Goal: Task Accomplishment & Management: Manage account settings

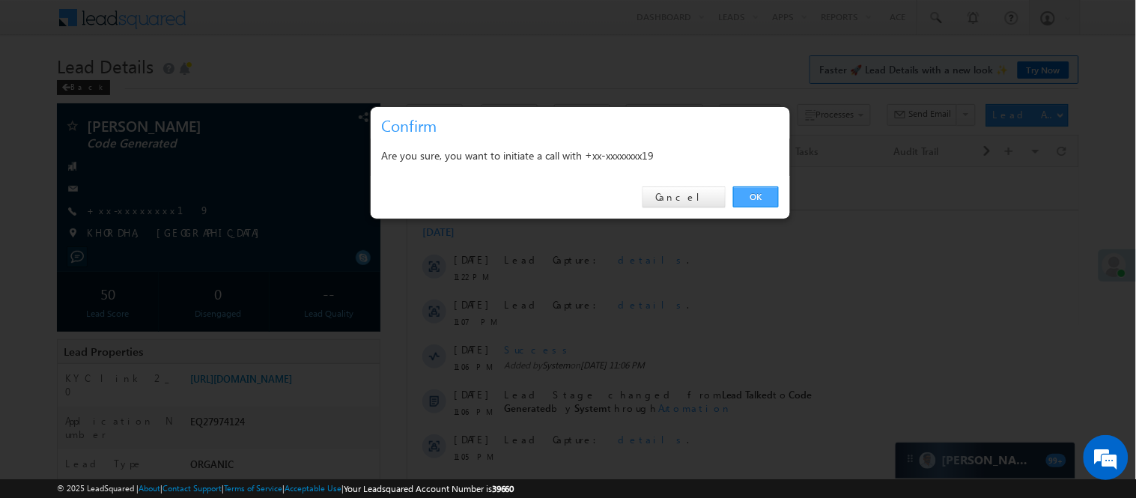
click at [753, 193] on link "OK" at bounding box center [756, 196] width 46 height 21
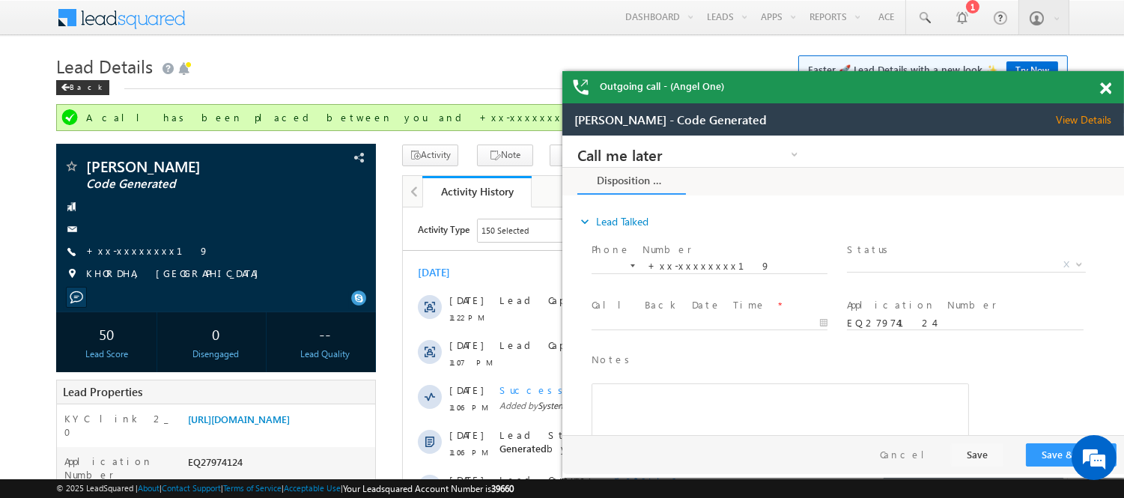
click at [1105, 91] on span at bounding box center [1105, 88] width 11 height 13
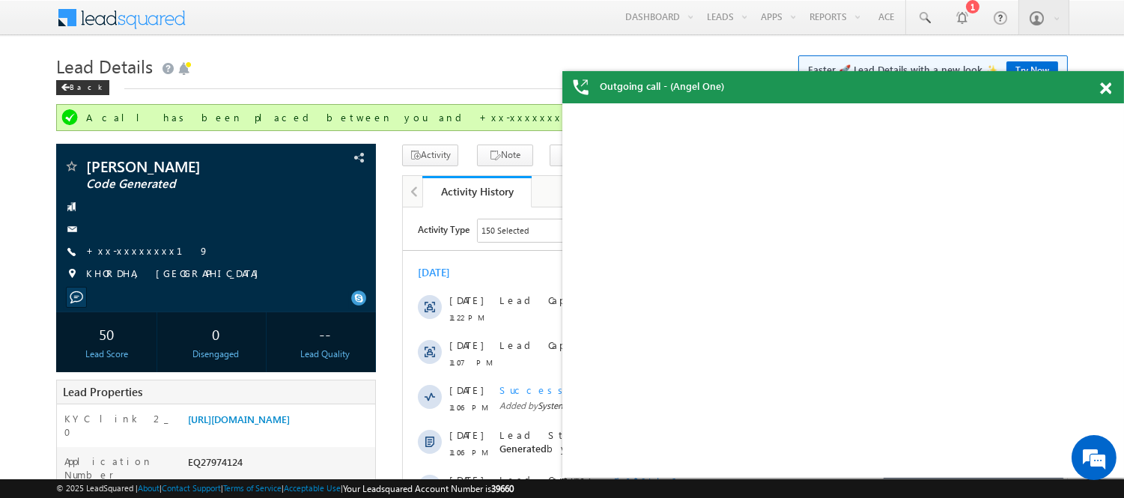
click at [1102, 86] on span at bounding box center [1105, 88] width 11 height 13
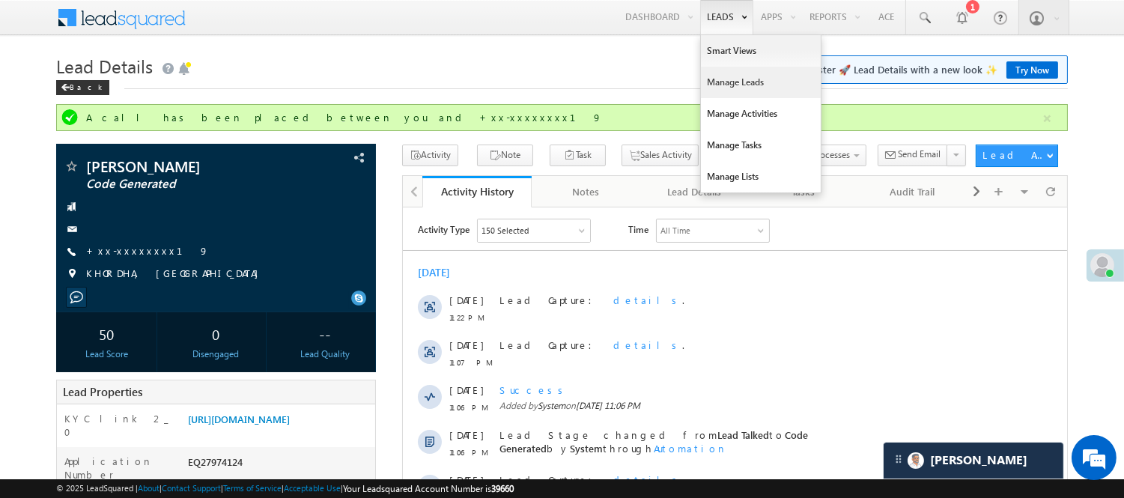
click at [747, 82] on link "Manage Leads" at bounding box center [761, 82] width 120 height 31
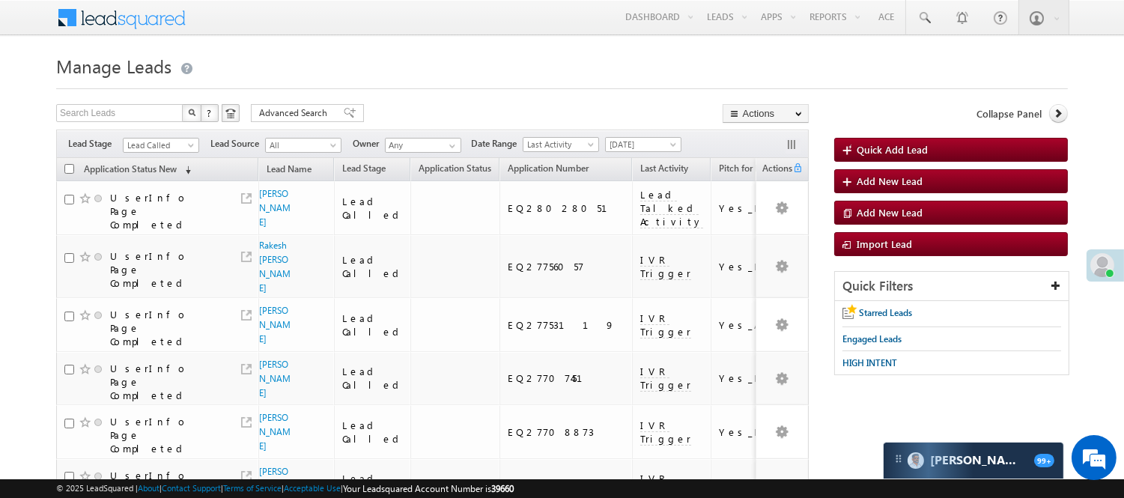
drag, startPoint x: 153, startPoint y: 154, endPoint x: 168, endPoint y: 139, distance: 21.7
click at [153, 154] on div "Filters Lead Stage Lead Called Lead Called Lead Source All All Owner Any Any Da…" at bounding box center [432, 144] width 753 height 28
drag, startPoint x: 168, startPoint y: 139, endPoint x: 172, endPoint y: 147, distance: 8.4
click at [170, 139] on span "Lead Called" at bounding box center [159, 145] width 71 height 13
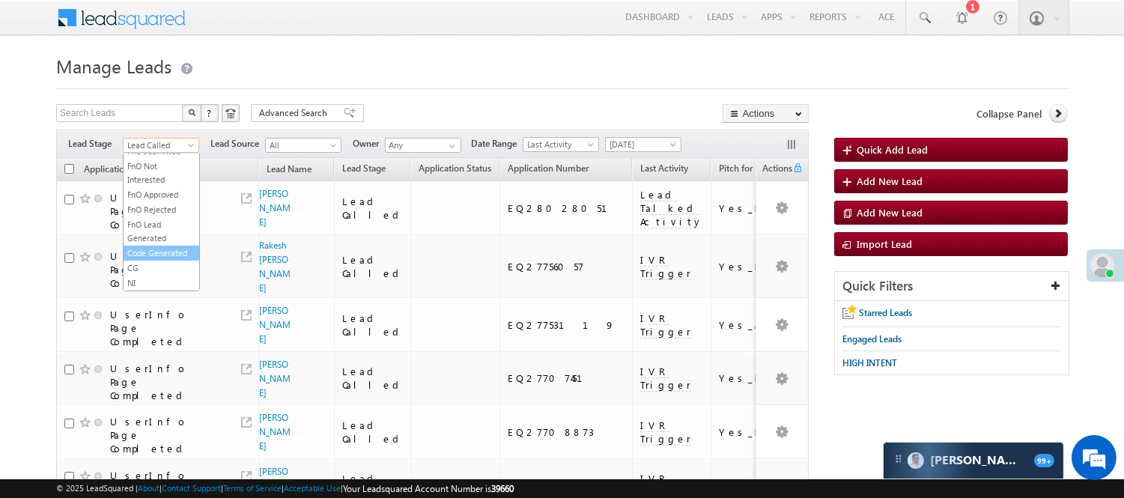
click at [154, 253] on link "Code Generated" at bounding box center [162, 252] width 76 height 13
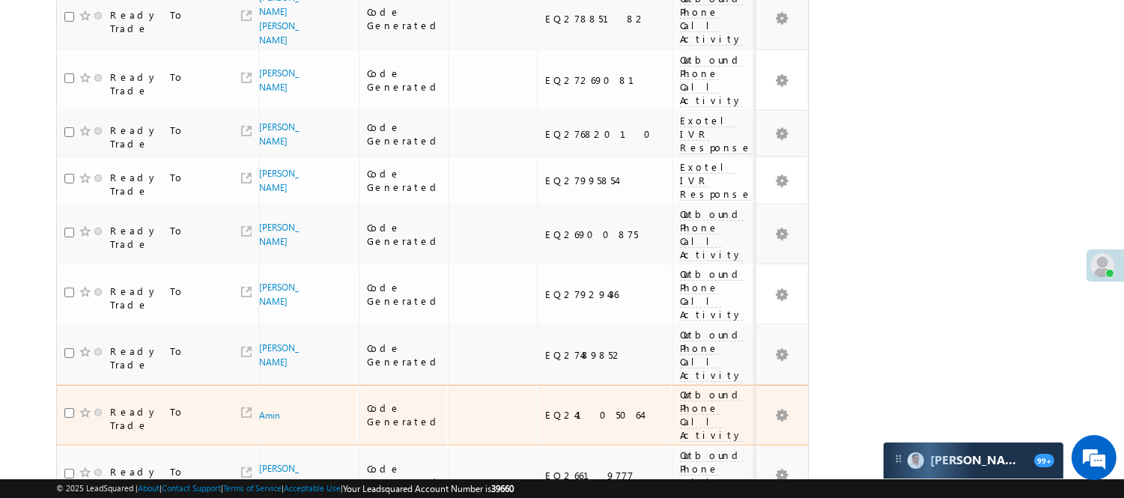
scroll to position [1224, 0]
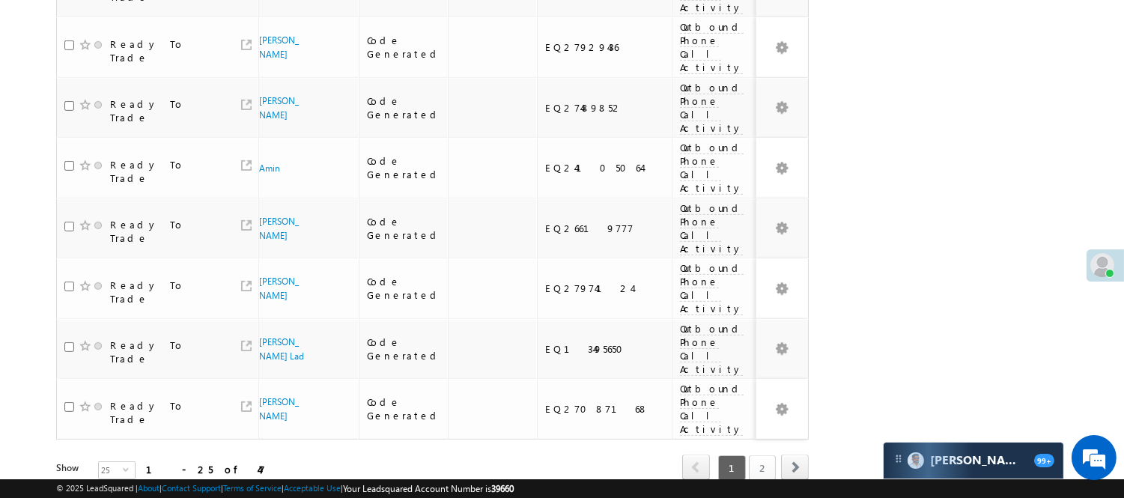
click at [762, 455] on link "2" at bounding box center [762, 467] width 27 height 25
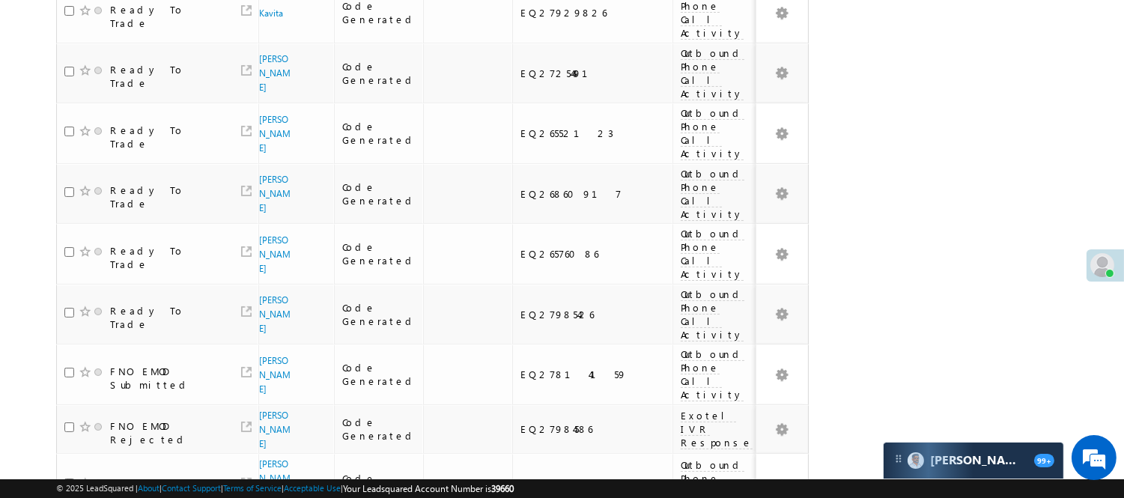
scroll to position [0, 0]
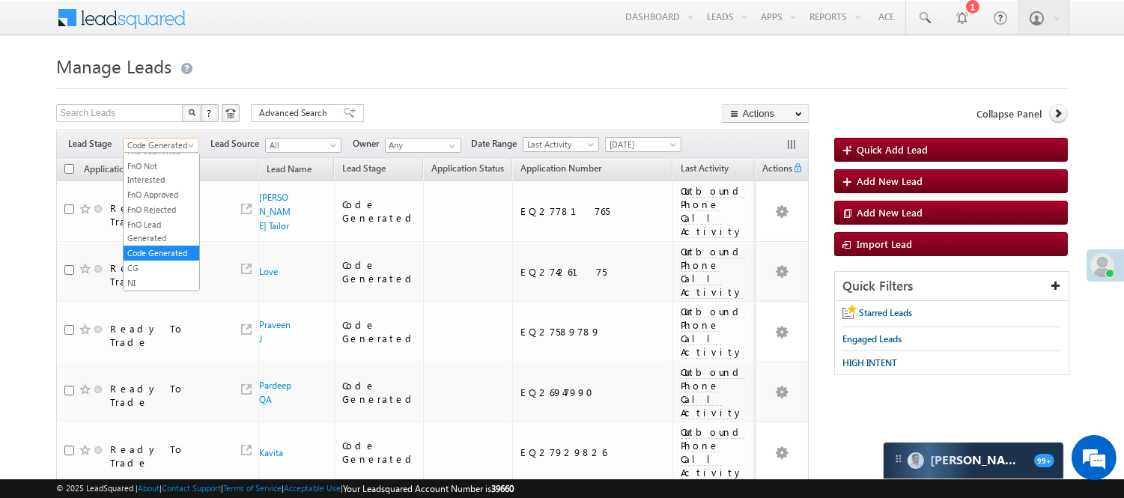
click at [163, 151] on span "Code Generated" at bounding box center [159, 145] width 71 height 13
click at [174, 169] on li "Lead Generated" at bounding box center [162, 176] width 76 height 15
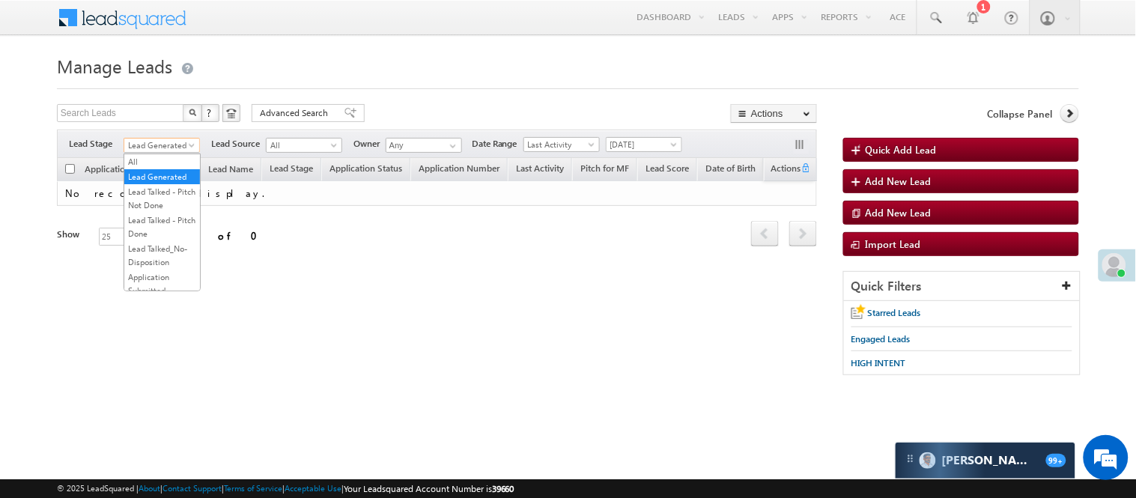
click at [174, 141] on span "Lead Generated" at bounding box center [159, 145] width 71 height 13
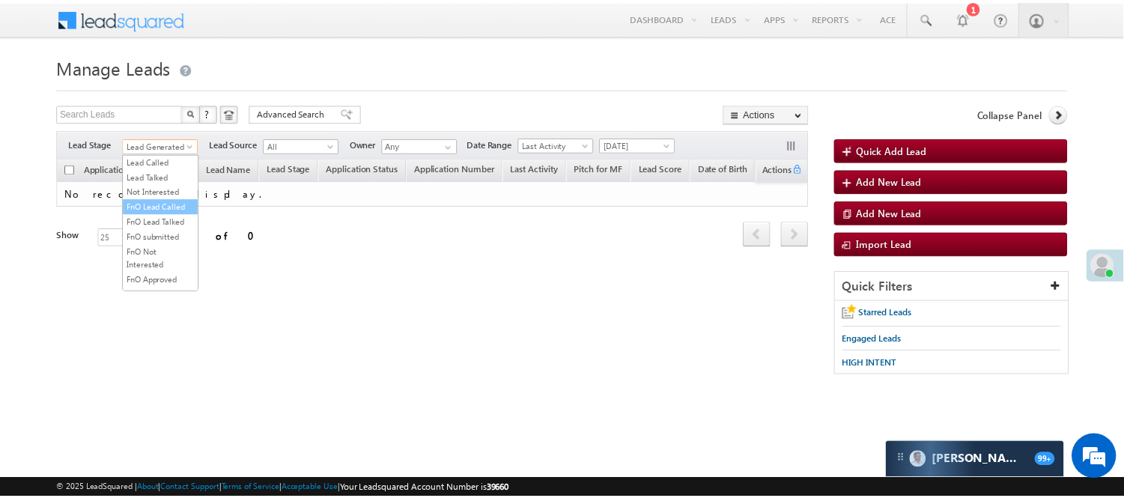
scroll to position [249, 0]
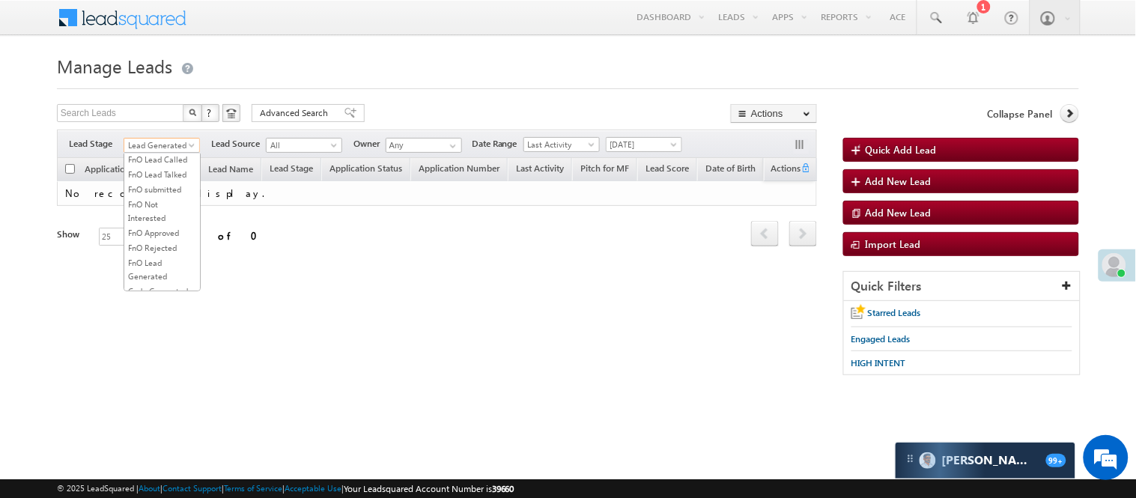
click at [165, 121] on link "Lead Called" at bounding box center [162, 114] width 76 height 13
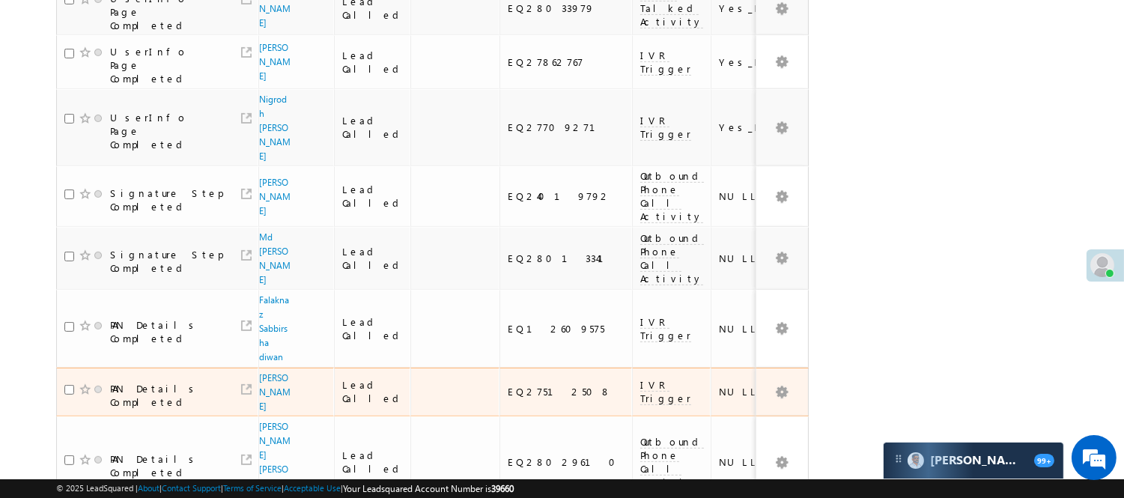
scroll to position [1206, 0]
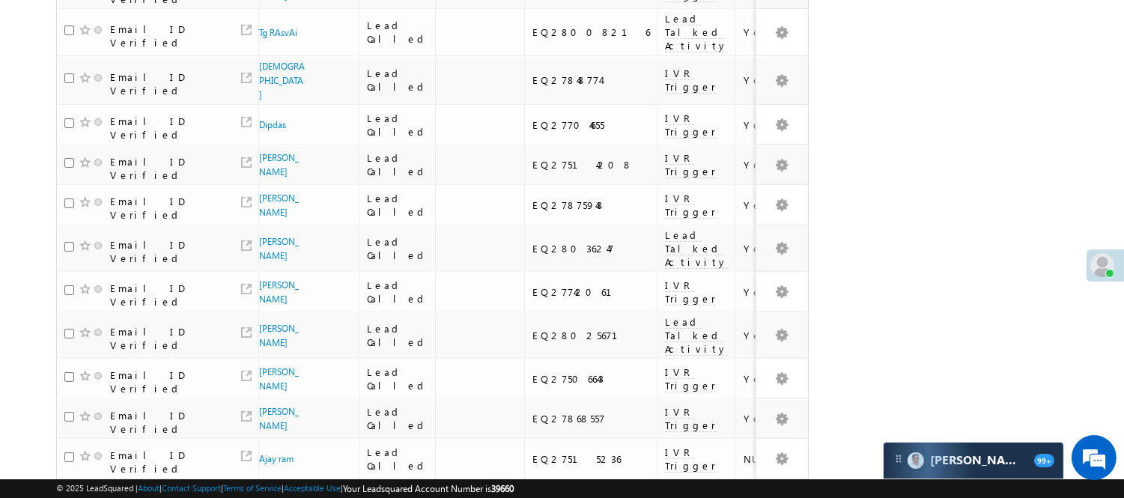
scroll to position [877, 0]
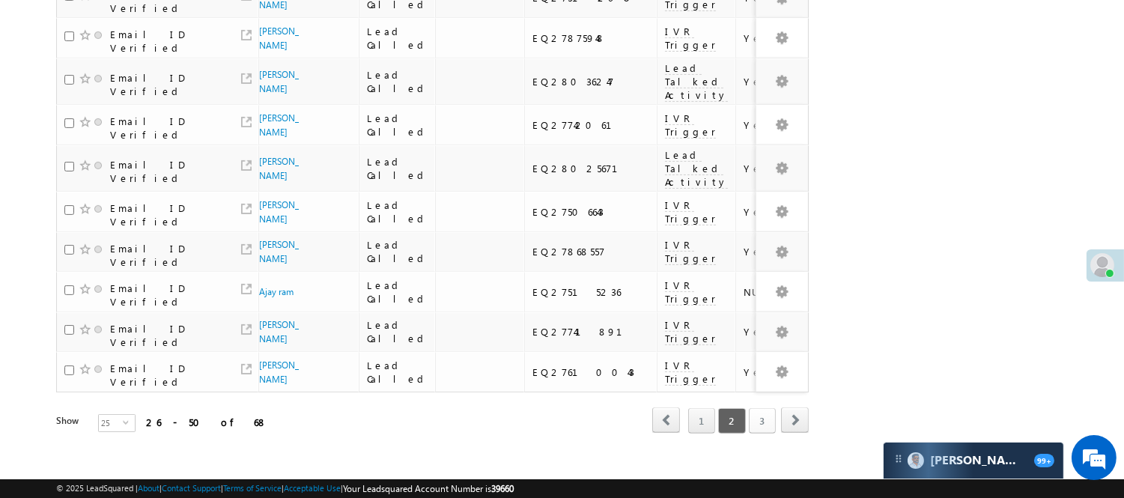
click at [762, 408] on link "3" at bounding box center [762, 420] width 27 height 25
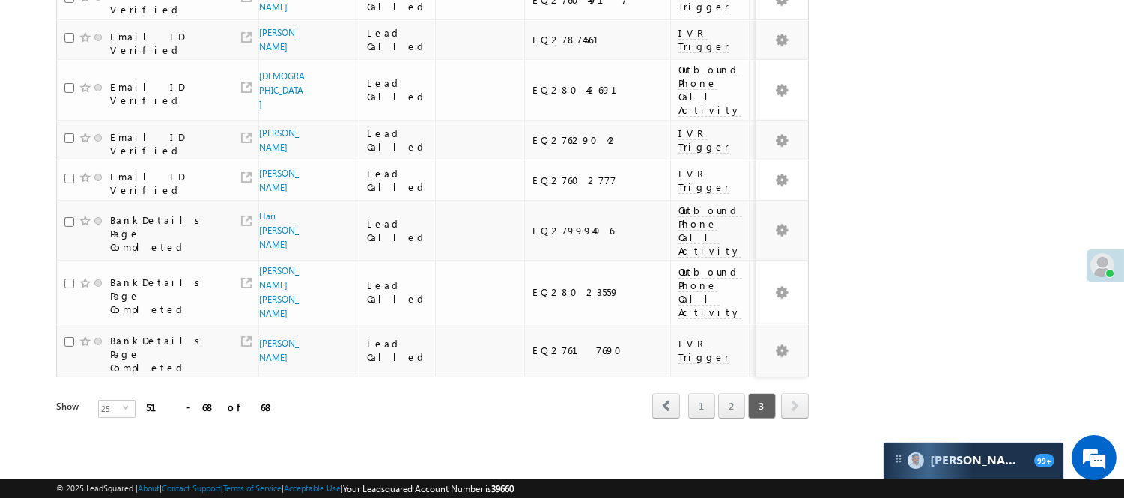
scroll to position [737, 0]
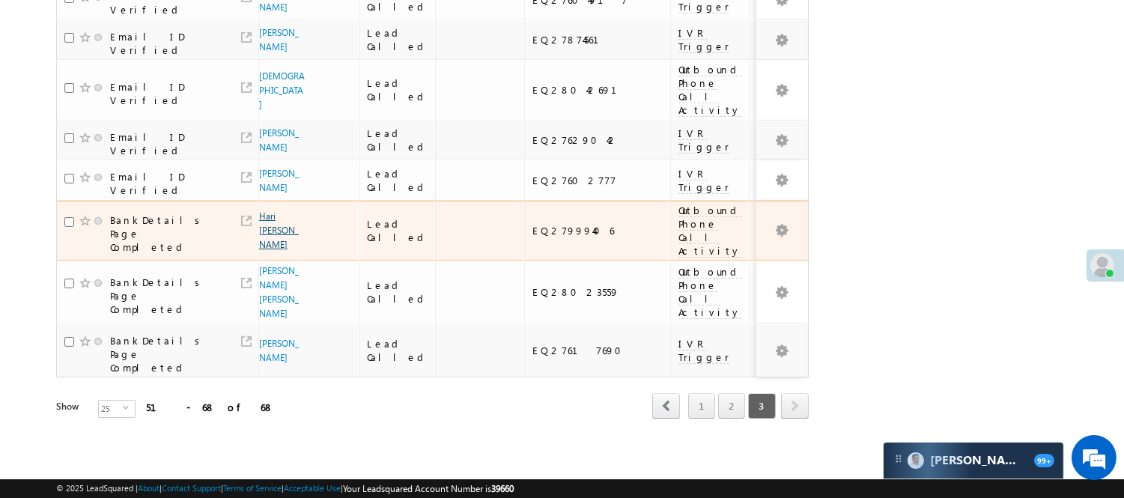
click at [270, 236] on link "Hari om shakya" at bounding box center [279, 230] width 40 height 40
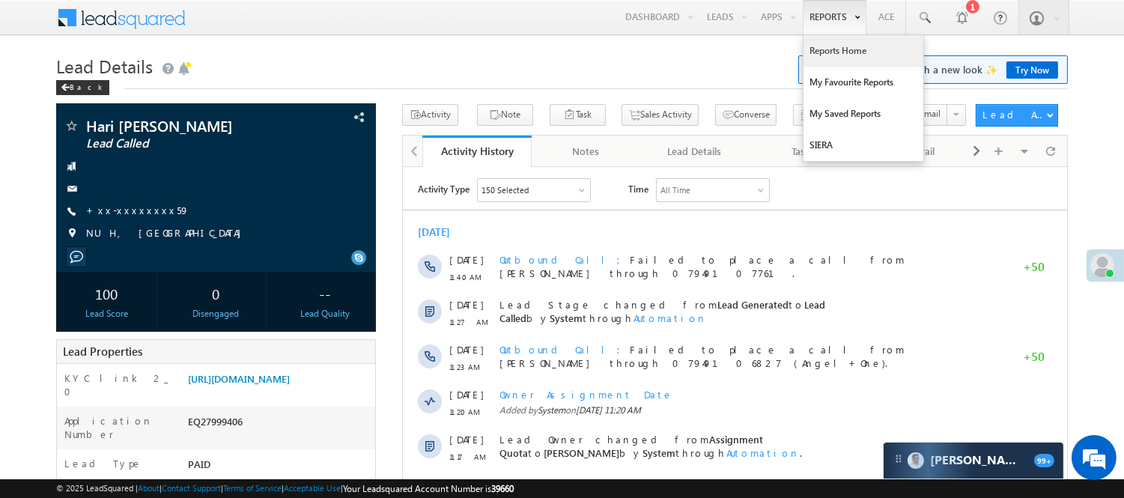
click at [836, 56] on link "Reports Home" at bounding box center [864, 50] width 120 height 31
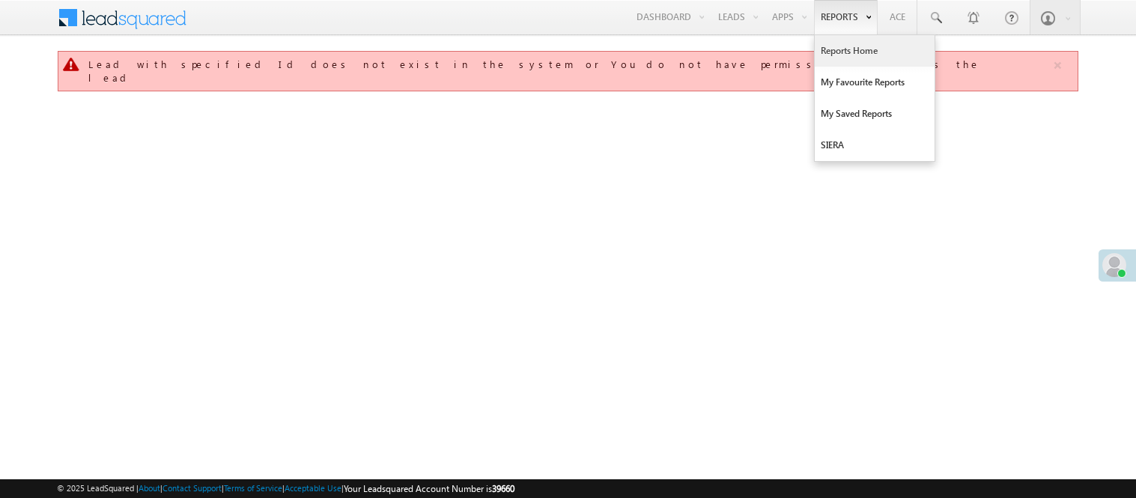
click at [856, 48] on link "Reports Home" at bounding box center [875, 50] width 120 height 31
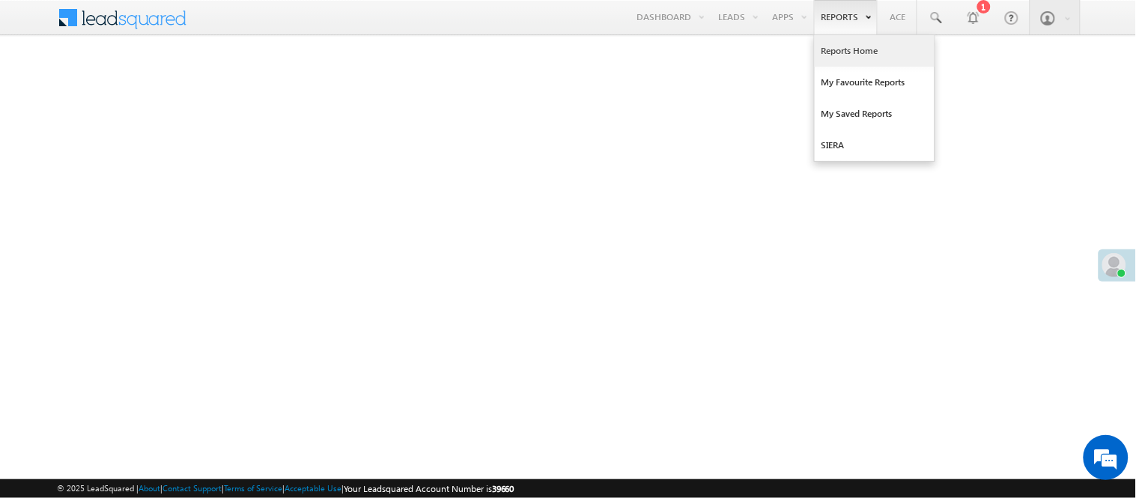
click at [840, 49] on link "Reports Home" at bounding box center [875, 50] width 120 height 31
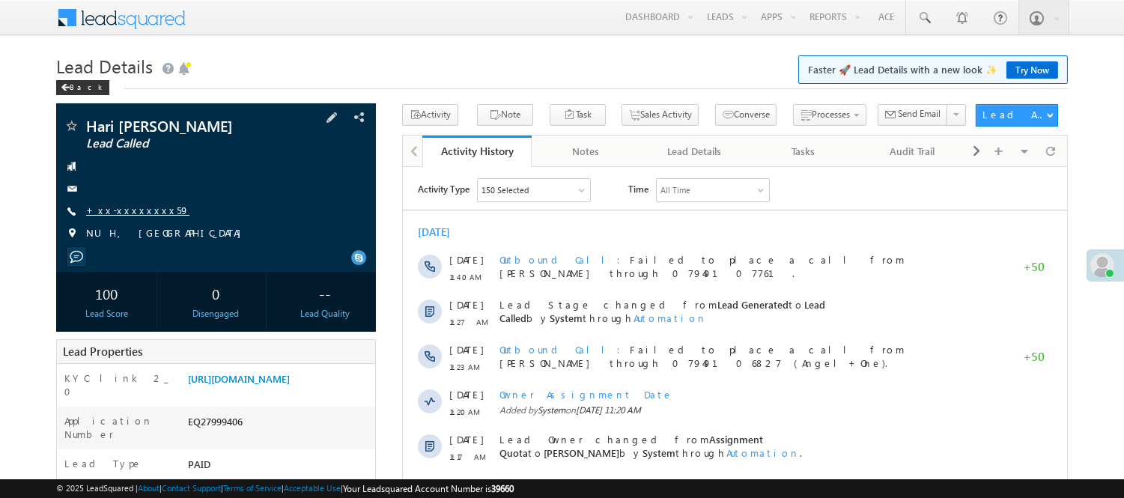
click at [108, 213] on link "+xx-xxxxxxxx59" at bounding box center [137, 210] width 103 height 13
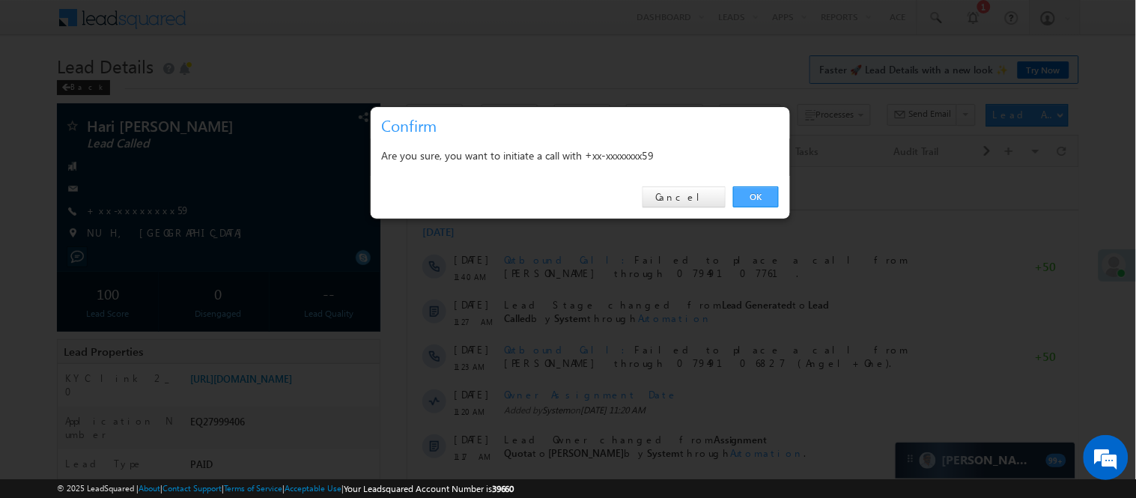
click at [749, 204] on link "OK" at bounding box center [756, 196] width 46 height 21
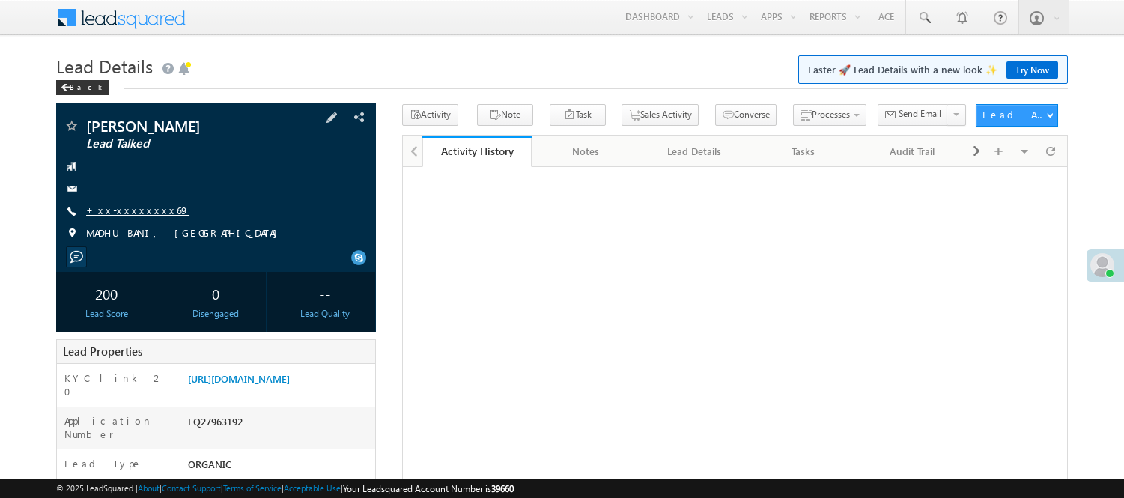
click at [128, 214] on link "+xx-xxxxxxxx69" at bounding box center [137, 210] width 103 height 13
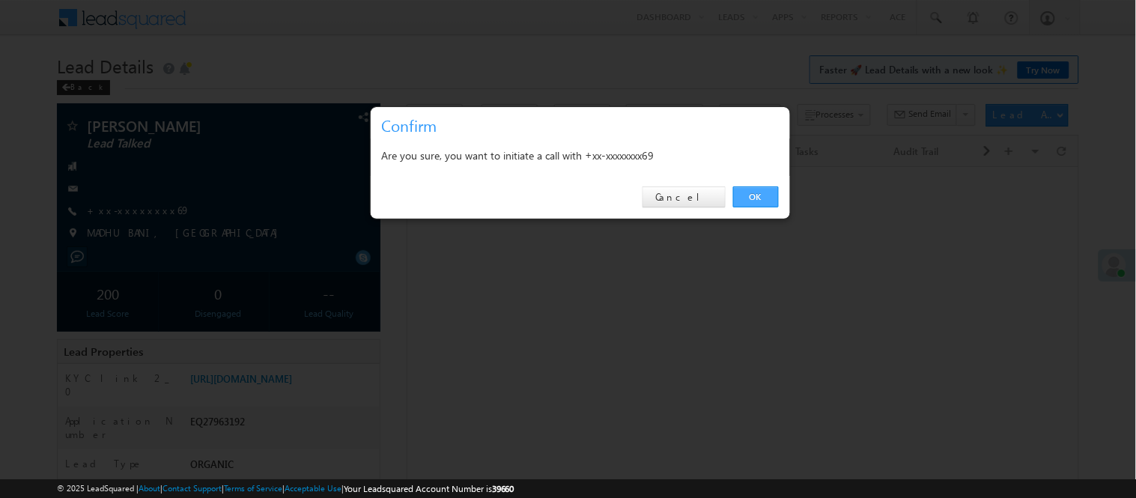
click at [774, 197] on link "OK" at bounding box center [756, 196] width 46 height 21
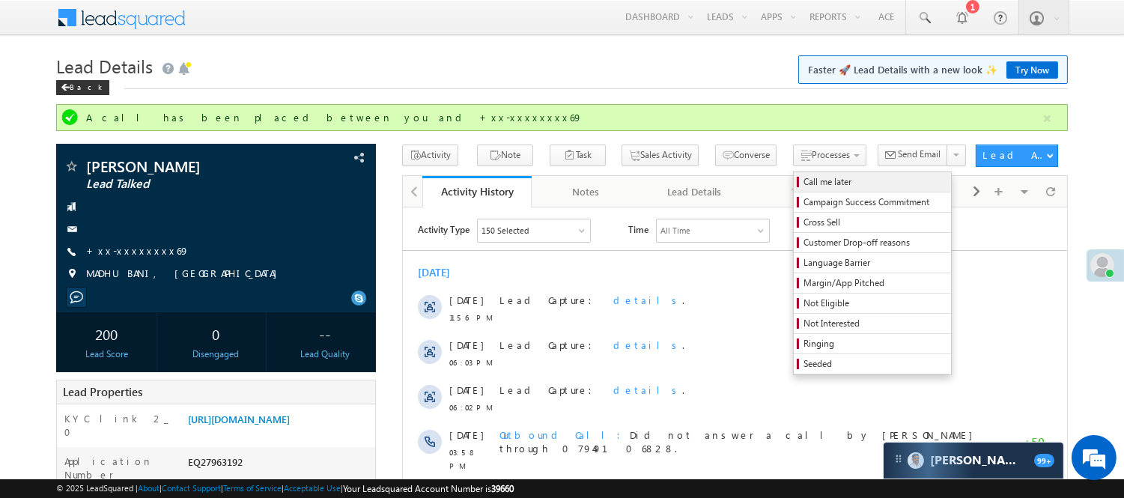
click at [804, 180] on span "Call me later" at bounding box center [875, 181] width 142 height 13
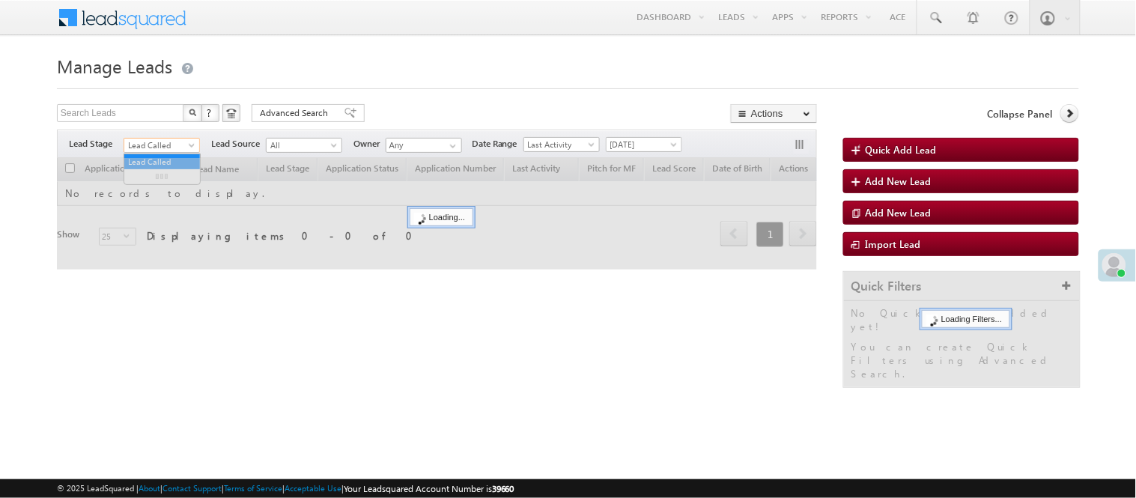
click at [159, 144] on span "Lead Called" at bounding box center [159, 145] width 71 height 13
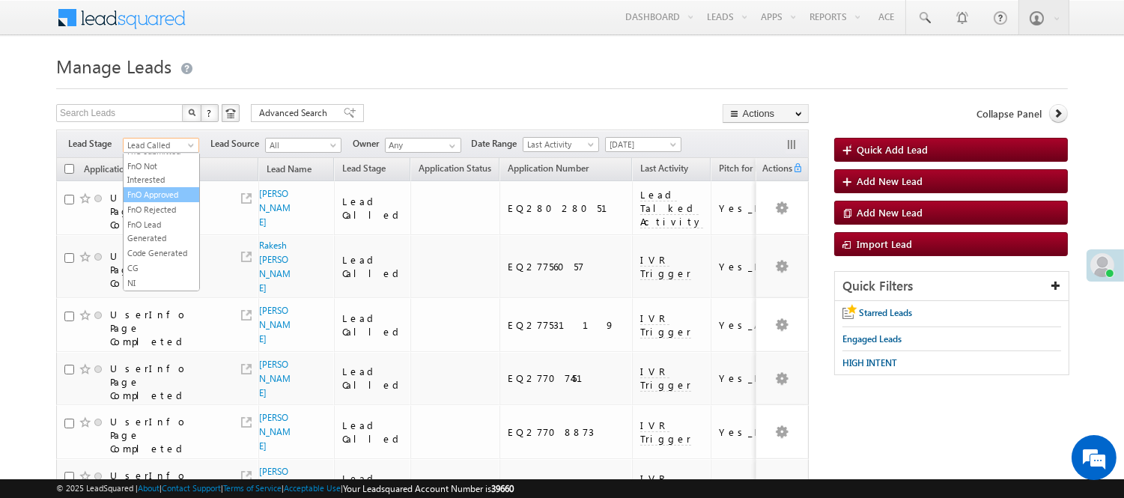
scroll to position [350, 0]
click at [151, 260] on link "Code Generated" at bounding box center [162, 252] width 76 height 13
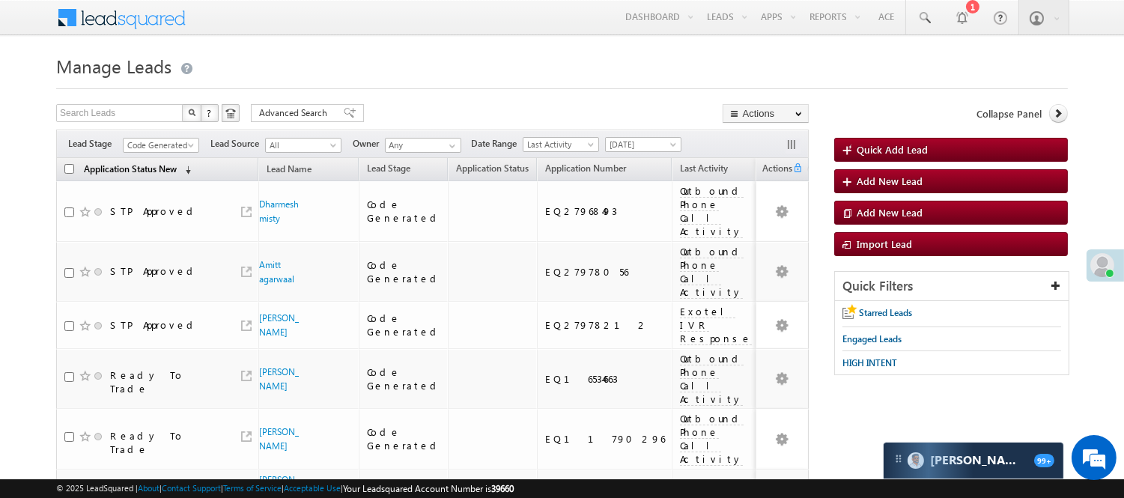
scroll to position [0, 0]
click at [156, 167] on span "Application Status New" at bounding box center [130, 168] width 93 height 11
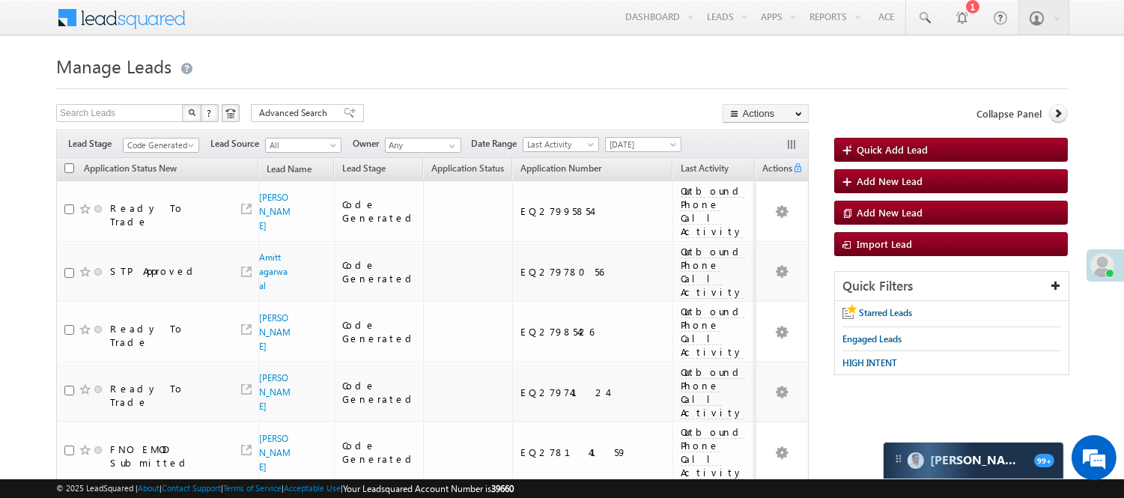
click at [151, 160] on th "Application Status New (sorted descending)" at bounding box center [157, 169] width 202 height 23
click at [154, 168] on span "Application Status New" at bounding box center [130, 168] width 93 height 11
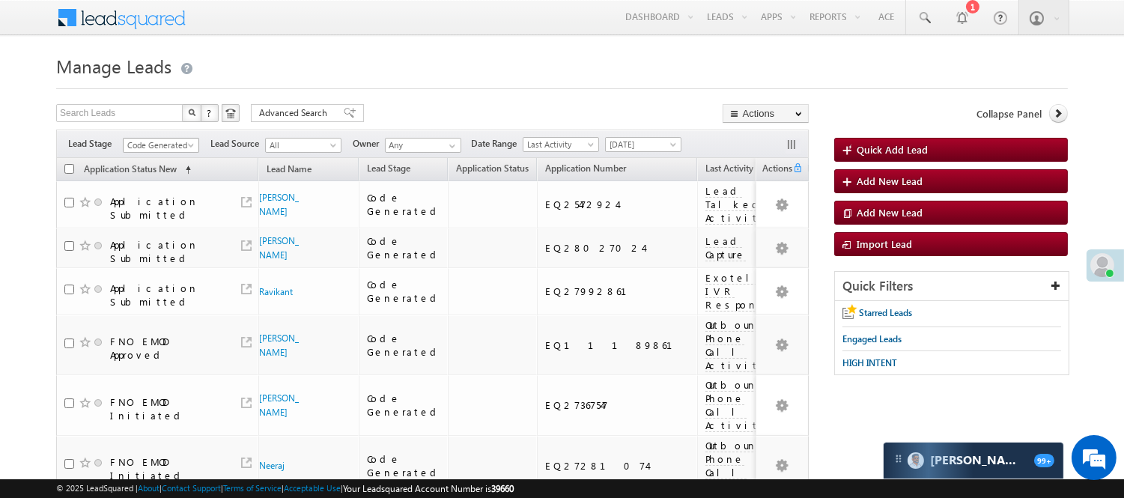
click at [168, 143] on span "Code Generated" at bounding box center [159, 145] width 71 height 13
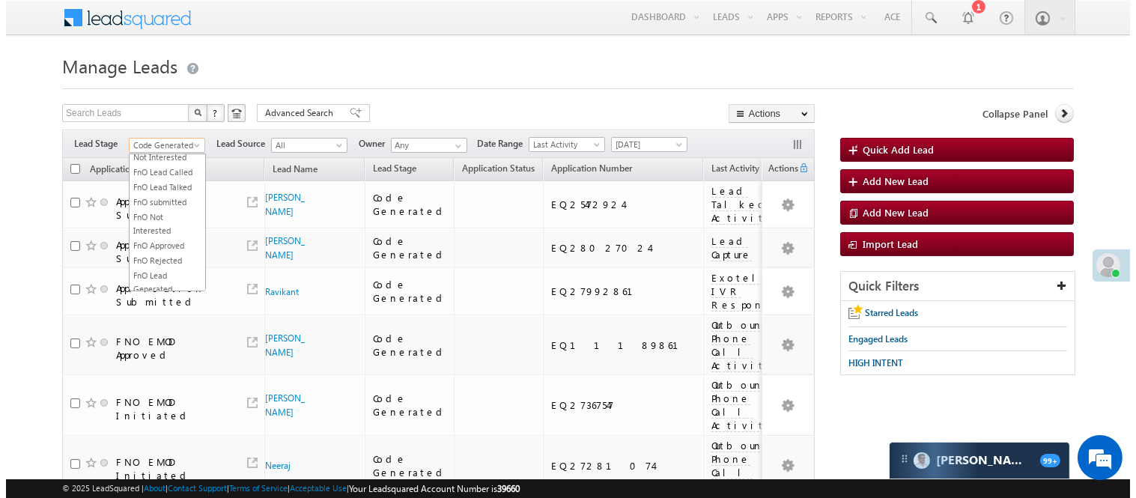
scroll to position [17, 0]
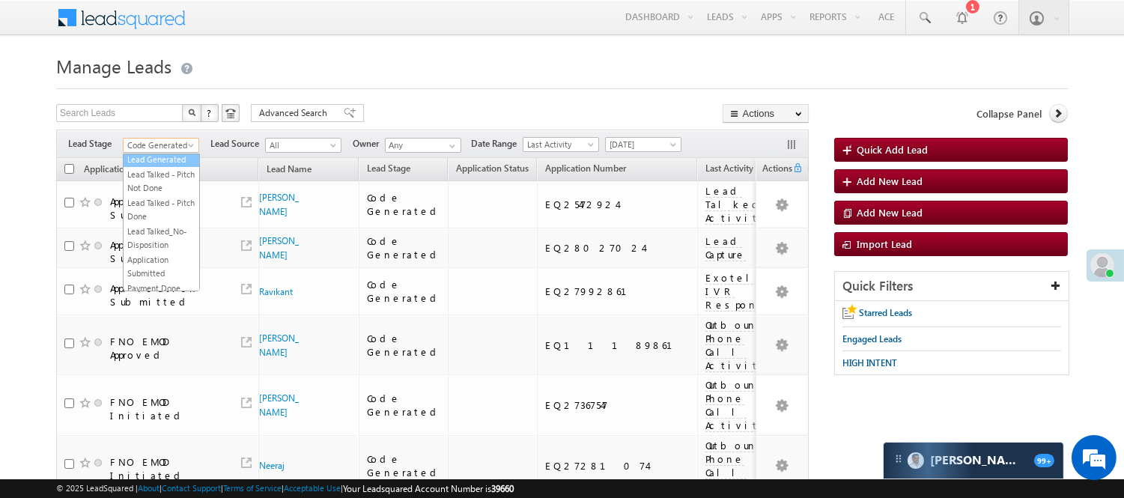
click at [155, 166] on link "Lead Generated" at bounding box center [162, 159] width 76 height 13
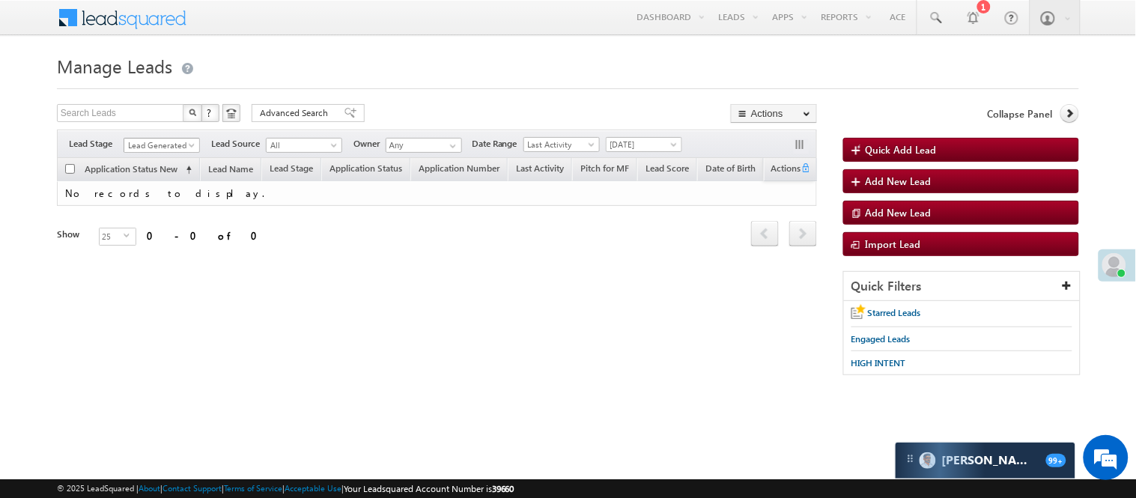
click at [157, 147] on span "Lead Generated" at bounding box center [159, 145] width 71 height 13
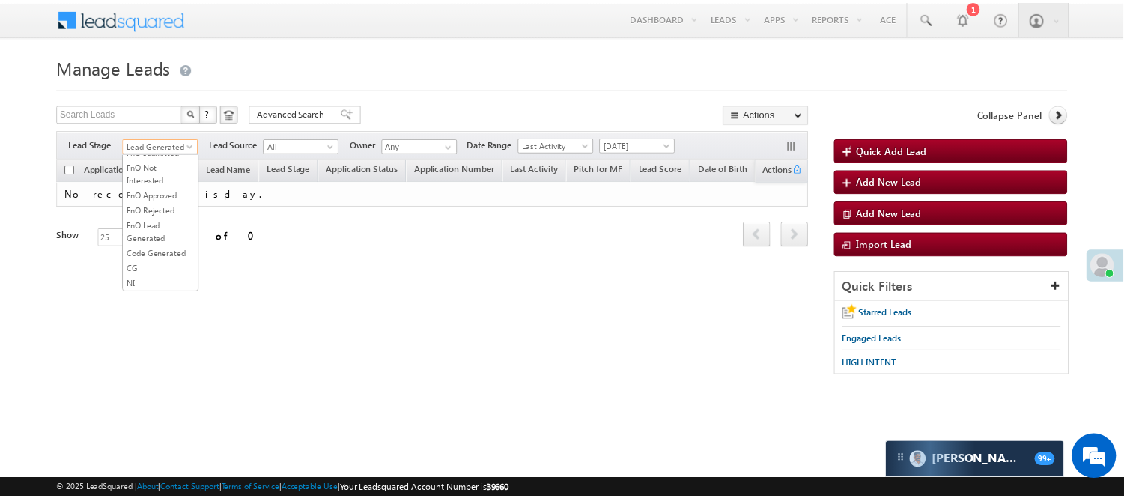
scroll to position [122, 0]
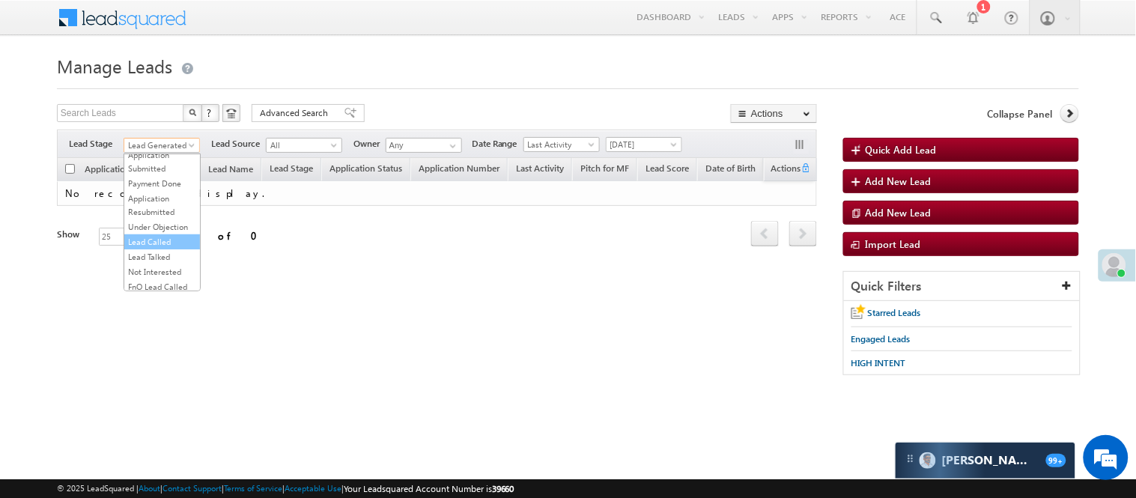
click at [177, 249] on link "Lead Called" at bounding box center [162, 241] width 76 height 13
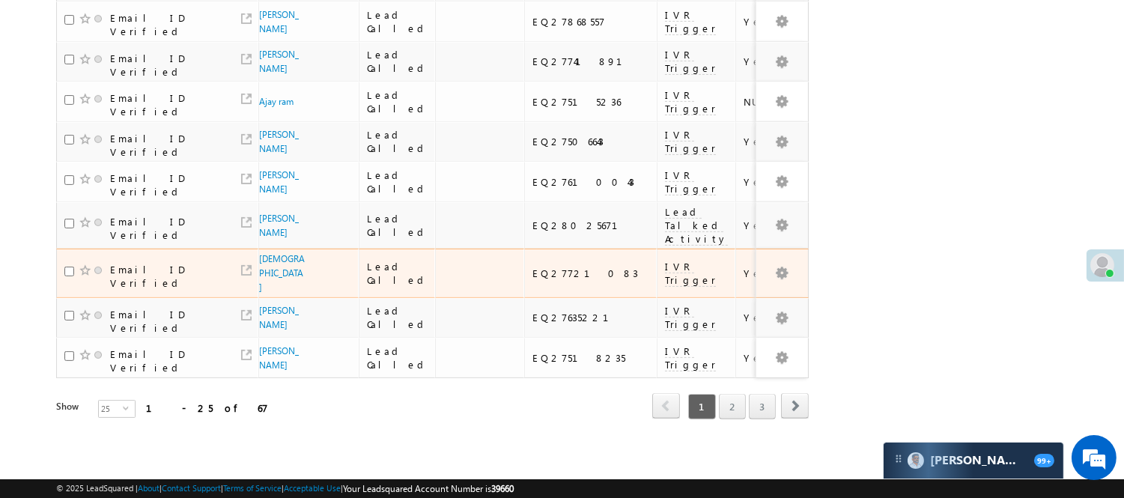
scroll to position [1011, 0]
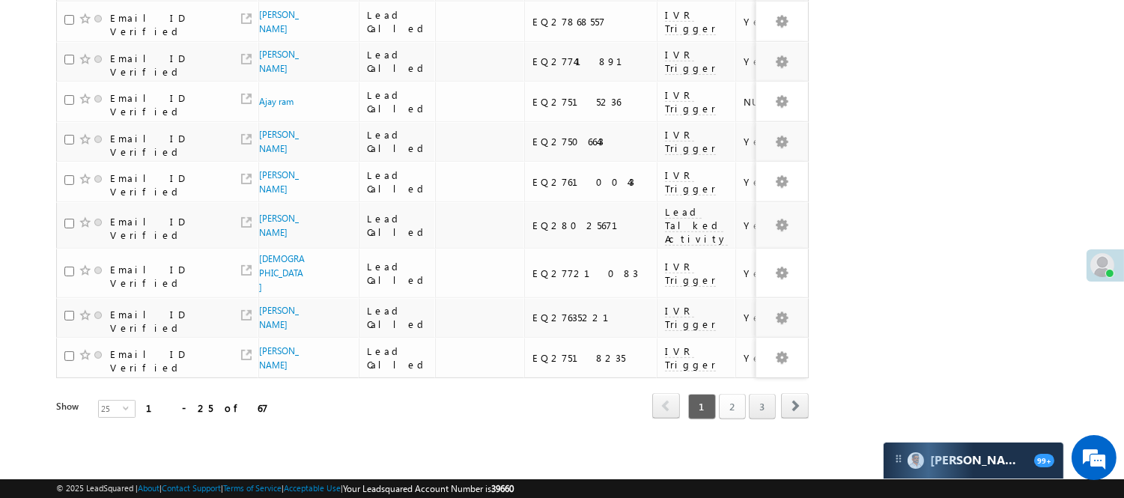
click at [724, 400] on link "2" at bounding box center [732, 406] width 27 height 25
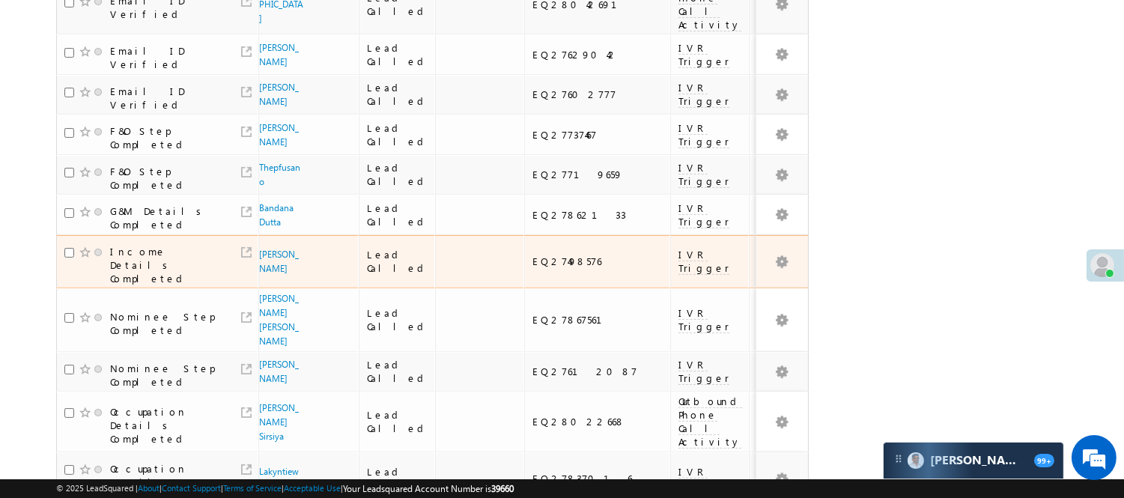
scroll to position [1090, 0]
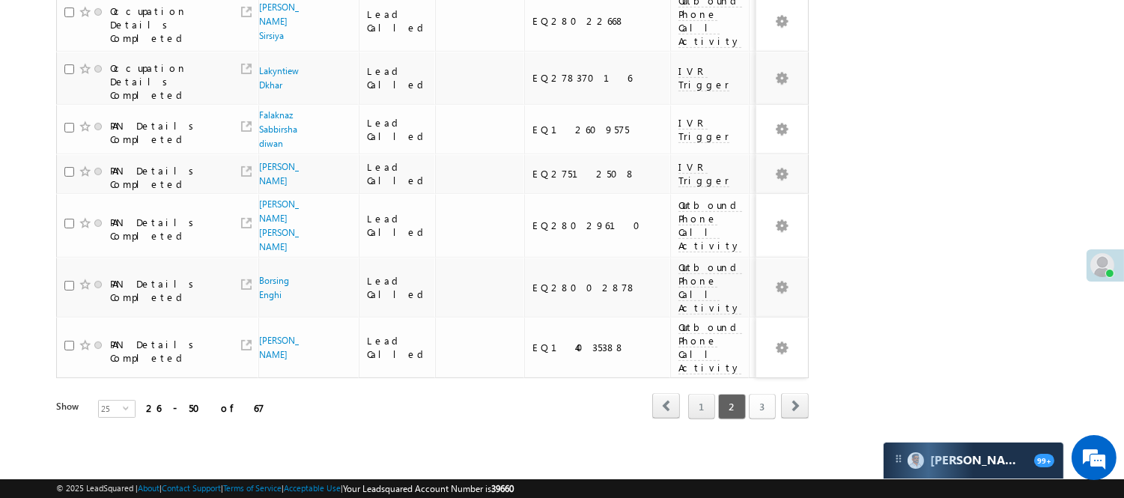
click at [762, 397] on link "3" at bounding box center [762, 406] width 27 height 25
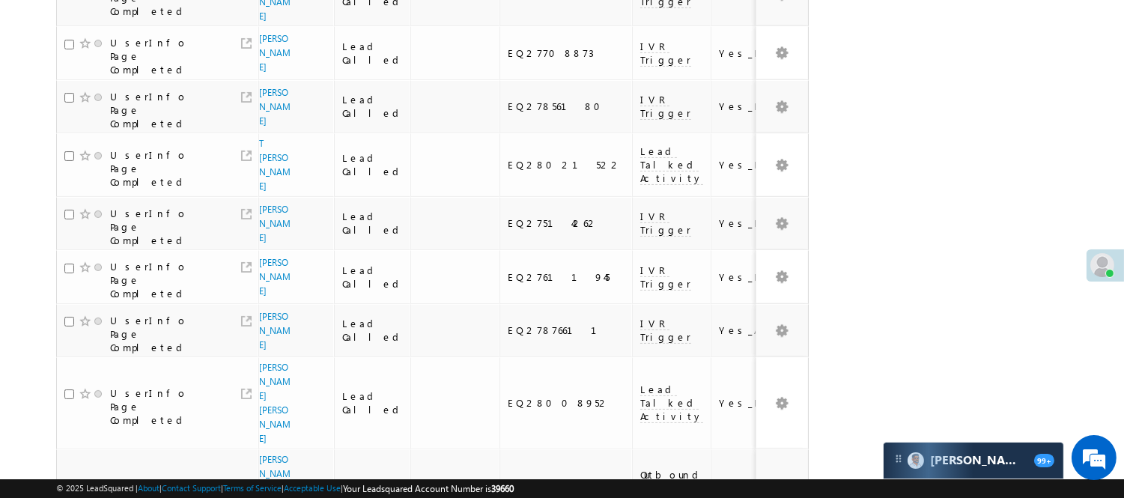
scroll to position [3, 0]
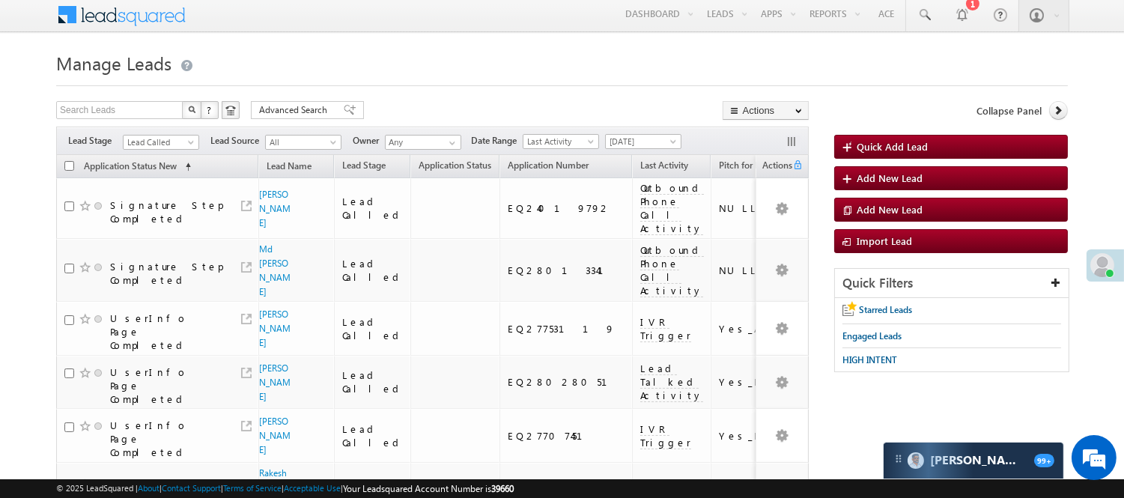
click at [167, 134] on span "Lead Called" at bounding box center [161, 140] width 76 height 13
click at [168, 134] on span "Lead Called" at bounding box center [161, 140] width 76 height 13
click at [169, 138] on span "Lead Called" at bounding box center [159, 142] width 71 height 13
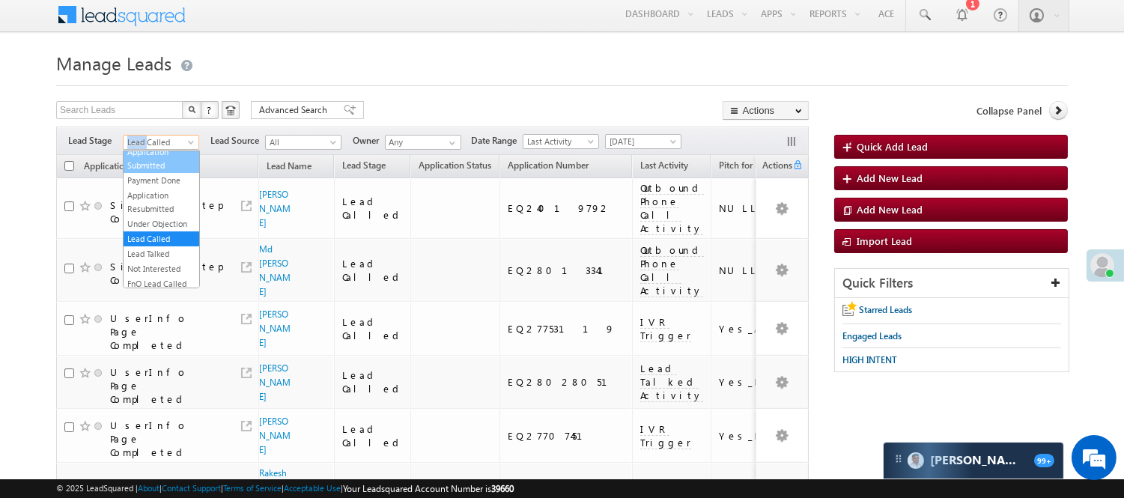
scroll to position [0, 0]
click at [159, 180] on link "Lead Generated" at bounding box center [162, 173] width 76 height 13
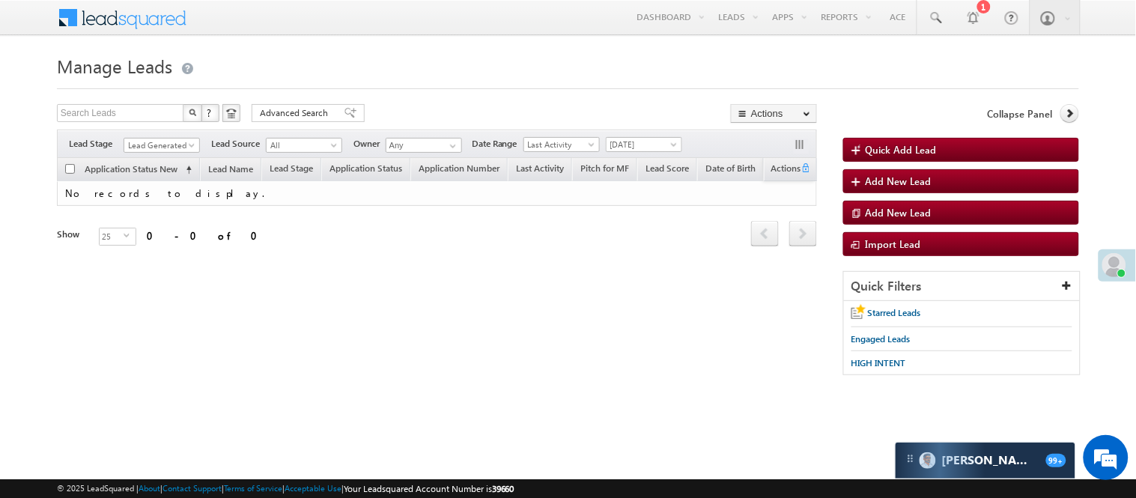
click at [176, 131] on div "Filters Lead Stage All Lead Generated Lead Talked - Pitch Not Done Lead Talked …" at bounding box center [437, 144] width 760 height 28
click at [177, 138] on div "Filters Lead Stage All Lead Generated Lead Talked - Pitch Not Done Lead Talked …" at bounding box center [437, 144] width 760 height 28
click at [171, 143] on span "Lead Generated" at bounding box center [159, 145] width 71 height 13
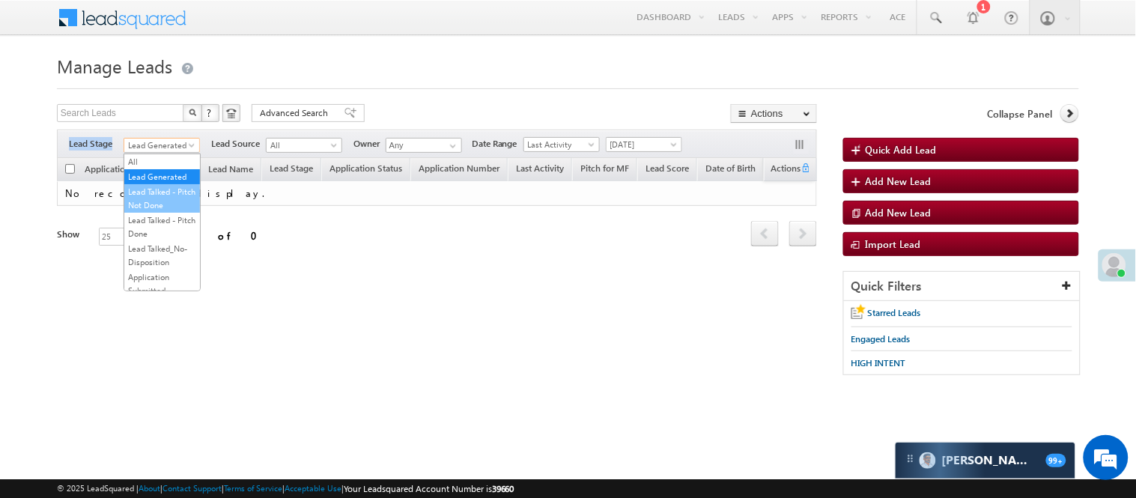
click at [177, 212] on link "Lead Talked - Pitch Not Done" at bounding box center [162, 198] width 76 height 27
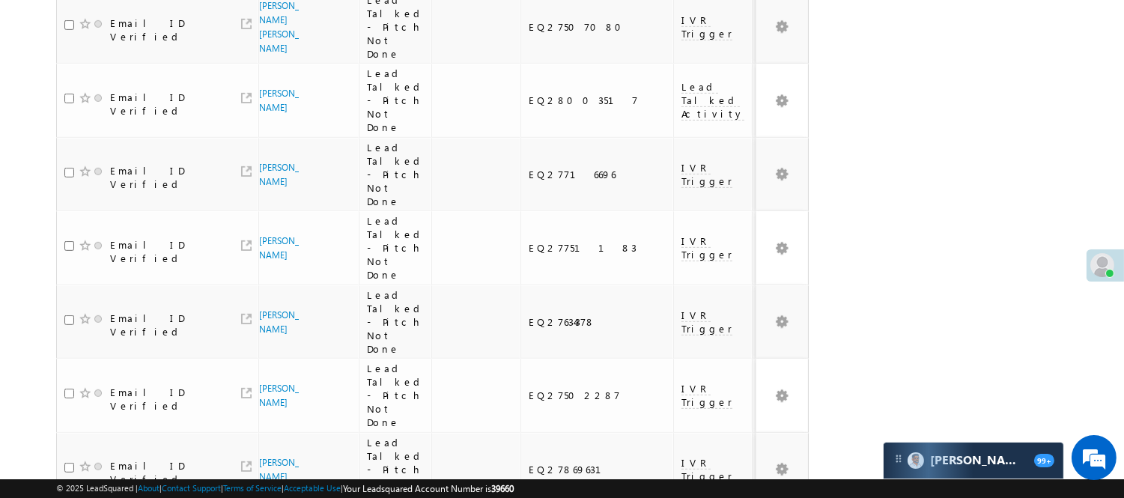
scroll to position [1355, 0]
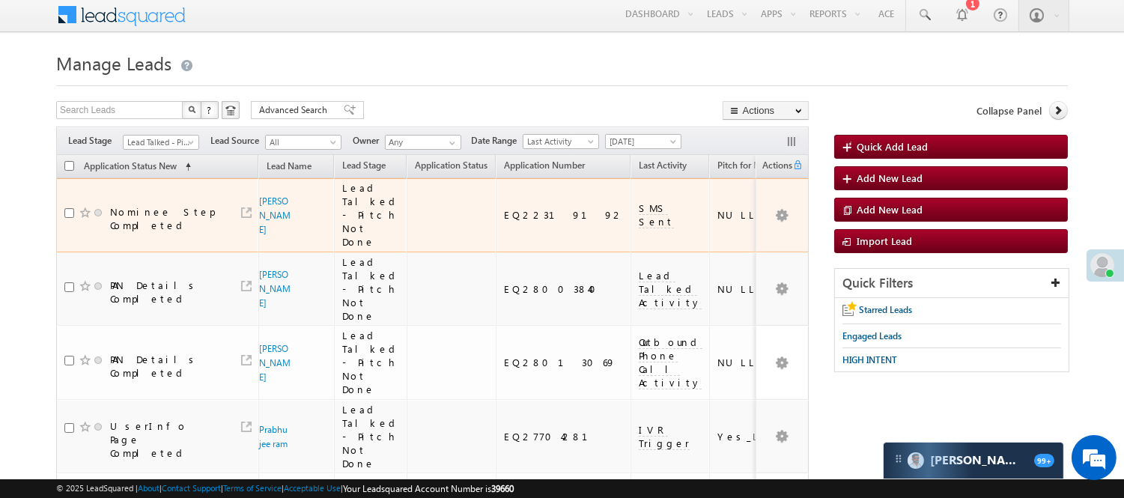
scroll to position [0, 0]
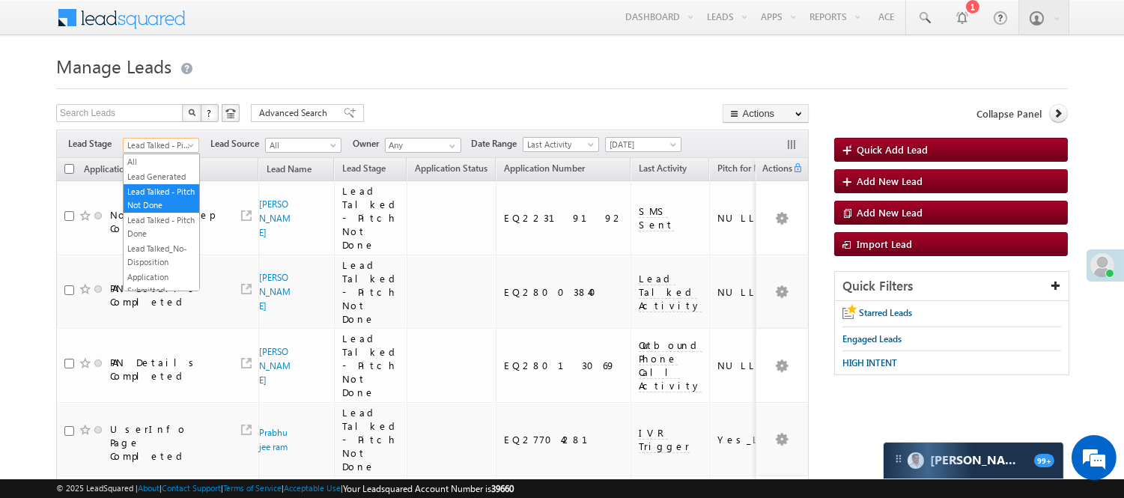
click at [169, 139] on span "Lead Talked - Pitch Not Done" at bounding box center [159, 145] width 71 height 13
click at [172, 204] on link "Lead Called" at bounding box center [162, 197] width 76 height 13
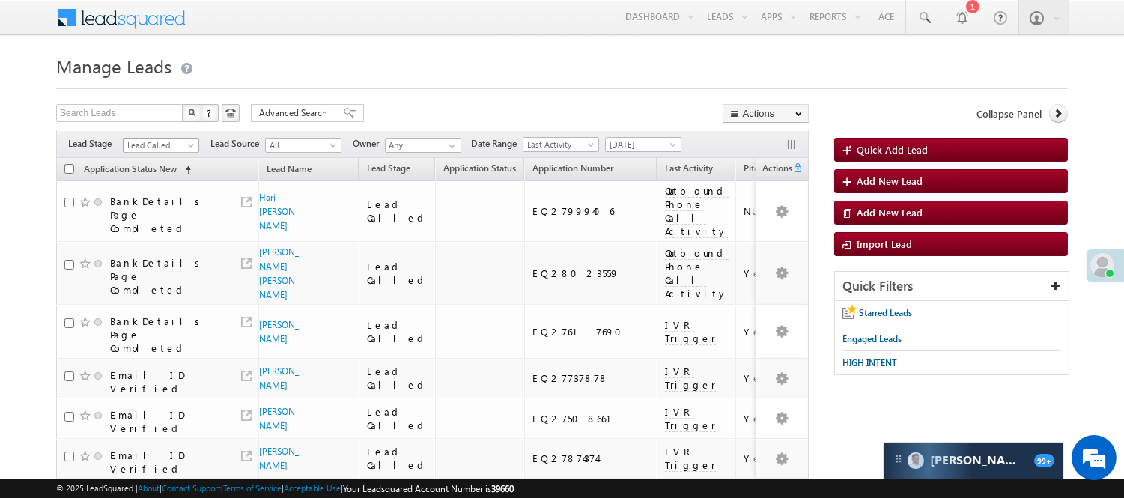
click at [169, 150] on span "Lead Called" at bounding box center [159, 145] width 71 height 13
click at [155, 204] on link "Lead Called" at bounding box center [162, 197] width 76 height 13
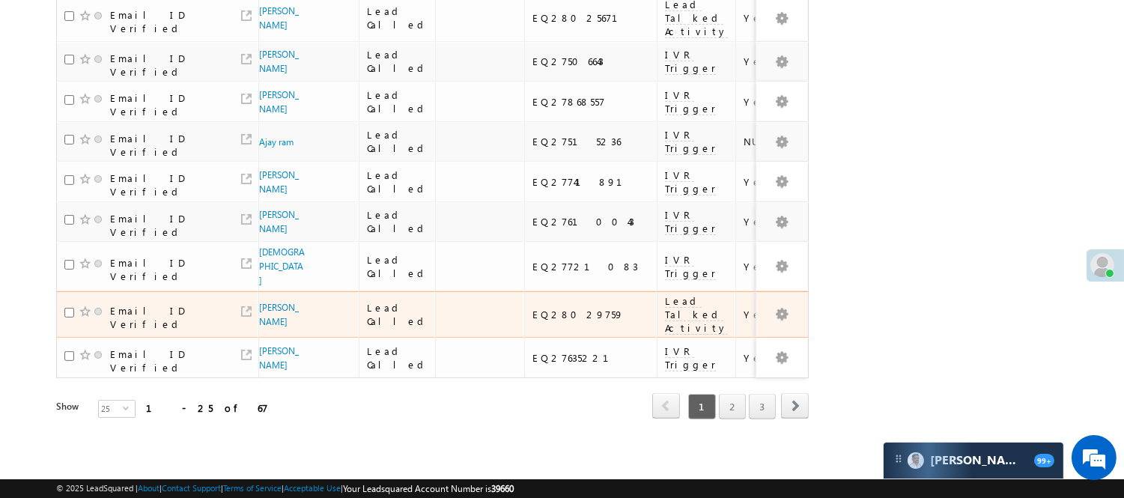
scroll to position [1011, 0]
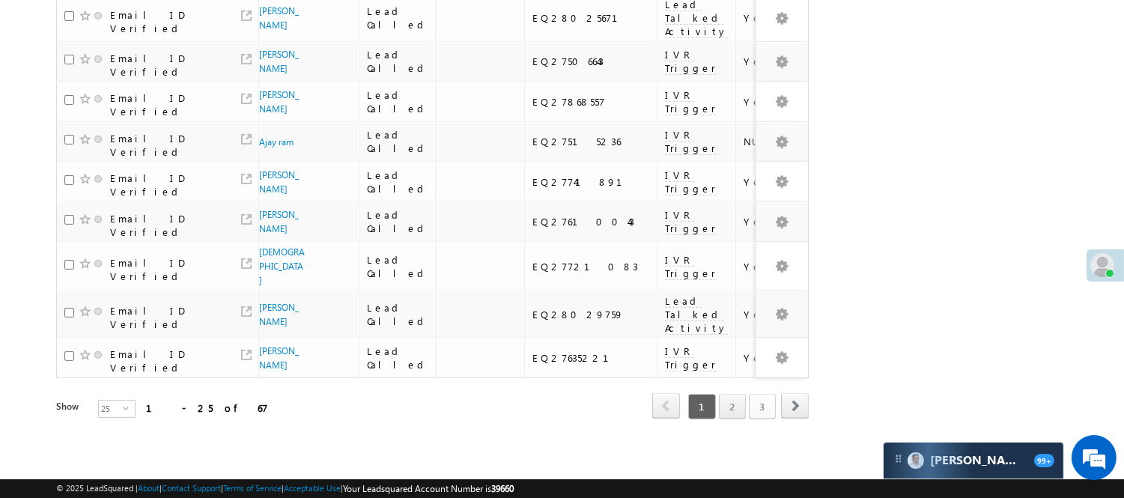
click at [762, 400] on link "3" at bounding box center [762, 406] width 27 height 25
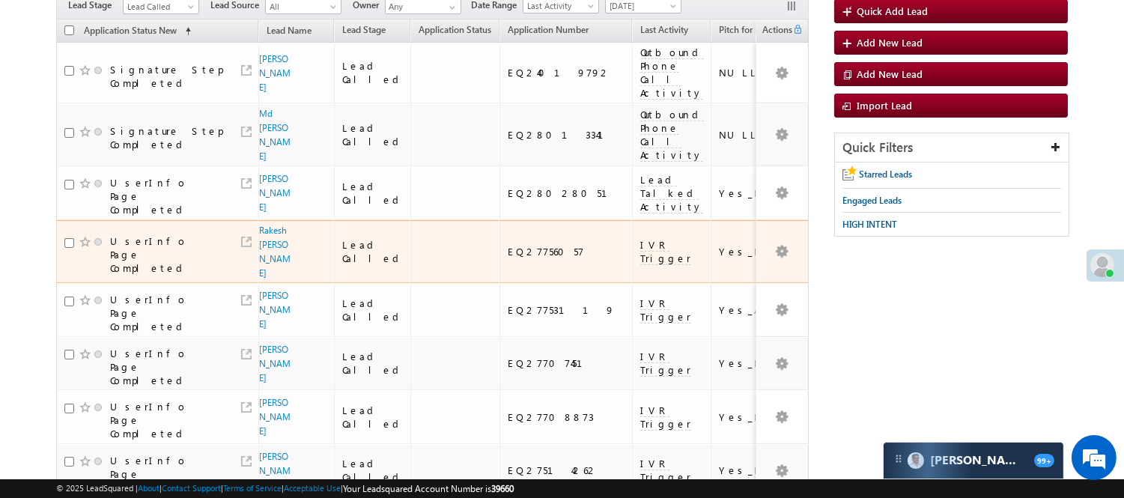
scroll to position [55, 0]
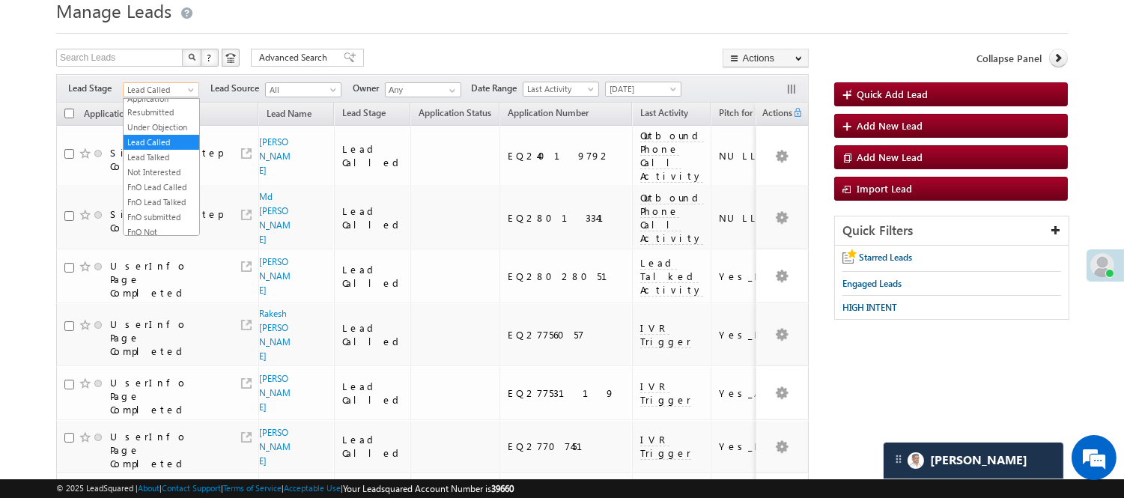
click at [162, 90] on span "Lead Called" at bounding box center [159, 89] width 71 height 13
click at [168, 128] on link "Lead Generated" at bounding box center [162, 121] width 76 height 13
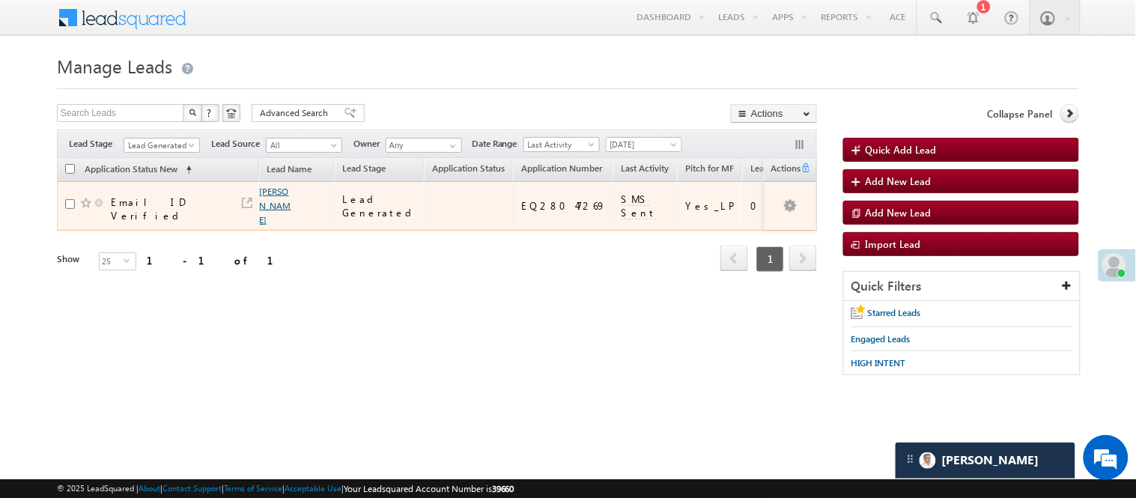
click at [279, 189] on link "Bahadhur mahto" at bounding box center [275, 206] width 31 height 40
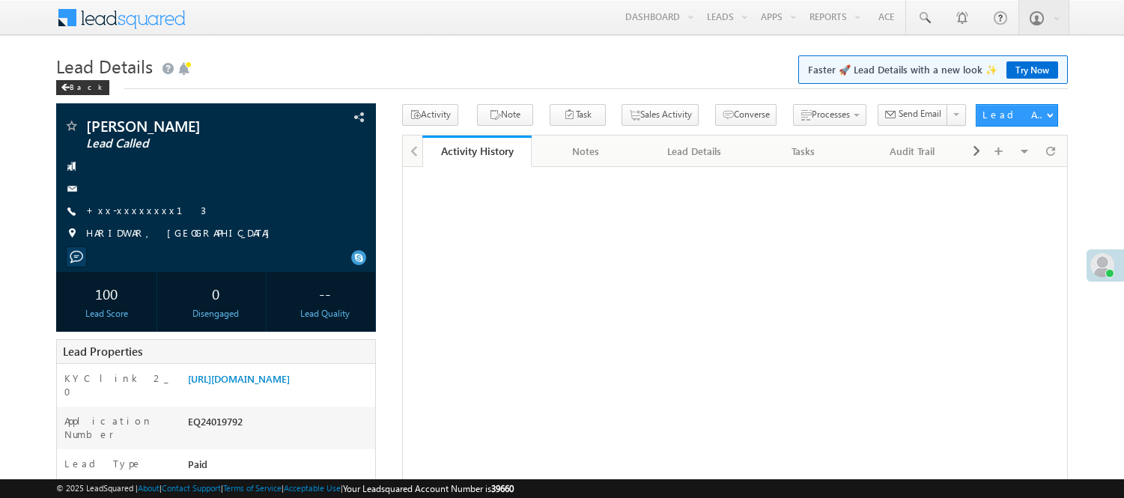
click at [290, 372] on link "[URL][DOMAIN_NAME]" at bounding box center [239, 378] width 102 height 13
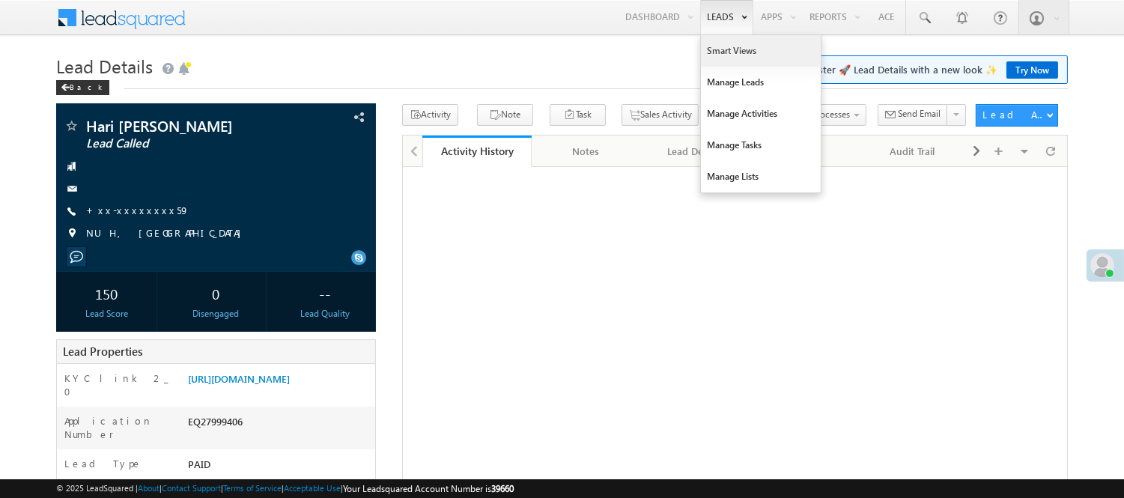
click at [750, 53] on link "Smart Views" at bounding box center [761, 50] width 120 height 31
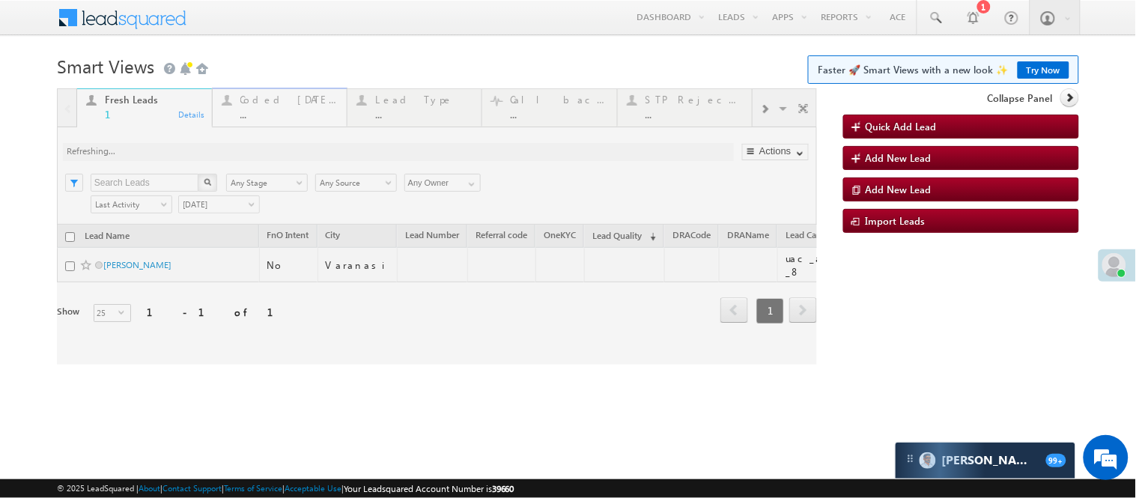
click at [293, 109] on div "..." at bounding box center [288, 114] width 97 height 11
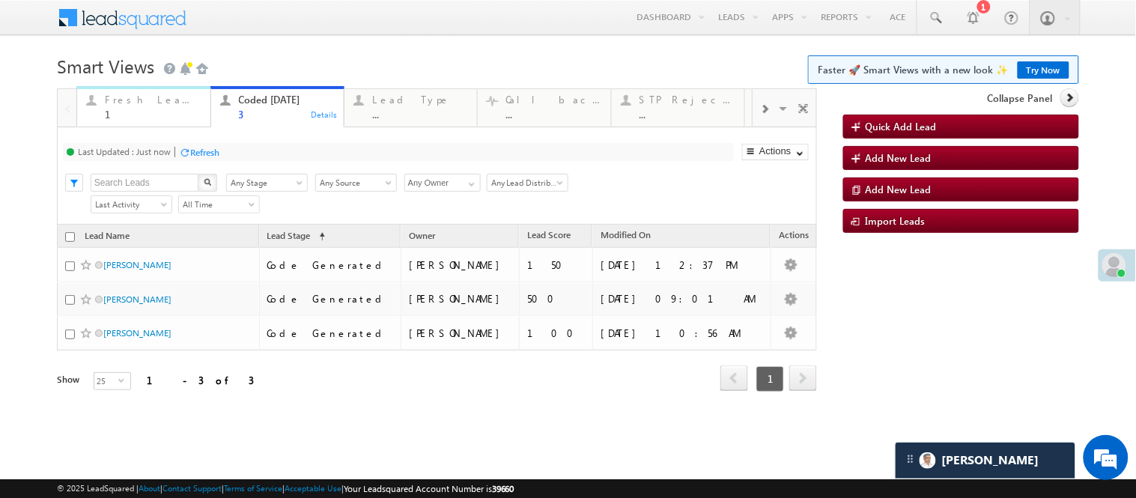
click at [145, 109] on div "1" at bounding box center [153, 114] width 96 height 11
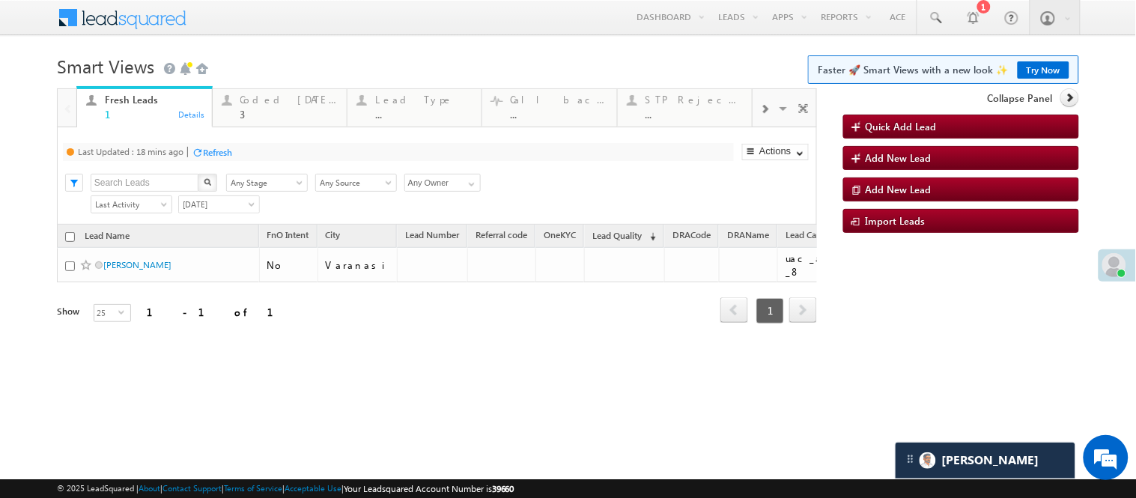
click at [304, 85] on div "Fresh Leads 1 Details Coded Today 3 Details Lead Type ... Details Call backs ..…" at bounding box center [413, 106] width 675 height 42
click at [304, 100] on div "Coded Today" at bounding box center [288, 100] width 97 height 12
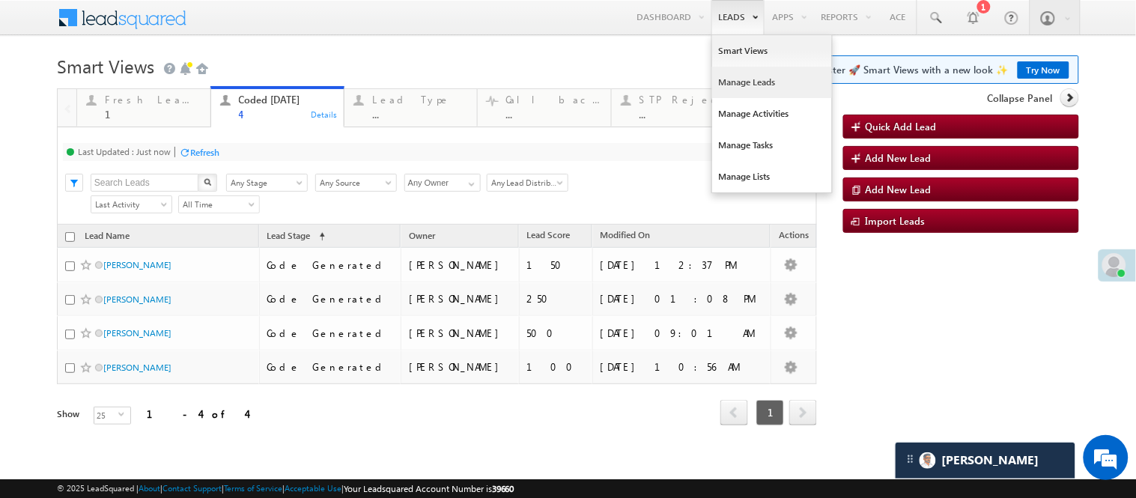
click at [721, 82] on link "Manage Leads" at bounding box center [772, 82] width 120 height 31
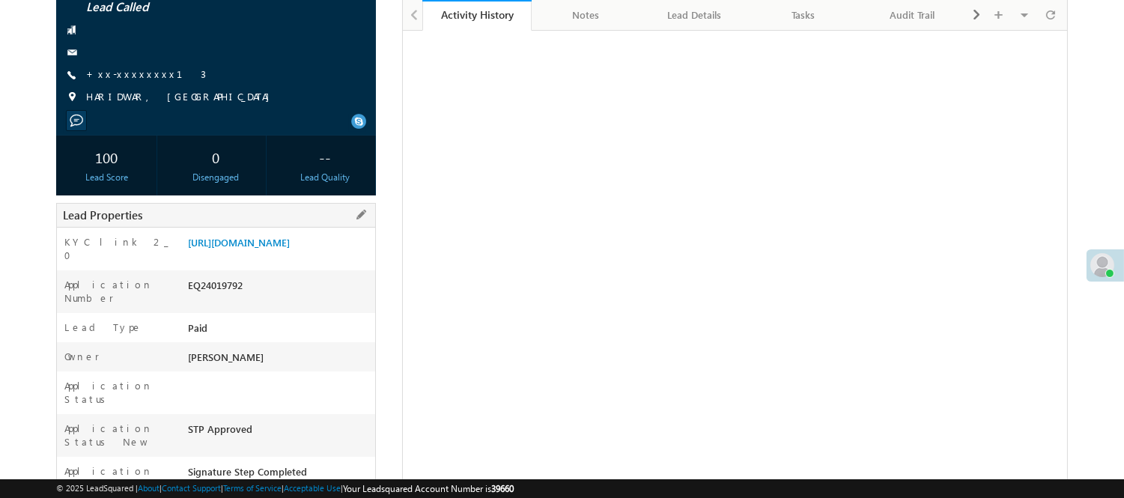
scroll to position [166, 0]
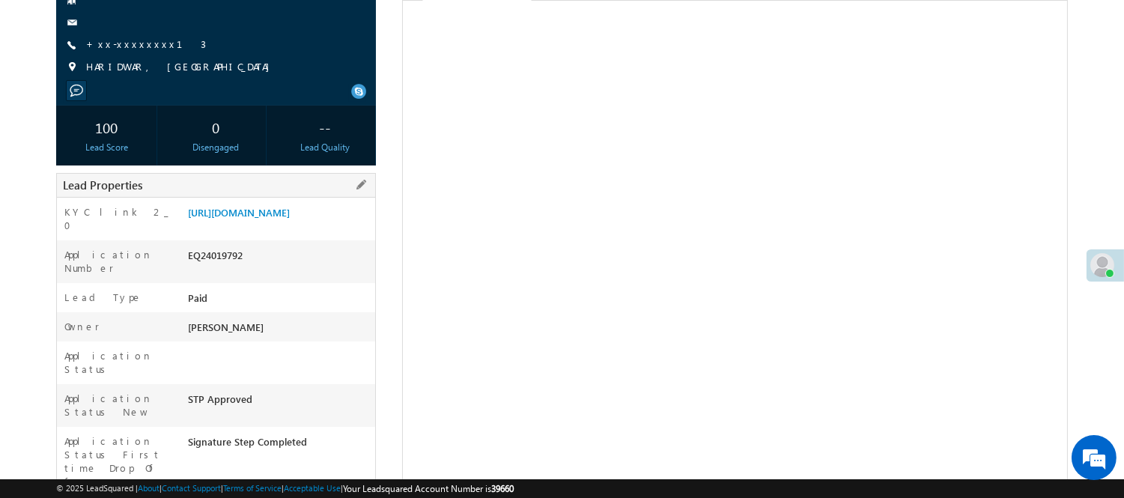
click at [210, 269] on div "EQ24019792" at bounding box center [279, 258] width 191 height 21
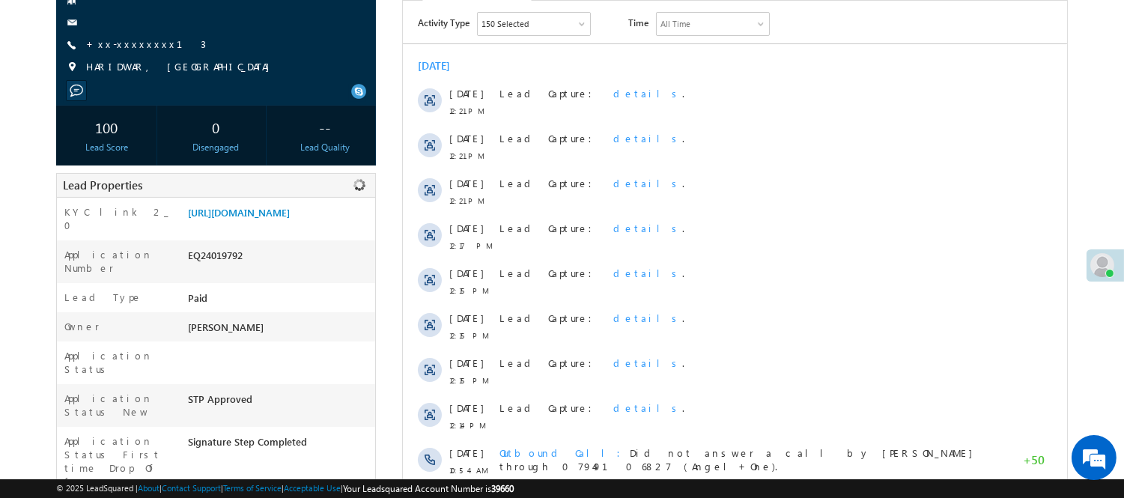
scroll to position [0, 0]
copy div "EQ24019792"
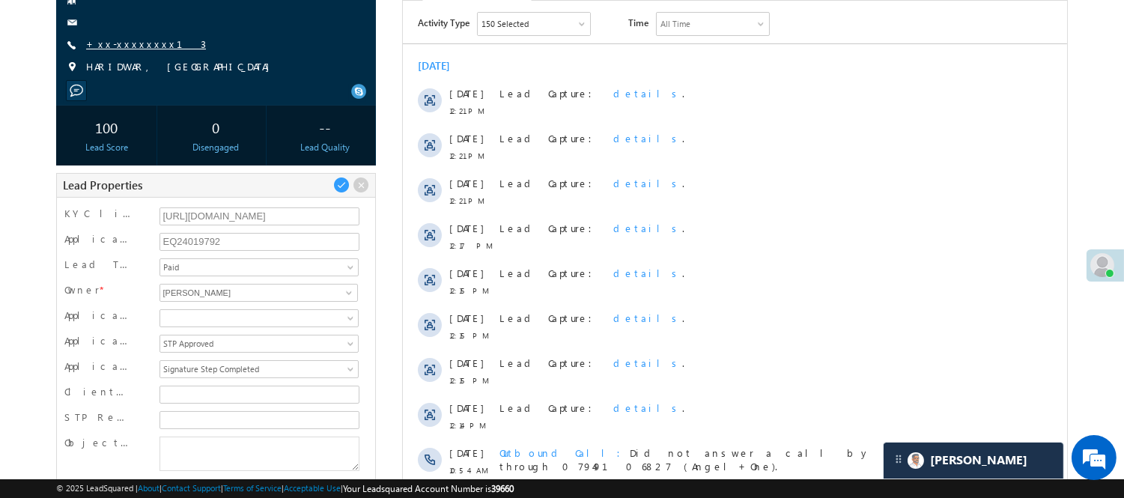
click at [136, 40] on link "+xx-xxxxxxxx13" at bounding box center [146, 43] width 120 height 13
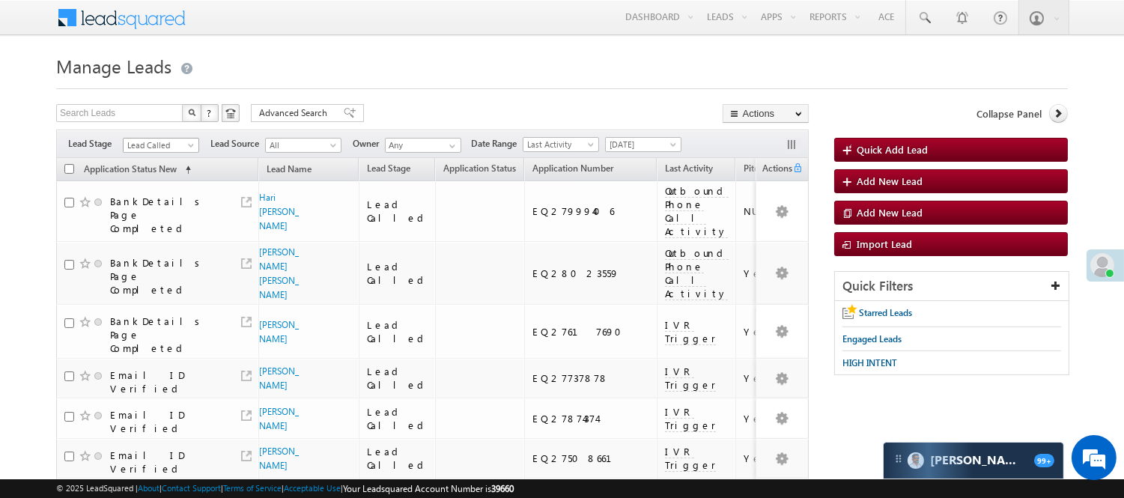
click at [156, 145] on span "Lead Called" at bounding box center [159, 145] width 71 height 13
click at [183, 136] on div "Filters Lead Stage Lead Called Lead Called Lead Source All All Owner Any Any Da…" at bounding box center [432, 144] width 753 height 28
click at [183, 135] on div "Filters Lead Stage Lead Called Lead Called Lead Source All All Owner Any Any Da…" at bounding box center [432, 144] width 753 height 28
click at [176, 142] on span "Lead Called" at bounding box center [159, 145] width 71 height 13
click at [168, 174] on link "Lead Generated" at bounding box center [162, 176] width 76 height 13
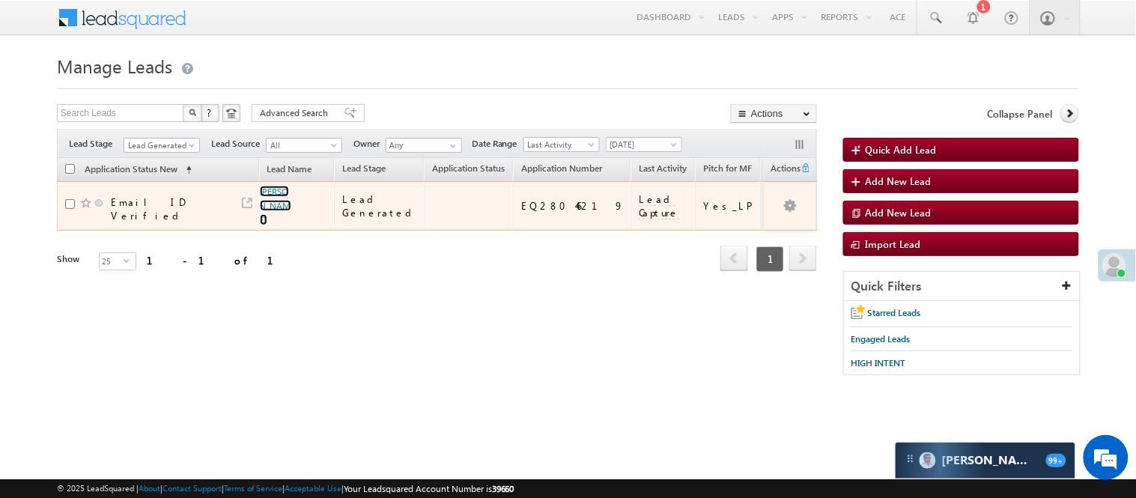
click at [267, 192] on link "Anand Kumar" at bounding box center [275, 206] width 31 height 40
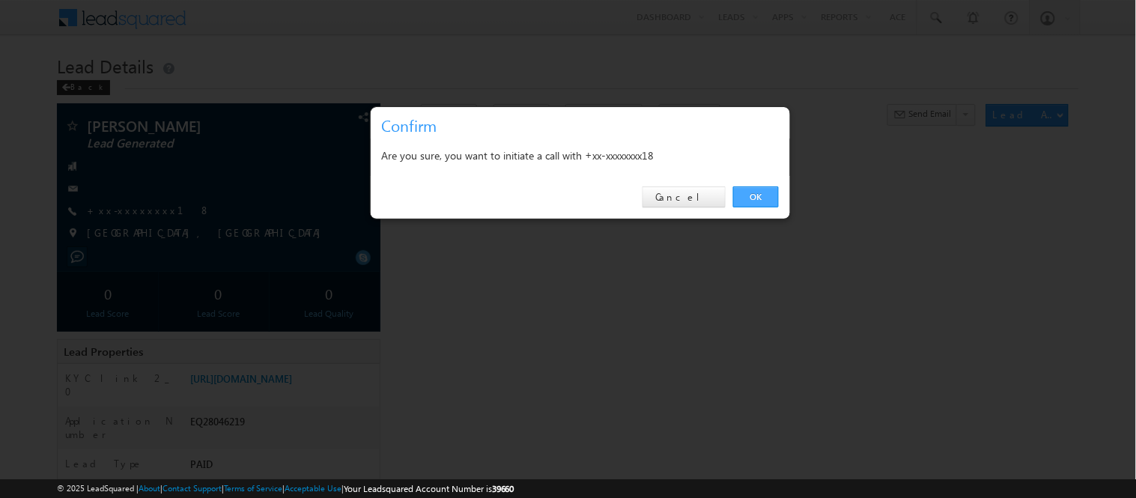
click at [754, 196] on link "OK" at bounding box center [756, 196] width 46 height 21
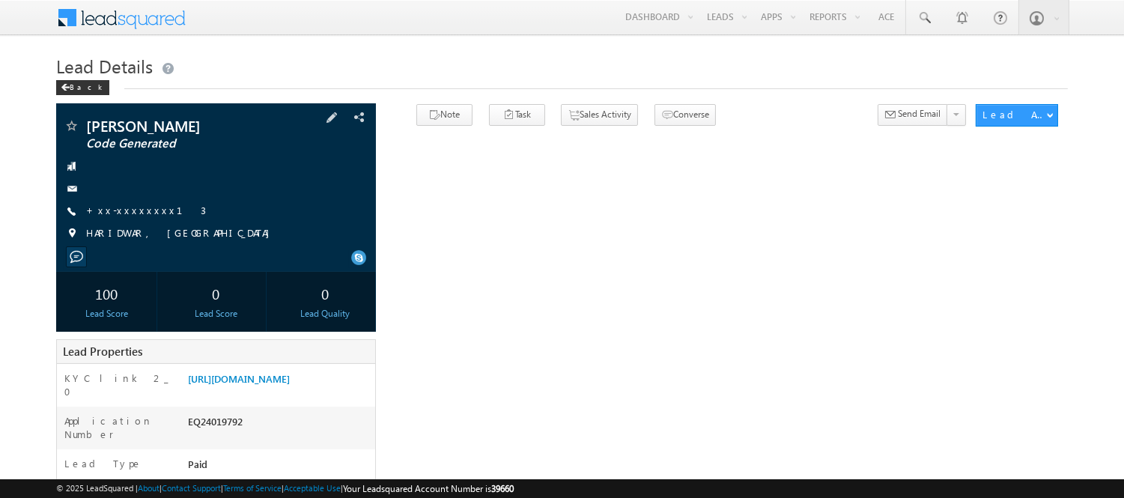
click at [133, 219] on div "[PERSON_NAME] Code Generated +xx-xxxxxxxx13" at bounding box center [216, 183] width 305 height 130
click at [143, 199] on div "[PERSON_NAME] Code Generated +xx-xxxxxxxx13" at bounding box center [216, 183] width 305 height 130
click at [139, 204] on div "[PERSON_NAME] Code Generated +xx-xxxxxxxx13" at bounding box center [216, 183] width 305 height 130
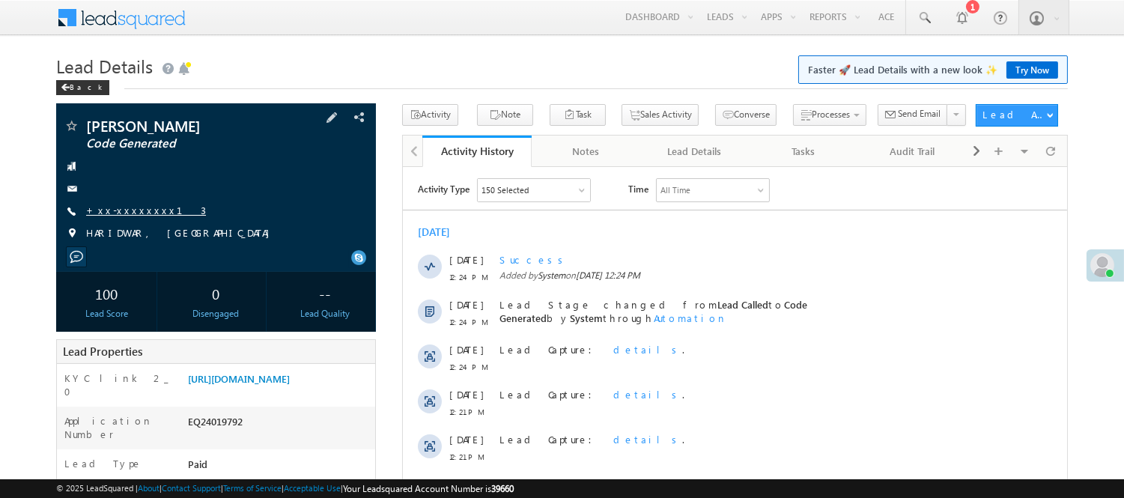
click at [124, 206] on link "+xx-xxxxxxxx13" at bounding box center [146, 210] width 120 height 13
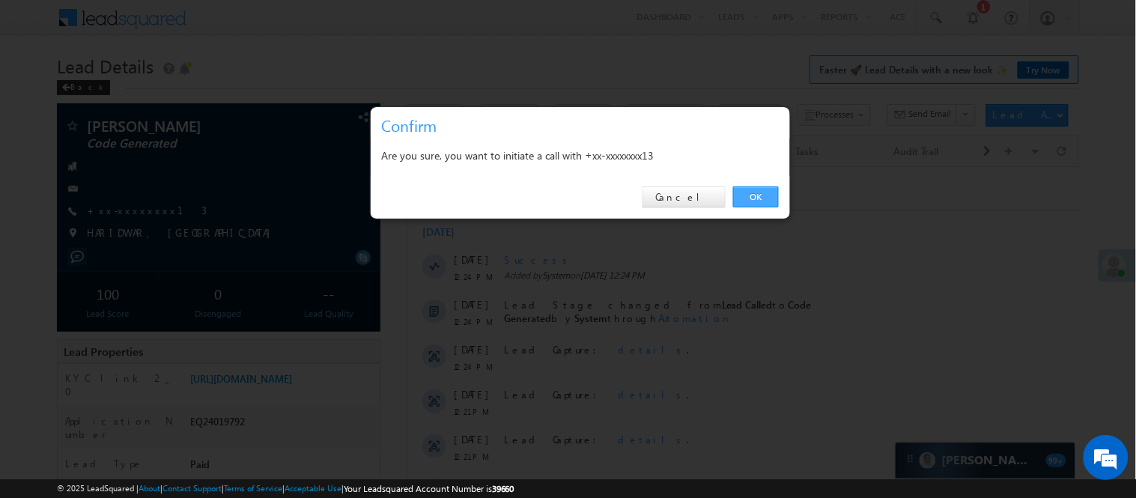
click at [750, 196] on link "OK" at bounding box center [756, 196] width 46 height 21
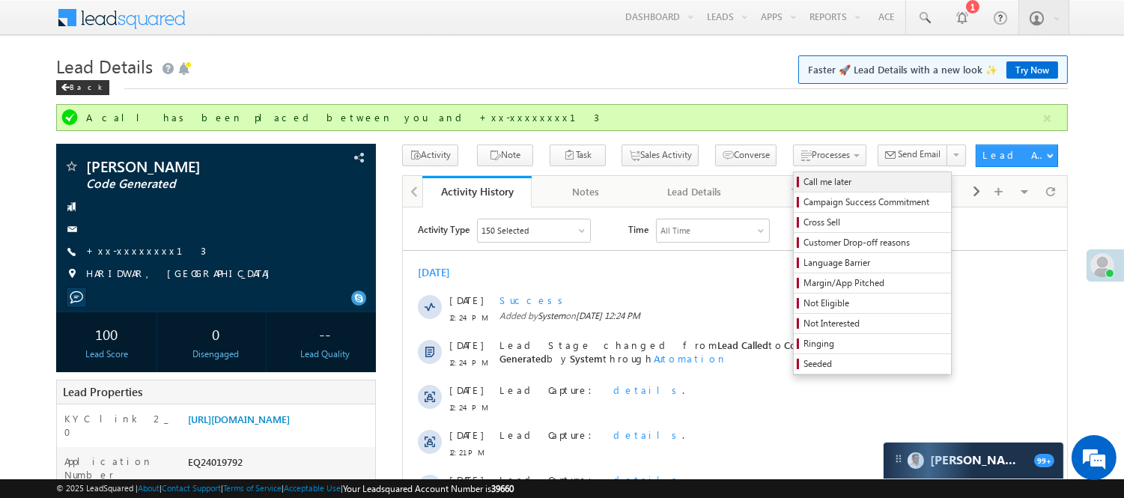
click at [804, 177] on span "Call me later" at bounding box center [875, 181] width 142 height 13
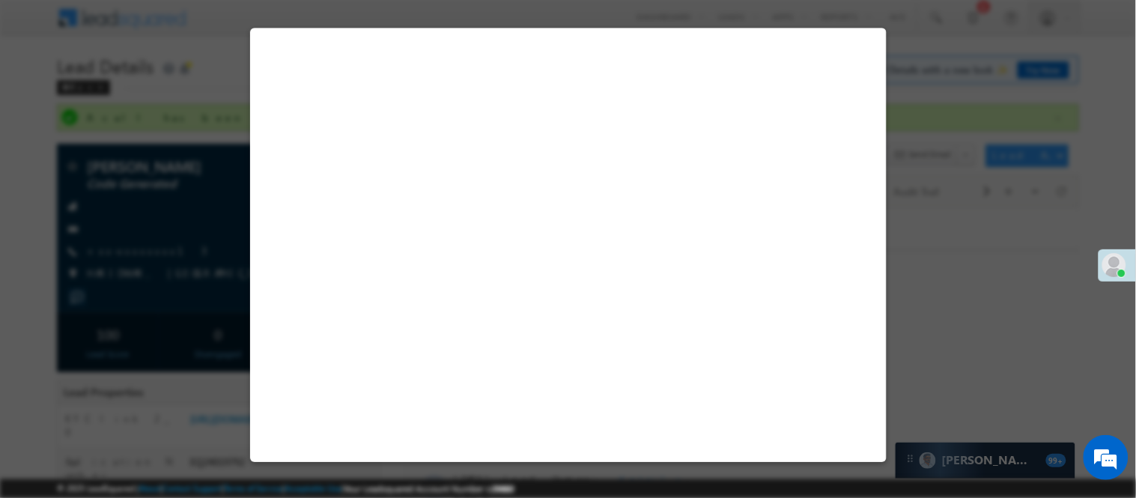
select select "Pitch Not Done"
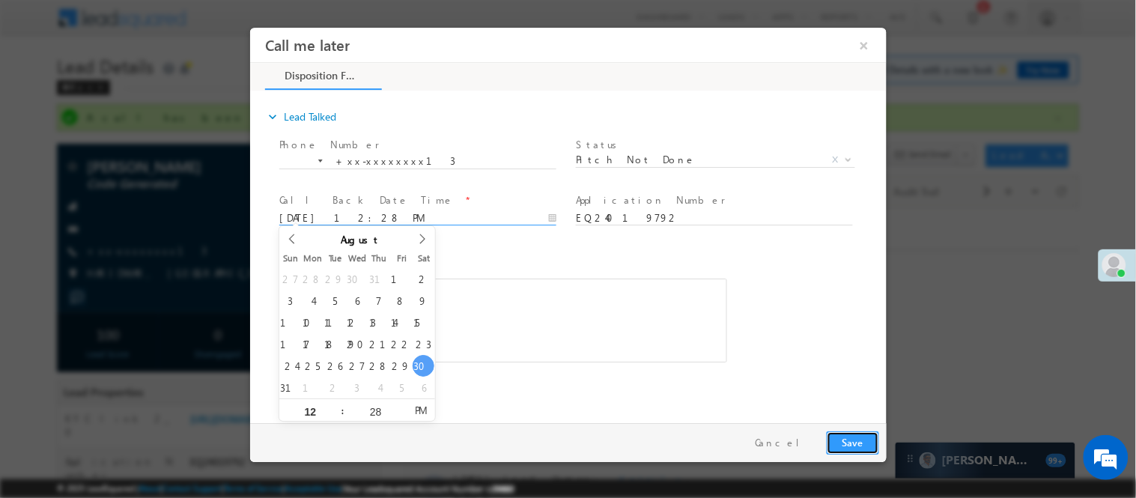
click at [843, 432] on button "Save" at bounding box center [852, 442] width 52 height 23
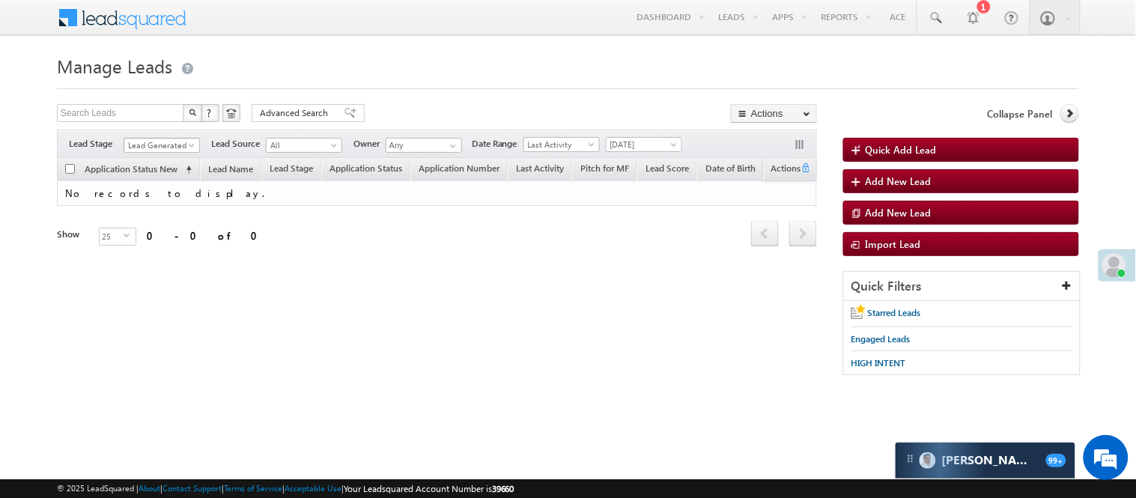
click at [176, 148] on span "Lead Generated" at bounding box center [159, 145] width 71 height 13
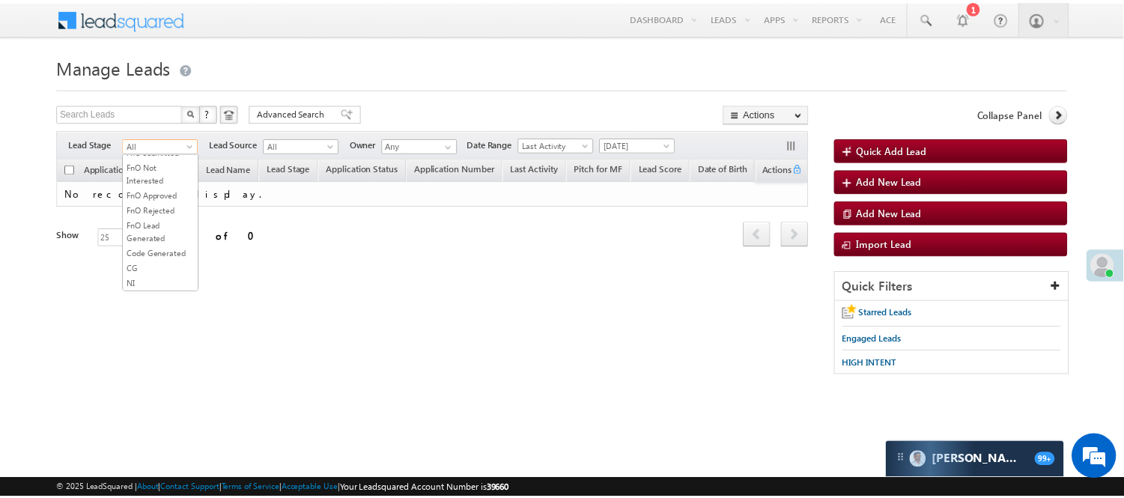
scroll to position [371, 0]
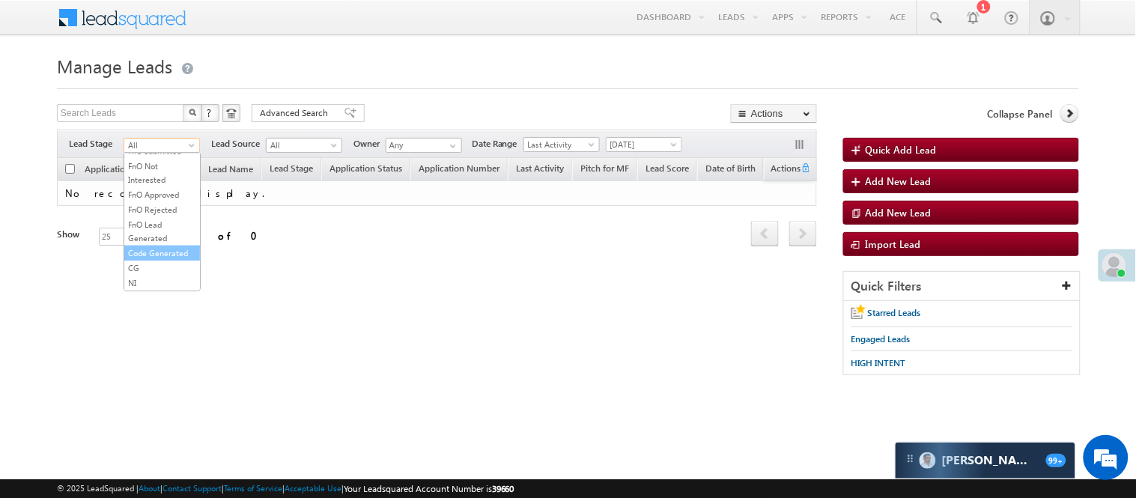
click at [152, 246] on li "Code Generated" at bounding box center [162, 253] width 76 height 15
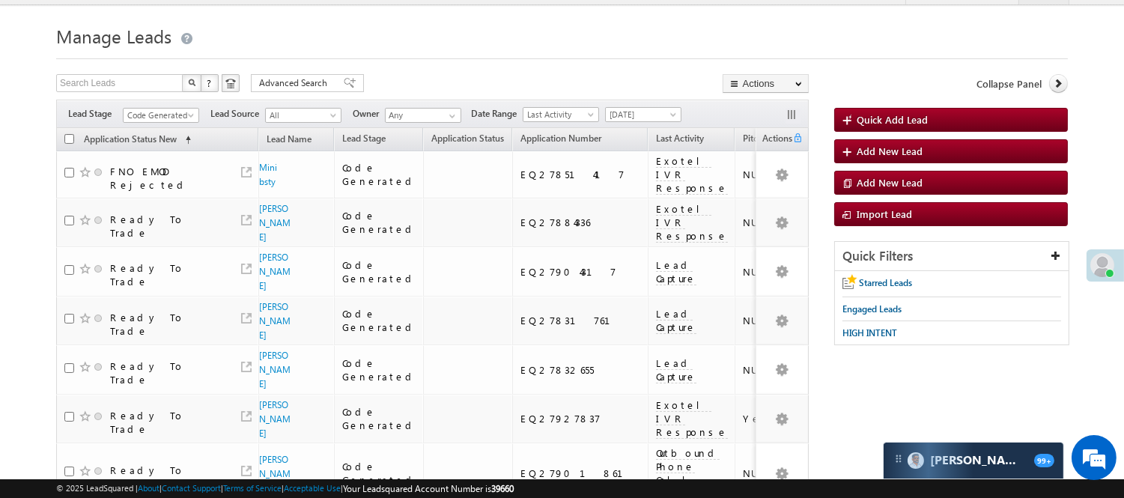
scroll to position [0, 0]
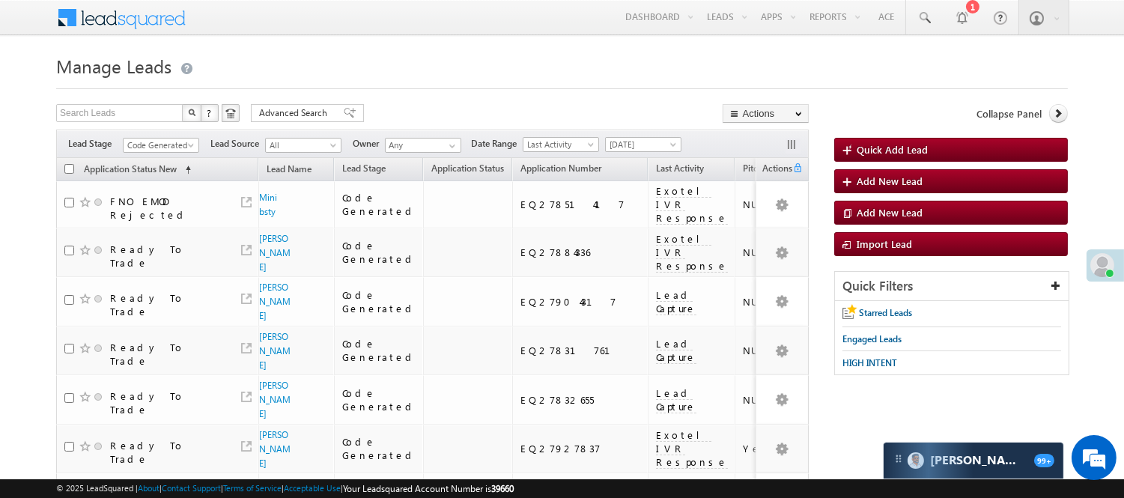
click at [172, 136] on div "Filters Lead Stage All Lead Generated Lead Talked - Pitch Not Done Lead Talked …" at bounding box center [432, 144] width 753 height 28
drag, startPoint x: 180, startPoint y: 142, endPoint x: 183, endPoint y: 213, distance: 70.5
click at [180, 141] on span "Code Generated" at bounding box center [159, 145] width 71 height 13
click at [169, 183] on link "Lead Generated" at bounding box center [162, 176] width 76 height 13
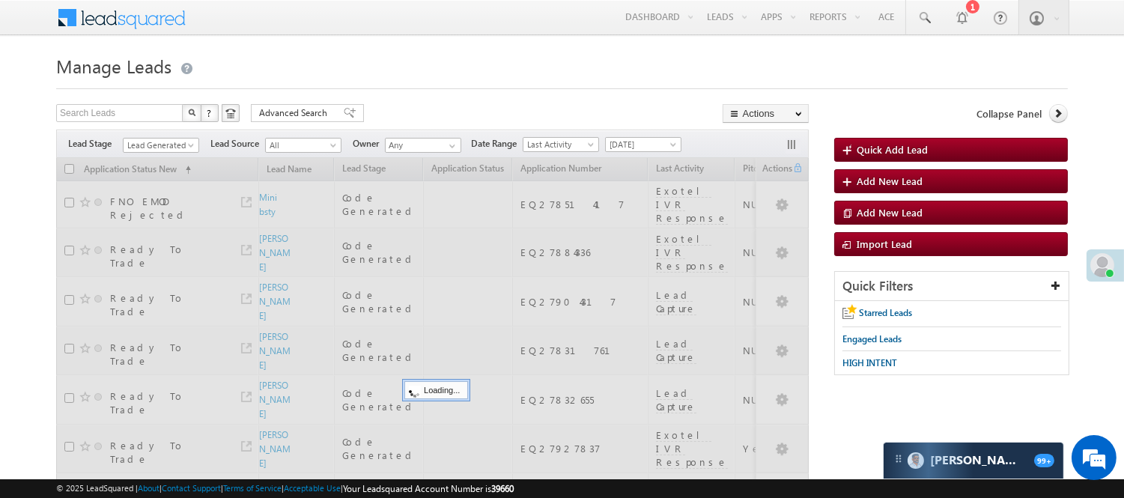
click at [200, 142] on div "Filters Lead Stage All Lead Generated Lead Talked - Pitch Not Done Lead Talked …" at bounding box center [432, 144] width 753 height 28
click at [180, 142] on span "Lead Generated" at bounding box center [159, 145] width 71 height 13
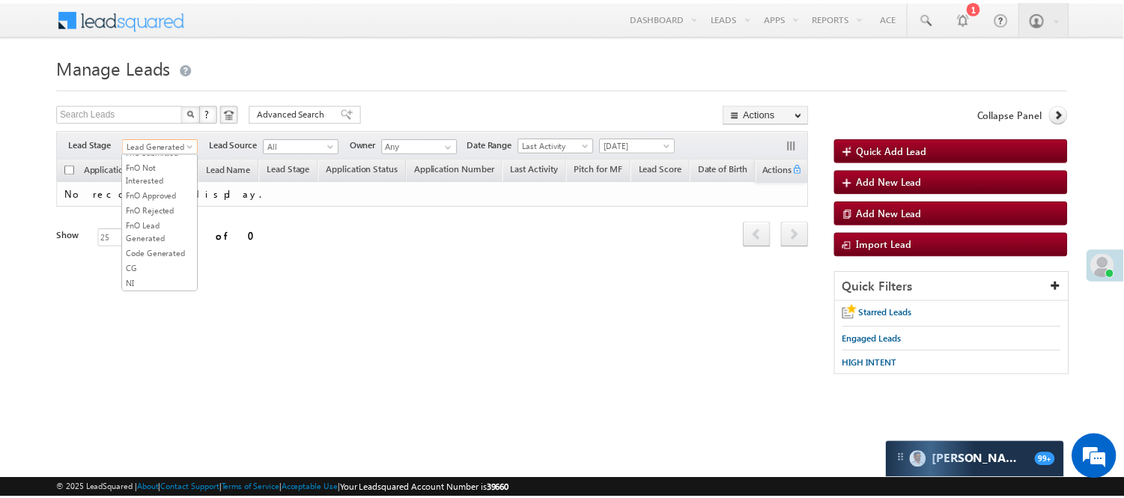
scroll to position [249, 0]
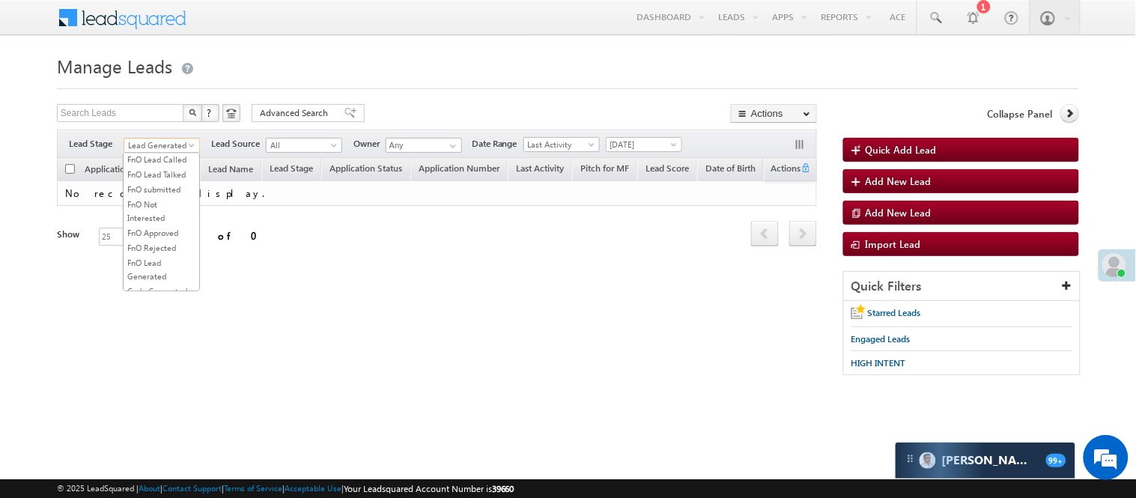
click at [163, 136] on link "Lead Talked" at bounding box center [162, 129] width 76 height 13
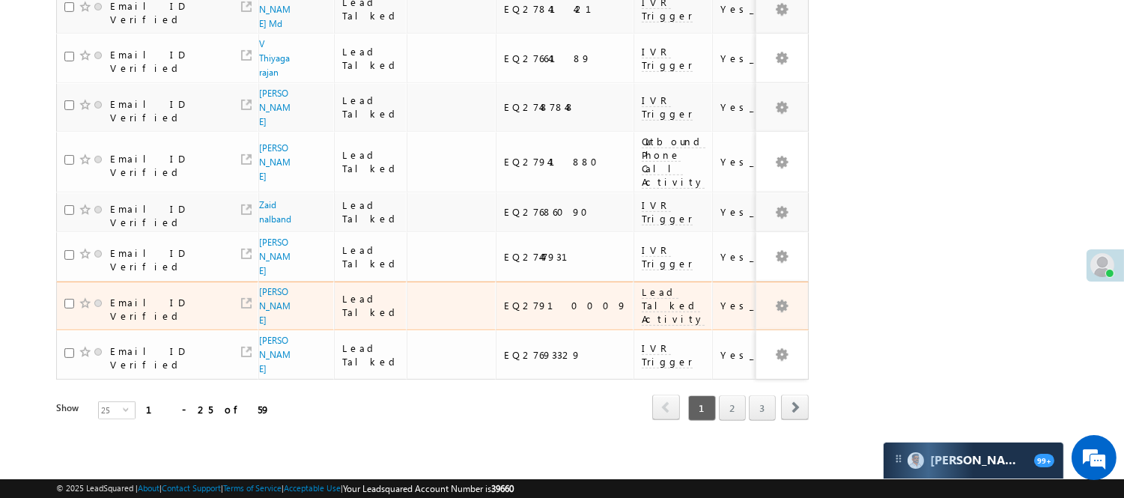
scroll to position [1136, 0]
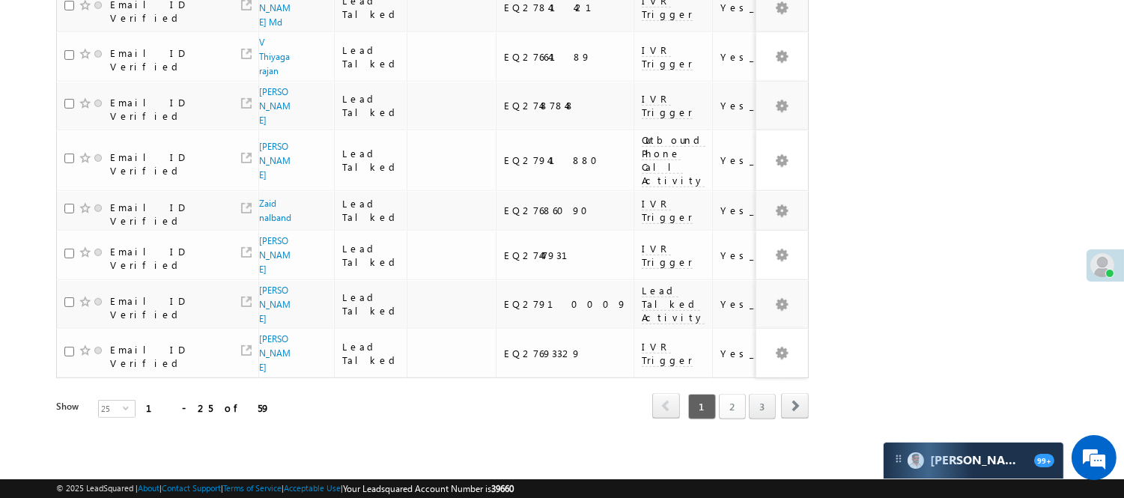
click at [735, 394] on link "2" at bounding box center [732, 406] width 27 height 25
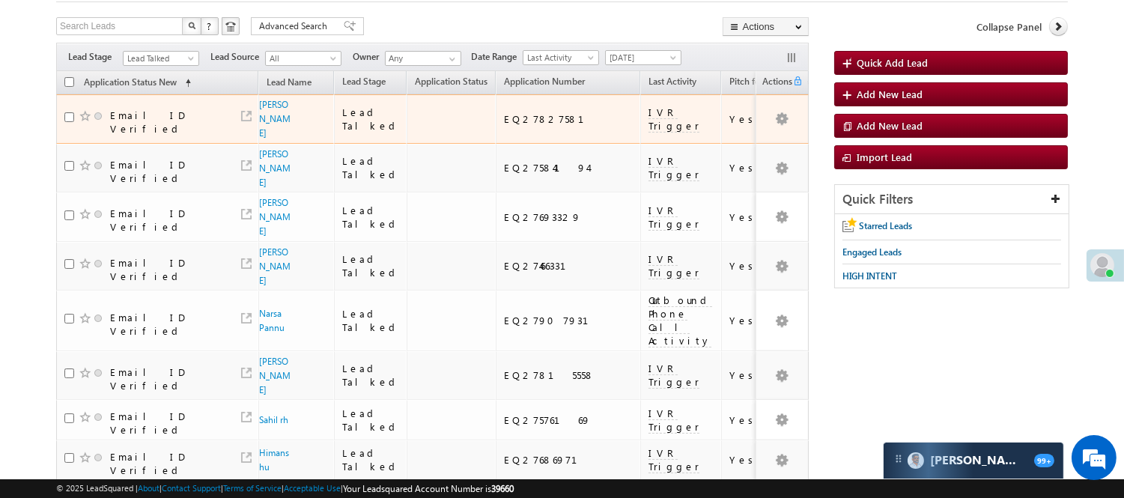
scroll to position [0, 0]
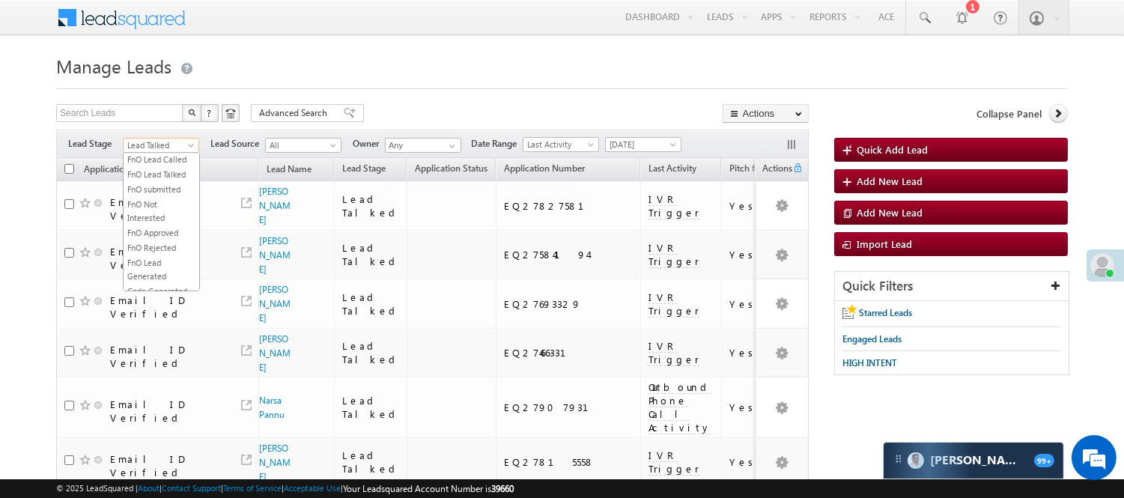
click at [165, 148] on span "Lead Talked" at bounding box center [159, 145] width 71 height 13
click at [160, 212] on link "Lead Talked - Pitch Not Done" at bounding box center [162, 198] width 76 height 27
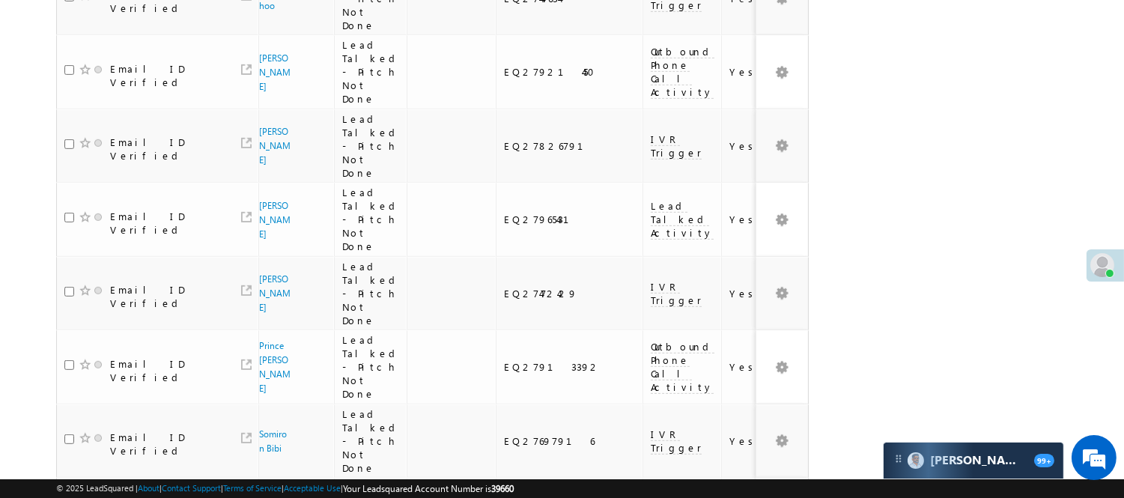
scroll to position [1341, 0]
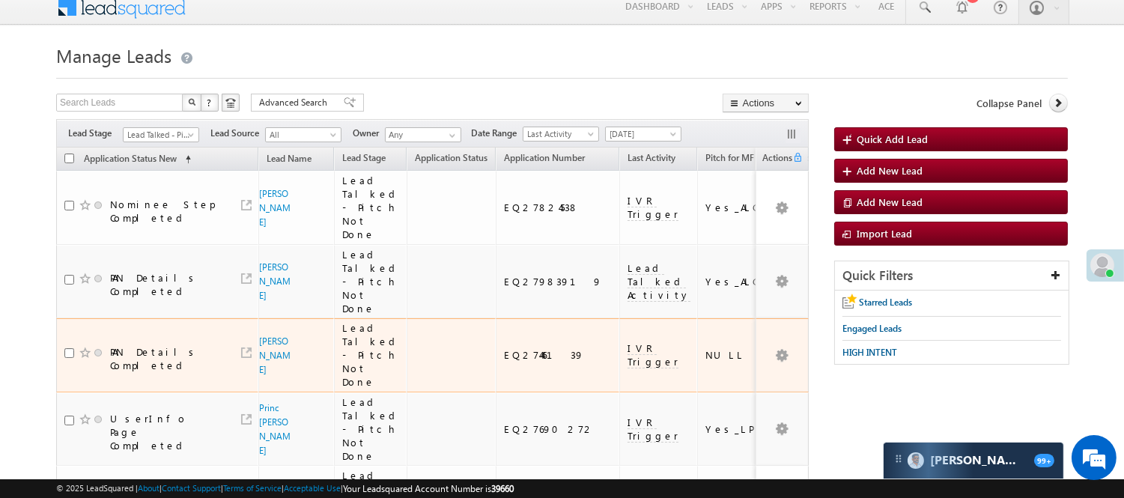
scroll to position [0, 0]
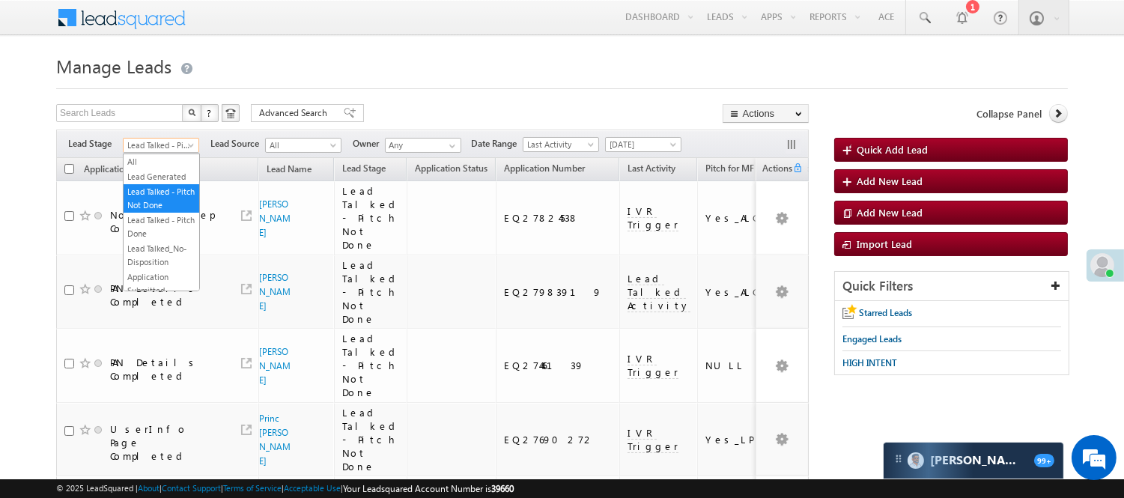
click at [171, 139] on span "Lead Talked - Pitch Not Done" at bounding box center [159, 145] width 71 height 13
click at [157, 136] on link "Lead Talked" at bounding box center [162, 129] width 76 height 13
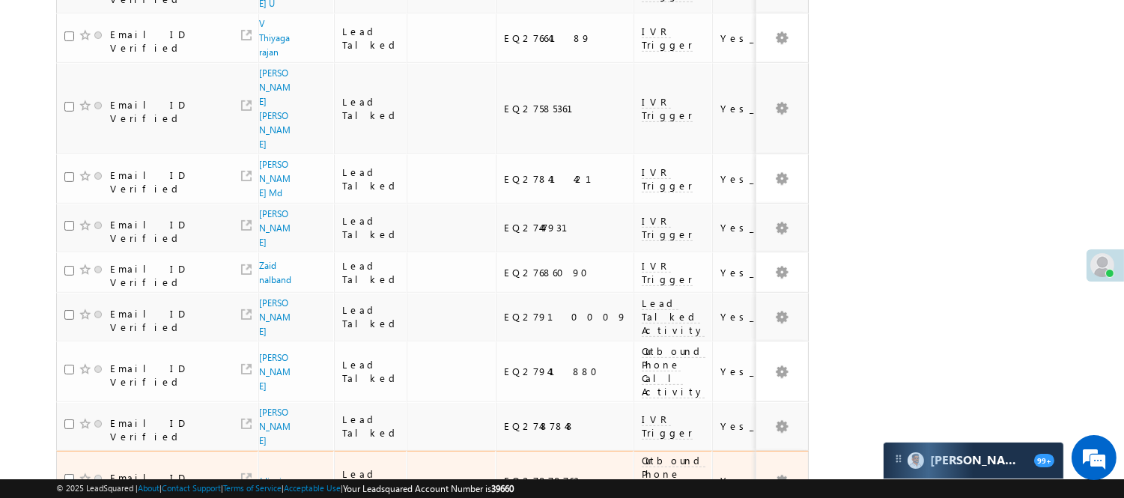
scroll to position [1134, 0]
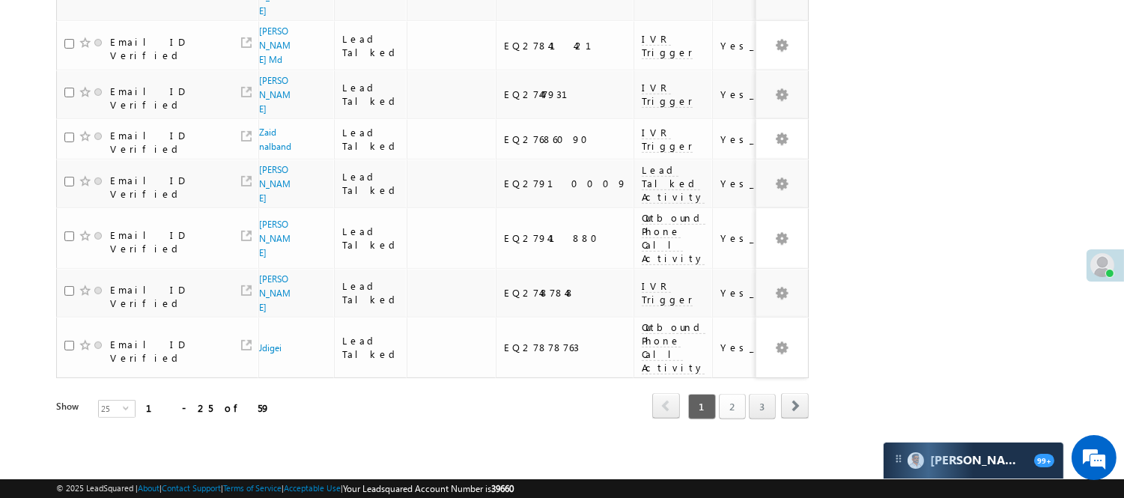
click at [734, 394] on link "2" at bounding box center [732, 406] width 27 height 25
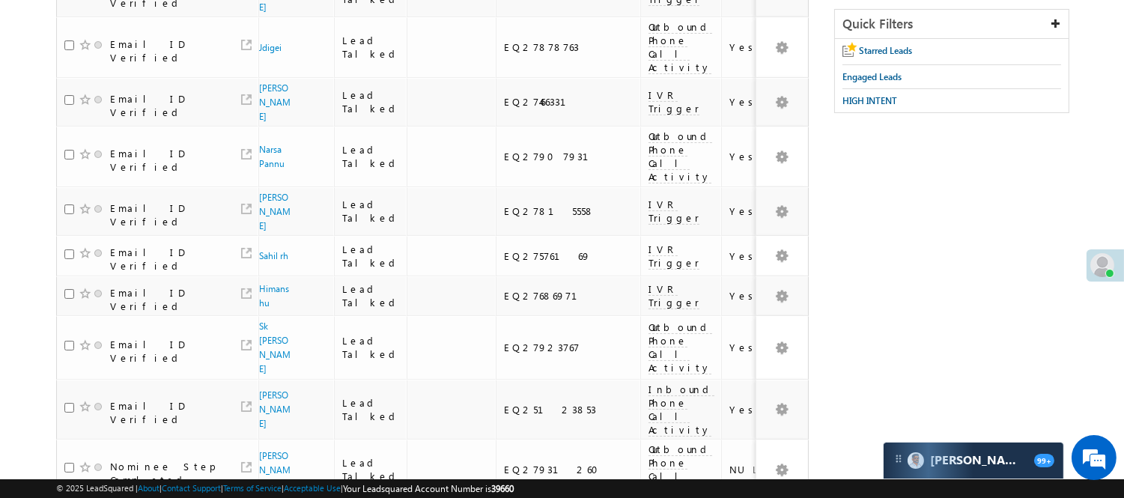
scroll to position [0, 0]
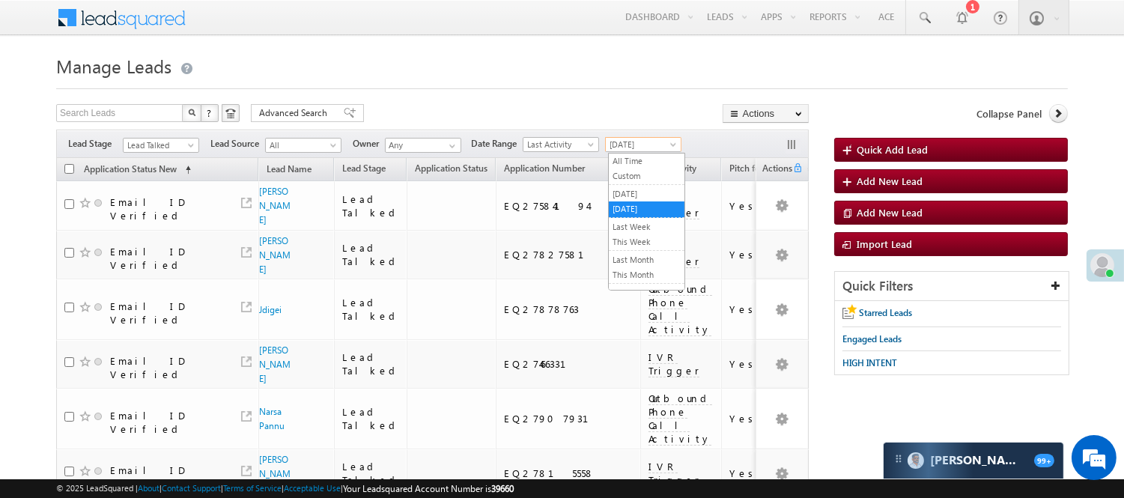
click at [637, 144] on span "[DATE]" at bounding box center [641, 144] width 71 height 13
click at [635, 199] on link "Yesterday" at bounding box center [647, 193] width 76 height 13
click at [631, 147] on span "[DATE]" at bounding box center [641, 144] width 71 height 13
click at [634, 204] on link "[DATE]" at bounding box center [647, 208] width 76 height 13
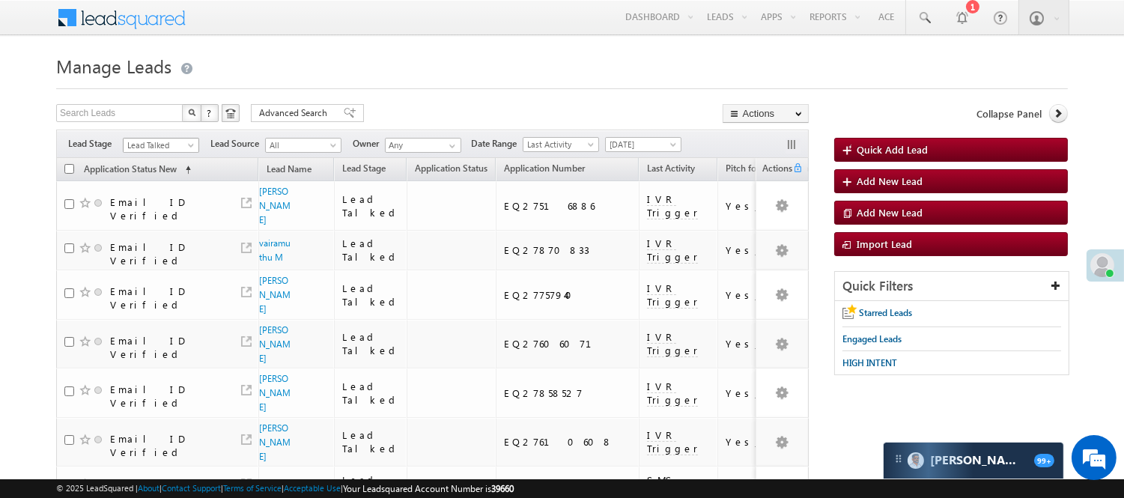
click at [172, 142] on span "Lead Talked" at bounding box center [159, 145] width 71 height 13
click at [155, 258] on link "Code Generated" at bounding box center [162, 252] width 76 height 13
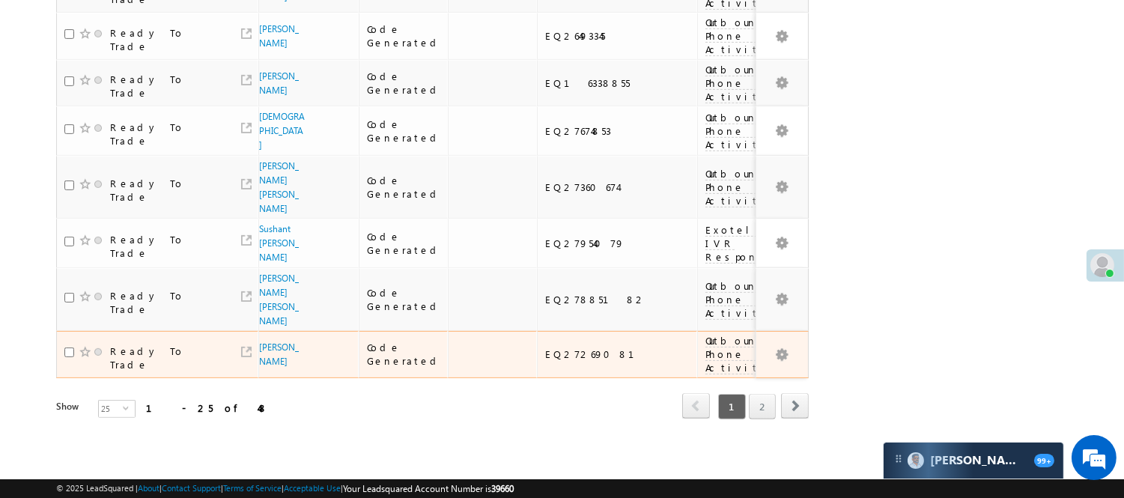
scroll to position [1225, 0]
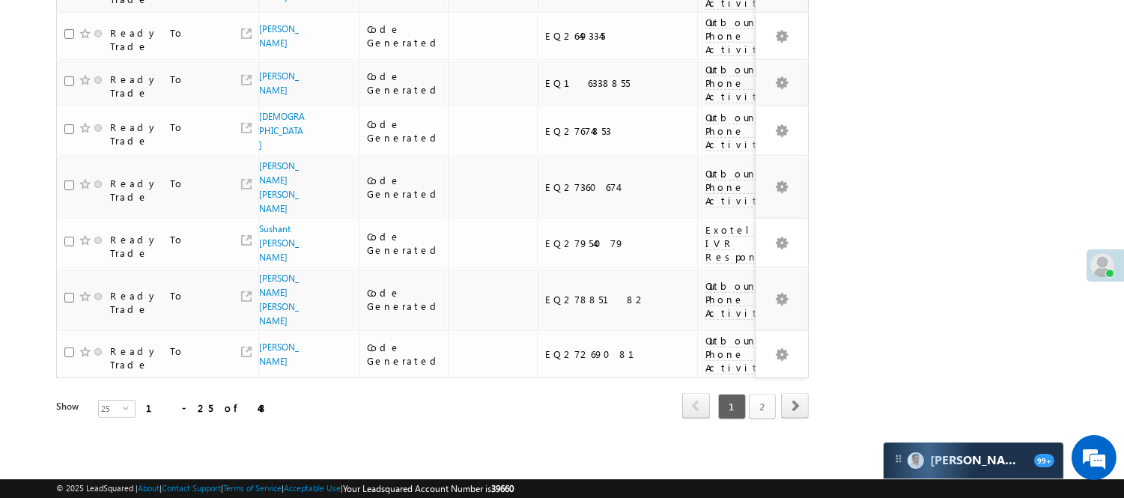
click at [773, 398] on link "2" at bounding box center [762, 406] width 27 height 25
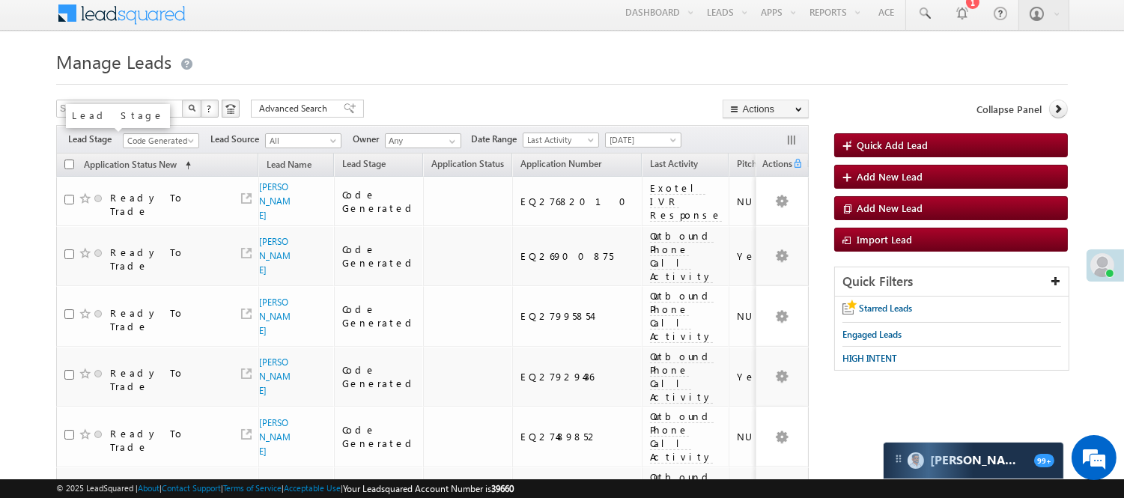
scroll to position [0, 0]
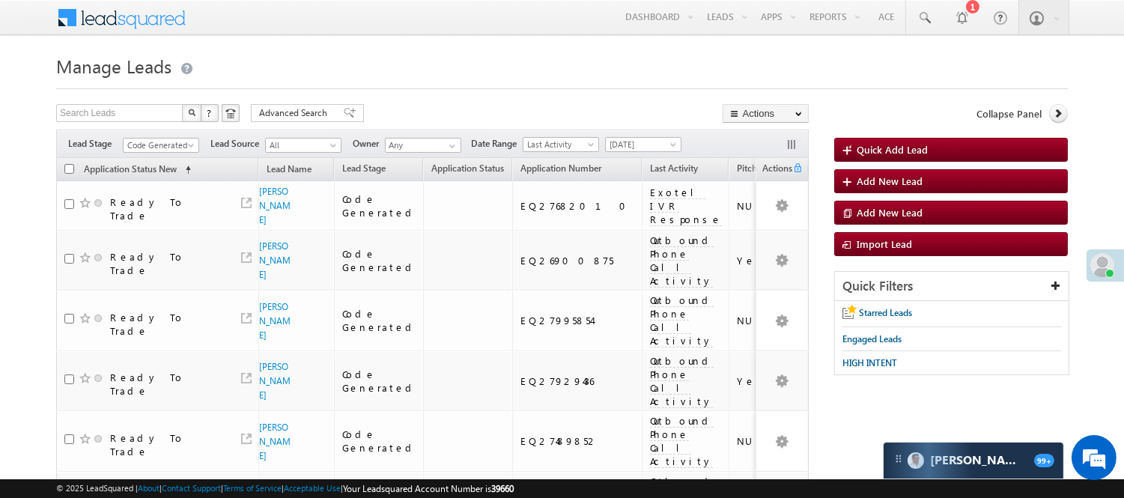
click at [136, 142] on span "Code Generated" at bounding box center [159, 145] width 71 height 13
click at [166, 202] on link "Lead Talked - Pitch Not Done" at bounding box center [162, 198] width 76 height 27
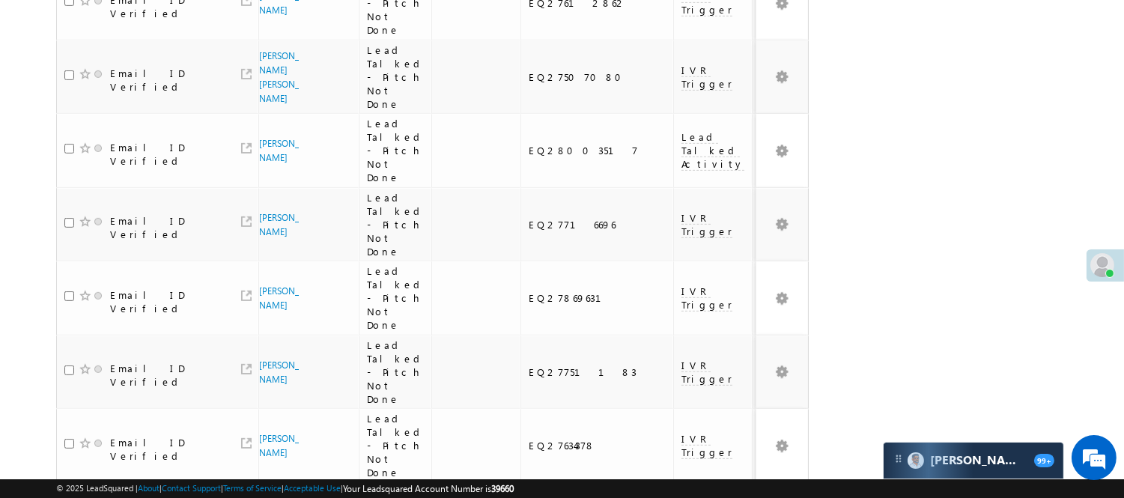
scroll to position [1355, 0]
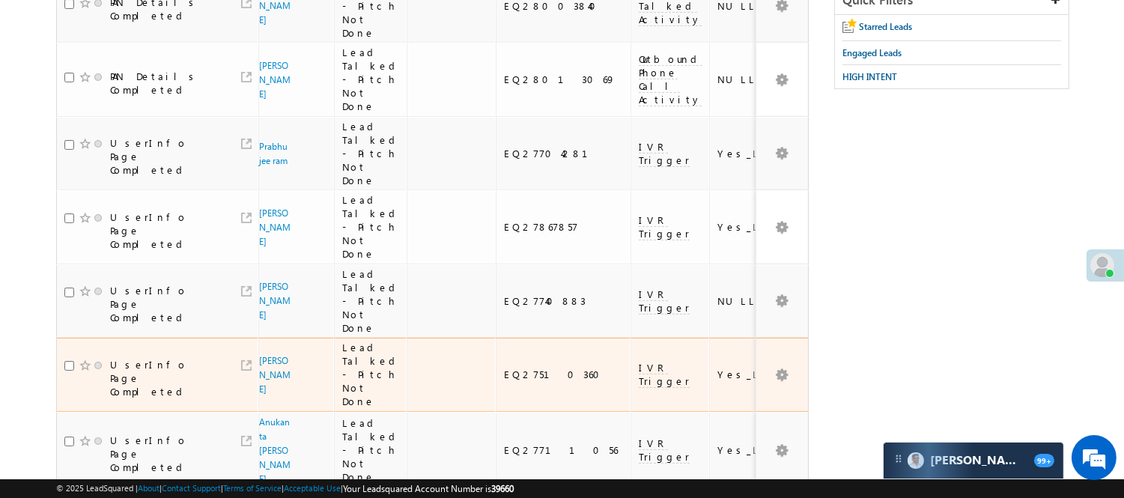
scroll to position [0, 0]
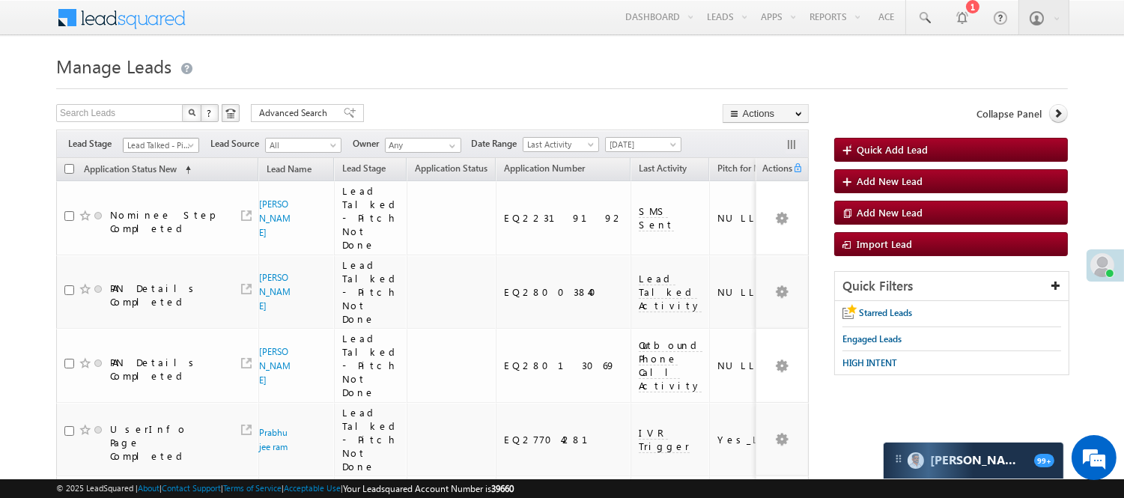
click at [168, 147] on span "Lead Talked - Pitch Not Done" at bounding box center [159, 145] width 71 height 13
drag, startPoint x: 154, startPoint y: 243, endPoint x: 160, endPoint y: 258, distance: 15.9
click at [160, 258] on ul "All Lead Generated Lead Talked - Pitch Not Done Lead Talked - Pitch Done Lead T…" at bounding box center [161, 223] width 77 height 138
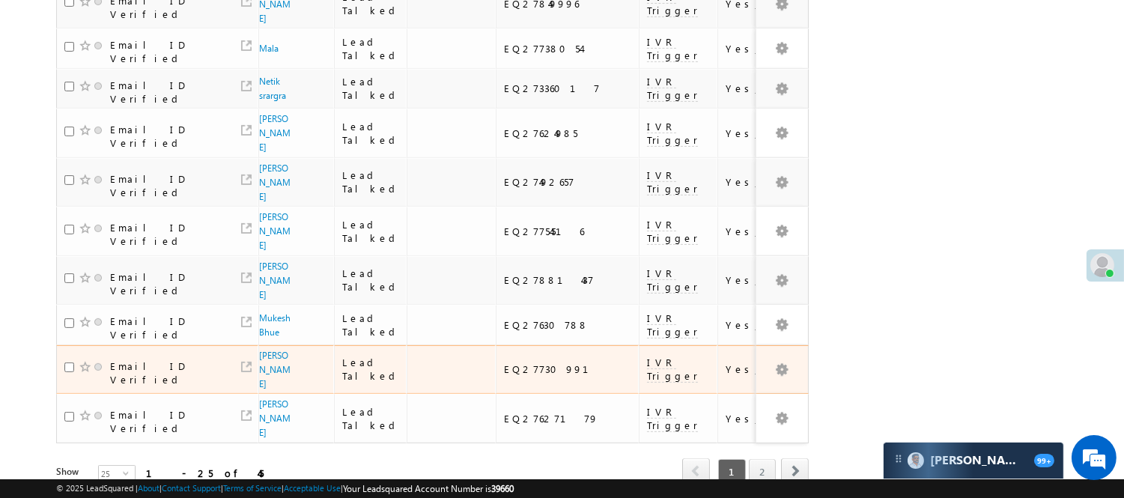
scroll to position [972, 0]
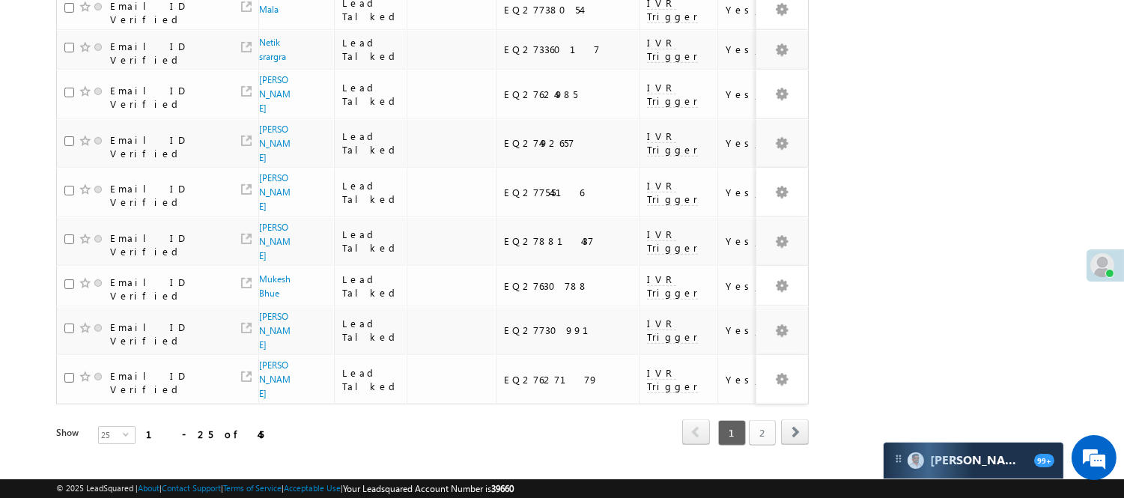
click at [766, 420] on link "2" at bounding box center [762, 432] width 27 height 25
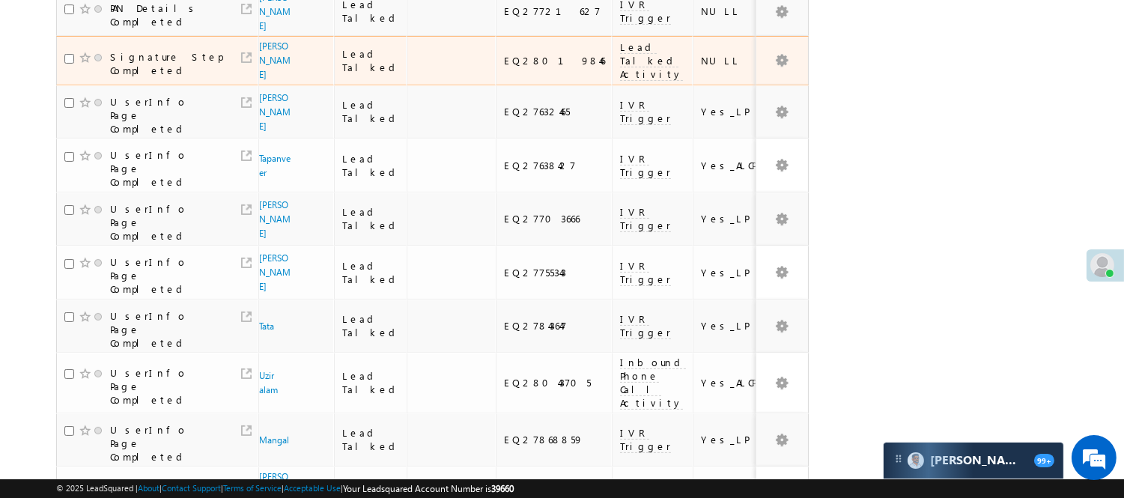
scroll to position [205, 0]
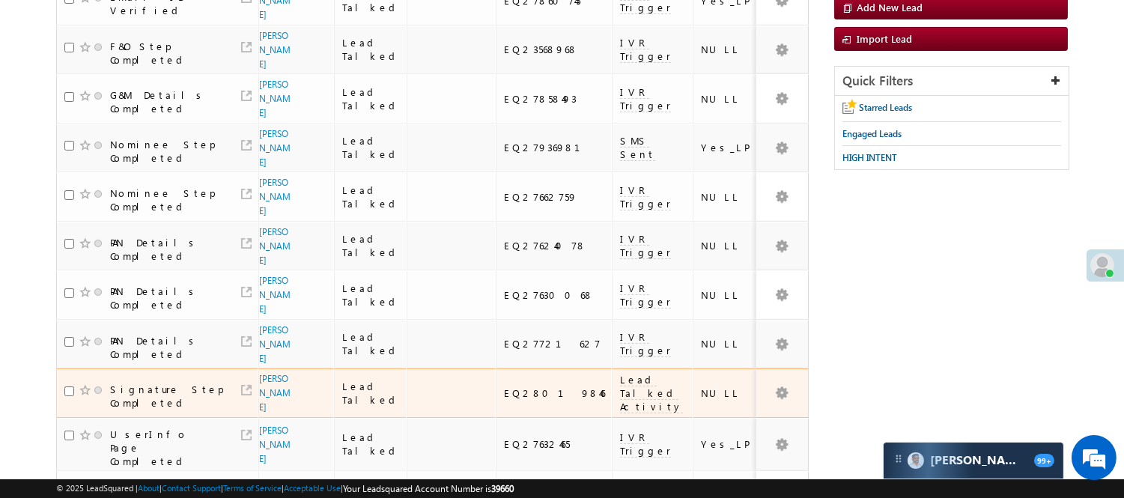
click at [504, 398] on div "EQ28019846" at bounding box center [554, 392] width 101 height 13
copy div "EQ28019846"
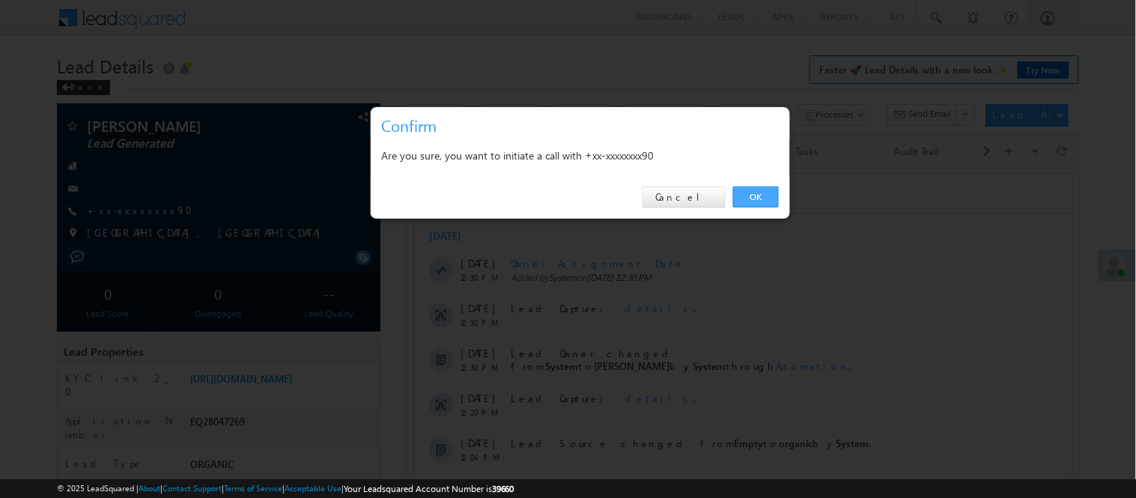
click at [765, 193] on link "OK" at bounding box center [756, 196] width 46 height 21
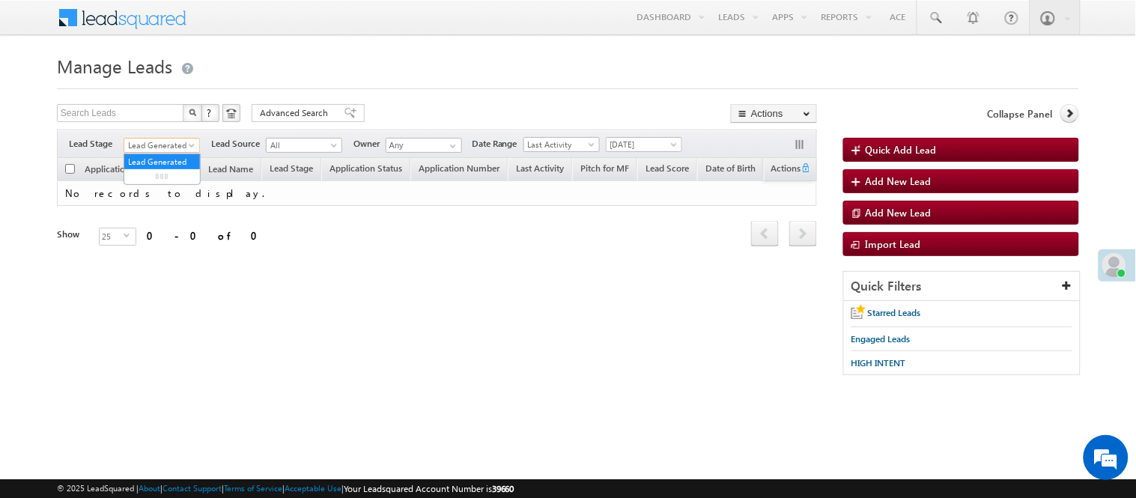
click at [178, 144] on span "Lead Generated" at bounding box center [159, 145] width 71 height 13
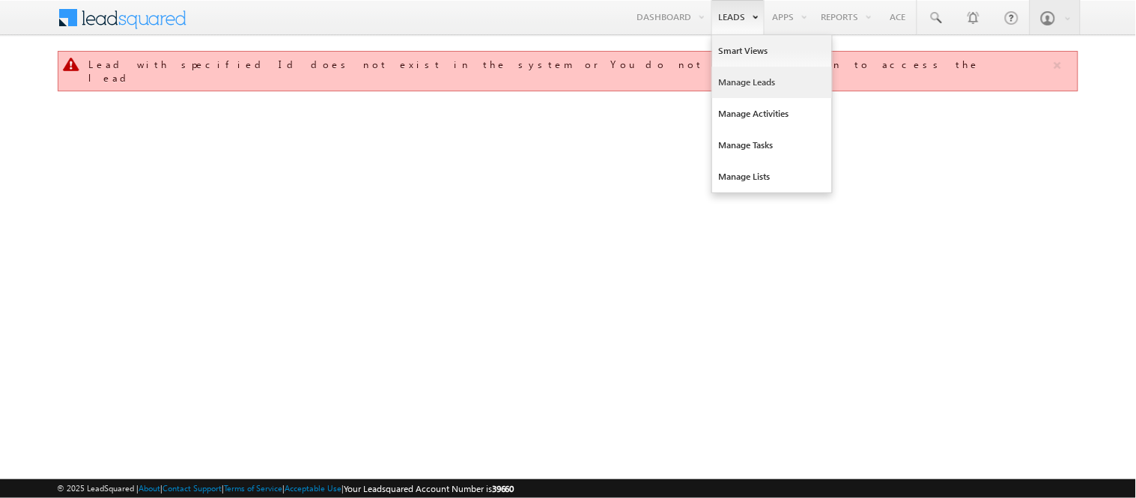
drag, startPoint x: 0, startPoint y: 0, endPoint x: 741, endPoint y: 88, distance: 746.5
click at [741, 88] on link "Manage Leads" at bounding box center [772, 82] width 120 height 31
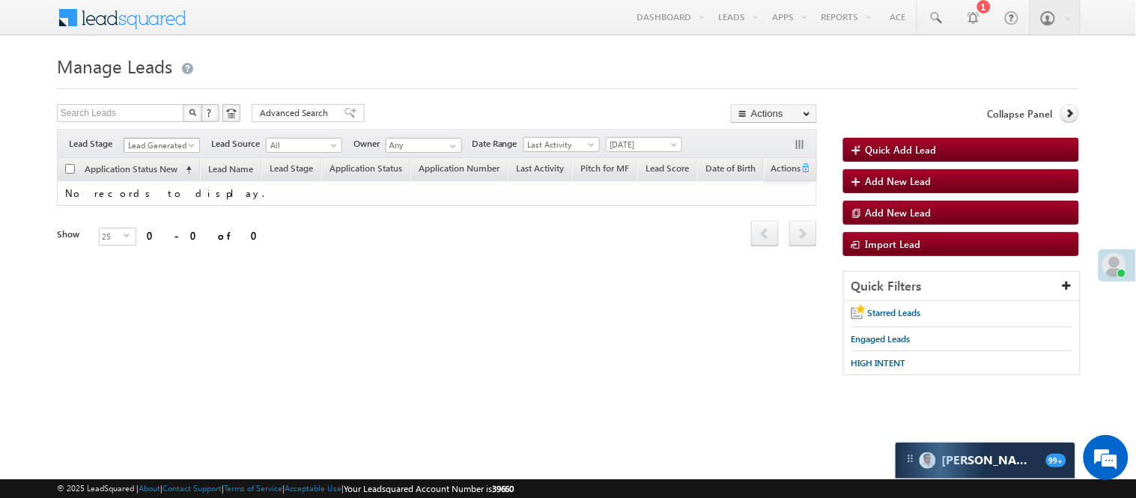
click at [139, 148] on span "Lead Generated" at bounding box center [159, 145] width 71 height 13
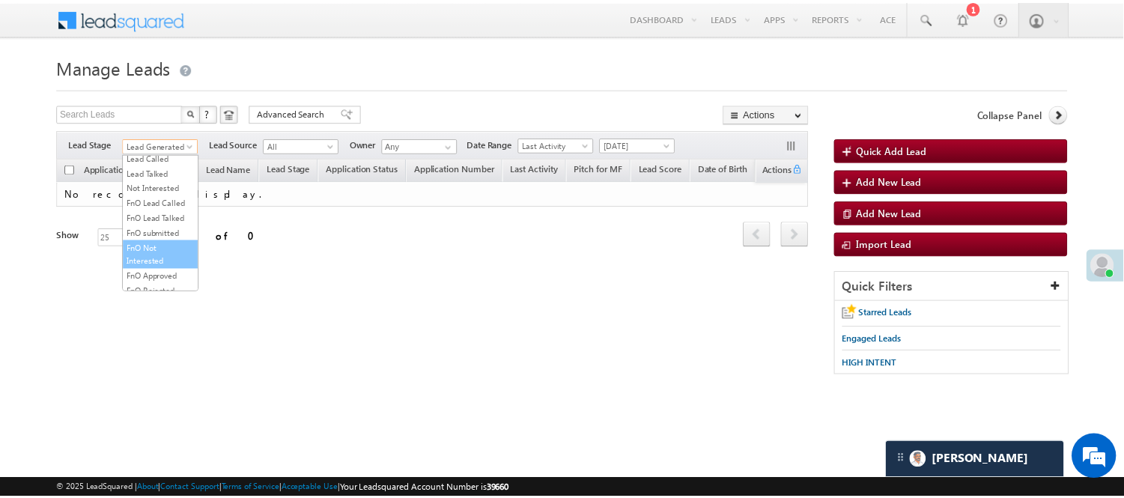
scroll to position [205, 0]
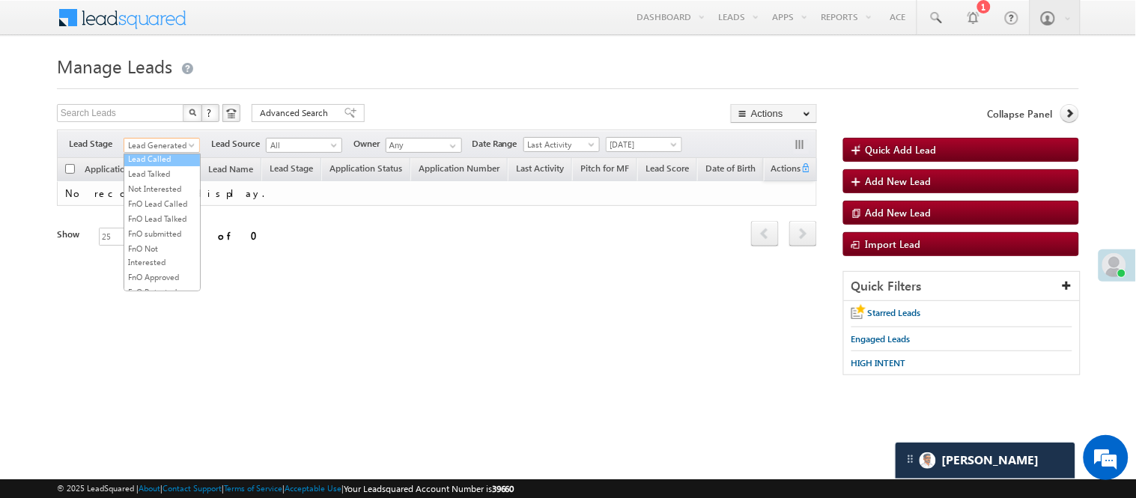
drag, startPoint x: 150, startPoint y: 207, endPoint x: 153, endPoint y: 199, distance: 8.8
click at [153, 199] on ul "All Lead Generated Lead Talked - Pitch Not Done Lead Talked - Pitch Done Lead T…" at bounding box center [162, 223] width 77 height 138
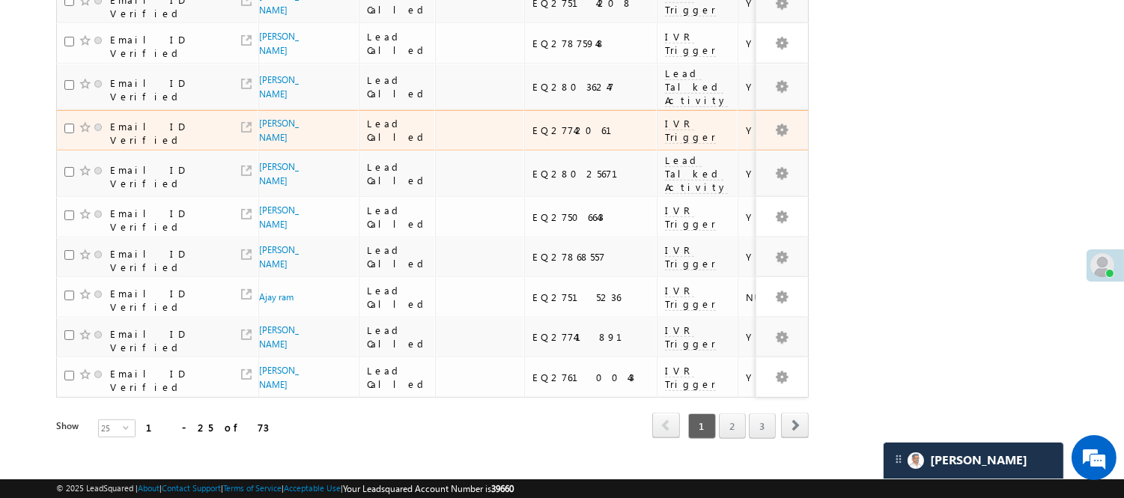
scroll to position [1016, 0]
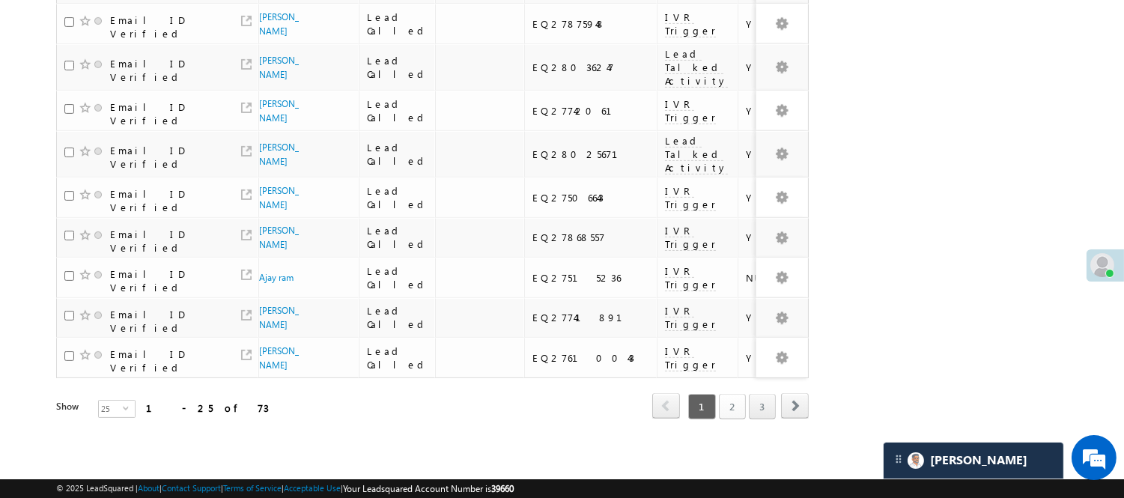
click at [732, 399] on link "2" at bounding box center [732, 406] width 27 height 25
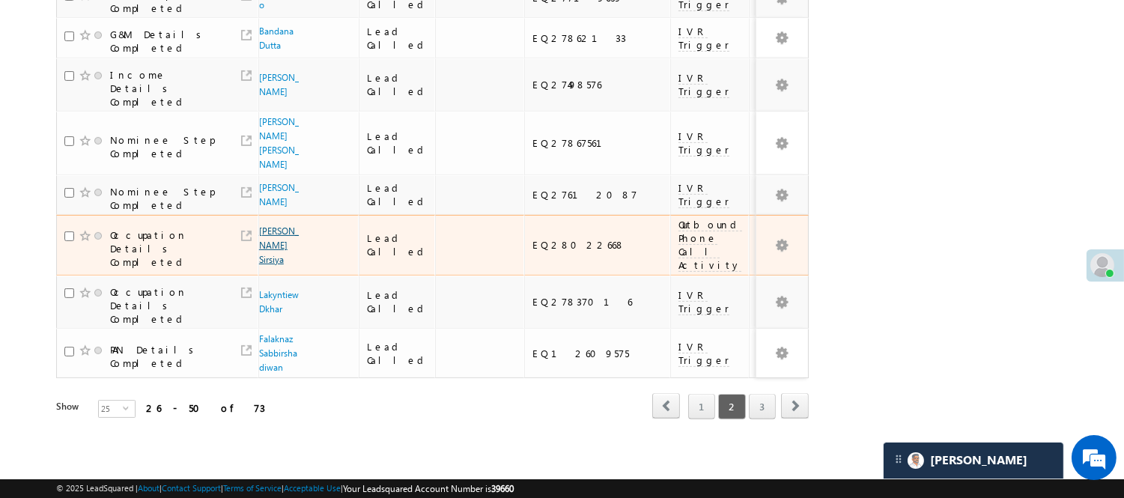
click at [273, 229] on link "Ravi Dayal Sirsiya" at bounding box center [279, 245] width 40 height 40
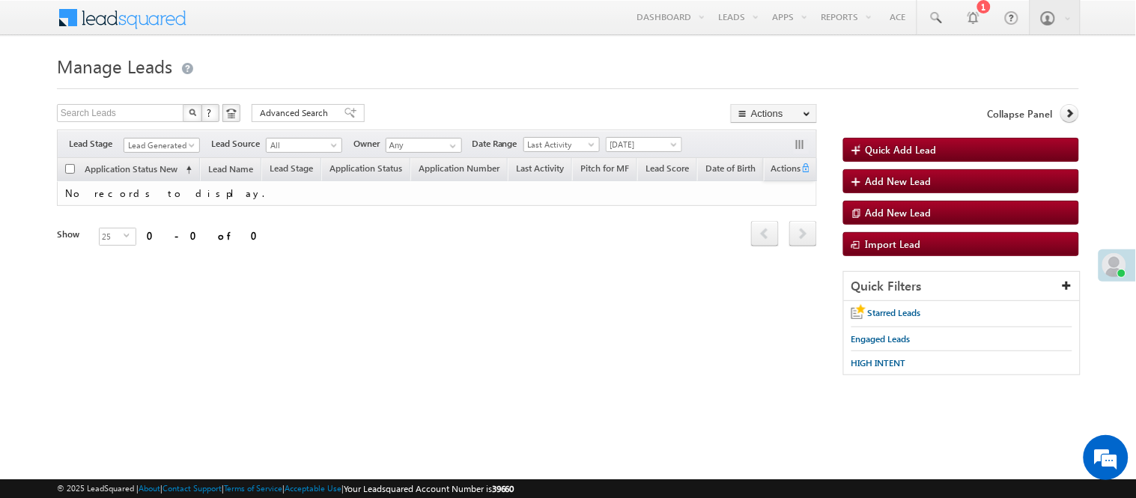
click at [180, 139] on span "Lead Generated" at bounding box center [159, 145] width 71 height 13
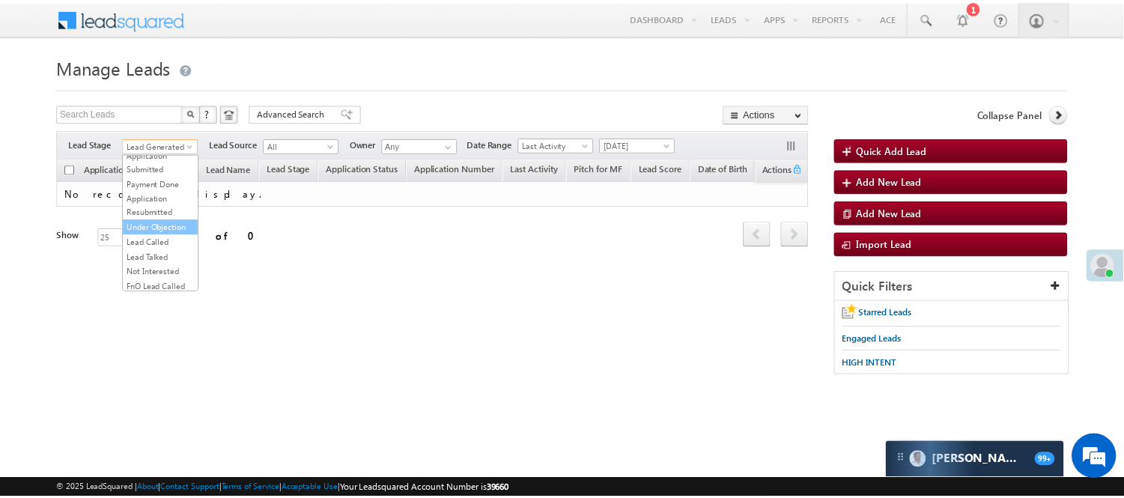
scroll to position [122, 0]
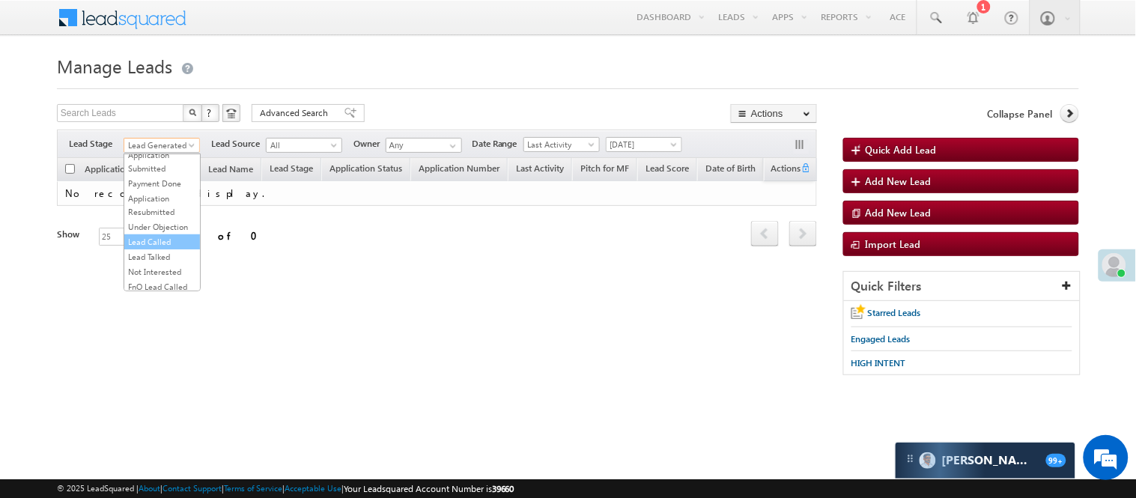
click at [165, 249] on link "Lead Called" at bounding box center [162, 241] width 76 height 13
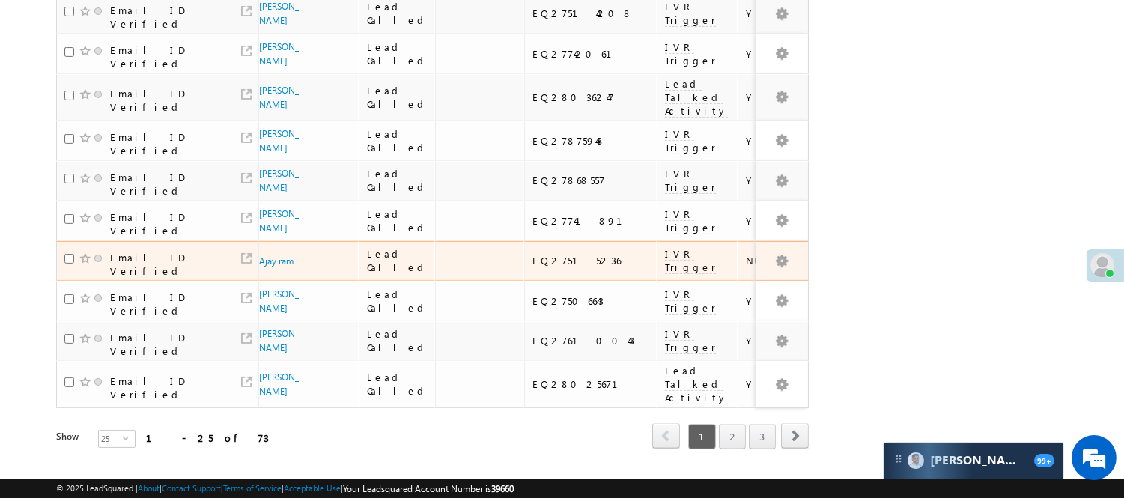
scroll to position [1016, 0]
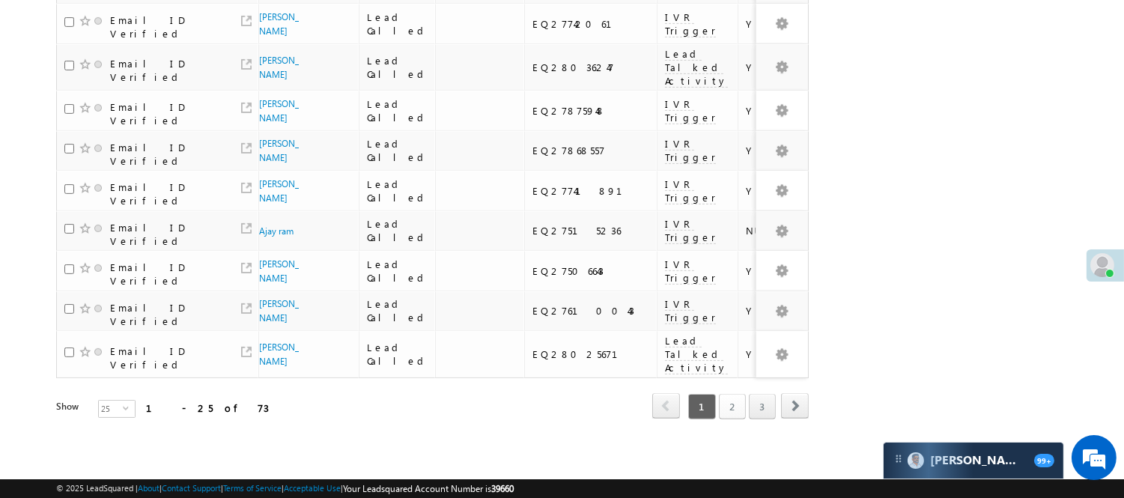
click at [735, 394] on link "2" at bounding box center [732, 406] width 27 height 25
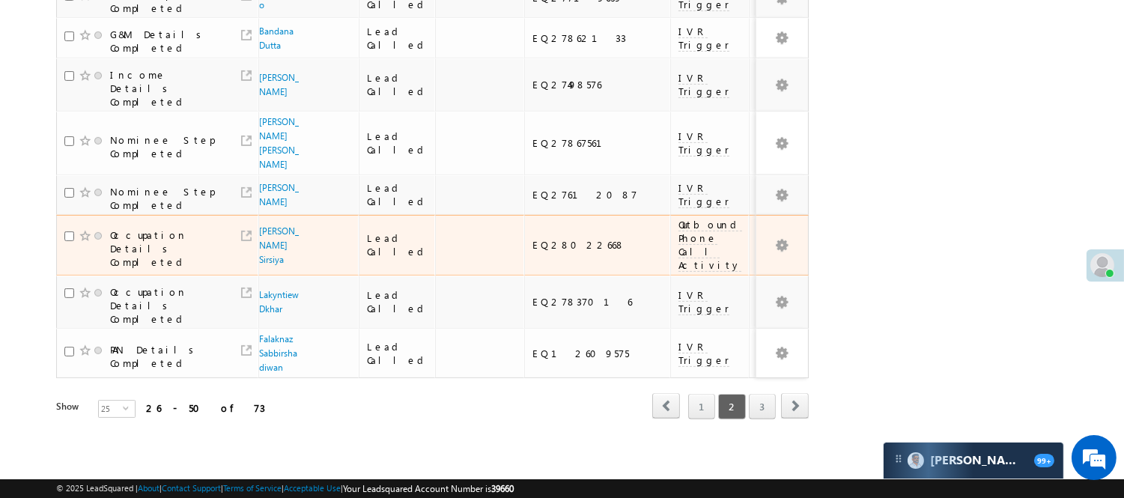
scroll to position [1021, 0]
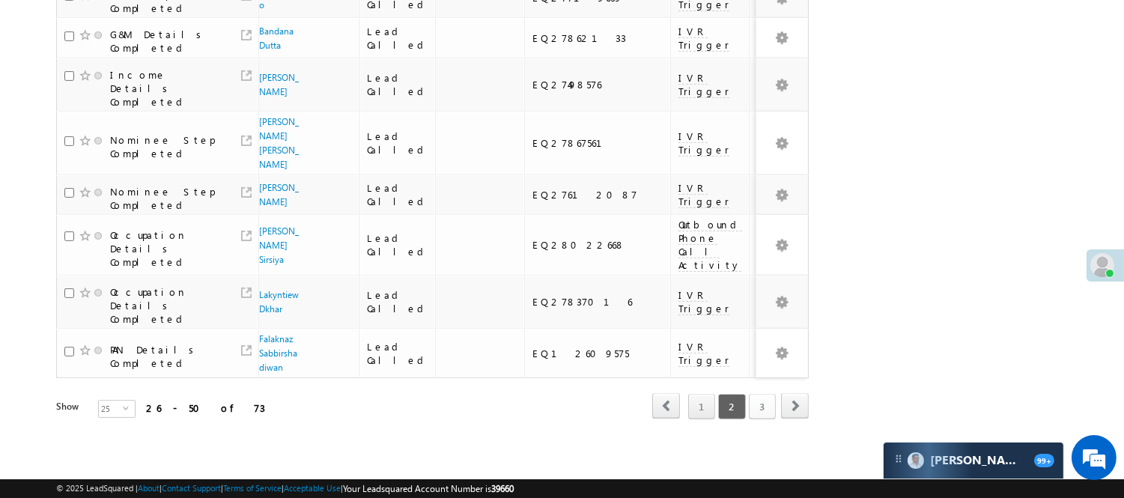
click at [753, 394] on link "3" at bounding box center [762, 406] width 27 height 25
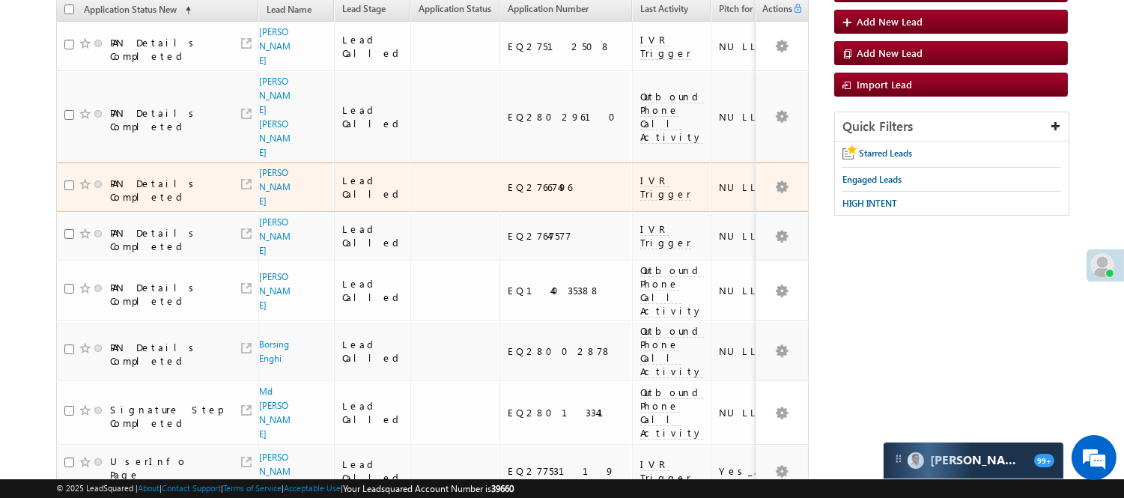
scroll to position [22, 0]
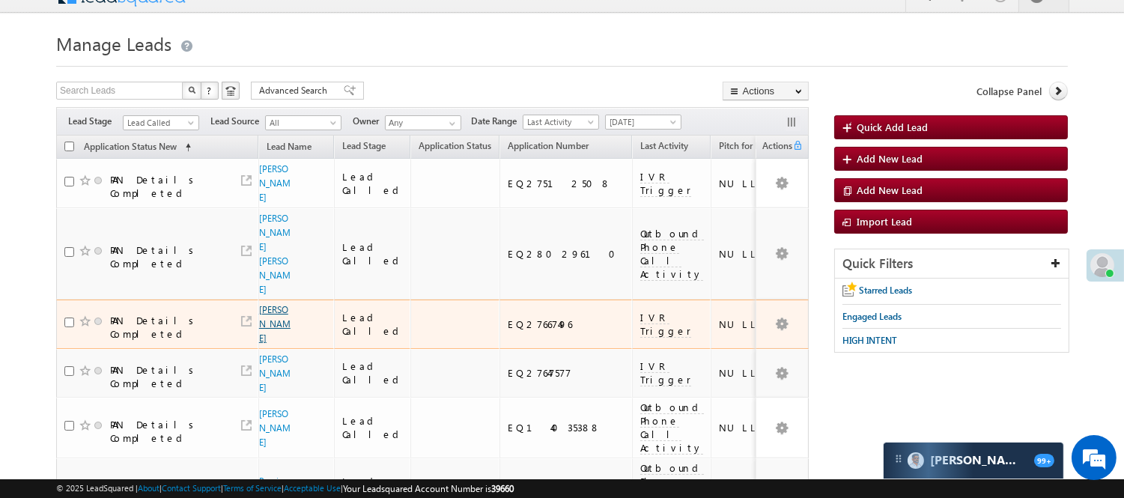
drag, startPoint x: 267, startPoint y: 300, endPoint x: 272, endPoint y: 292, distance: 9.4
click at [267, 304] on link "Karan atri" at bounding box center [274, 324] width 31 height 40
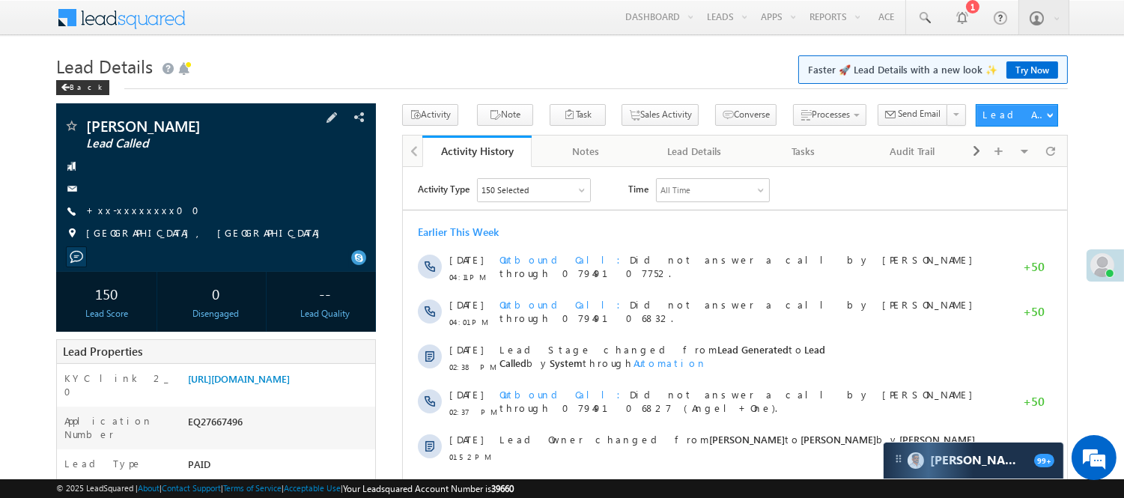
click at [131, 201] on div "[PERSON_NAME] Lead Called +xx-xxxxxxxx00" at bounding box center [216, 183] width 305 height 130
click at [138, 210] on link "+xx-xxxxxxxx00" at bounding box center [147, 210] width 122 height 13
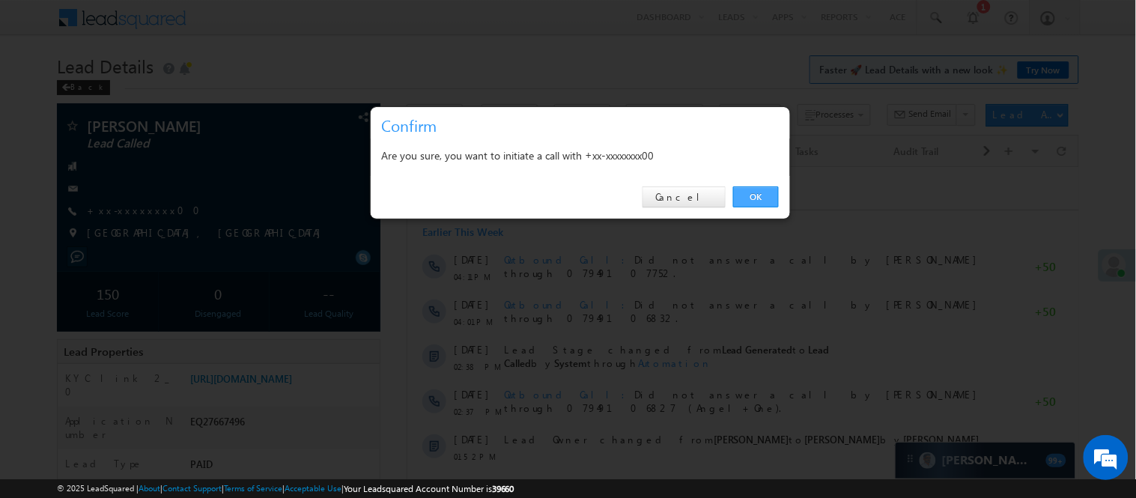
click at [765, 202] on link "OK" at bounding box center [756, 196] width 46 height 21
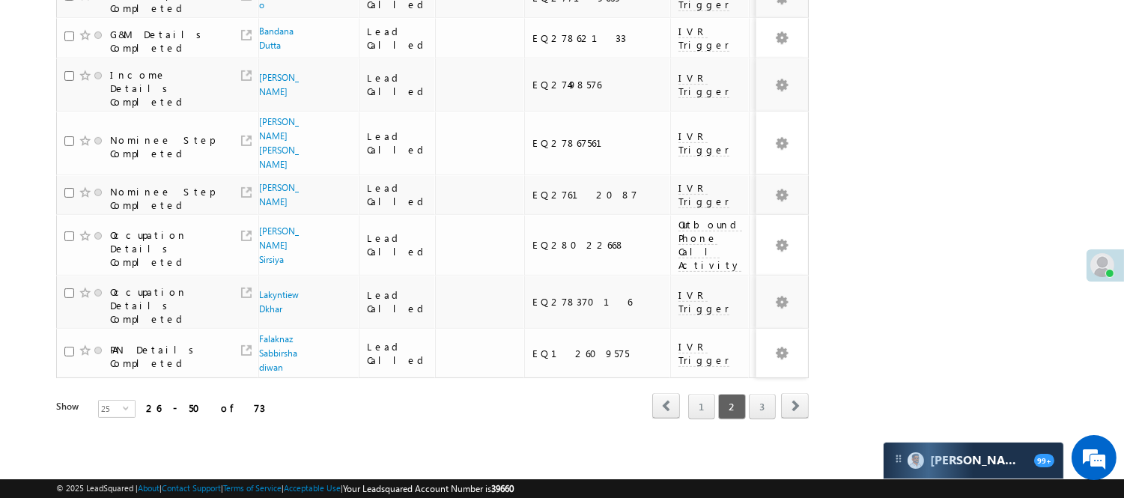
scroll to position [1021, 0]
click at [761, 398] on link "3" at bounding box center [762, 406] width 27 height 25
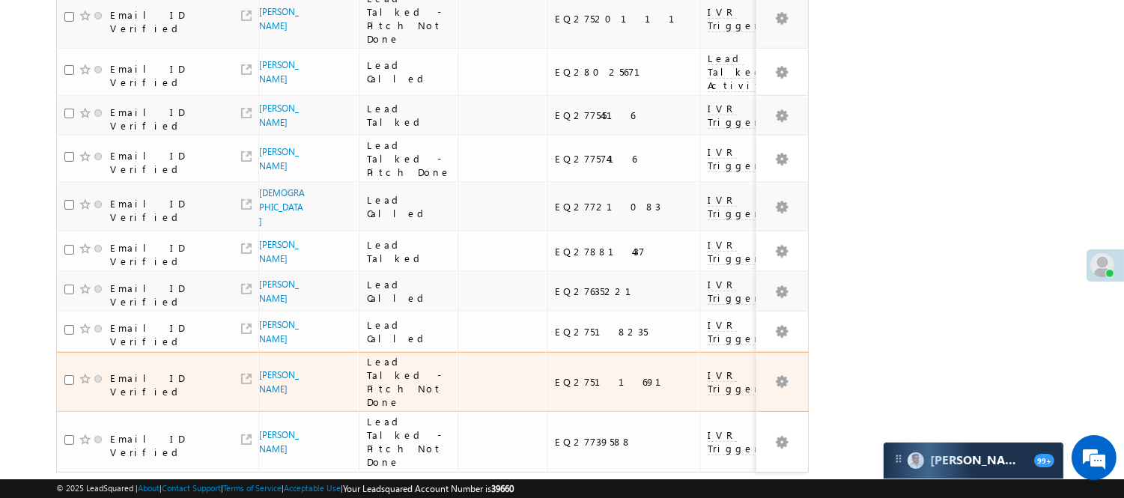
scroll to position [1056, 0]
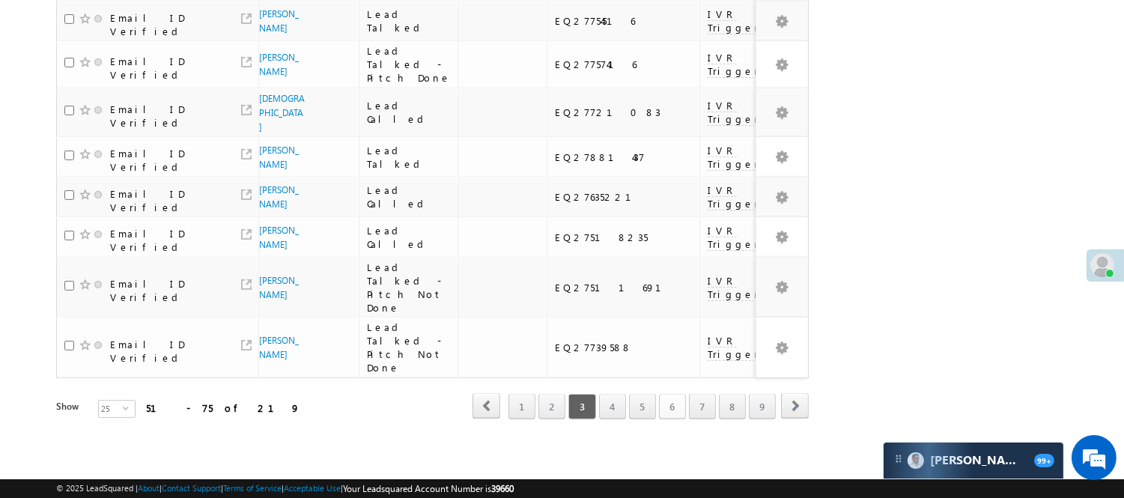
click at [672, 394] on link "6" at bounding box center [672, 406] width 27 height 25
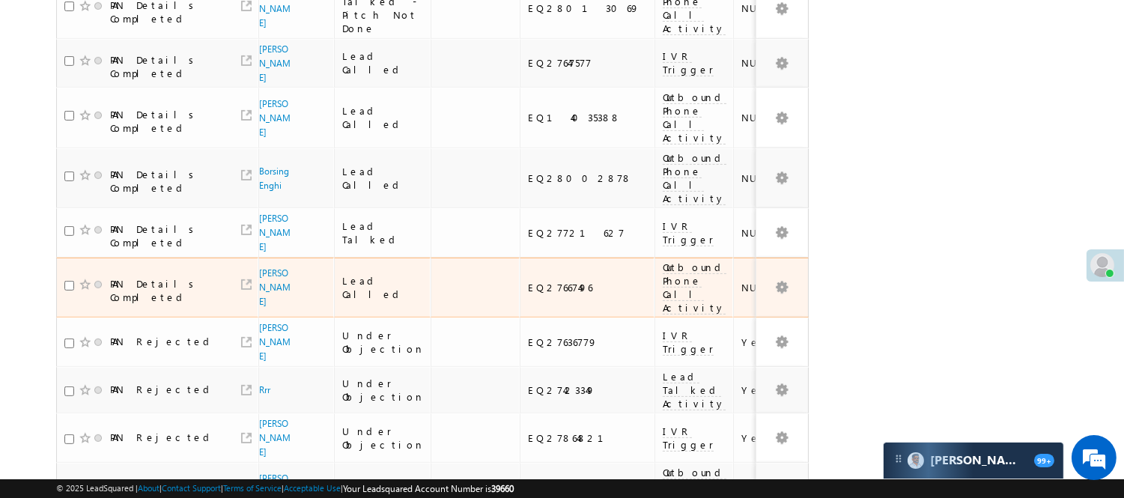
scroll to position [806, 0]
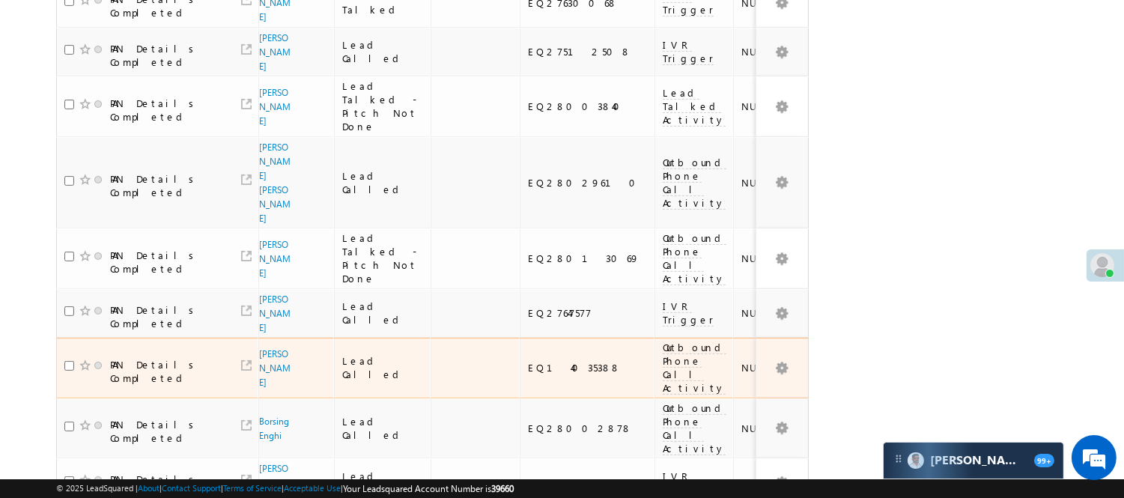
click at [528, 361] on div "EQ14035388" at bounding box center [588, 367] width 120 height 13
copy div "EQ14035388"
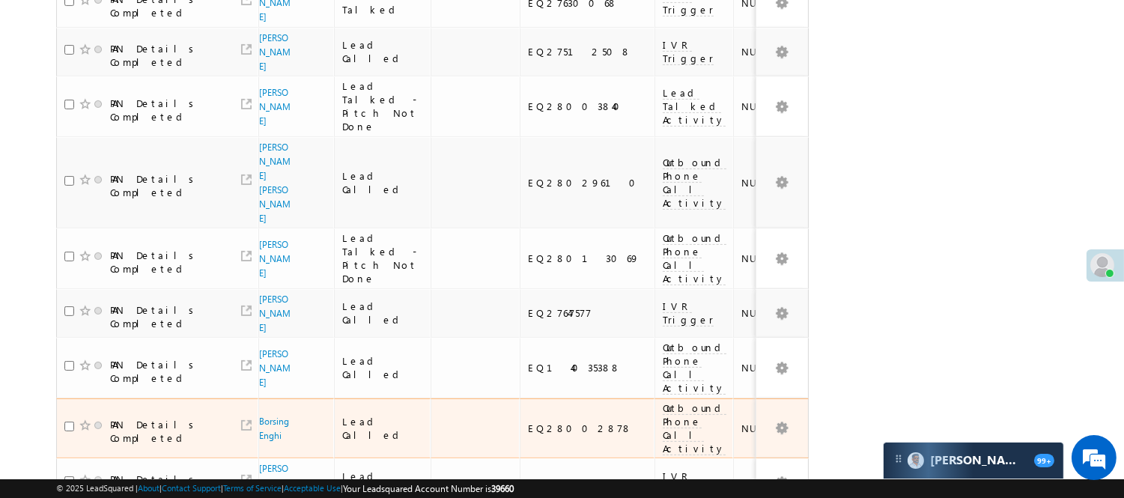
click at [529, 422] on div "EQ28002878" at bounding box center [588, 428] width 120 height 13
click at [268, 416] on link "Borsing Enghi" at bounding box center [274, 428] width 30 height 25
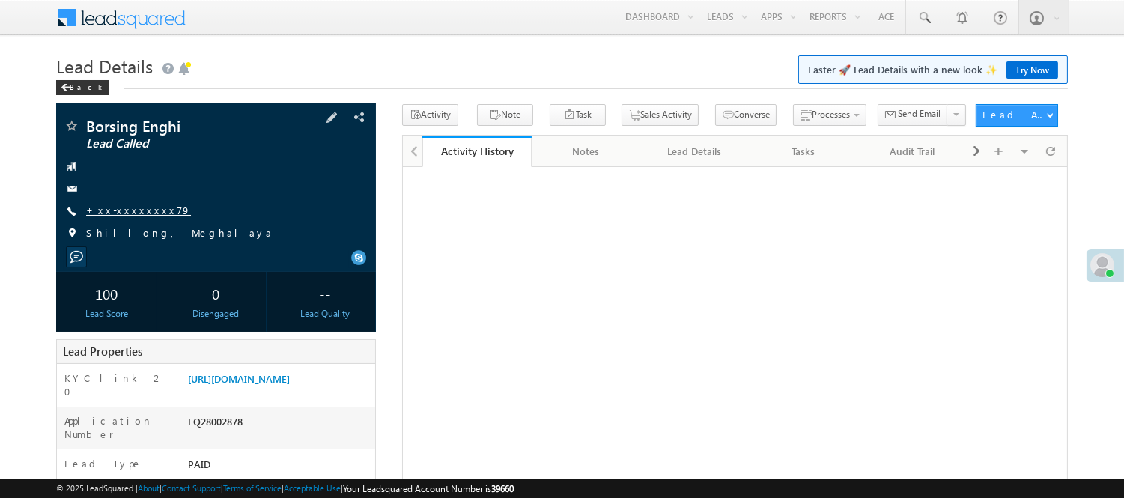
click at [118, 207] on link "+xx-xxxxxxxx79" at bounding box center [138, 210] width 105 height 13
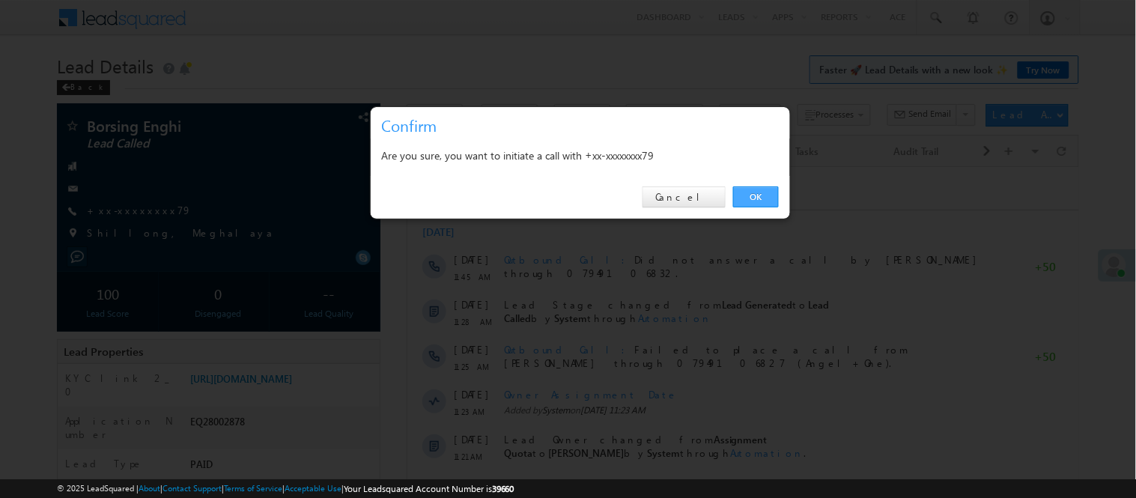
click at [759, 192] on link "OK" at bounding box center [756, 196] width 46 height 21
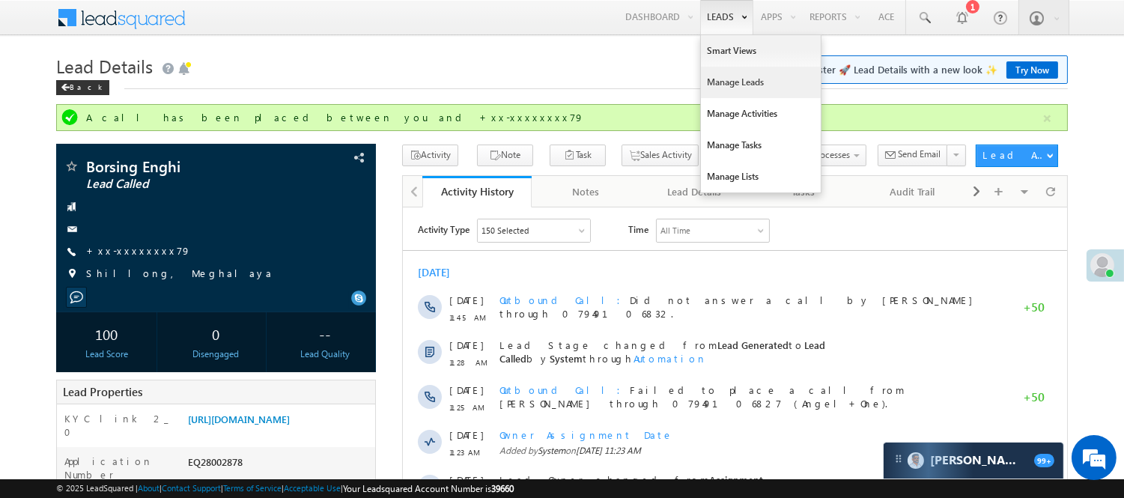
click at [729, 82] on link "Manage Leads" at bounding box center [761, 82] width 120 height 31
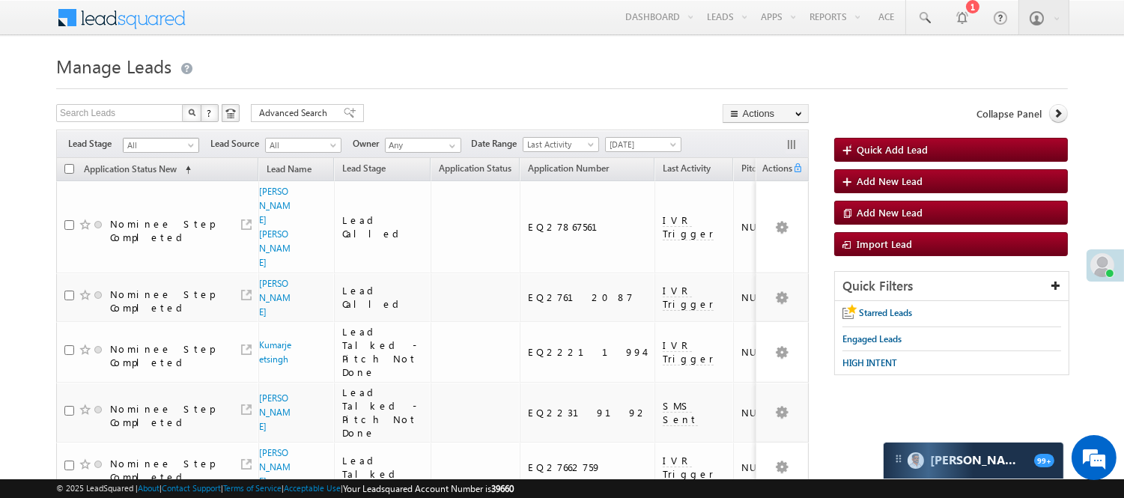
click at [157, 139] on span "All" at bounding box center [159, 145] width 71 height 13
click at [160, 246] on link "Code Generated" at bounding box center [162, 252] width 76 height 13
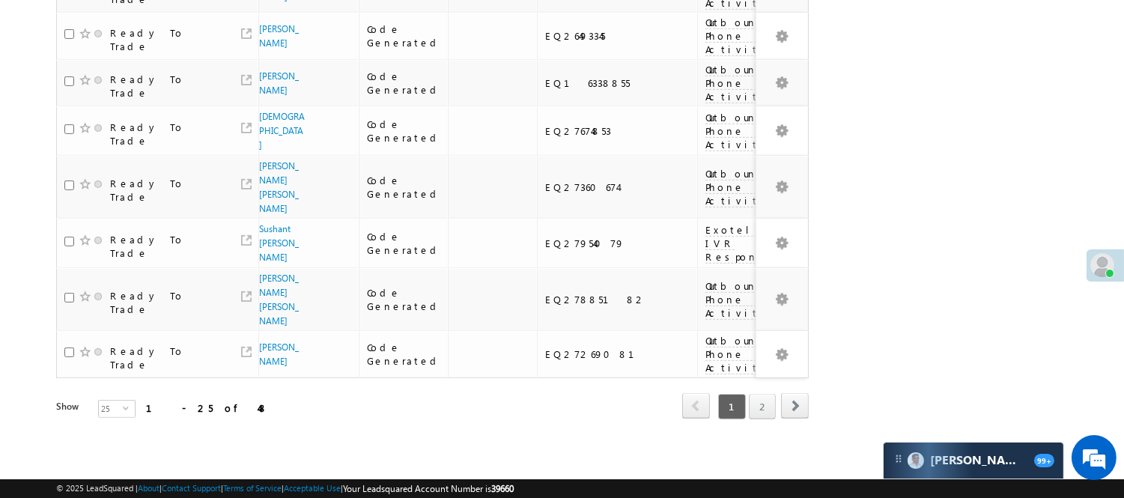
scroll to position [1225, 0]
click at [770, 394] on link "2" at bounding box center [762, 406] width 27 height 25
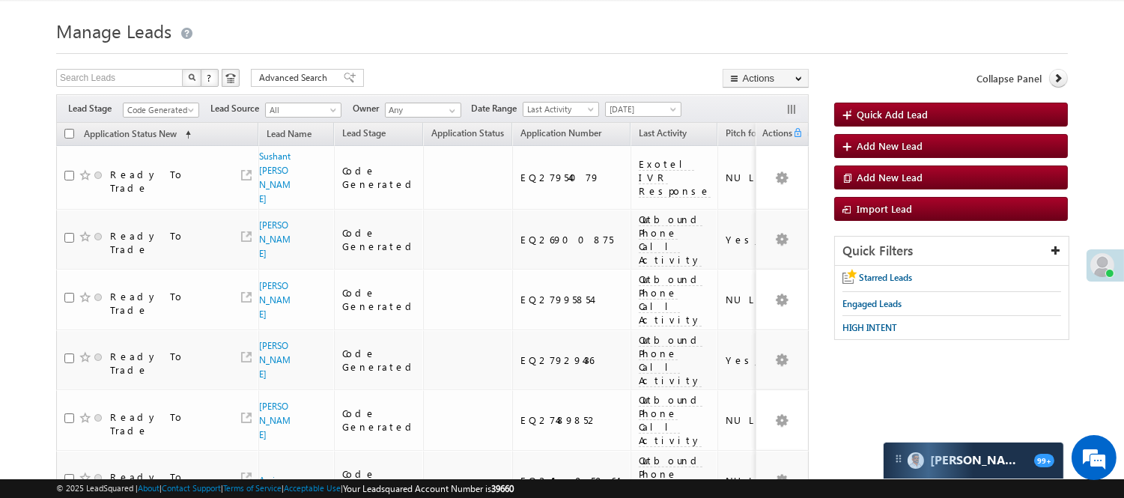
scroll to position [25, 0]
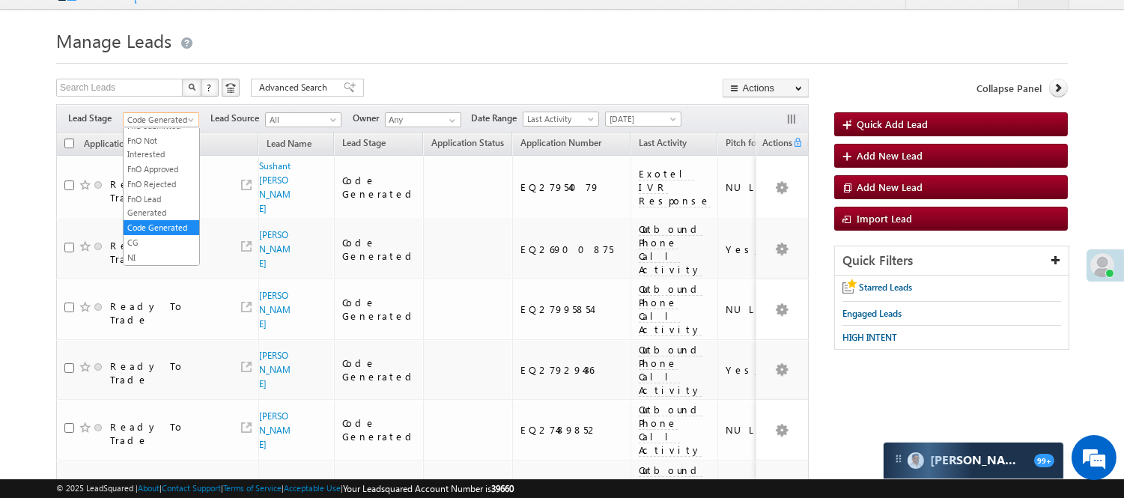
click at [154, 115] on span "Code Generated" at bounding box center [159, 119] width 71 height 13
click at [160, 164] on link "Under Objection" at bounding box center [162, 157] width 76 height 13
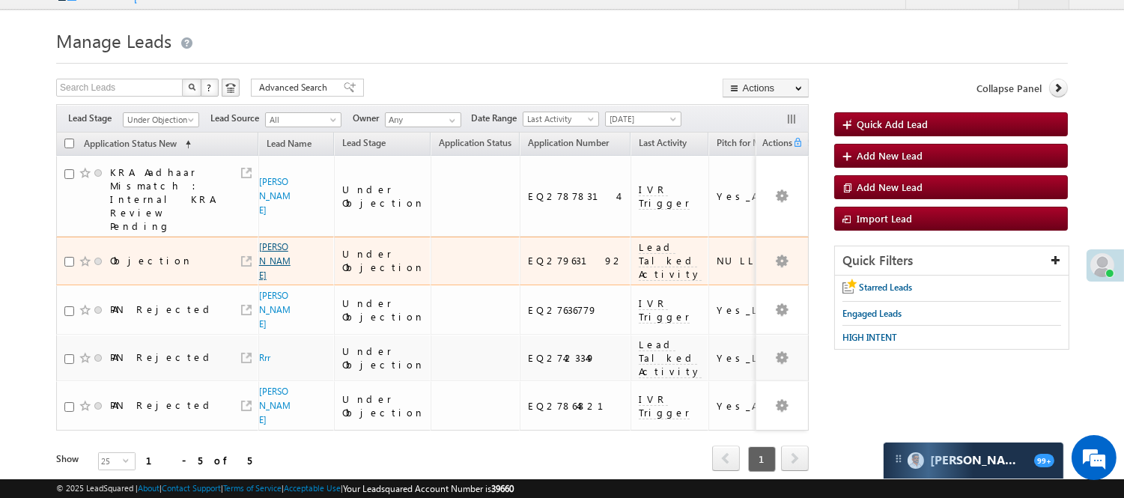
click at [265, 252] on link "Raushan Kumar Ram" at bounding box center [274, 261] width 31 height 40
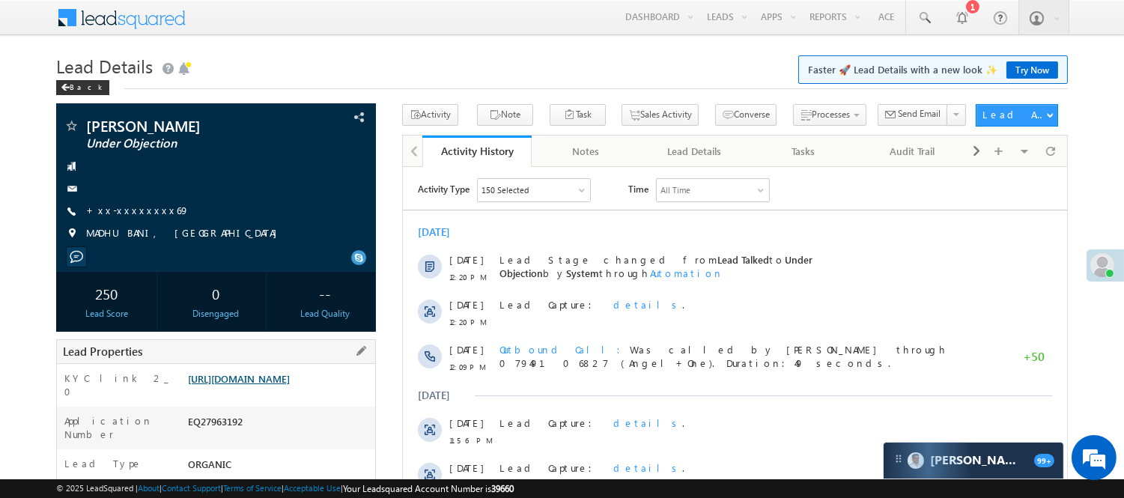
click at [232, 385] on link "[URL][DOMAIN_NAME]" at bounding box center [239, 378] width 102 height 13
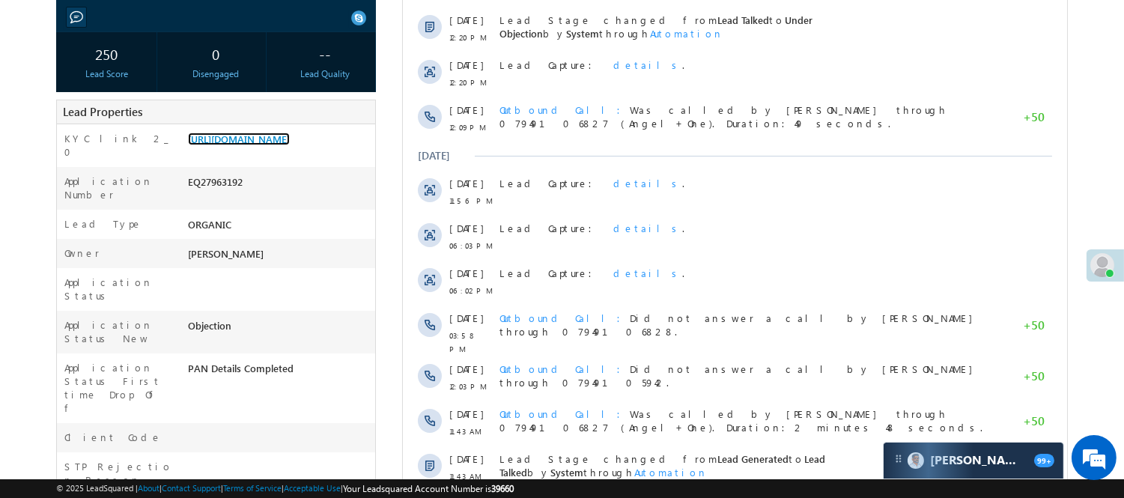
scroll to position [249, 0]
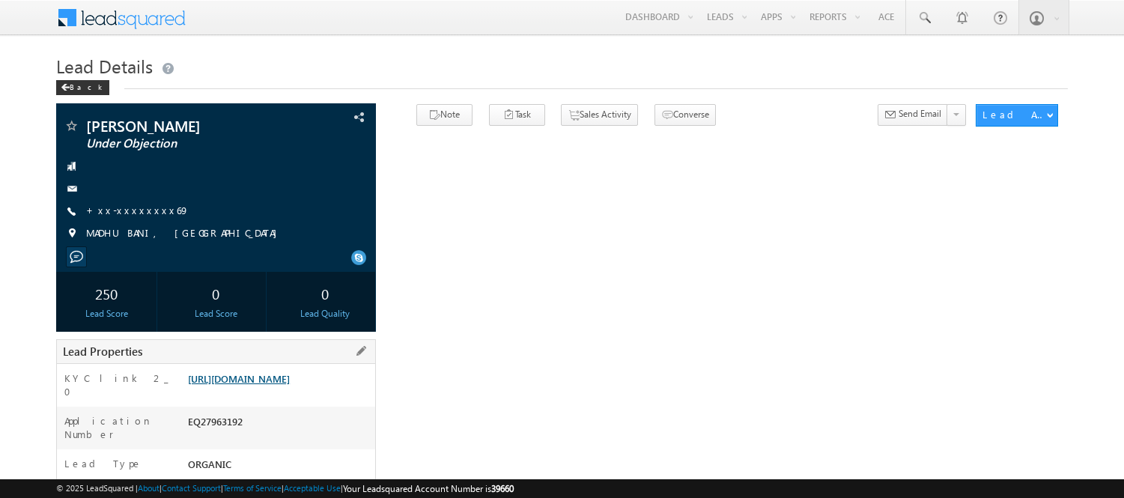
click at [264, 372] on link "[URL][DOMAIN_NAME]" at bounding box center [239, 378] width 102 height 13
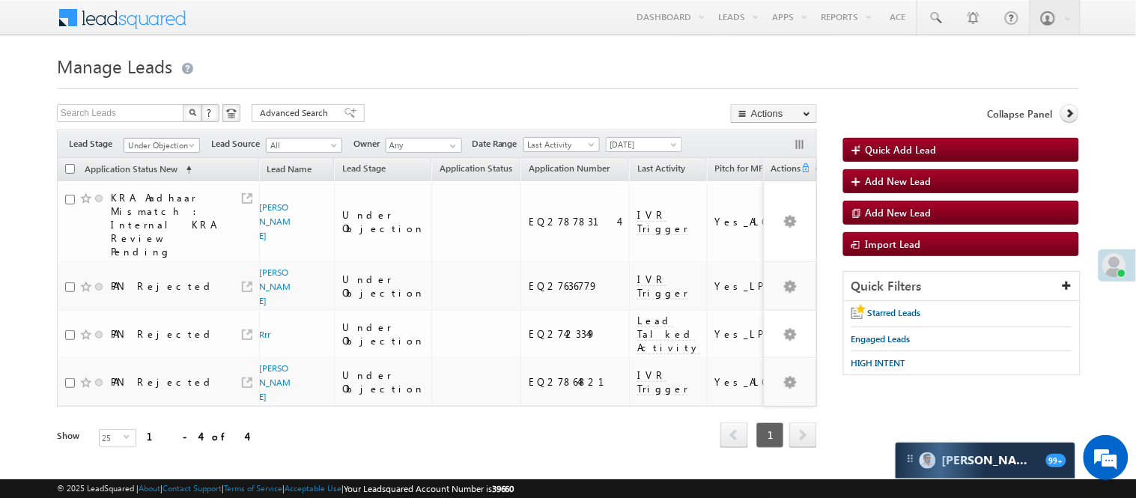
click at [178, 141] on span "Under Objection" at bounding box center [159, 145] width 71 height 13
click at [163, 177] on link "Lead Generated" at bounding box center [162, 176] width 76 height 13
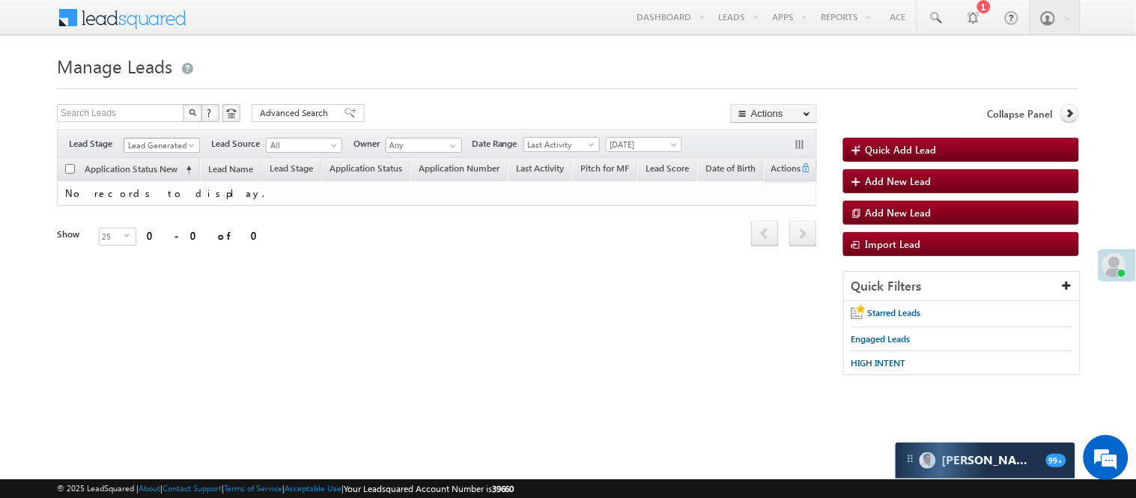
click at [183, 144] on span "Lead Generated" at bounding box center [159, 145] width 71 height 13
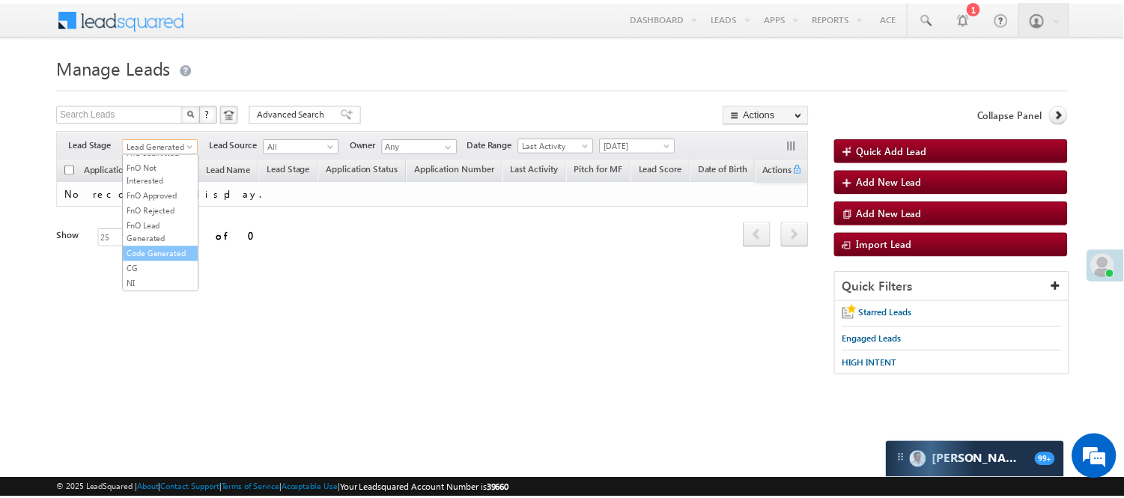
scroll to position [371, 0]
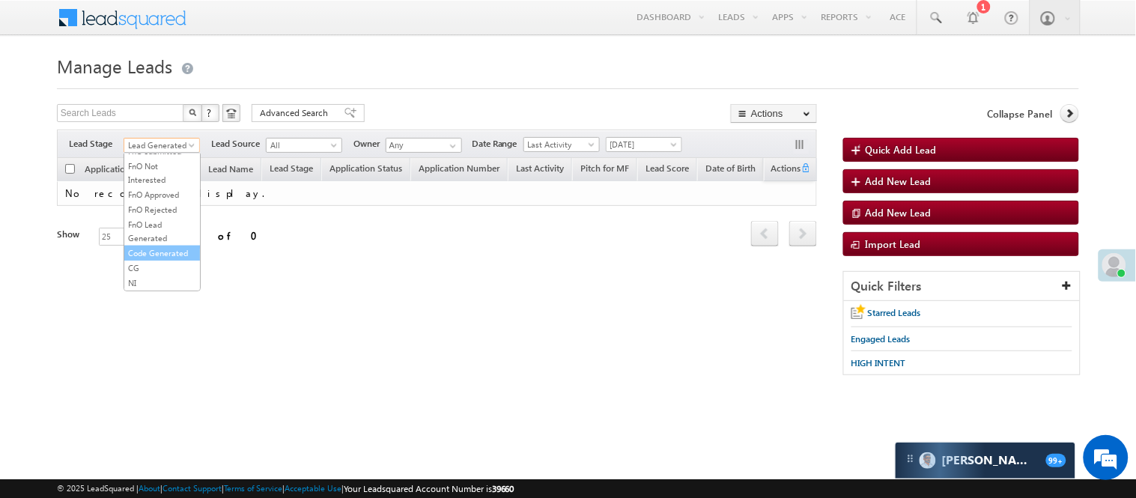
click at [166, 246] on link "Code Generated" at bounding box center [162, 252] width 76 height 13
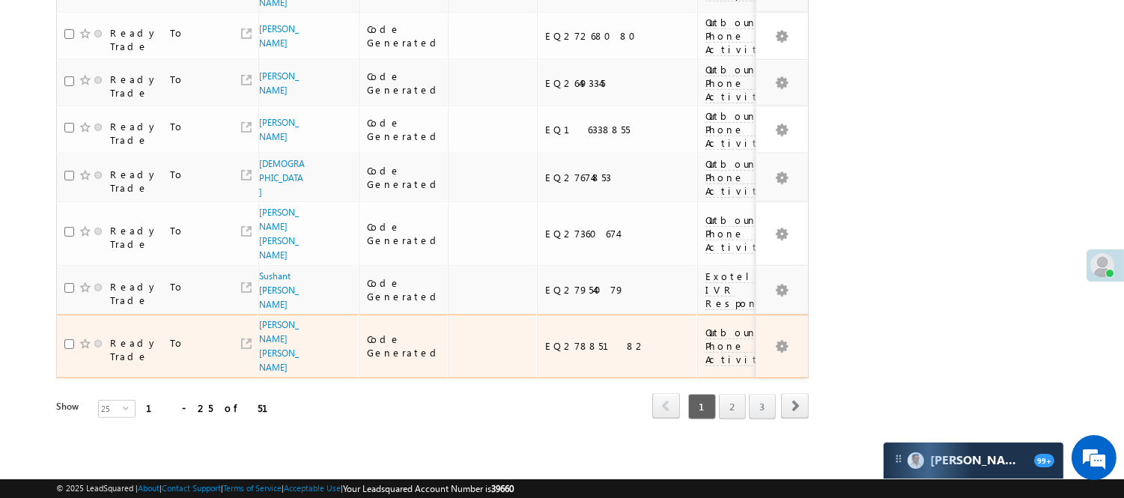
scroll to position [1239, 0]
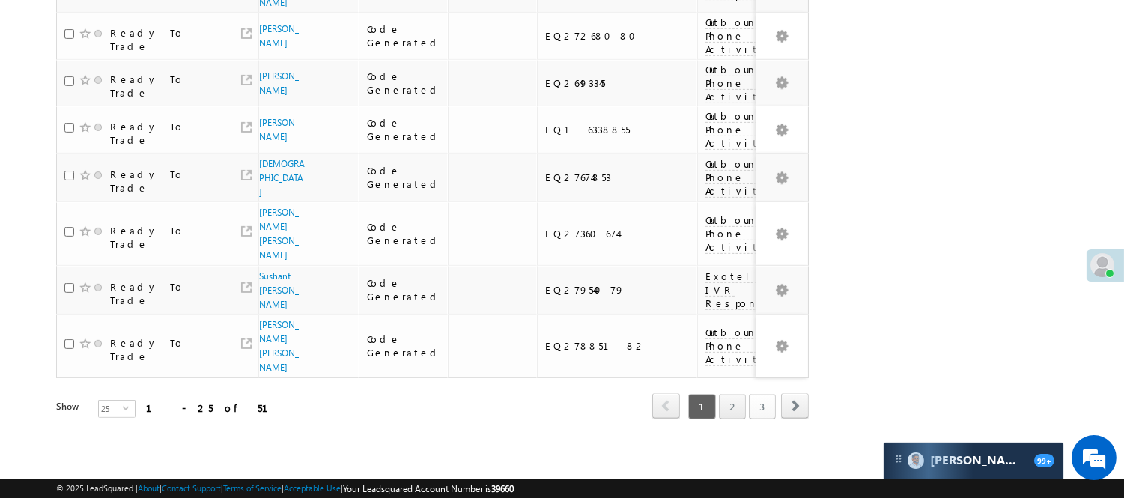
click at [771, 394] on link "3" at bounding box center [762, 406] width 27 height 25
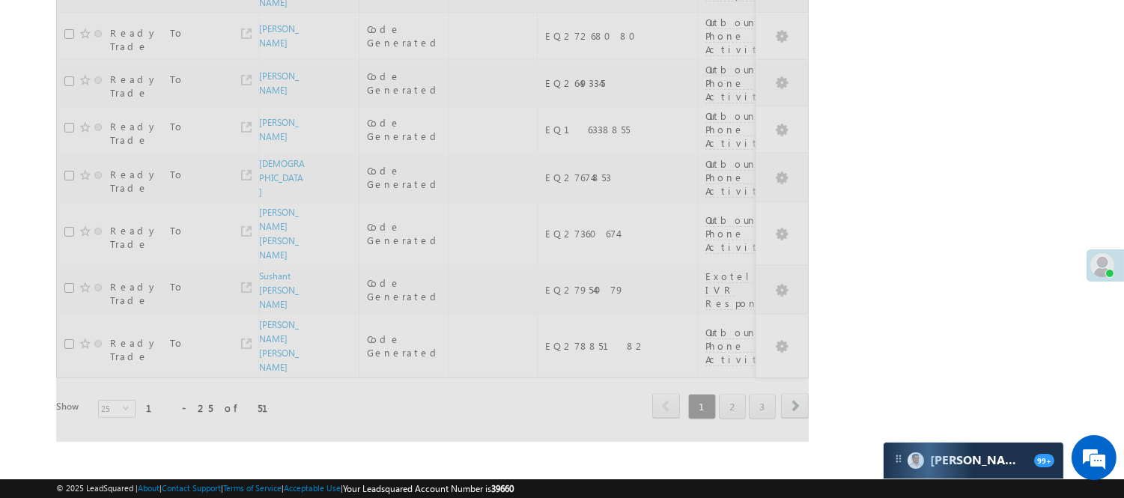
scroll to position [0, 0]
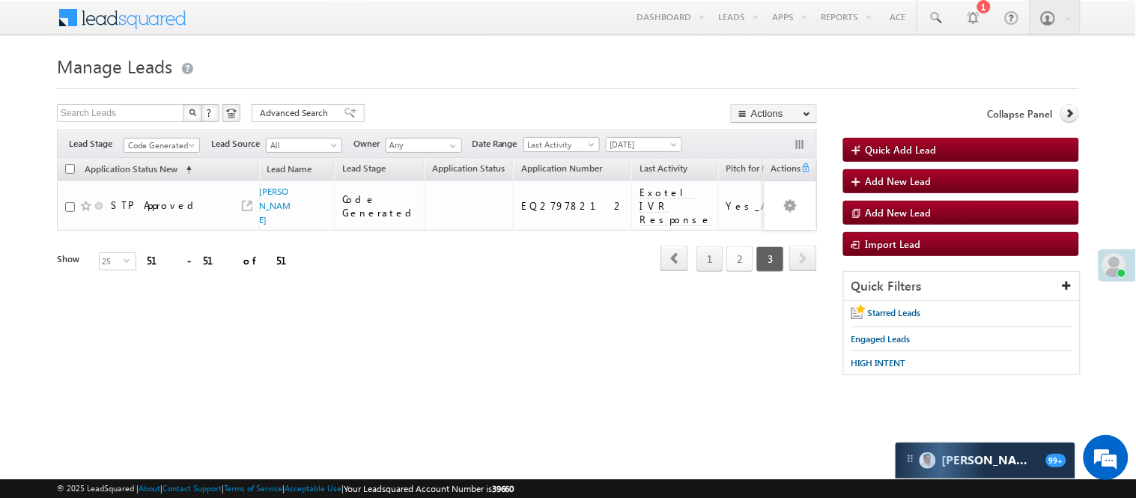
click at [738, 272] on link "2" at bounding box center [739, 258] width 27 height 25
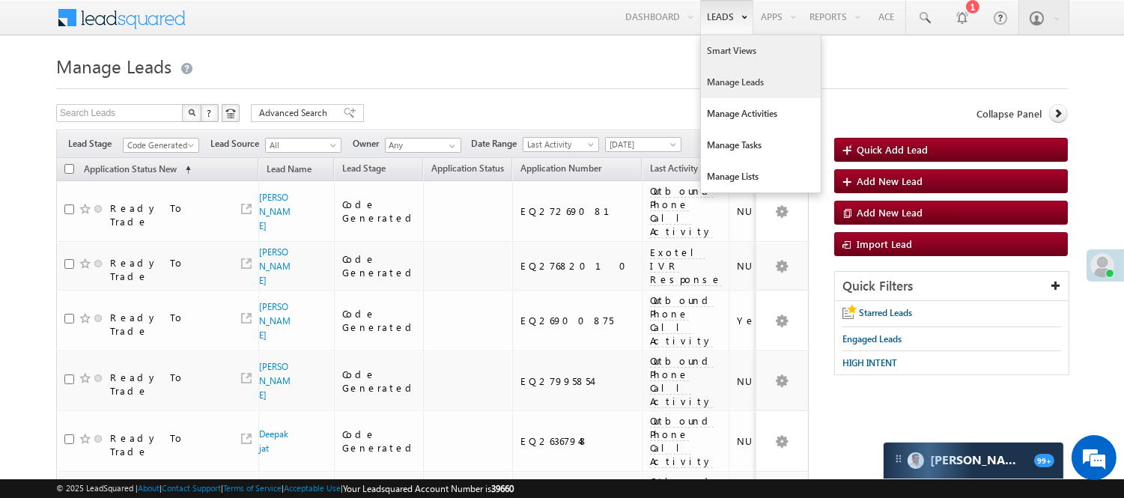
click at [739, 48] on link "Smart Views" at bounding box center [761, 50] width 120 height 31
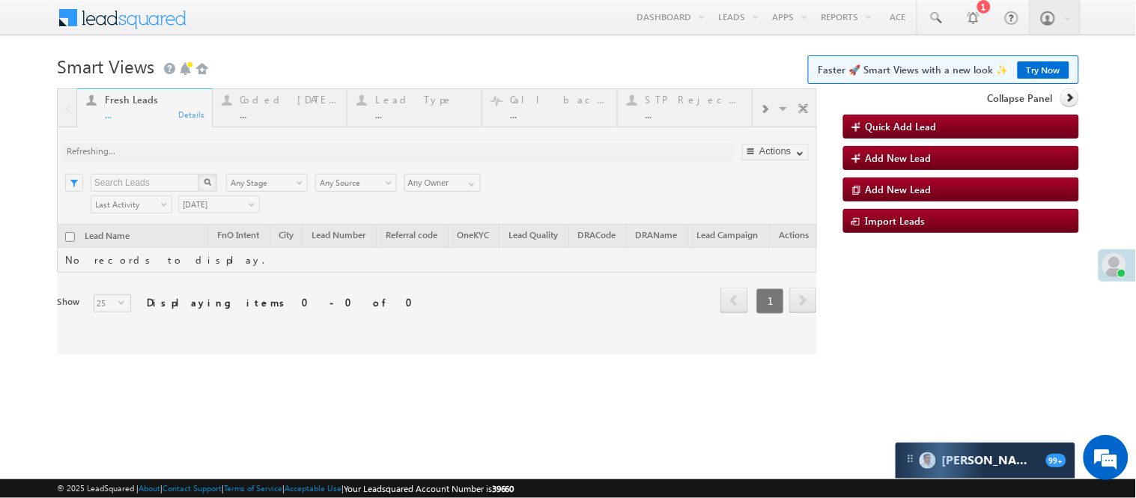
click at [288, 105] on div at bounding box center [437, 221] width 760 height 267
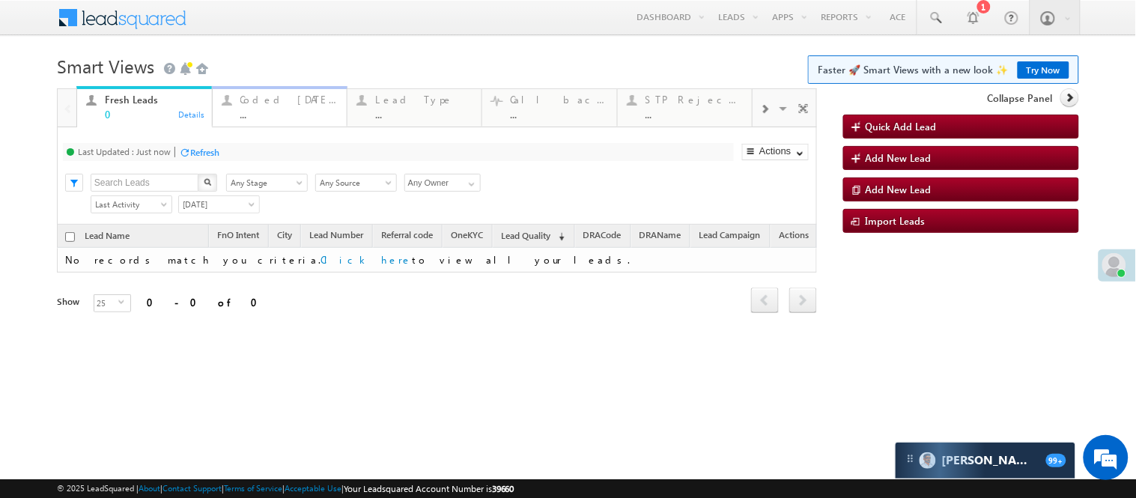
click at [293, 112] on div "..." at bounding box center [288, 114] width 97 height 11
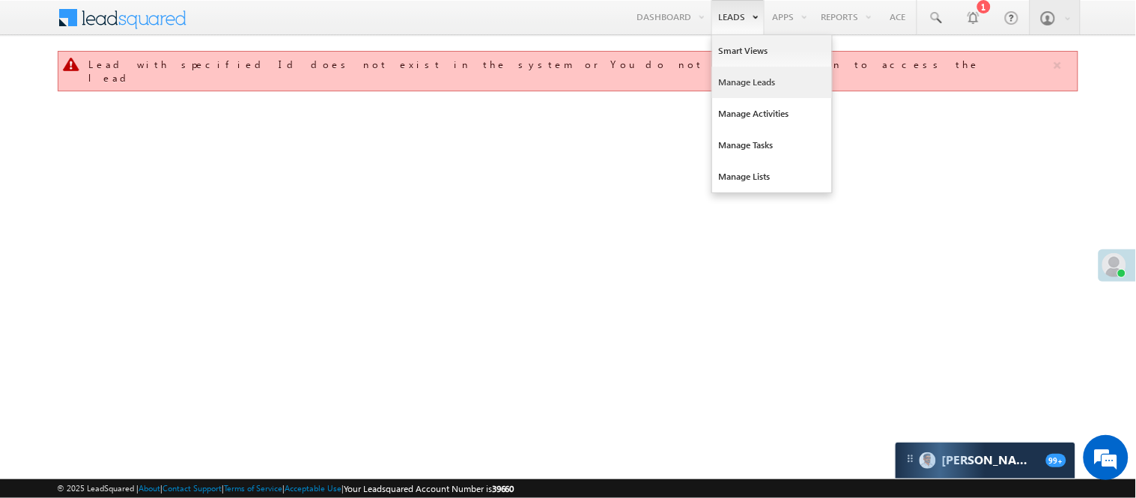
click at [752, 85] on link "Manage Leads" at bounding box center [772, 82] width 120 height 31
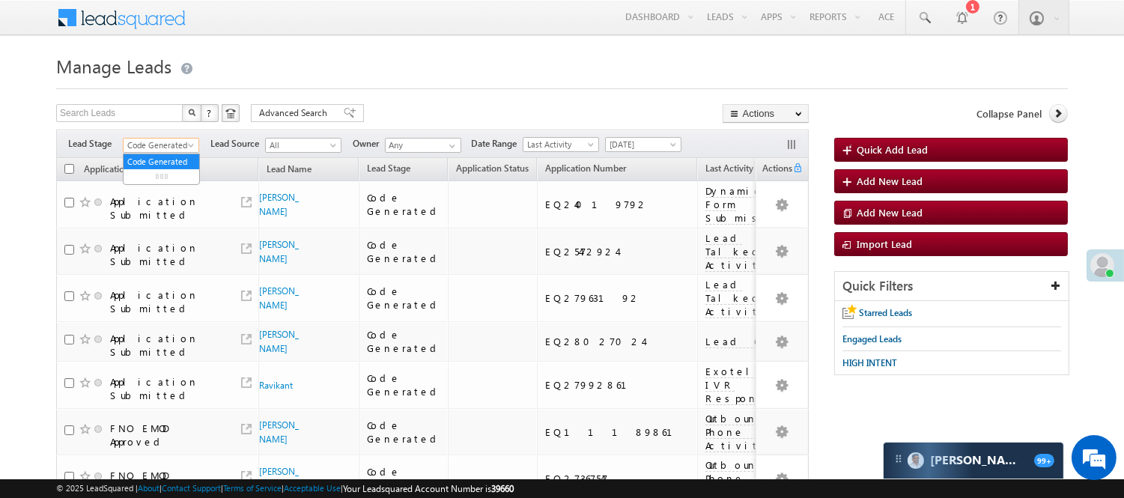
click at [177, 140] on span "Code Generated" at bounding box center [159, 145] width 71 height 13
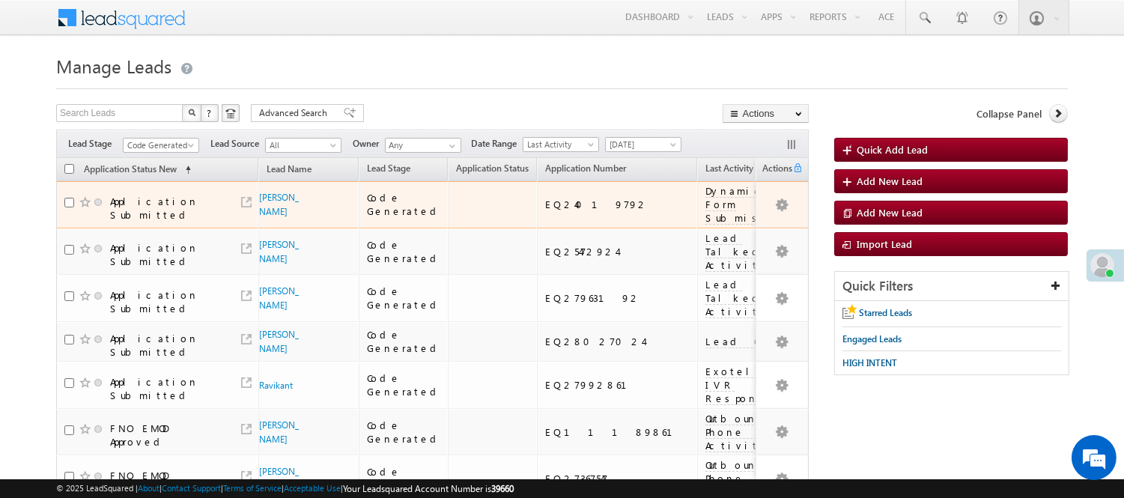
click at [172, 139] on span "Code Generated" at bounding box center [159, 145] width 71 height 13
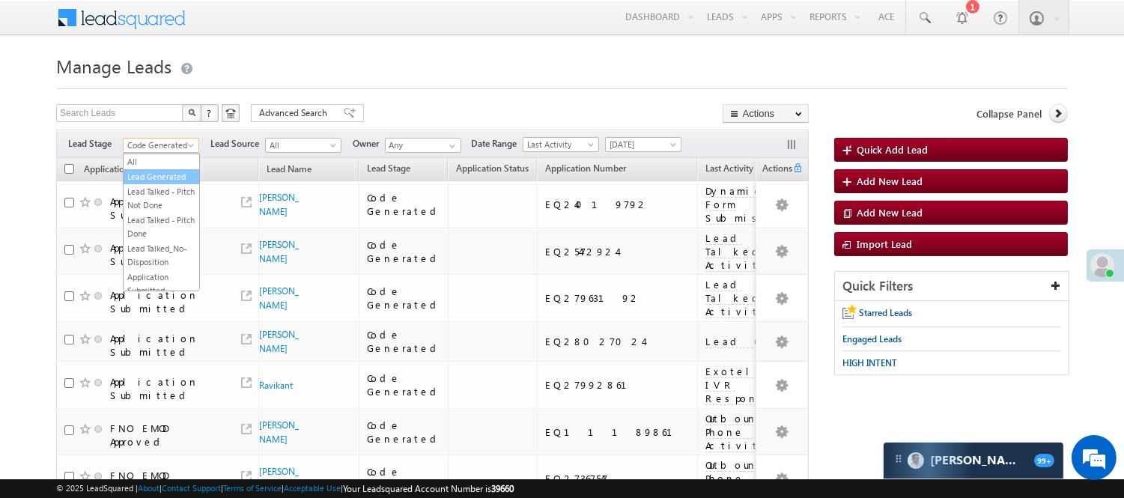
click at [159, 180] on link "Lead Generated" at bounding box center [162, 176] width 76 height 13
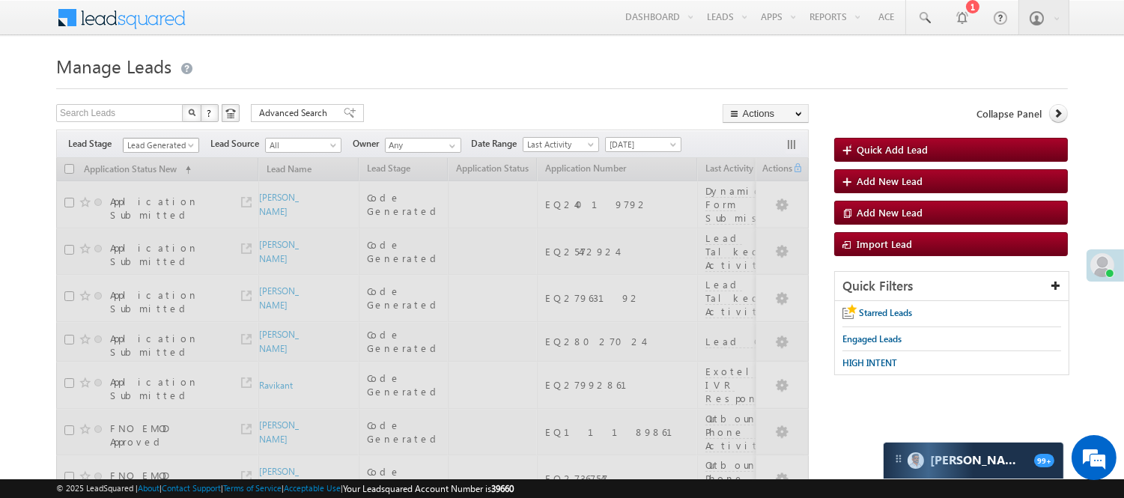
click at [147, 143] on span "Lead Generated" at bounding box center [159, 145] width 71 height 13
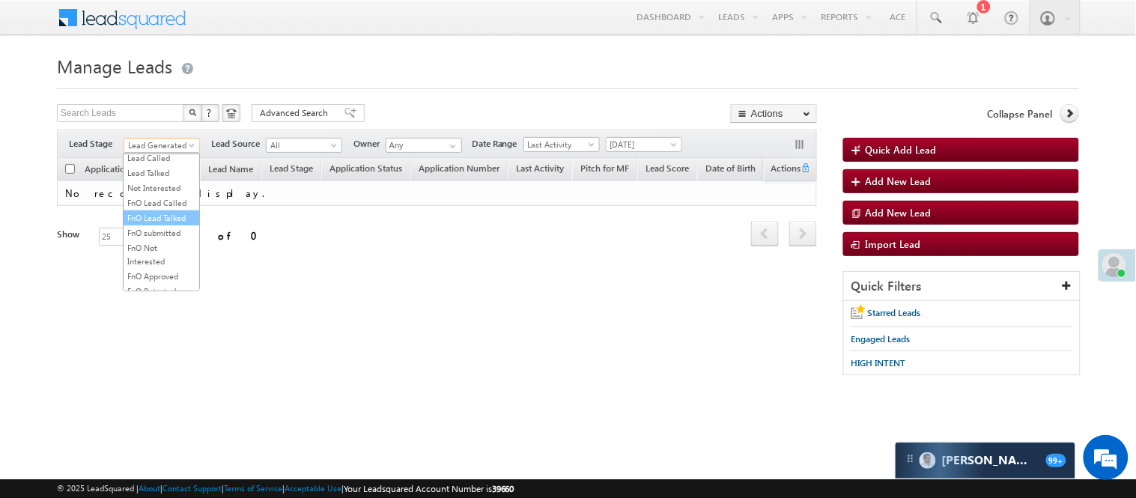
scroll to position [205, 0]
click at [158, 165] on link "Lead Called" at bounding box center [162, 158] width 76 height 13
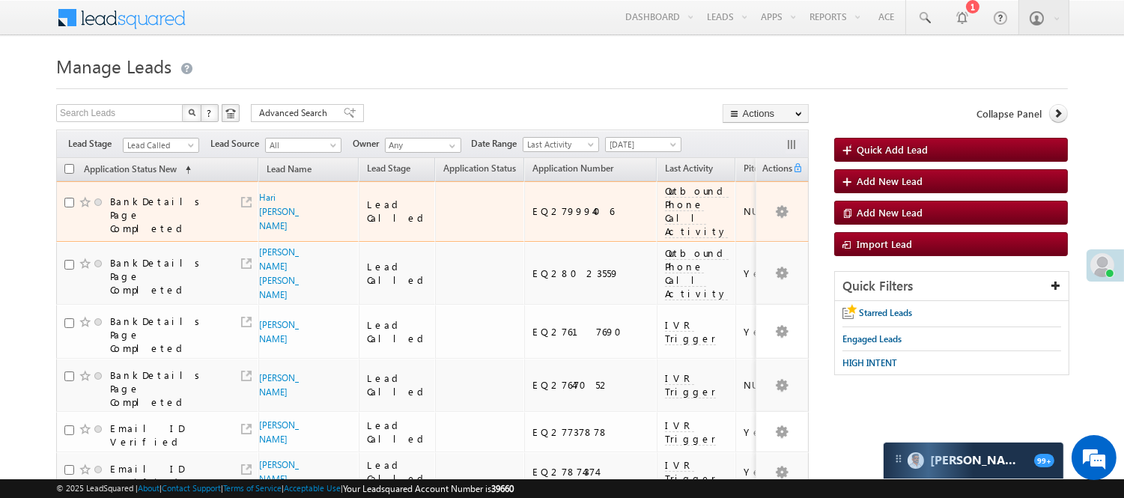
click at [532, 213] on div "EQ27999406" at bounding box center [591, 210] width 118 height 13
copy div "EQ27999406"
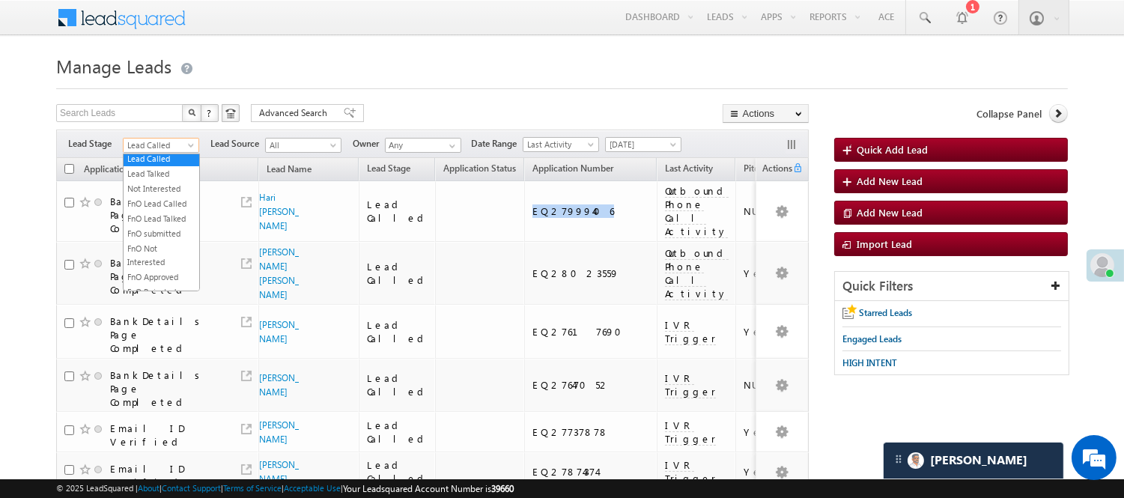
click at [177, 141] on span "Lead Called" at bounding box center [159, 145] width 71 height 13
click at [155, 246] on link "Code Generated" at bounding box center [162, 252] width 76 height 13
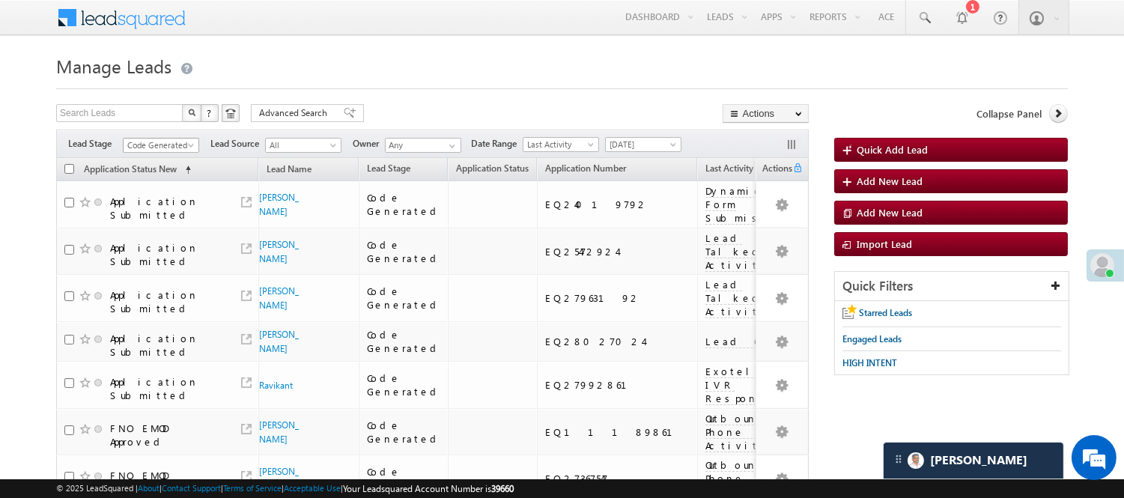
click at [182, 143] on span "Code Generated" at bounding box center [159, 145] width 71 height 13
click at [168, 182] on link "Lead Generated" at bounding box center [162, 176] width 76 height 13
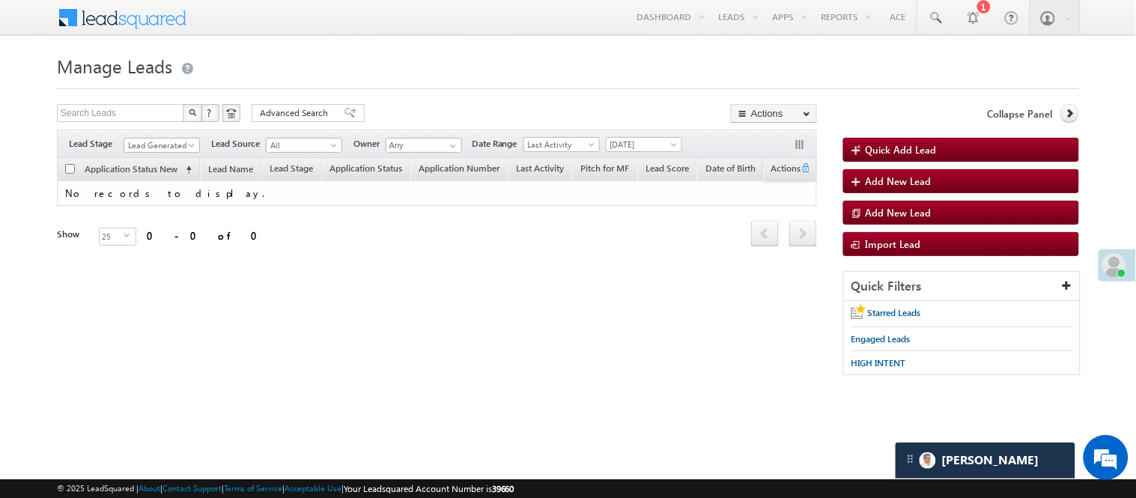
click at [160, 155] on div "Filters Lead Stage All Lead Generated Lead Talked - Pitch Not Done Lead Talked …" at bounding box center [437, 144] width 760 height 28
click at [169, 148] on span "Lead Generated" at bounding box center [159, 145] width 71 height 13
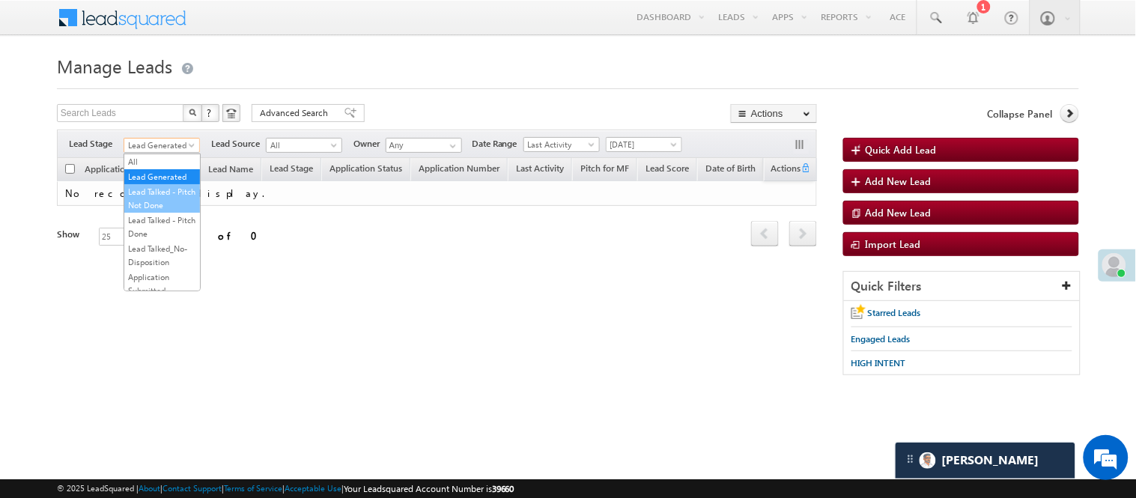
click at [154, 210] on link "Lead Talked - Pitch Not Done" at bounding box center [162, 198] width 76 height 27
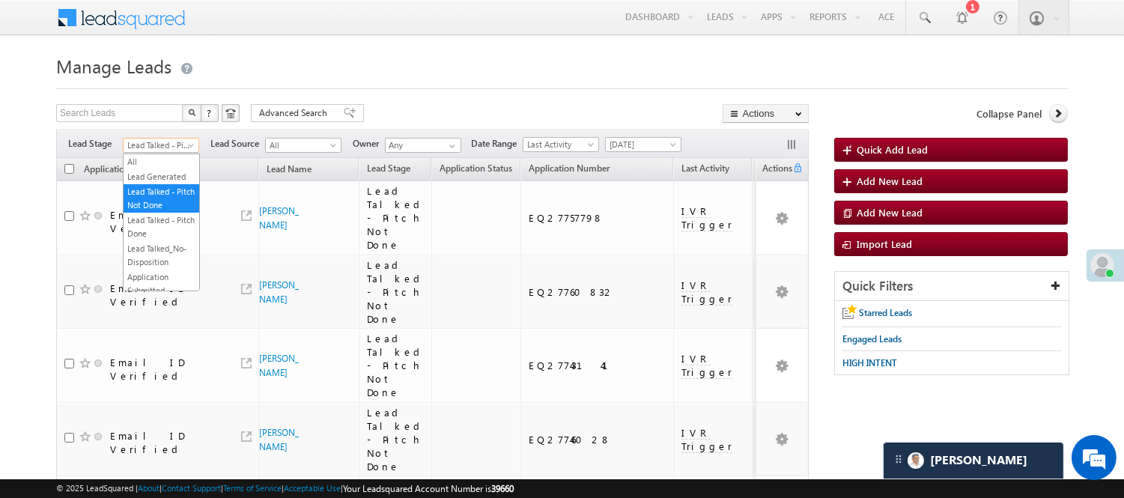
click at [171, 146] on span "Lead Talked - Pitch Not Done" at bounding box center [159, 145] width 71 height 13
click at [174, 219] on link "Lead Talked" at bounding box center [162, 212] width 76 height 13
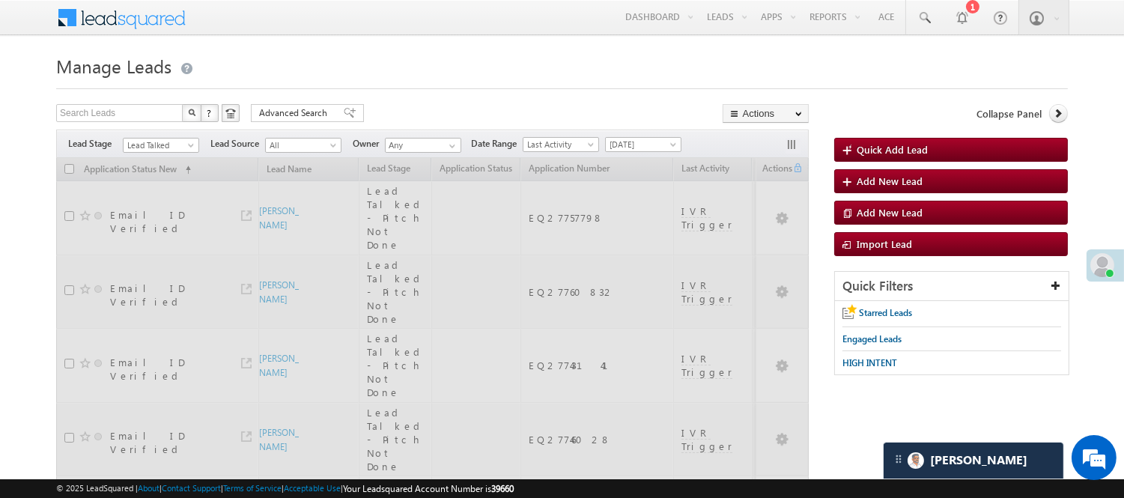
click at [563, 81] on div at bounding box center [562, 84] width 1012 height 10
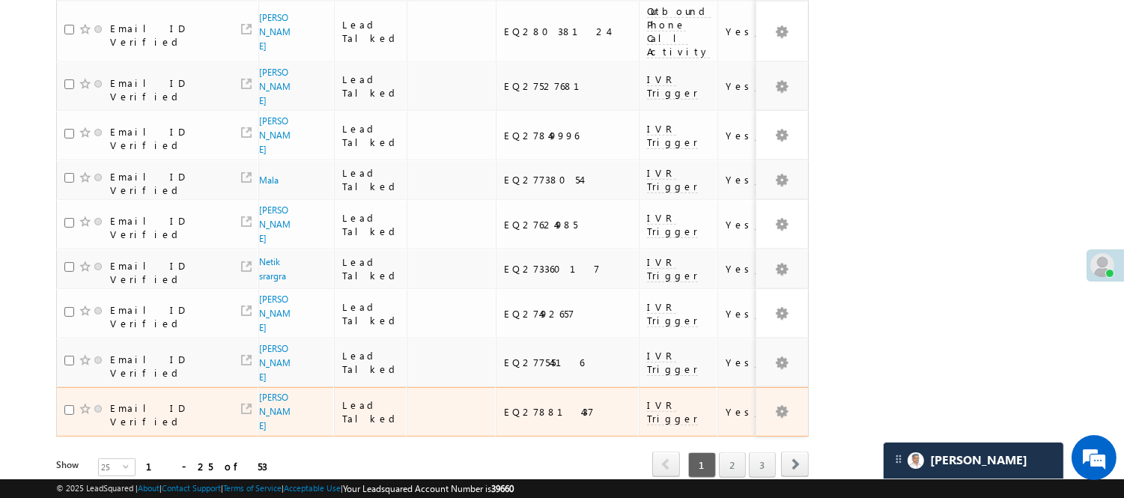
scroll to position [969, 0]
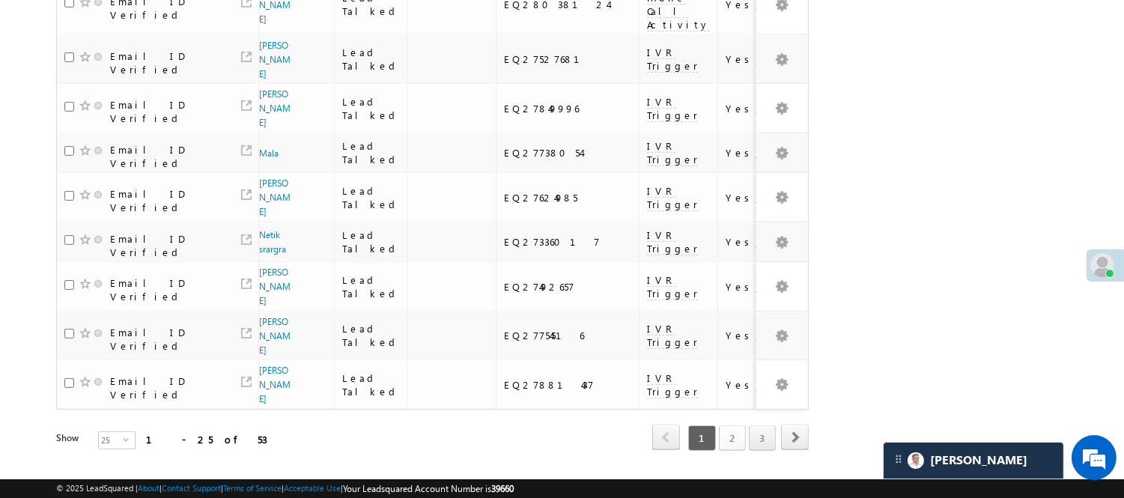
click at [726, 425] on link "2" at bounding box center [732, 437] width 27 height 25
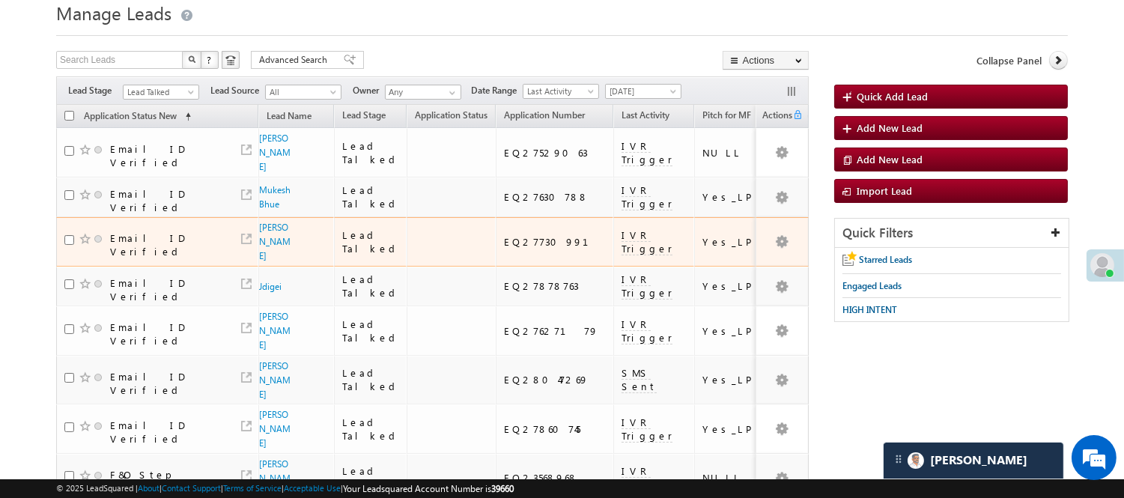
scroll to position [0, 0]
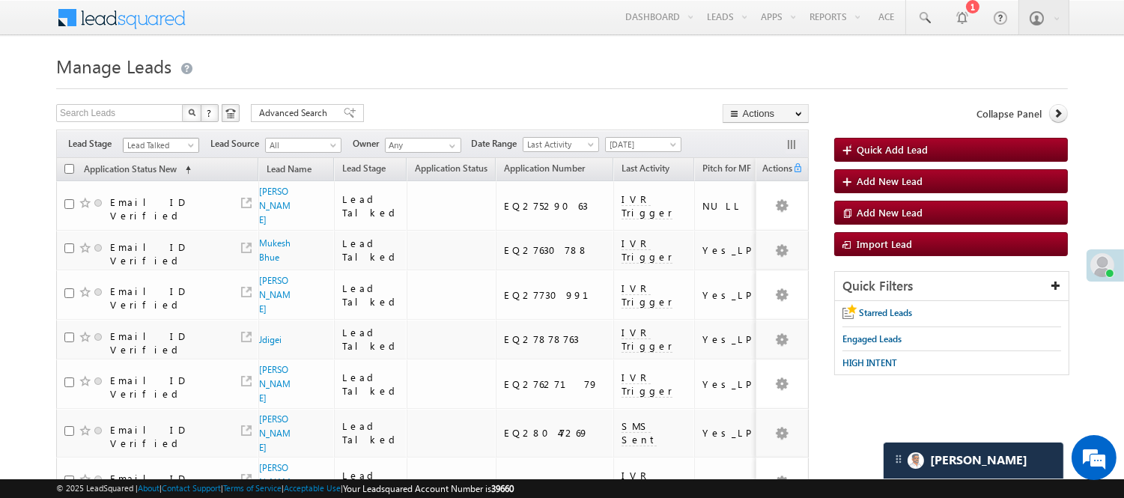
click at [161, 139] on span "Lead Talked" at bounding box center [159, 145] width 71 height 13
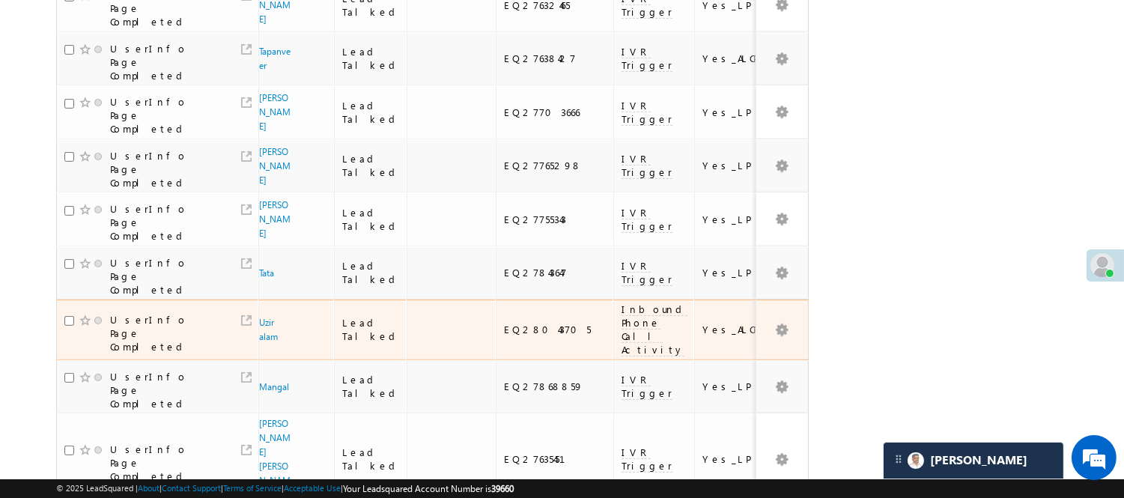
scroll to position [1020, 0]
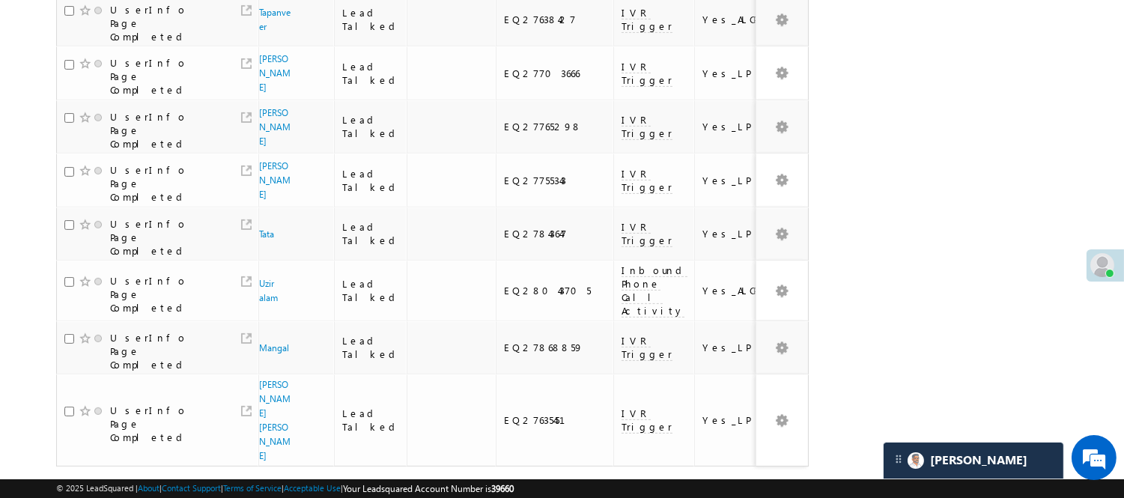
click at [758, 482] on link "3" at bounding box center [762, 494] width 27 height 25
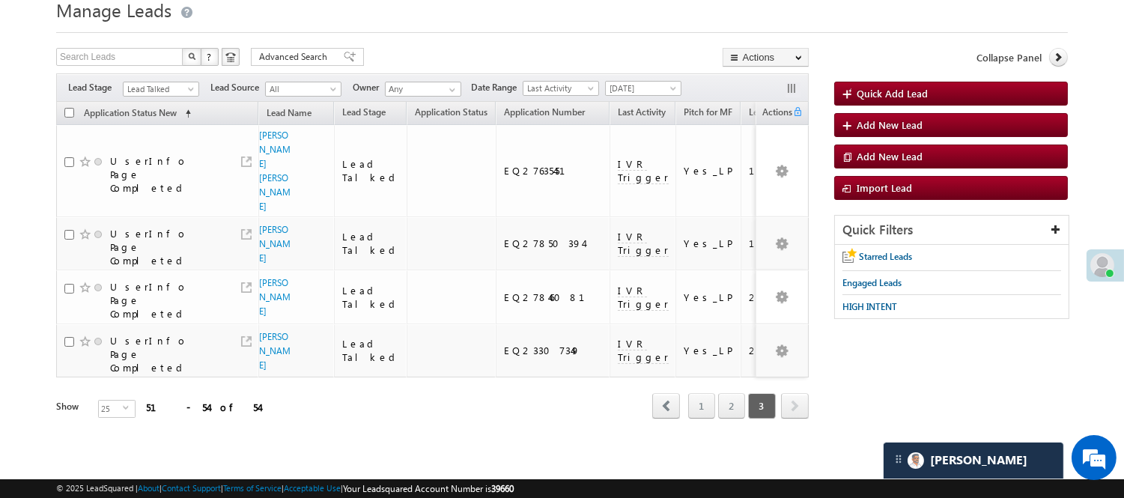
scroll to position [13, 0]
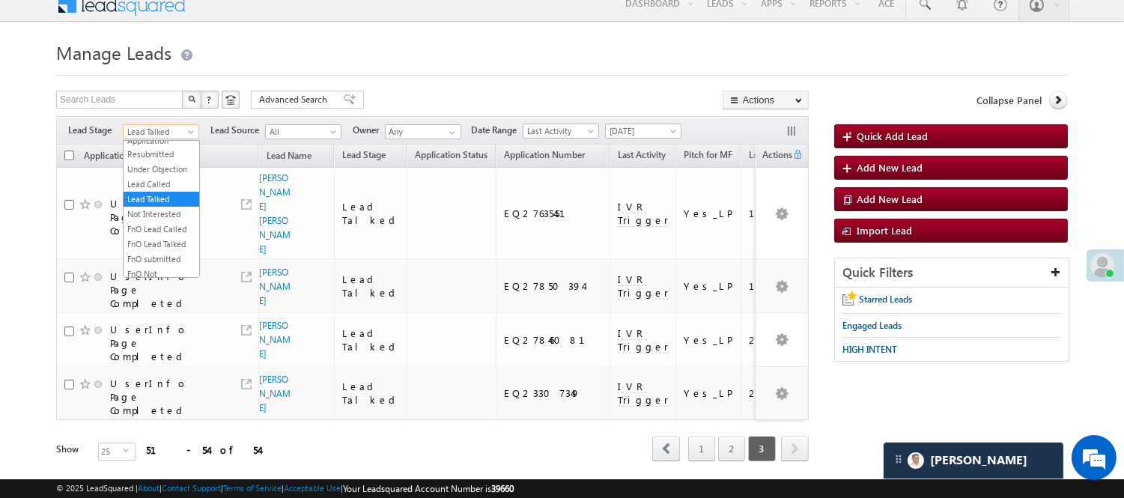
click at [175, 132] on span "Lead Talked" at bounding box center [159, 131] width 71 height 13
click at [152, 183] on link "Lead Talked - Pitch Not Done" at bounding box center [162, 184] width 76 height 27
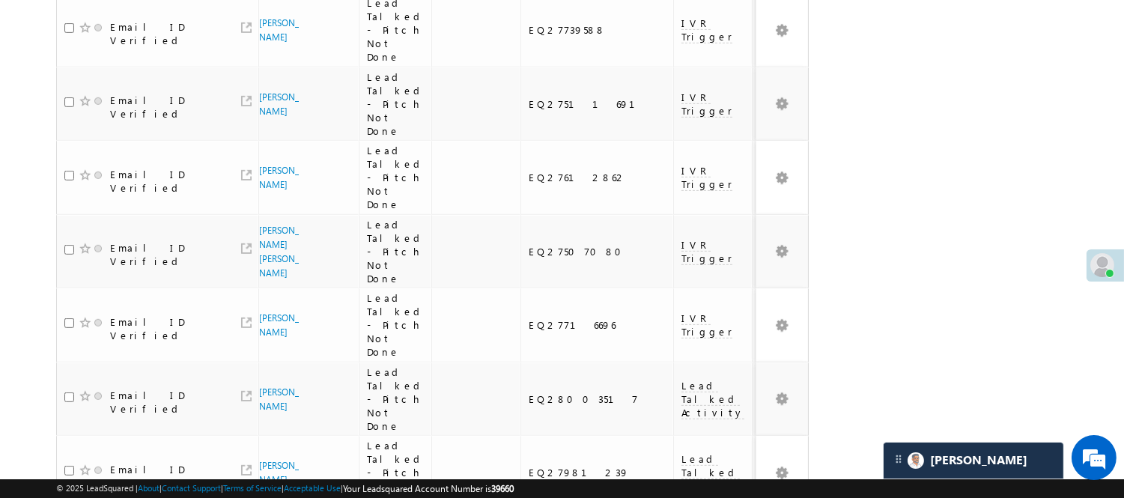
scroll to position [1373, 0]
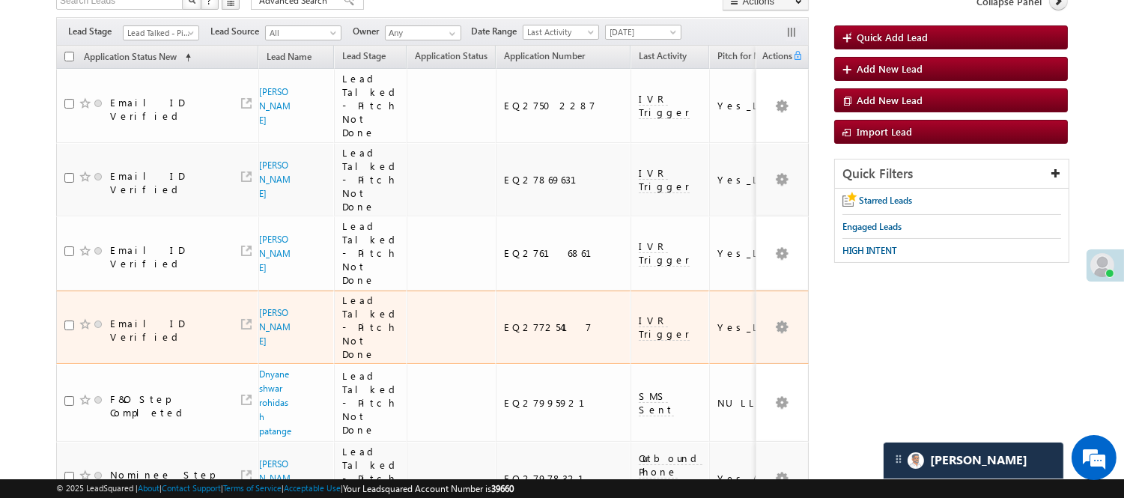
scroll to position [0, 0]
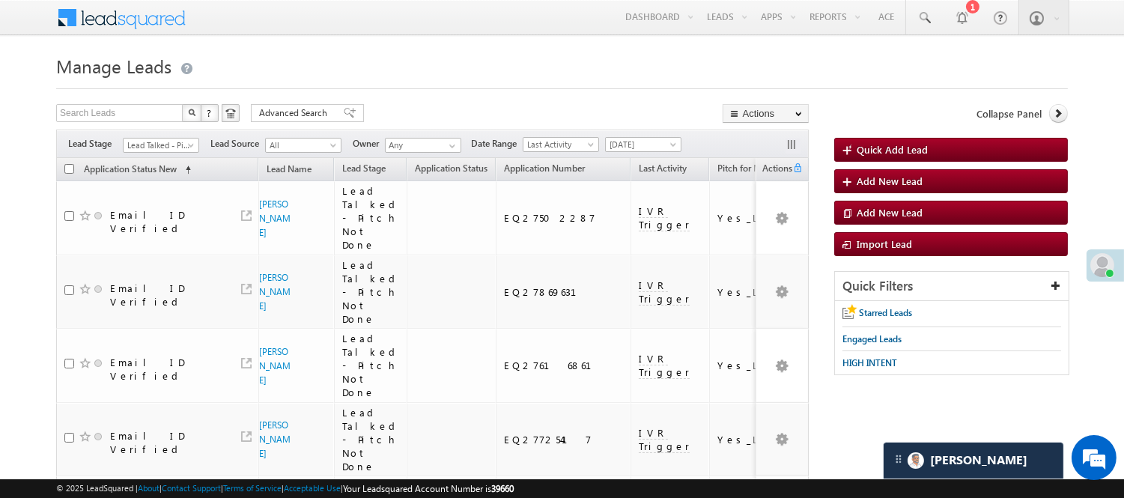
click at [180, 136] on div "Filters Lead Stage All Lead Generated Lead Talked - Pitch Not Done Lead Talked …" at bounding box center [432, 144] width 753 height 28
click at [180, 145] on span "Lead Talked - Pitch Not Done" at bounding box center [159, 145] width 71 height 13
click at [166, 204] on link "Lead Called" at bounding box center [162, 197] width 76 height 13
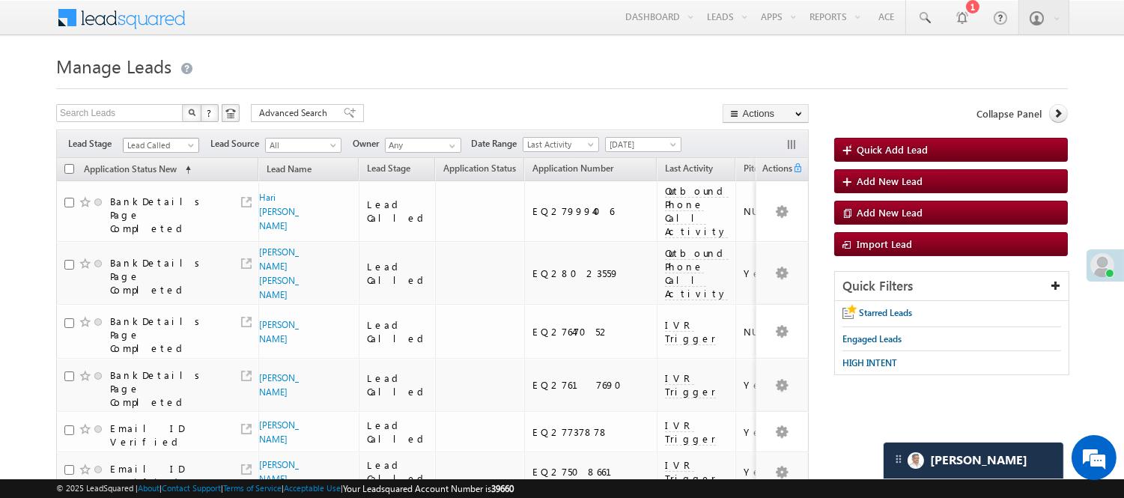
click at [184, 147] on span "Lead Called" at bounding box center [159, 145] width 71 height 13
click at [184, 219] on link "Lead Talked" at bounding box center [162, 212] width 76 height 13
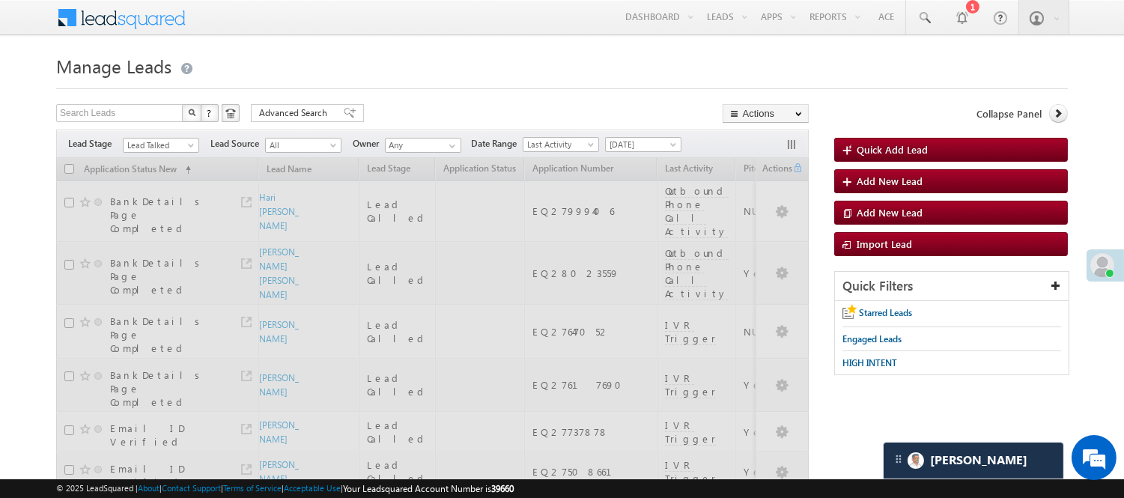
click at [472, 63] on h1 "Manage Leads" at bounding box center [562, 64] width 1012 height 29
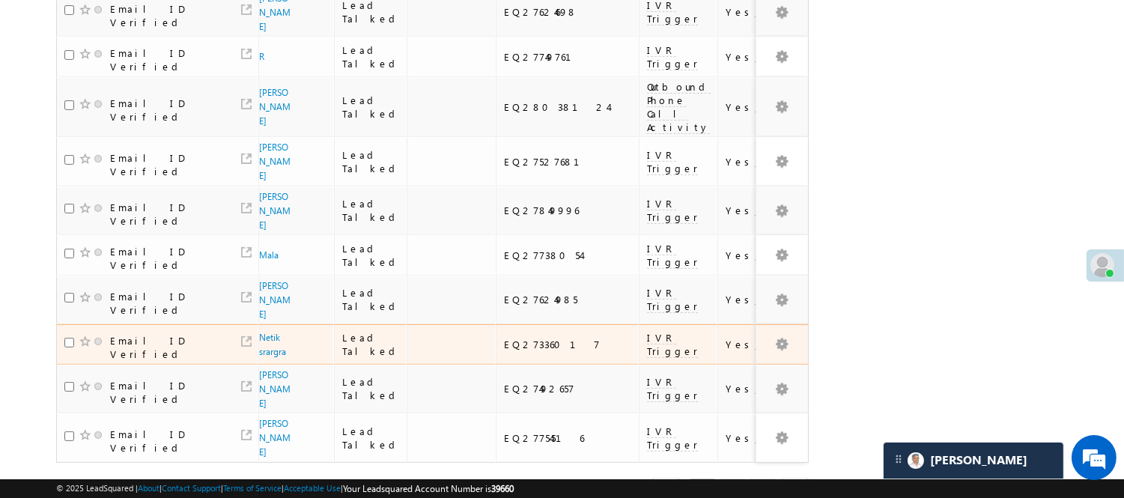
scroll to position [983, 0]
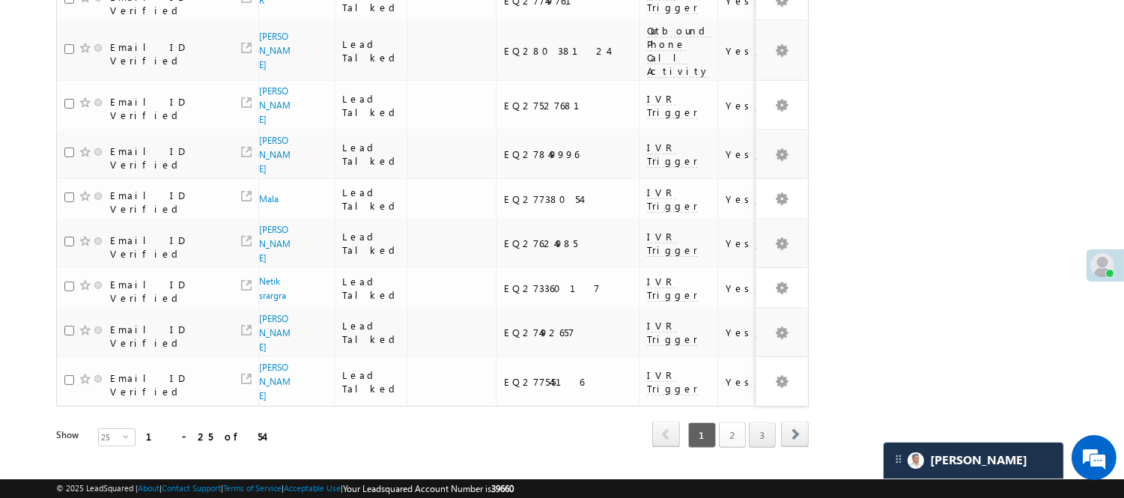
click at [735, 422] on link "2" at bounding box center [732, 434] width 27 height 25
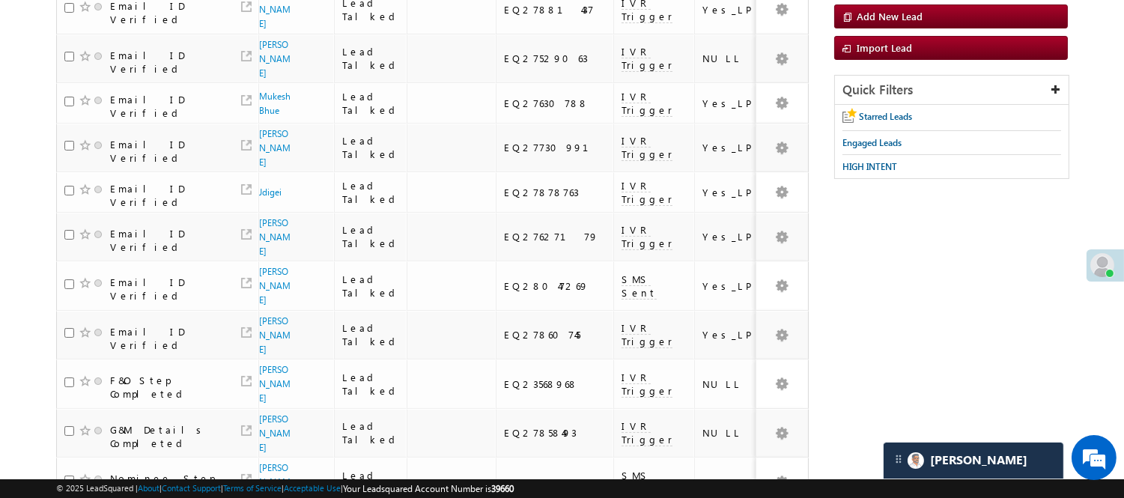
scroll to position [0, 0]
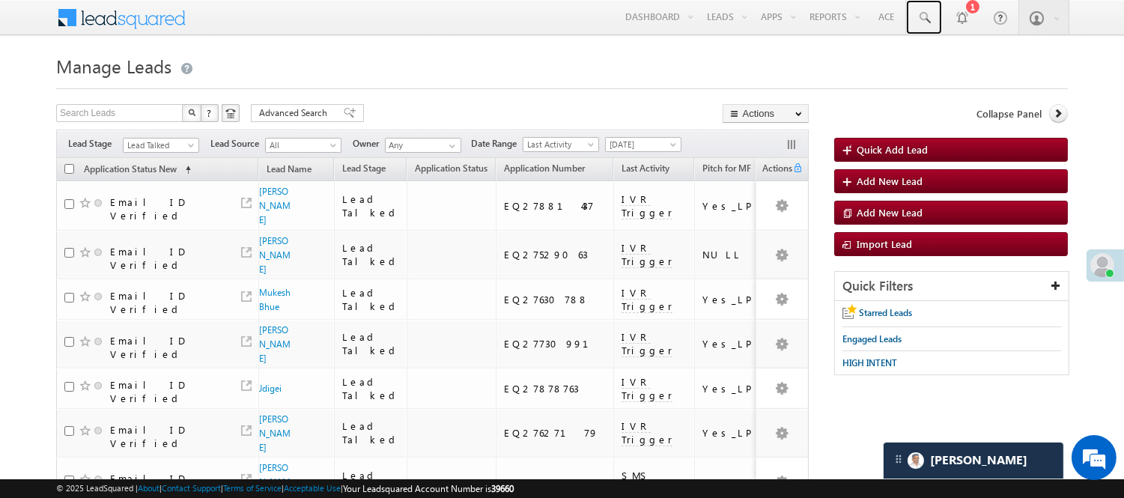
click at [929, 17] on span at bounding box center [924, 17] width 15 height 15
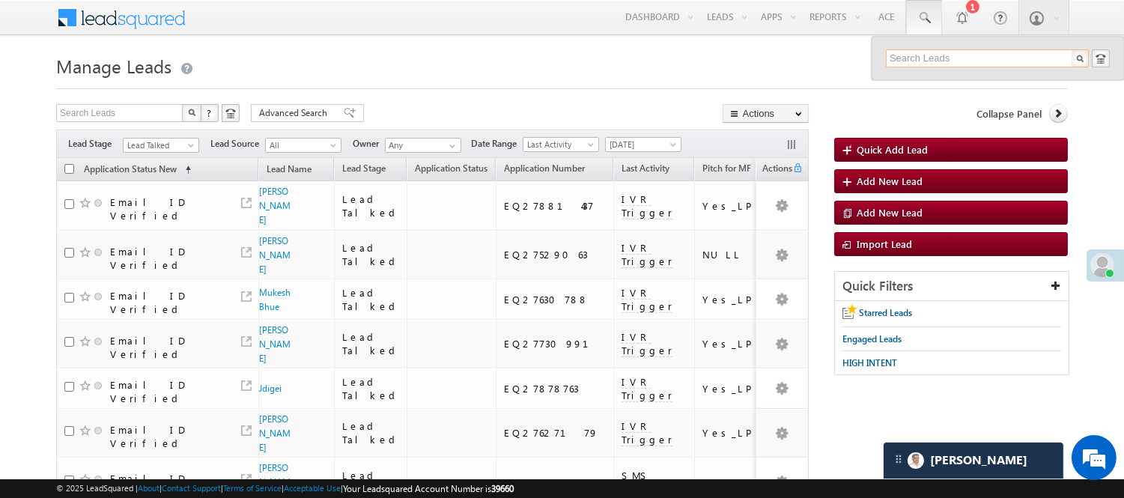
click at [986, 53] on input "text" at bounding box center [987, 58] width 203 height 18
click at [997, 52] on input "text" at bounding box center [987, 58] width 203 height 18
click at [935, 56] on input "97344444632" at bounding box center [987, 58] width 203 height 18
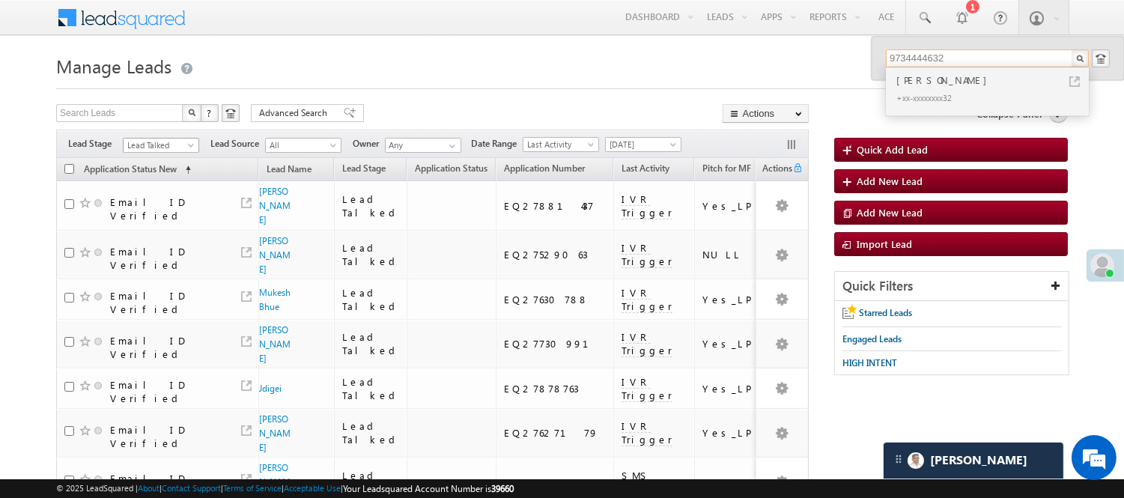
type input "9734444632"
click at [142, 144] on span "Lead Talked" at bounding box center [159, 145] width 71 height 13
click at [146, 253] on link "Code Generated" at bounding box center [162, 252] width 76 height 13
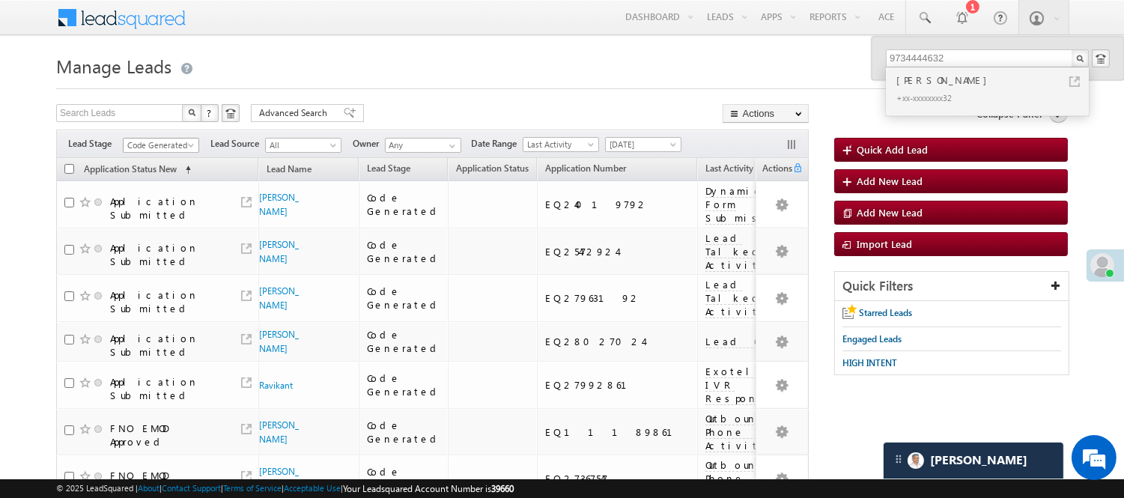
click at [183, 145] on span "Code Generated" at bounding box center [159, 145] width 71 height 13
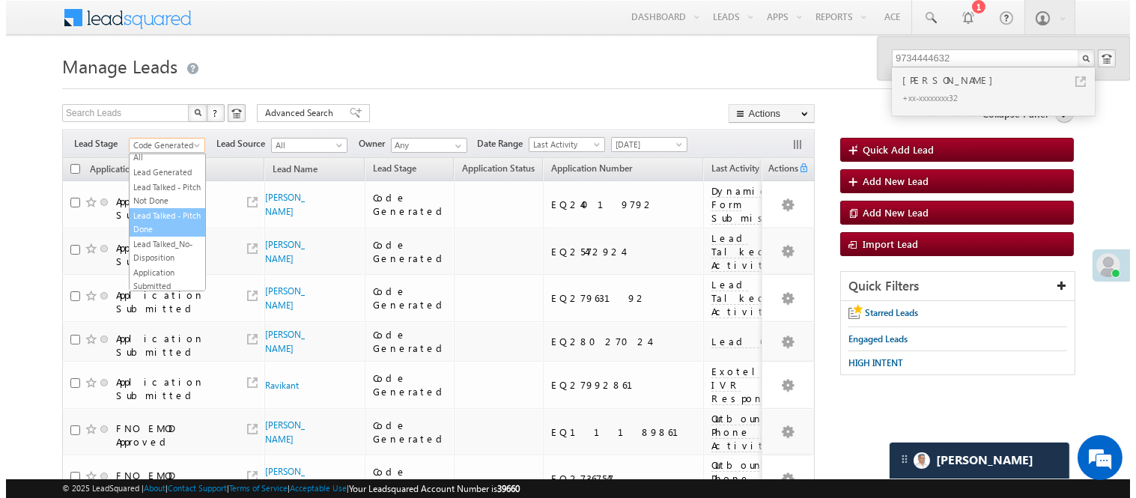
scroll to position [0, 0]
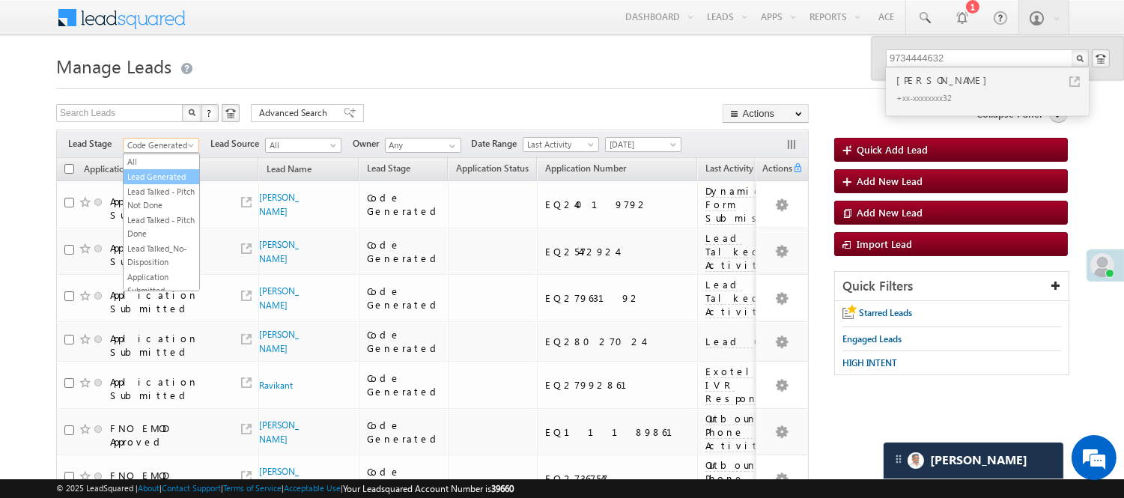
click at [156, 183] on link "Lead Generated" at bounding box center [162, 176] width 76 height 13
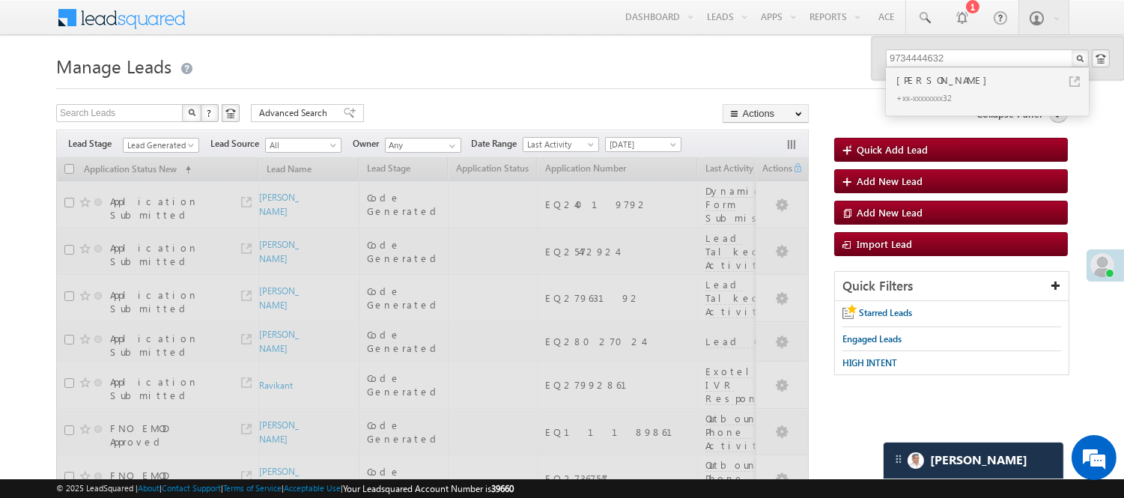
click at [443, 120] on div "Search Leads X ? 51 results found Advanced Search Advanced Search Advanced sear…" at bounding box center [432, 115] width 753 height 22
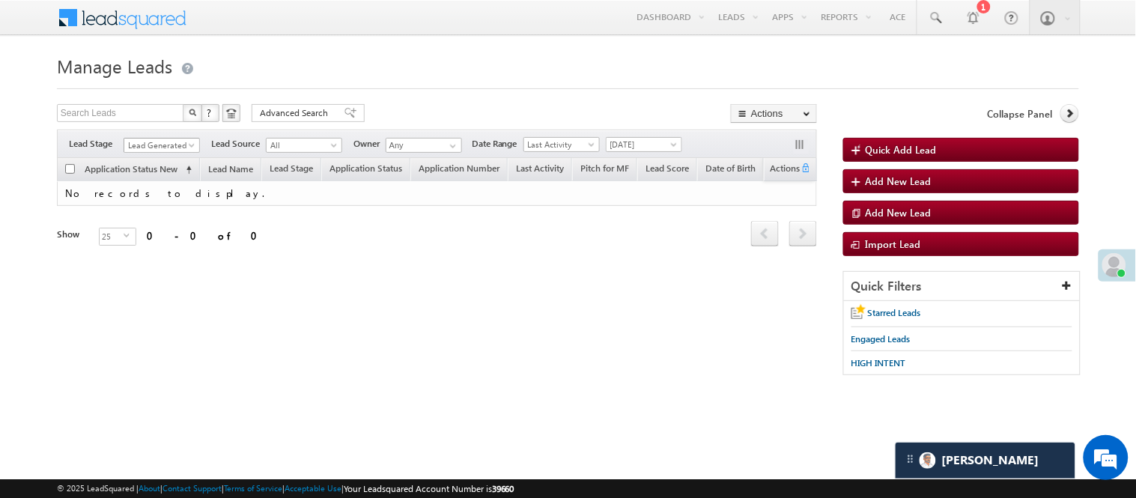
click at [165, 147] on span "Lead Generated" at bounding box center [159, 145] width 71 height 13
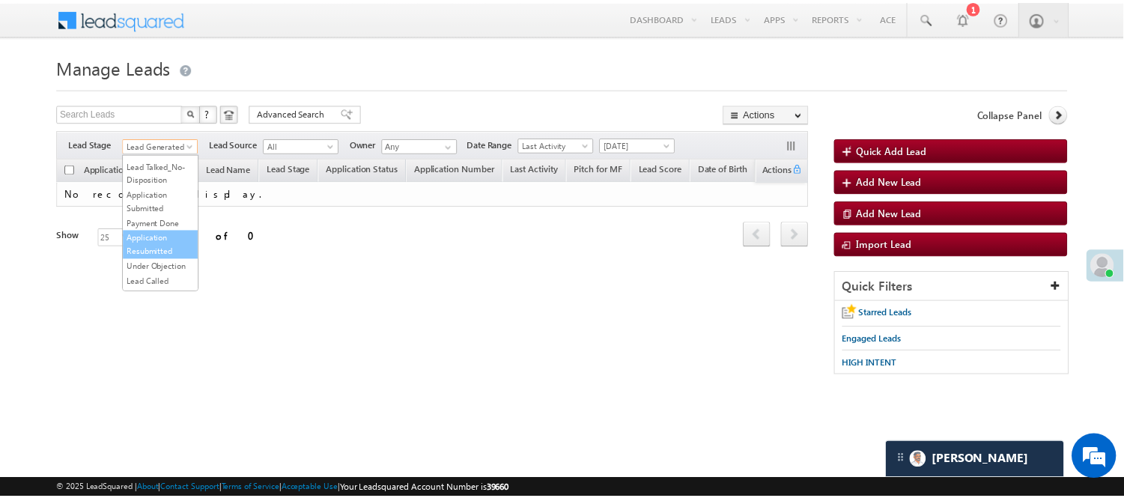
scroll to position [249, 0]
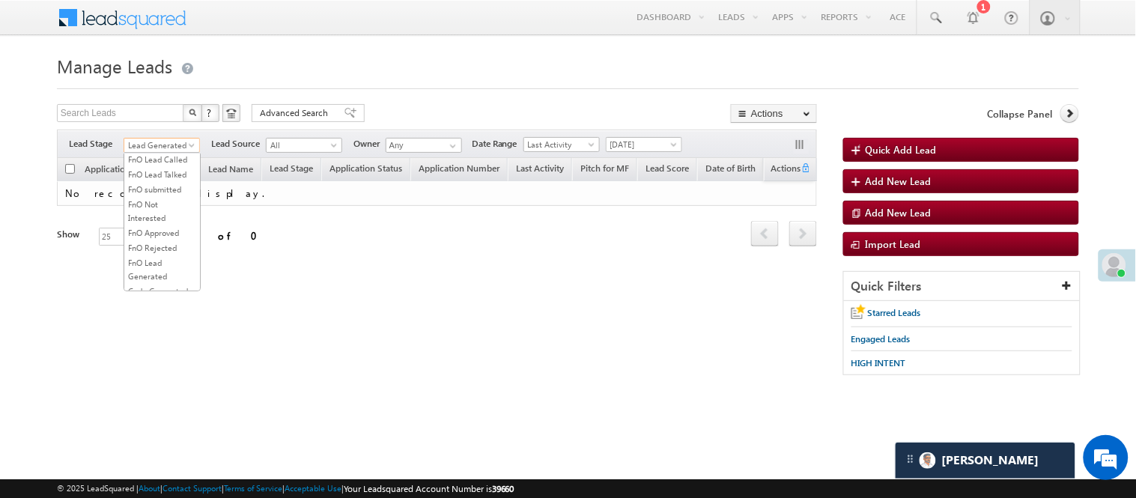
click at [162, 136] on link "Lead Talked" at bounding box center [162, 129] width 76 height 13
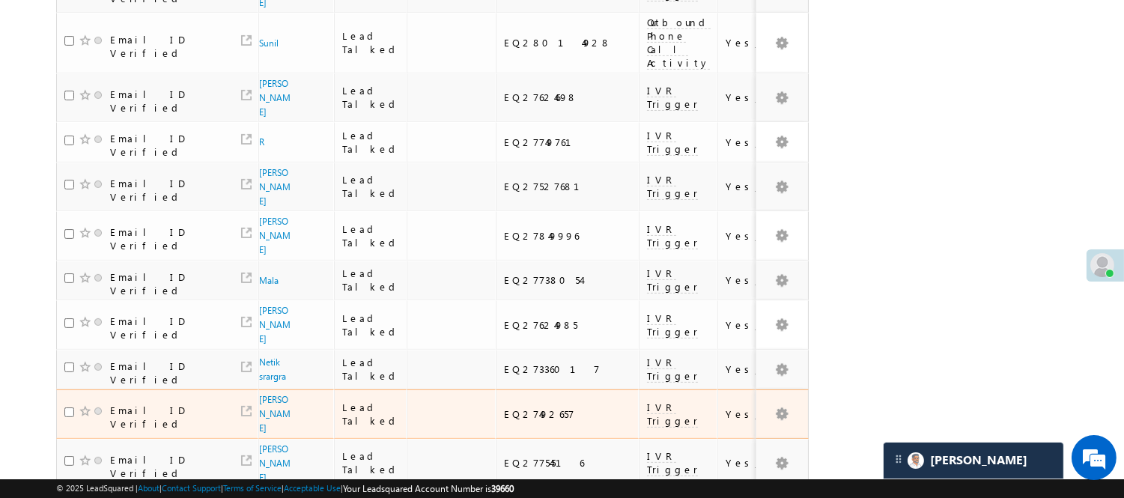
scroll to position [986, 0]
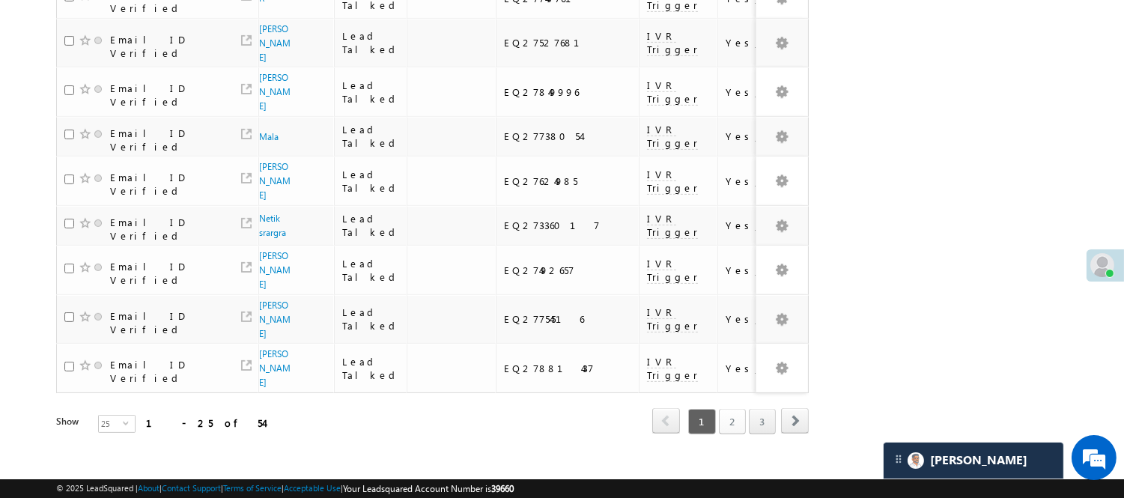
click at [741, 409] on link "2" at bounding box center [732, 421] width 27 height 25
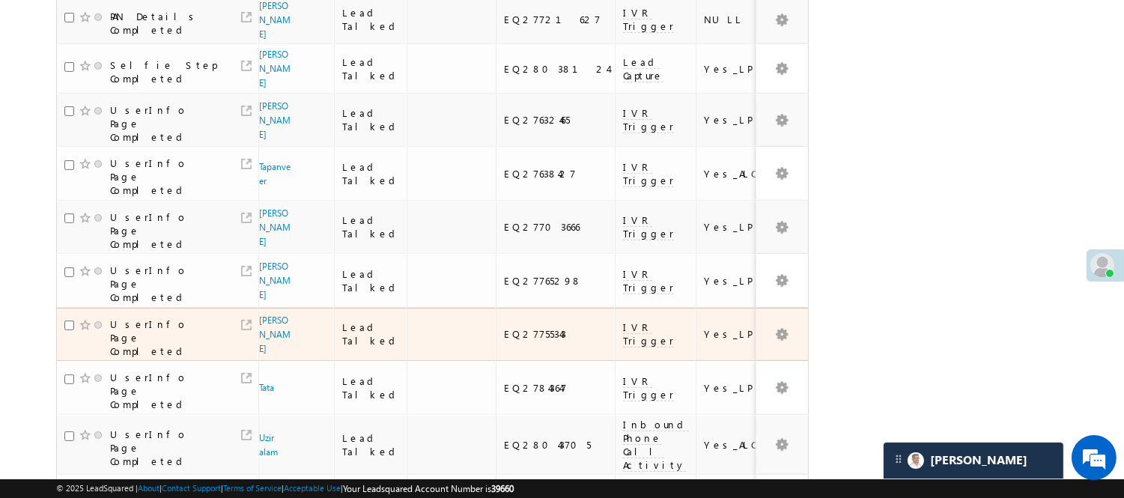
scroll to position [991, 0]
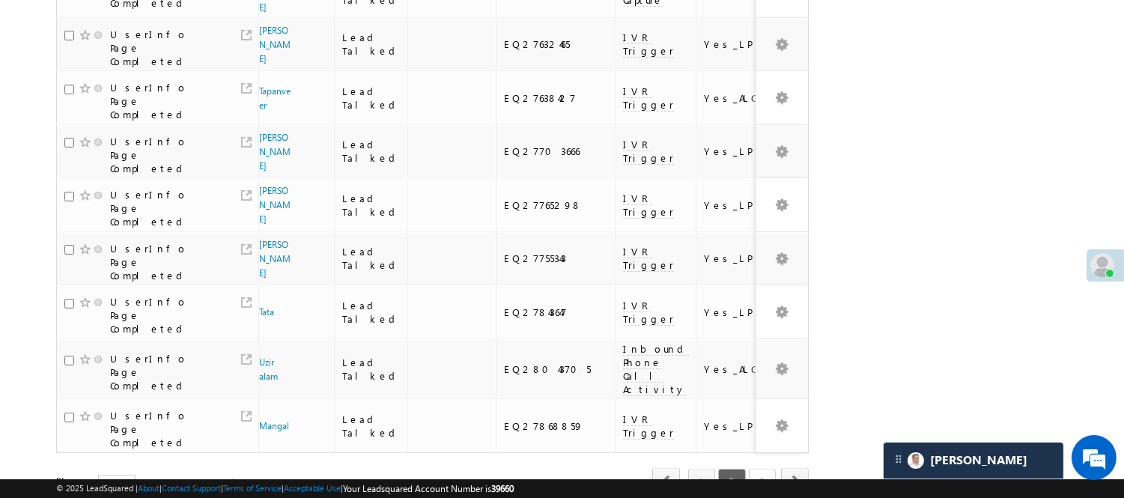
click at [765, 469] on link "3" at bounding box center [762, 481] width 27 height 25
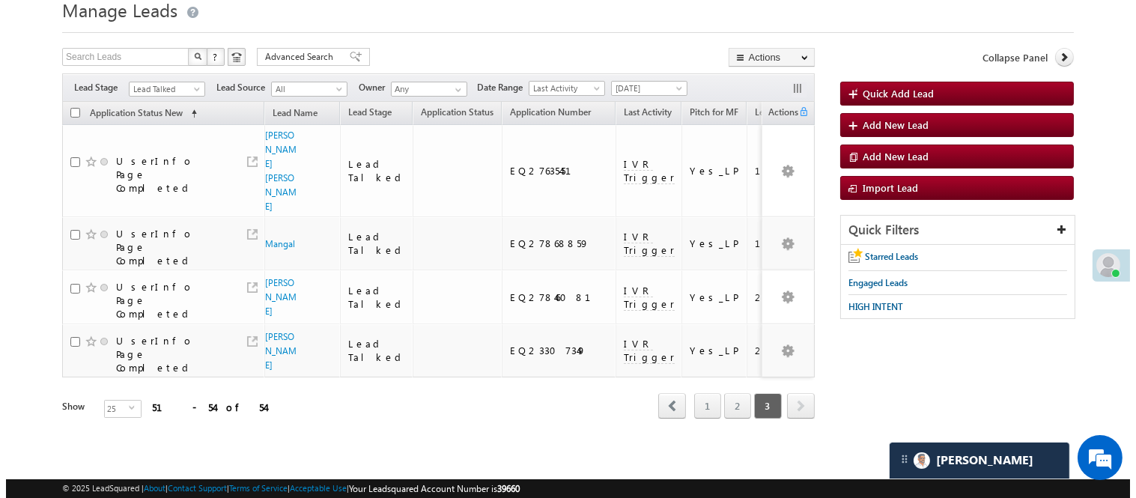
scroll to position [0, 0]
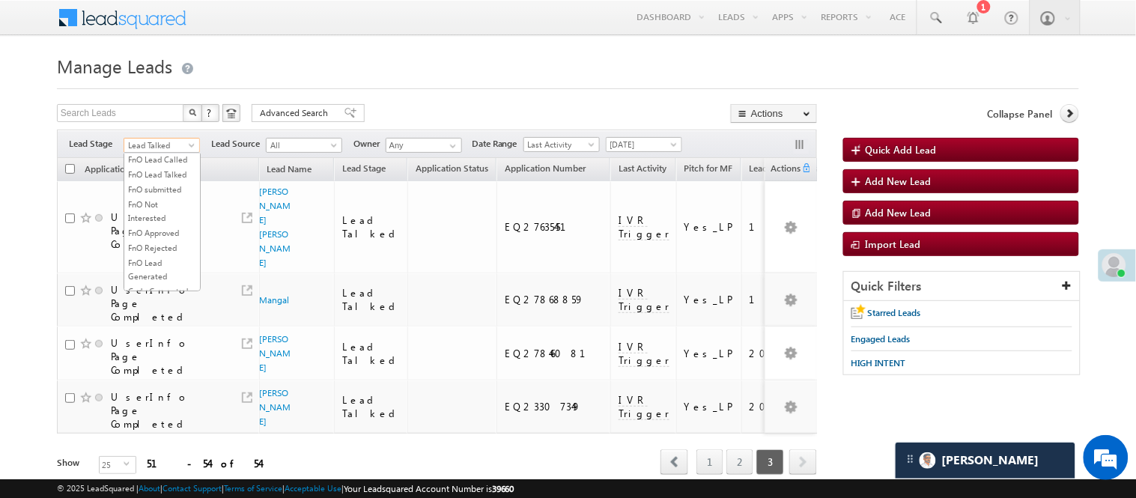
click at [183, 152] on span "Lead Talked" at bounding box center [159, 145] width 71 height 13
click at [183, 183] on link "Lead Generated" at bounding box center [162, 176] width 76 height 13
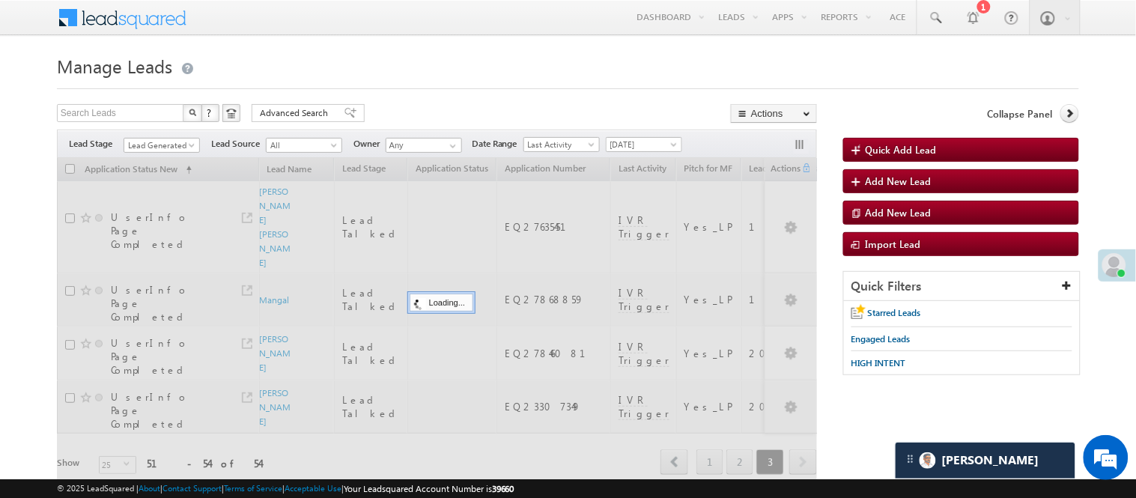
click at [466, 109] on div "Search Leads X ? 54 results found Advanced Search Advanced Search Advanced sear…" at bounding box center [437, 115] width 760 height 22
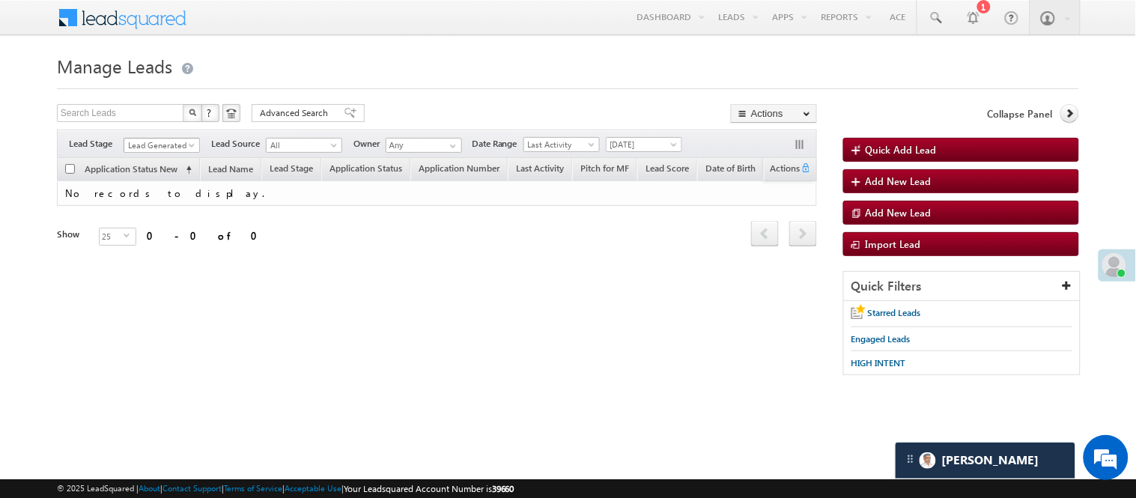
click at [162, 139] on span "Lead Generated" at bounding box center [159, 145] width 71 height 13
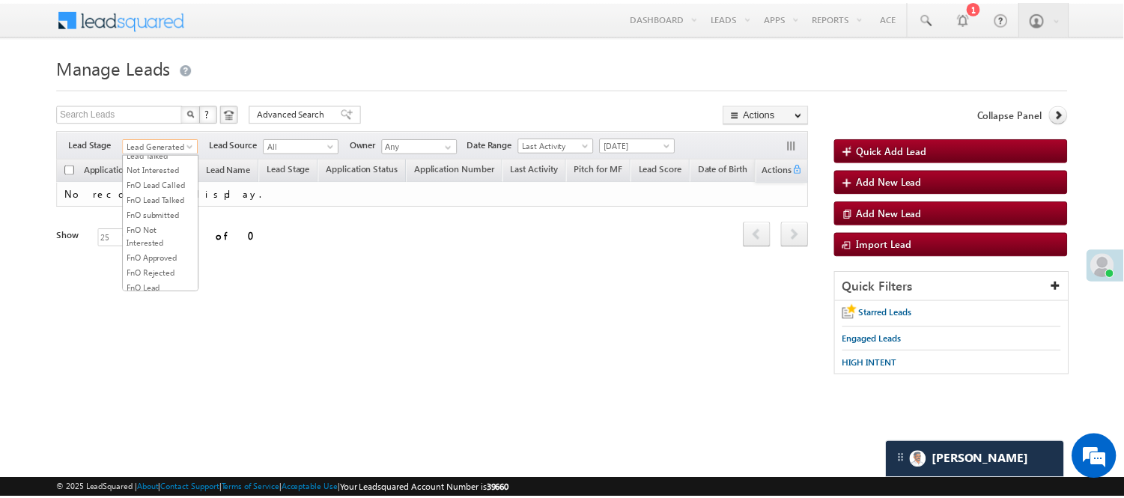
scroll to position [249, 0]
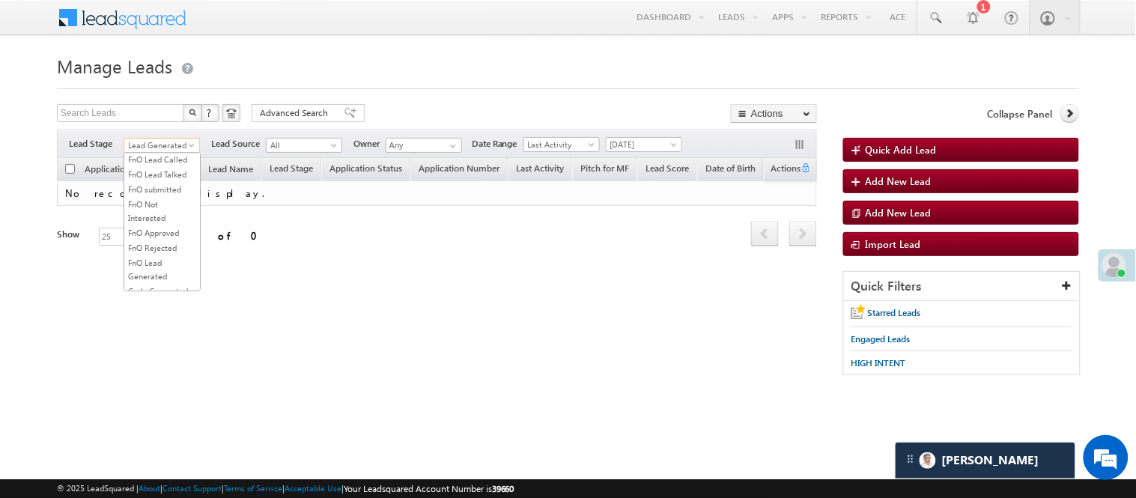
click at [158, 136] on link "Lead Talked" at bounding box center [162, 129] width 76 height 13
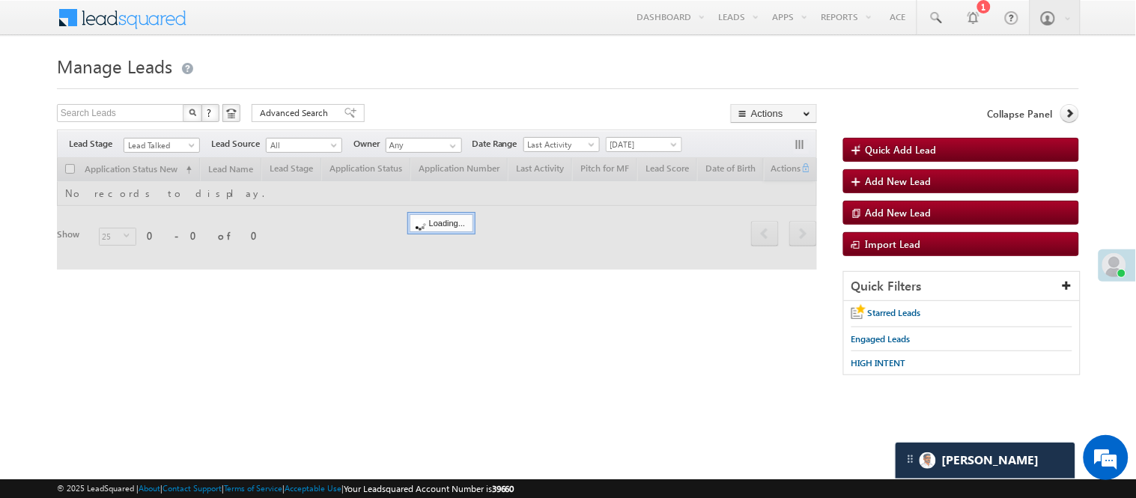
click at [555, 82] on div at bounding box center [568, 84] width 1022 height 10
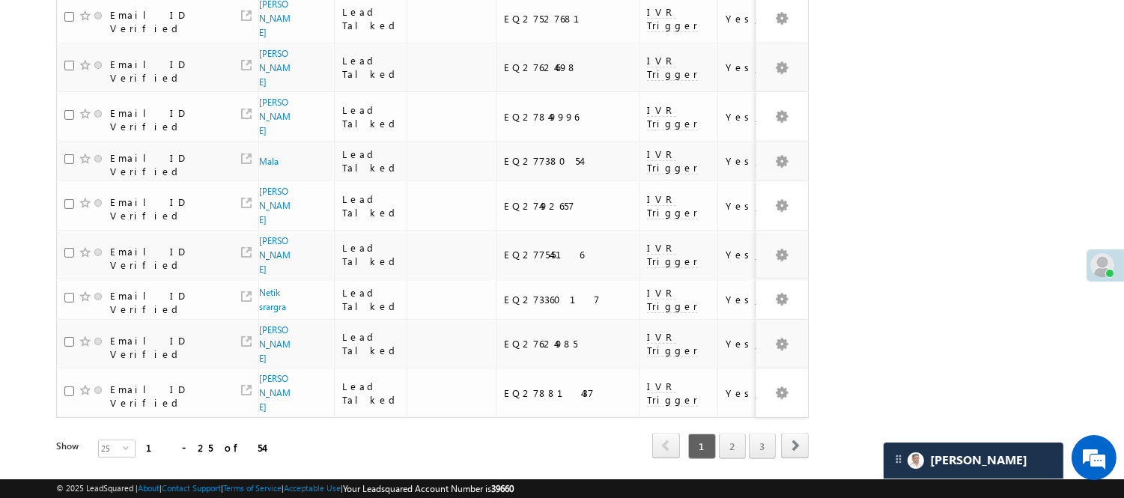
scroll to position [0, 0]
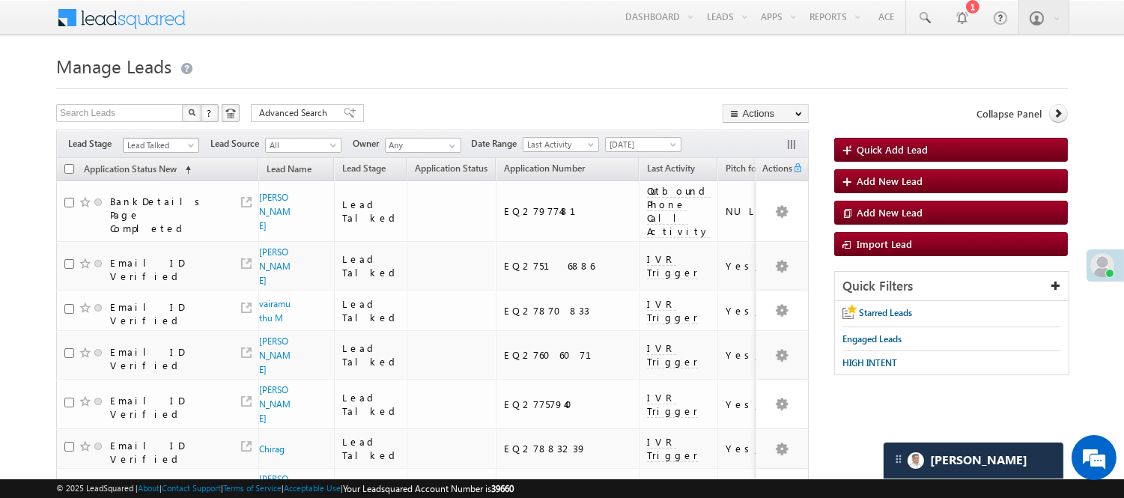
click at [163, 143] on span "Lead Talked" at bounding box center [159, 145] width 71 height 13
click at [156, 246] on link "Code Generated" at bounding box center [162, 252] width 76 height 13
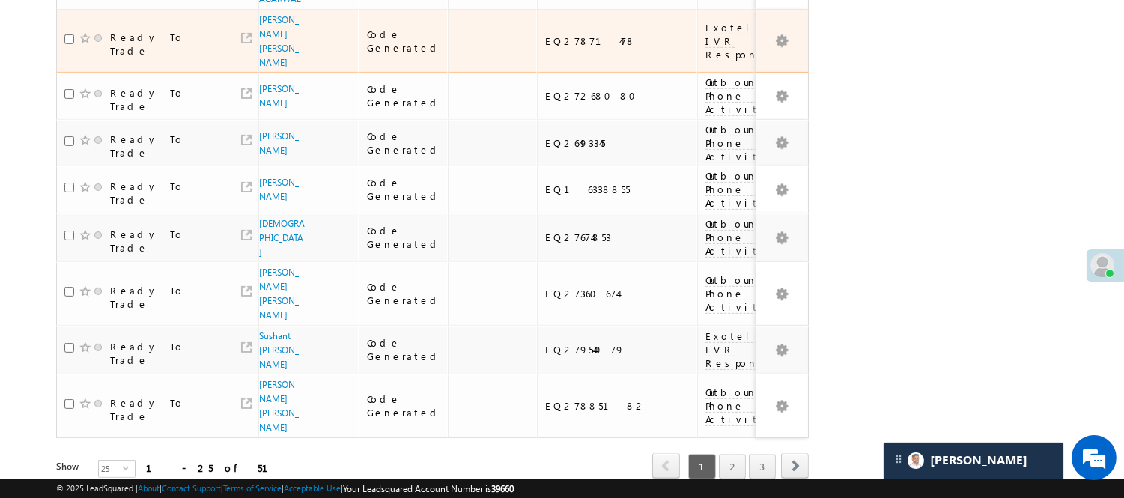
scroll to position [1239, 0]
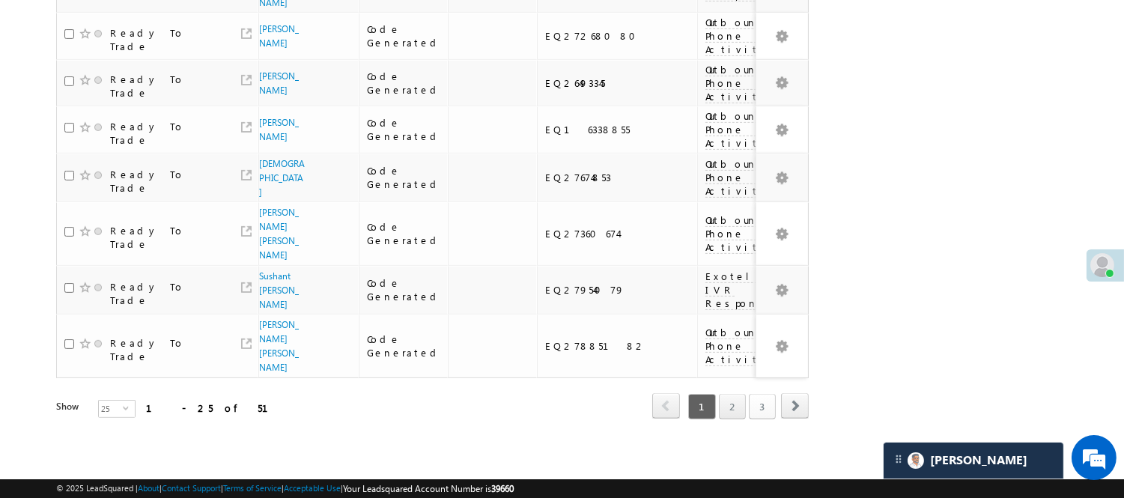
click at [768, 397] on link "3" at bounding box center [762, 406] width 27 height 25
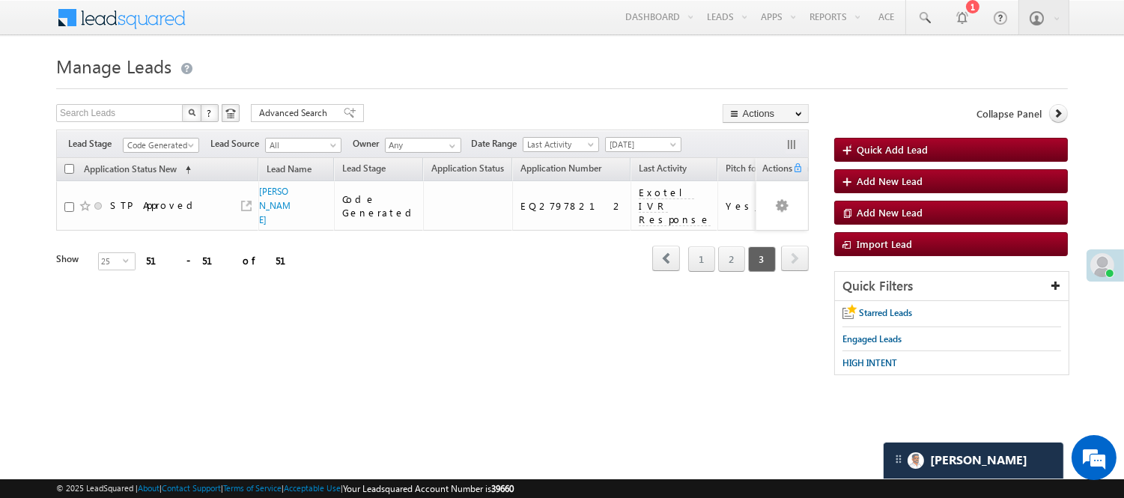
scroll to position [0, 0]
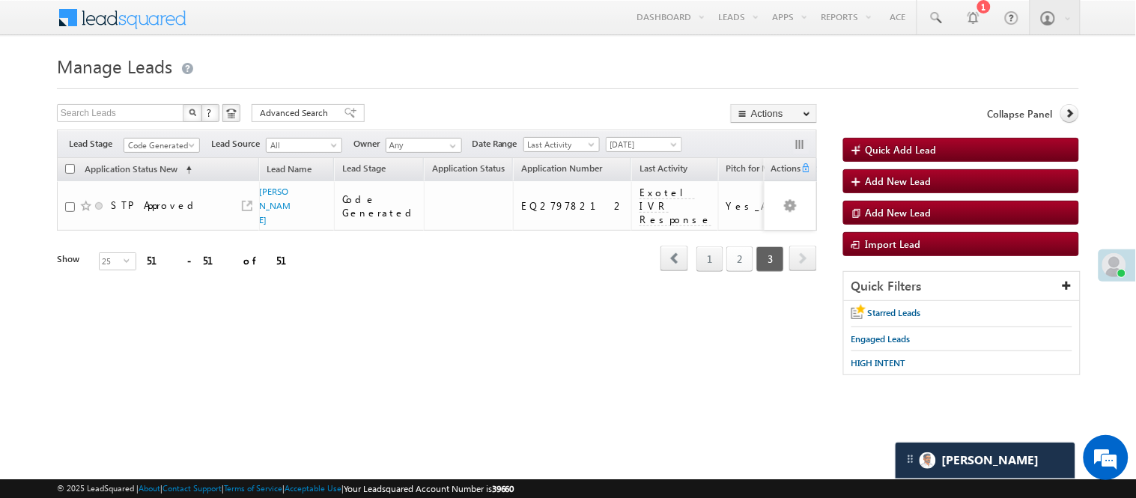
click at [732, 272] on link "2" at bounding box center [739, 258] width 27 height 25
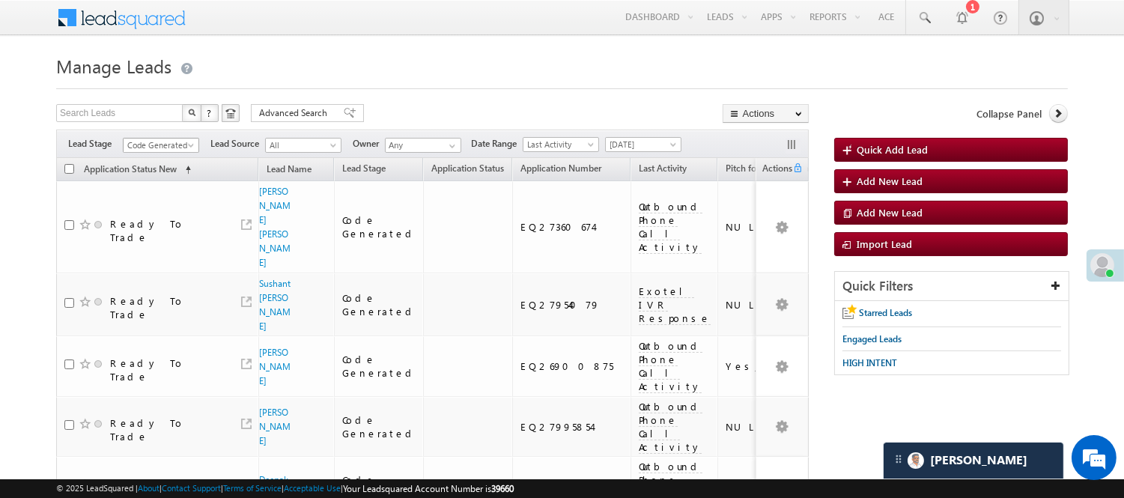
click at [165, 140] on span "Code Generated" at bounding box center [159, 145] width 71 height 13
click at [154, 183] on link "Lead Generated" at bounding box center [162, 176] width 76 height 13
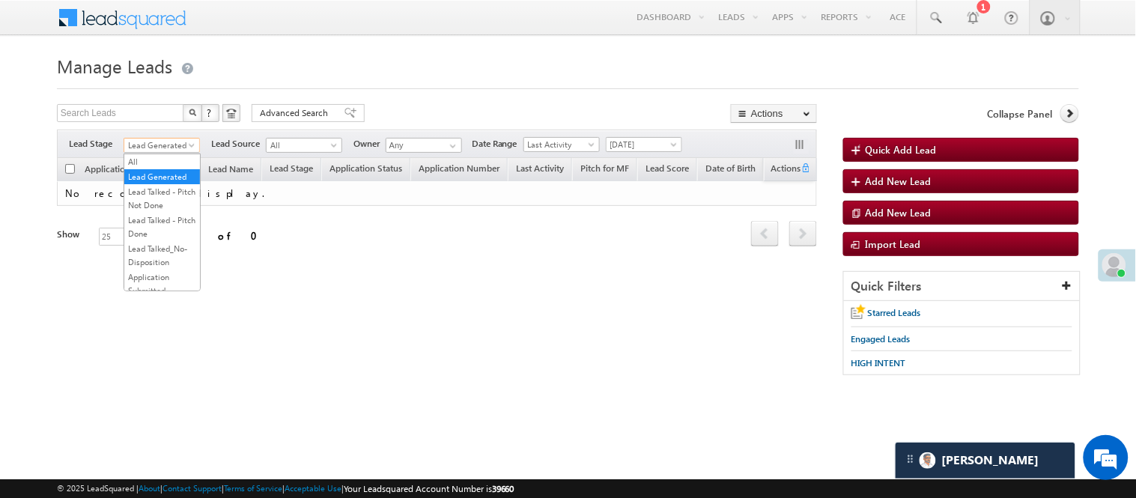
click at [130, 146] on span "Lead Generated" at bounding box center [159, 145] width 71 height 13
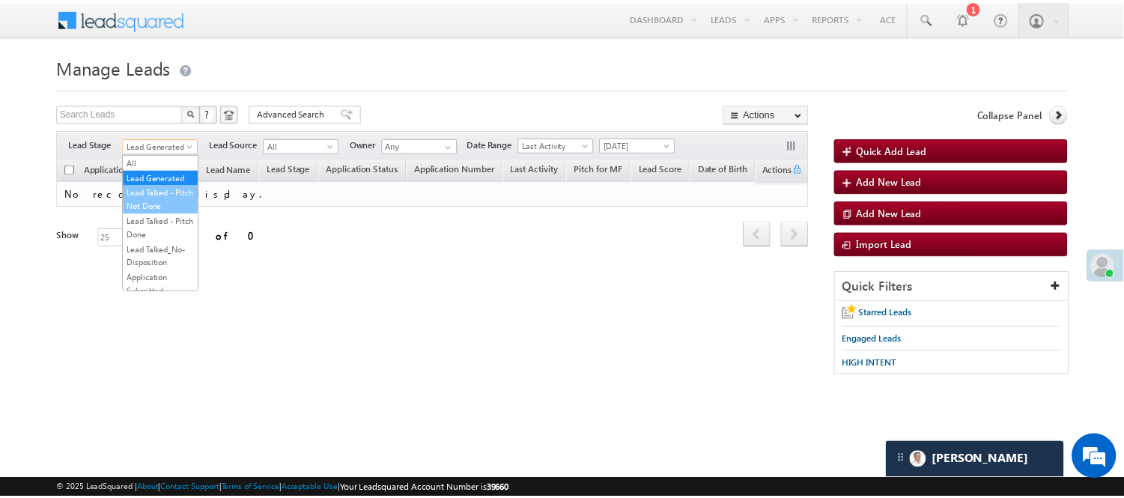
scroll to position [166, 0]
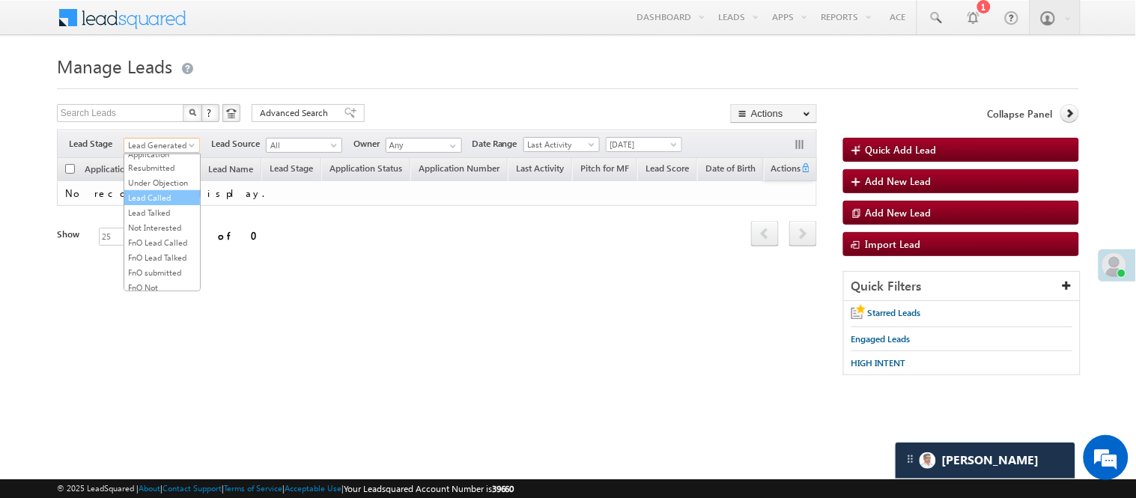
click at [163, 204] on link "Lead Called" at bounding box center [162, 197] width 76 height 13
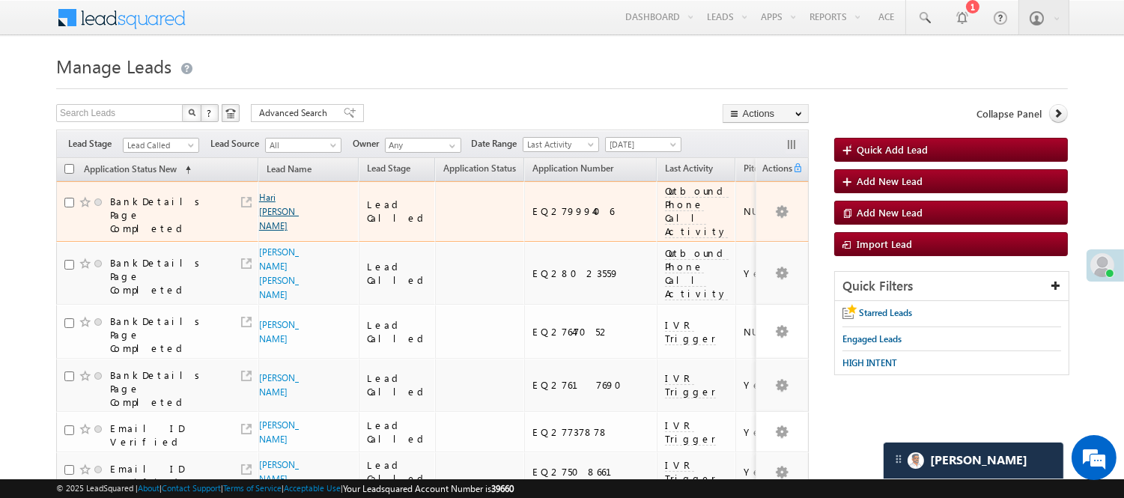
click at [265, 225] on link "Hari om shakya" at bounding box center [279, 212] width 40 height 40
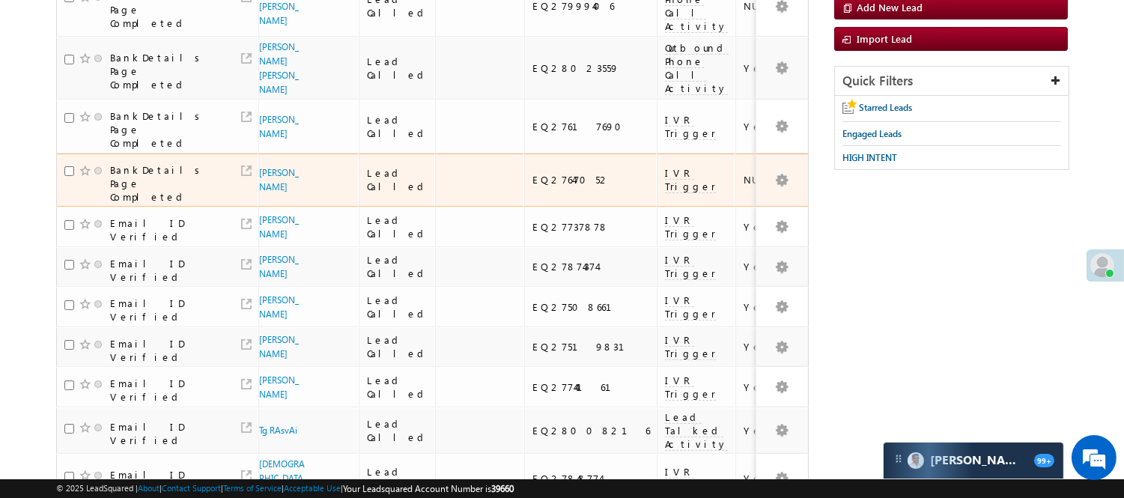
scroll to position [122, 0]
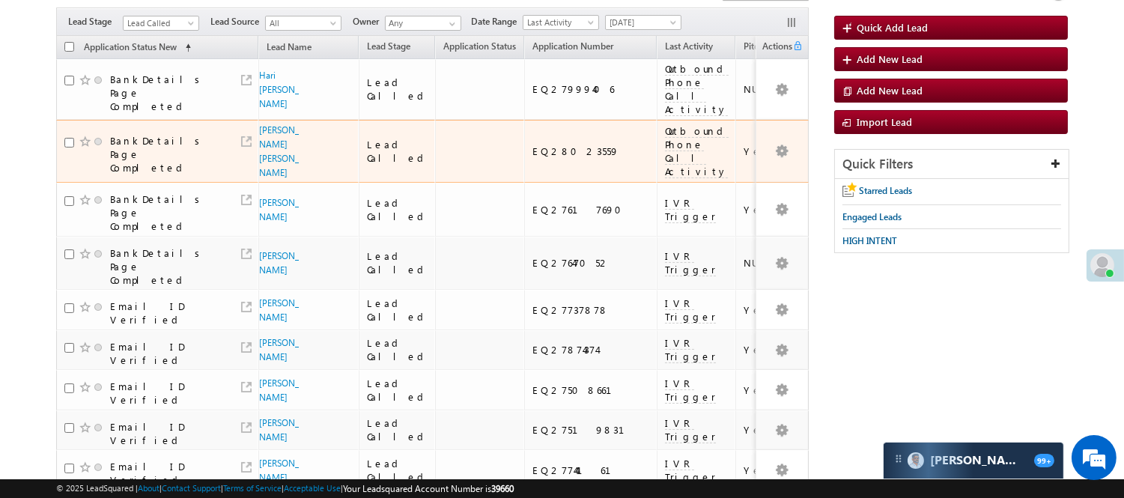
click at [524, 144] on td "EQ28023559" at bounding box center [590, 152] width 133 height 64
copy div "EQ28023559"
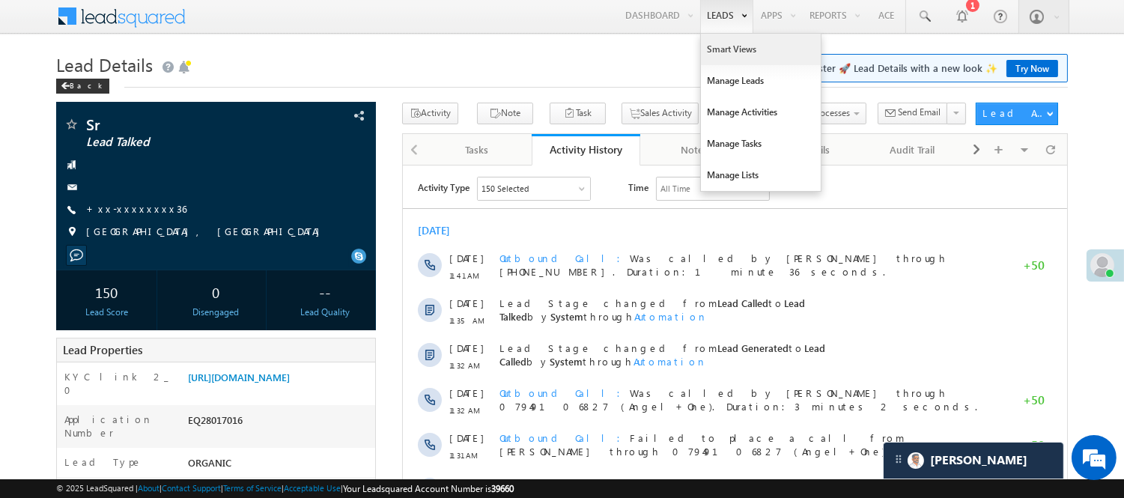
click at [734, 52] on link "Smart Views" at bounding box center [761, 49] width 120 height 31
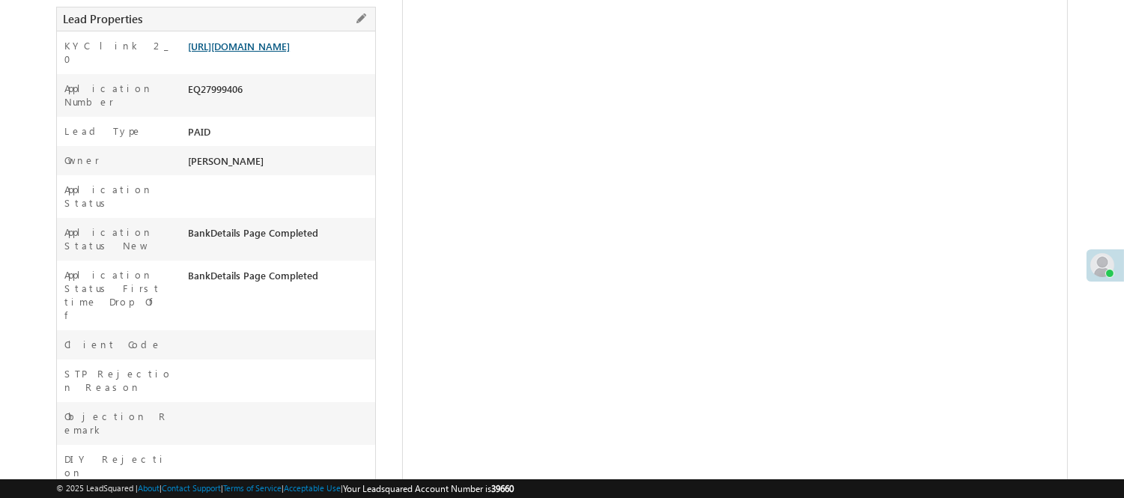
scroll to position [249, 0]
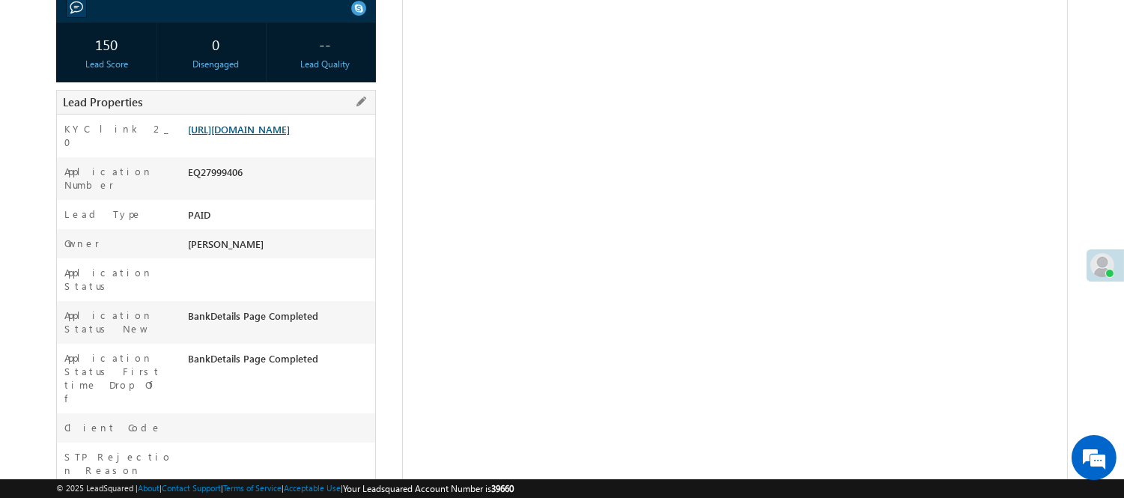
click at [290, 136] on link "https://angelbroking1-pk3em7sa.customui-test.leadsquared.com?leadId=cb8b1658-47…" at bounding box center [239, 129] width 102 height 13
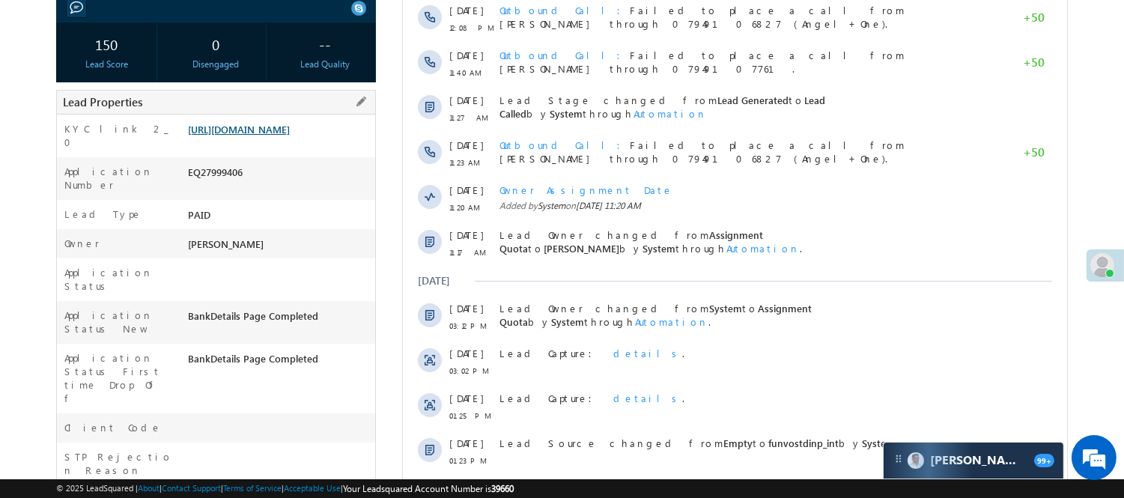
scroll to position [0, 0]
click at [261, 136] on link "https://angelbroking1-pk3em7sa.customui-test.leadsquared.com?leadId=cb8b1658-47…" at bounding box center [239, 129] width 102 height 13
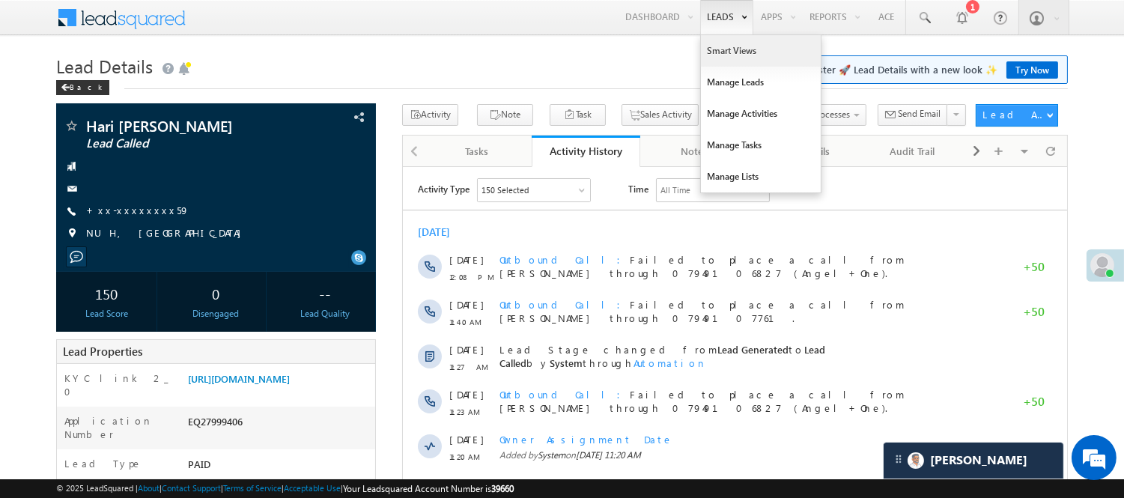
click at [716, 47] on link "Smart Views" at bounding box center [761, 50] width 120 height 31
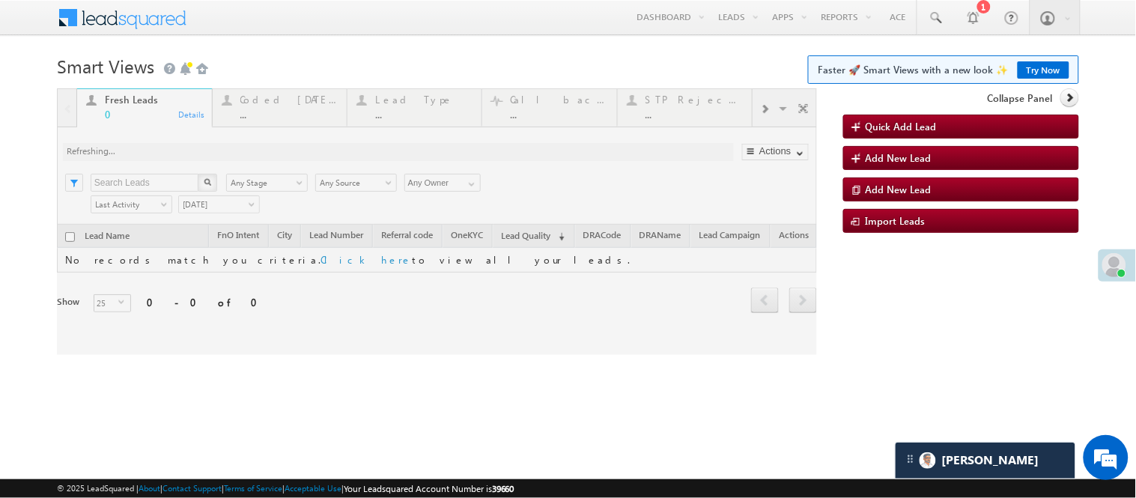
click at [276, 115] on div at bounding box center [437, 221] width 760 height 267
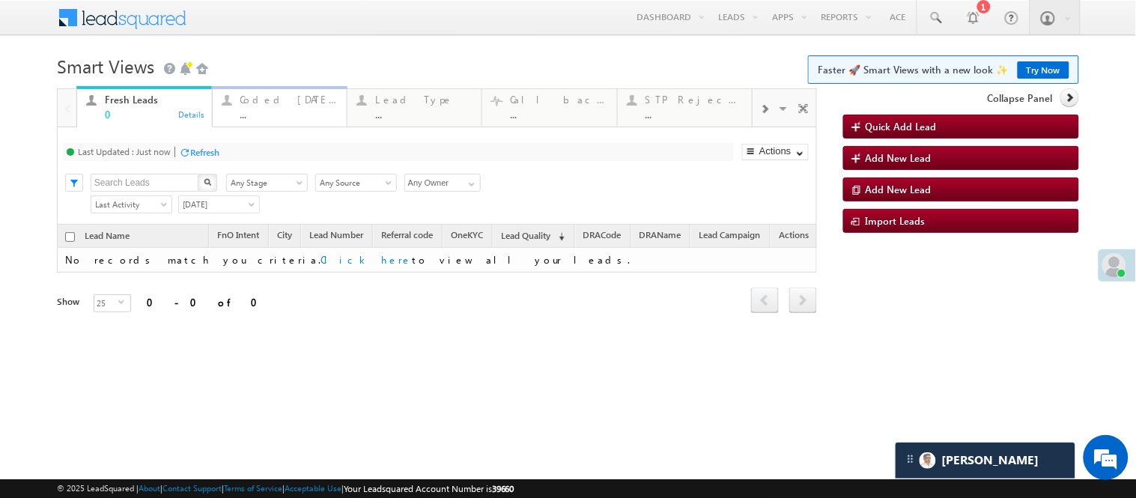
click at [270, 98] on div "Coded Today" at bounding box center [288, 100] width 97 height 12
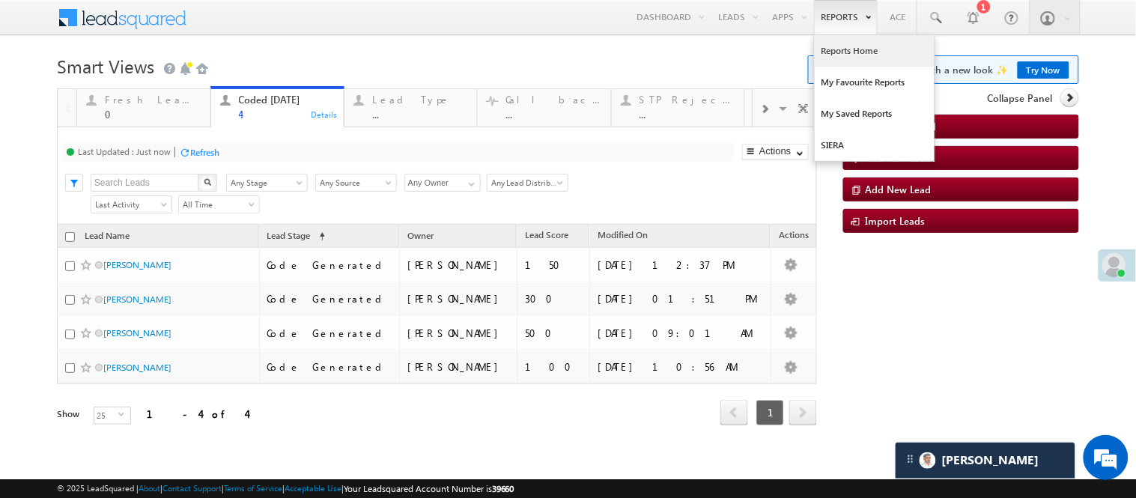
click at [836, 43] on link "Reports Home" at bounding box center [875, 50] width 120 height 31
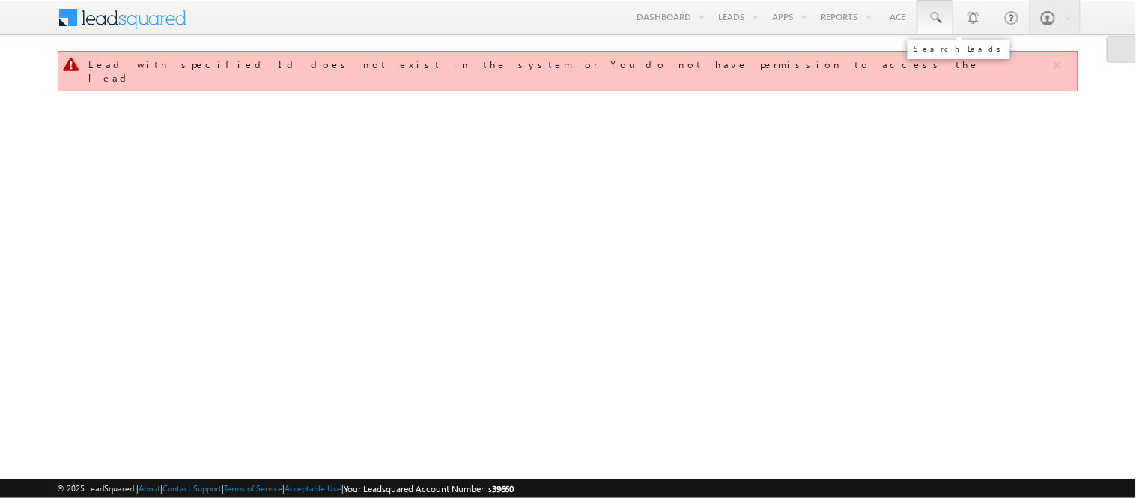
click at [938, 17] on span at bounding box center [935, 17] width 15 height 15
click at [935, 22] on span at bounding box center [935, 17] width 15 height 15
click at [929, 6] on link at bounding box center [935, 17] width 36 height 34
click at [942, 24] on span at bounding box center [935, 17] width 15 height 15
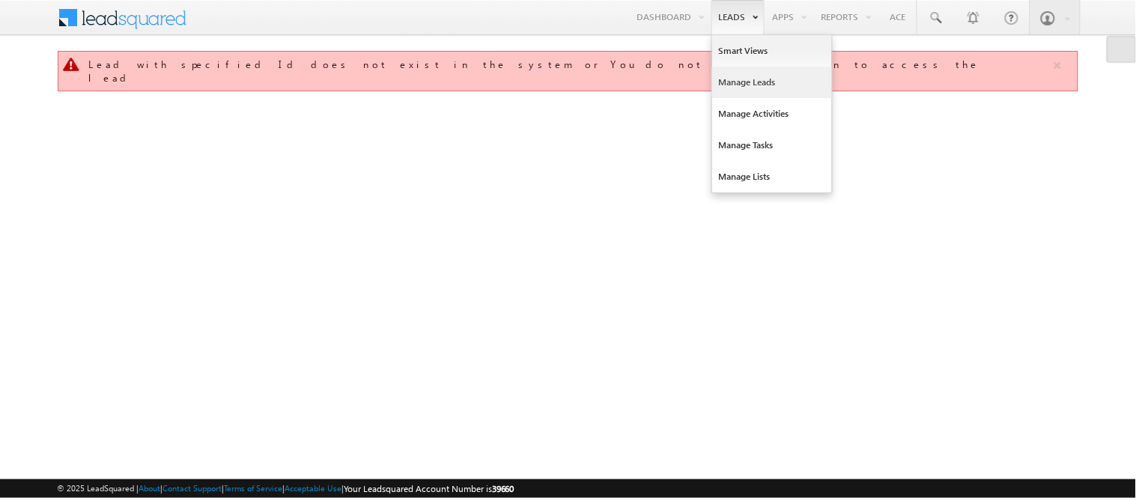
click at [751, 84] on link "Manage Leads" at bounding box center [772, 82] width 120 height 31
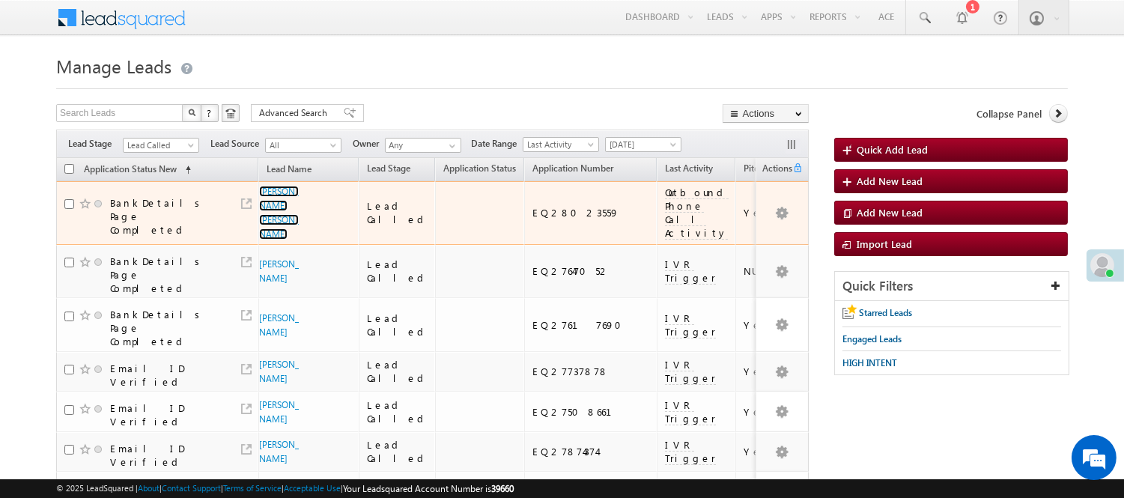
click at [265, 229] on link "[PERSON_NAME] [PERSON_NAME]" at bounding box center [279, 213] width 40 height 54
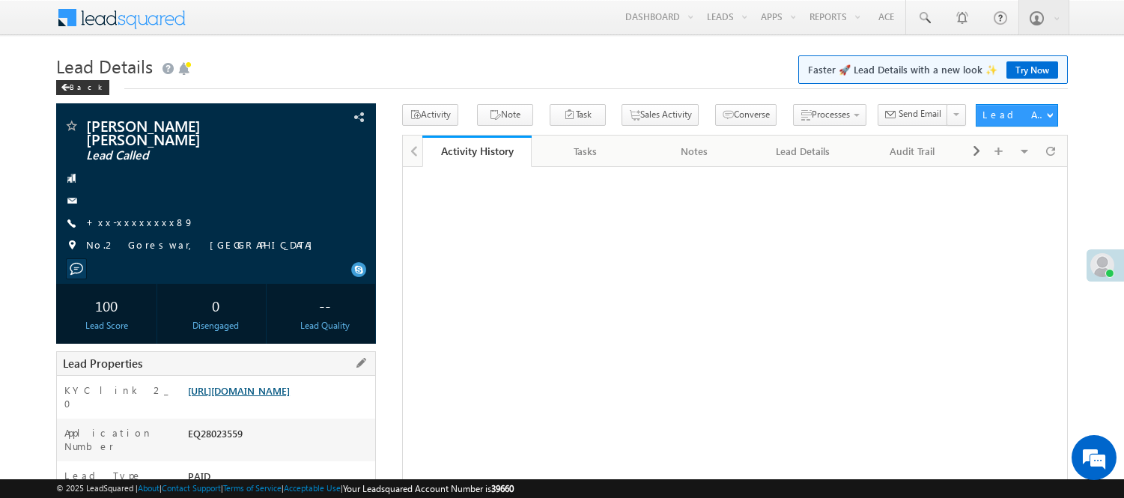
click at [287, 388] on link "[URL][DOMAIN_NAME]" at bounding box center [239, 390] width 102 height 13
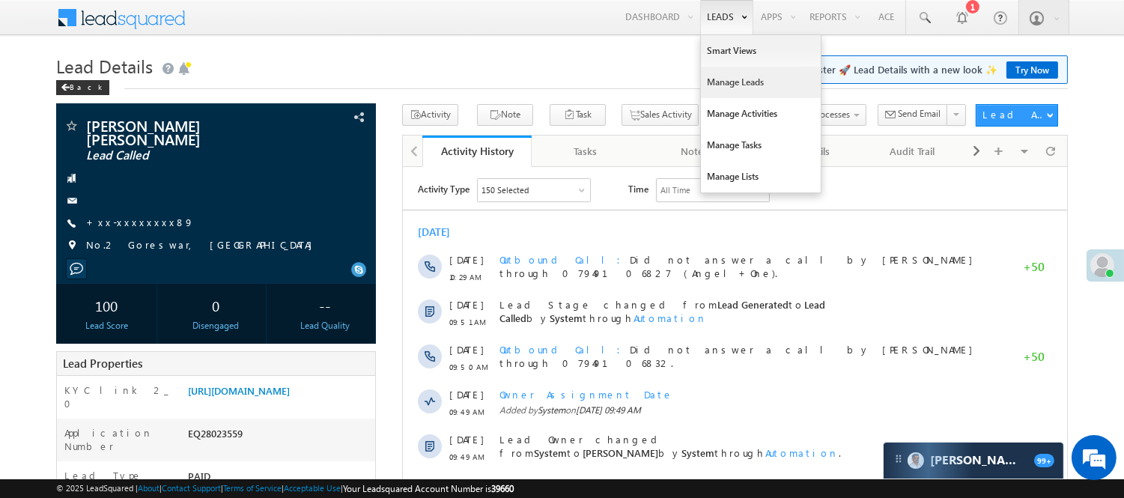
click at [723, 88] on link "Manage Leads" at bounding box center [761, 82] width 120 height 31
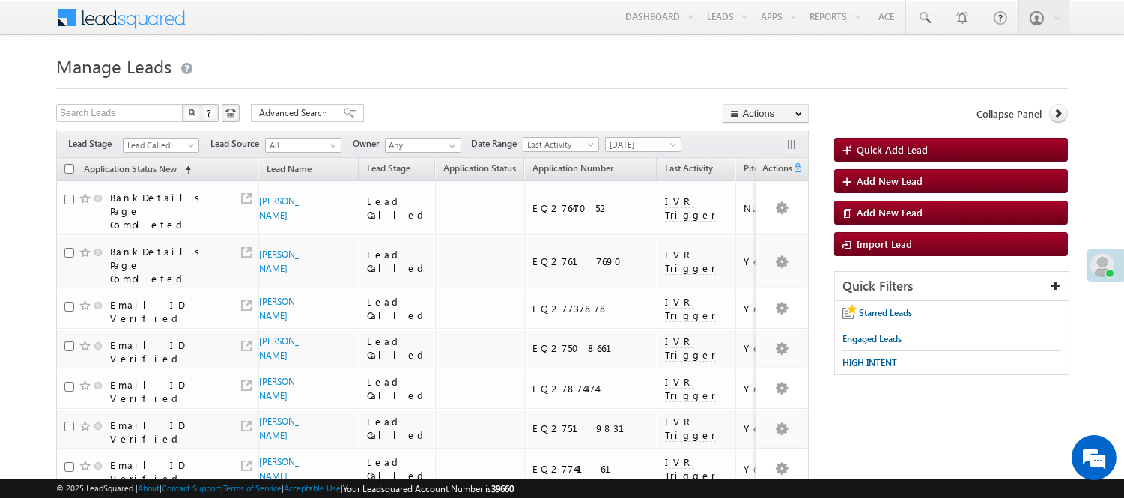
click at [668, 136] on span "[DATE]" at bounding box center [643, 144] width 76 height 16
click at [646, 148] on span "Today" at bounding box center [641, 144] width 71 height 13
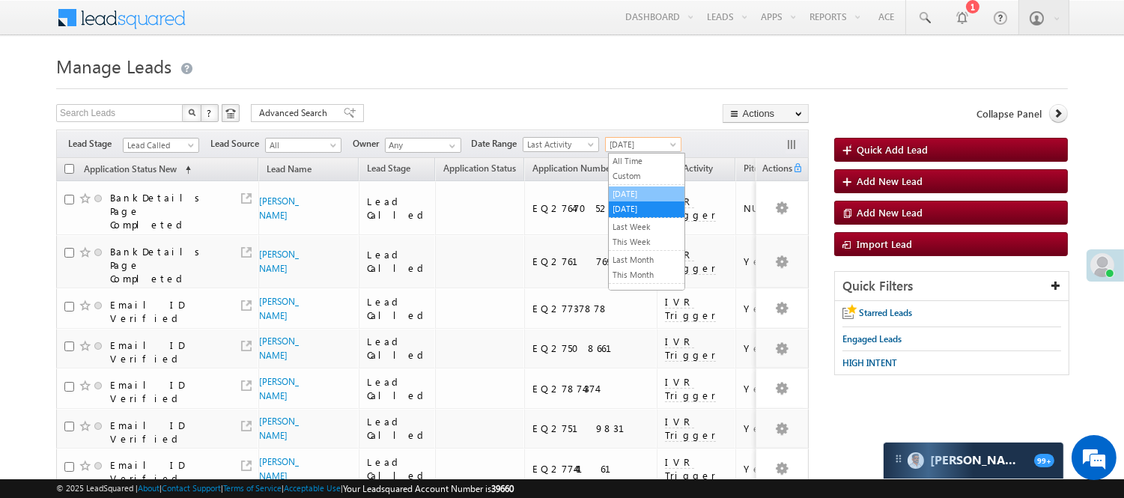
click at [631, 195] on link "Yesterday" at bounding box center [647, 193] width 76 height 13
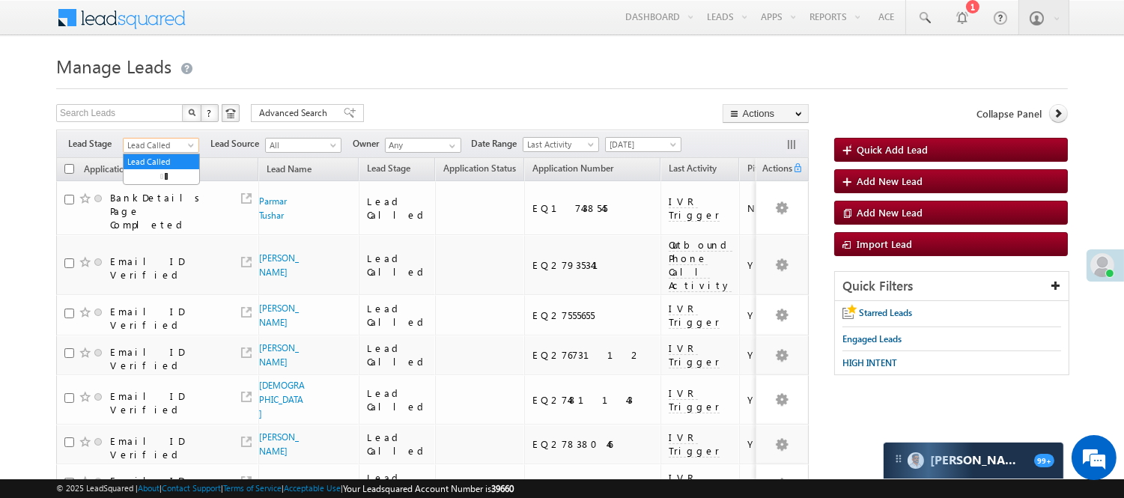
click at [161, 139] on span "Lead Called" at bounding box center [159, 145] width 71 height 13
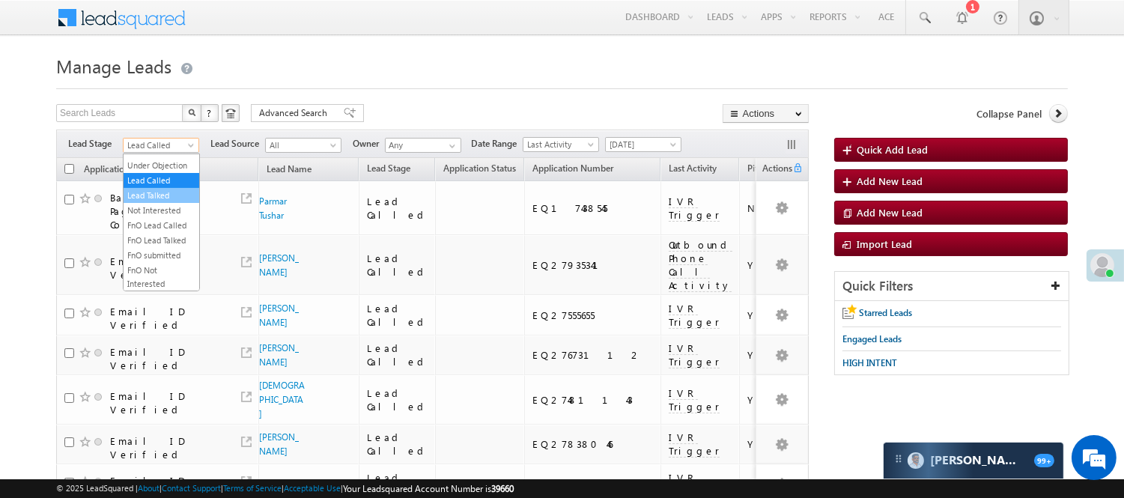
click at [159, 202] on link "Lead Talked" at bounding box center [162, 195] width 76 height 13
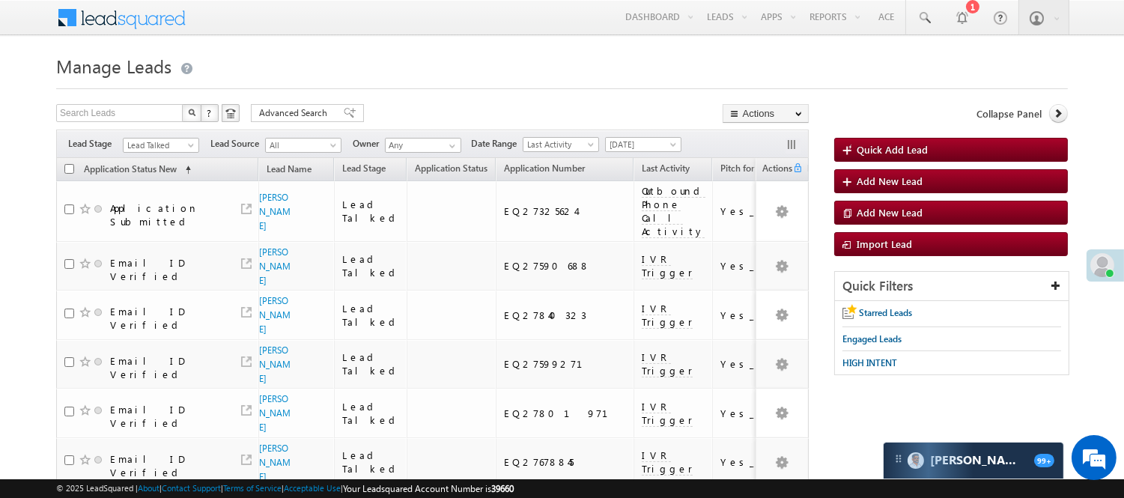
click at [655, 144] on span "[DATE]" at bounding box center [641, 144] width 71 height 13
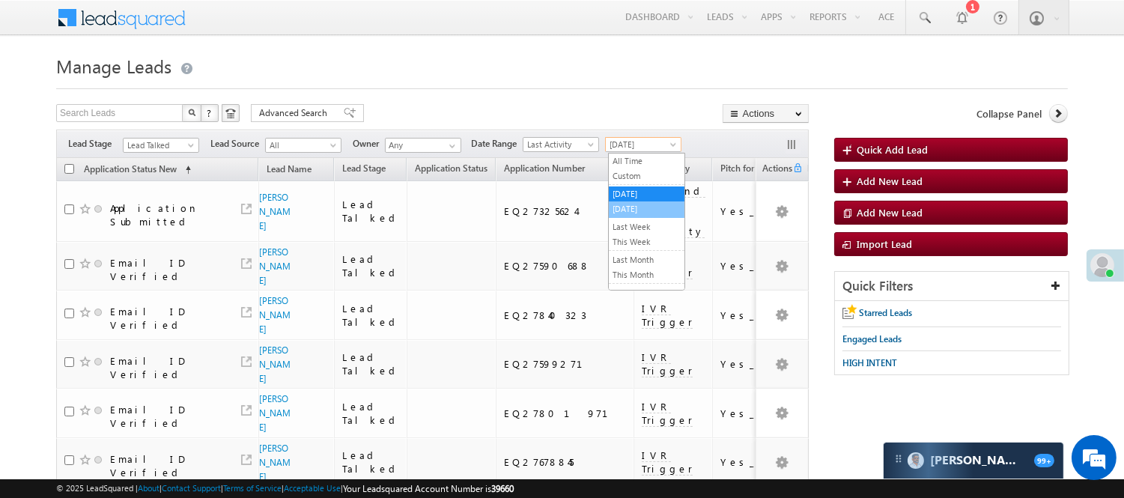
click at [650, 210] on link "[DATE]" at bounding box center [647, 208] width 76 height 13
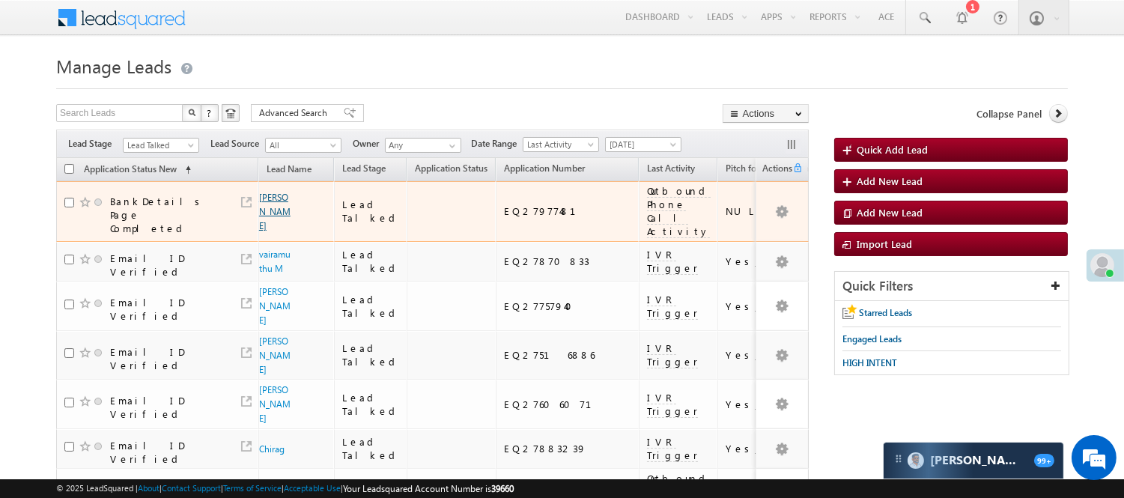
click at [272, 222] on link "Dhruvil Thakkar" at bounding box center [274, 212] width 31 height 40
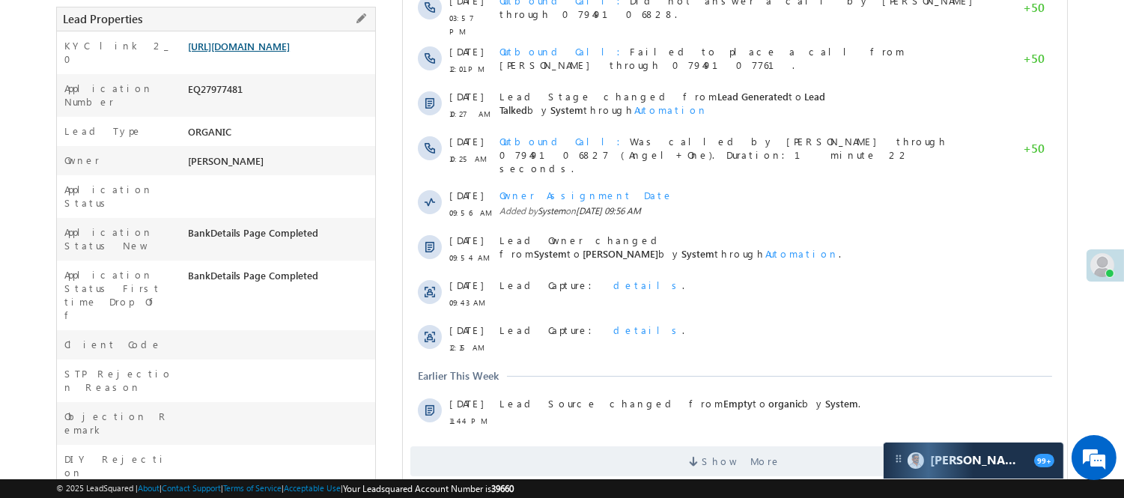
click at [234, 52] on link "https://angelbroking1-pk3em7sa.customui-test.leadsquared.com?leadId=3faeeca7-c4…" at bounding box center [239, 46] width 102 height 13
click at [290, 52] on link "https://angelbroking1-pk3em7sa.customui-test.leadsquared.com?leadId=3faeeca7-c4…" at bounding box center [239, 46] width 102 height 13
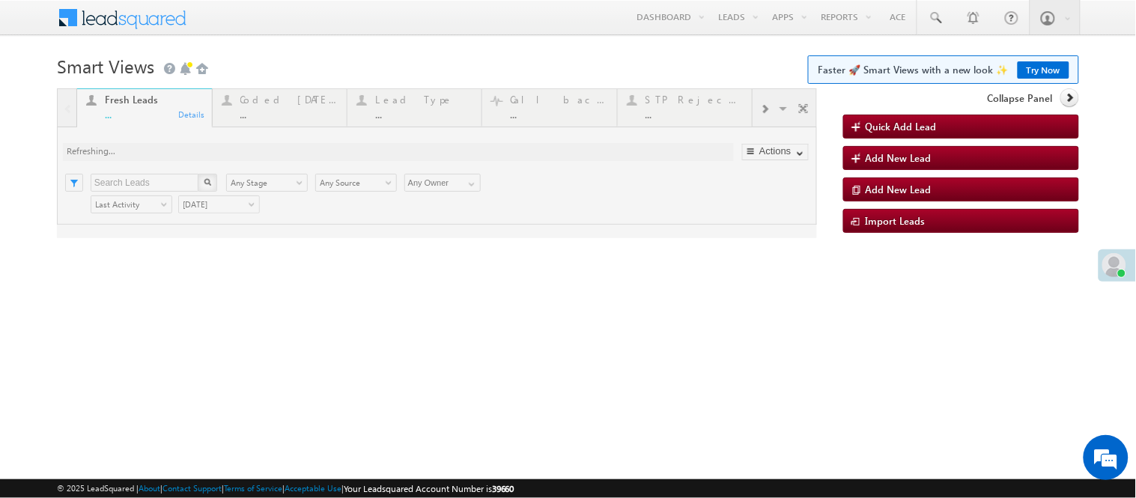
click at [249, 95] on div at bounding box center [437, 163] width 760 height 150
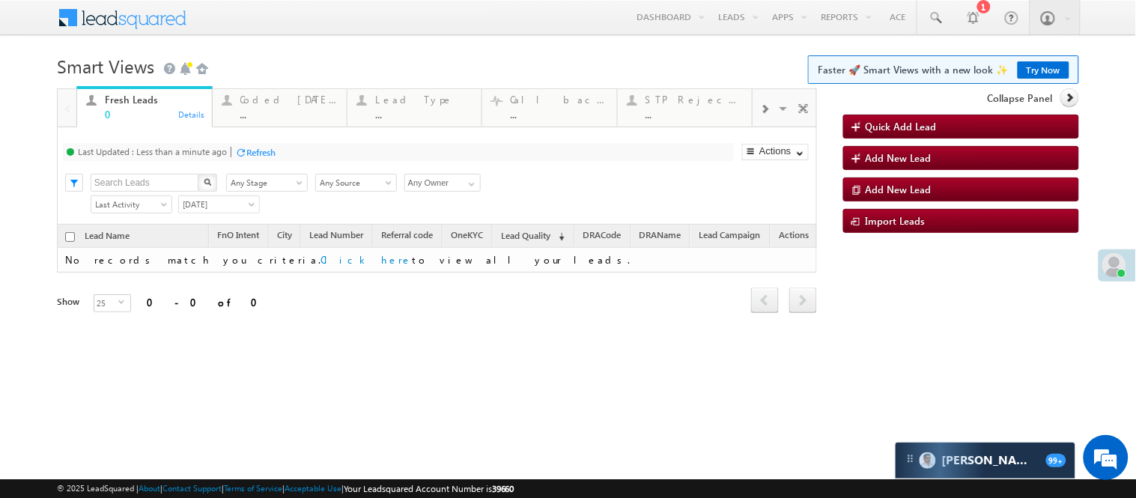
click at [296, 127] on div "Fresh Leads 0 Details Coded Today ... Details Lead Type ... Details Call backs …" at bounding box center [437, 107] width 760 height 39
click at [289, 120] on link "Coded Today ... Details" at bounding box center [280, 106] width 136 height 40
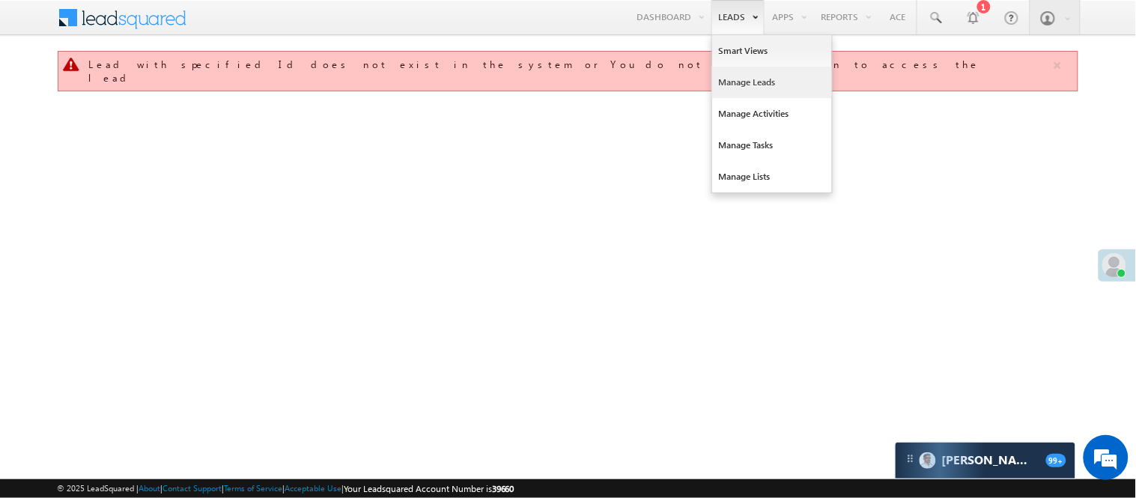
click at [758, 79] on link "Manage Leads" at bounding box center [772, 82] width 120 height 31
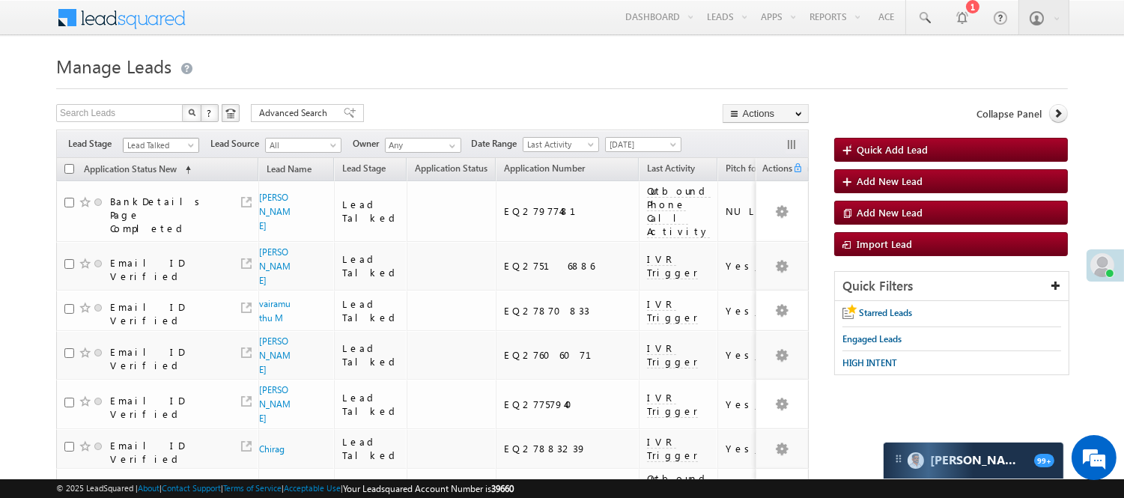
click at [168, 145] on span "Lead Talked" at bounding box center [159, 145] width 71 height 13
click at [160, 172] on link "Lead Called" at bounding box center [162, 165] width 76 height 13
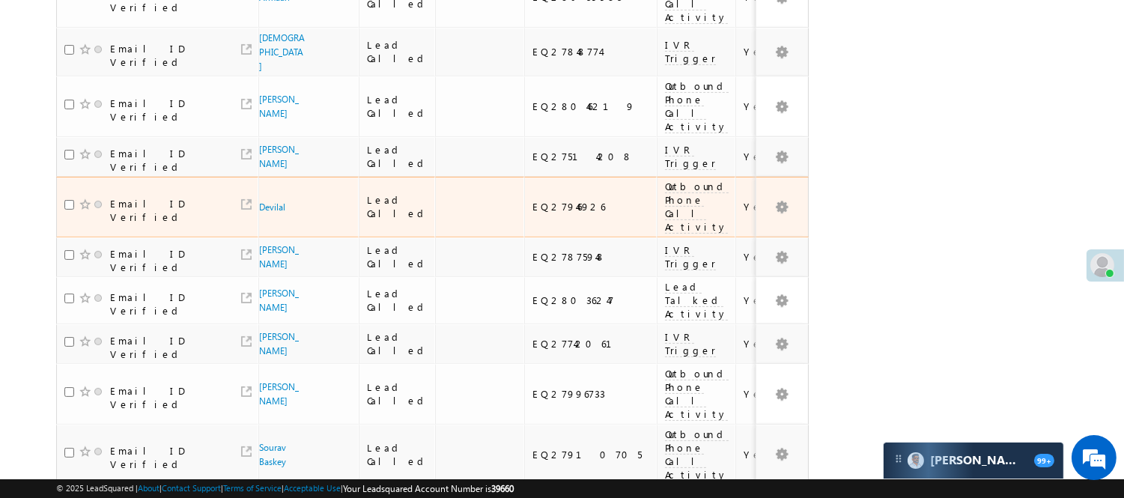
scroll to position [1021, 0]
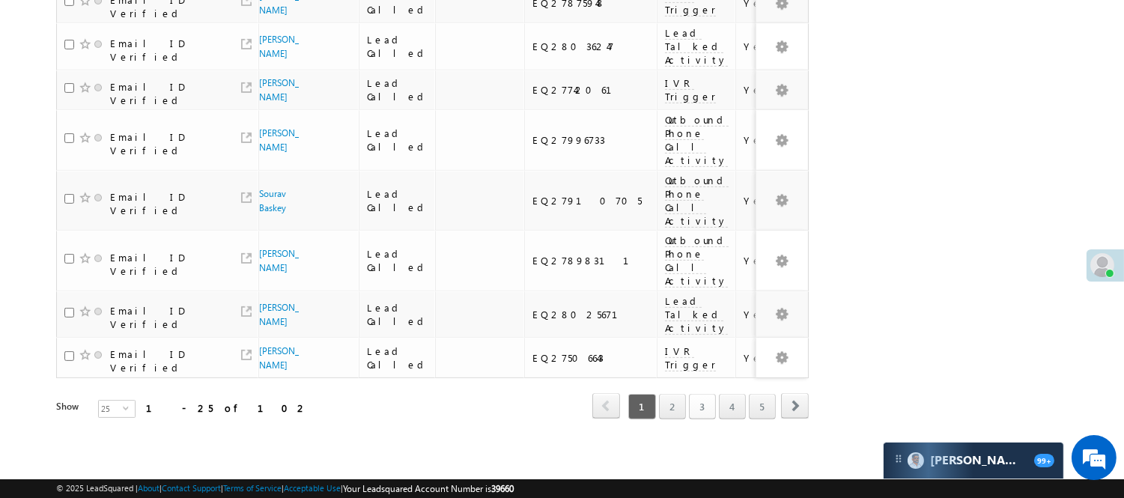
click at [698, 394] on link "3" at bounding box center [702, 406] width 27 height 25
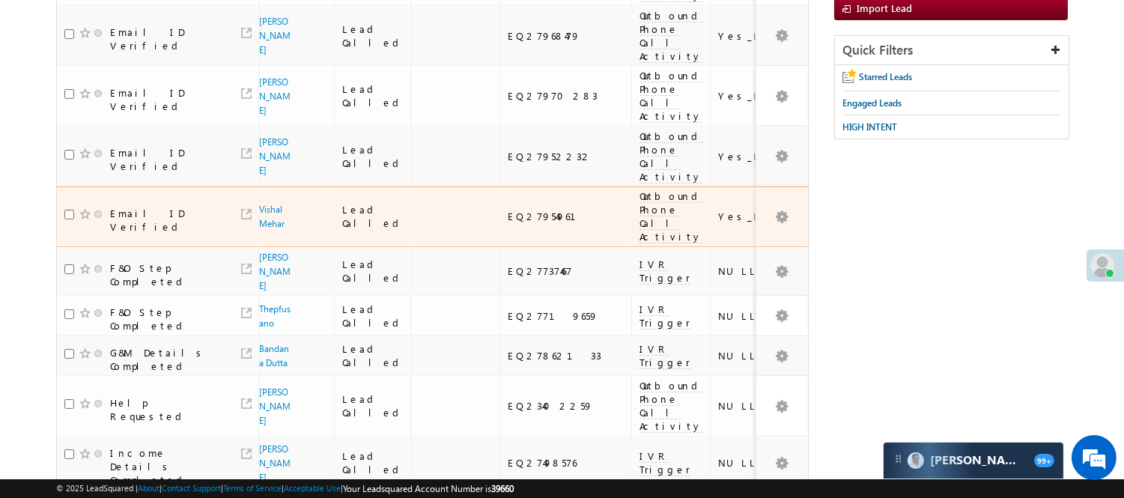
scroll to position [106, 0]
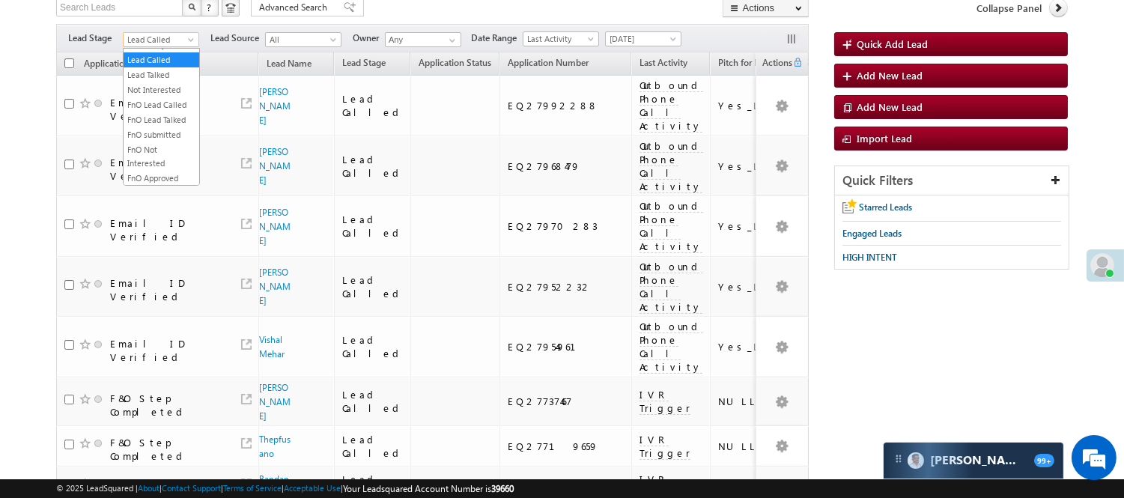
click at [169, 36] on span "Lead Called" at bounding box center [159, 39] width 71 height 13
click at [163, 82] on link "Lead Talked" at bounding box center [162, 74] width 76 height 13
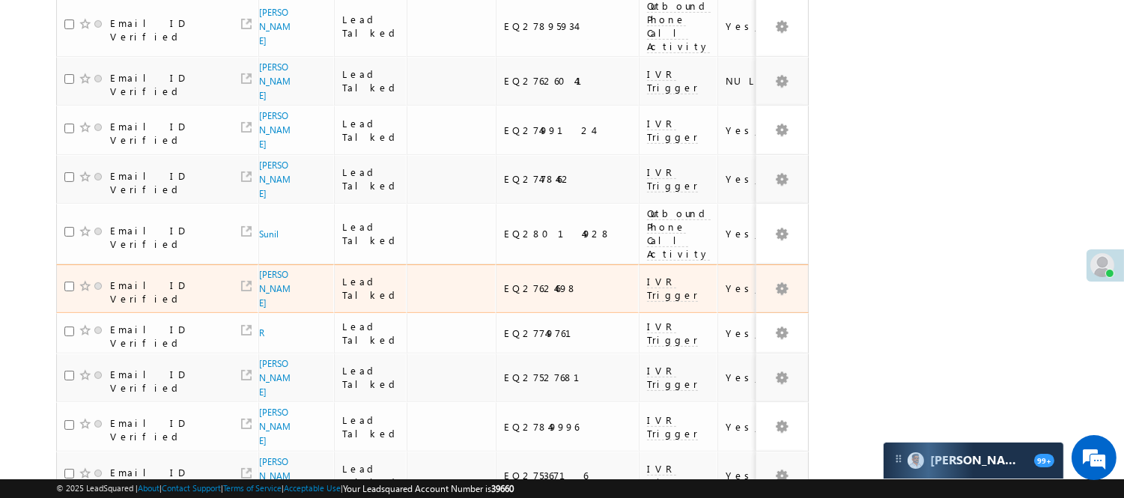
scroll to position [1015, 0]
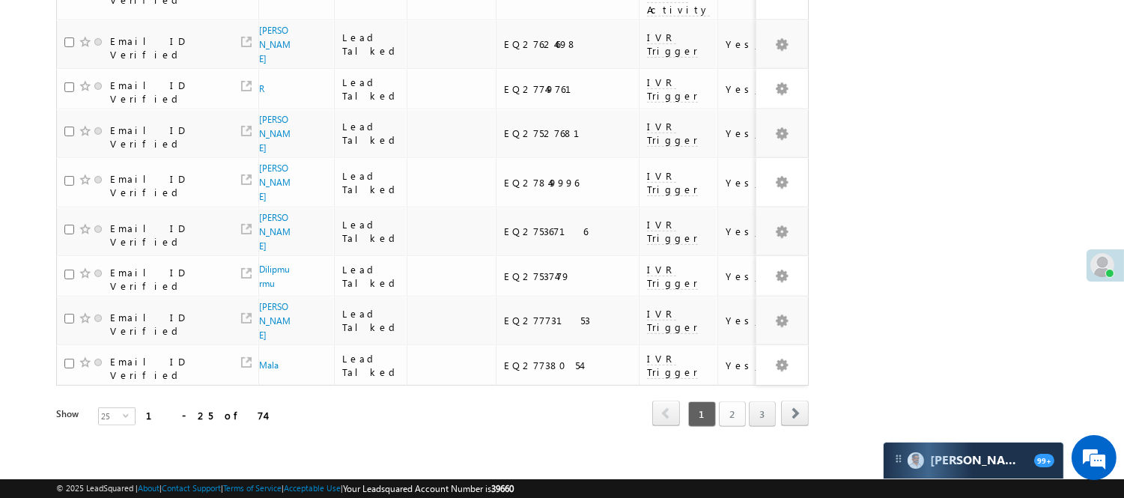
click at [744, 401] on link "2" at bounding box center [732, 413] width 27 height 25
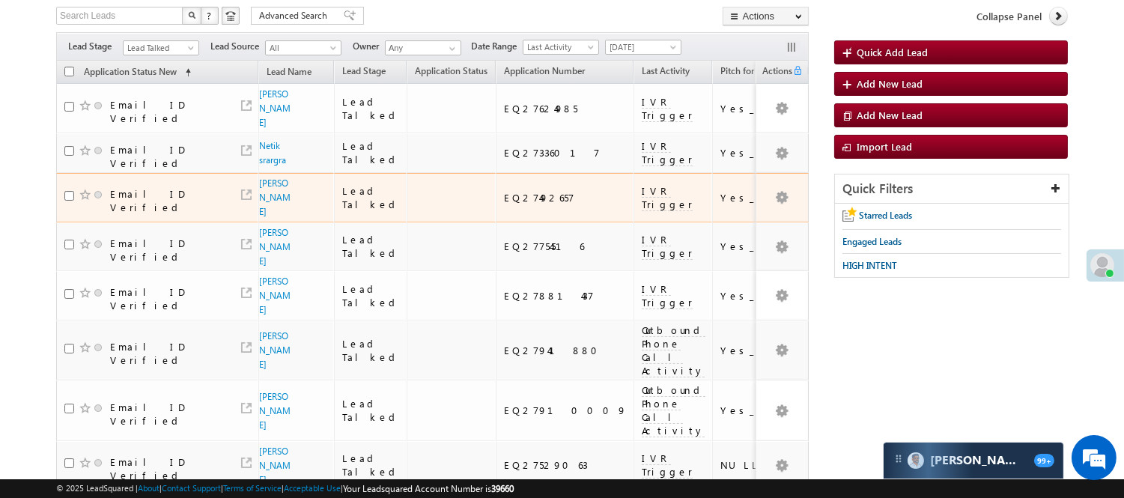
scroll to position [17, 0]
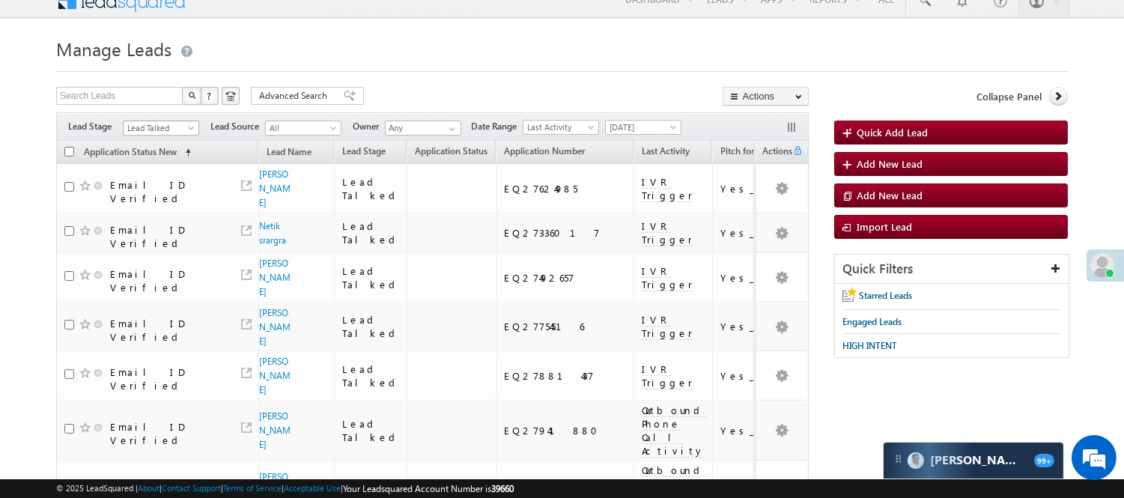
click at [172, 130] on span "Lead Talked" at bounding box center [159, 127] width 71 height 13
click at [170, 155] on link "Lead Called" at bounding box center [162, 148] width 76 height 13
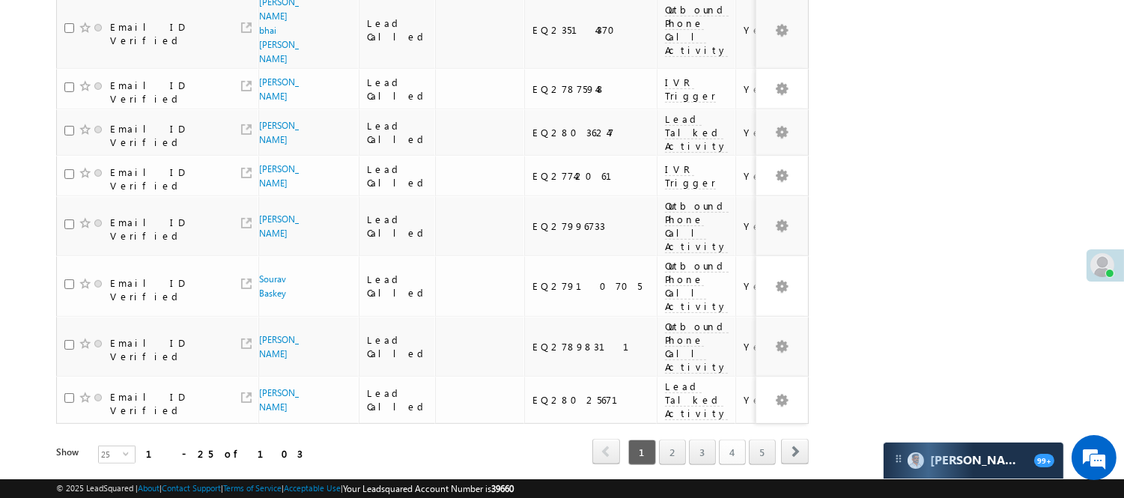
scroll to position [1078, 0]
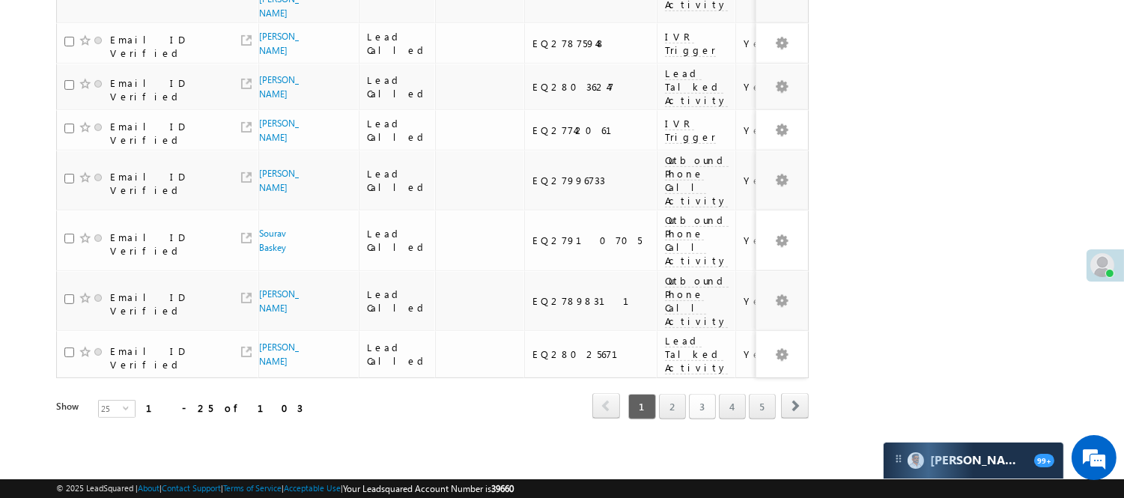
click at [705, 394] on link "3" at bounding box center [702, 406] width 27 height 25
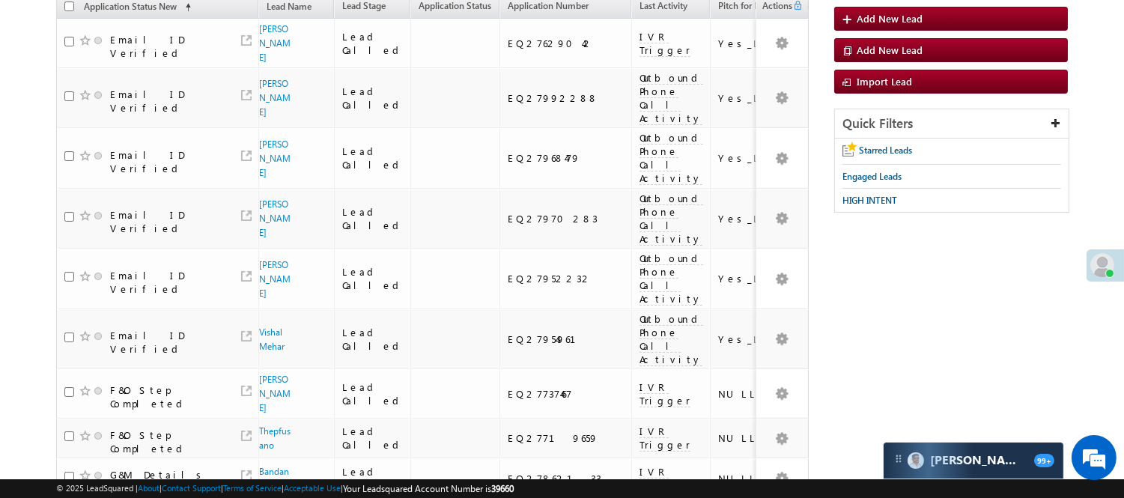
scroll to position [0, 0]
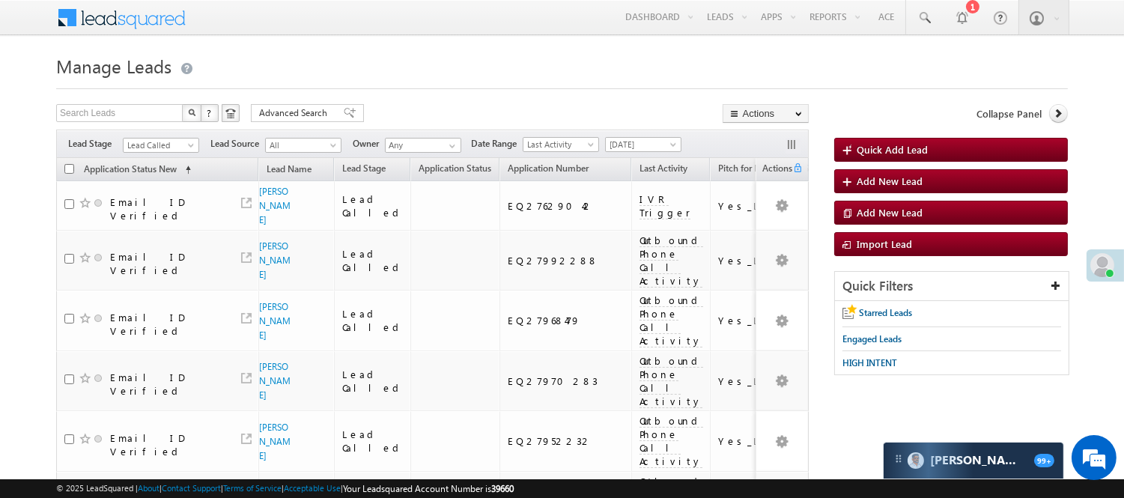
click at [160, 130] on div "Filters Lead Stage All Lead Generated Lead Talked - Pitch Not Done Lead Talked …" at bounding box center [432, 144] width 753 height 28
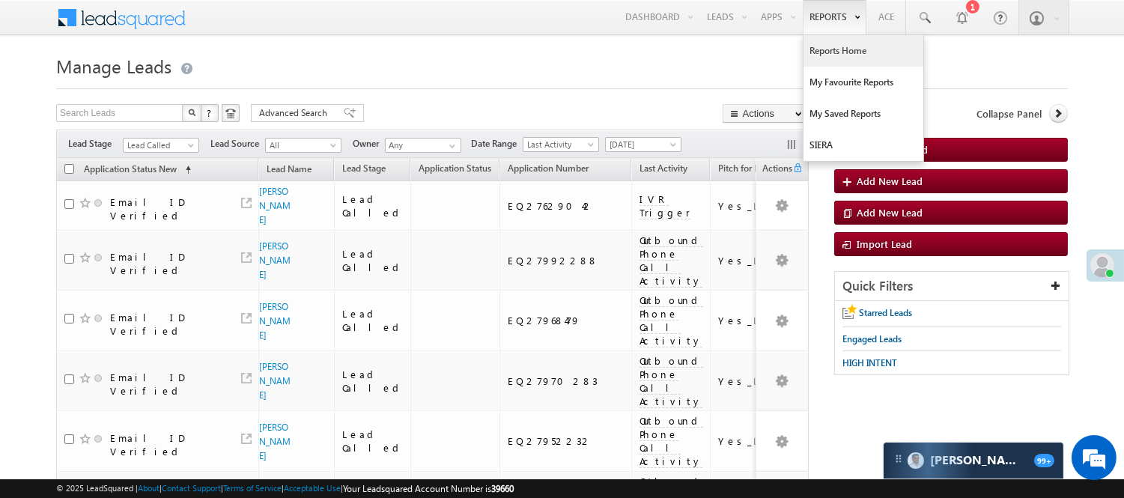
click at [852, 46] on link "Reports Home" at bounding box center [864, 50] width 120 height 31
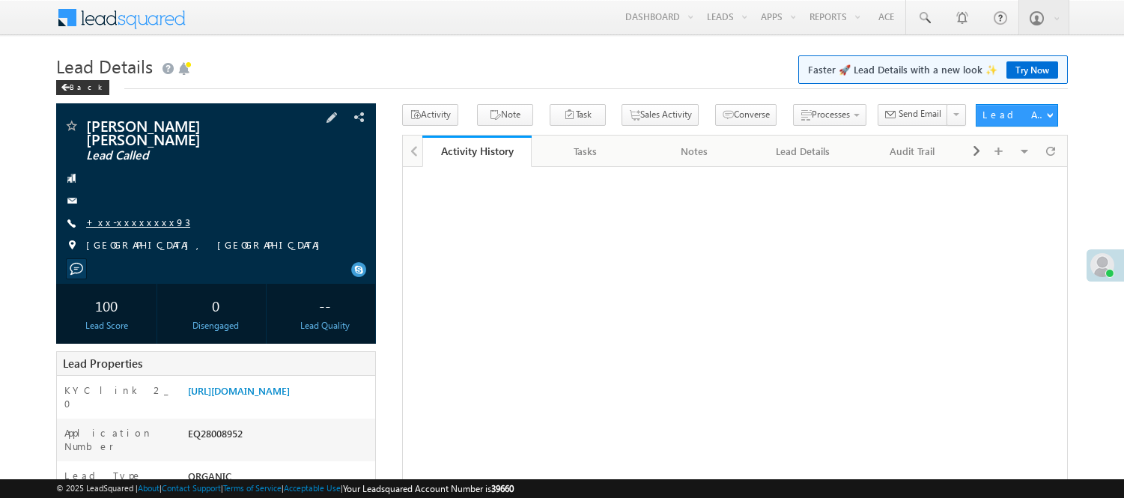
click at [103, 216] on link "+xx-xxxxxxxx93" at bounding box center [138, 222] width 104 height 13
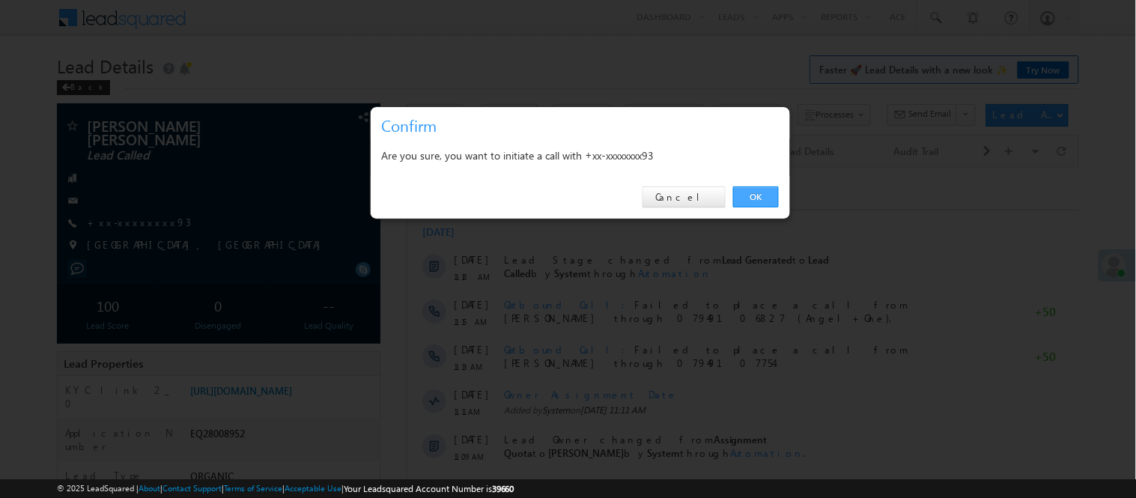
click at [761, 192] on link "OK" at bounding box center [756, 196] width 46 height 21
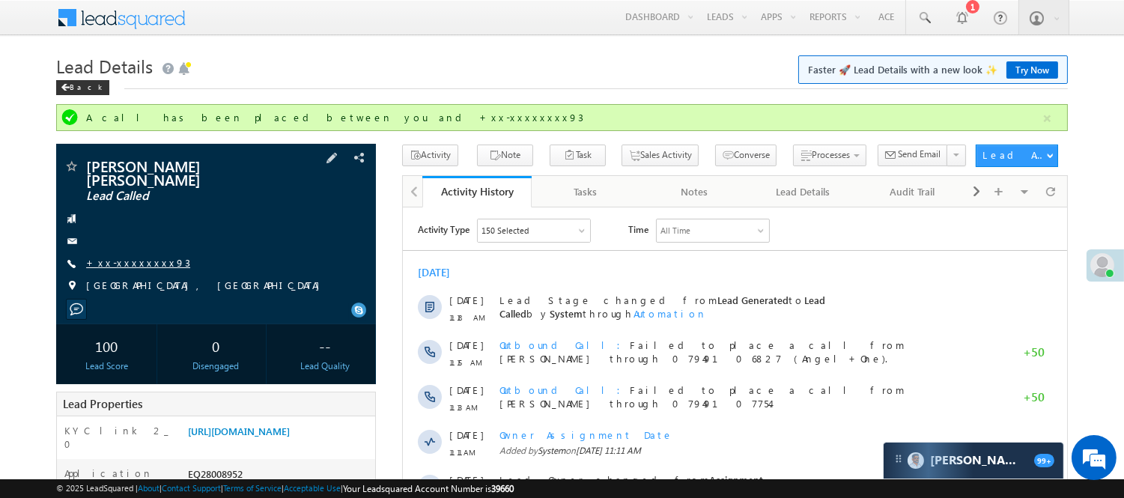
click at [122, 256] on link "+xx-xxxxxxxx93" at bounding box center [138, 262] width 104 height 13
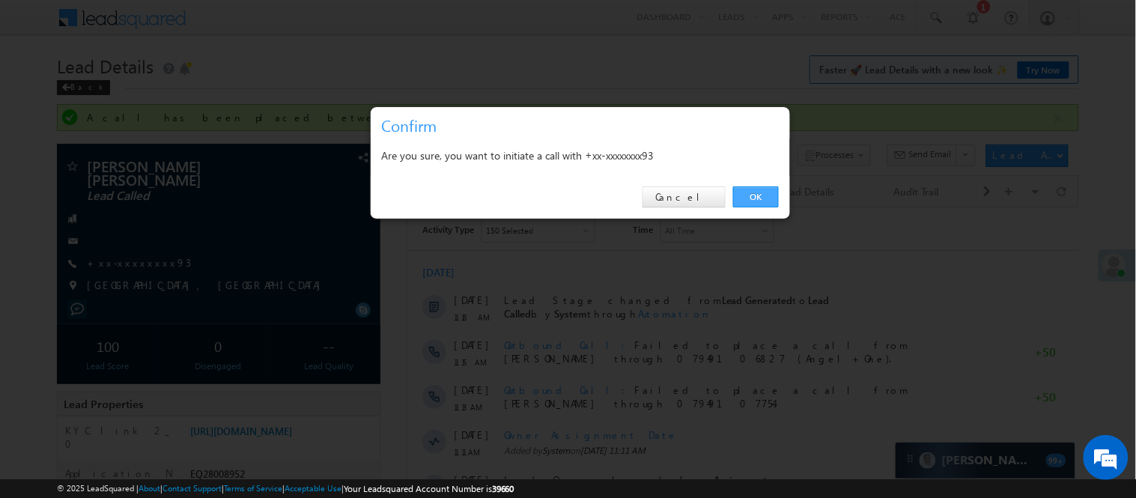
click at [750, 196] on link "OK" at bounding box center [756, 196] width 46 height 21
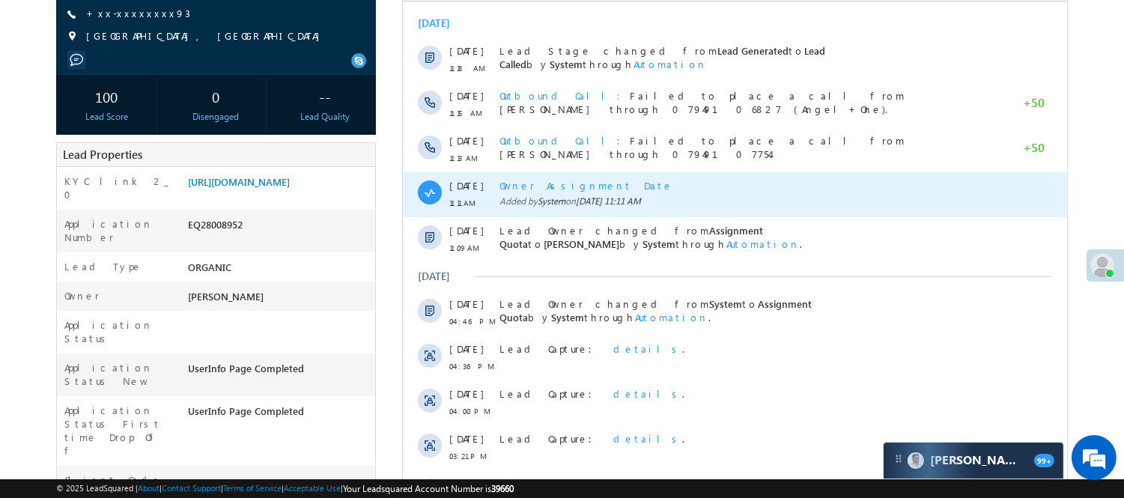
scroll to position [83, 0]
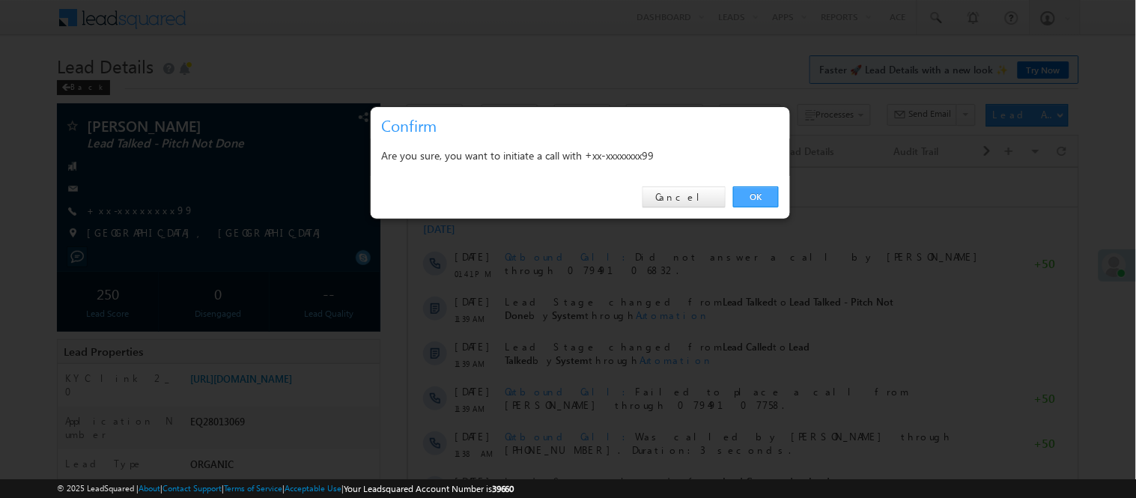
click at [771, 192] on link "OK" at bounding box center [756, 196] width 46 height 21
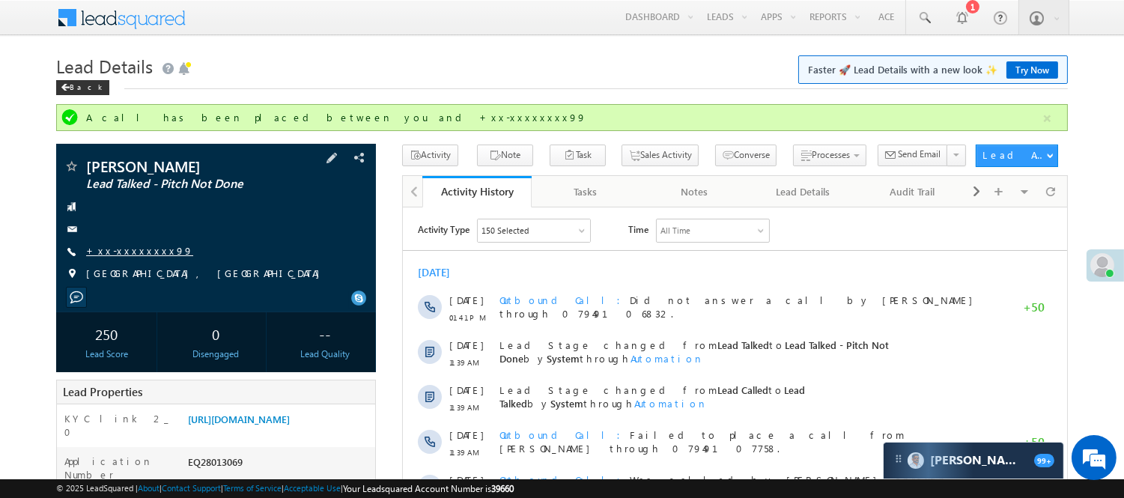
click at [118, 246] on link "+xx-xxxxxxxx99" at bounding box center [139, 250] width 107 height 13
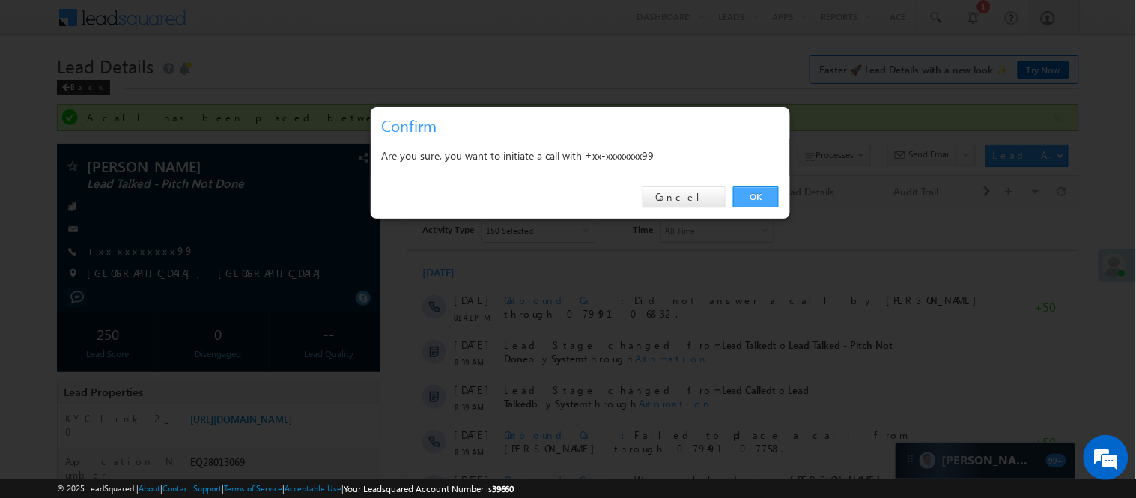
click at [758, 193] on link "OK" at bounding box center [756, 196] width 46 height 21
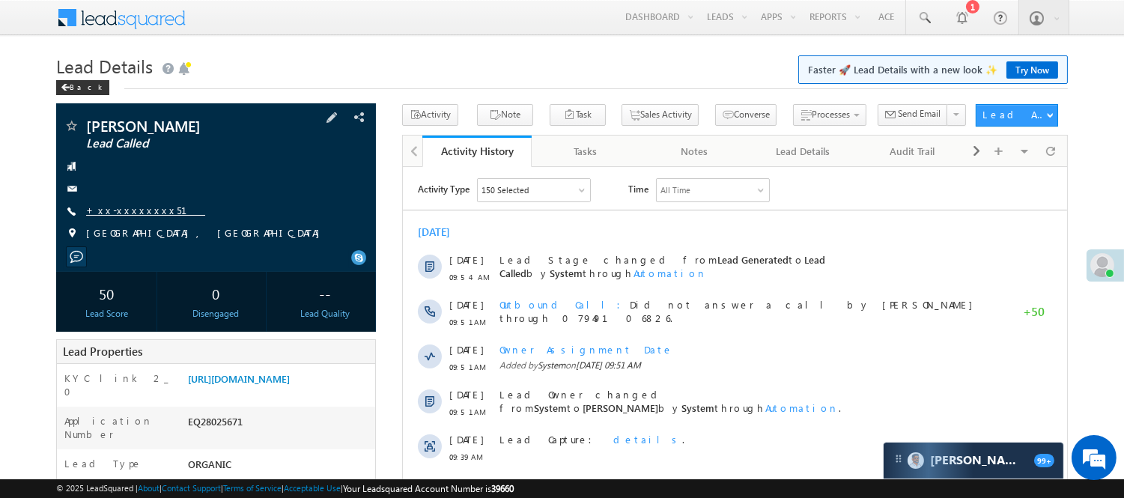
click at [133, 207] on link "+xx-xxxxxxxx51" at bounding box center [145, 210] width 119 height 13
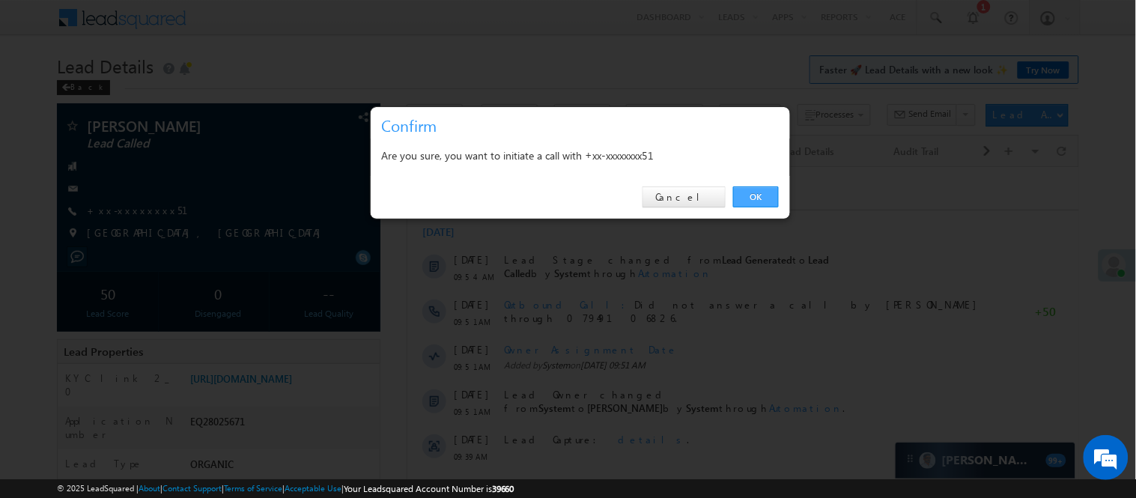
click at [754, 198] on link "OK" at bounding box center [756, 196] width 46 height 21
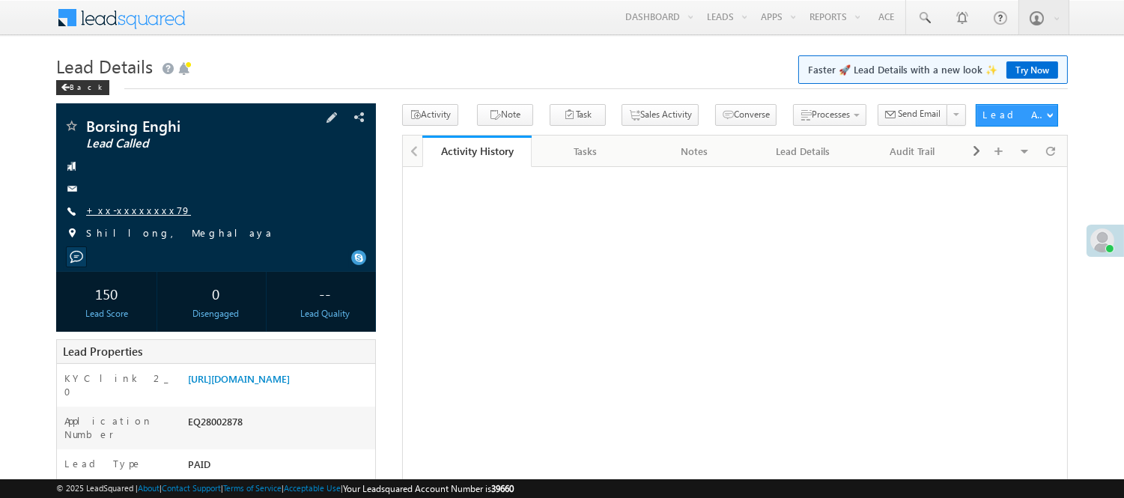
click at [143, 212] on link "+xx-xxxxxxxx79" at bounding box center [138, 210] width 105 height 13
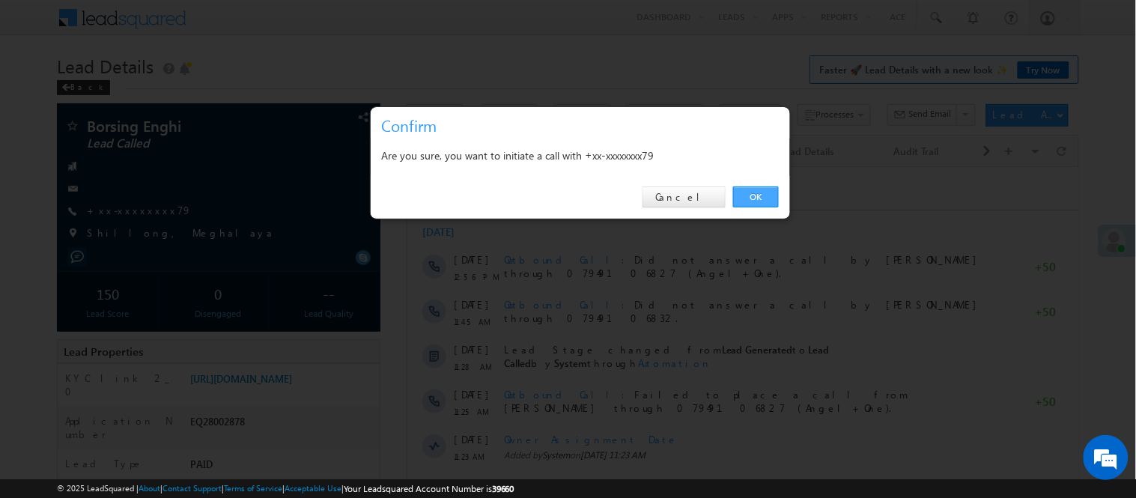
click at [785, 195] on div "OK Cancel" at bounding box center [580, 197] width 419 height 43
click at [750, 198] on link "OK" at bounding box center [756, 196] width 46 height 21
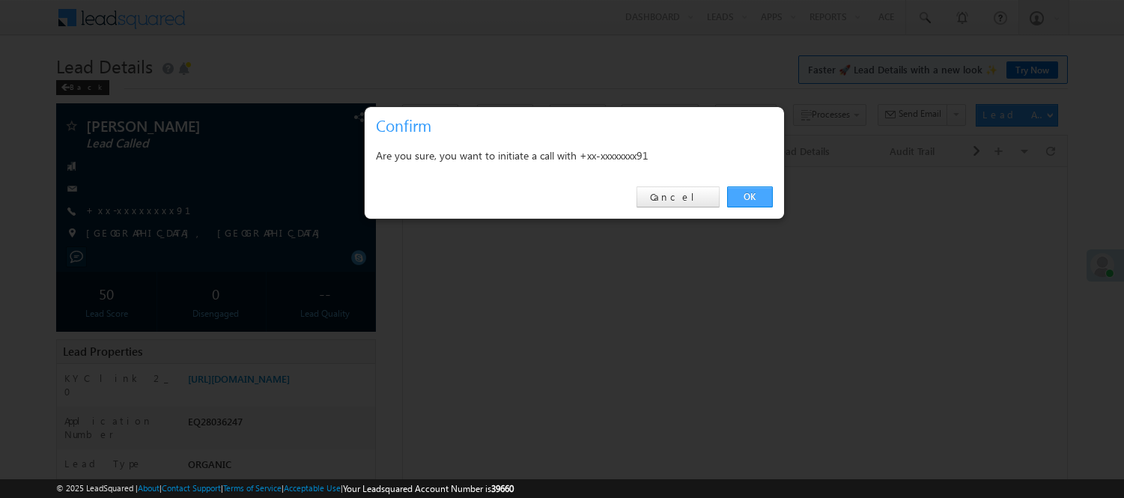
click at [758, 198] on link "OK" at bounding box center [750, 196] width 46 height 21
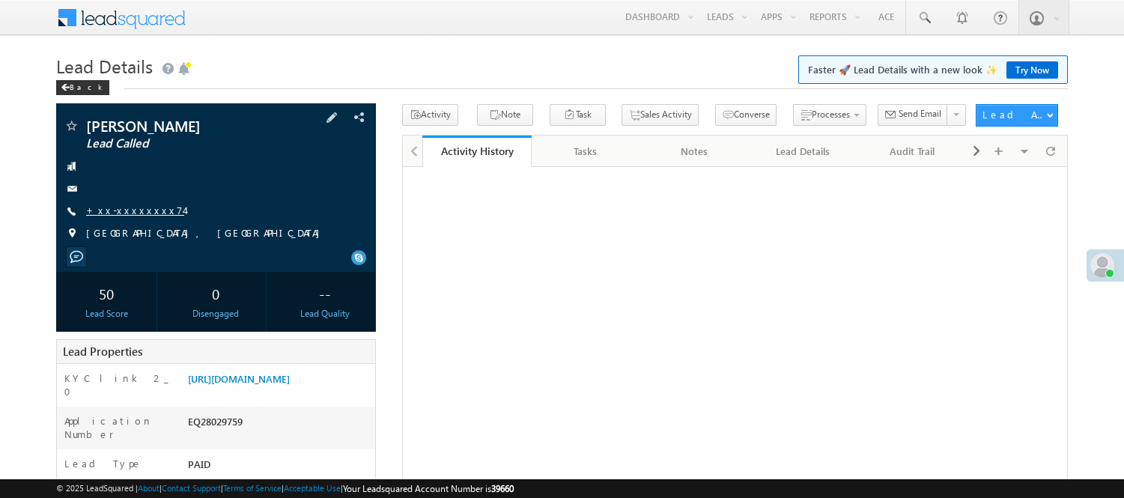
click at [139, 207] on link "+xx-xxxxxxxx74" at bounding box center [135, 210] width 98 height 13
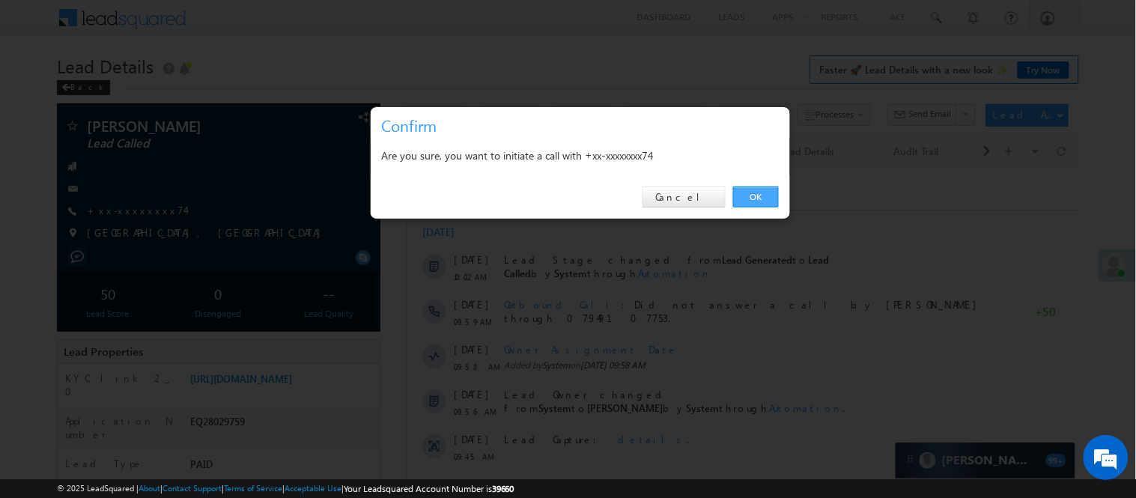
click at [751, 195] on link "OK" at bounding box center [756, 196] width 46 height 21
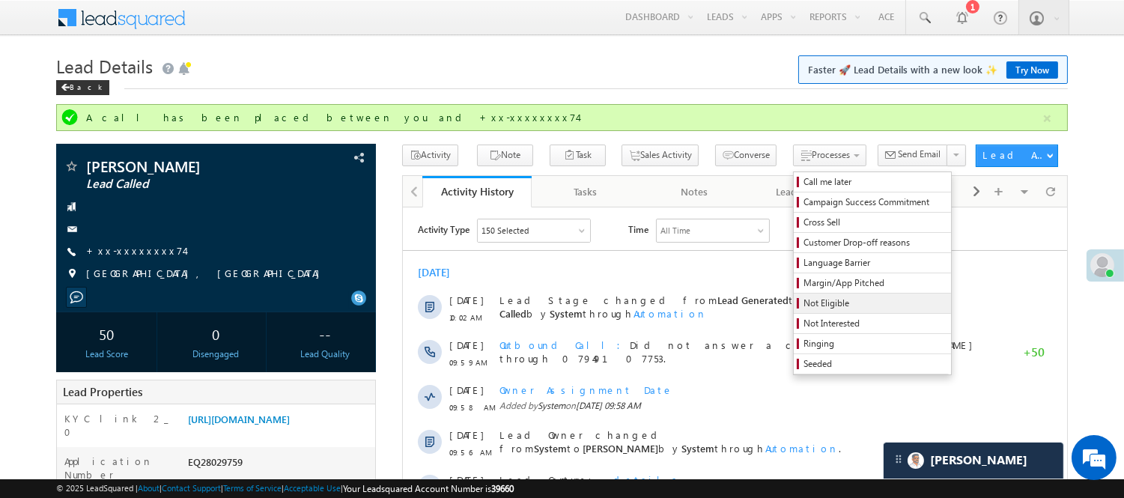
click at [804, 306] on span "Not Eligible" at bounding box center [875, 303] width 142 height 13
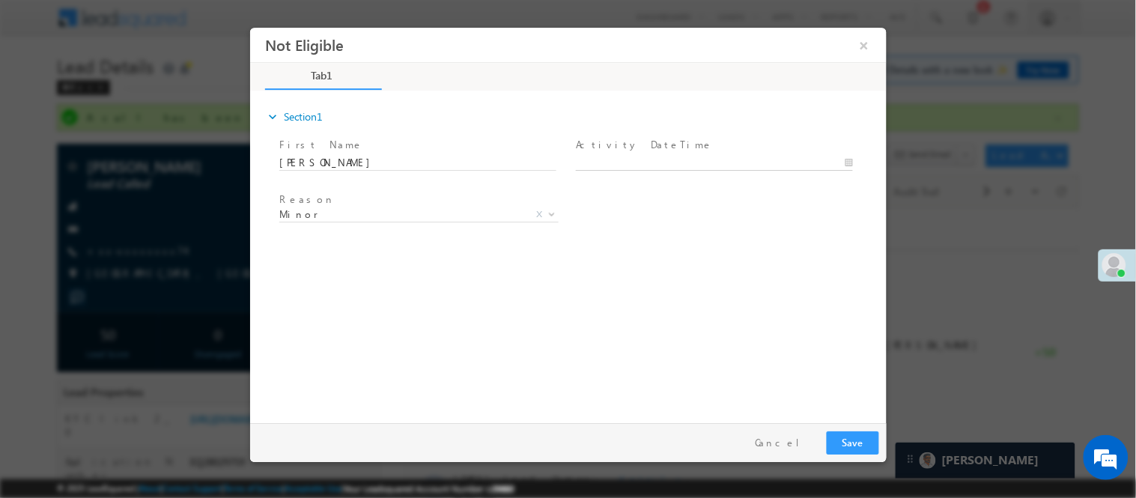
click at [684, 163] on body "Not Eligible ×" at bounding box center [567, 221] width 637 height 389
type input "08/30/25 3:25 PM"
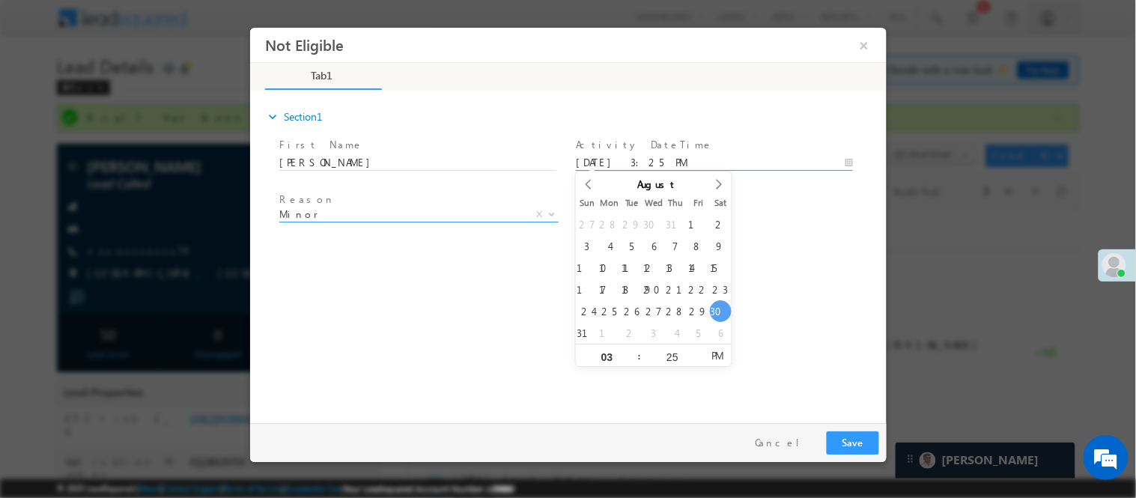
click at [399, 216] on span "Minor" at bounding box center [400, 213] width 243 height 13
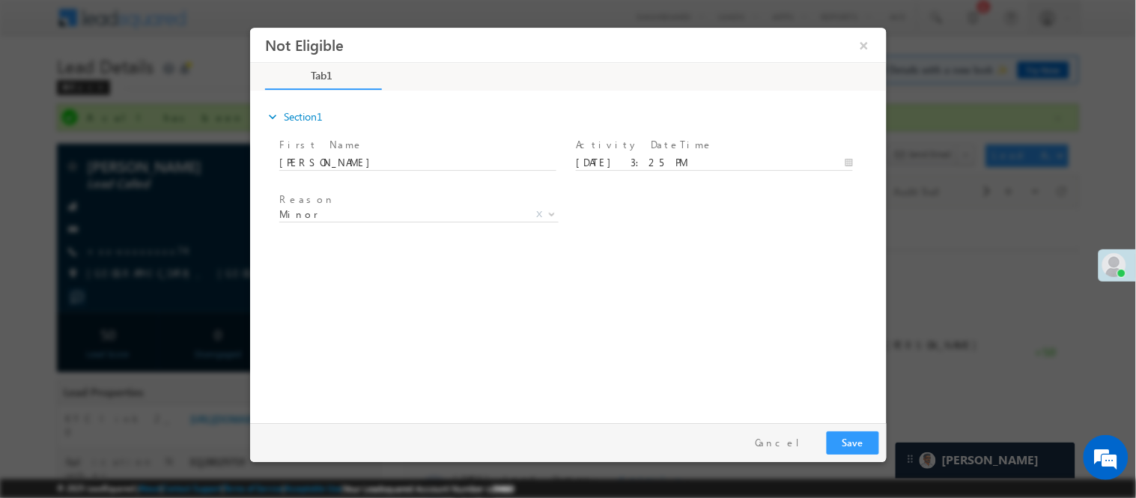
click at [641, 318] on div "expand_more Section1 First Name *" at bounding box center [571, 254] width 629 height 324
click at [865, 447] on button "Save" at bounding box center [852, 442] width 52 height 23
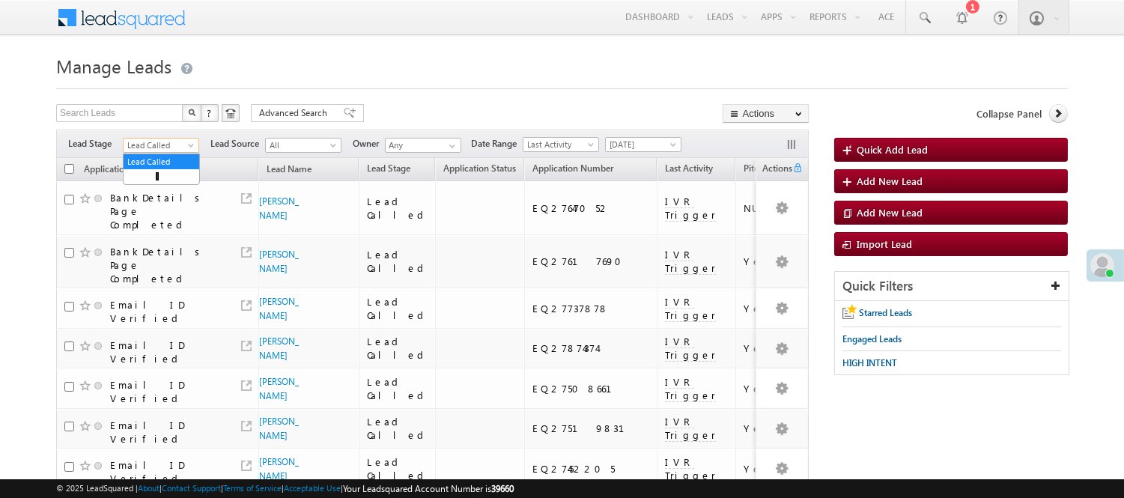
drag, startPoint x: 155, startPoint y: 141, endPoint x: 165, endPoint y: 141, distance: 9.7
click at [165, 141] on span "Lead Called" at bounding box center [159, 145] width 71 height 13
click at [158, 183] on link "Lead Generated" at bounding box center [162, 176] width 76 height 13
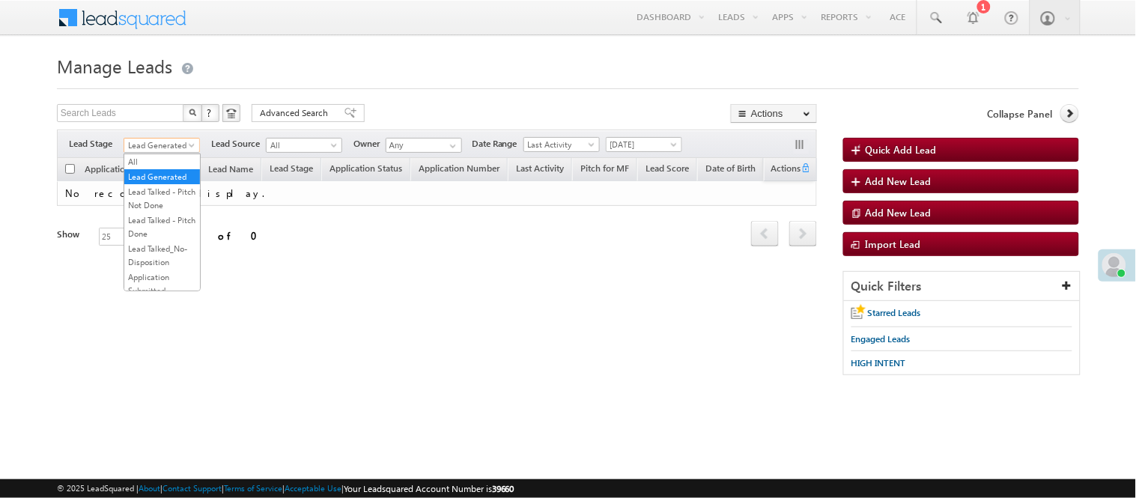
click at [168, 146] on span "Lead Generated" at bounding box center [159, 145] width 71 height 13
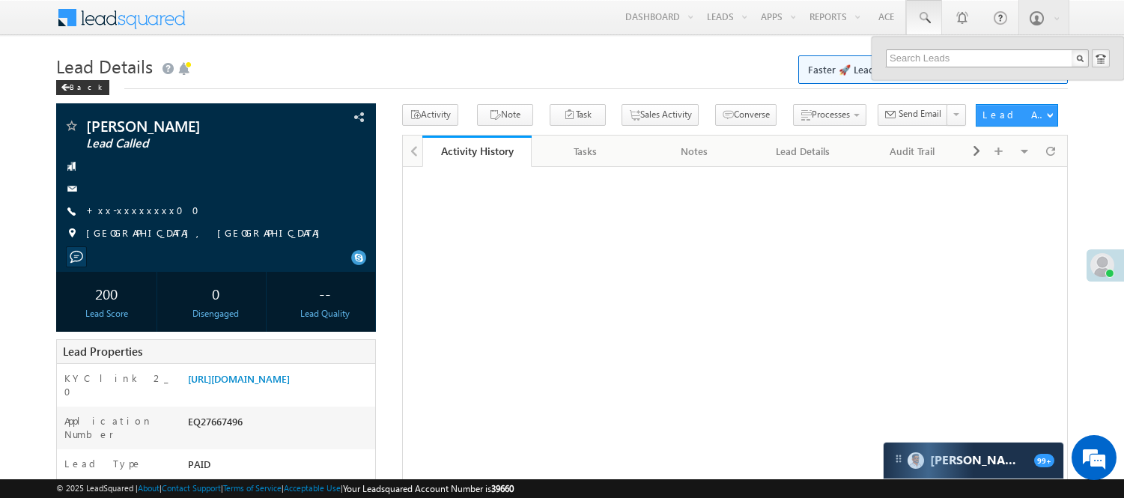
click at [956, 63] on input "text" at bounding box center [987, 58] width 203 height 18
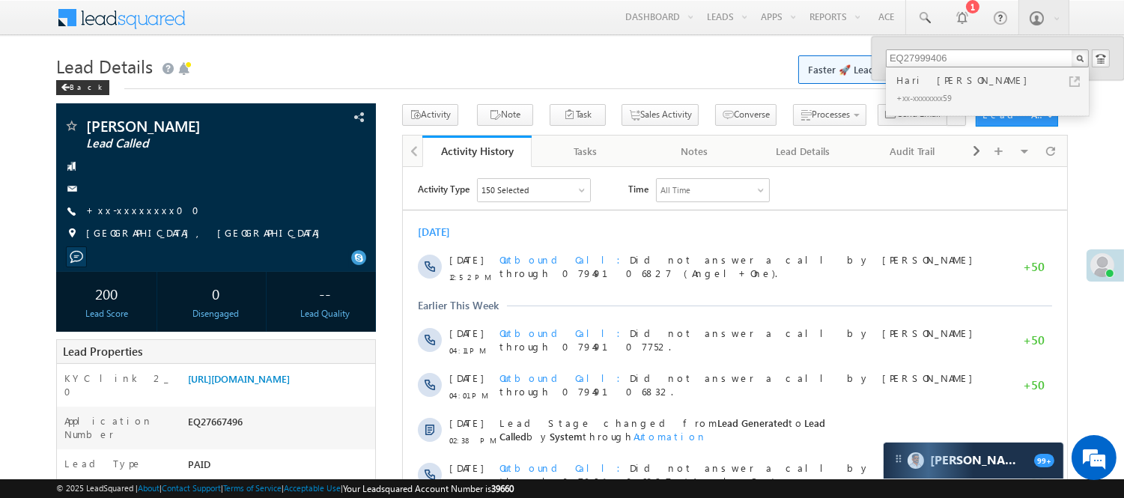
type input "EQ27999406"
drag, startPoint x: 908, startPoint y: 55, endPoint x: 812, endPoint y: 48, distance: 96.1
paste input "EQ28019846"
type input "EQ28019846"
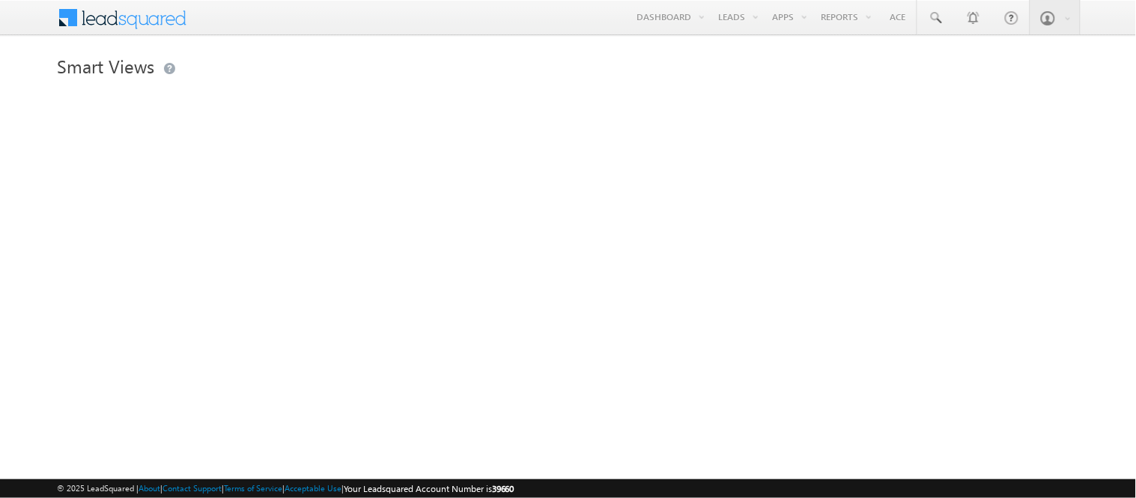
drag, startPoint x: 762, startPoint y: 88, endPoint x: 600, endPoint y: 6, distance: 181.2
click at [0, 0] on link "Manage Leads" at bounding box center [0, 0] width 0 height 0
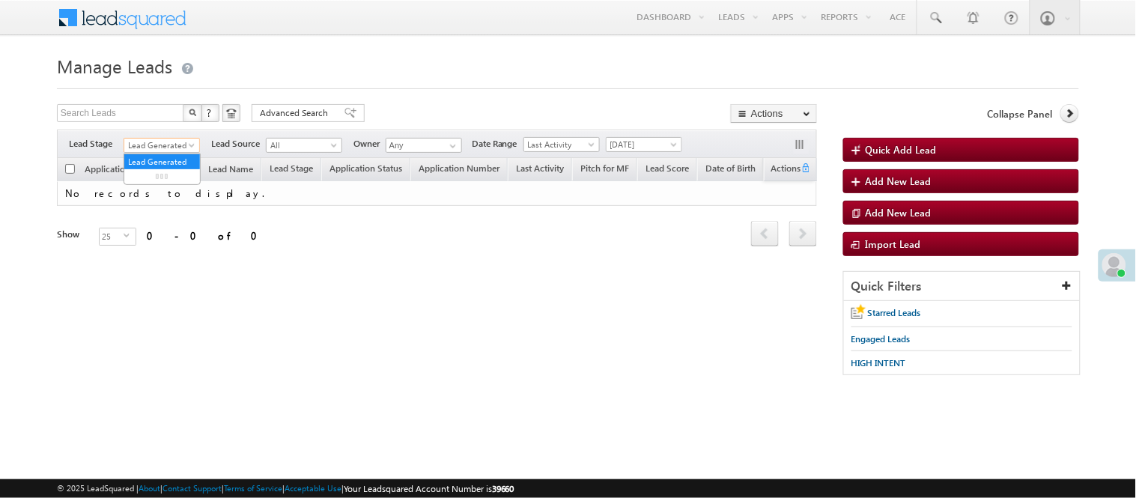
click at [148, 144] on span "Lead Generated" at bounding box center [159, 145] width 71 height 13
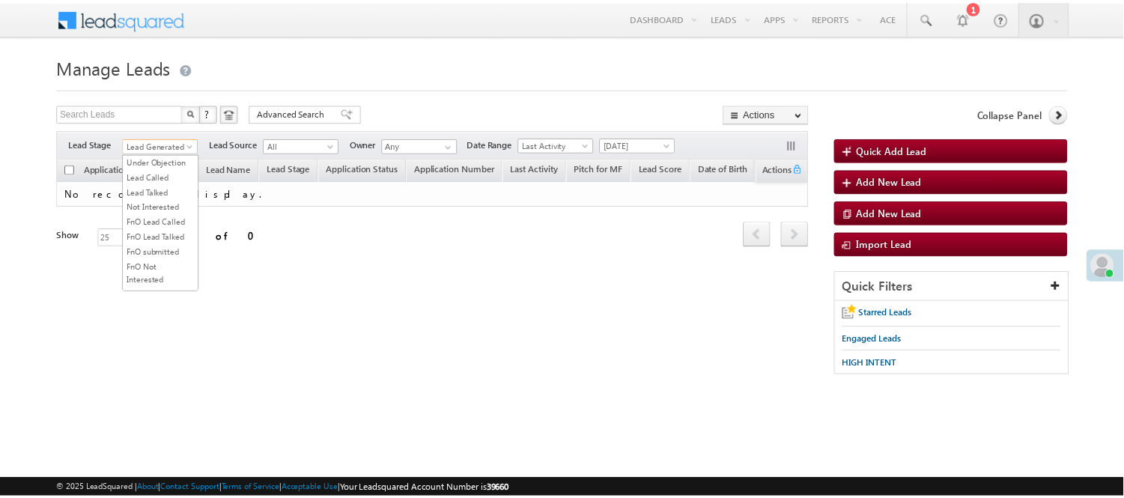
scroll to position [249, 0]
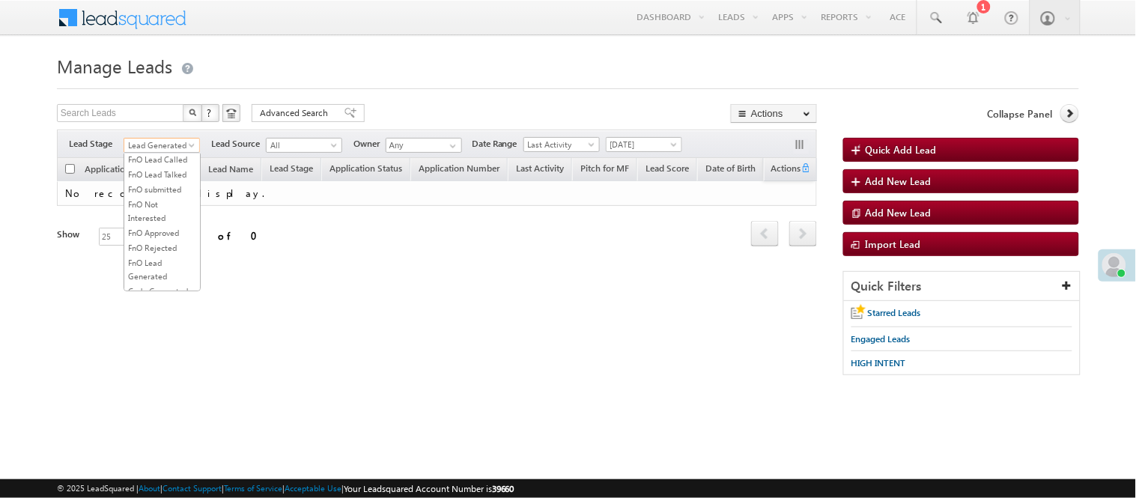
click at [160, 121] on link "Lead Called" at bounding box center [162, 114] width 76 height 13
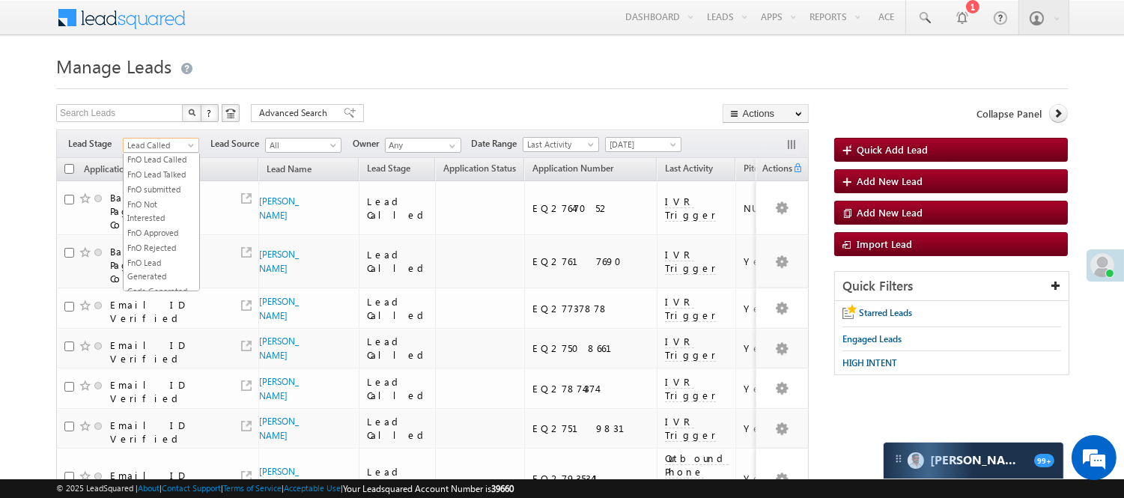
click at [165, 143] on span "Lead Called" at bounding box center [159, 145] width 71 height 13
click at [174, 249] on link "Code Generated" at bounding box center [162, 252] width 76 height 13
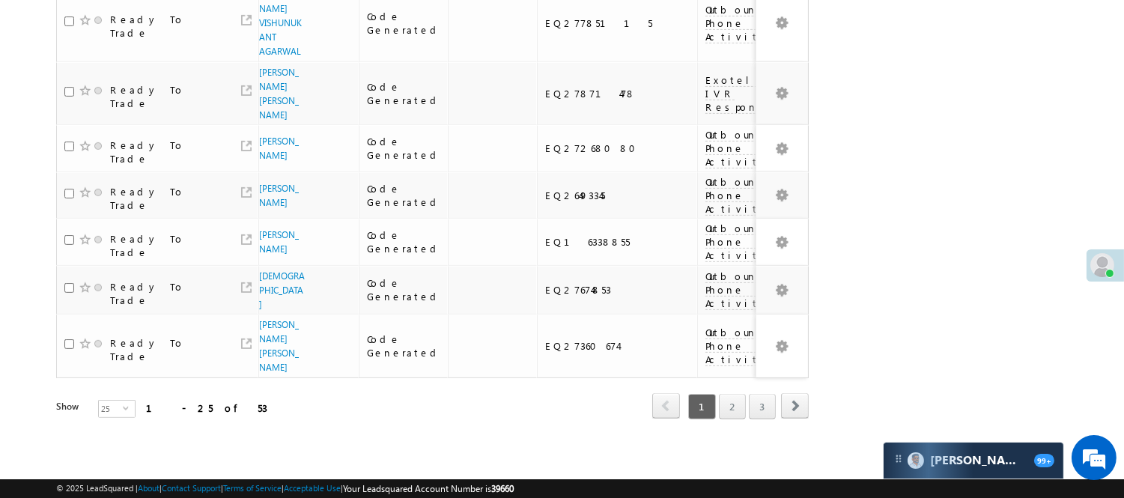
scroll to position [1211, 0]
click at [762, 401] on link "3" at bounding box center [762, 406] width 27 height 25
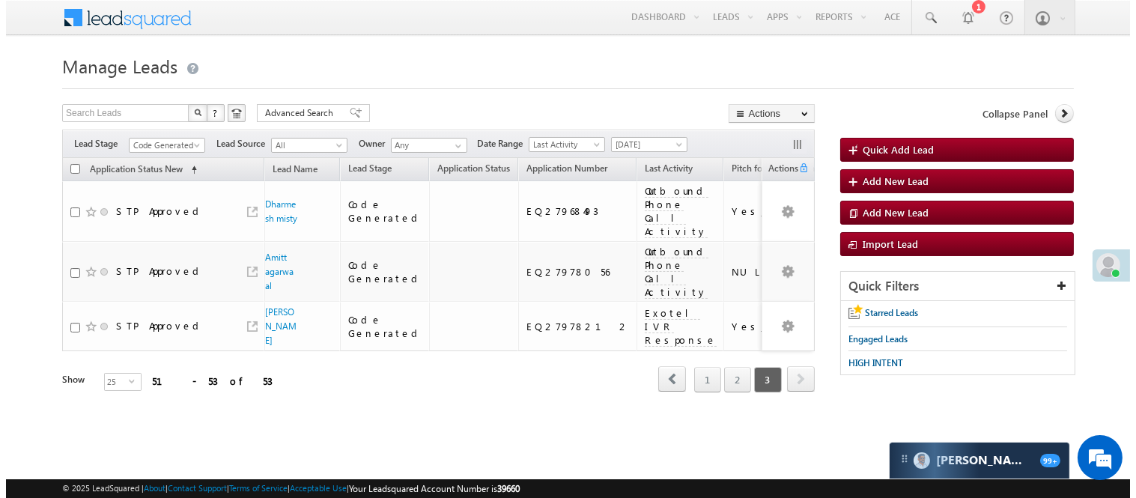
scroll to position [0, 0]
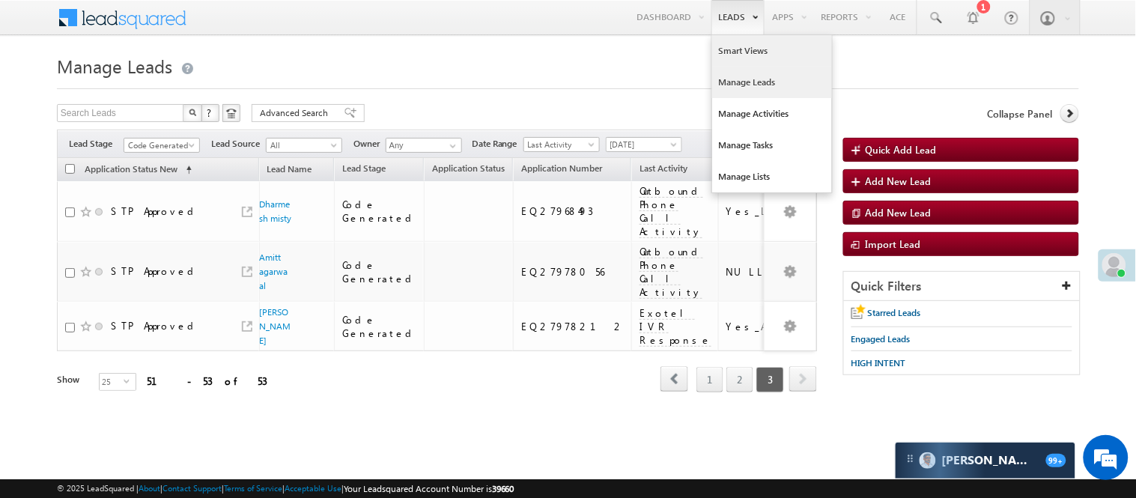
click at [742, 47] on link "Smart Views" at bounding box center [772, 50] width 120 height 31
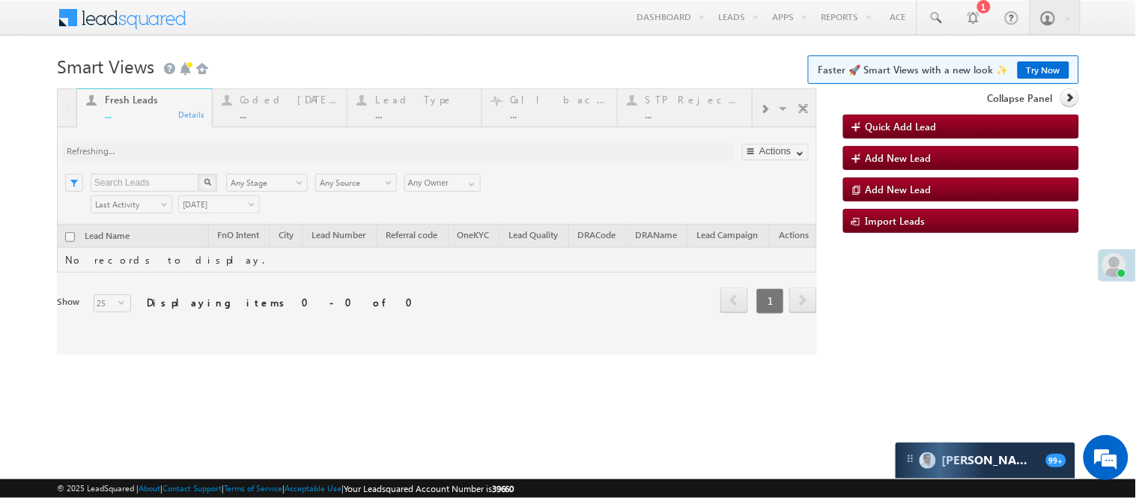
drag, startPoint x: 0, startPoint y: 0, endPoint x: 298, endPoint y: 95, distance: 312.9
click at [298, 95] on div at bounding box center [437, 221] width 760 height 267
click at [309, 109] on div at bounding box center [437, 221] width 760 height 267
click at [302, 108] on div at bounding box center [437, 221] width 760 height 267
click at [302, 114] on div at bounding box center [437, 221] width 760 height 267
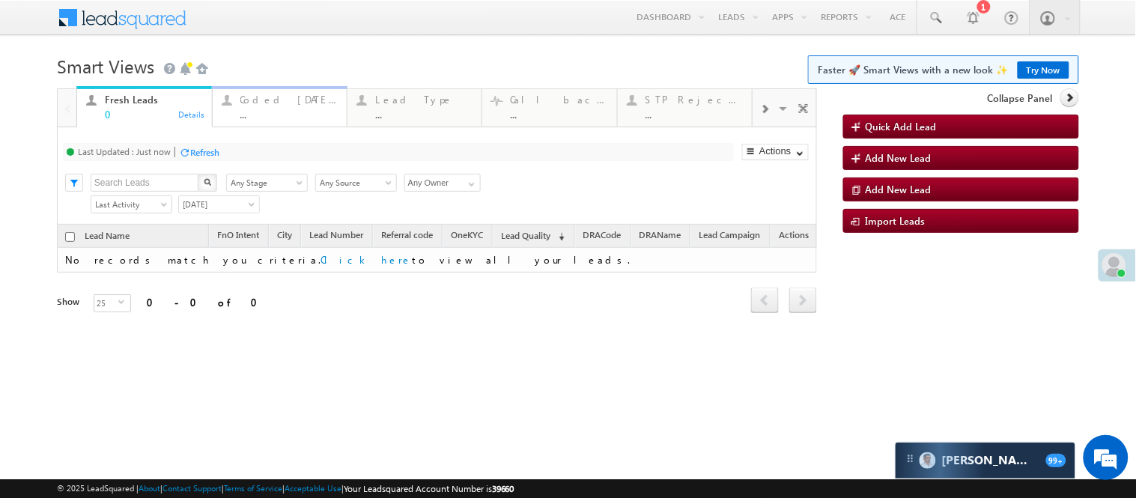
click at [298, 109] on div "..." at bounding box center [288, 114] width 97 height 11
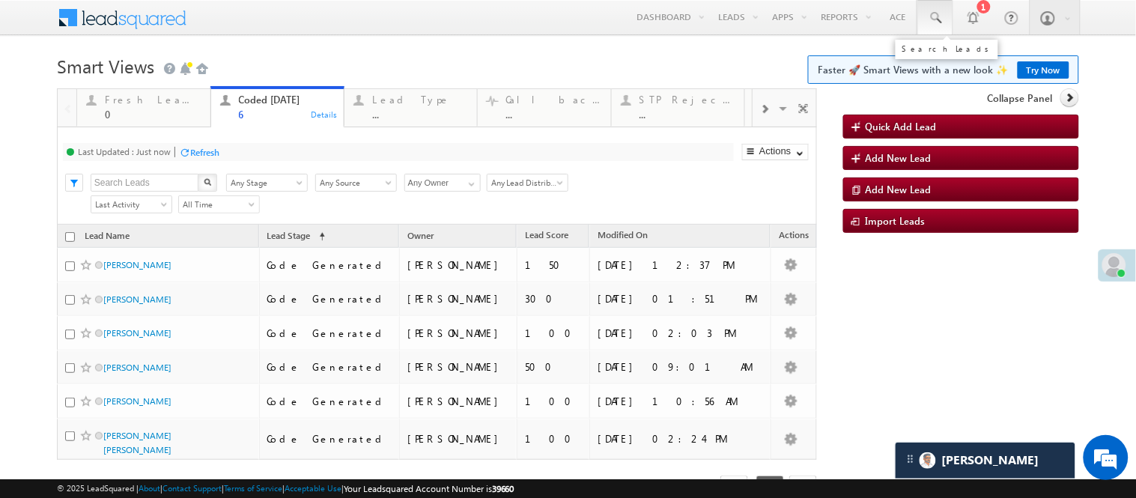
click at [923, 25] on link at bounding box center [935, 17] width 36 height 34
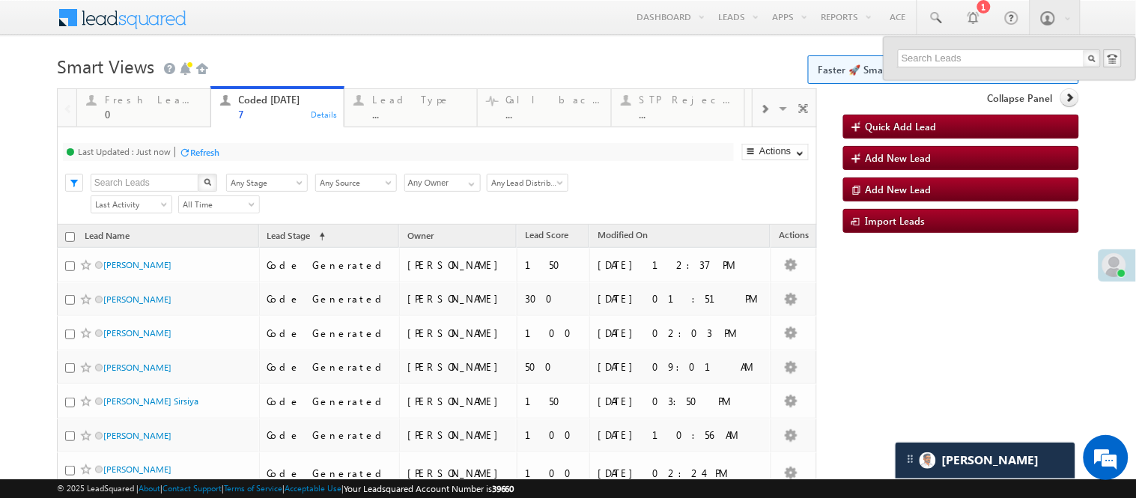
click at [309, 58] on h1 "Smart Views Getting Started Faster 🚀 Smart Views with a new look ✨ Try Now" at bounding box center [568, 64] width 1022 height 29
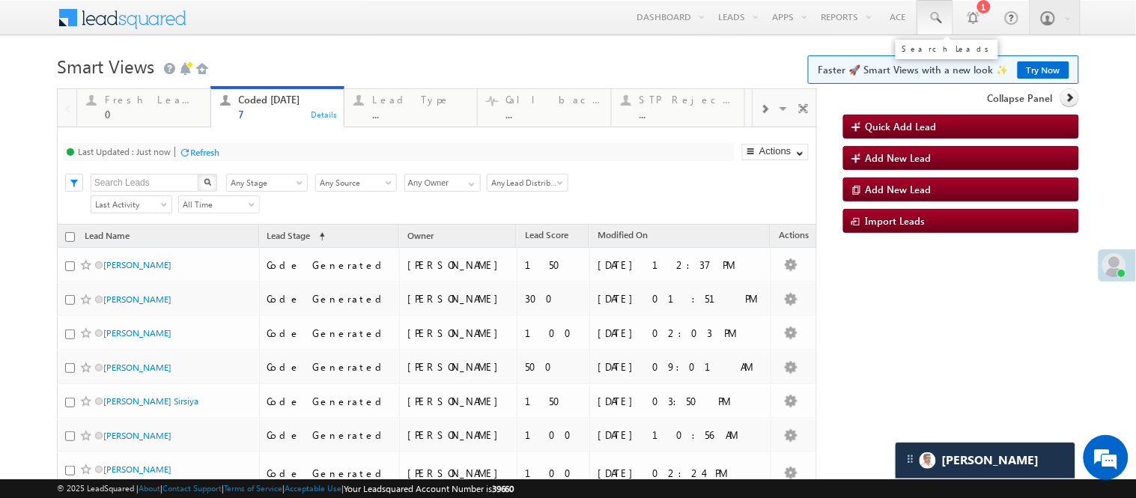
click at [928, 20] on span at bounding box center [935, 17] width 15 height 15
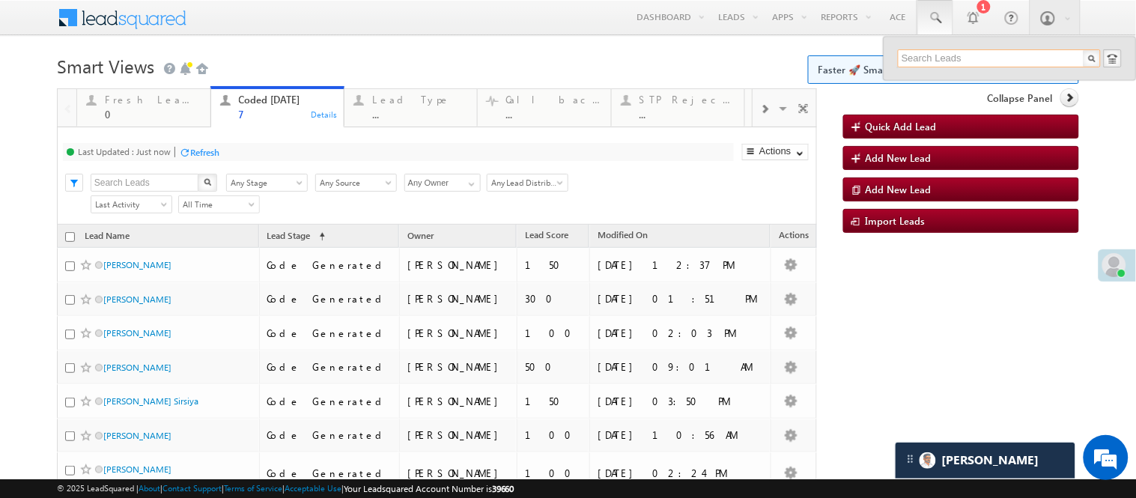
click at [950, 61] on input "text" at bounding box center [999, 58] width 203 height 18
paste input "EQ24026019"
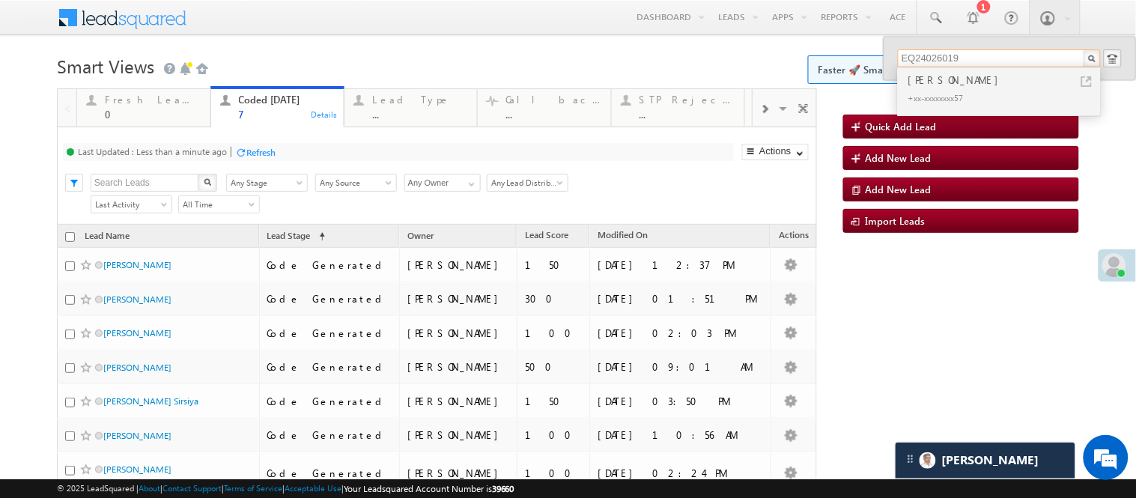
type input "EQ24026019"
drag, startPoint x: 963, startPoint y: 54, endPoint x: 821, endPoint y: 53, distance: 141.5
click at [821, 53] on body "Menu Nisha Anand Yadav Nisha .Yada v@ang elbro king. com" at bounding box center [568, 288] width 1136 height 577
click at [934, 75] on div "Arsh shaikh" at bounding box center [1005, 80] width 201 height 16
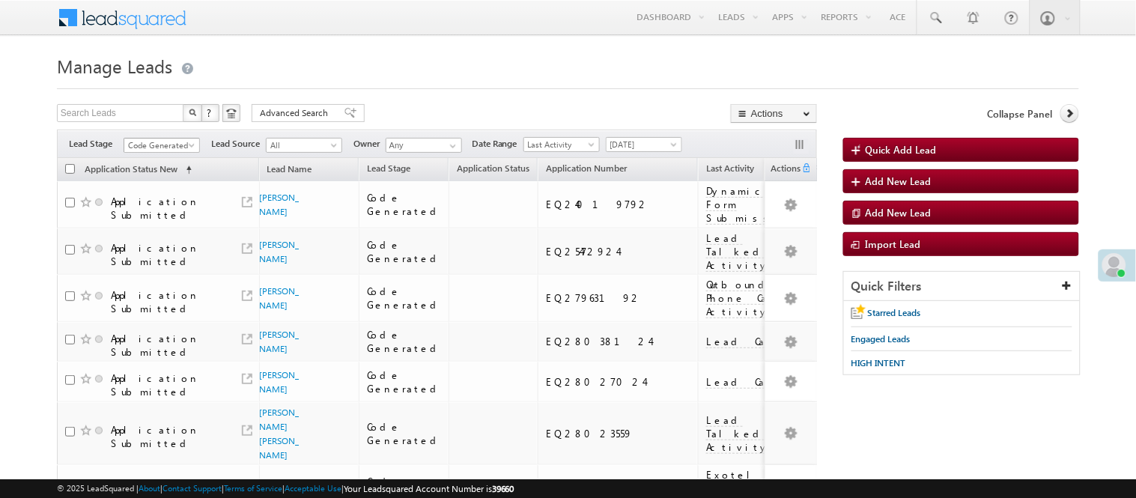
click at [171, 140] on span "Code Generated" at bounding box center [159, 145] width 71 height 13
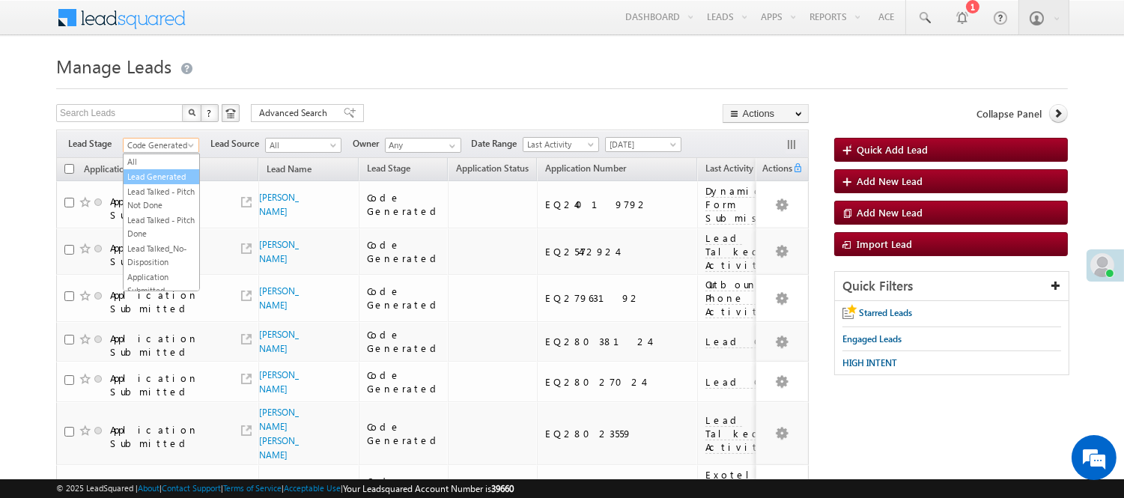
click at [163, 183] on link "Lead Generated" at bounding box center [162, 176] width 76 height 13
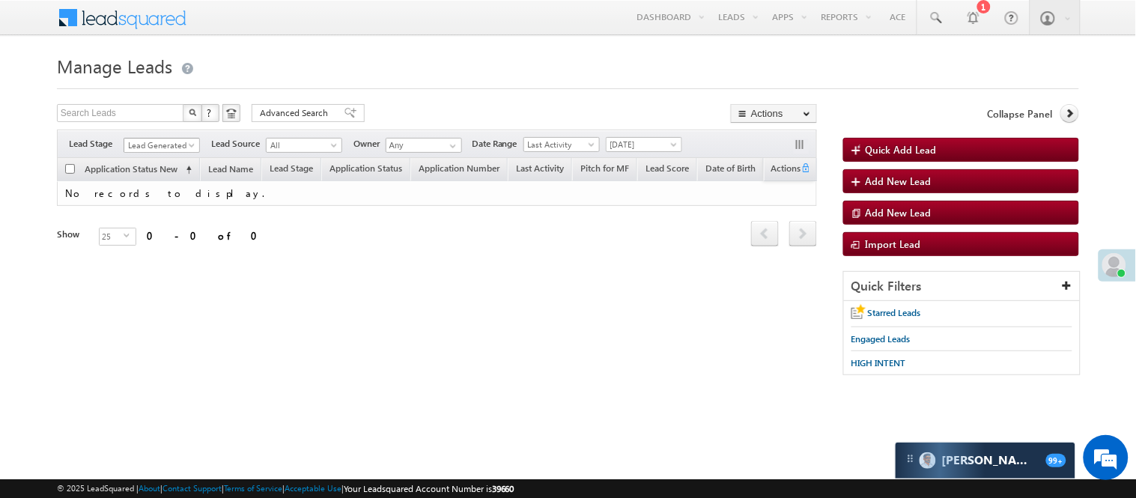
click at [167, 139] on span "Lead Generated" at bounding box center [159, 145] width 71 height 13
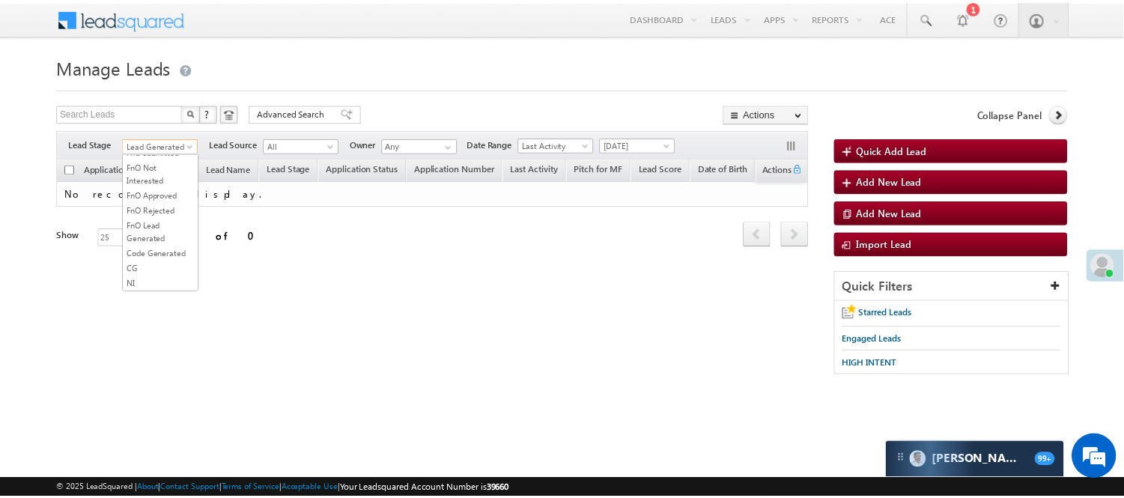
scroll to position [166, 0]
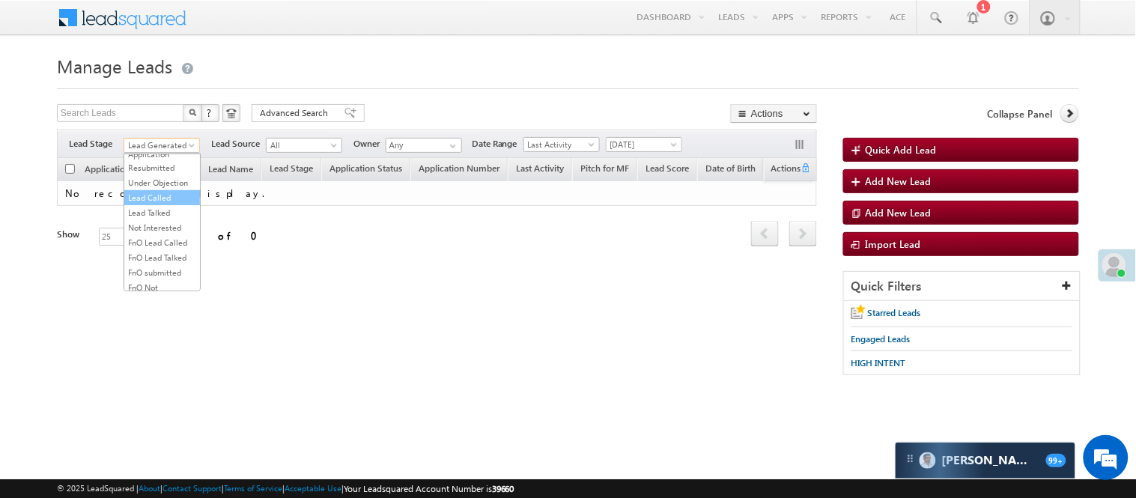
click at [168, 204] on link "Lead Called" at bounding box center [162, 197] width 76 height 13
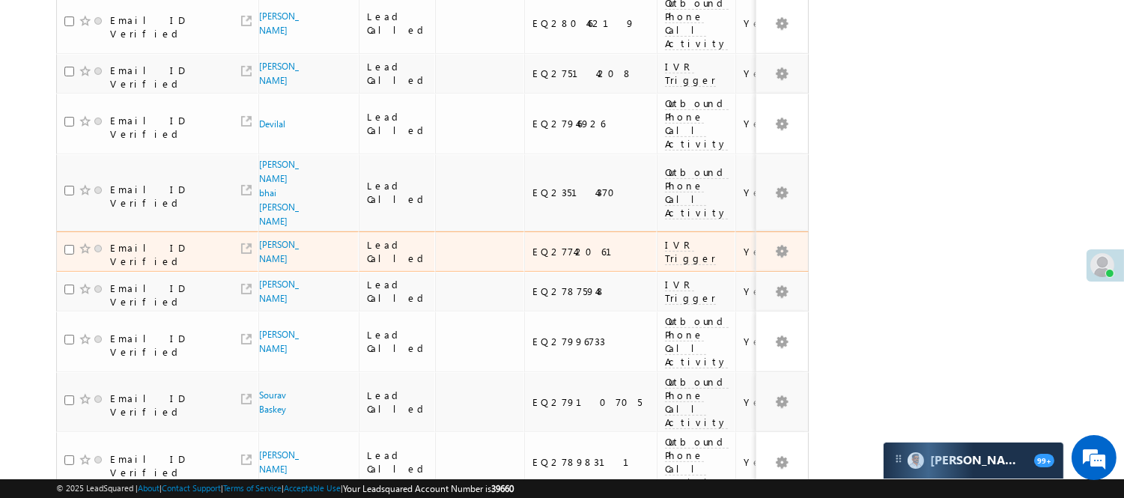
scroll to position [1061, 0]
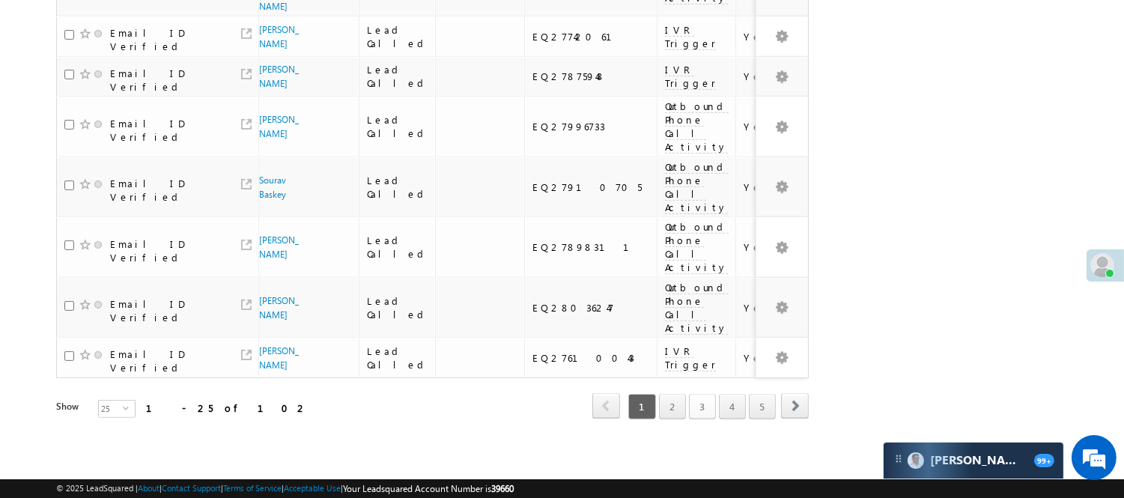
click at [706, 395] on link "3" at bounding box center [702, 406] width 27 height 25
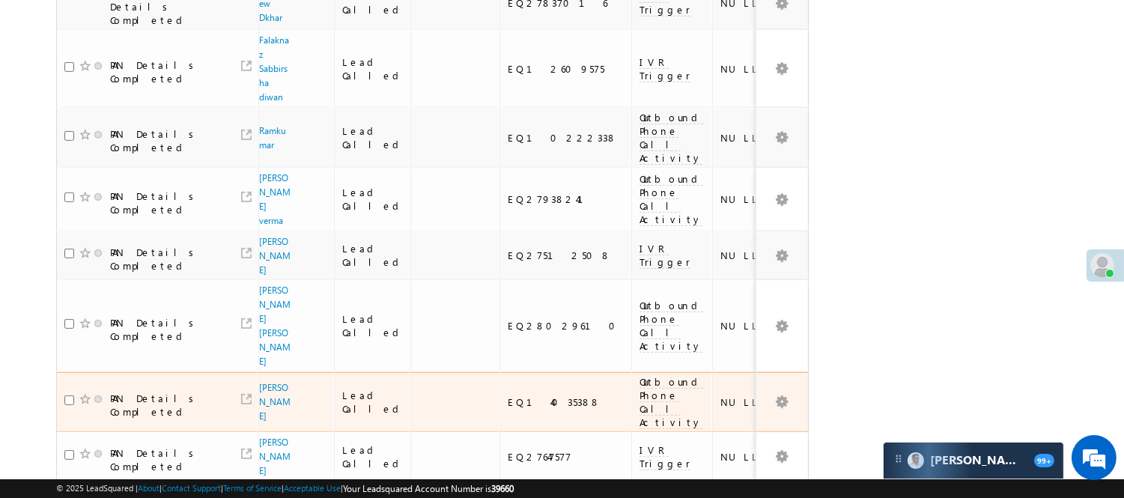
scroll to position [1104, 0]
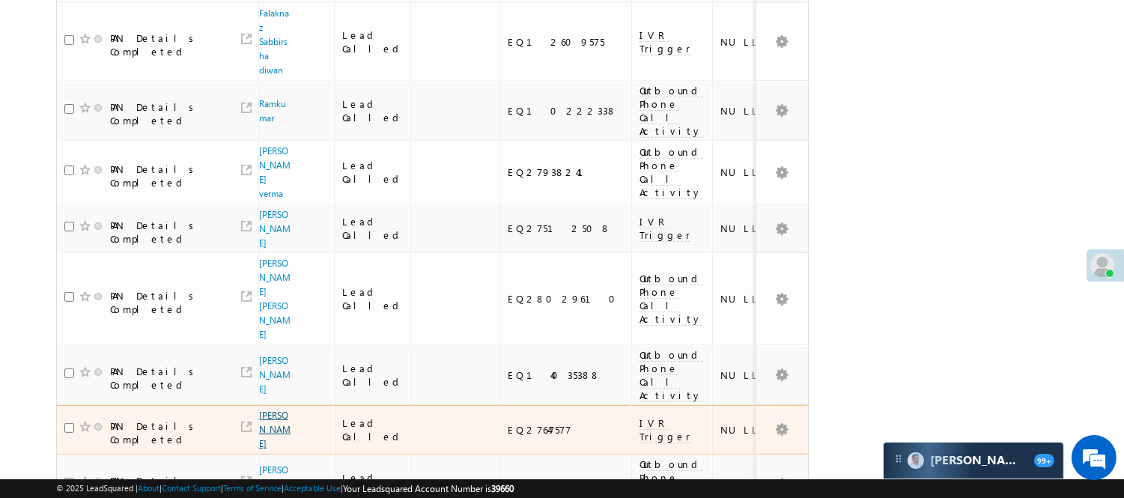
click at [267, 410] on link "[PERSON_NAME]" at bounding box center [274, 430] width 31 height 40
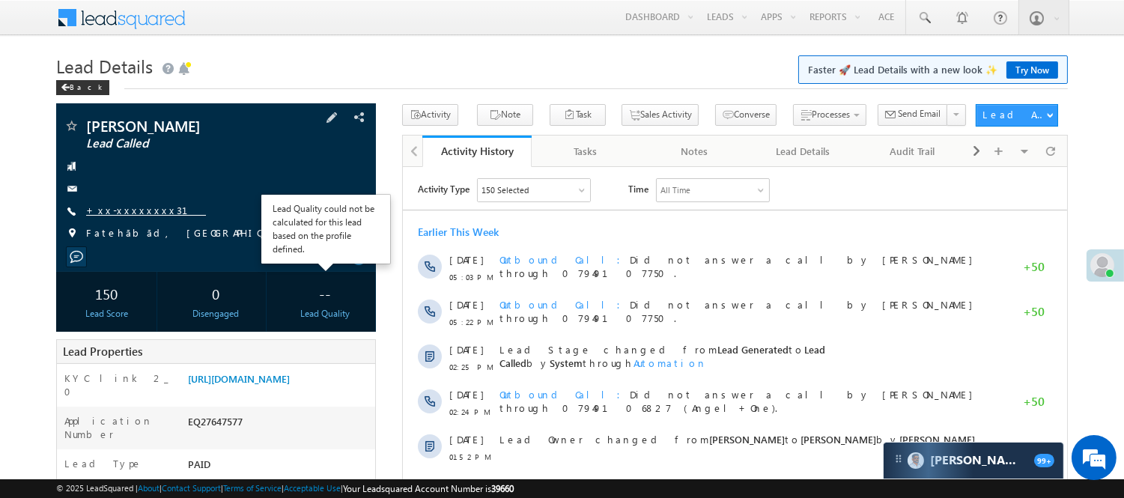
click at [133, 219] on div "Lucky Chauhan Lead Called +xx-xxxxxxxx31" at bounding box center [216, 183] width 305 height 130
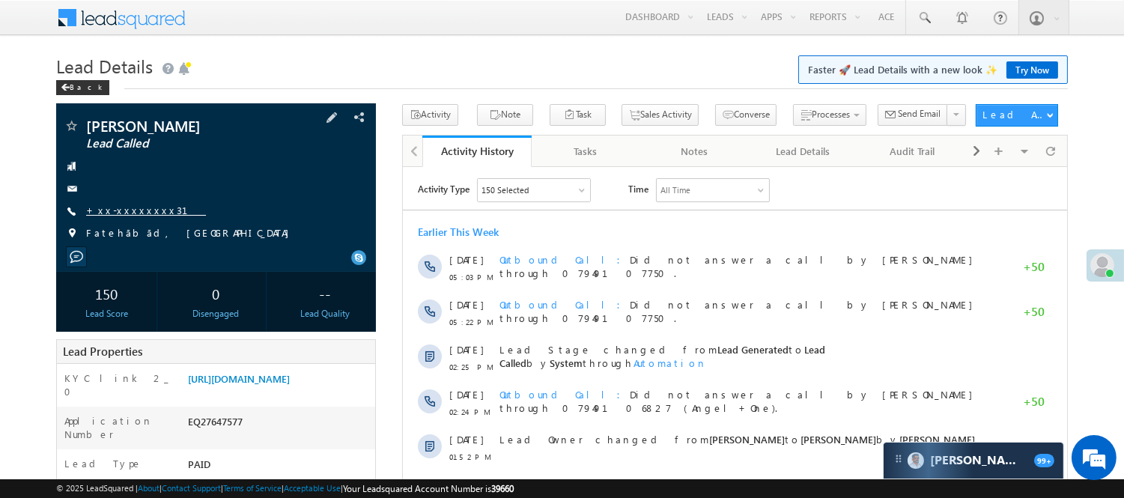
click at [133, 208] on link "+xx-xxxxxxxx31" at bounding box center [146, 210] width 120 height 13
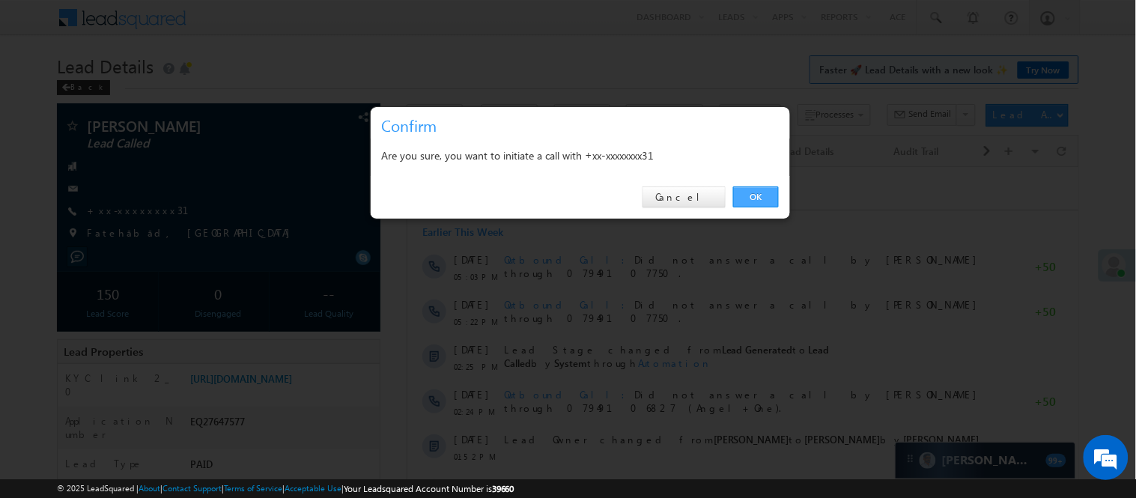
click at [750, 188] on link "OK" at bounding box center [756, 196] width 46 height 21
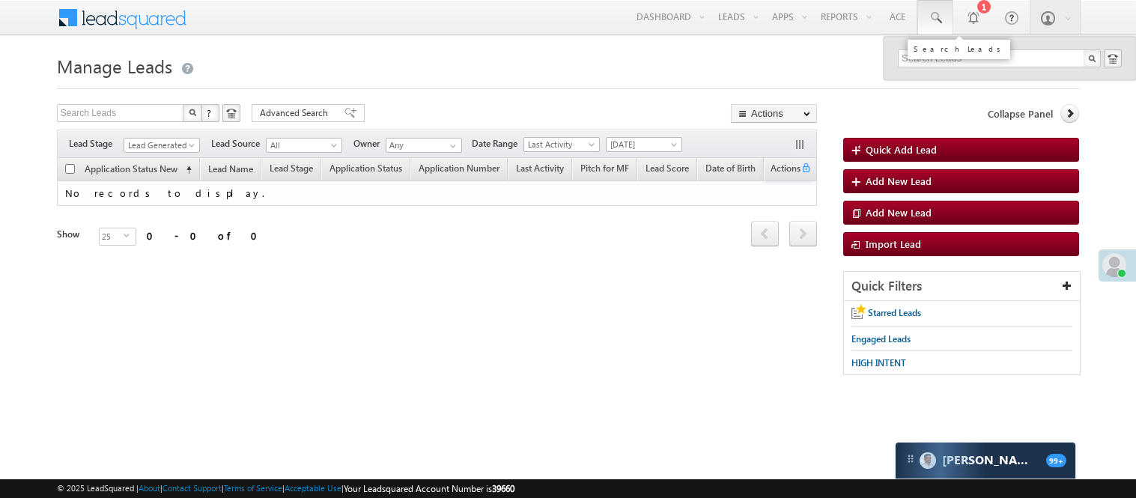
drag, startPoint x: 977, startPoint y: 57, endPoint x: 971, endPoint y: 50, distance: 8.5
click at [977, 57] on body "Menu Nisha Anand Yadav Nisha .Yada v@ang elbro king. com" at bounding box center [568, 212] width 1136 height 425
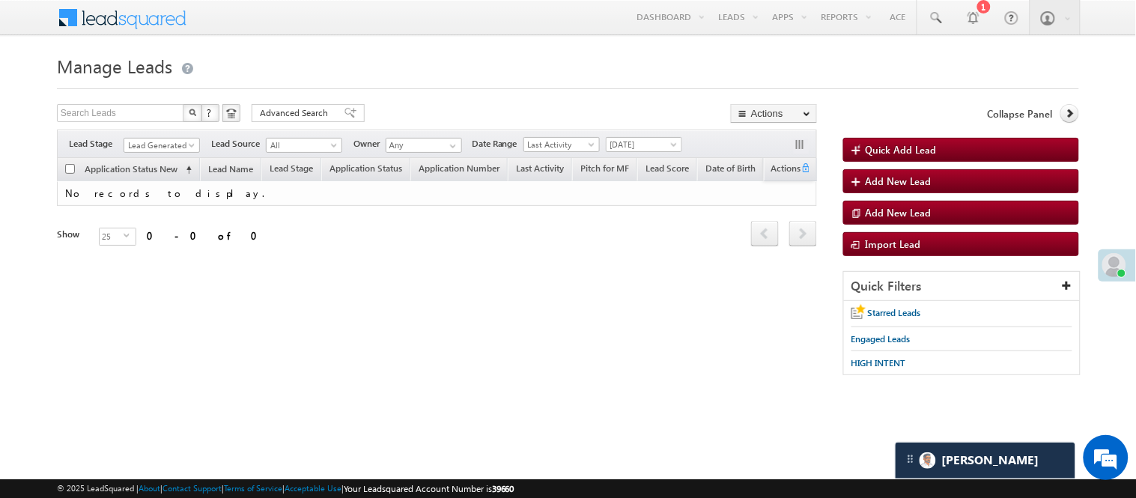
click at [196, 145] on span at bounding box center [193, 148] width 12 height 12
click at [147, 357] on link "Lead Called" at bounding box center [162, 363] width 76 height 13
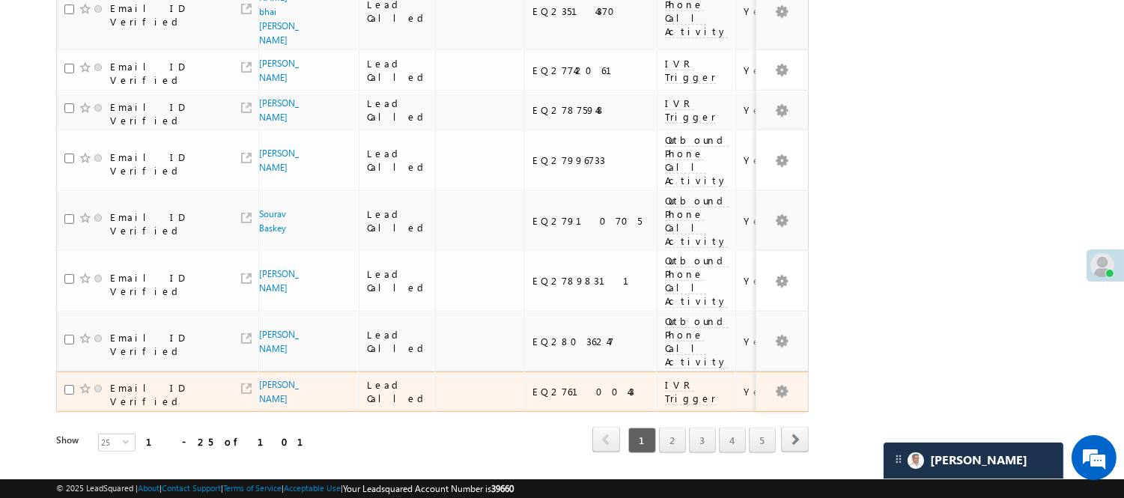
scroll to position [1061, 0]
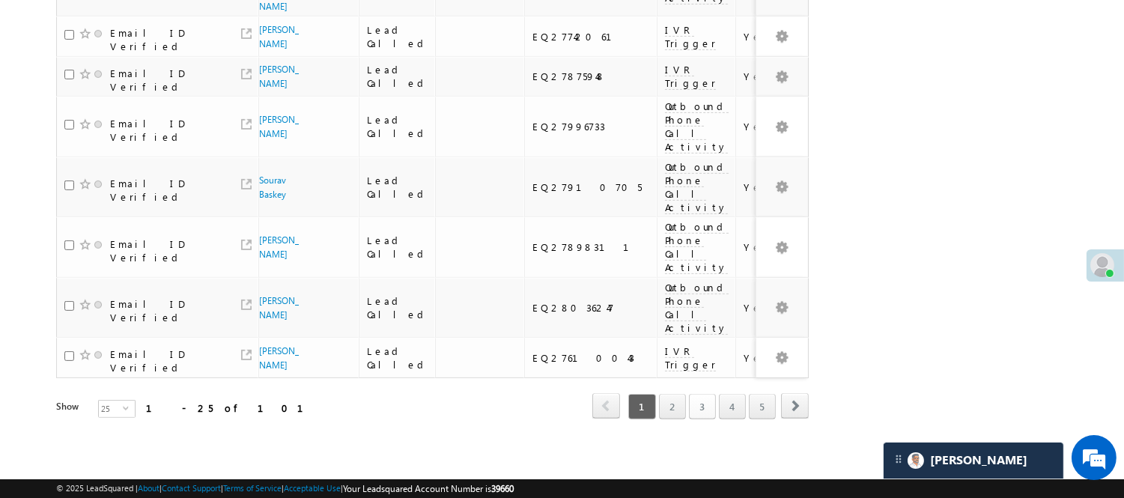
click at [701, 397] on link "3" at bounding box center [702, 406] width 27 height 25
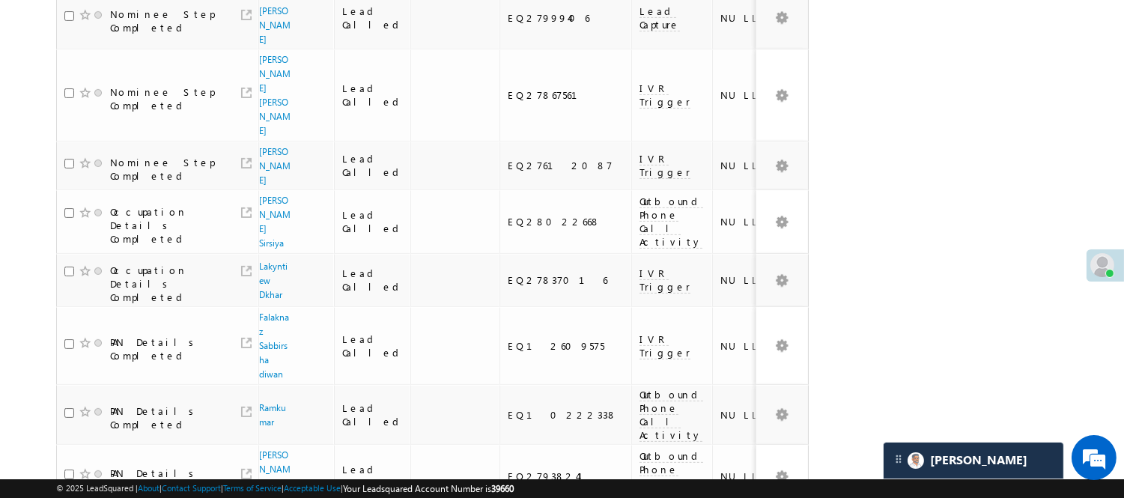
scroll to position [729, 0]
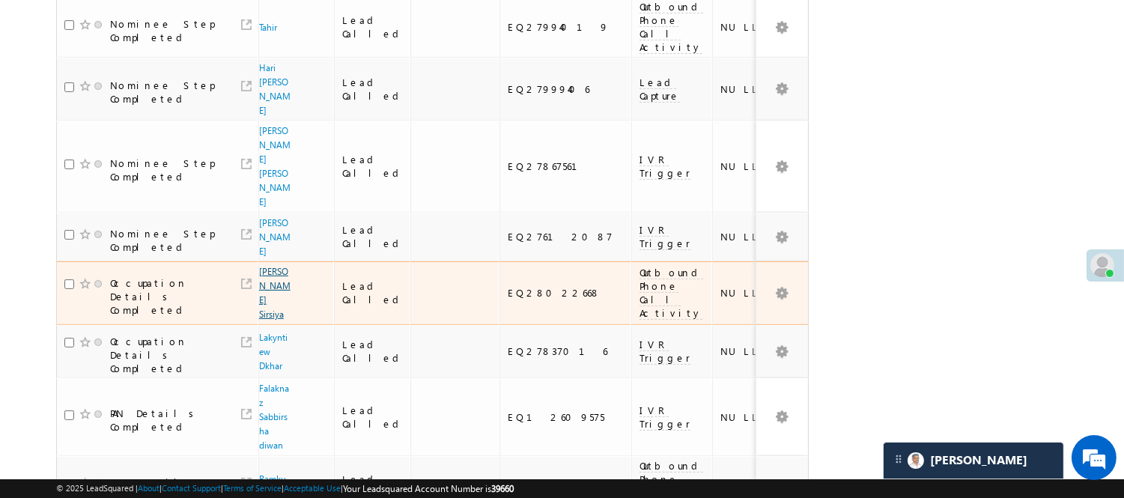
click at [271, 266] on link "Ravi Dayal Sirsiya" at bounding box center [274, 293] width 31 height 54
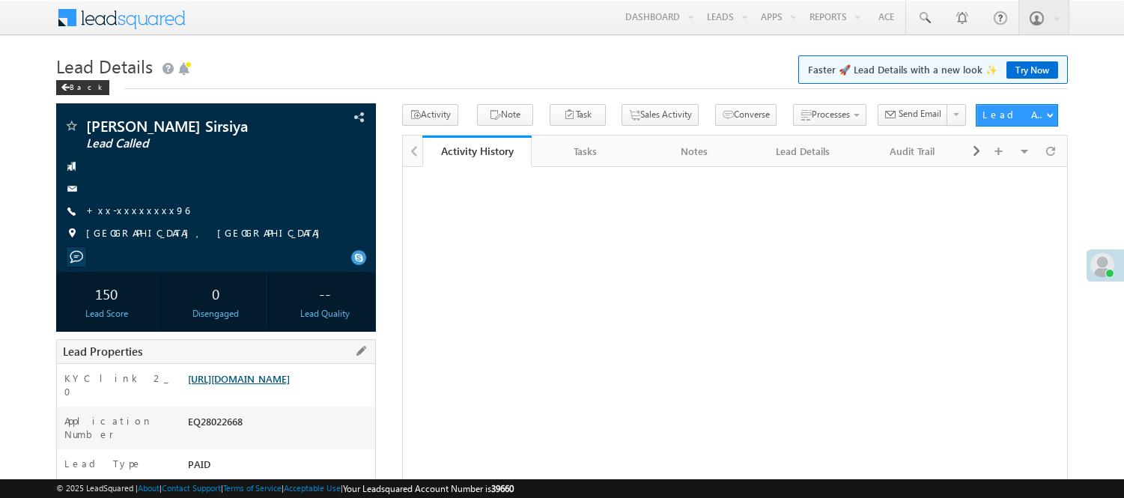
click at [286, 385] on link "[URL][DOMAIN_NAME]" at bounding box center [239, 378] width 102 height 13
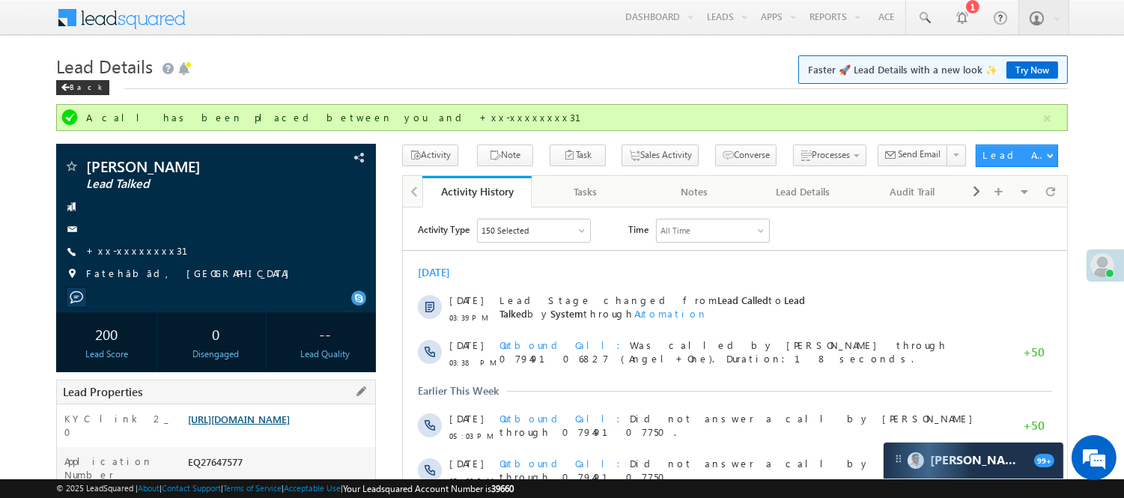
click at [241, 423] on link "https://angelbroking1-pk3em7sa.customui-test.leadsquared.com?leadId=a279d0d8-19…" at bounding box center [239, 419] width 102 height 13
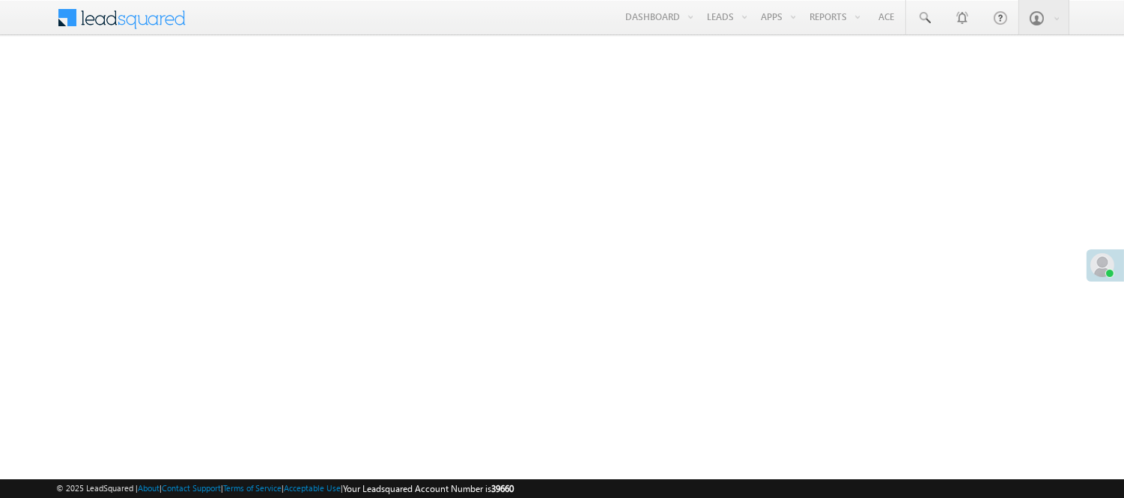
click at [0, 0] on link "Reports Home" at bounding box center [0, 0] width 0 height 0
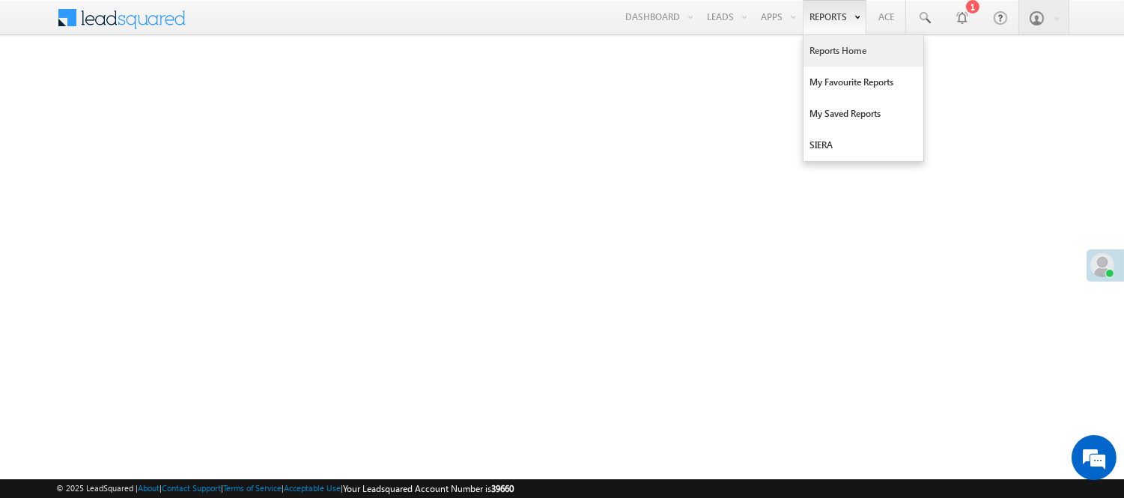
click at [847, 50] on link "Reports Home" at bounding box center [864, 50] width 120 height 31
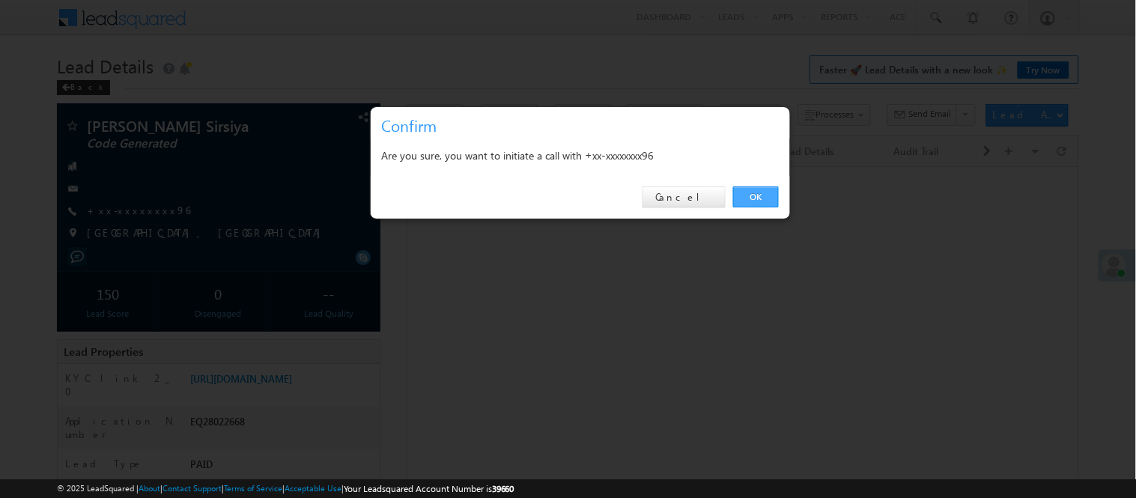
click at [769, 190] on link "OK" at bounding box center [756, 196] width 46 height 21
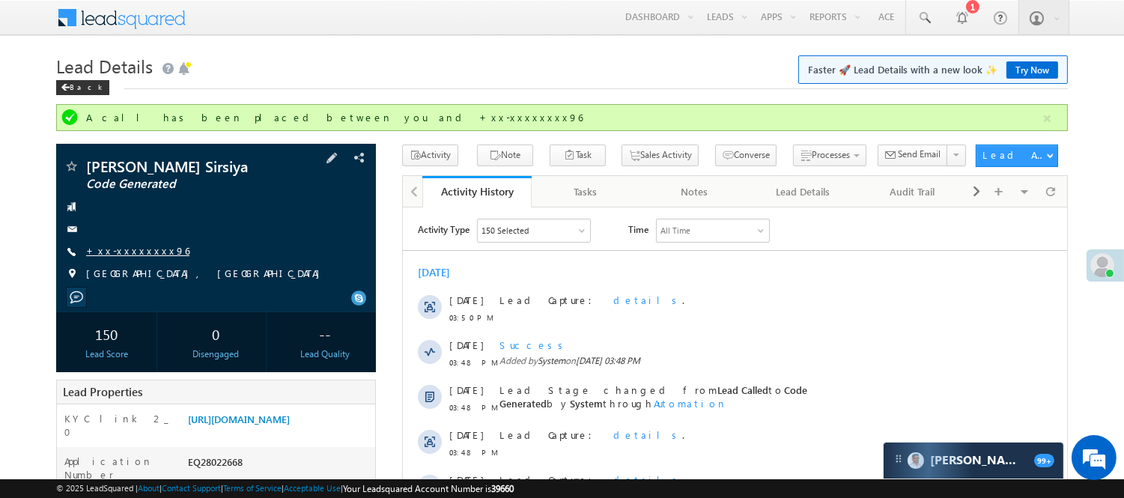
click at [118, 250] on link "+xx-xxxxxxxx96" at bounding box center [137, 250] width 103 height 13
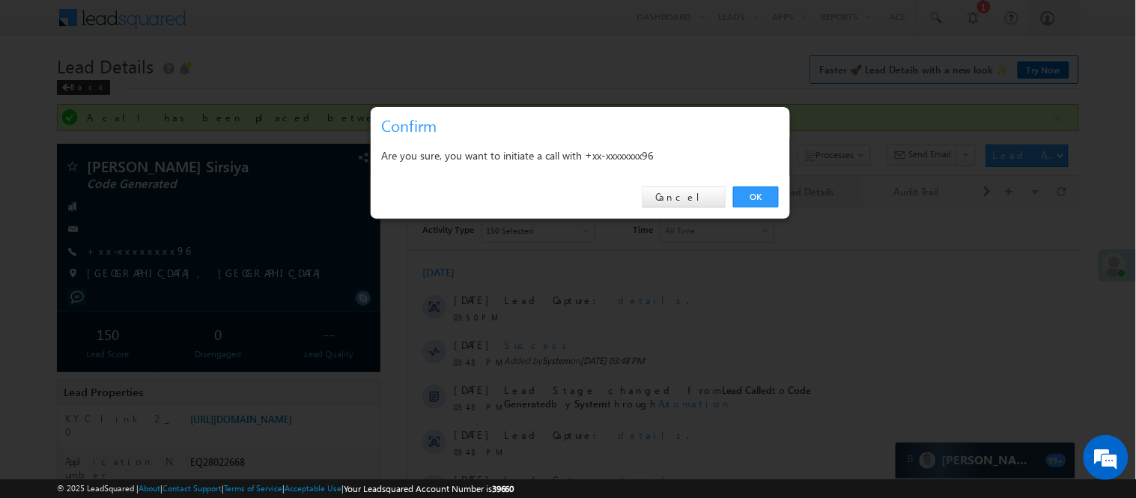
click at [796, 177] on div at bounding box center [568, 249] width 1136 height 498
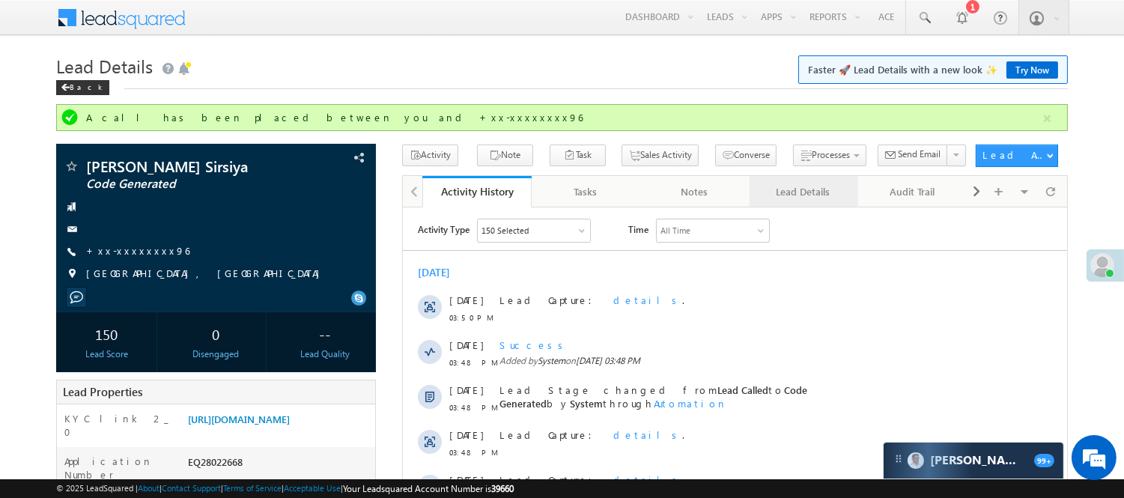
click at [759, 190] on link "Lead Details" at bounding box center [804, 191] width 109 height 31
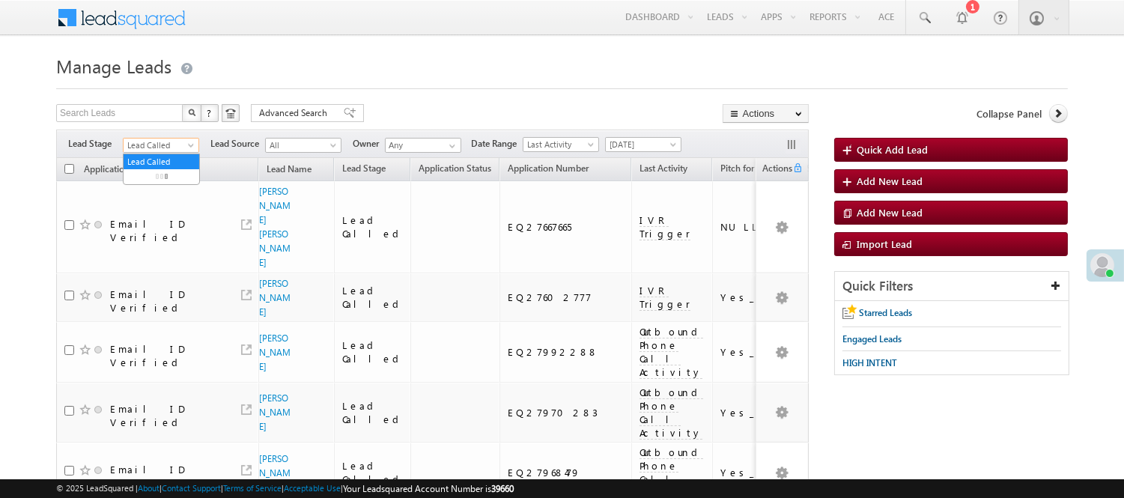
click at [143, 142] on span "Lead Called" at bounding box center [159, 145] width 71 height 13
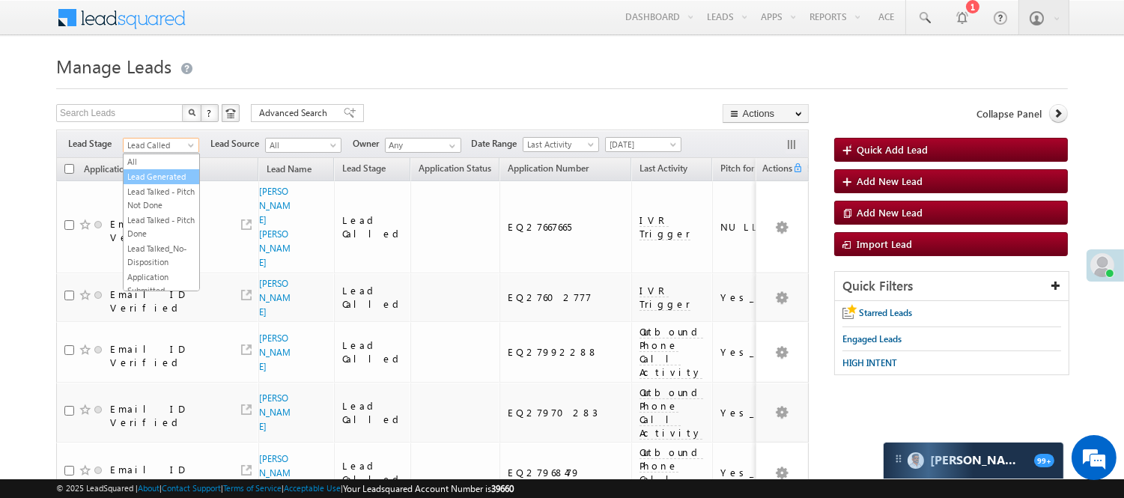
click at [160, 183] on link "Lead Generated" at bounding box center [162, 176] width 76 height 13
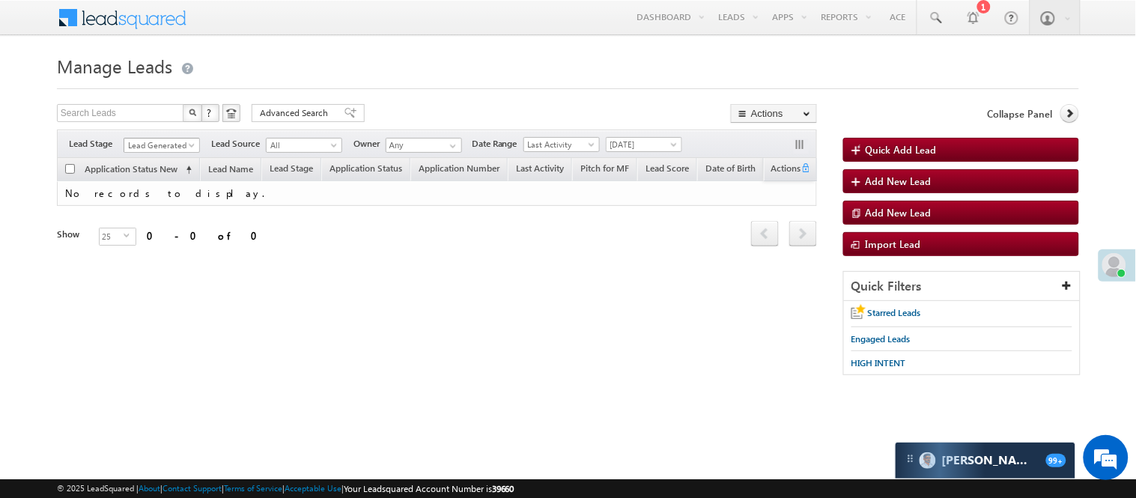
click at [173, 145] on span "Lead Generated" at bounding box center [159, 145] width 71 height 13
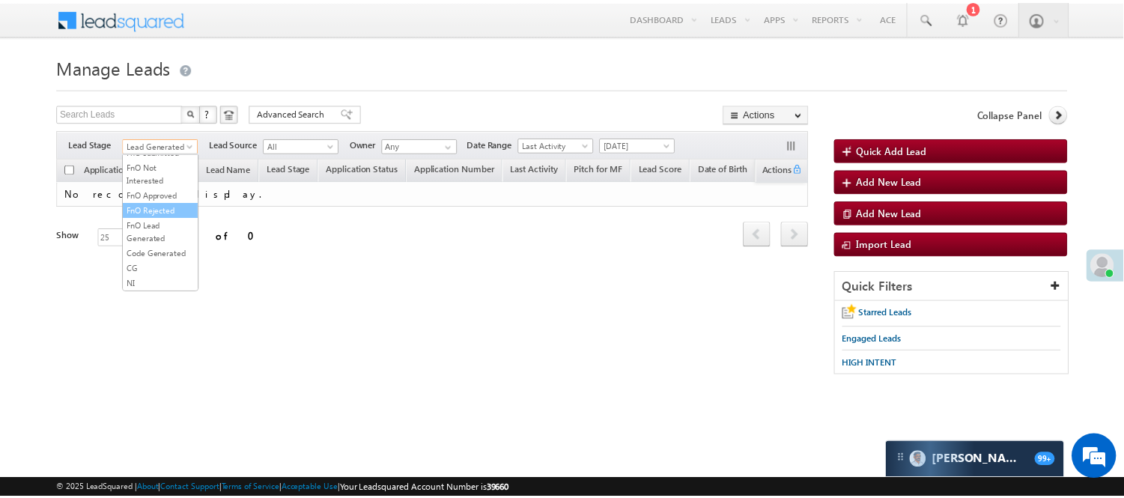
scroll to position [371, 0]
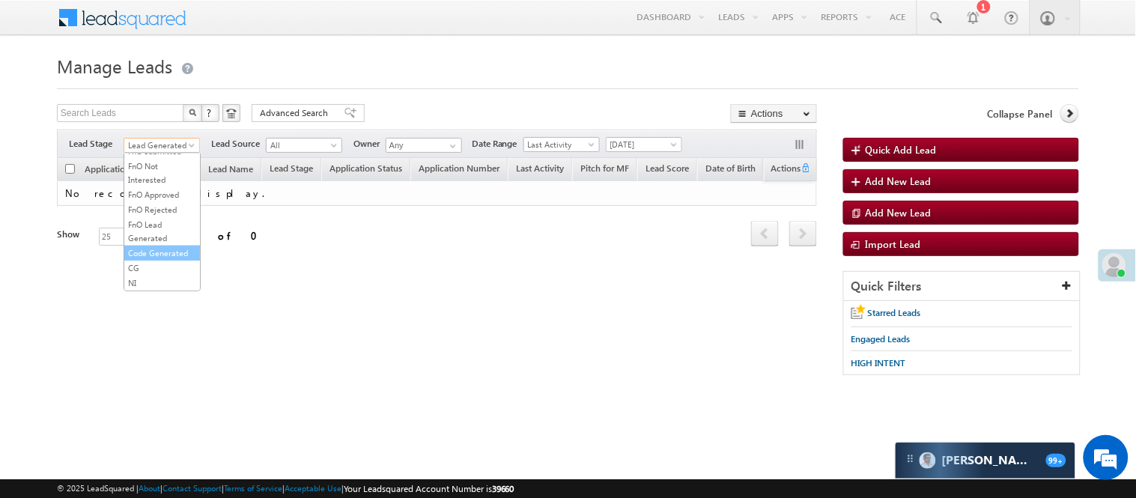
click at [171, 252] on link "Code Generated" at bounding box center [162, 252] width 76 height 13
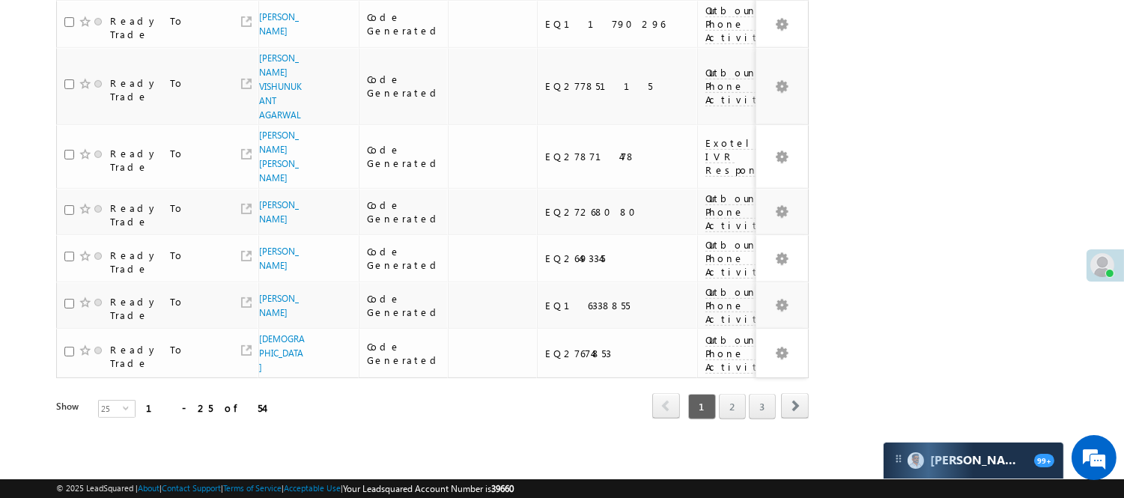
scroll to position [0, 0]
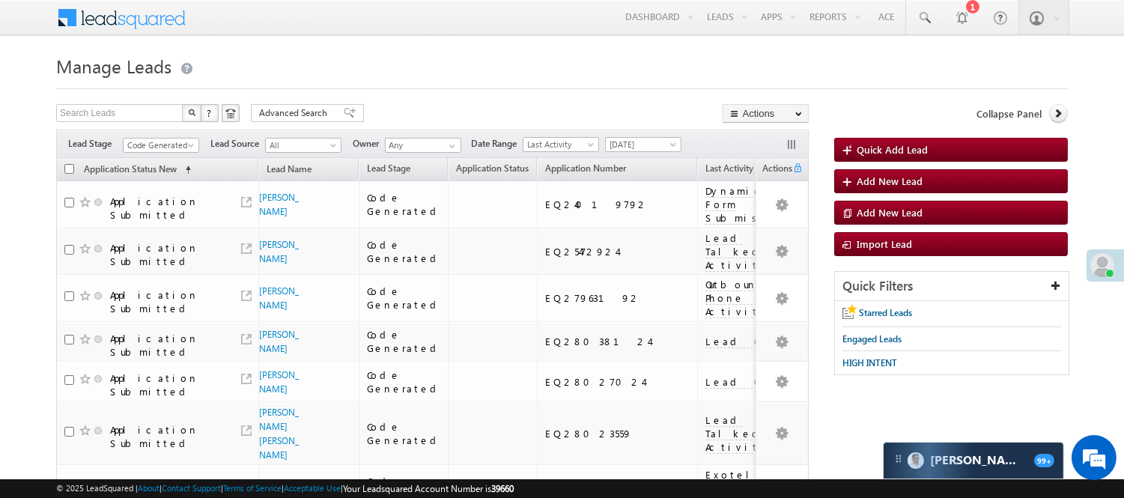
click at [137, 135] on div "Filters Lead Stage All Lead Generated Lead Talked - Pitch Not Done Lead Talked …" at bounding box center [432, 144] width 753 height 28
click at [148, 160] on th "Application Status New (sorted ascending)" at bounding box center [157, 169] width 202 height 23
click at [158, 151] on span "Code Generated" at bounding box center [159, 145] width 71 height 13
click at [157, 180] on link "Lead Generated" at bounding box center [162, 176] width 76 height 13
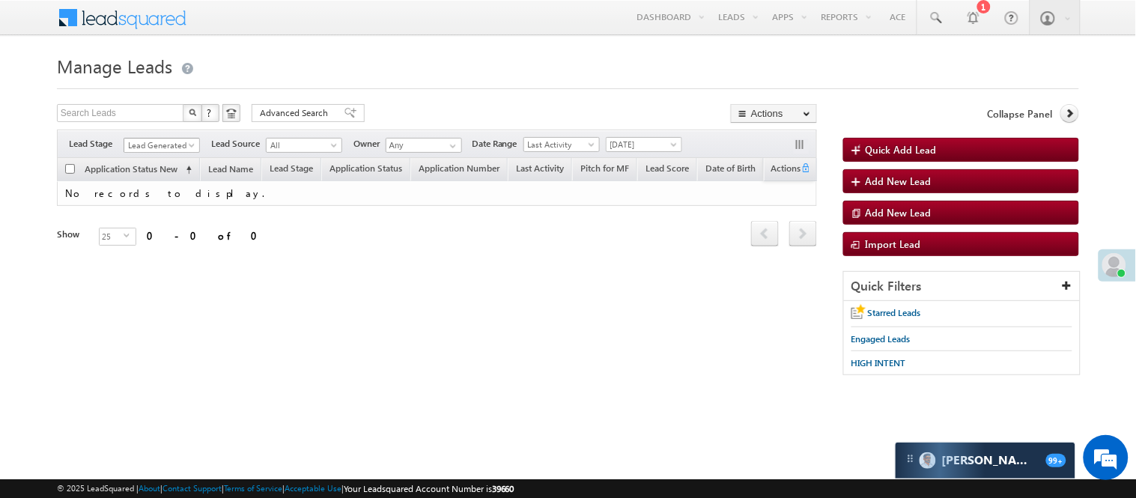
click at [163, 142] on span "Lead Generated" at bounding box center [159, 145] width 71 height 13
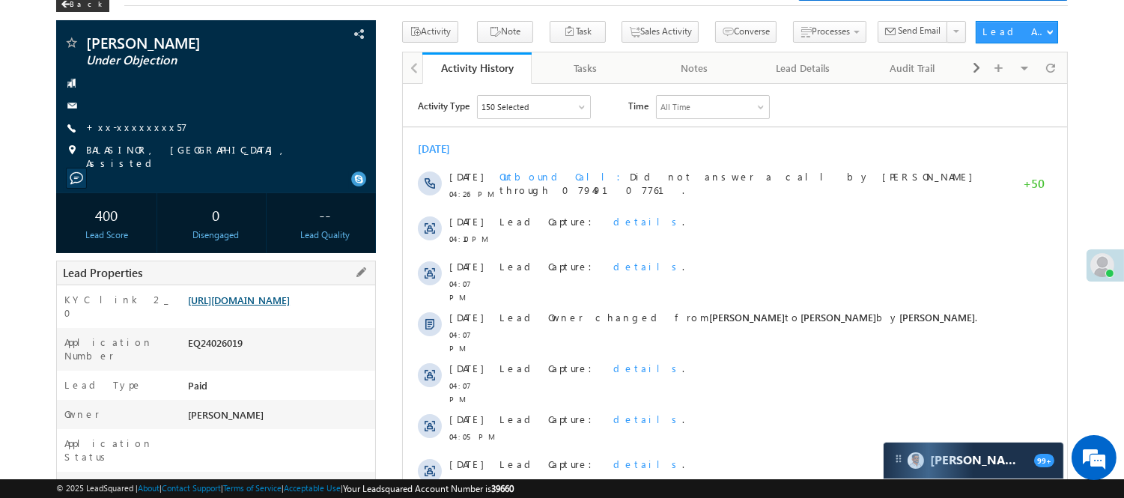
click at [248, 306] on link "[URL][DOMAIN_NAME]" at bounding box center [239, 300] width 102 height 13
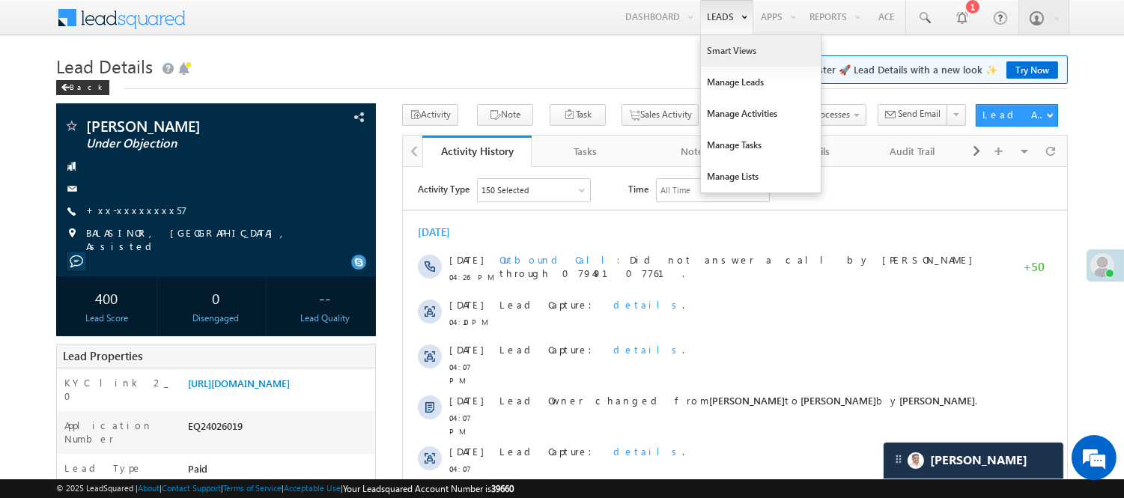
click at [727, 52] on link "Smart Views" at bounding box center [761, 50] width 120 height 31
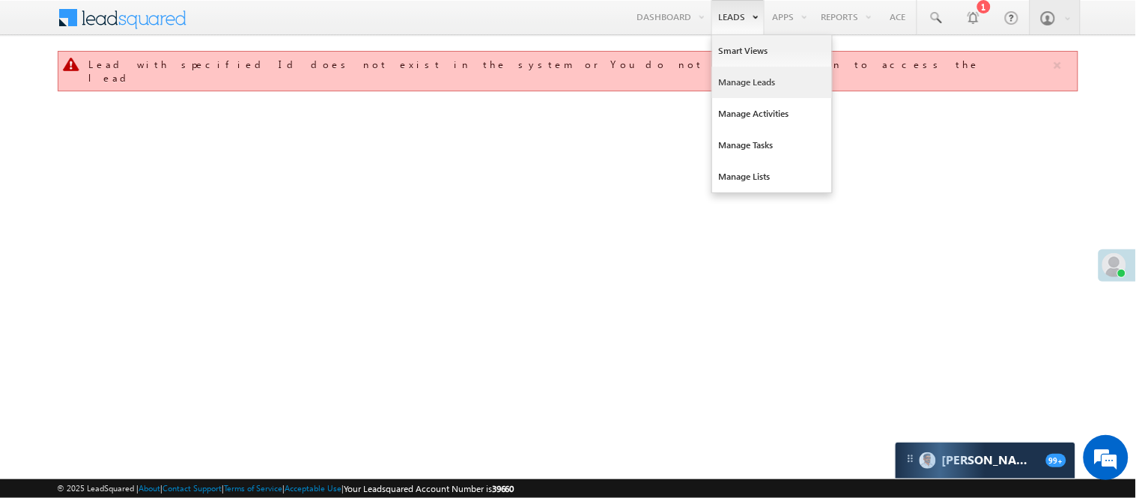
click at [754, 81] on link "Manage Leads" at bounding box center [772, 82] width 120 height 31
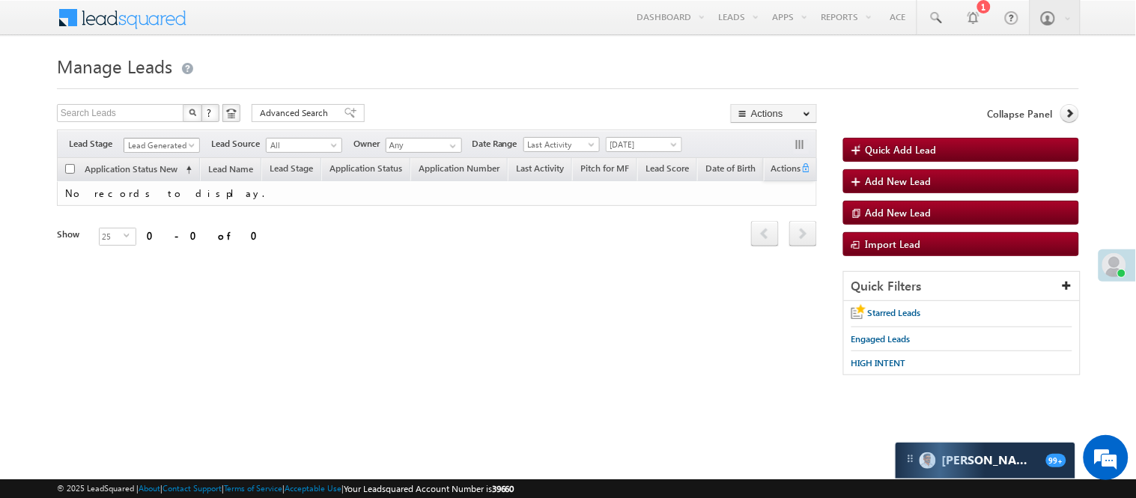
click at [159, 146] on span "Lead Generated" at bounding box center [159, 145] width 71 height 13
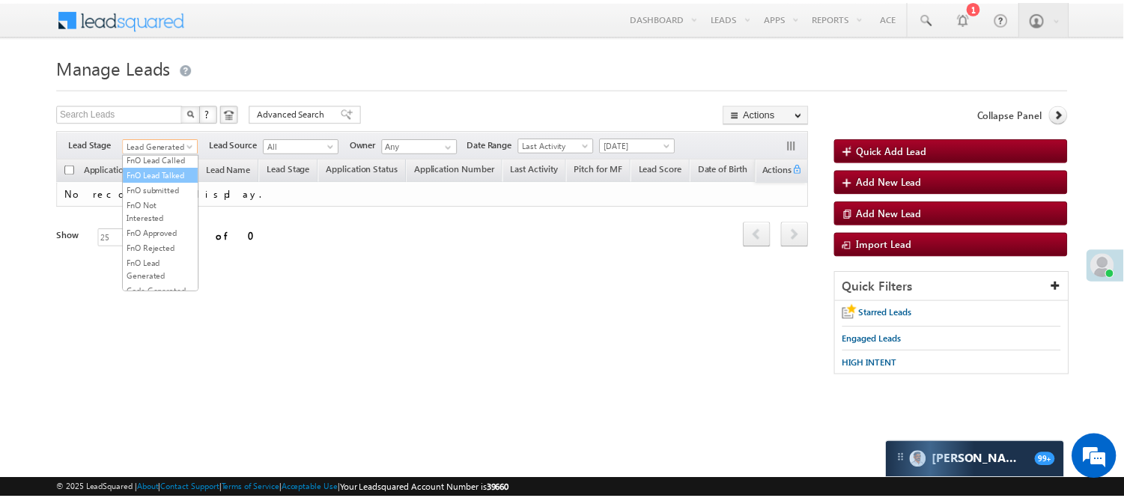
scroll to position [371, 0]
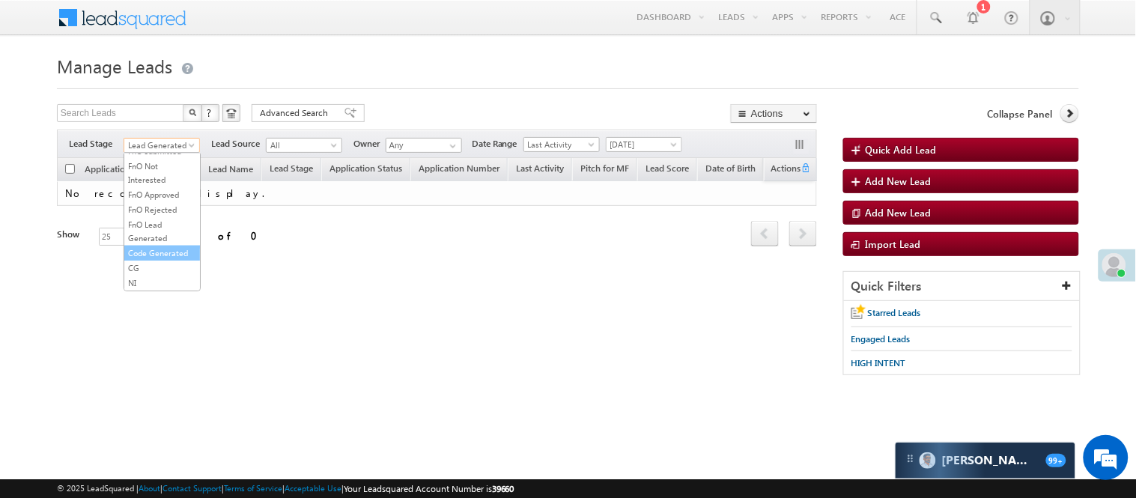
click at [154, 249] on link "Code Generated" at bounding box center [162, 252] width 76 height 13
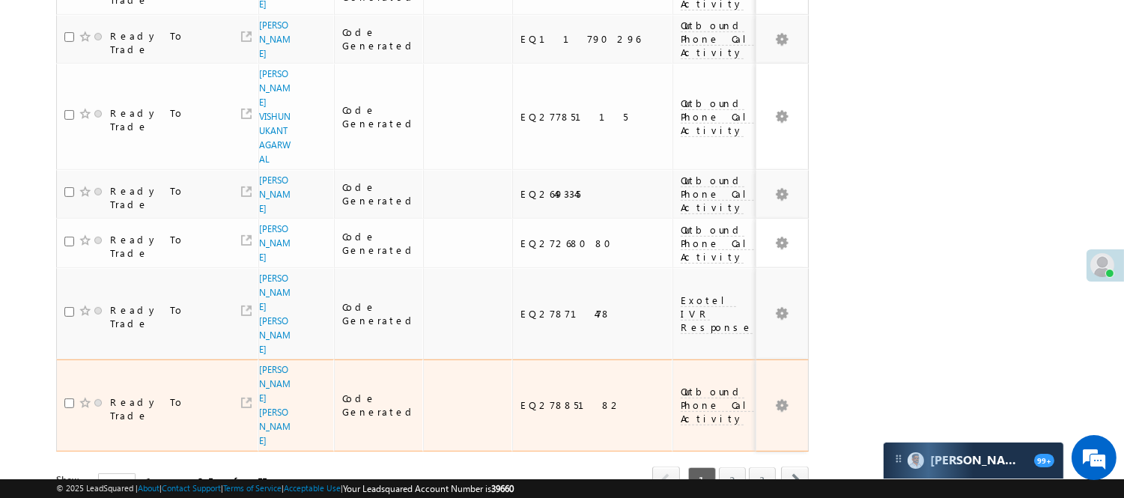
scroll to position [1200, 0]
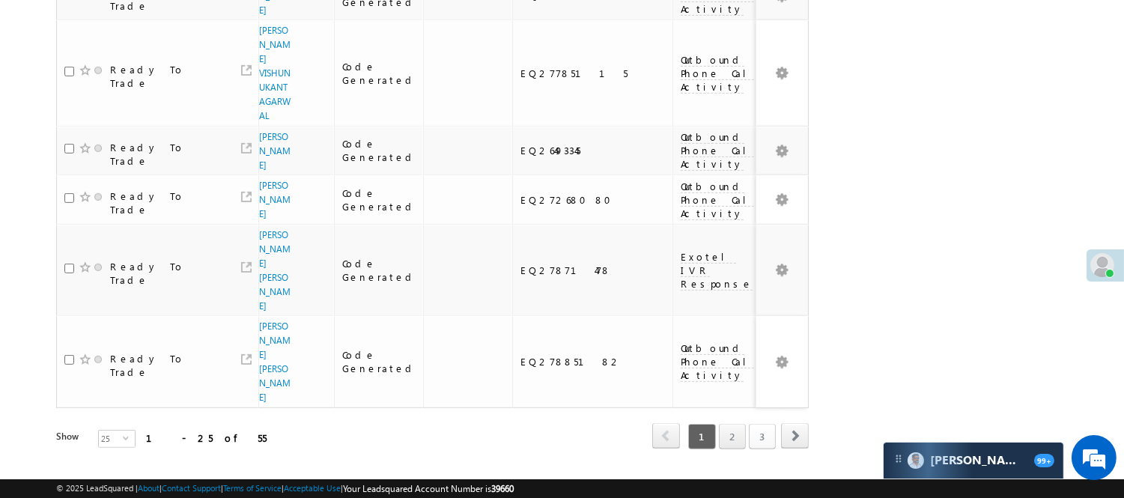
click at [766, 424] on link "3" at bounding box center [762, 436] width 27 height 25
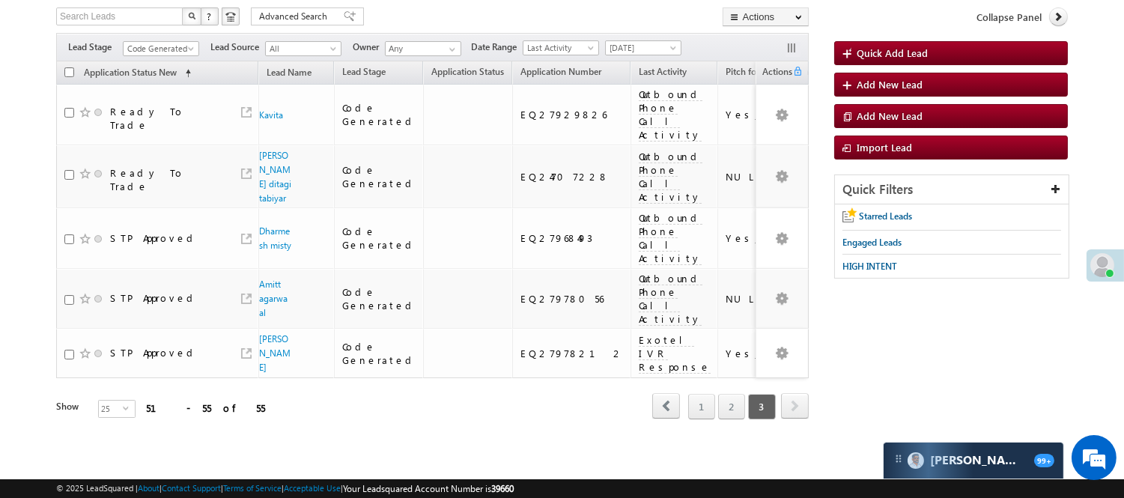
scroll to position [103, 0]
click at [169, 42] on span "Code Generated" at bounding box center [159, 48] width 71 height 13
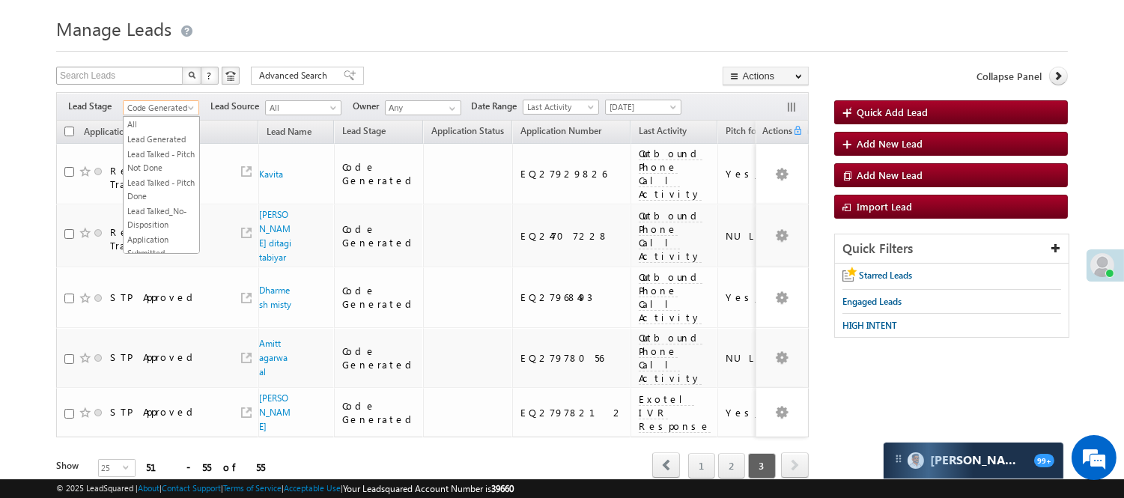
scroll to position [0, 0]
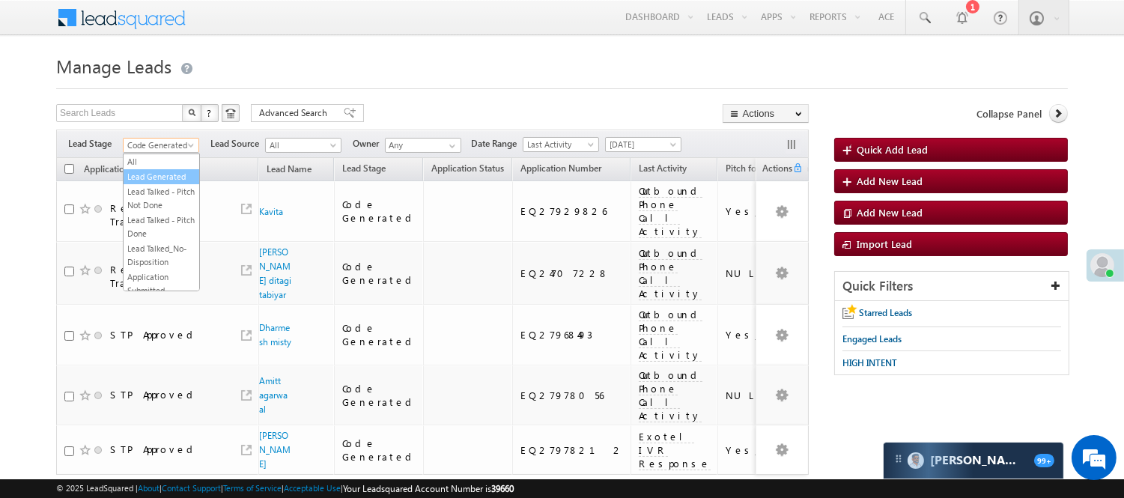
click at [161, 171] on link "Lead Generated" at bounding box center [162, 176] width 76 height 13
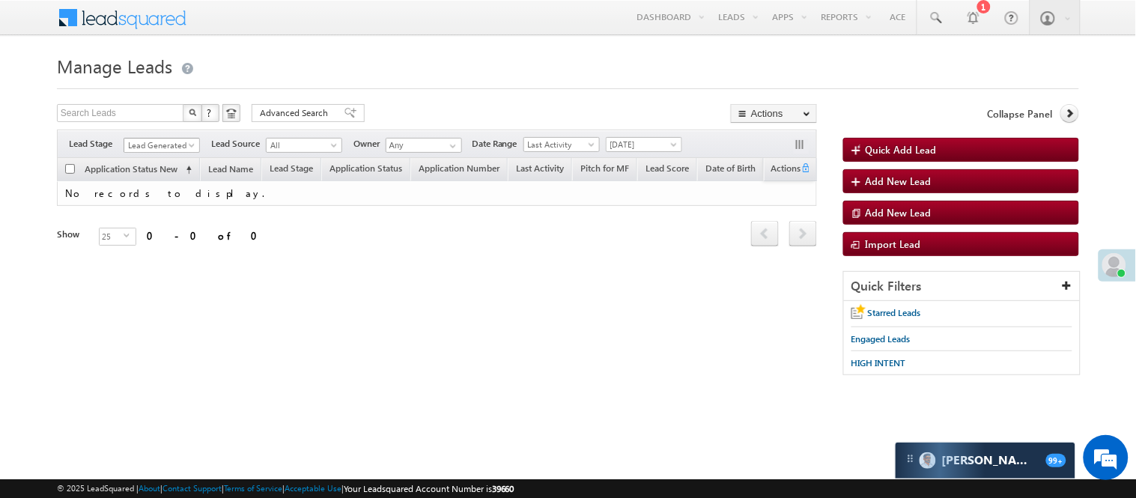
click at [167, 148] on span "Lead Generated" at bounding box center [159, 145] width 71 height 13
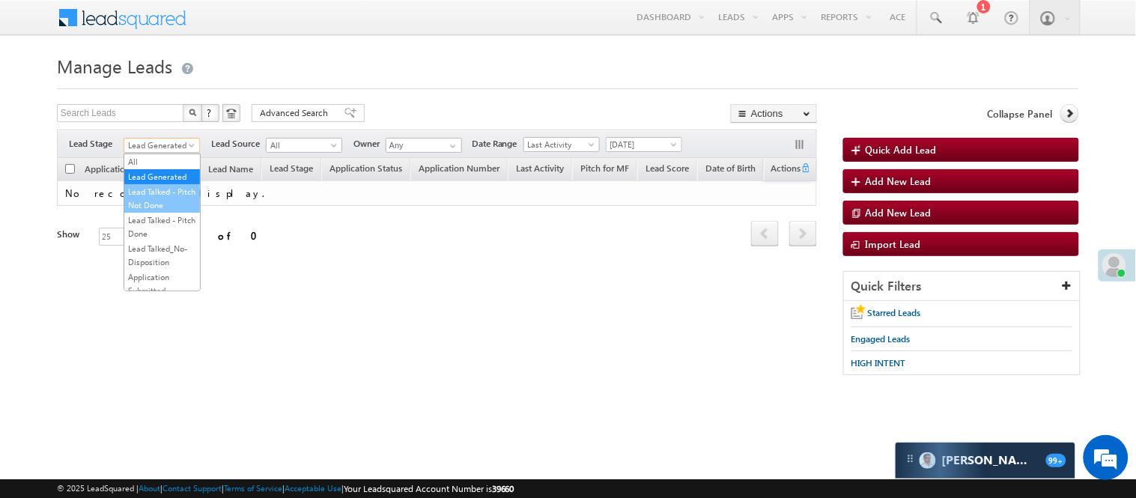
click at [145, 212] on link "Lead Talked - Pitch Not Done" at bounding box center [162, 198] width 76 height 27
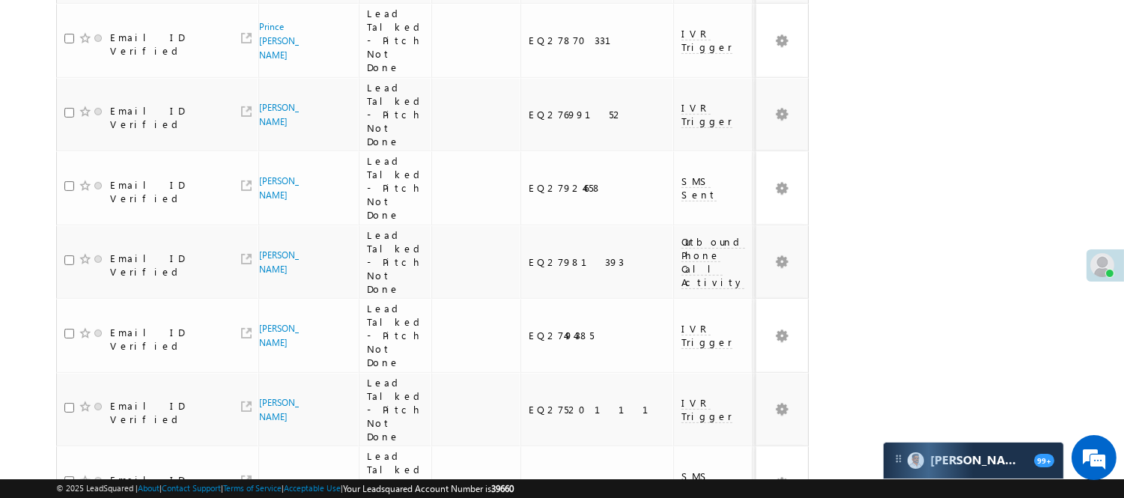
scroll to position [1345, 0]
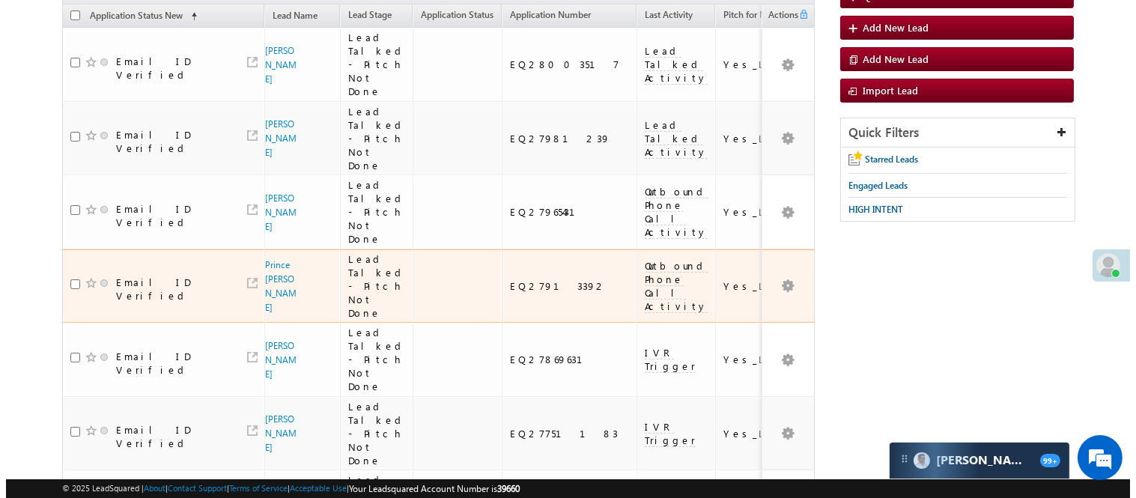
scroll to position [0, 0]
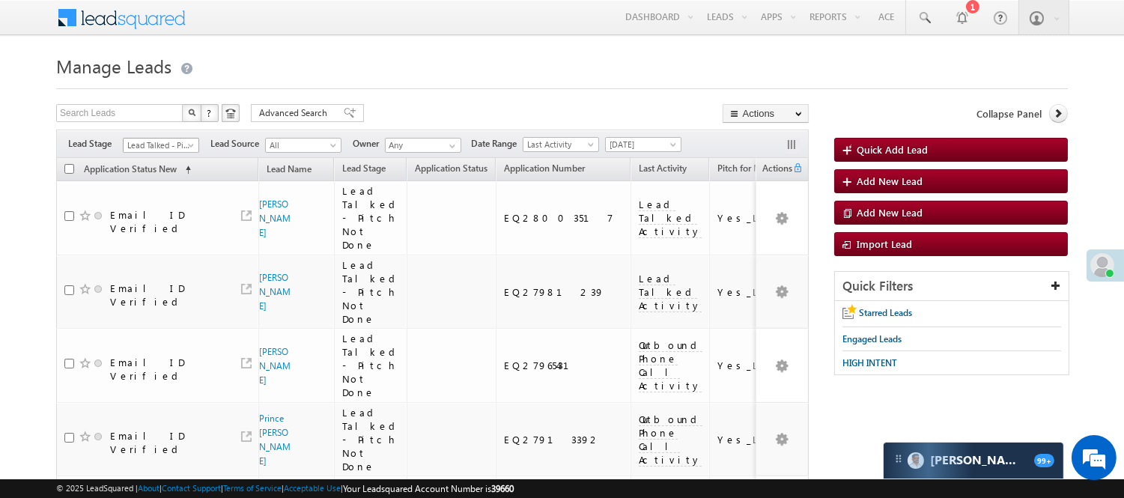
click at [178, 145] on span "Lead Talked - Pitch Not Done" at bounding box center [159, 145] width 71 height 13
click at [178, 183] on link "Lead Generated" at bounding box center [162, 176] width 76 height 13
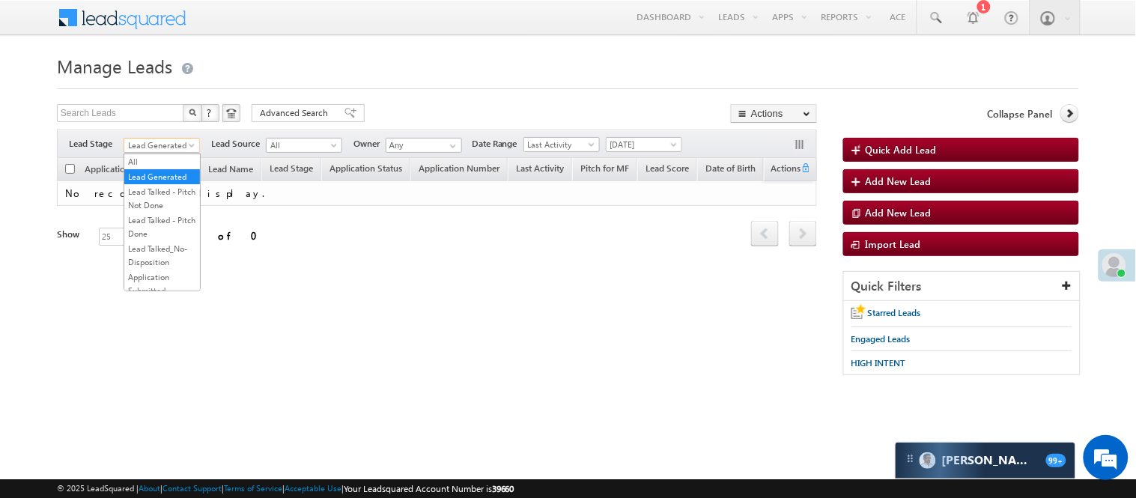
click at [183, 144] on span "Lead Generated" at bounding box center [159, 145] width 71 height 13
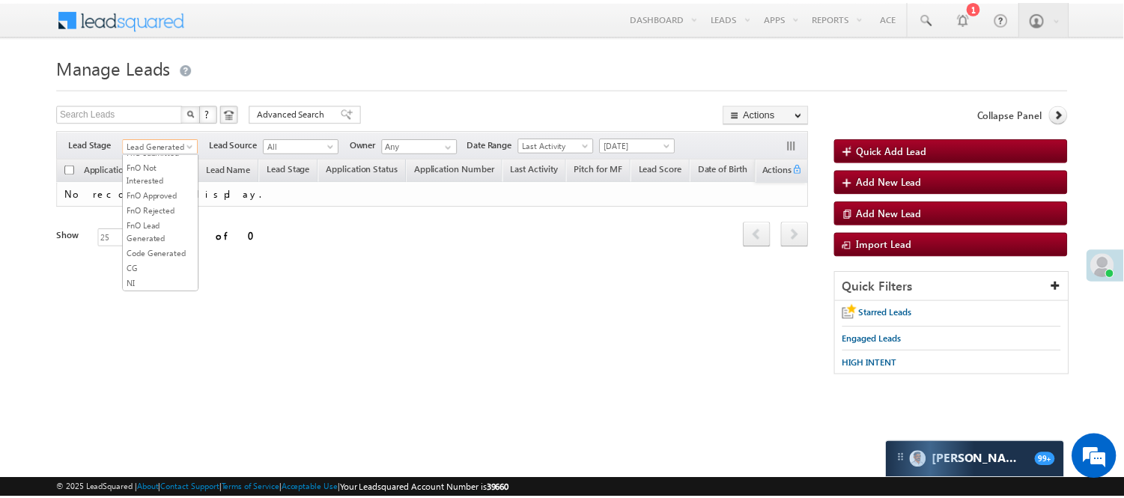
scroll to position [205, 0]
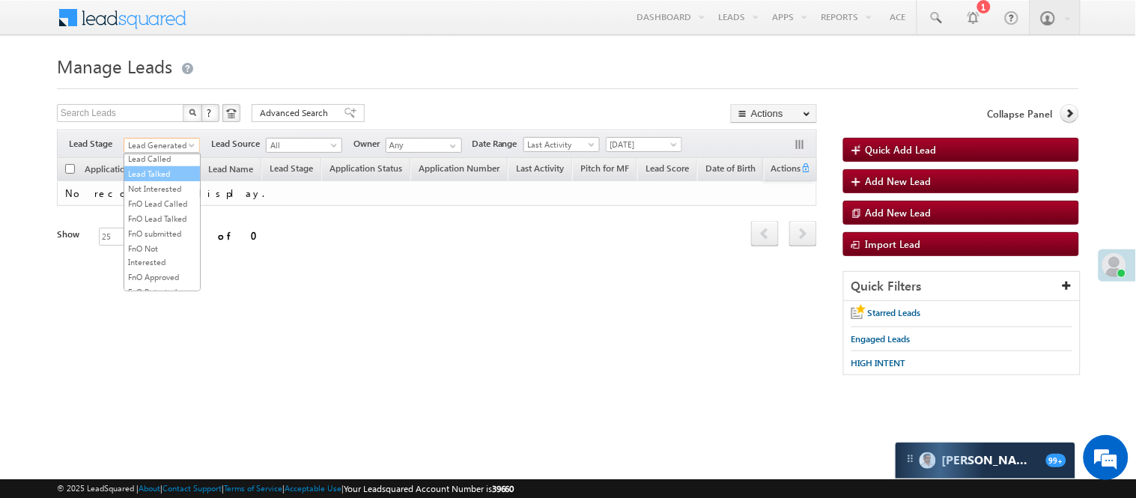
click at [169, 180] on link "Lead Talked" at bounding box center [162, 173] width 76 height 13
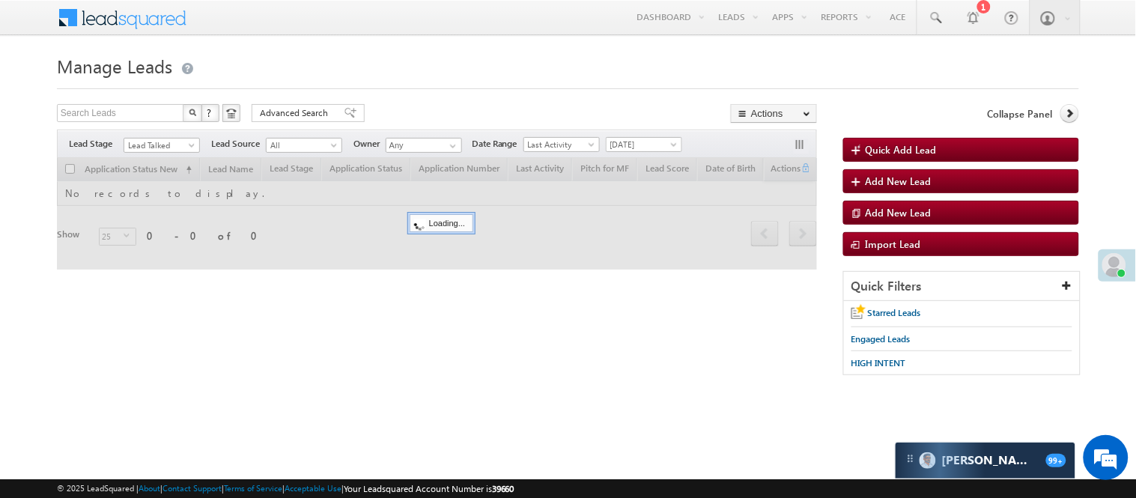
click at [469, 58] on h1 "Manage Leads" at bounding box center [568, 64] width 1022 height 29
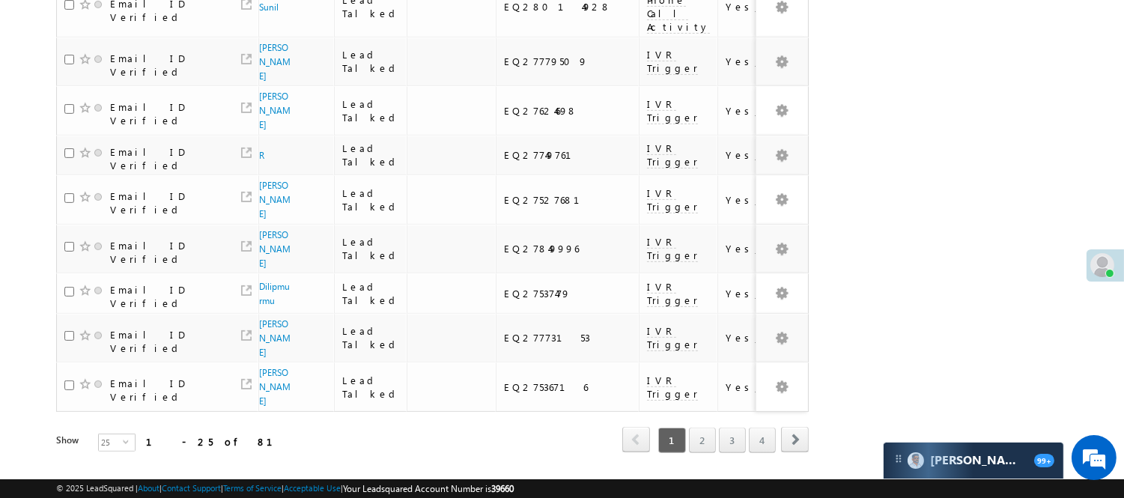
scroll to position [1030, 0]
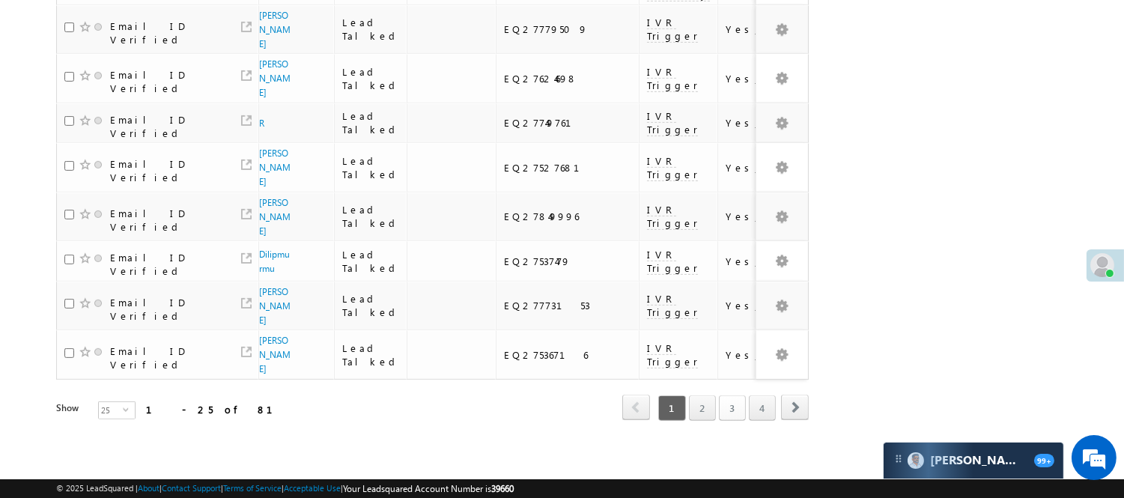
click at [732, 395] on link "3" at bounding box center [732, 407] width 27 height 25
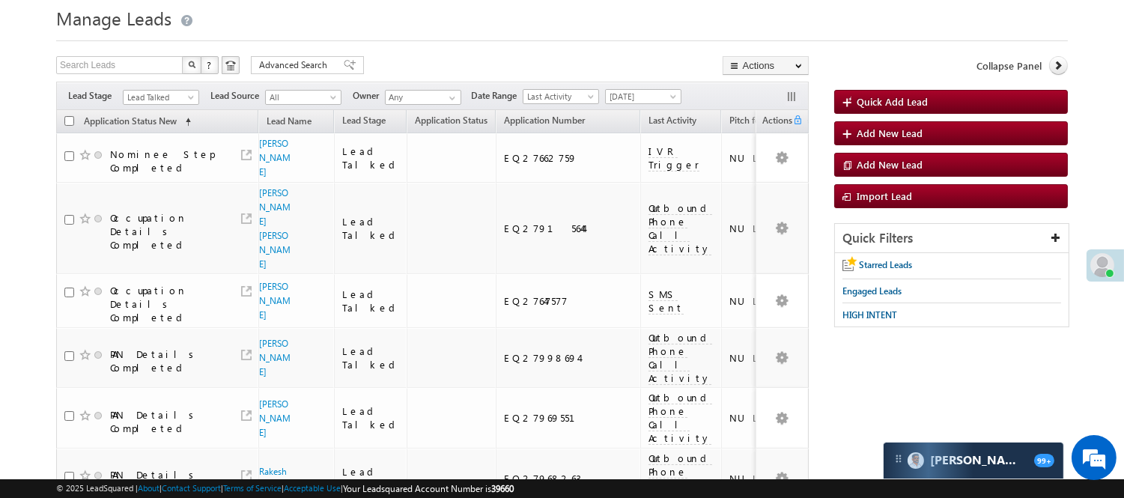
scroll to position [1046, 0]
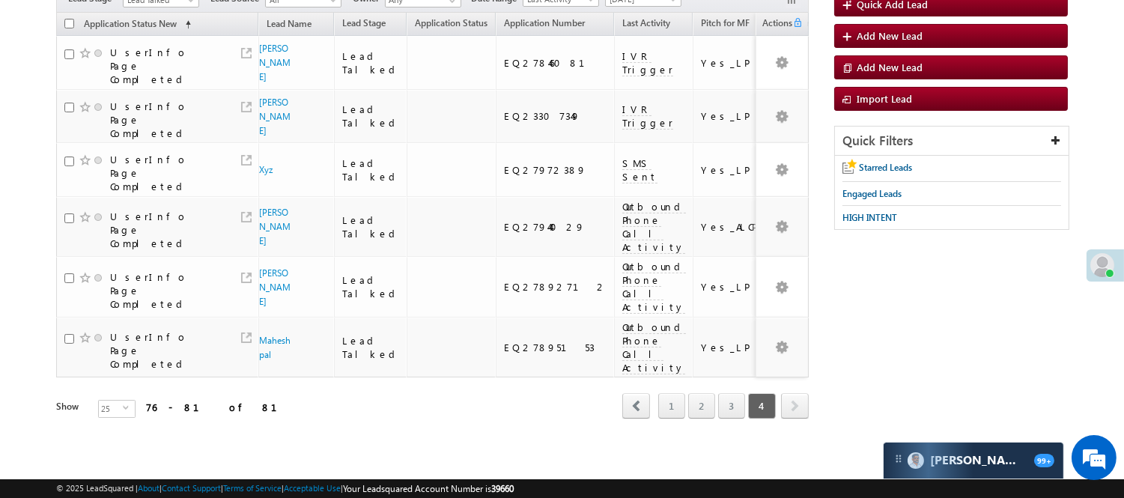
scroll to position [95, 0]
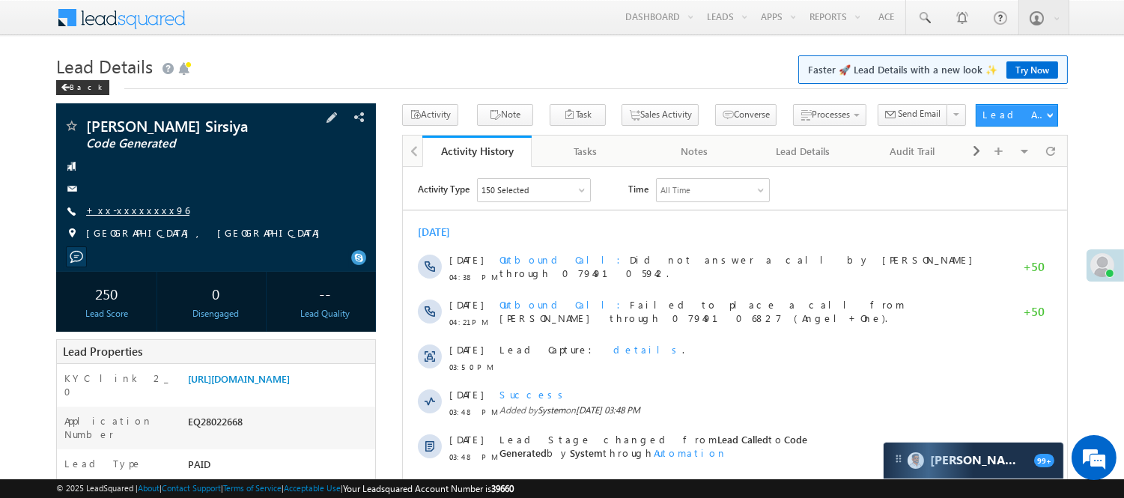
click at [136, 210] on link "+xx-xxxxxxxx96" at bounding box center [137, 210] width 103 height 13
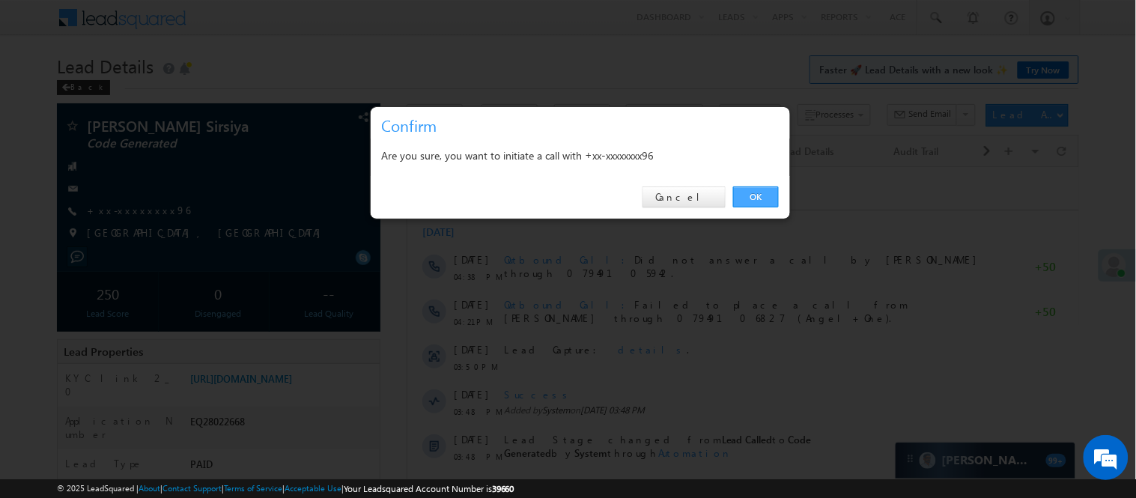
click at [761, 195] on link "OK" at bounding box center [756, 196] width 46 height 21
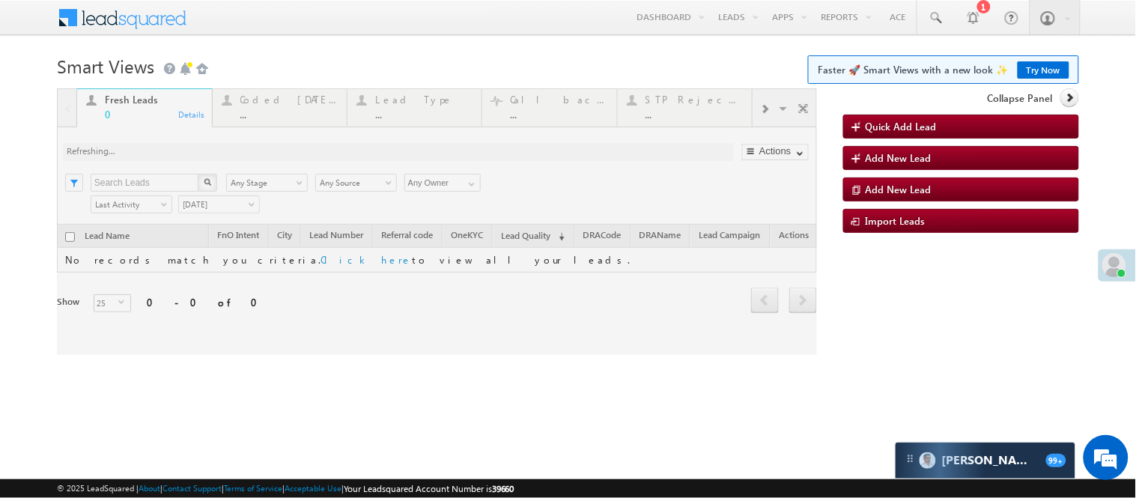
click at [273, 108] on div at bounding box center [437, 221] width 760 height 267
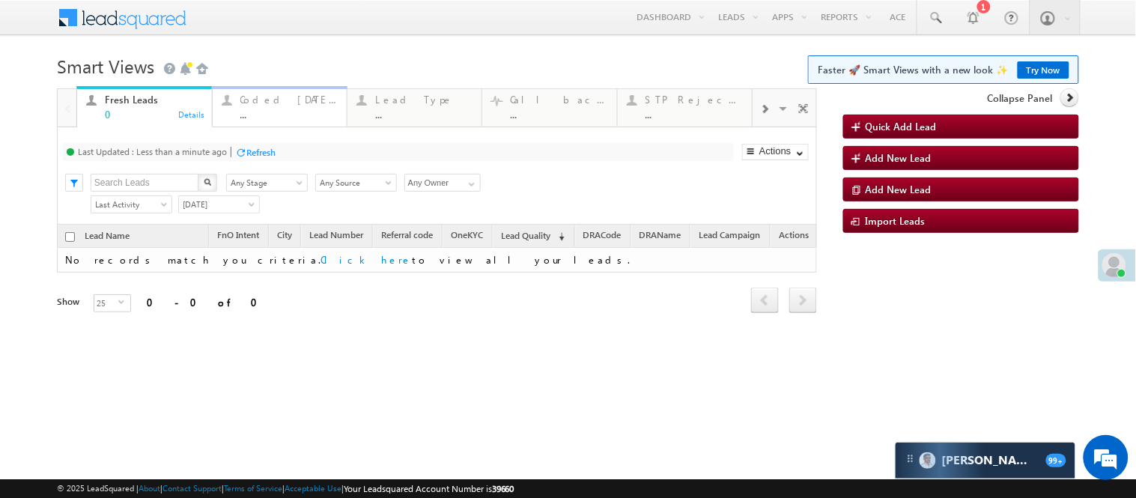
click at [279, 100] on div "Coded Today" at bounding box center [288, 100] width 97 height 12
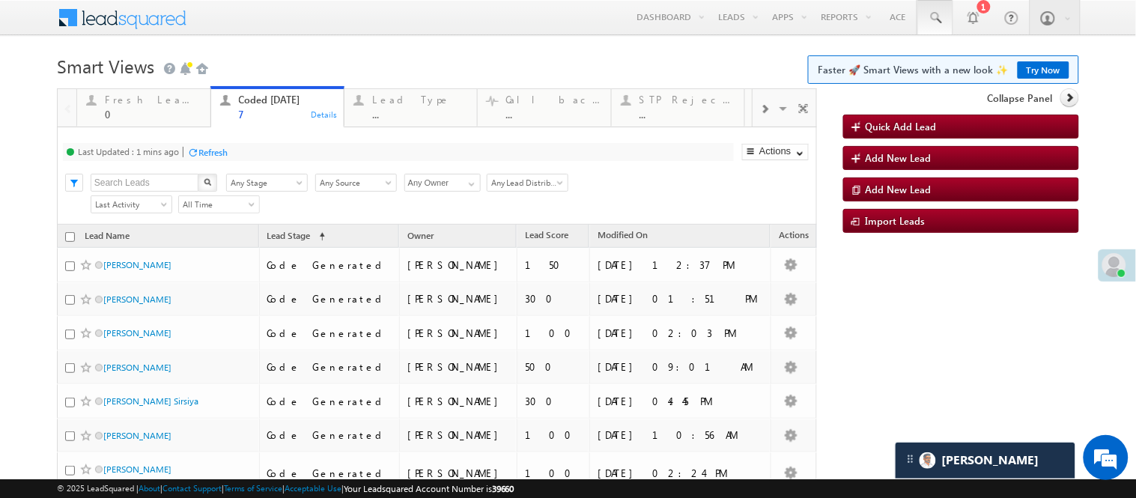
click at [929, 23] on span at bounding box center [935, 17] width 15 height 15
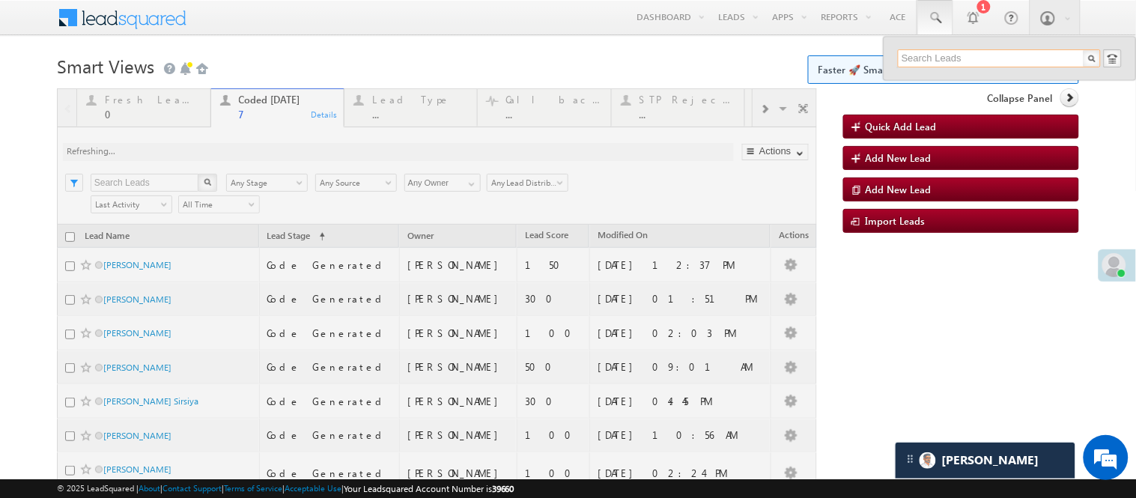
click at [971, 58] on input "text" at bounding box center [999, 58] width 203 height 18
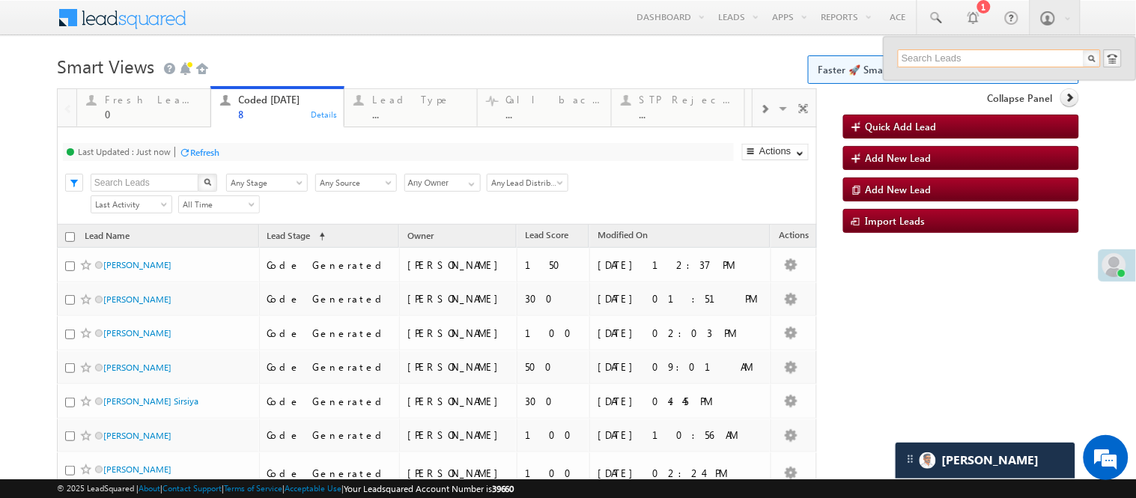
paste input "EQ27918182"
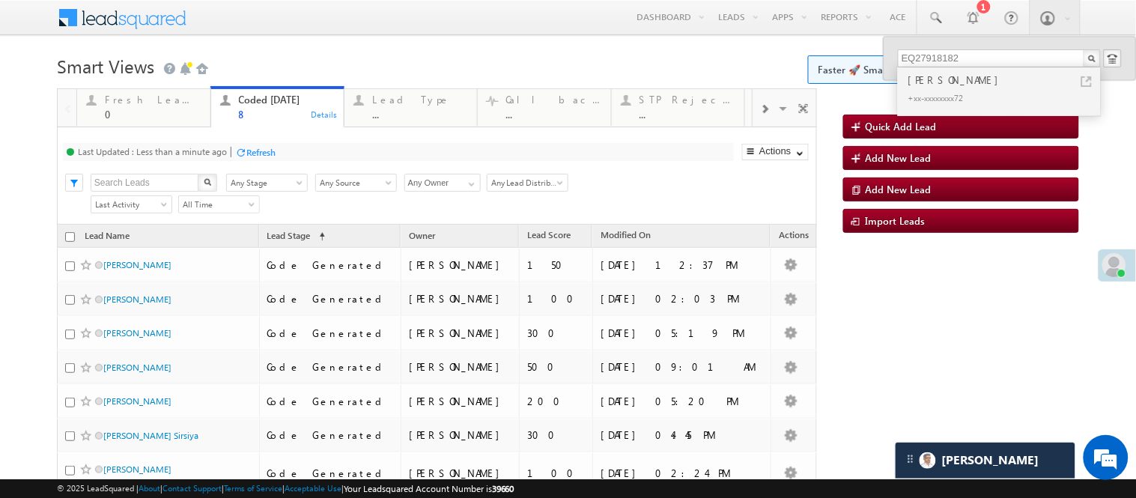
click at [315, 50] on h1 "Smart Views Getting Started Faster 🚀 Smart Views with a new look ✨ Try Now" at bounding box center [568, 64] width 1022 height 29
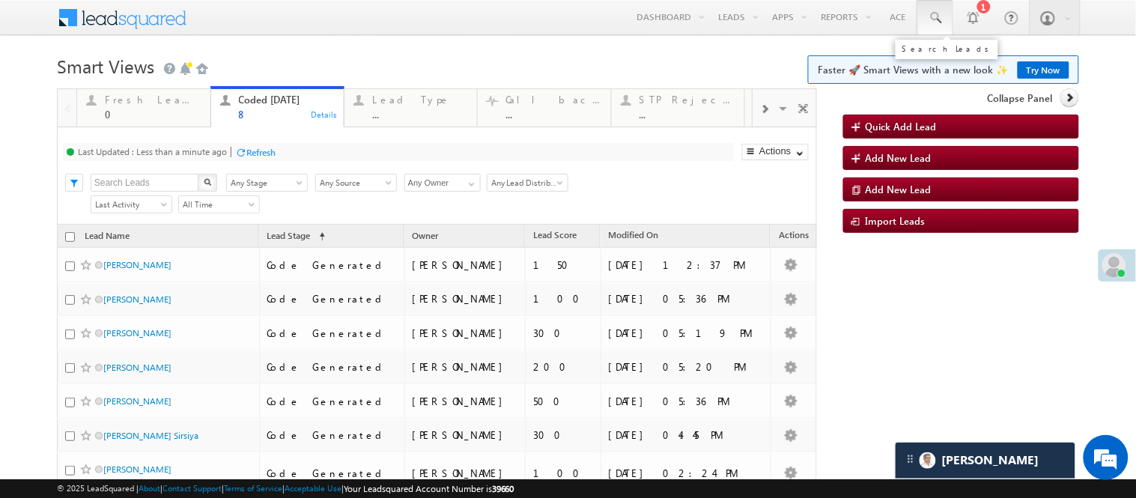
click at [936, 16] on link at bounding box center [935, 17] width 36 height 34
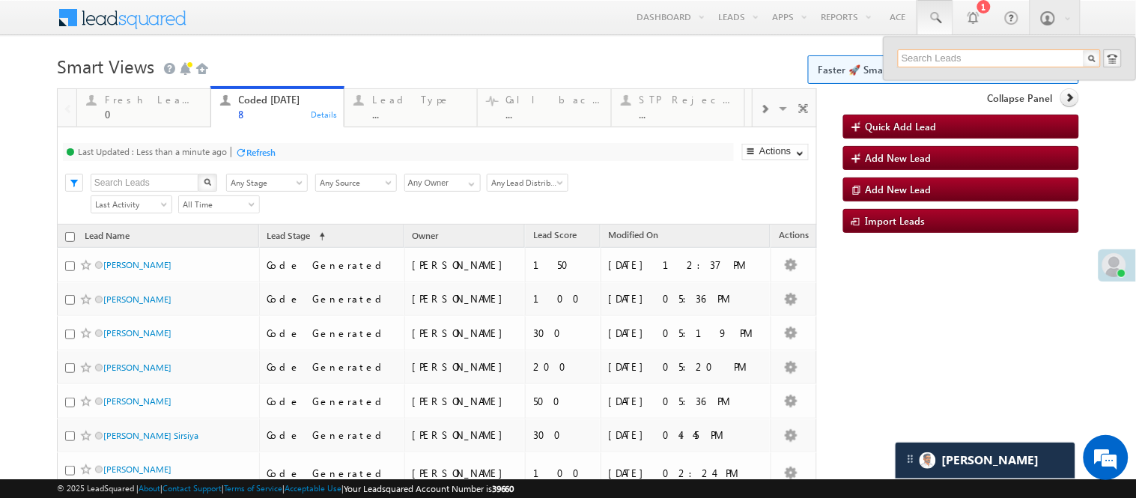
drag, startPoint x: 947, startPoint y: 54, endPoint x: 947, endPoint y: 46, distance: 7.5
click at [947, 54] on input "text" at bounding box center [999, 58] width 203 height 18
paste input "EQ17594084"
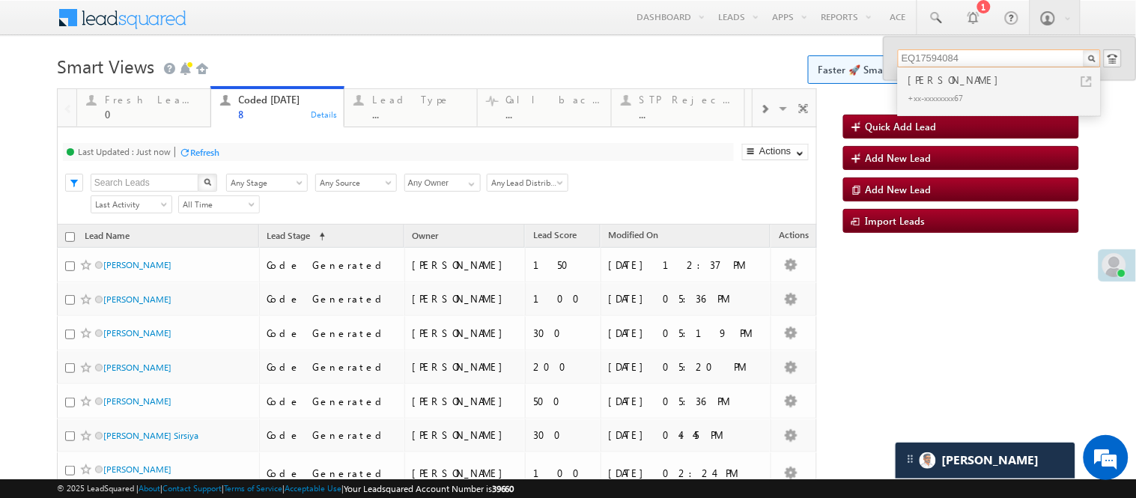
type input "EQ17594084"
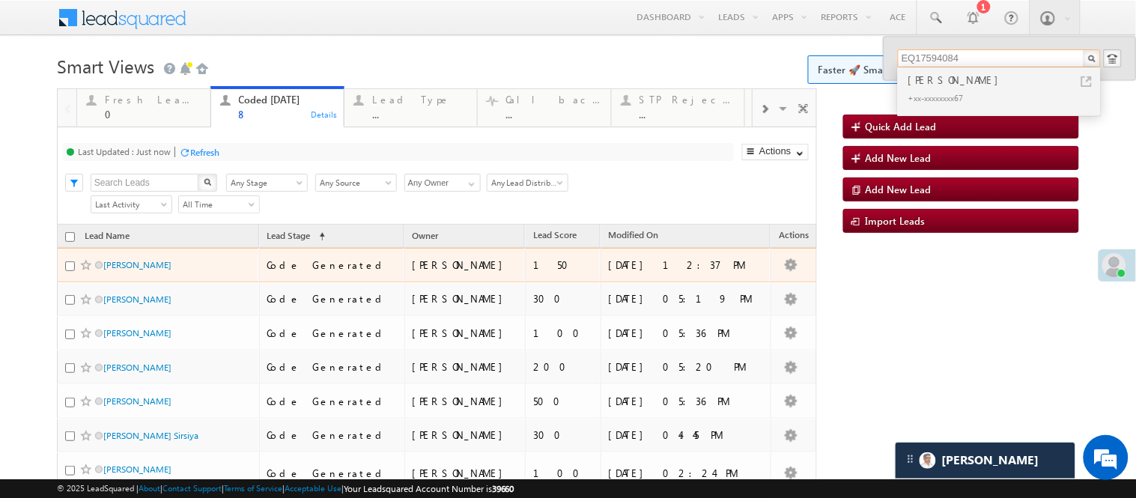
scroll to position [181, 0]
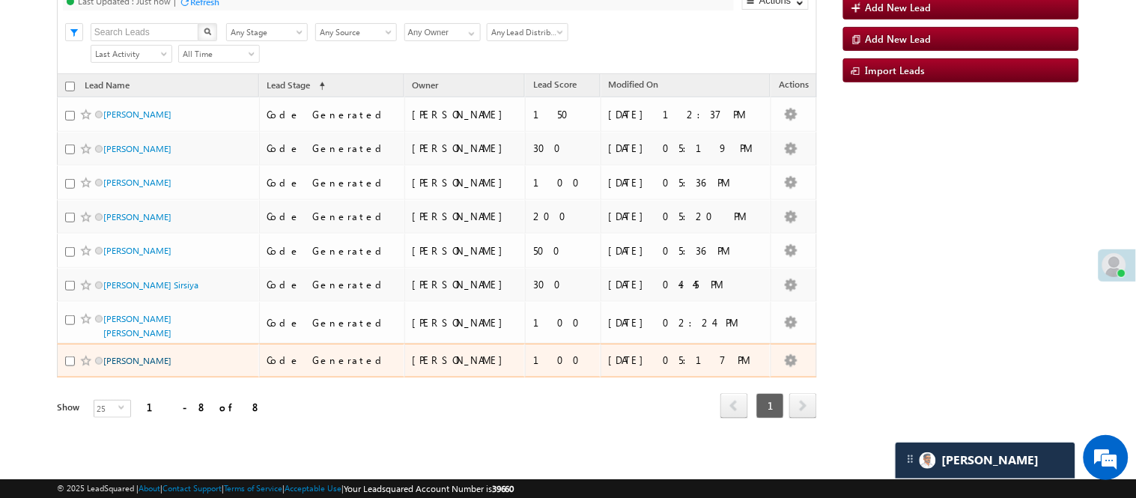
click at [148, 357] on link "[PERSON_NAME]" at bounding box center [137, 360] width 68 height 11
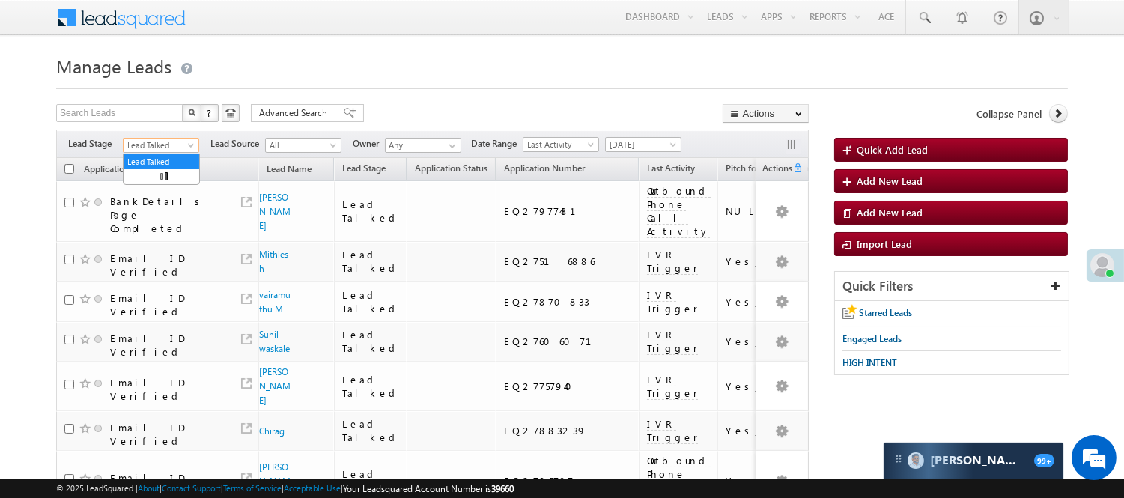
click at [174, 152] on span "Lead Talked" at bounding box center [159, 145] width 71 height 13
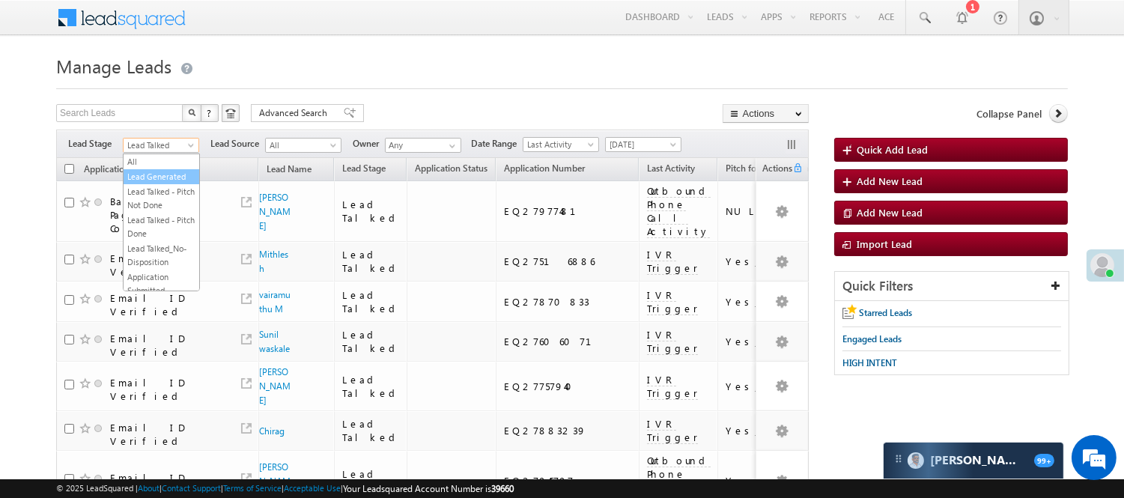
click at [148, 183] on link "Lead Generated" at bounding box center [162, 176] width 76 height 13
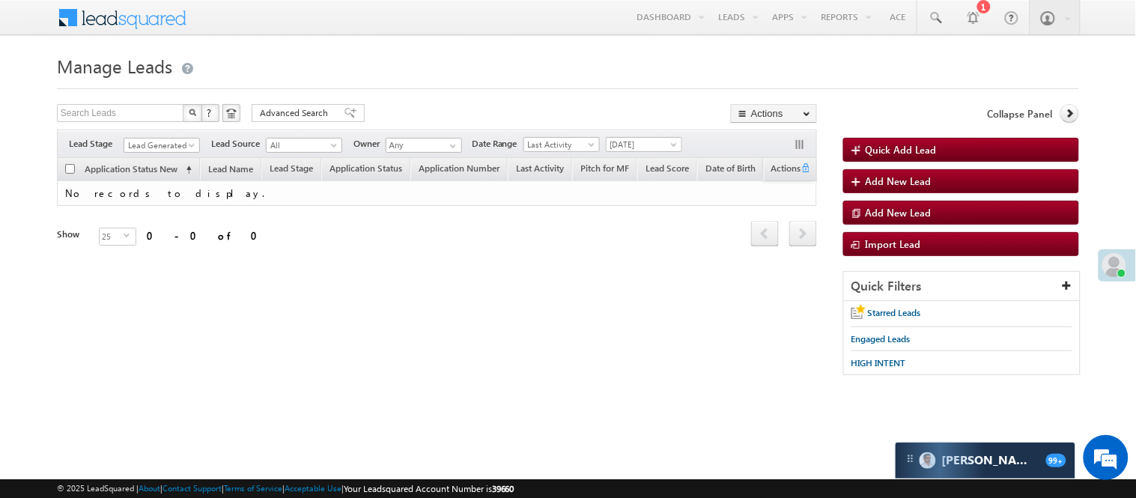
click at [173, 136] on div "Filters Lead Stage All Lead Generated Lead Talked - Pitch Not Done Lead Talked …" at bounding box center [437, 144] width 760 height 28
click at [175, 139] on span "Lead Generated" at bounding box center [159, 145] width 71 height 13
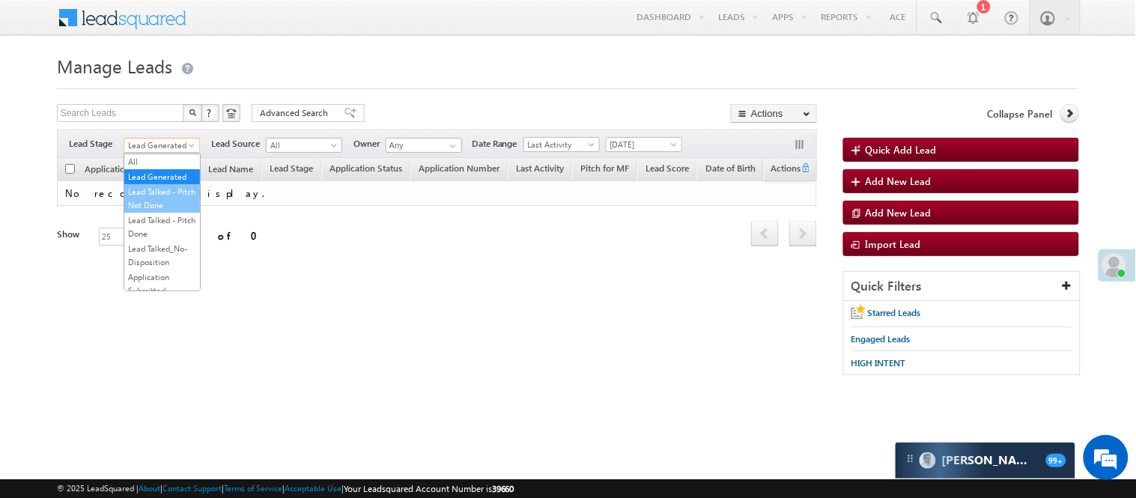
click at [168, 210] on link "Lead Talked - Pitch Not Done" at bounding box center [162, 198] width 76 height 27
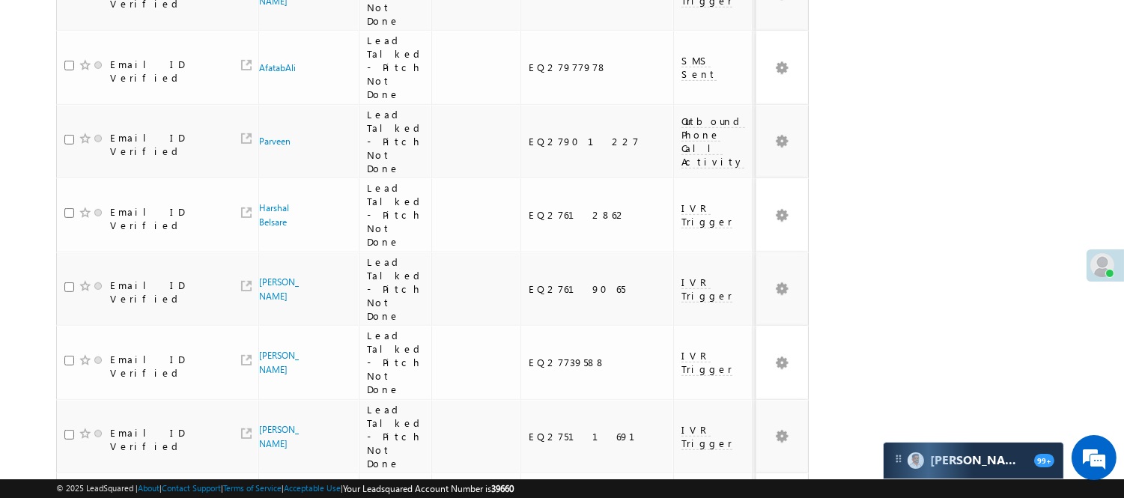
scroll to position [1345, 0]
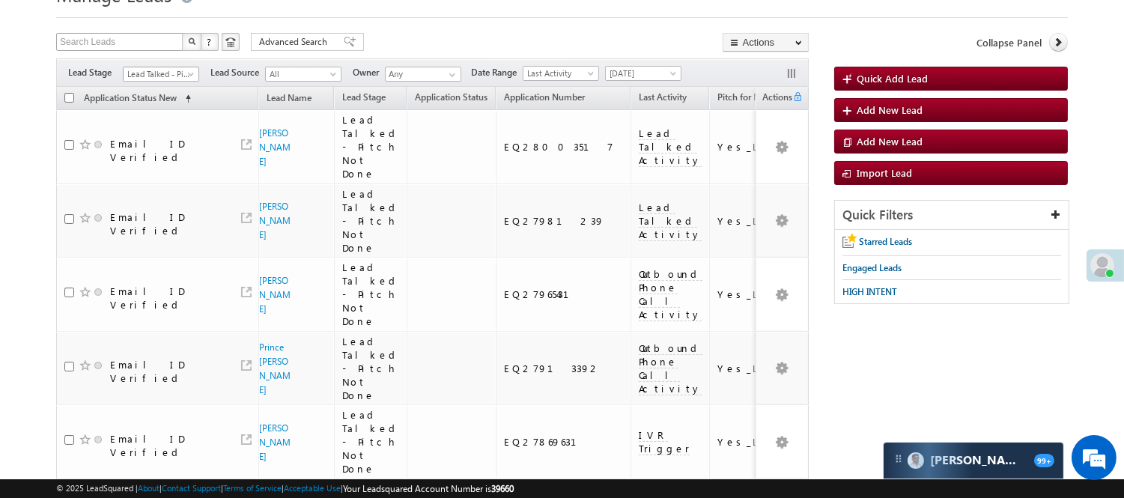
scroll to position [0, 0]
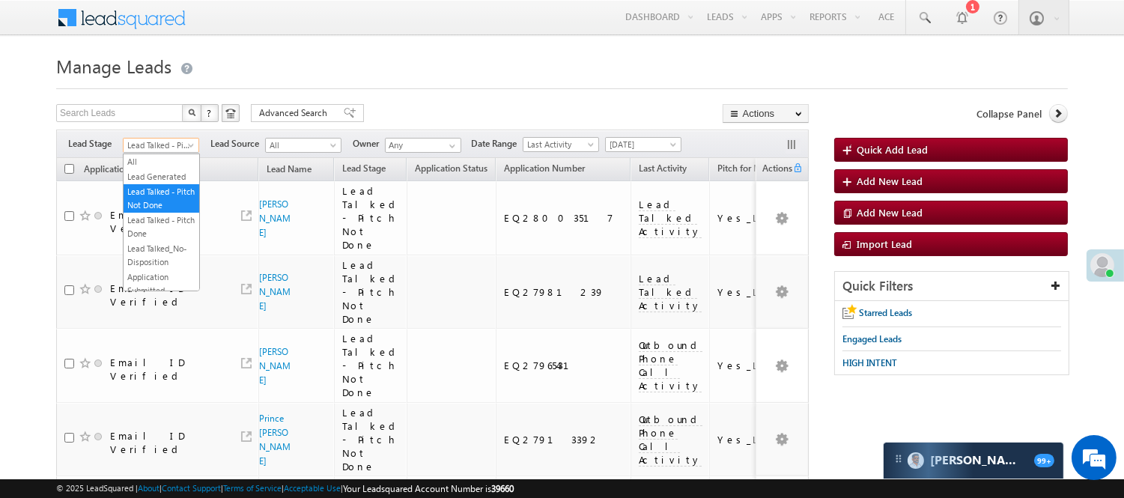
click at [163, 145] on span "Lead Talked - Pitch Not Done" at bounding box center [159, 145] width 71 height 13
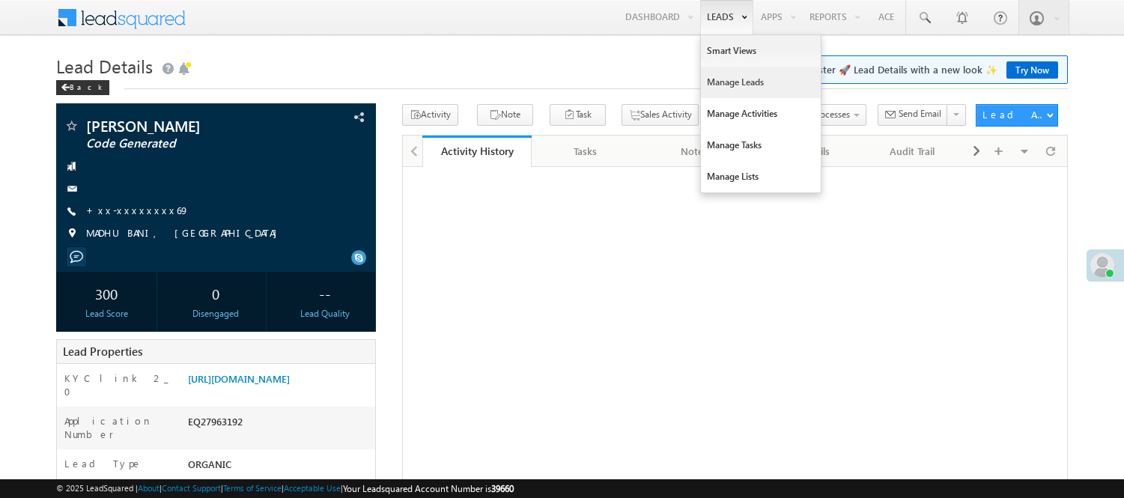
click at [762, 83] on link "Manage Leads" at bounding box center [761, 82] width 120 height 31
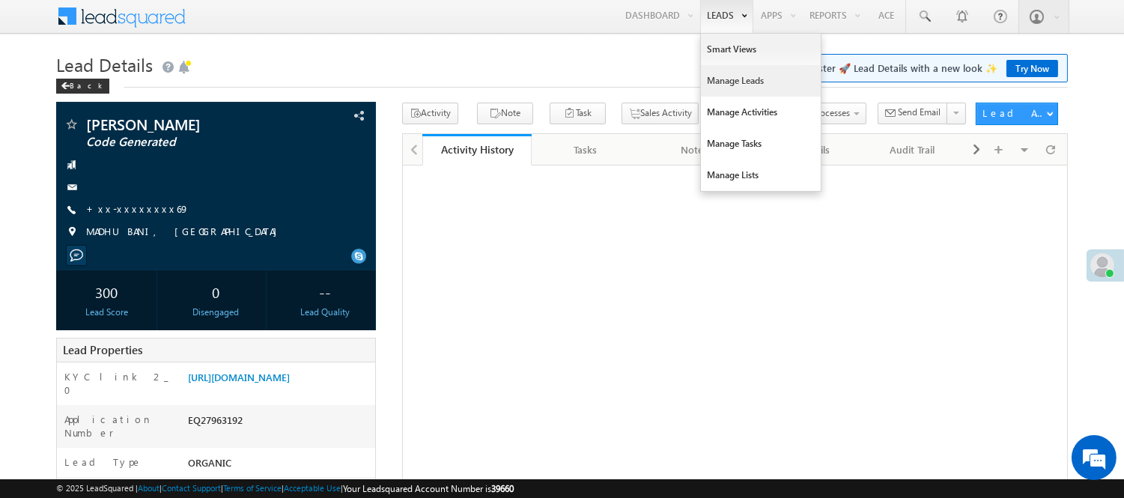
scroll to position [1, 0]
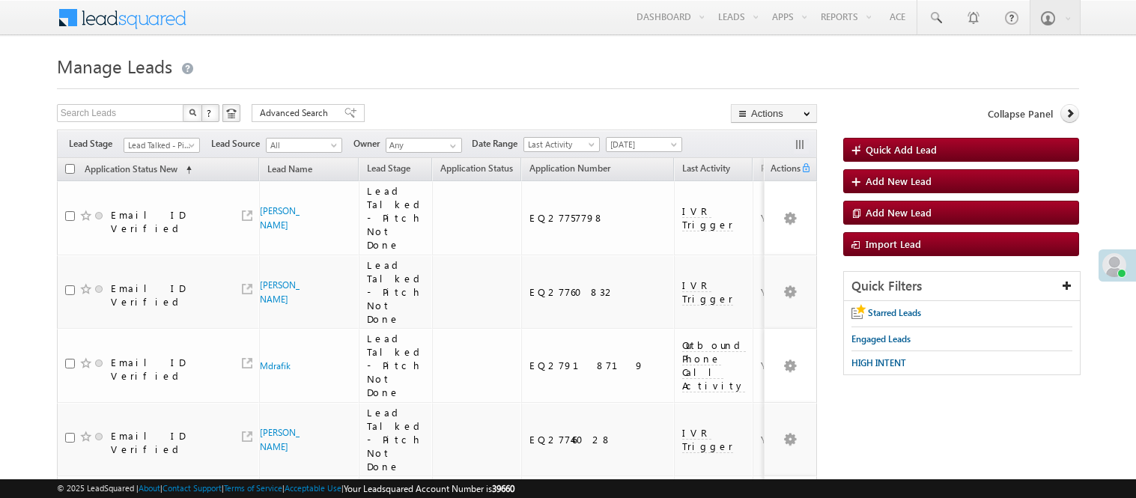
click at [174, 148] on span "Lead Talked - Pitch Not Done" at bounding box center [159, 145] width 71 height 13
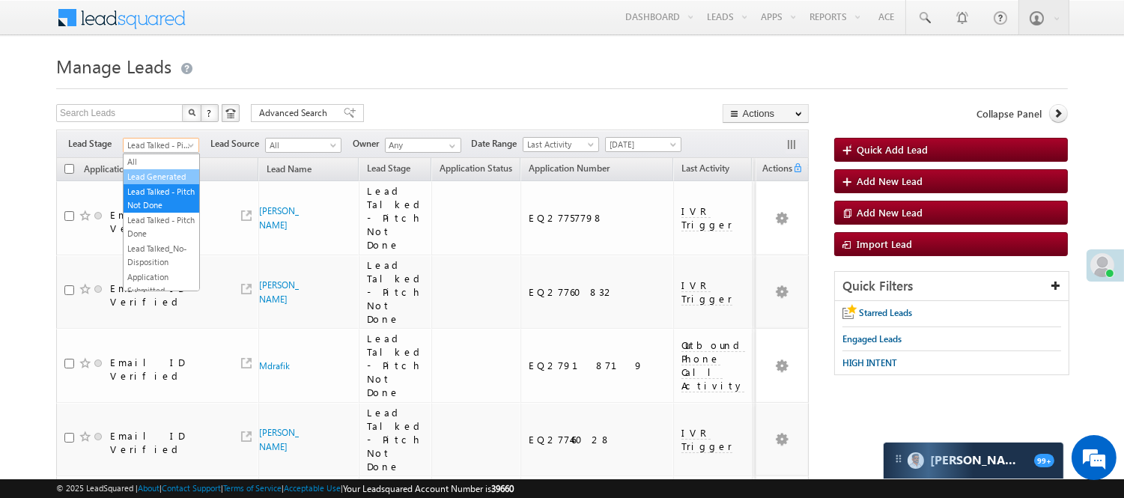
click at [160, 183] on link "Lead Generated" at bounding box center [162, 176] width 76 height 13
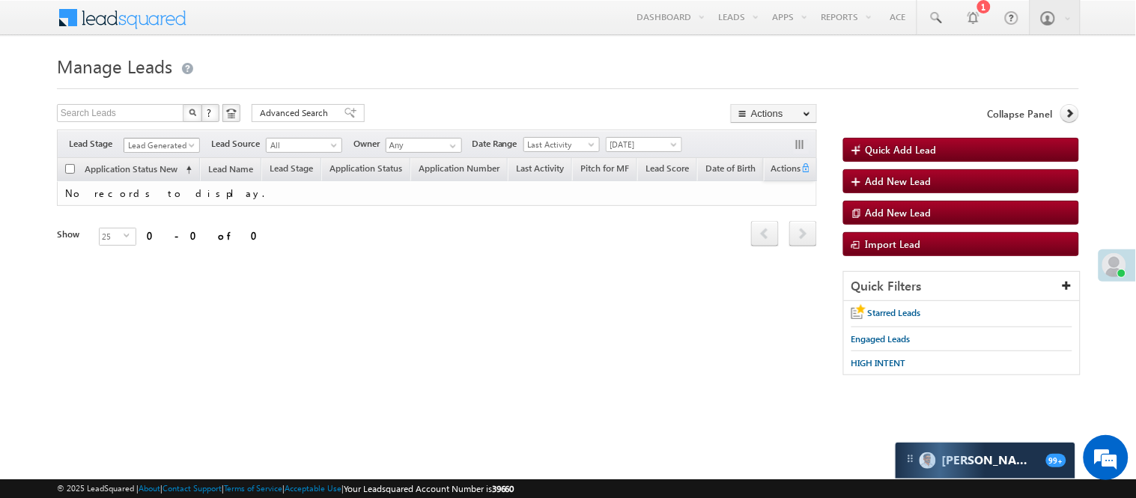
click at [173, 148] on span "Lead Generated" at bounding box center [159, 145] width 71 height 13
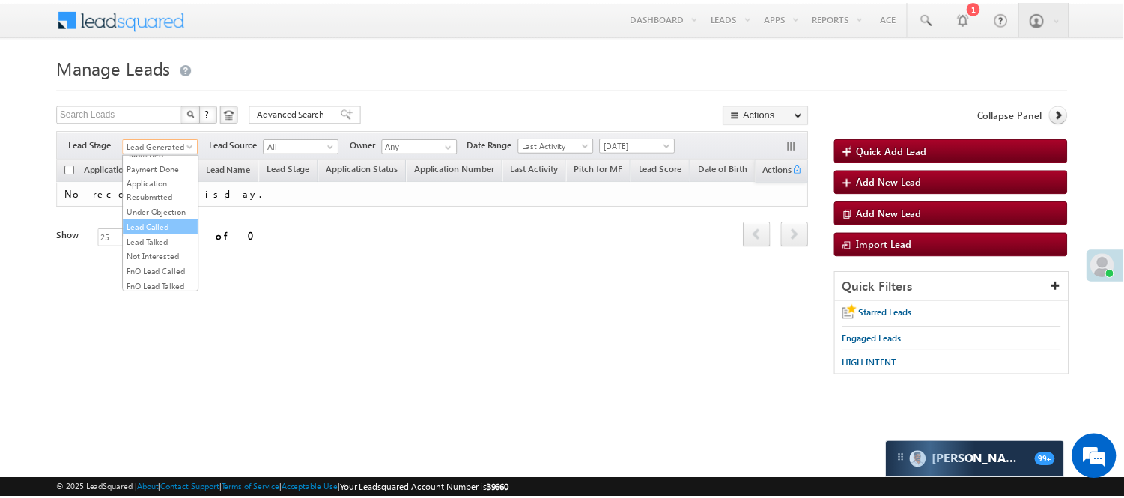
scroll to position [371, 0]
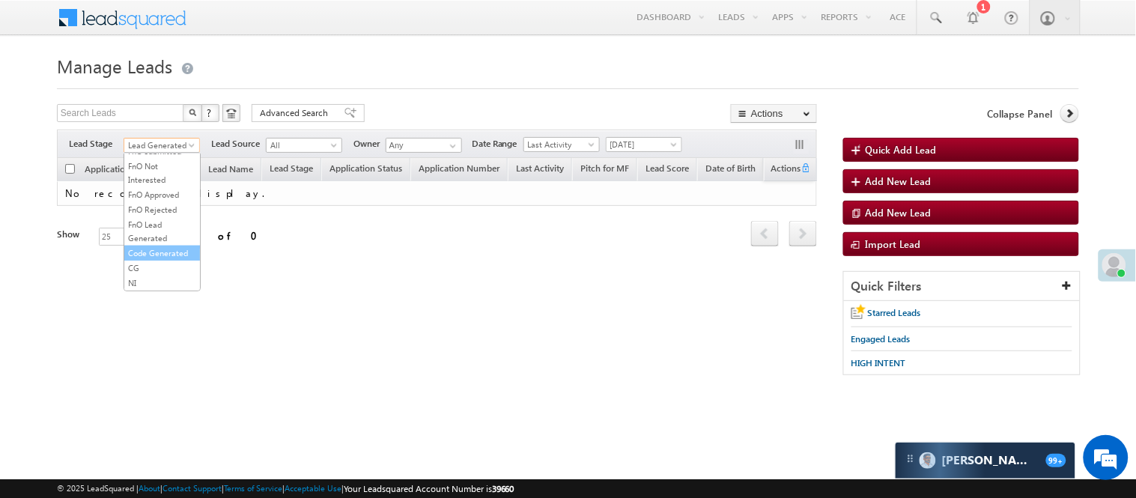
click at [152, 246] on link "Code Generated" at bounding box center [162, 252] width 76 height 13
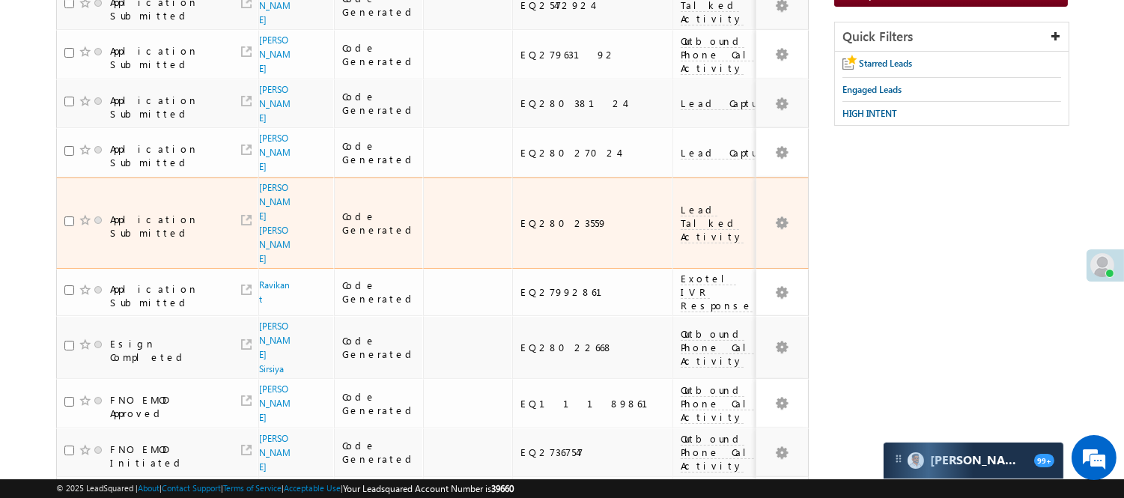
scroll to position [0, 0]
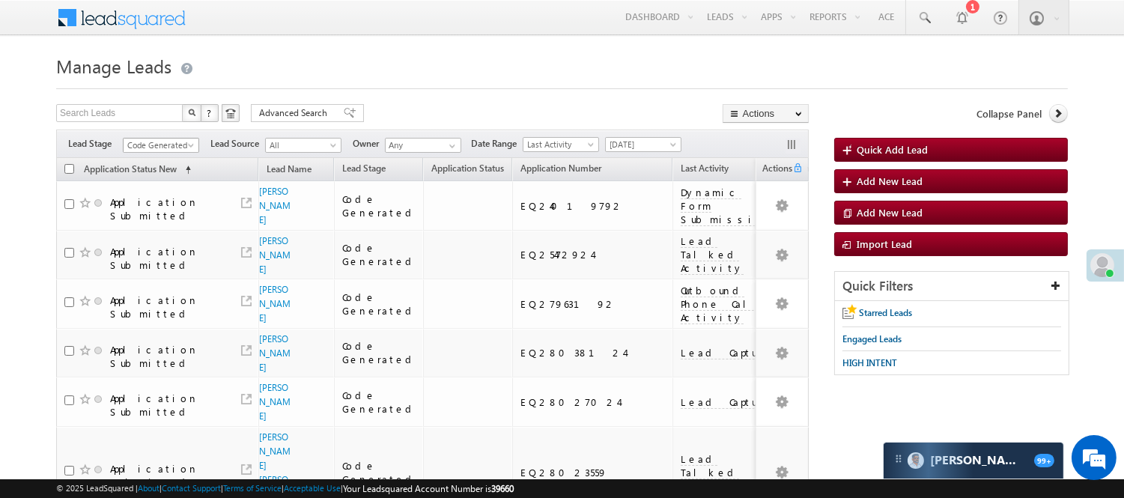
click at [174, 139] on span "Code Generated" at bounding box center [159, 145] width 71 height 13
click at [143, 183] on link "Lead Generated" at bounding box center [162, 176] width 76 height 13
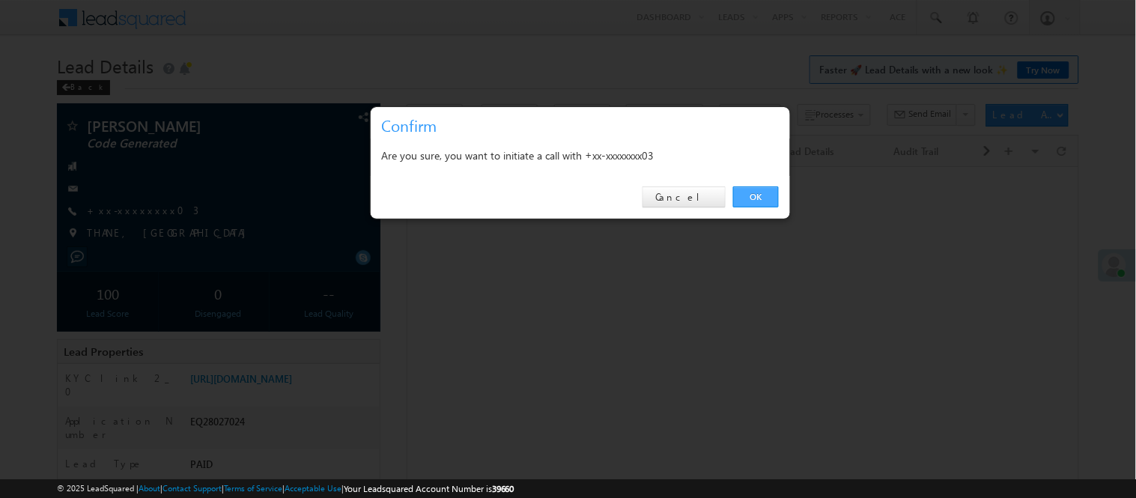
click at [758, 201] on link "OK" at bounding box center [756, 196] width 46 height 21
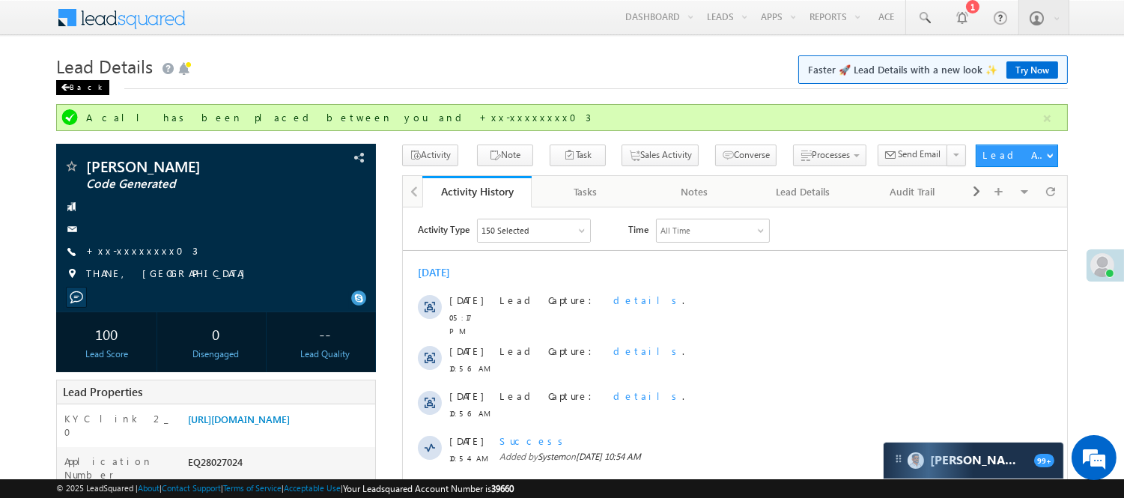
click at [72, 87] on div "Back" at bounding box center [82, 87] width 53 height 15
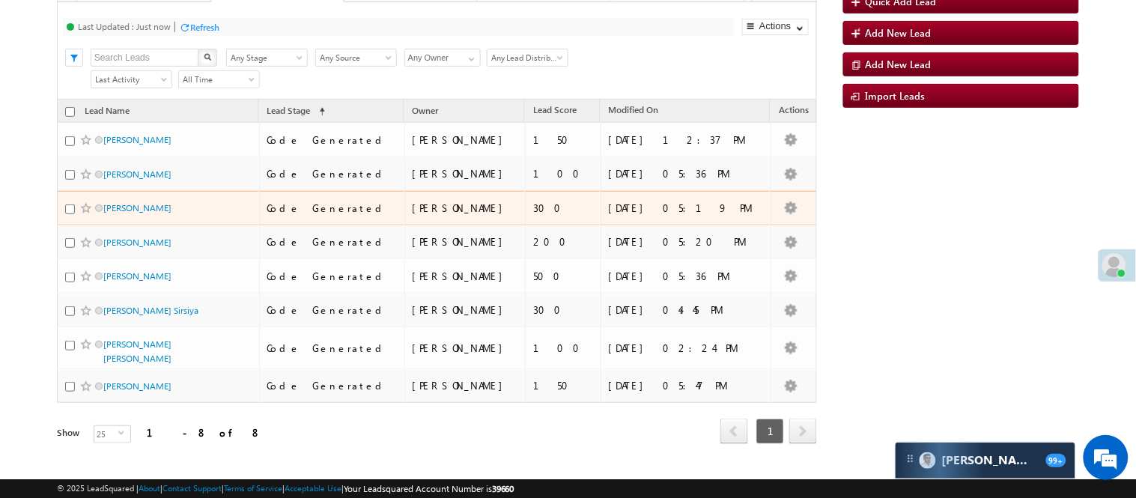
scroll to position [181, 0]
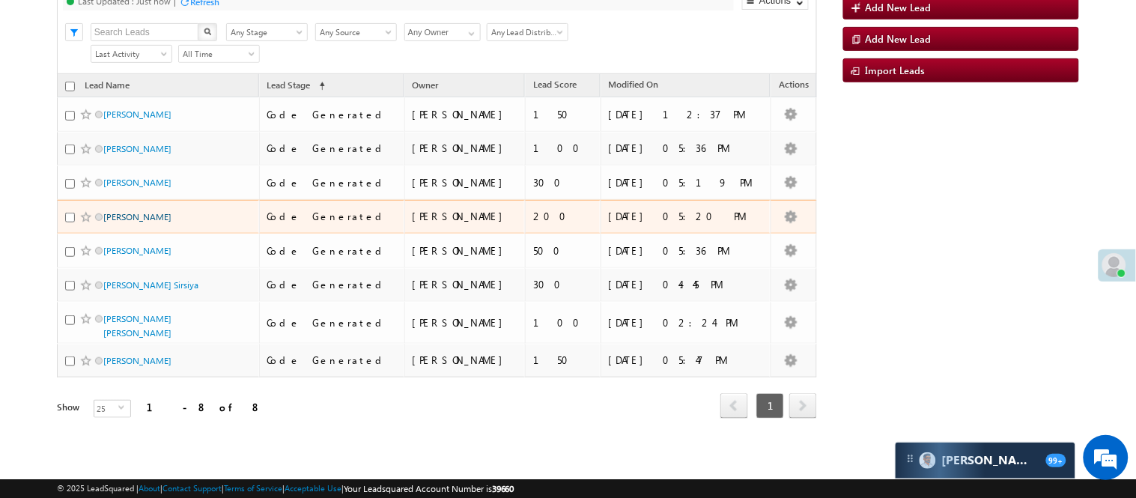
click at [115, 222] on link "[PERSON_NAME]" at bounding box center [137, 216] width 68 height 11
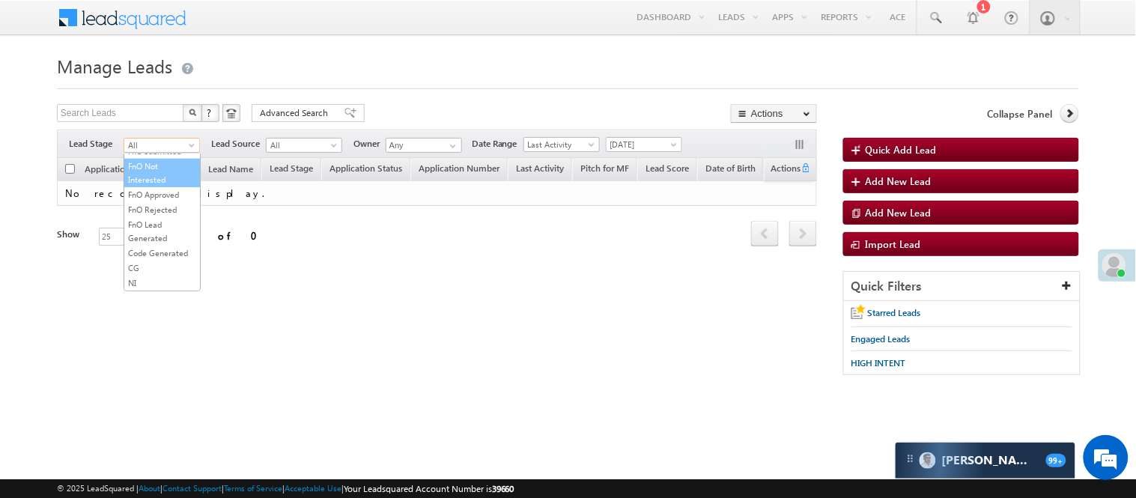
scroll to position [371, 0]
click at [160, 246] on link "Code Generated" at bounding box center [162, 252] width 76 height 13
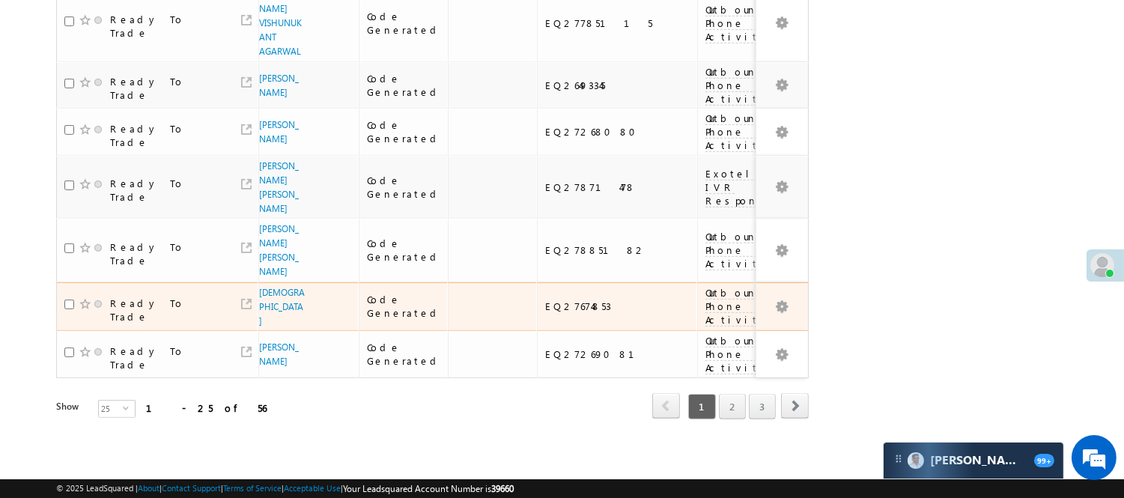
scroll to position [1182, 0]
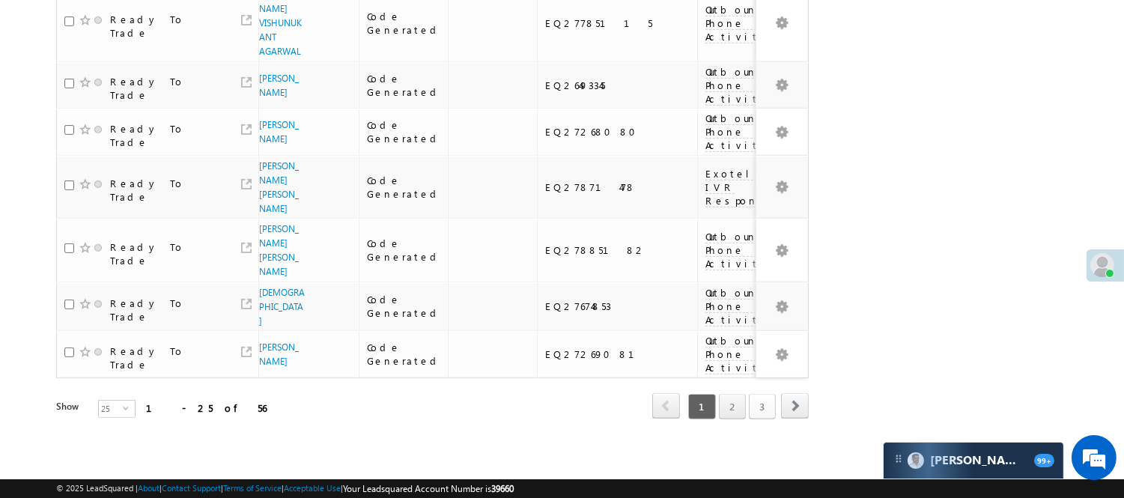
click at [770, 394] on link "3" at bounding box center [762, 406] width 27 height 25
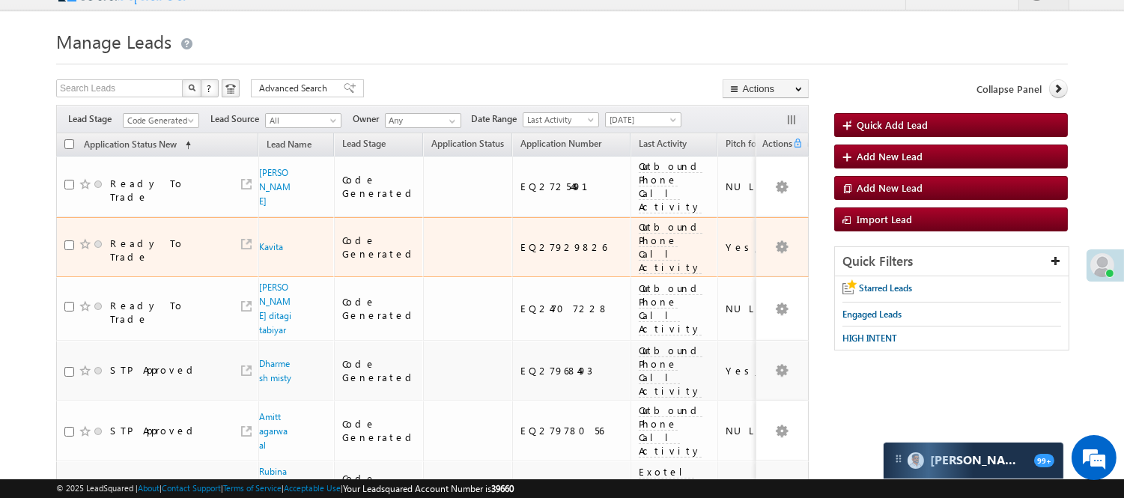
scroll to position [83, 0]
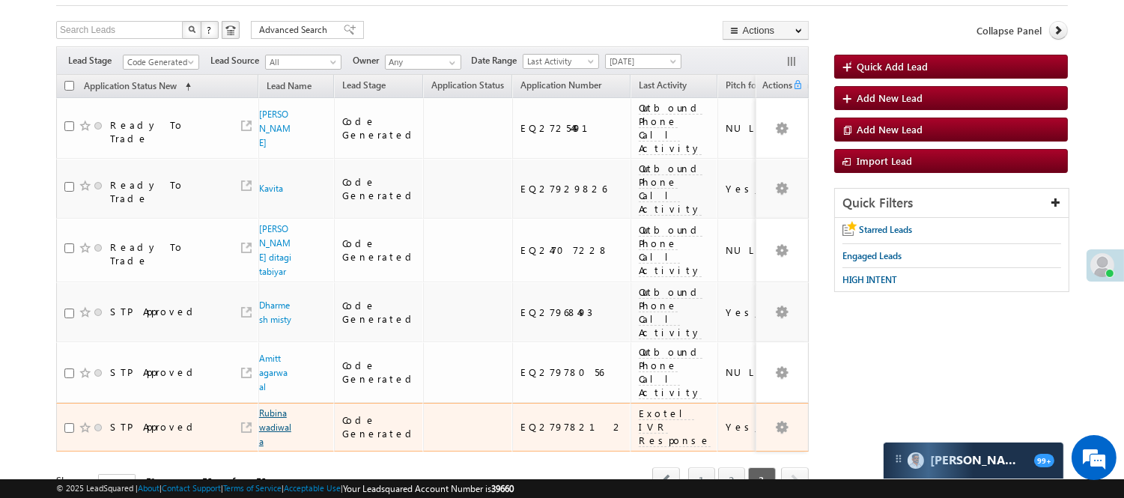
click at [275, 407] on link "Rubina wadiwala" at bounding box center [275, 427] width 32 height 40
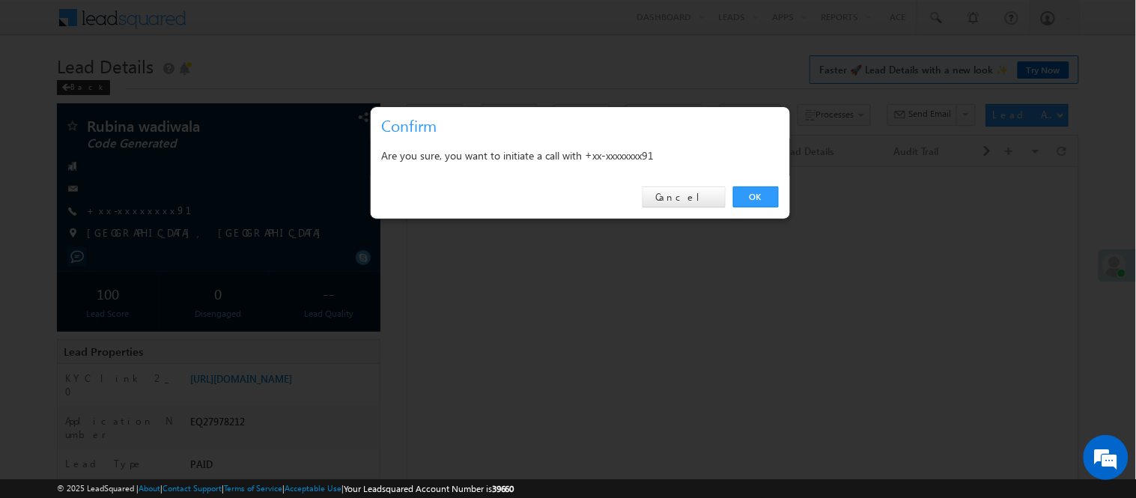
click at [777, 181] on div "OK Cancel" at bounding box center [580, 197] width 419 height 43
click at [753, 199] on link "OK" at bounding box center [756, 196] width 46 height 21
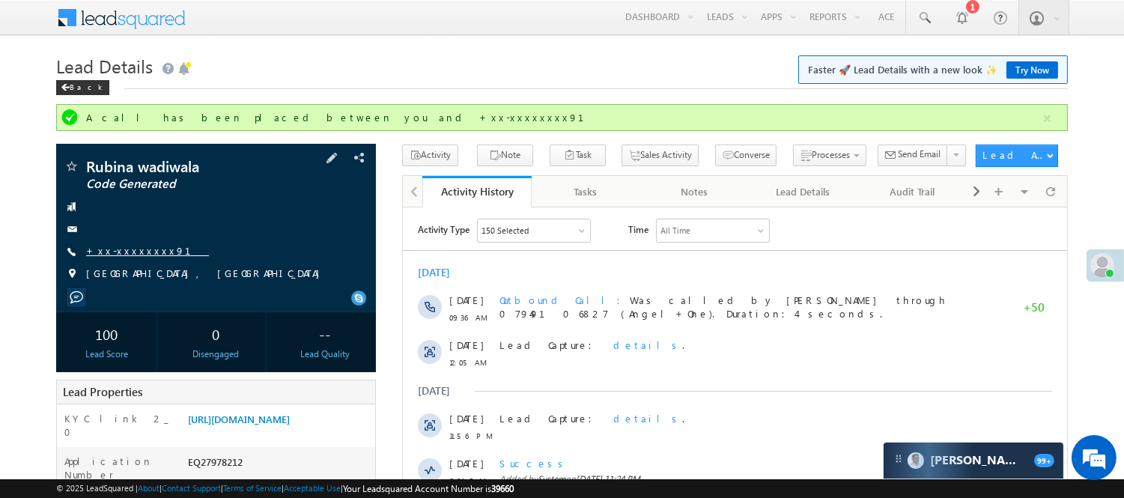
click at [98, 250] on link "+xx-xxxxxxxx91" at bounding box center [147, 250] width 123 height 13
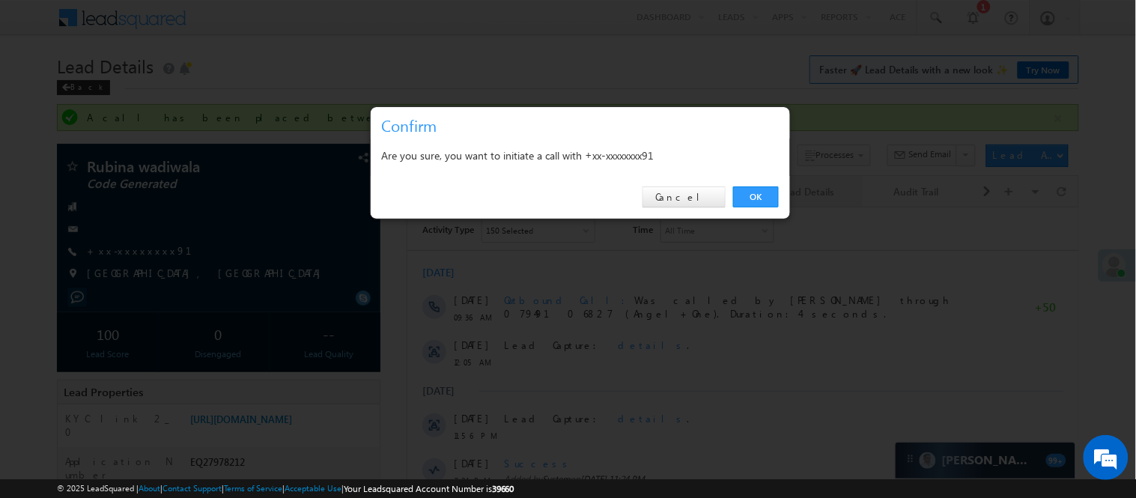
click at [750, 196] on link "OK" at bounding box center [756, 196] width 46 height 21
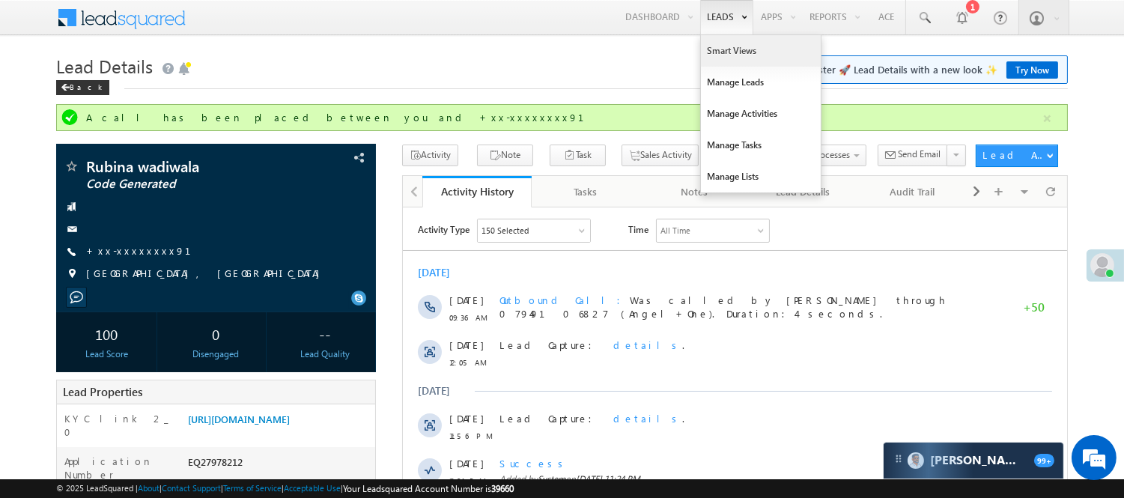
click at [714, 46] on link "Smart Views" at bounding box center [761, 50] width 120 height 31
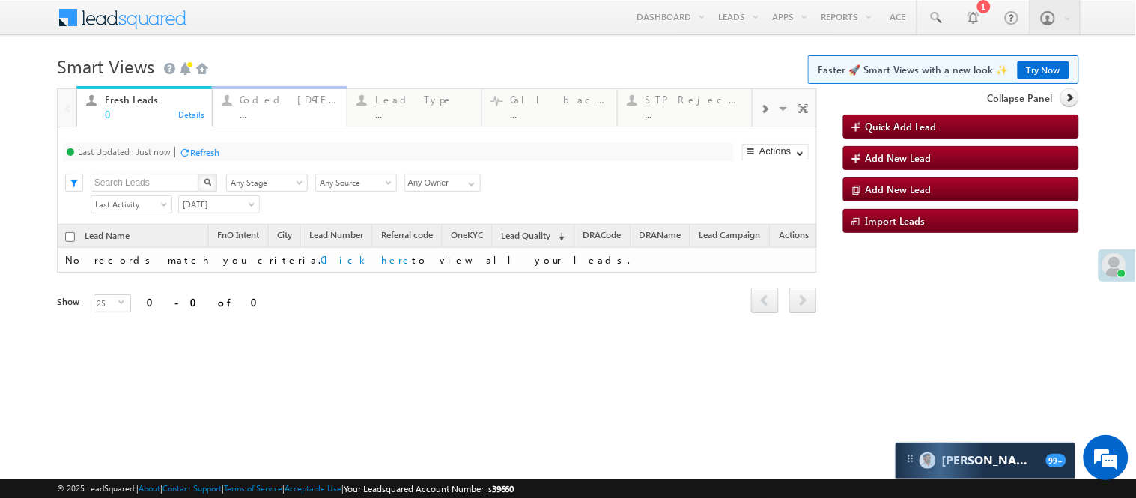
click at [283, 109] on div "..." at bounding box center [288, 114] width 97 height 11
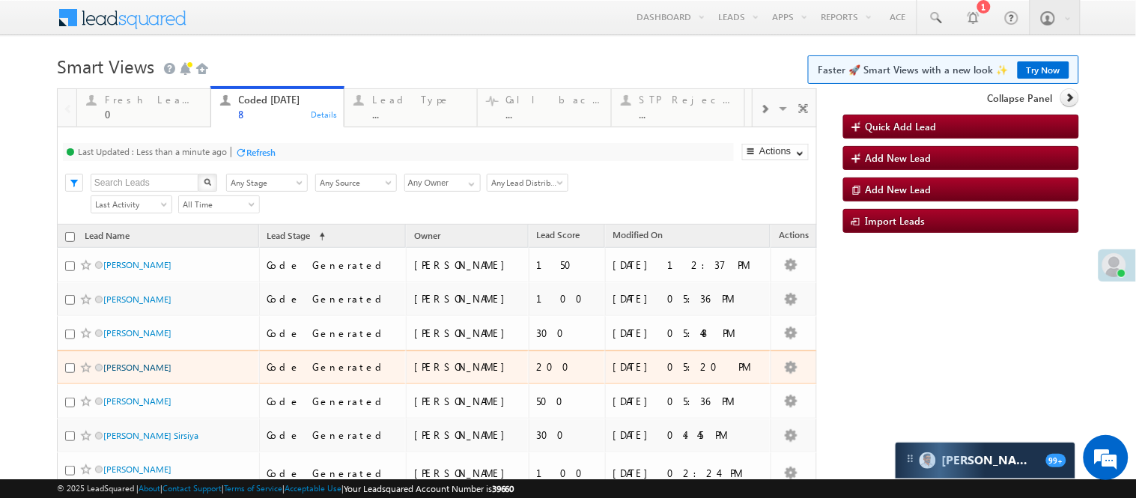
click at [126, 373] on link "[PERSON_NAME]" at bounding box center [137, 367] width 68 height 11
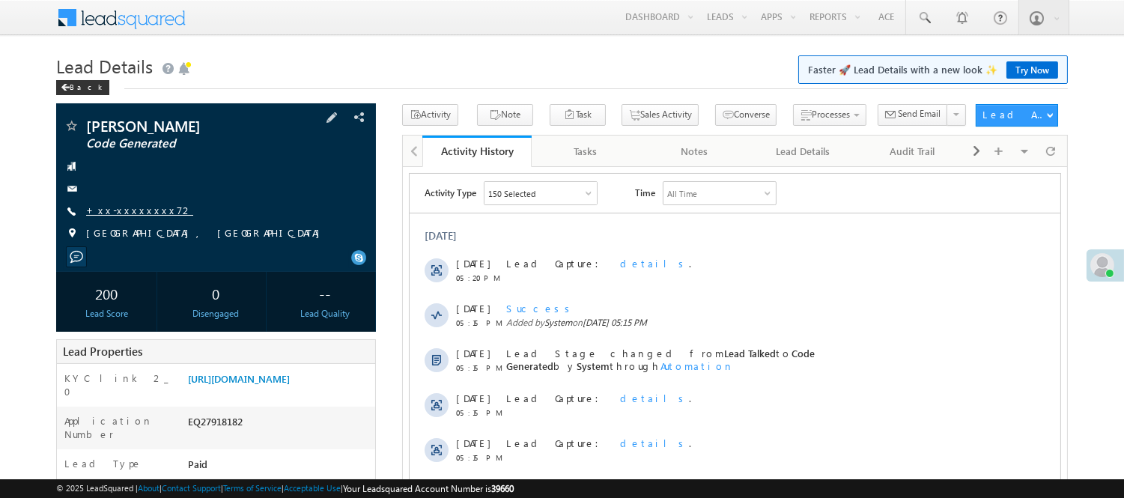
click at [125, 215] on link "+xx-xxxxxxxx72" at bounding box center [139, 210] width 107 height 13
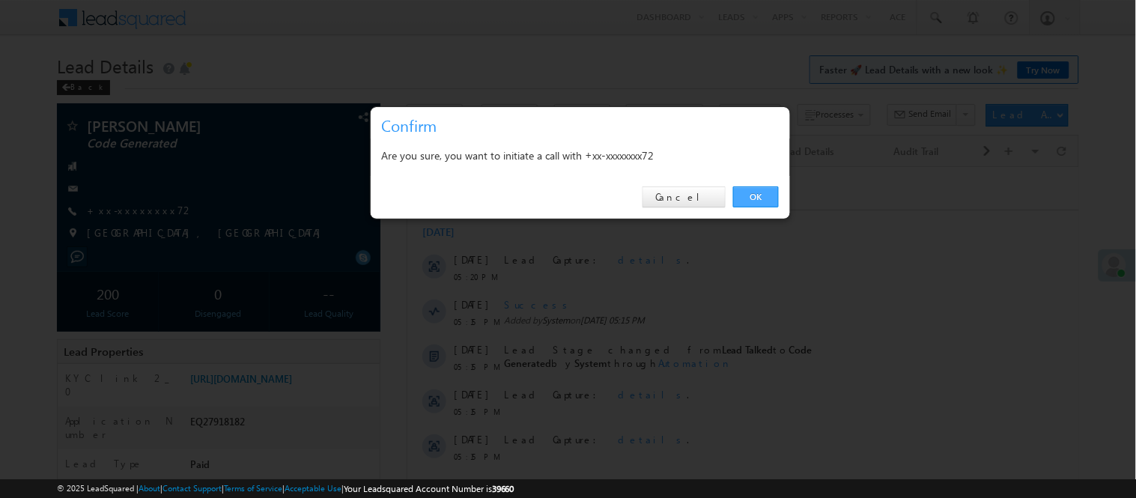
click at [772, 188] on link "OK" at bounding box center [756, 196] width 46 height 21
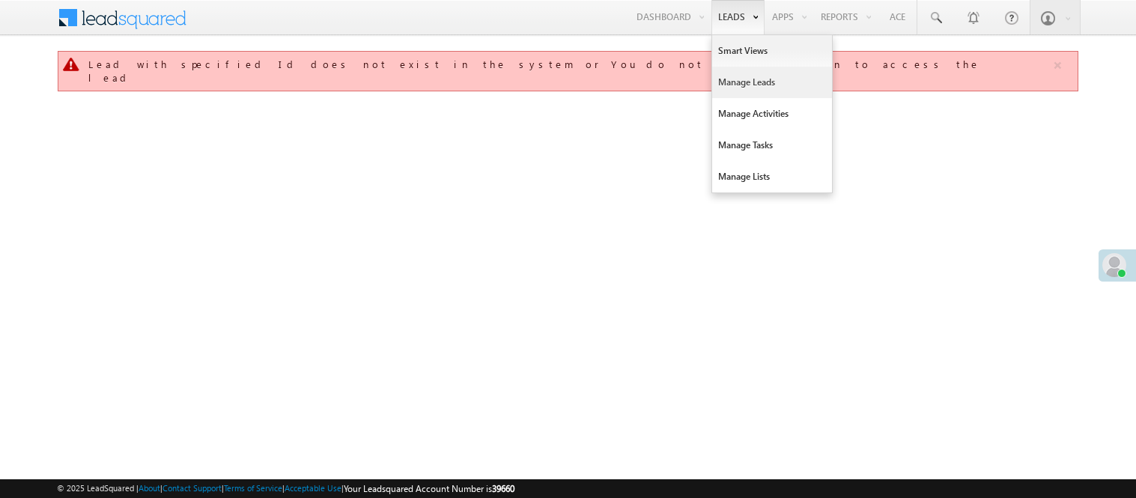
click at [760, 70] on link "Manage Leads" at bounding box center [772, 82] width 120 height 31
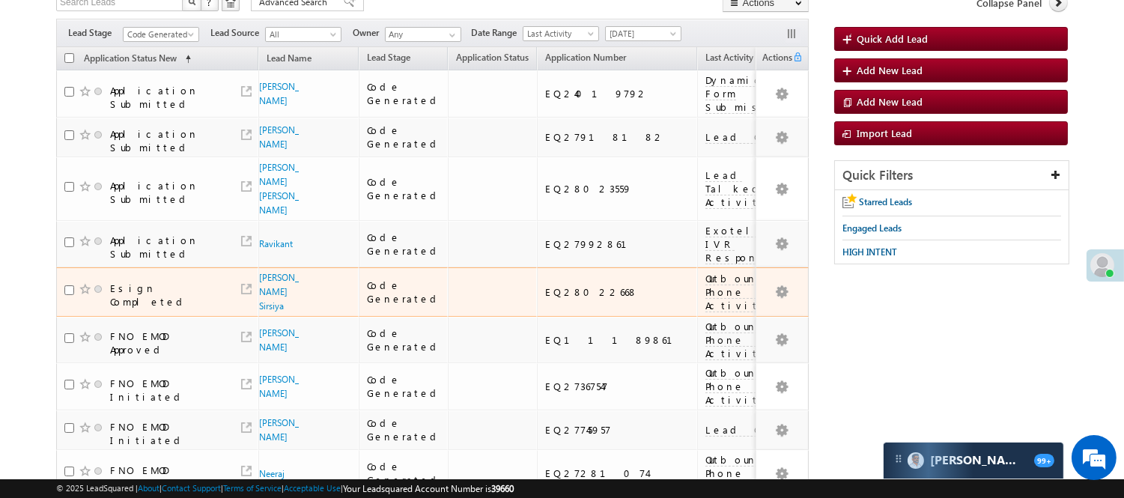
scroll to position [17, 0]
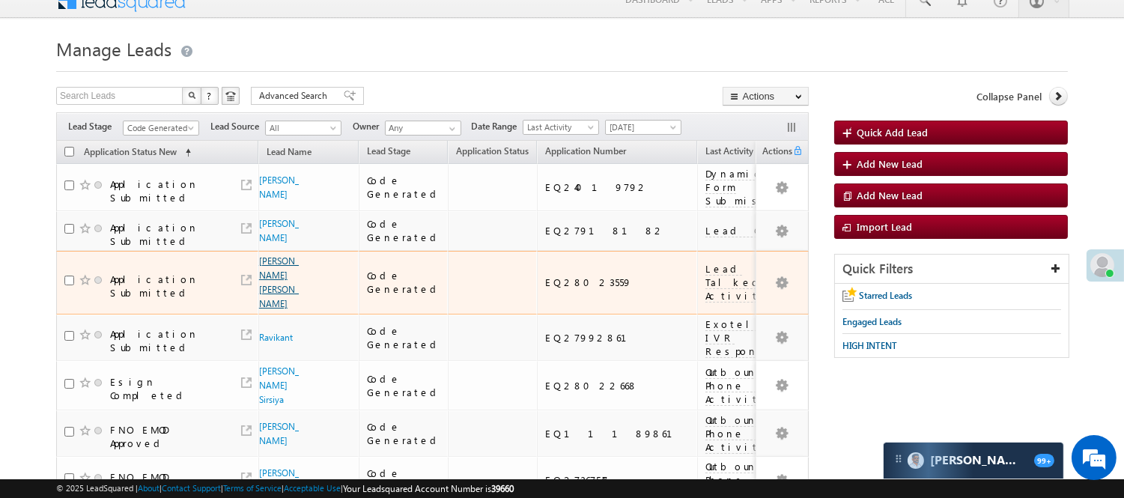
click at [267, 288] on link "[PERSON_NAME] [PERSON_NAME]" at bounding box center [279, 282] width 40 height 54
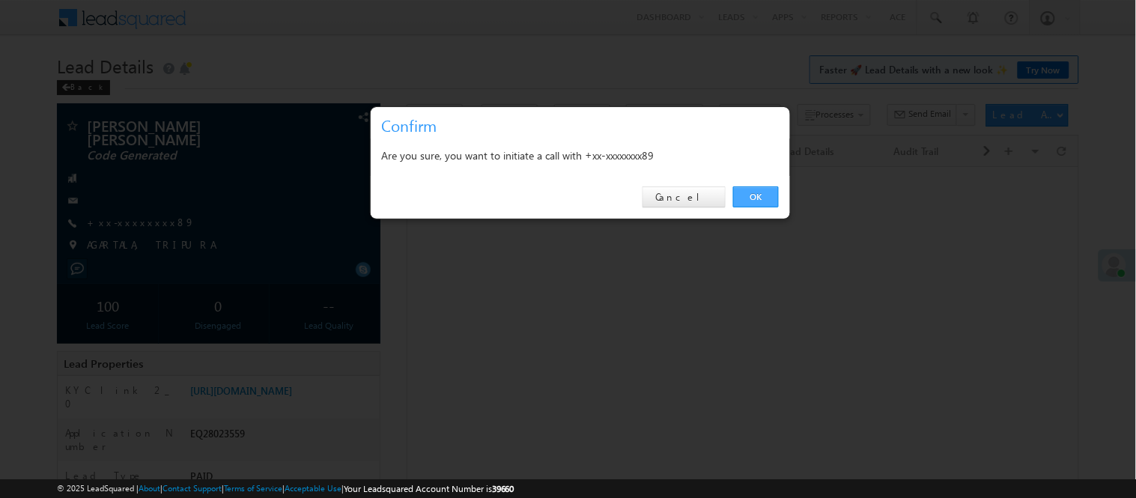
click at [762, 200] on link "OK" at bounding box center [756, 196] width 46 height 21
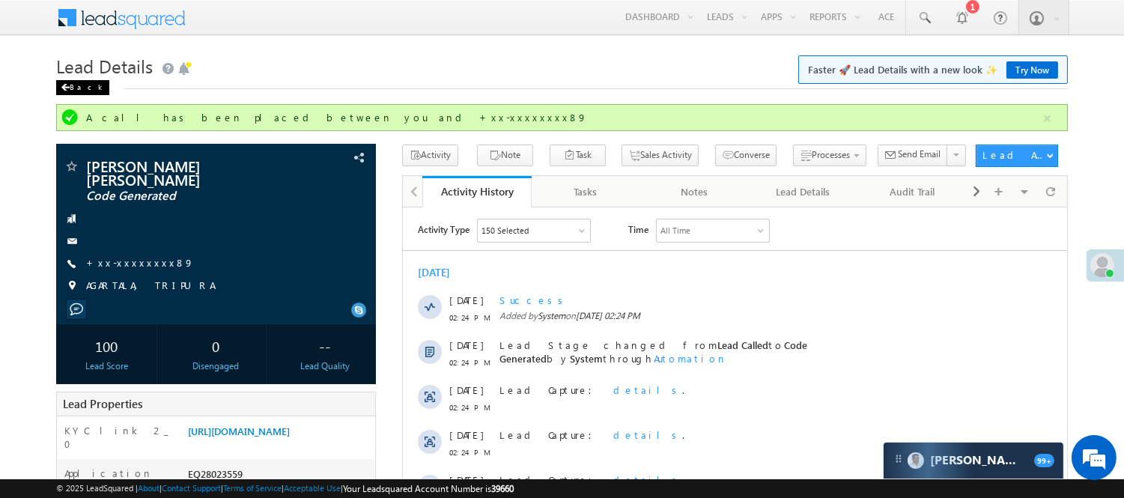
click at [76, 88] on div "Back" at bounding box center [82, 87] width 53 height 15
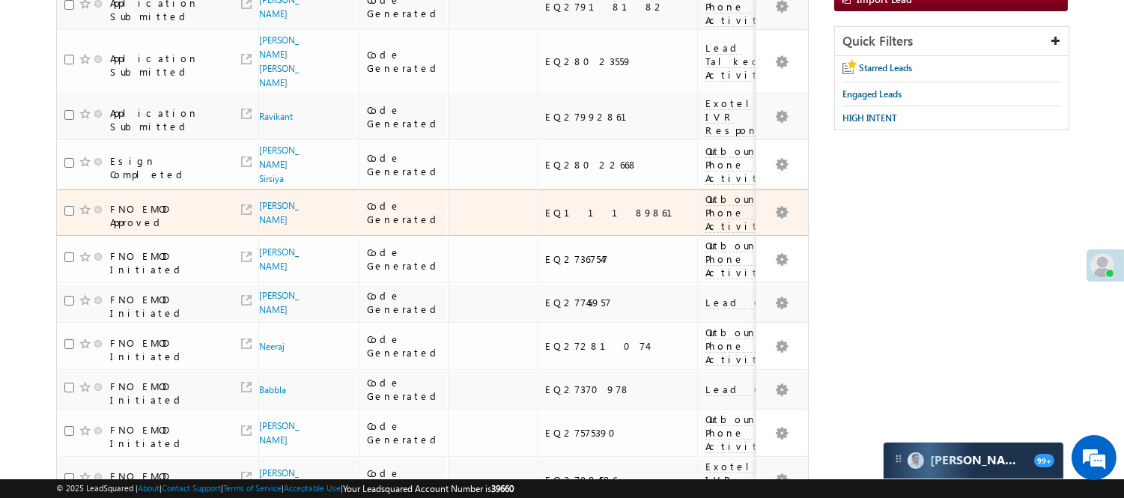
scroll to position [43, 0]
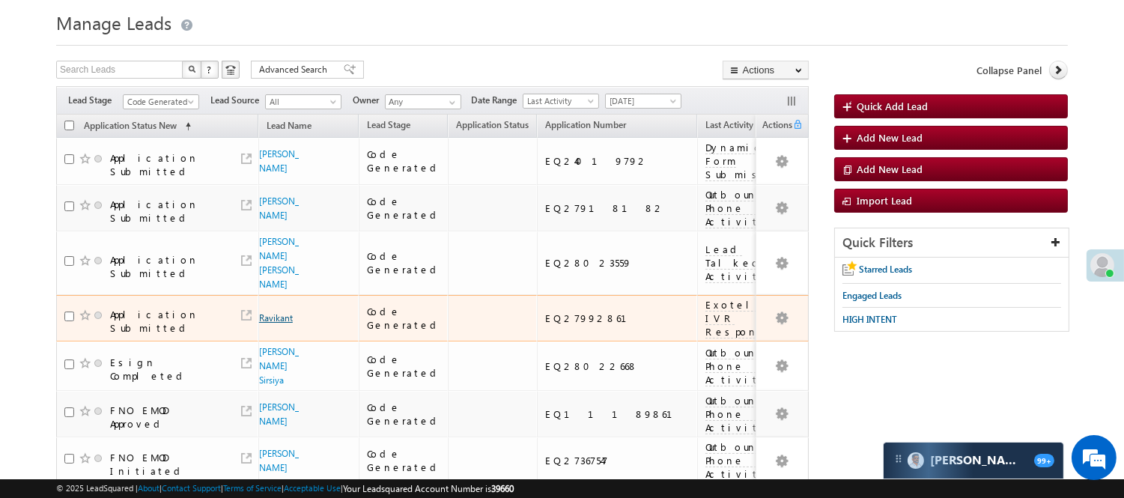
click at [265, 312] on link "Ravikant" at bounding box center [276, 317] width 34 height 11
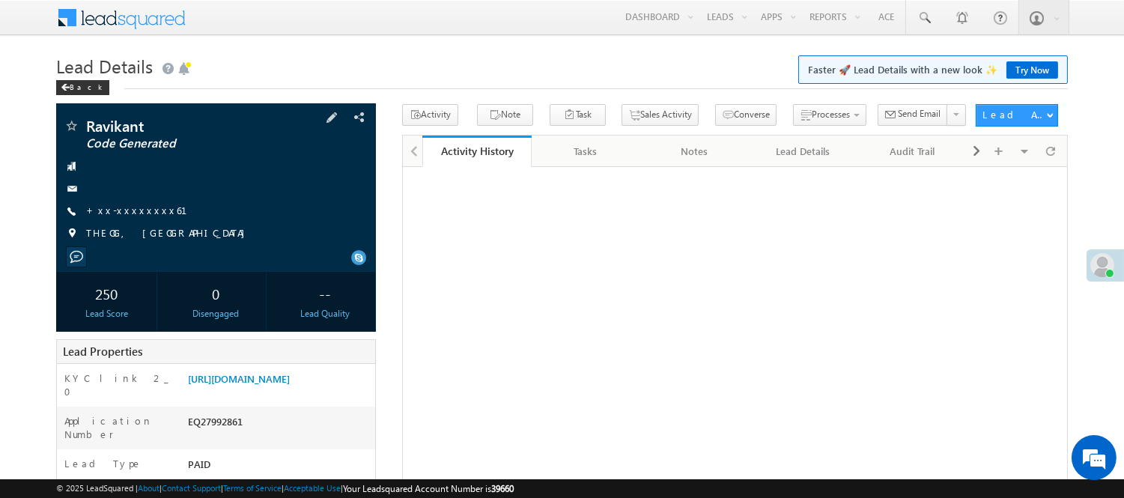
click at [125, 202] on div "[PERSON_NAME] Code Generated +xx-xxxxxxxx61" at bounding box center [216, 183] width 305 height 130
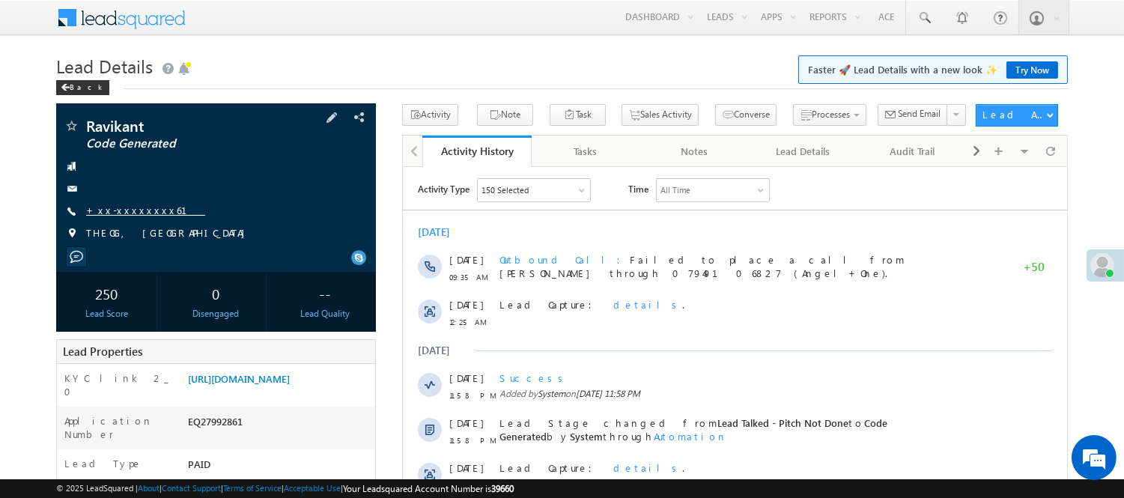
click at [126, 207] on link "+xx-xxxxxxxx61" at bounding box center [145, 210] width 119 height 13
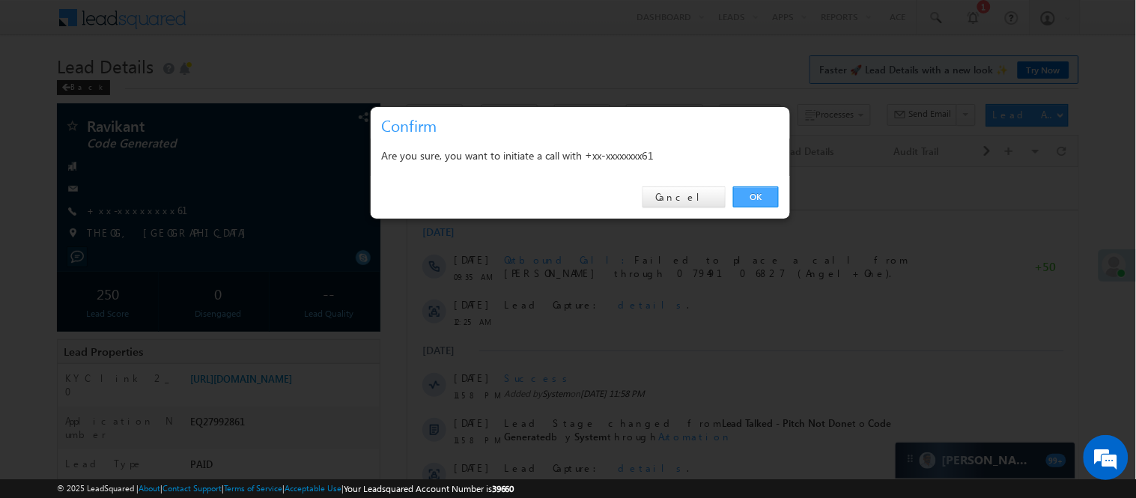
click at [754, 195] on link "OK" at bounding box center [756, 196] width 46 height 21
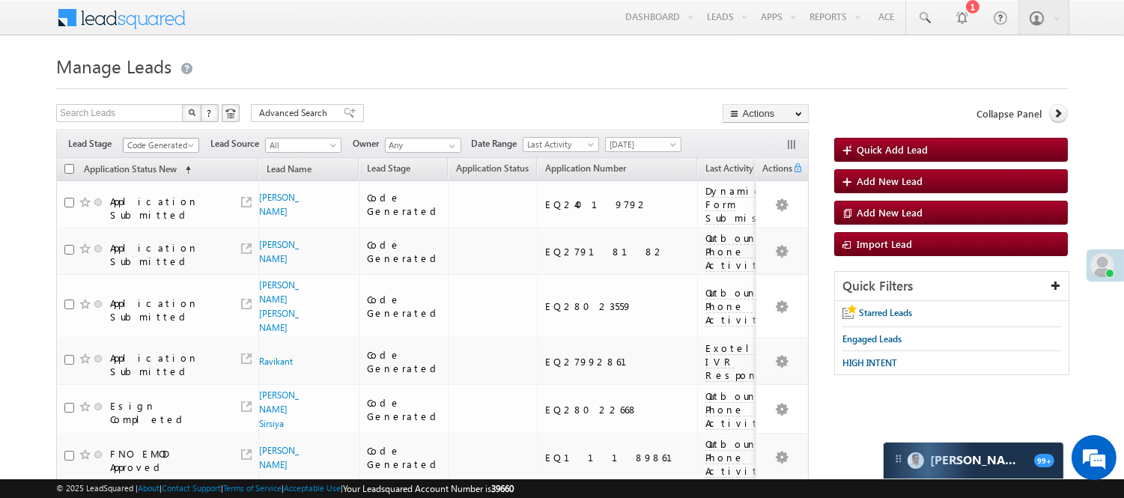
click at [156, 148] on span "Code Generated" at bounding box center [159, 145] width 71 height 13
click at [169, 174] on link "Lead Generated" at bounding box center [162, 176] width 76 height 13
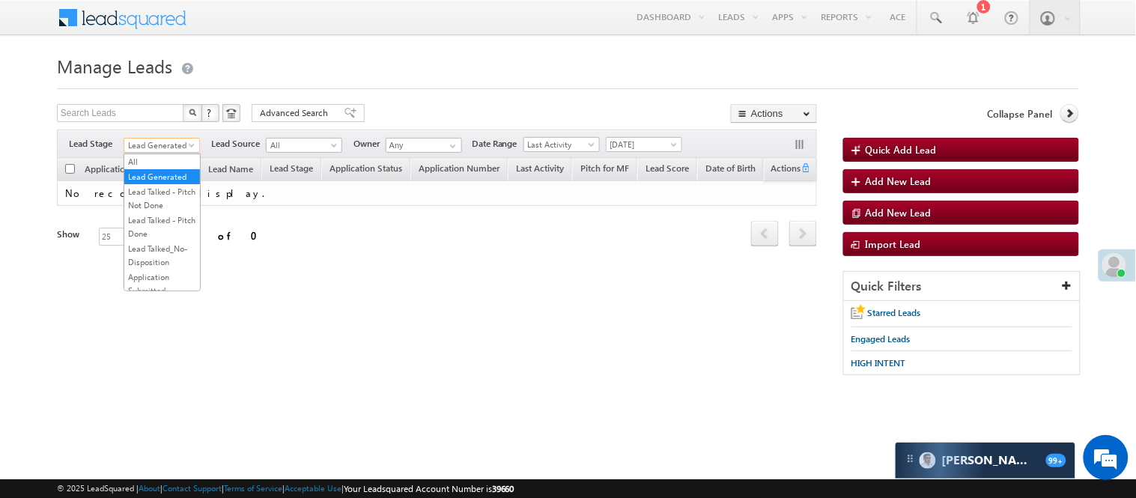
click at [183, 146] on span "Lead Generated" at bounding box center [159, 145] width 71 height 13
click at [158, 200] on link "Lead Talked - Pitch Not Done" at bounding box center [162, 198] width 76 height 27
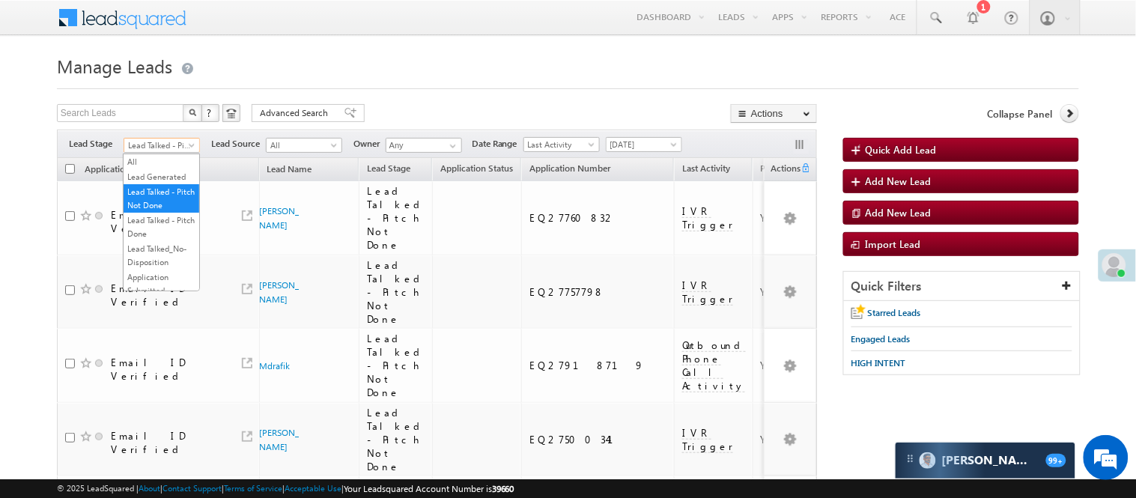
click at [184, 139] on span "Lead Talked - Pitch Not Done" at bounding box center [159, 145] width 71 height 13
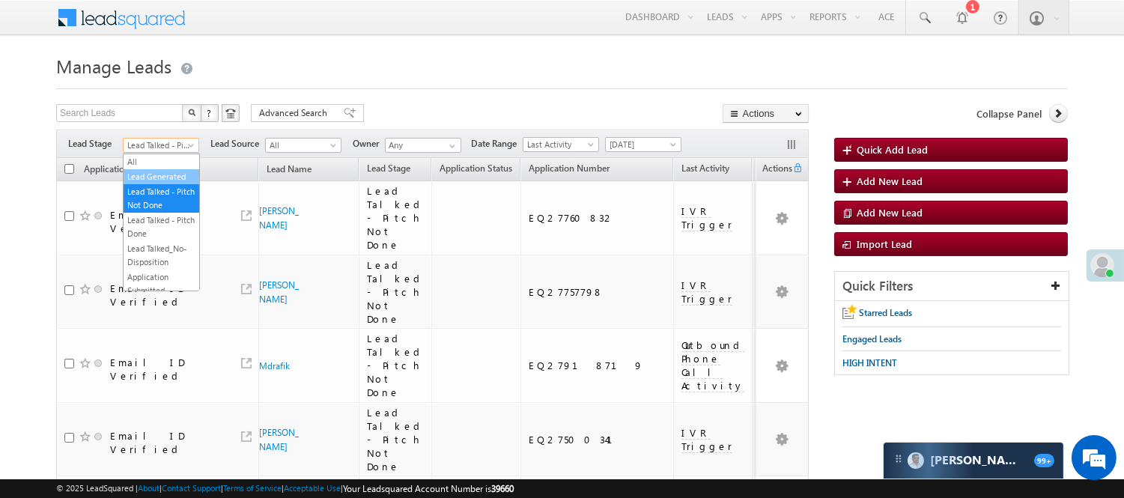
click at [157, 183] on link "Lead Generated" at bounding box center [162, 176] width 76 height 13
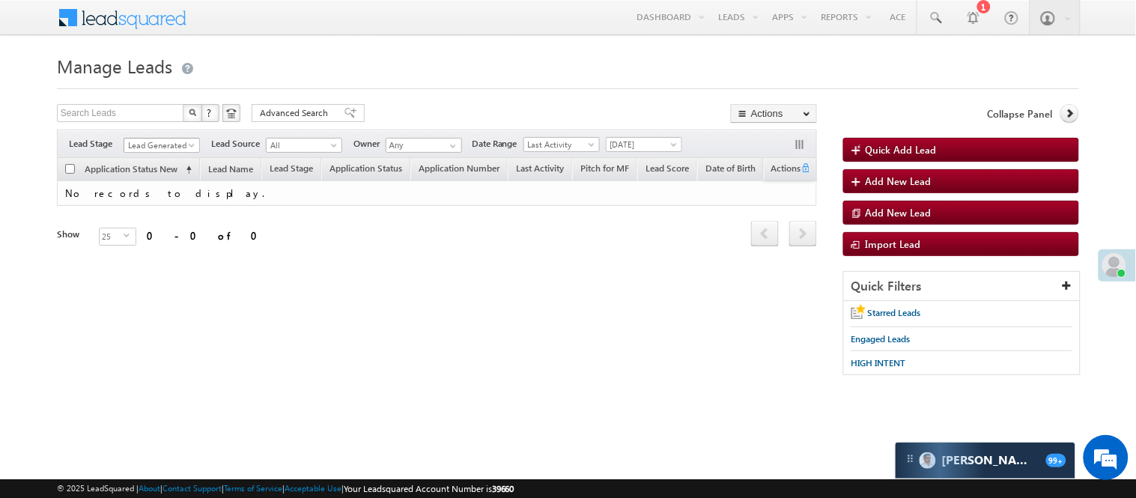
click at [180, 145] on span "Lead Generated" at bounding box center [159, 145] width 71 height 13
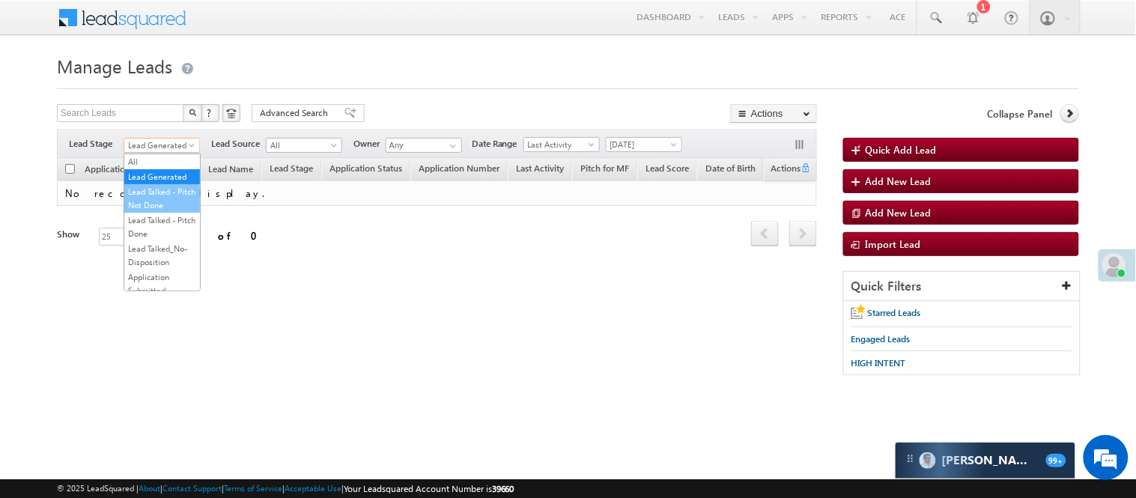
click at [162, 212] on link "Lead Talked - Pitch Not Done" at bounding box center [162, 198] width 76 height 27
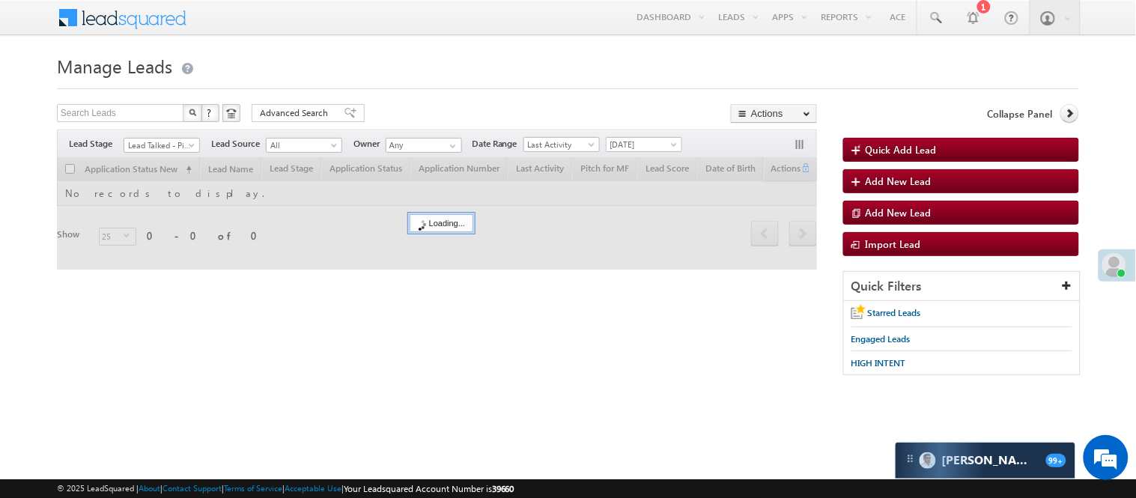
click at [404, 111] on div "Search Leads X ? 0 results found Advanced Search Advanced Search Advanced searc…" at bounding box center [437, 115] width 760 height 22
click at [162, 145] on span "Lead Talked - Pitch Not Done" at bounding box center [159, 145] width 71 height 13
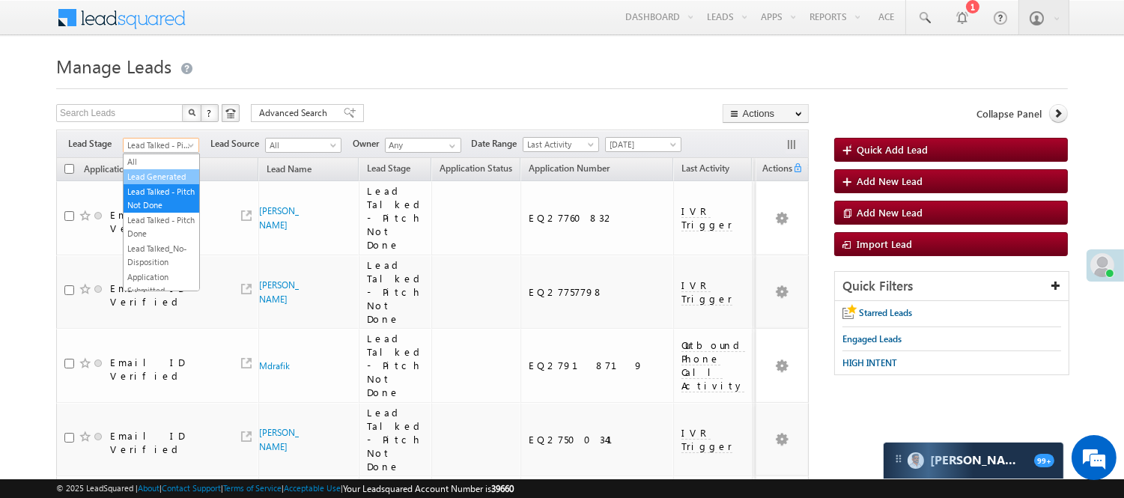
click at [158, 172] on link "Lead Generated" at bounding box center [162, 176] width 76 height 13
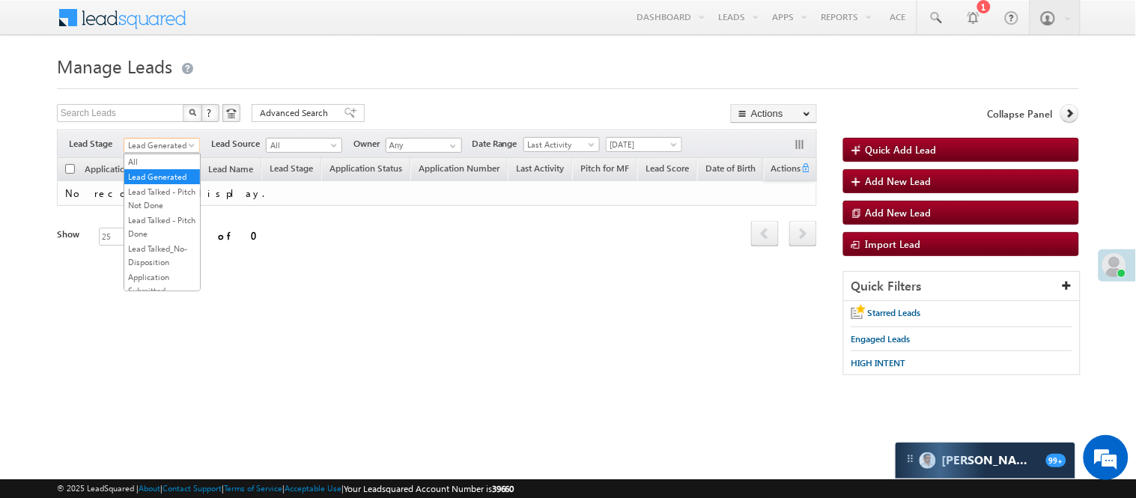
click at [165, 141] on span "Lead Generated" at bounding box center [159, 145] width 71 height 13
click at [142, 212] on link "Lead Talked - Pitch Not Done" at bounding box center [162, 198] width 76 height 27
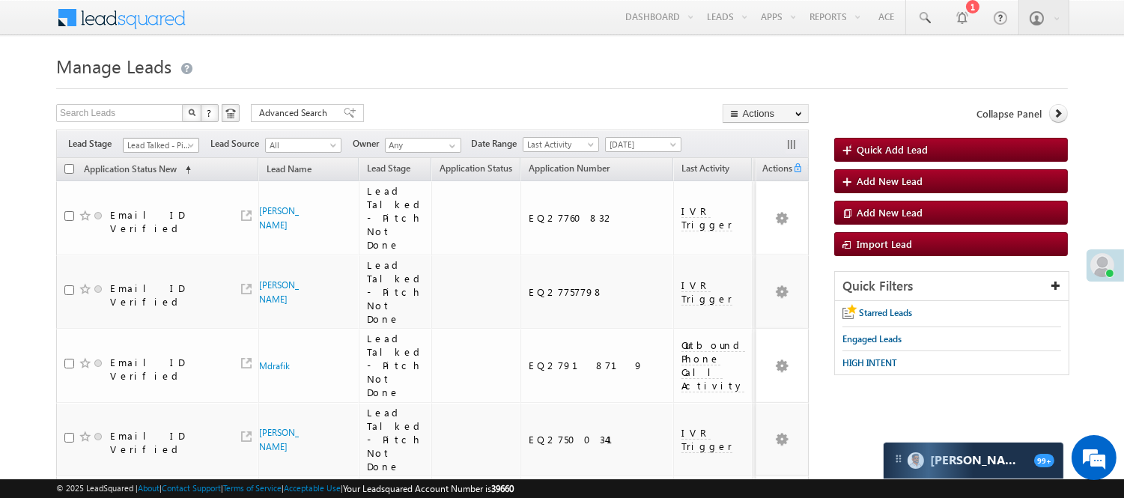
click at [148, 140] on span "Lead Talked - Pitch Not Done" at bounding box center [159, 145] width 71 height 13
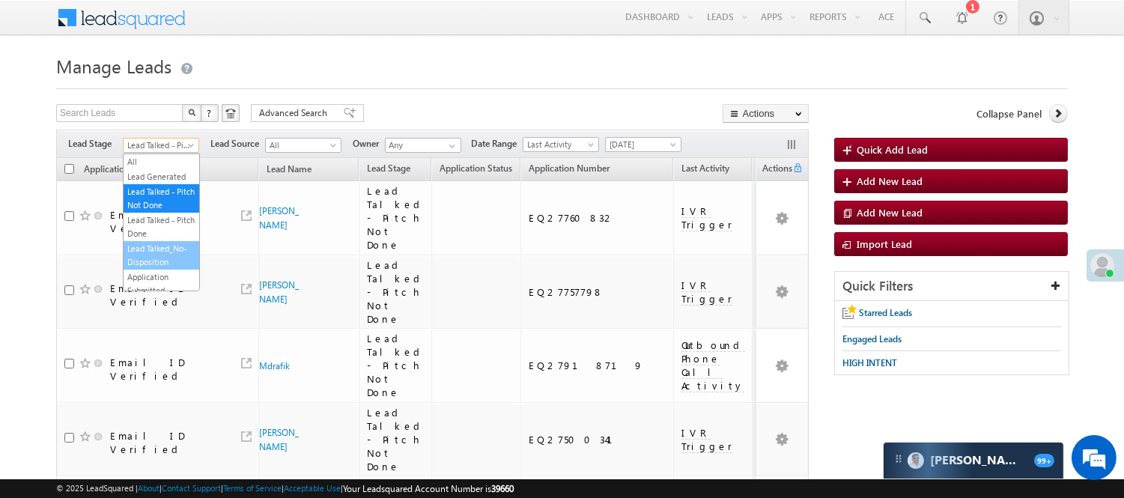
scroll to position [166, 0]
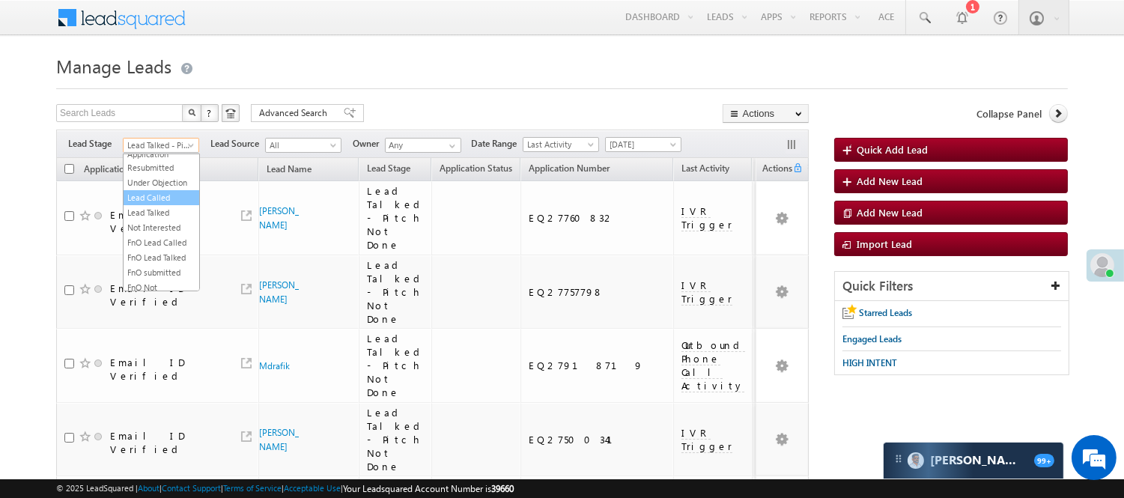
click at [160, 204] on link "Lead Called" at bounding box center [162, 197] width 76 height 13
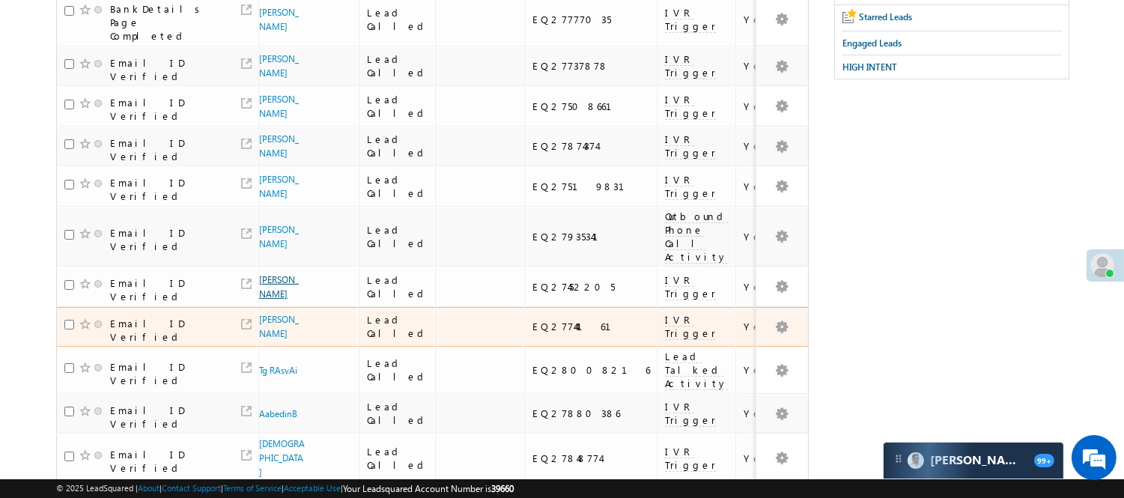
scroll to position [332, 0]
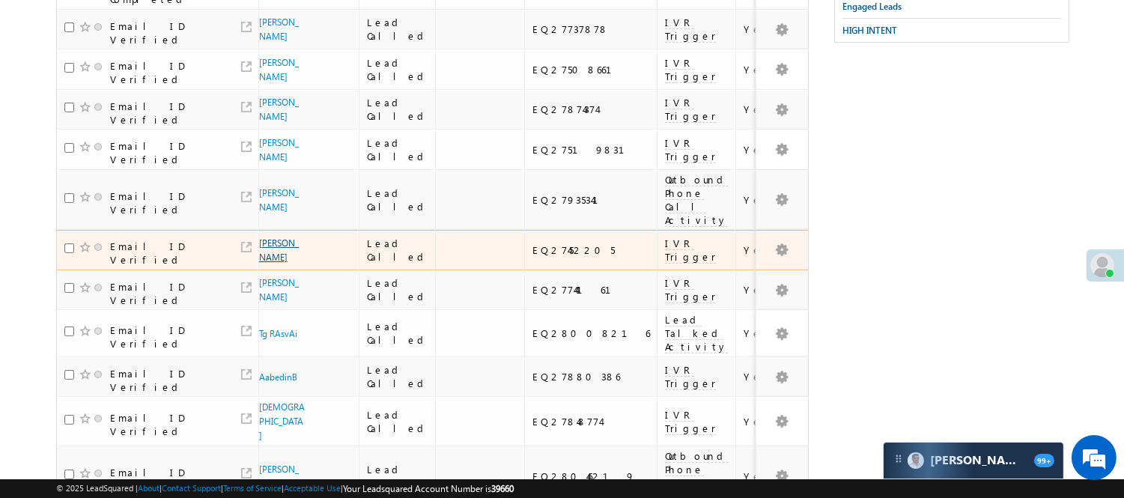
click at [267, 237] on link "Ombeer Singh" at bounding box center [279, 249] width 40 height 25
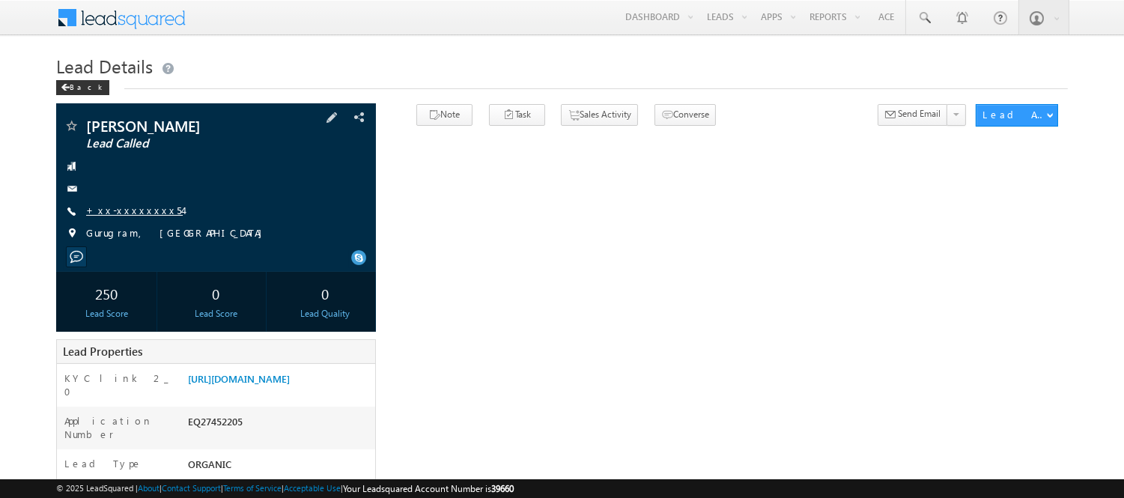
click at [135, 207] on link "+xx-xxxxxxxx54" at bounding box center [134, 210] width 97 height 13
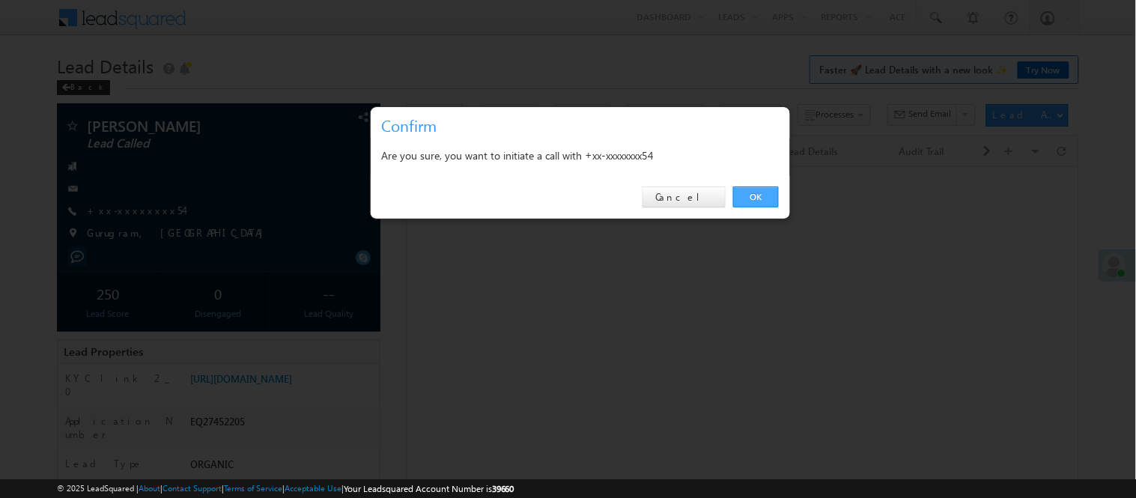
click at [759, 192] on link "OK" at bounding box center [756, 196] width 46 height 21
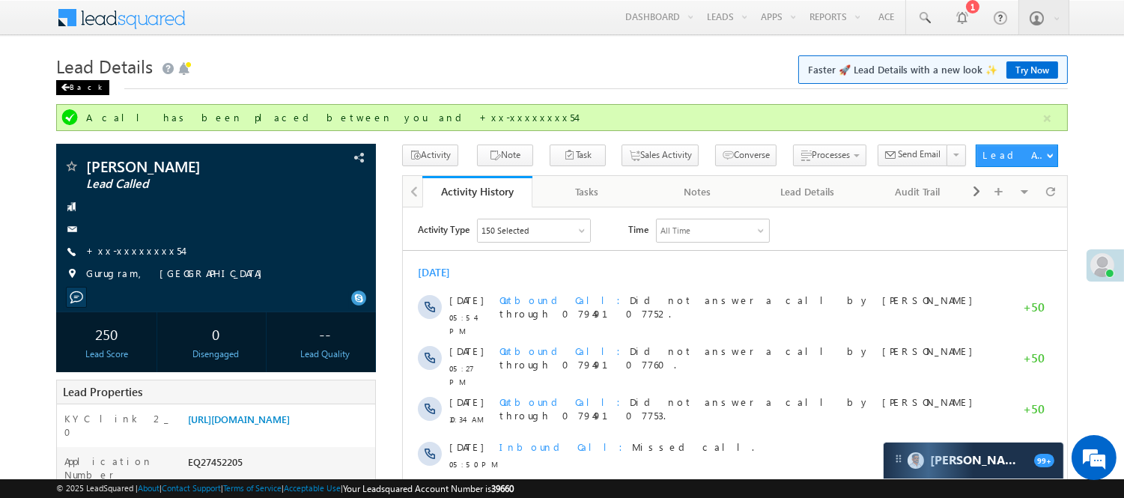
click at [85, 88] on div "Back" at bounding box center [82, 87] width 53 height 15
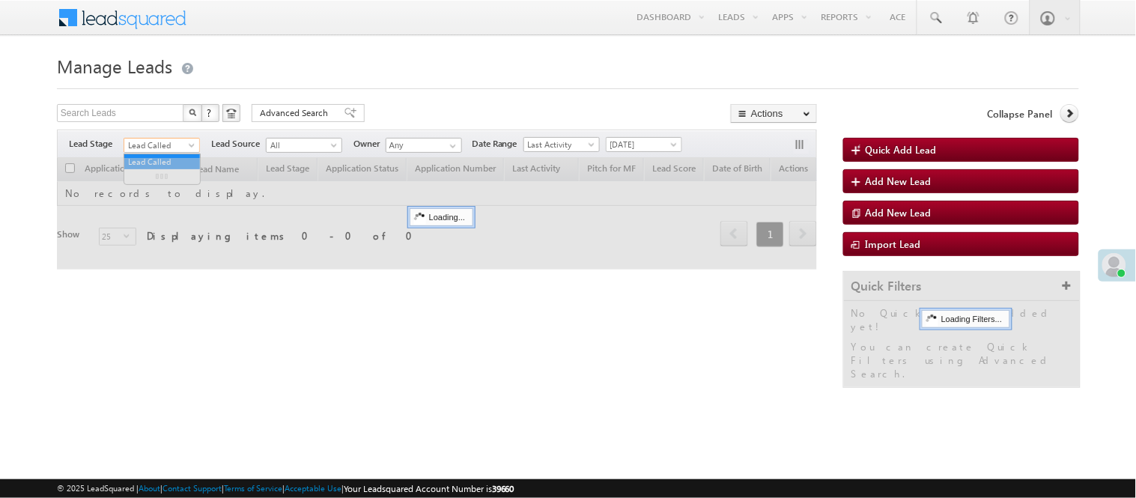
click at [165, 142] on span "Lead Called" at bounding box center [159, 145] width 71 height 13
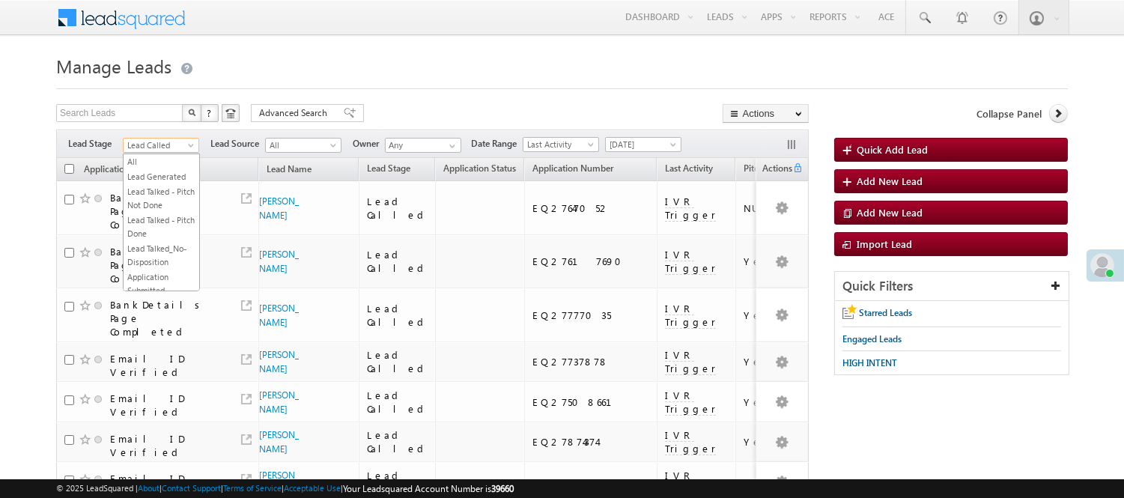
scroll to position [371, 0]
click at [163, 246] on link "Code Generated" at bounding box center [162, 252] width 76 height 13
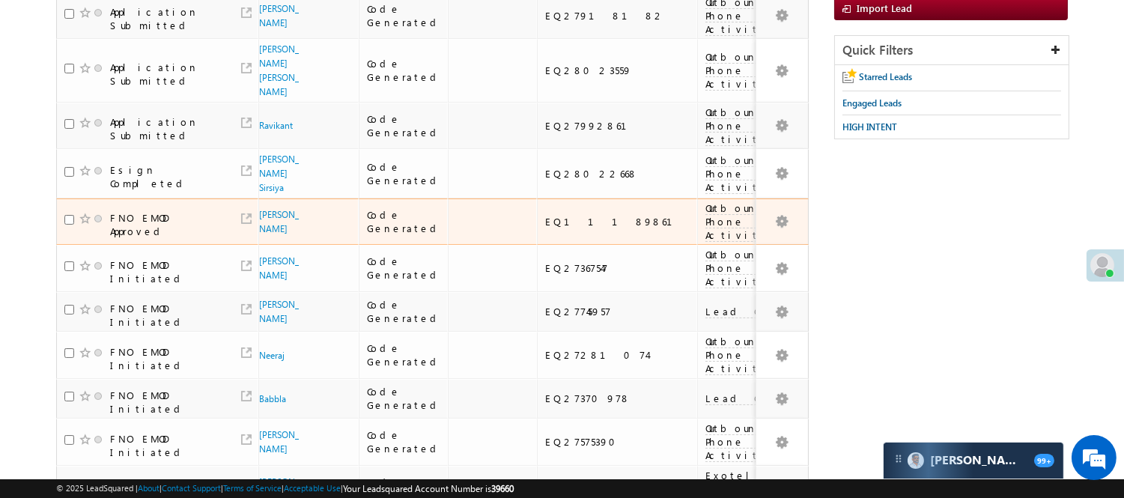
scroll to position [0, 0]
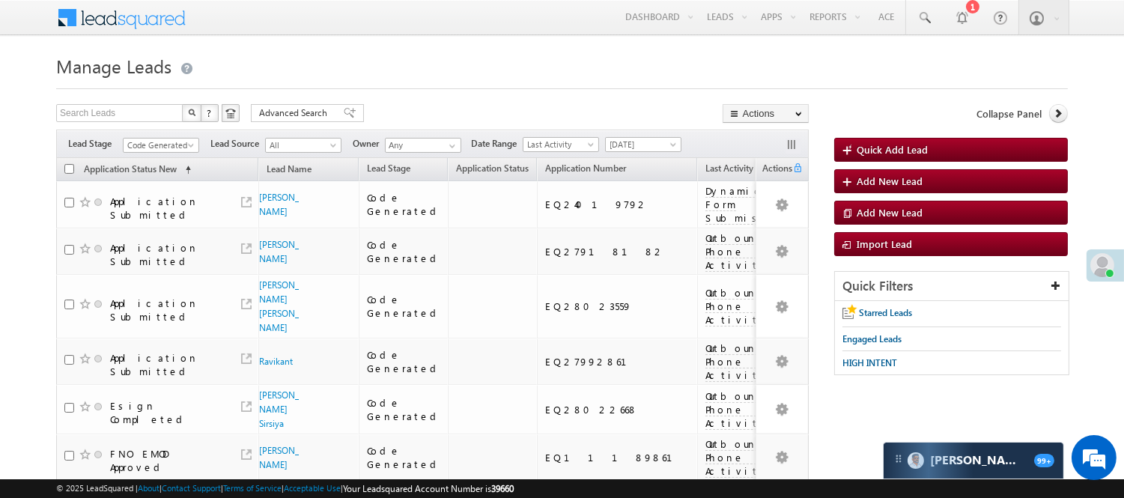
click at [174, 155] on div "Filters Lead Stage All Lead Generated Lead Talked - Pitch Not Done Lead Talked …" at bounding box center [432, 144] width 753 height 28
click at [173, 147] on span "Code Generated" at bounding box center [159, 145] width 71 height 13
click at [163, 249] on link "Lead Called" at bounding box center [162, 241] width 76 height 13
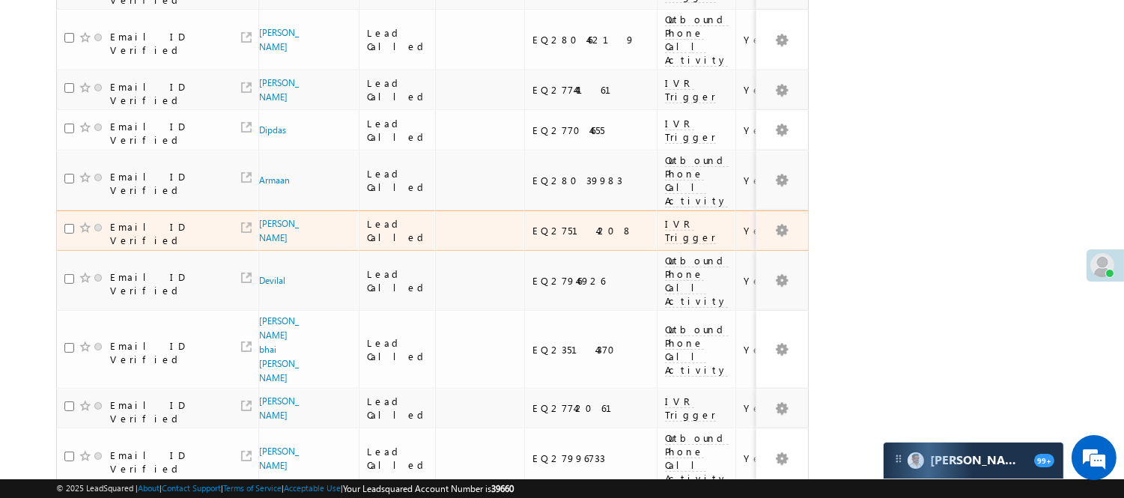
scroll to position [1066, 0]
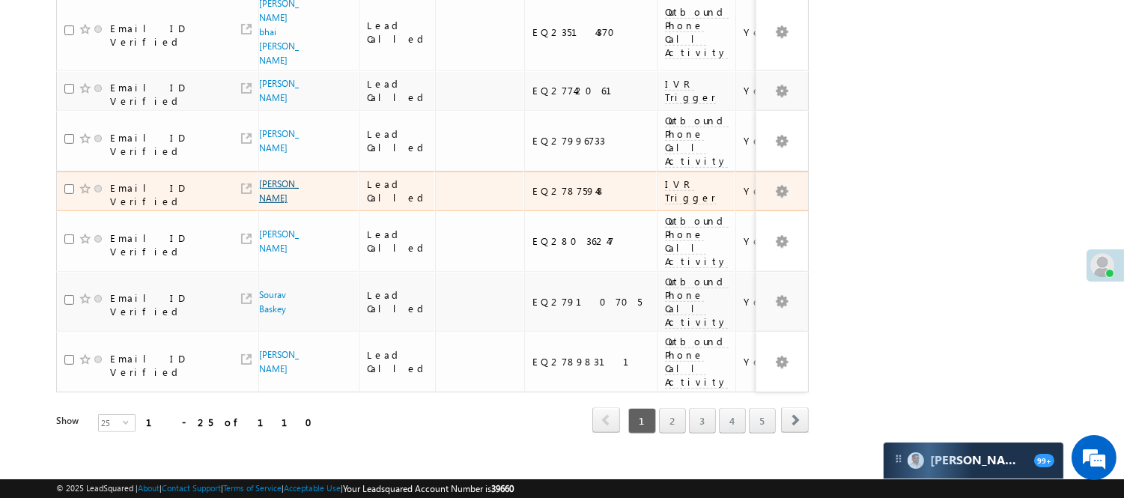
click at [272, 198] on link "Govind Kumar" at bounding box center [279, 190] width 40 height 25
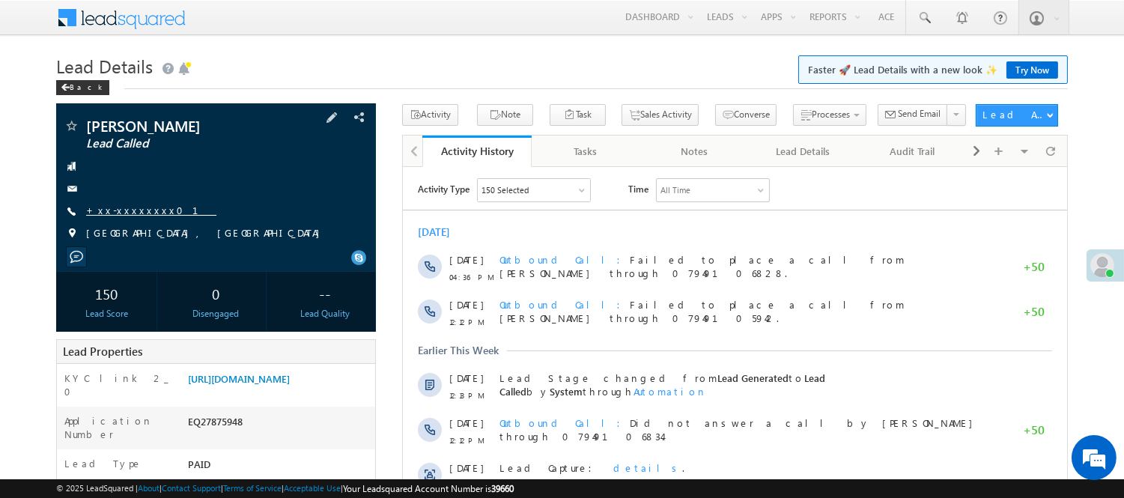
click at [116, 216] on link "+xx-xxxxxxxx01" at bounding box center [151, 210] width 130 height 13
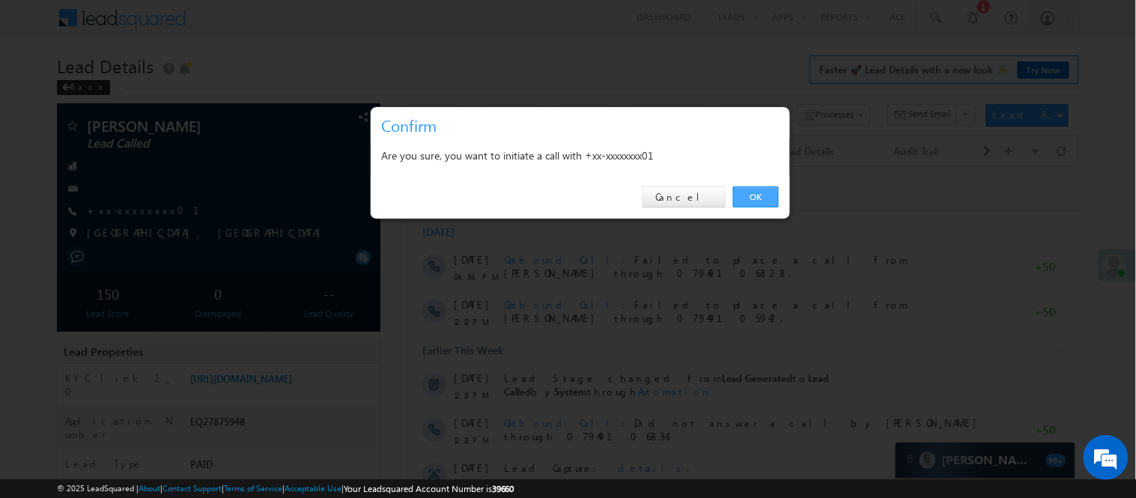
click at [756, 192] on link "OK" at bounding box center [756, 196] width 46 height 21
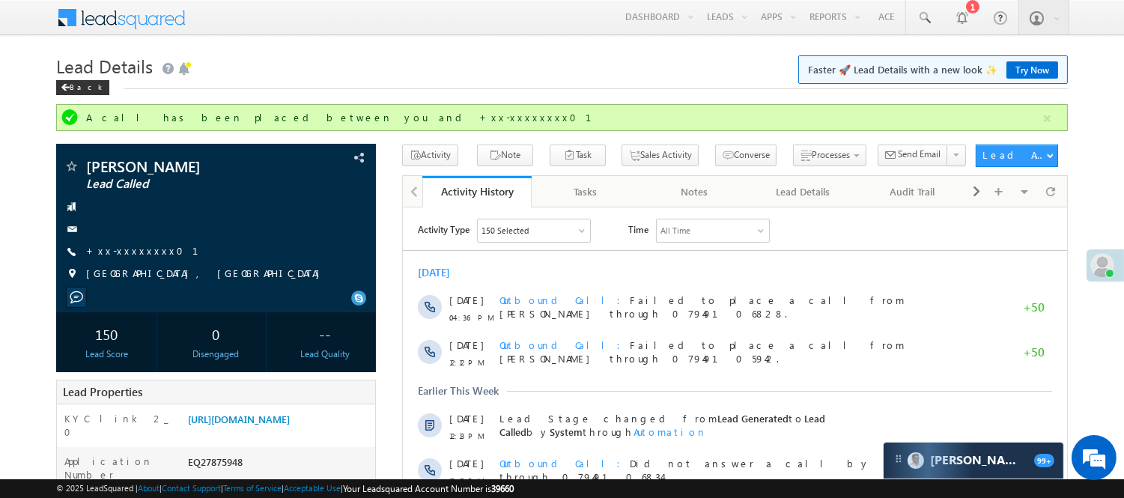
click at [78, 78] on h1 "Lead Details Faster 🚀 Lead Details with a new look ✨ Try Now" at bounding box center [562, 64] width 1012 height 29
click at [73, 86] on div "Back" at bounding box center [82, 87] width 53 height 15
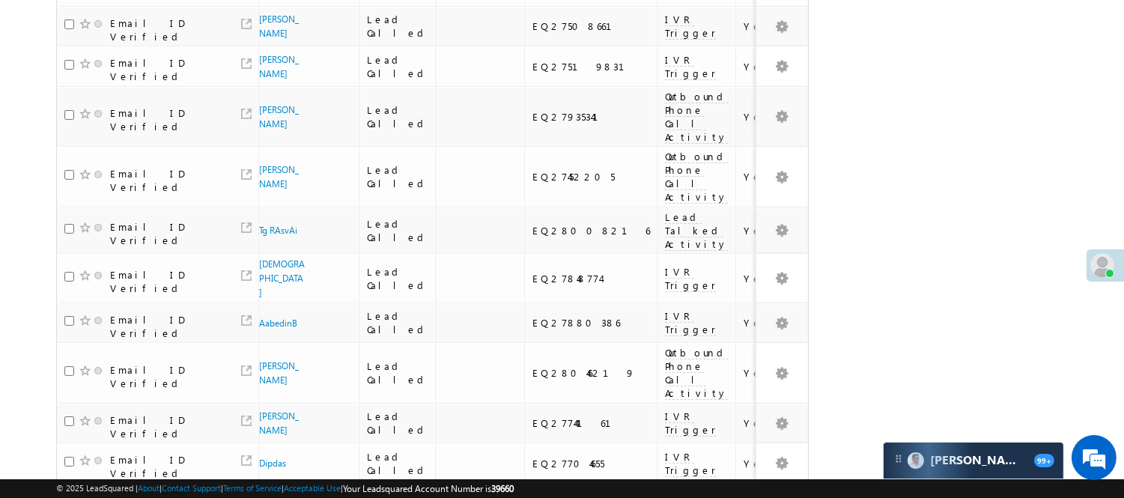
scroll to position [1066, 0]
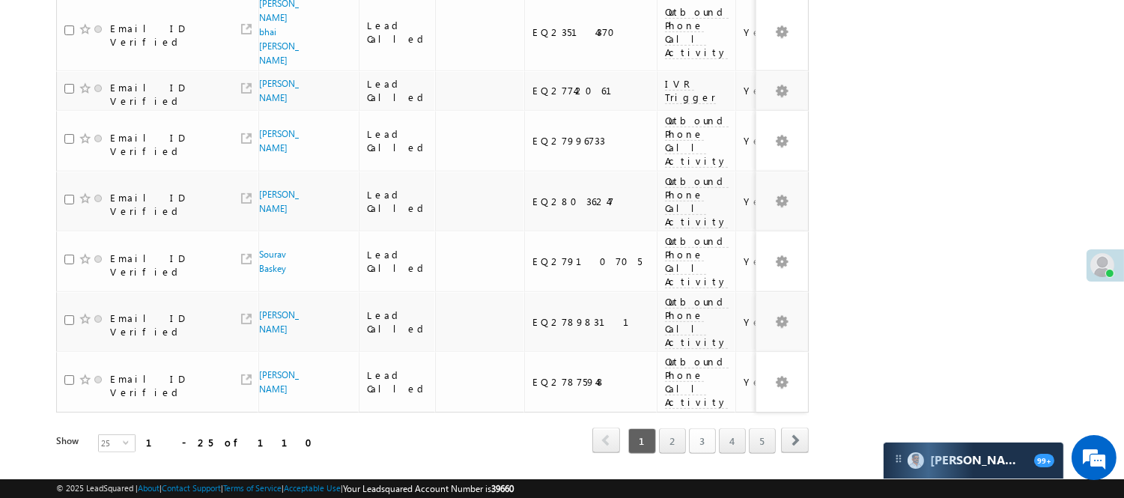
click at [695, 428] on link "3" at bounding box center [702, 440] width 27 height 25
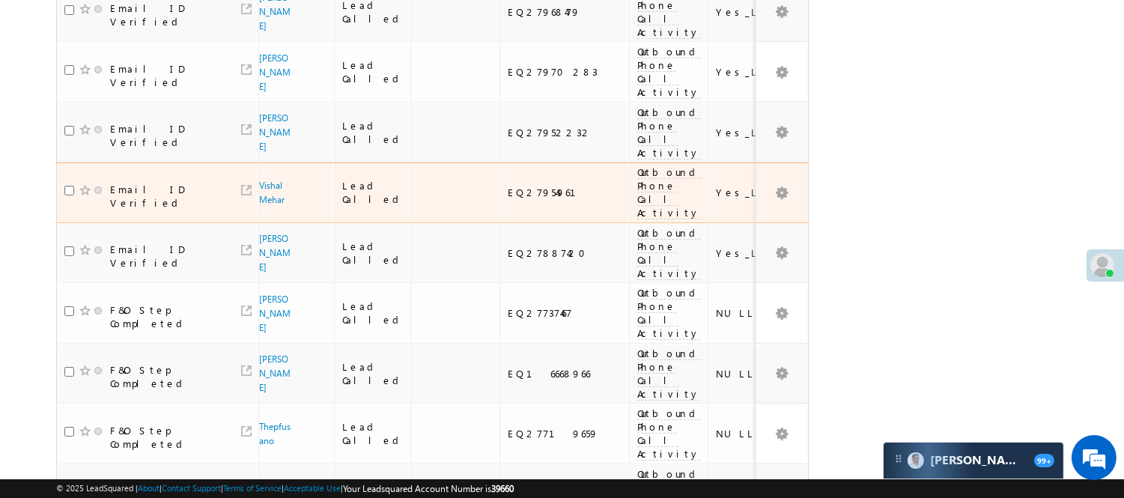
scroll to position [234, 0]
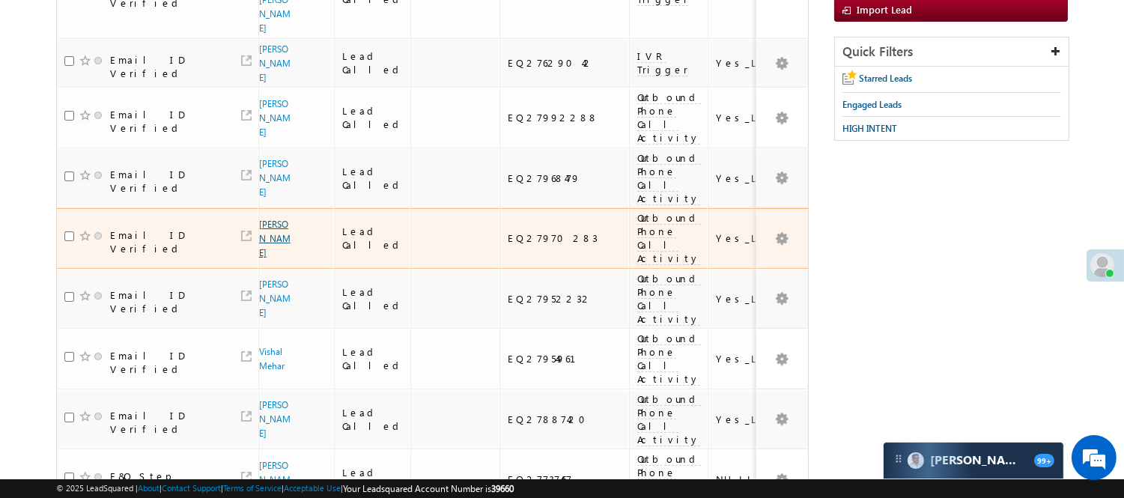
click at [280, 219] on link "[PERSON_NAME]" at bounding box center [274, 239] width 31 height 40
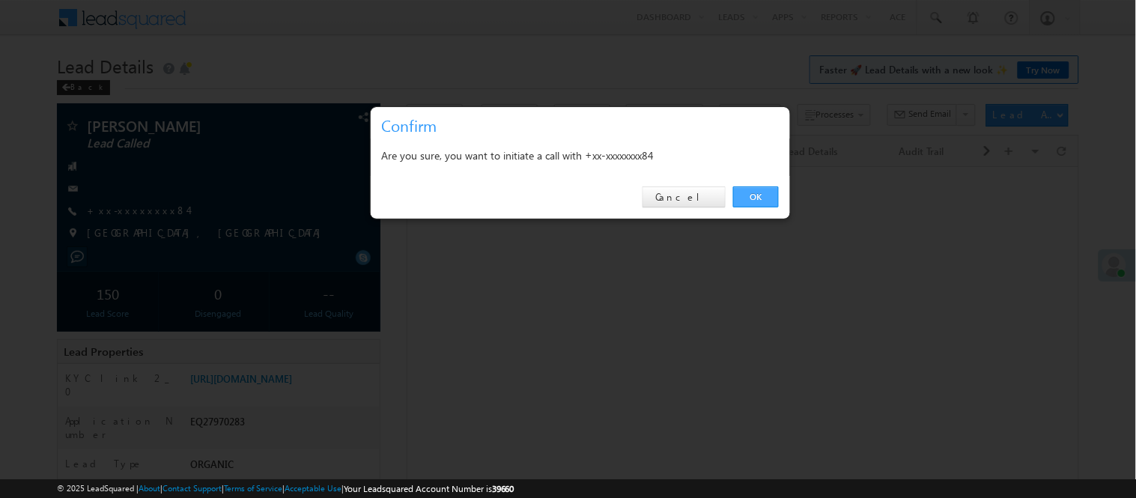
click at [735, 202] on link "OK" at bounding box center [756, 196] width 46 height 21
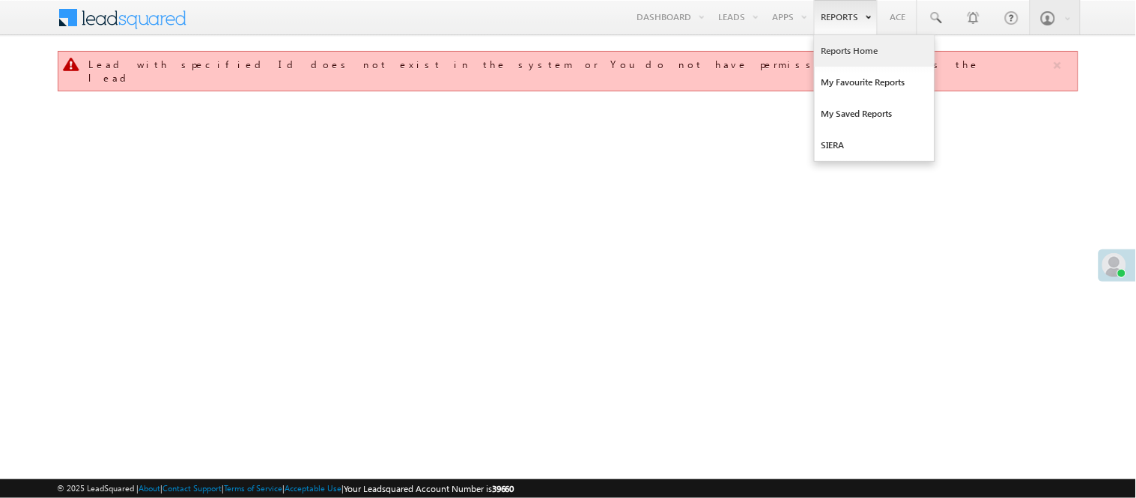
click at [859, 46] on link "Reports Home" at bounding box center [875, 50] width 120 height 31
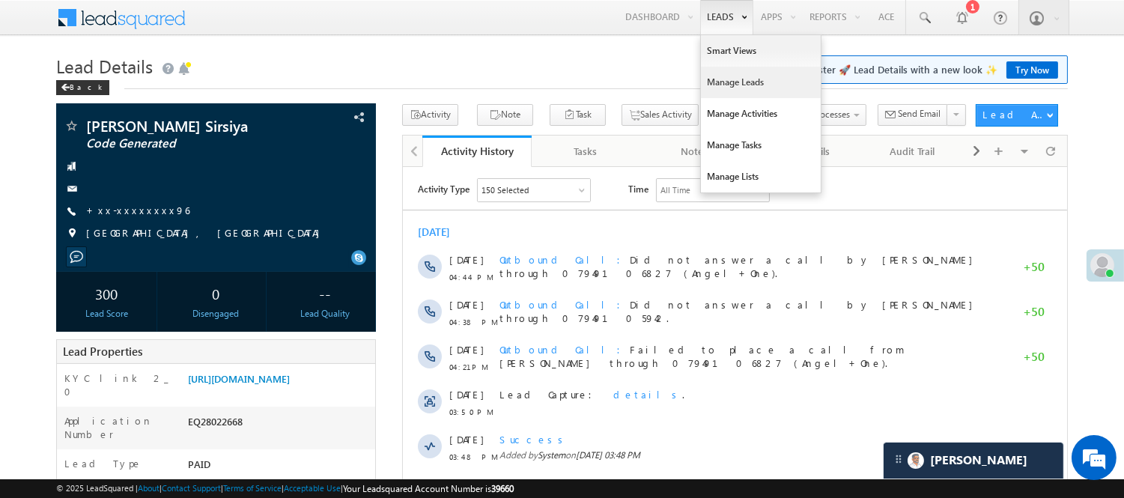
click at [752, 79] on link "Manage Leads" at bounding box center [761, 82] width 120 height 31
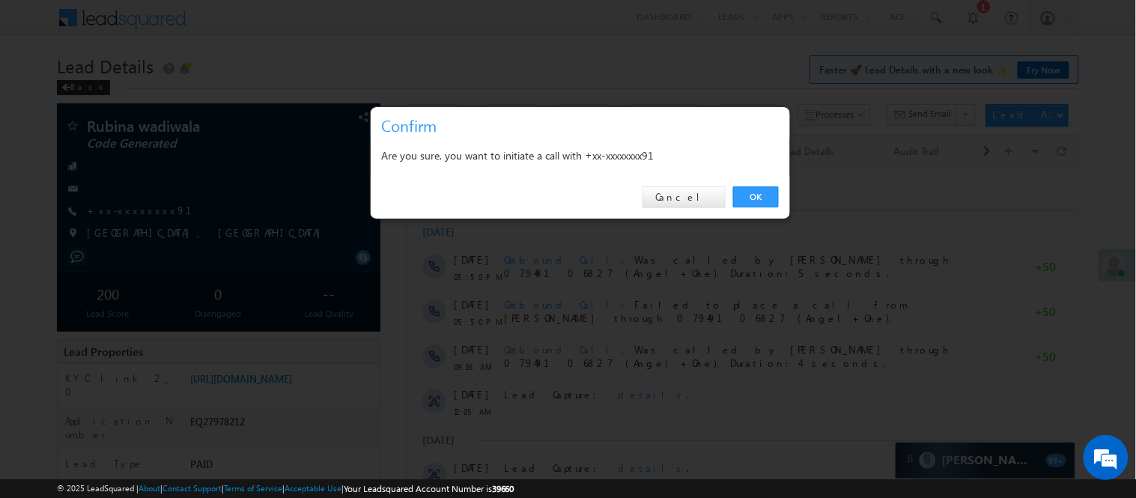
click at [762, 208] on div "OK Cancel" at bounding box center [580, 197] width 419 height 43
click at [762, 192] on link "OK" at bounding box center [756, 196] width 46 height 21
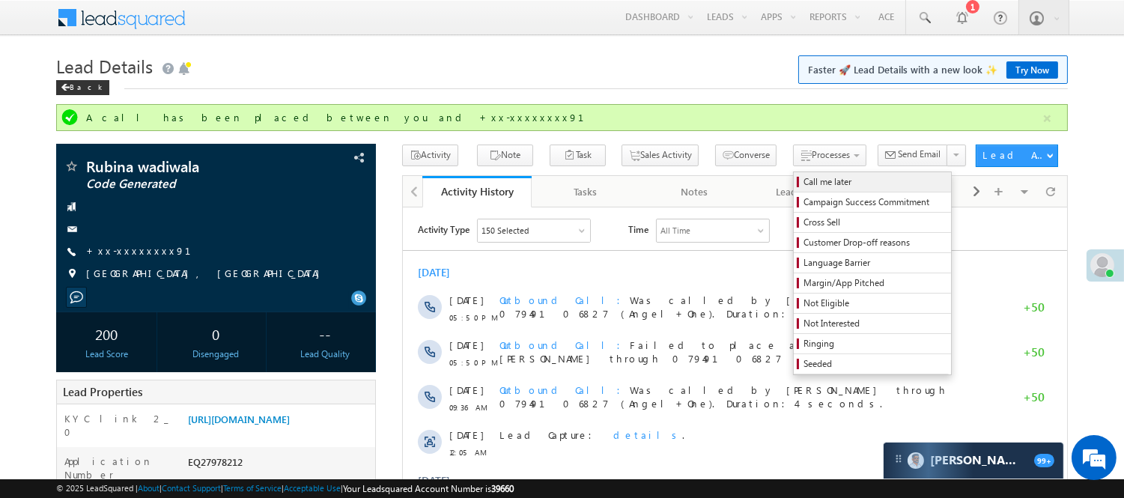
click at [804, 181] on span "Call me later" at bounding box center [875, 181] width 142 height 13
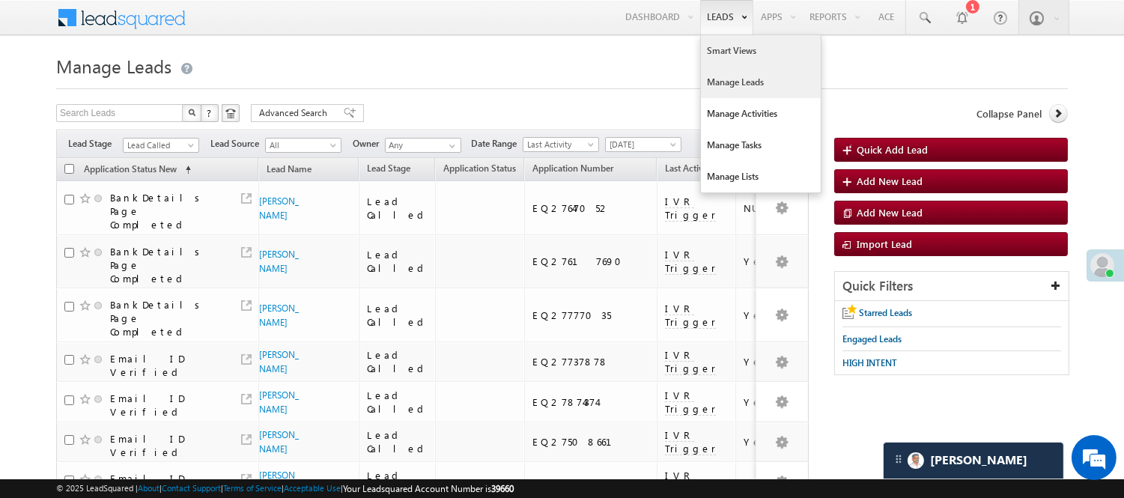
click at [723, 53] on link "Smart Views" at bounding box center [761, 50] width 120 height 31
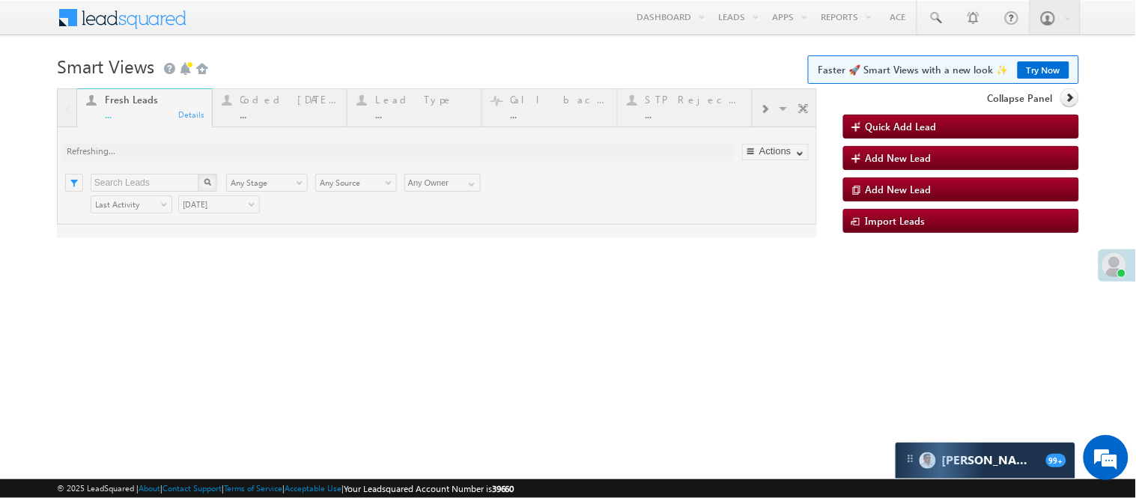
click at [292, 107] on div at bounding box center [437, 163] width 760 height 150
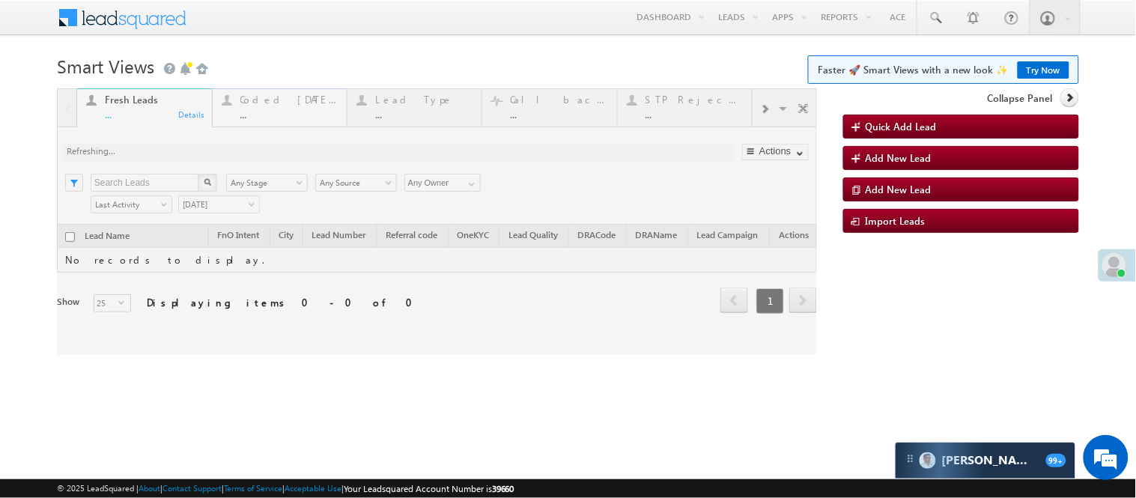
click at [294, 110] on div "..." at bounding box center [288, 114] width 97 height 11
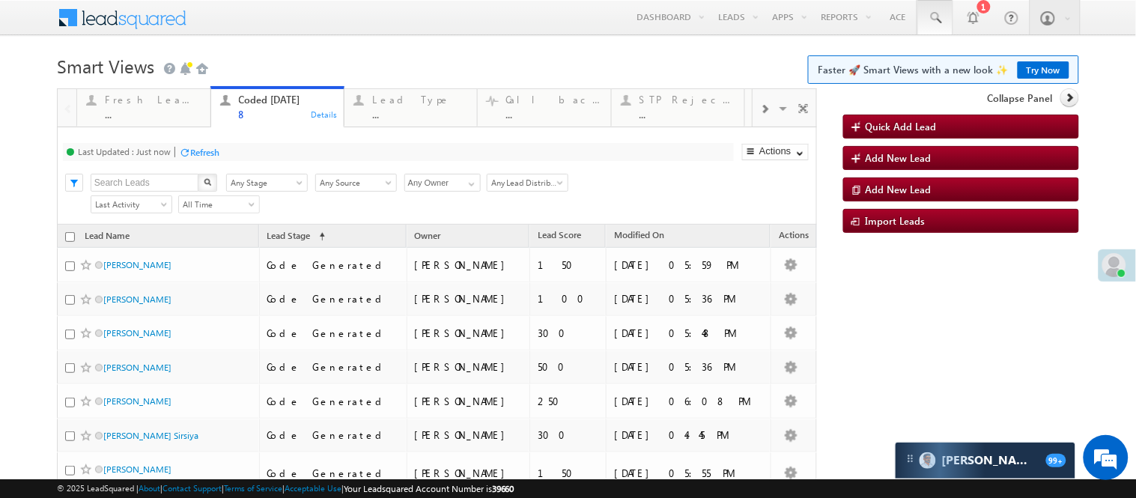
click at [932, 22] on link at bounding box center [935, 17] width 36 height 34
click at [933, 19] on link at bounding box center [935, 17] width 36 height 34
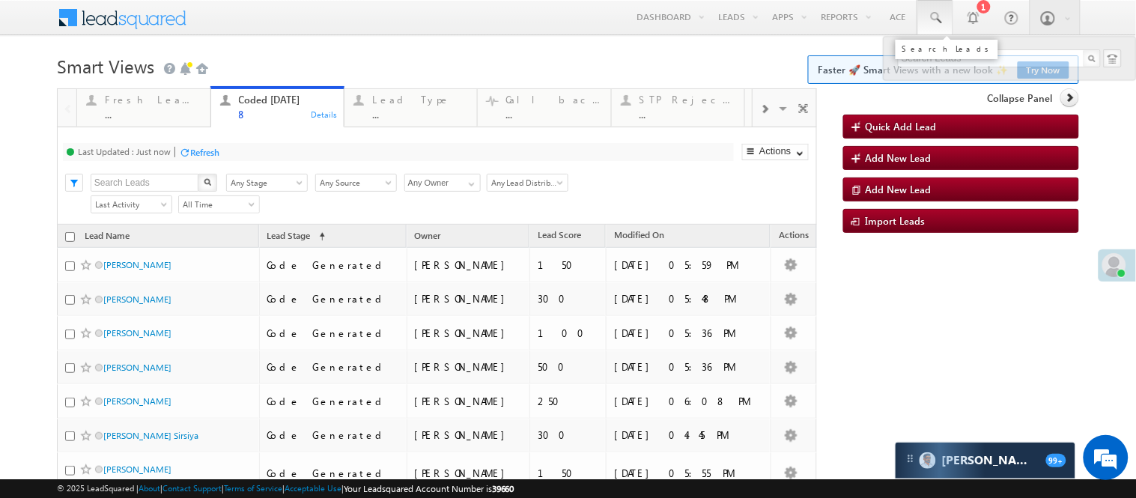
click at [938, 13] on link at bounding box center [935, 17] width 36 height 34
click at [938, 18] on link at bounding box center [935, 17] width 36 height 34
click at [928, 18] on span at bounding box center [935, 17] width 15 height 15
click at [951, 62] on input "text" at bounding box center [999, 58] width 203 height 18
paste input "EQ17594084"
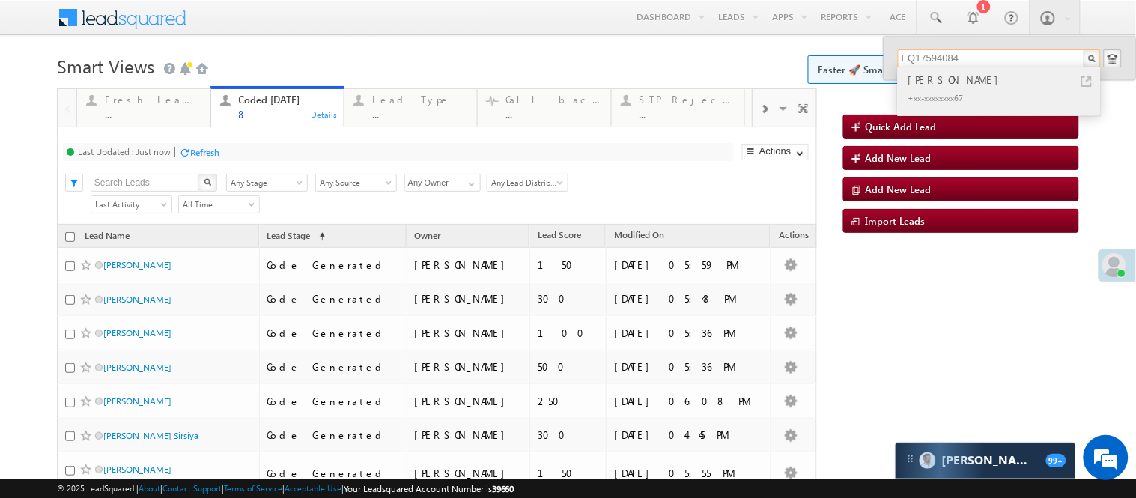
type input "EQ17594084"
click at [955, 79] on div "[PERSON_NAME]" at bounding box center [1005, 80] width 201 height 16
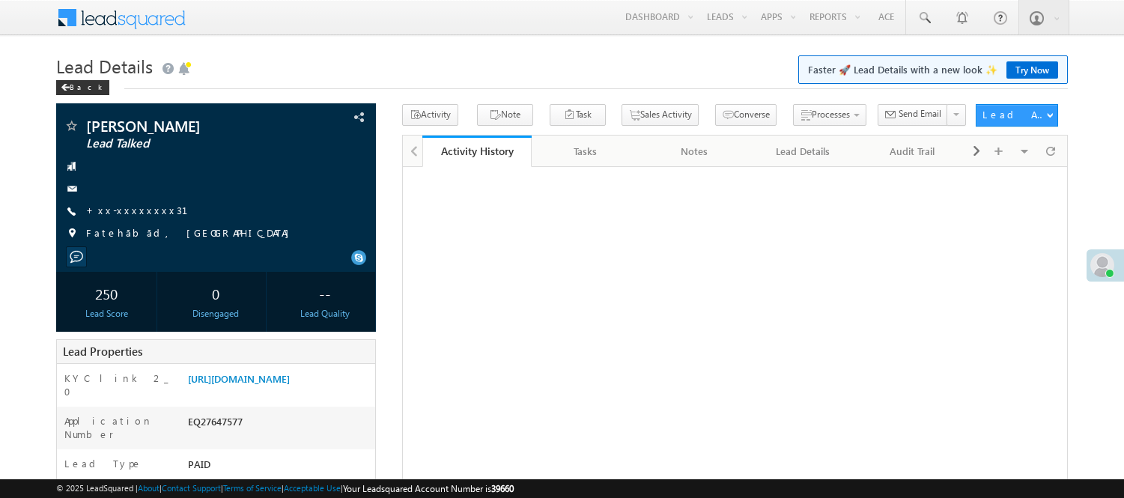
click at [0, 0] on link "Smart Views" at bounding box center [0, 0] width 0 height 0
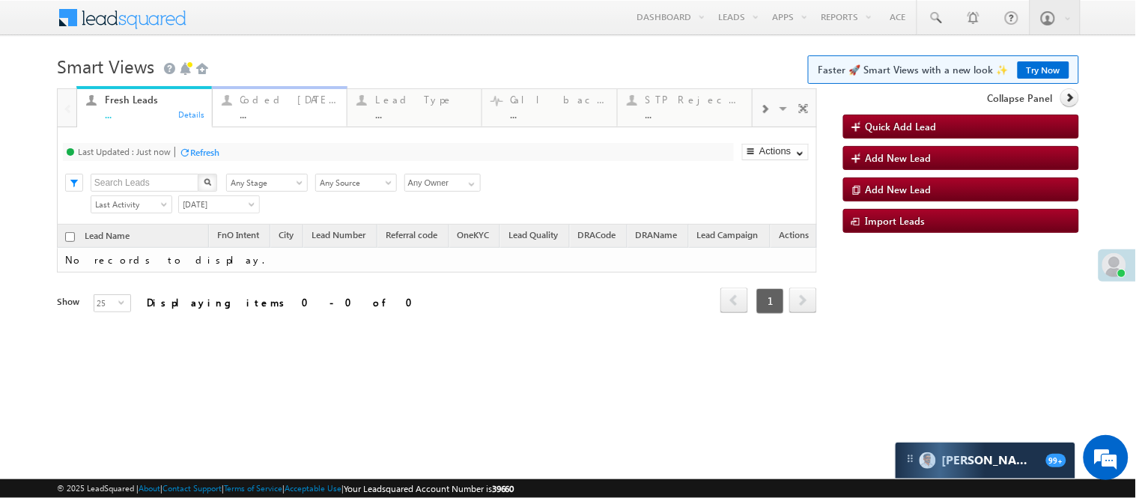
click at [288, 115] on div "..." at bounding box center [288, 114] width 97 height 11
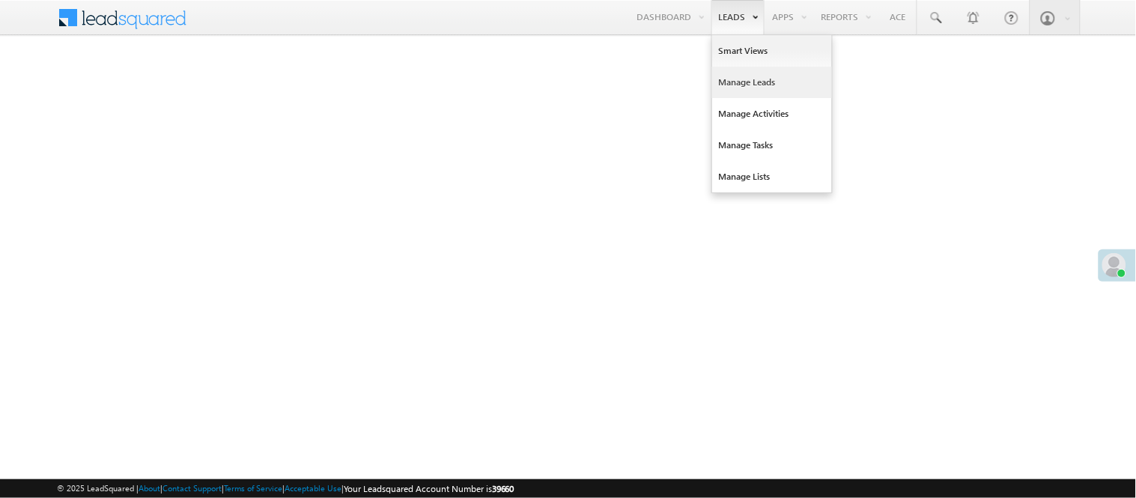
click at [750, 91] on link "Manage Leads" at bounding box center [772, 82] width 120 height 31
click at [750, 81] on link "Manage Leads" at bounding box center [772, 82] width 120 height 31
click at [750, 79] on link "Manage Leads" at bounding box center [772, 82] width 120 height 31
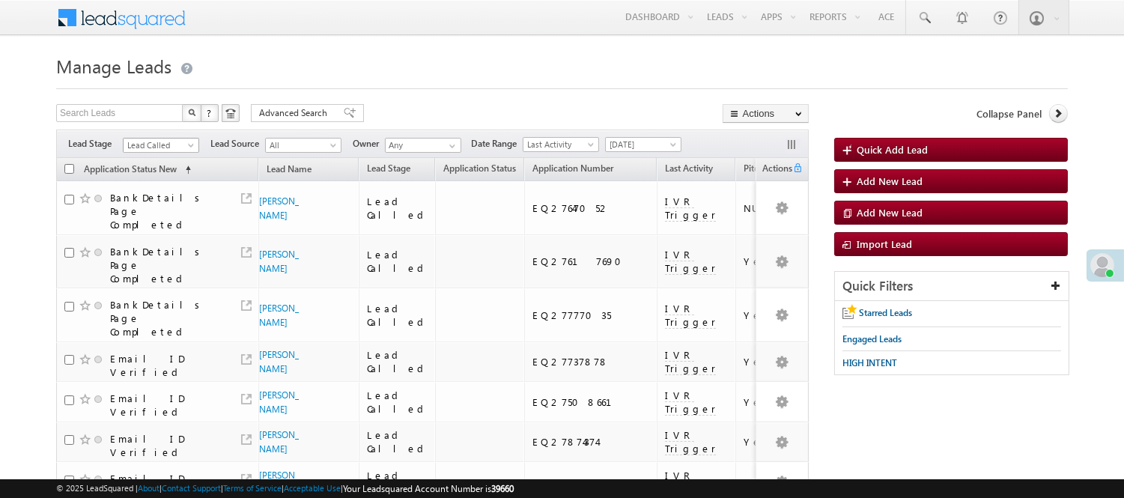
click at [172, 147] on span "Lead Called" at bounding box center [159, 145] width 71 height 13
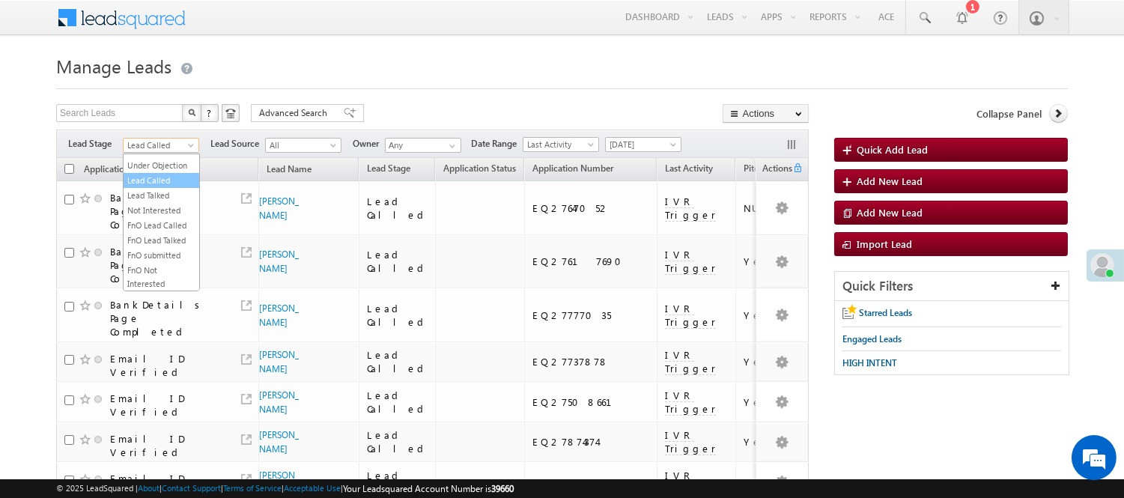
scroll to position [371, 0]
click at [165, 247] on link "Code Generated" at bounding box center [162, 252] width 76 height 13
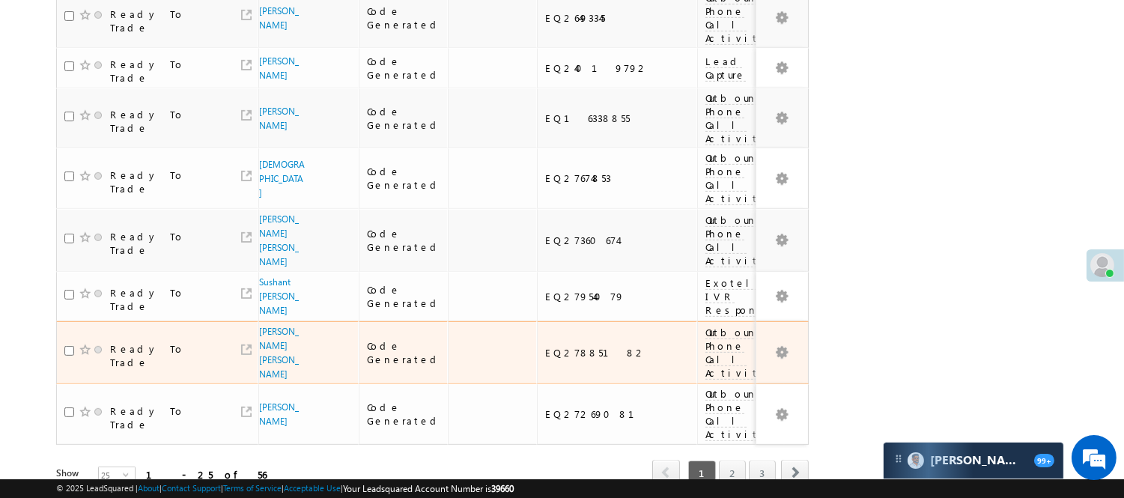
scroll to position [1225, 0]
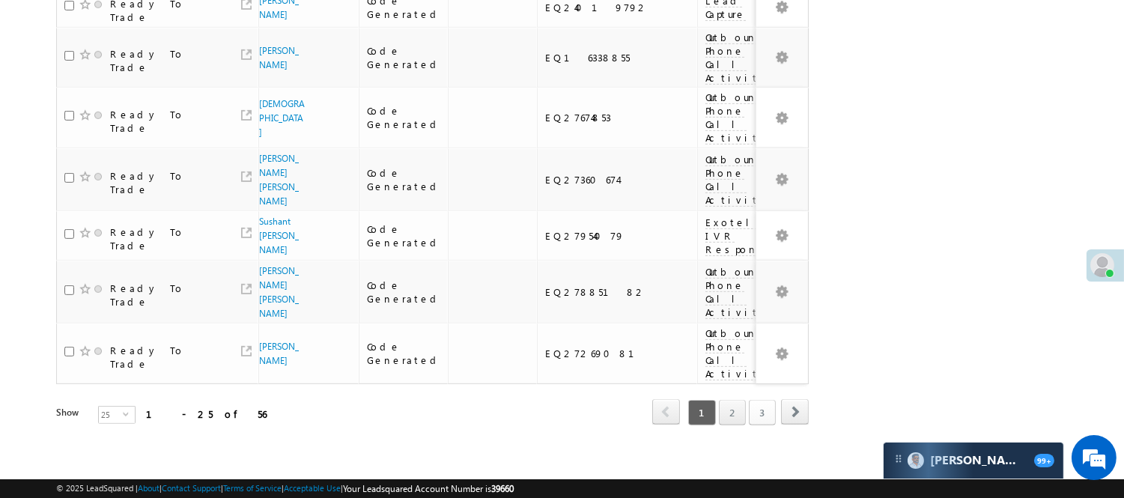
click at [765, 400] on link "3" at bounding box center [762, 412] width 27 height 25
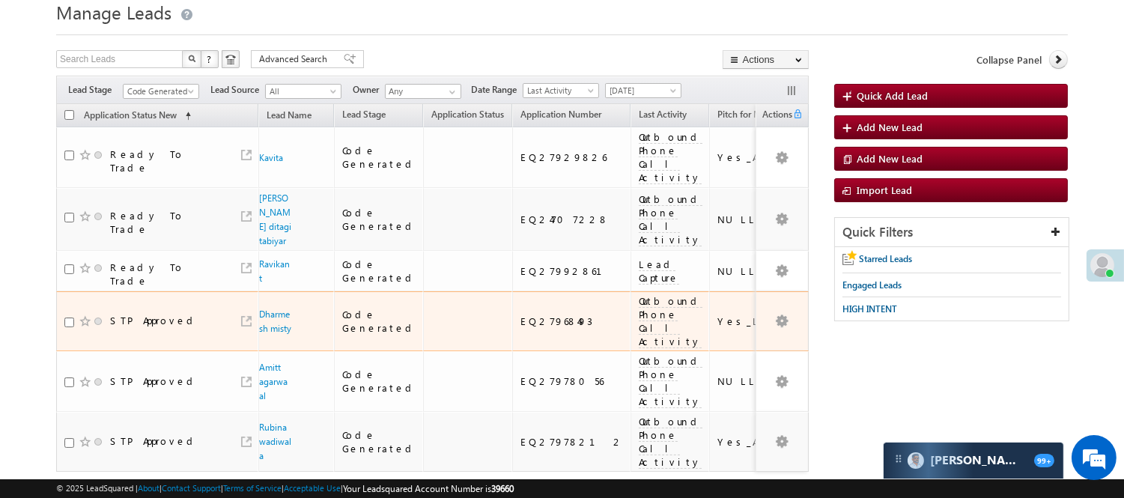
scroll to position [0, 0]
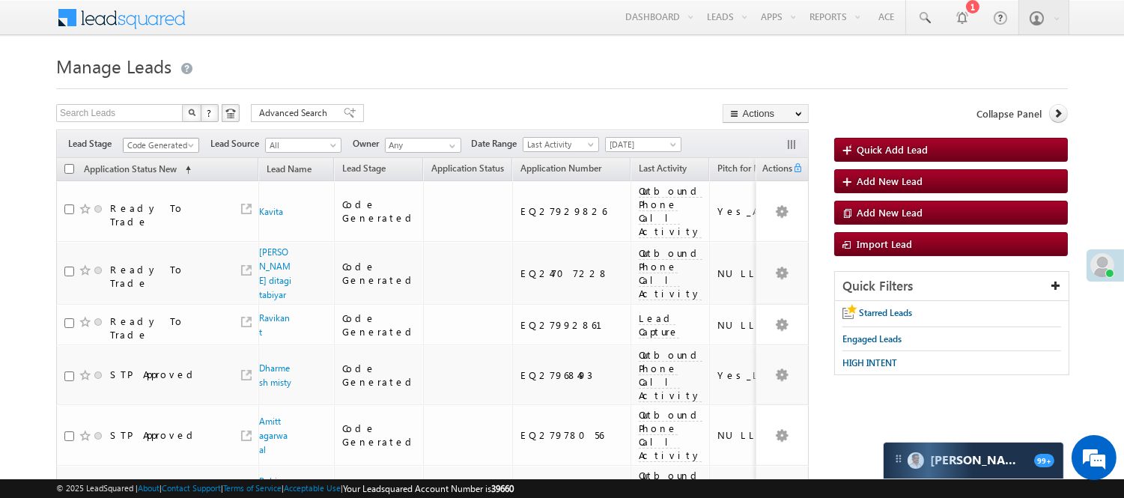
click at [172, 141] on span "Code Generated" at bounding box center [159, 145] width 71 height 13
click at [177, 183] on link "Lead Generated" at bounding box center [162, 176] width 76 height 13
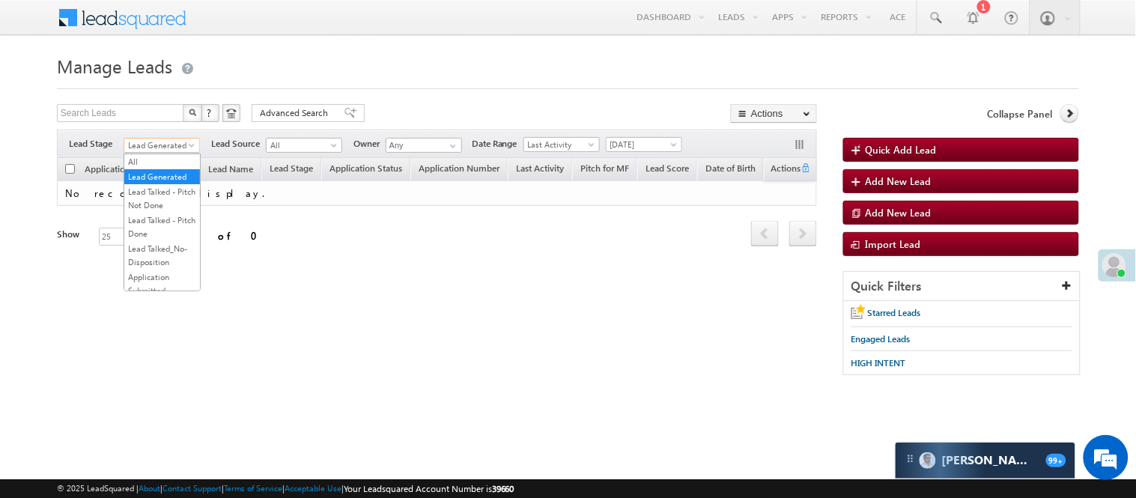
click at [163, 141] on span "Lead Generated" at bounding box center [159, 145] width 71 height 13
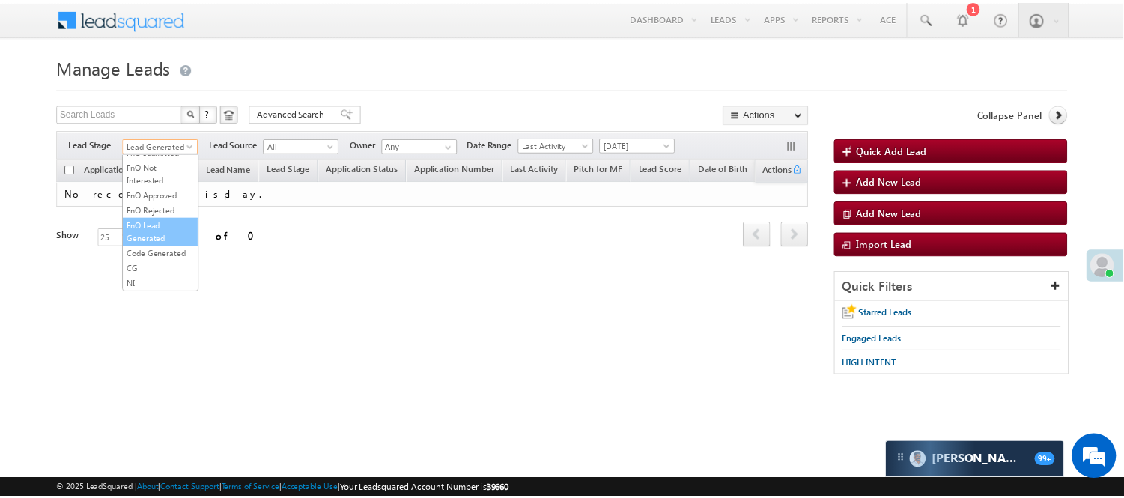
scroll to position [371, 0]
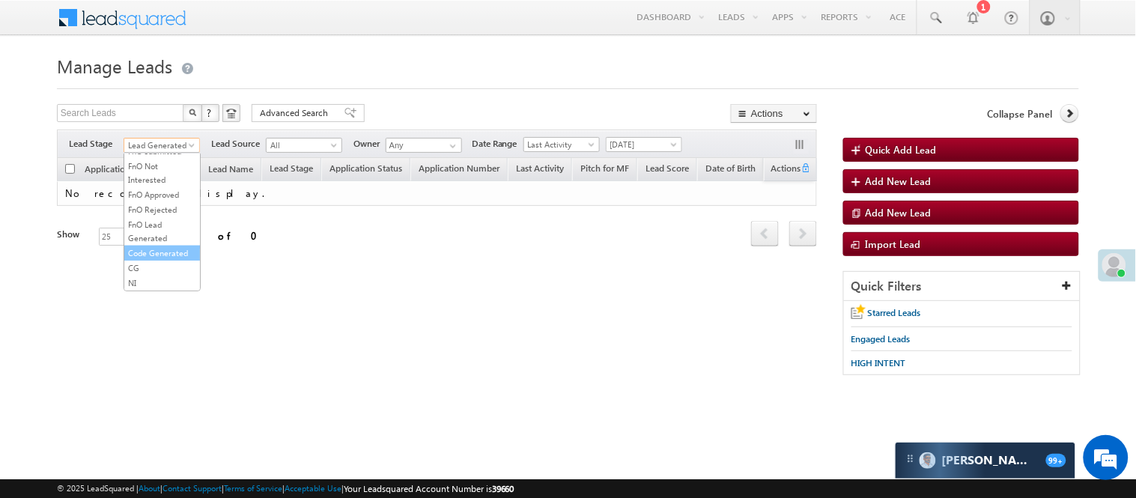
click at [163, 246] on link "Code Generated" at bounding box center [162, 252] width 76 height 13
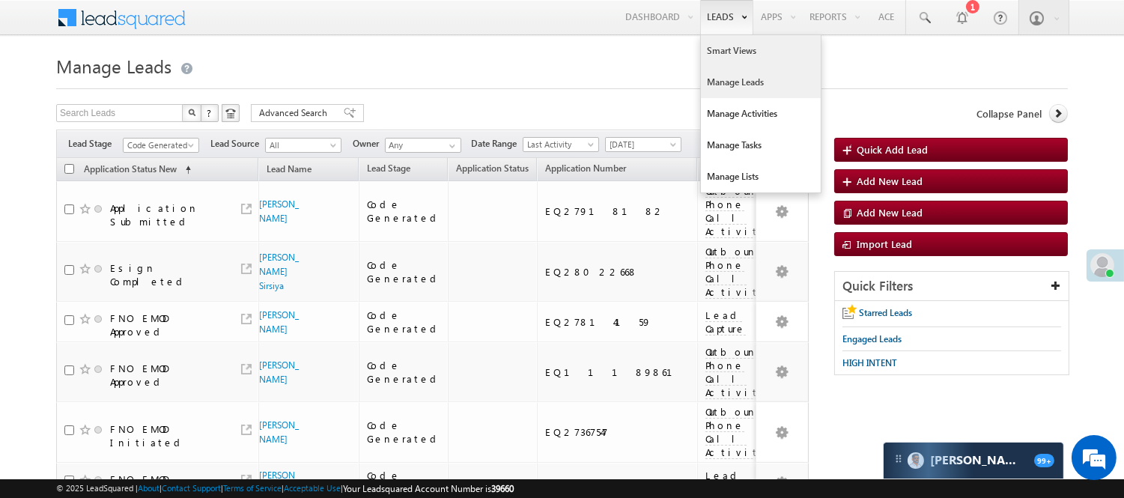
click at [723, 49] on link "Smart Views" at bounding box center [761, 50] width 120 height 31
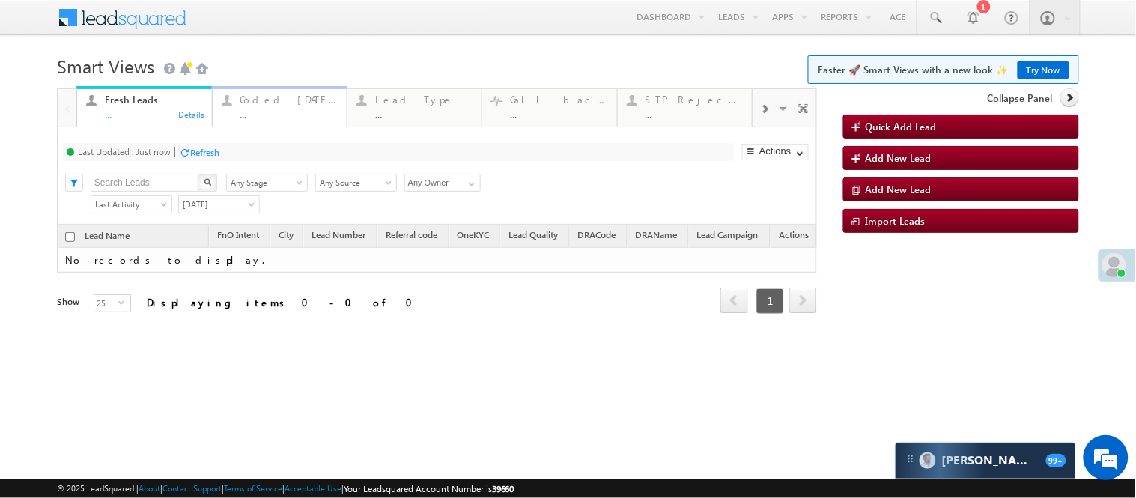
click at [270, 109] on div "..." at bounding box center [288, 114] width 97 height 11
click at [268, 124] on link "Coded [DATE] ... Details" at bounding box center [280, 106] width 136 height 40
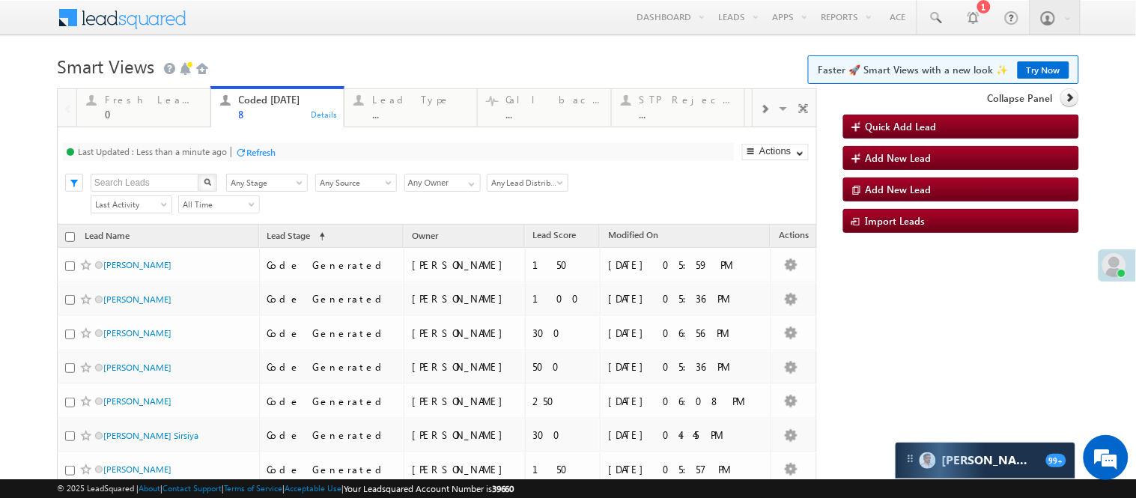
click at [318, 46] on body "Menu [PERSON_NAME] [PERSON_NAME] .Yada v@ang elbro king. com" at bounding box center [568, 305] width 1136 height 611
click at [319, 58] on h1 "Smart Views Getting Started Faster 🚀 Smart Views with a new look ✨ Try Now" at bounding box center [568, 64] width 1022 height 29
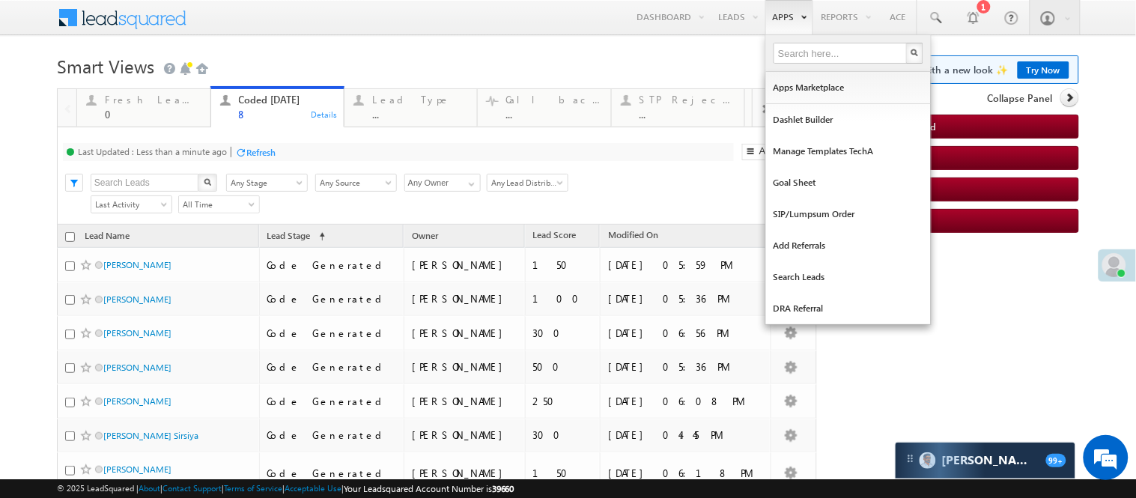
click at [529, 65] on h1 "Smart Views Getting Started Faster 🚀 Smart Views with a new look ✨ Try Now" at bounding box center [568, 64] width 1022 height 29
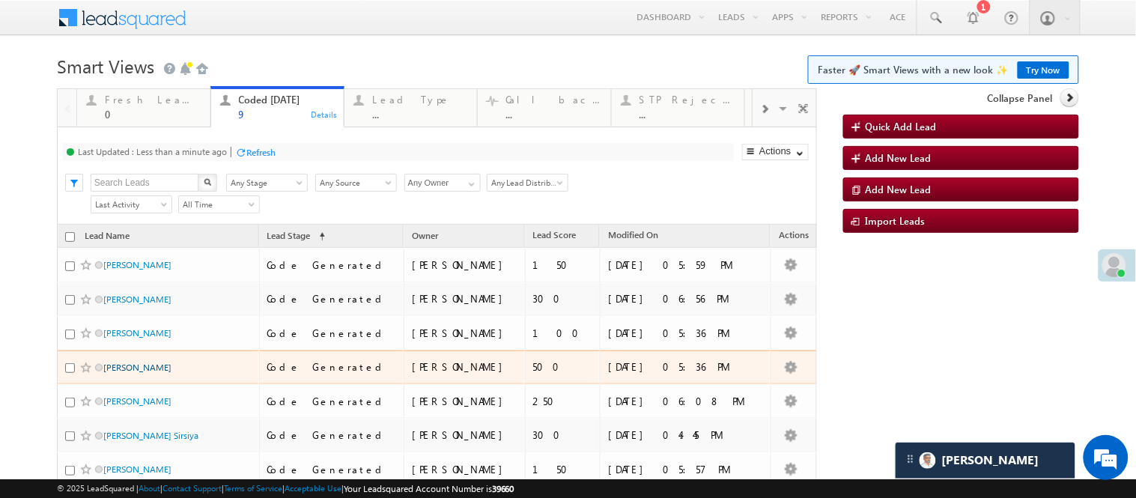
click at [139, 373] on link "manoj kumawat" at bounding box center [137, 367] width 68 height 11
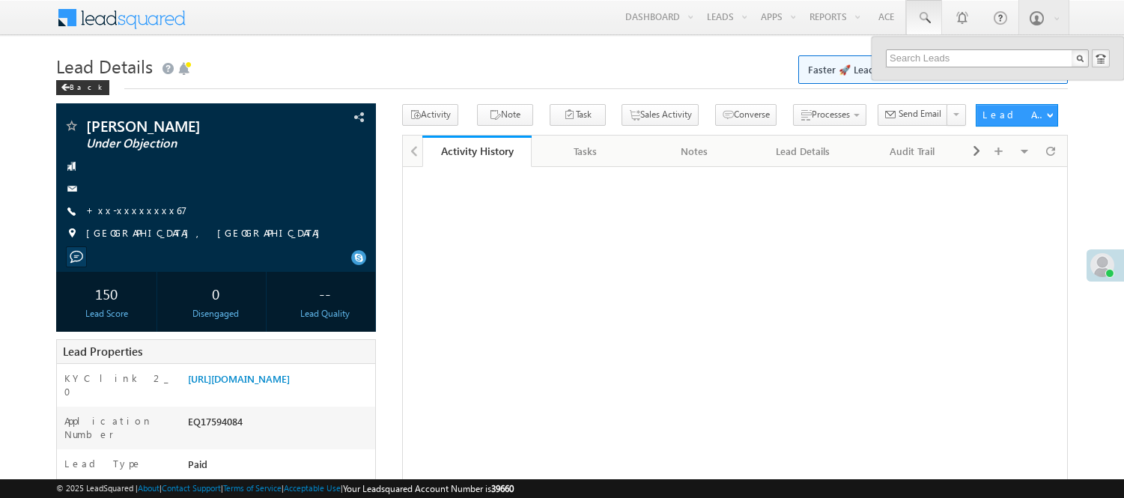
click at [953, 56] on input "text" at bounding box center [987, 58] width 203 height 18
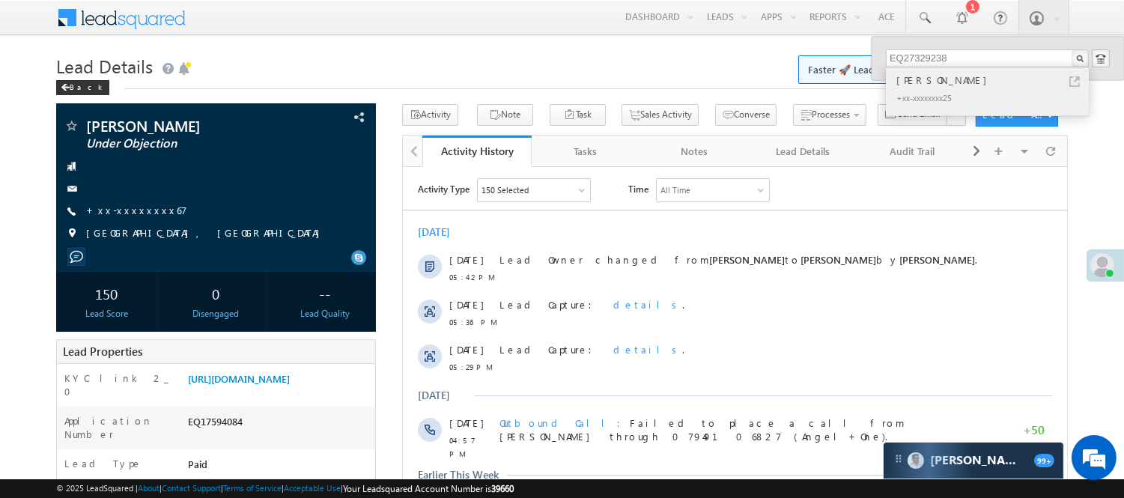
type input "EQ27329238"
click at [941, 93] on div "+xx-xxxxxxxx25" at bounding box center [993, 97] width 201 height 18
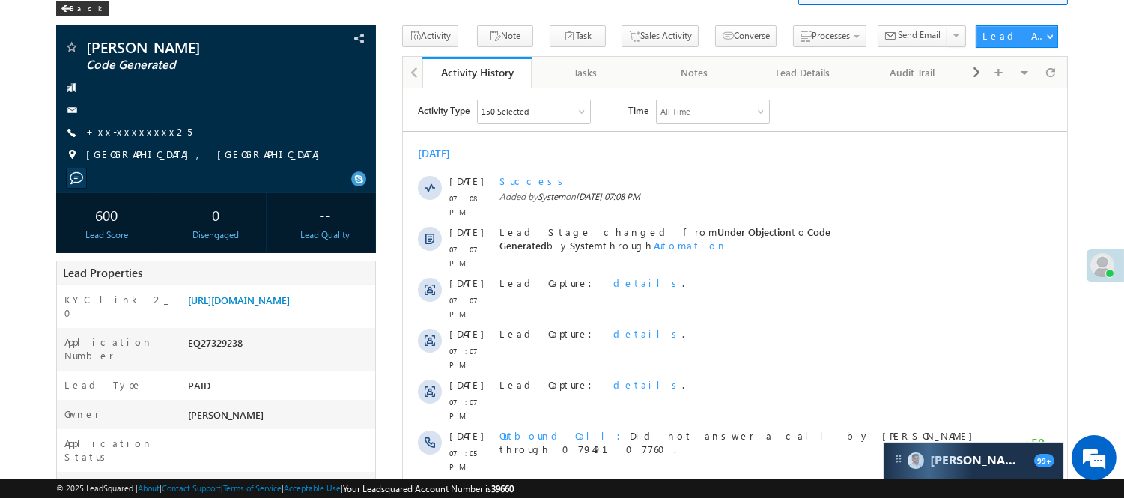
scroll to position [83, 0]
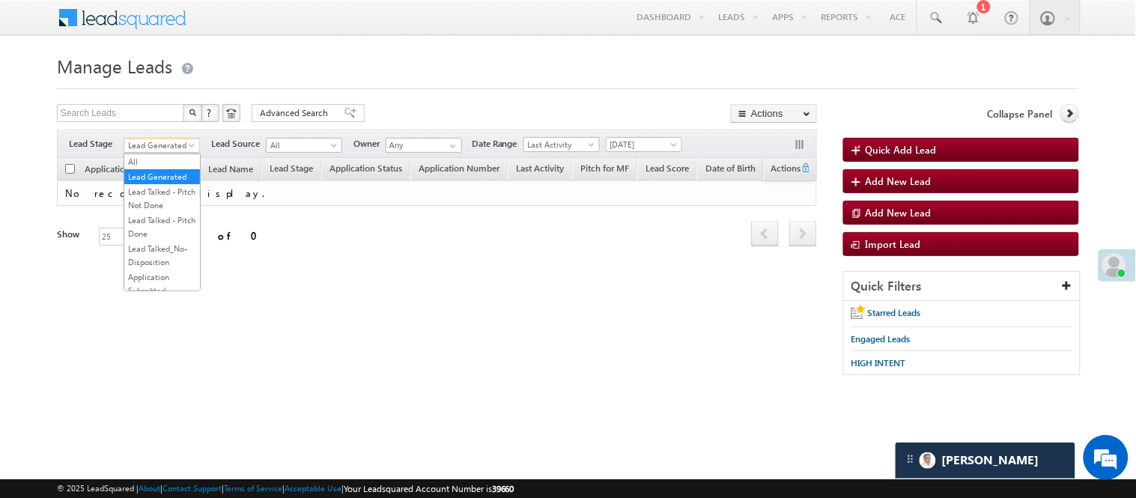
scroll to position [371, 0]
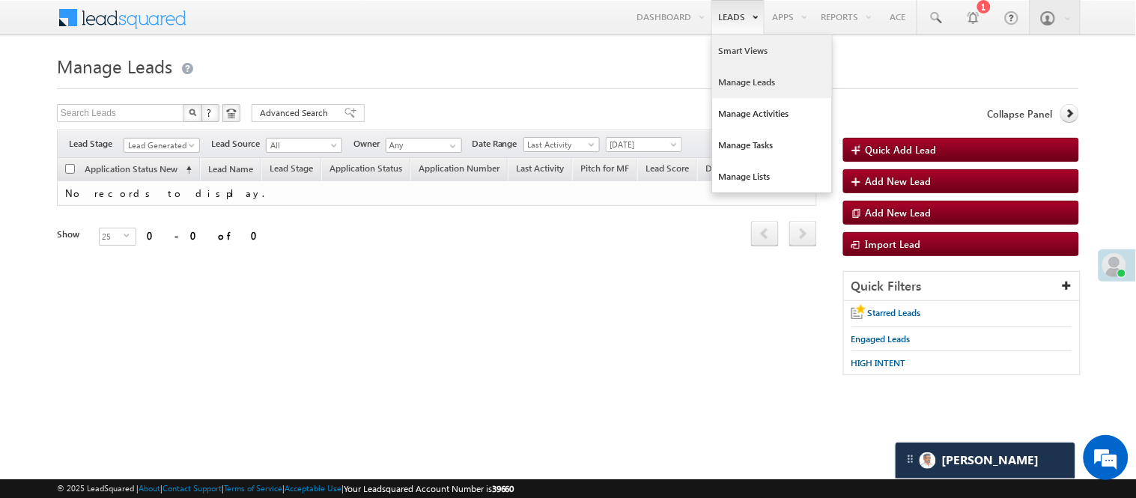
click at [746, 51] on link "Smart Views" at bounding box center [772, 50] width 120 height 31
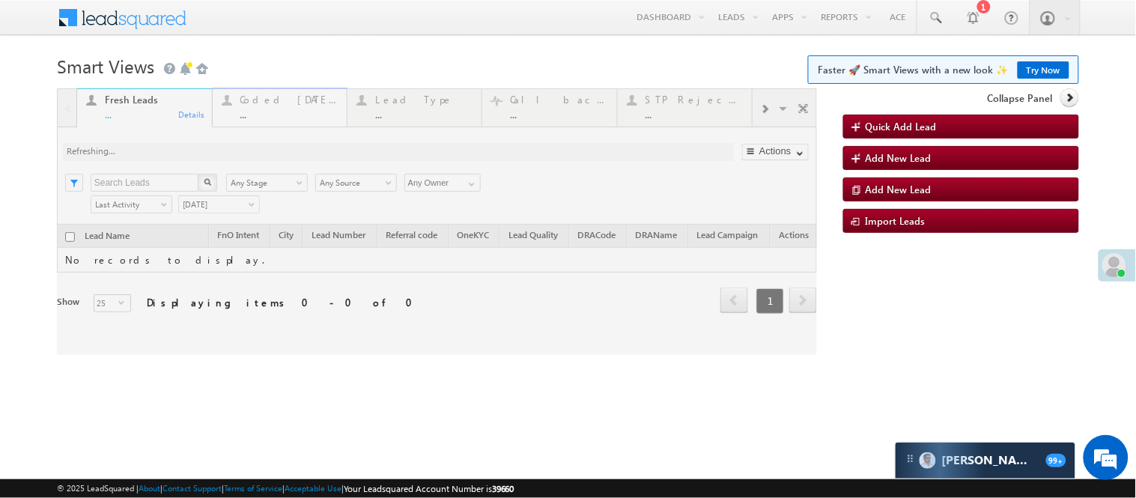
click at [277, 105] on div at bounding box center [437, 221] width 760 height 267
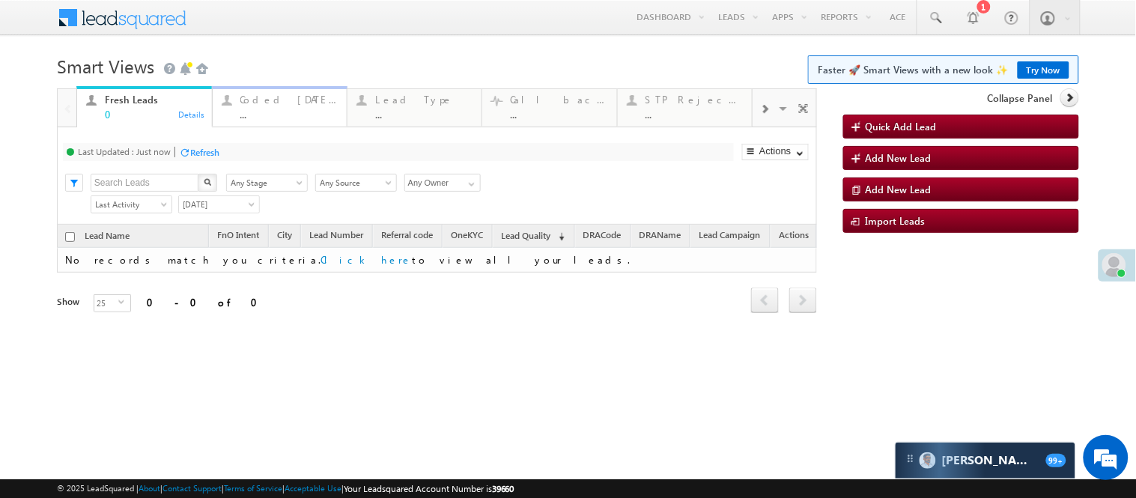
click at [282, 109] on div "..." at bounding box center [288, 114] width 97 height 11
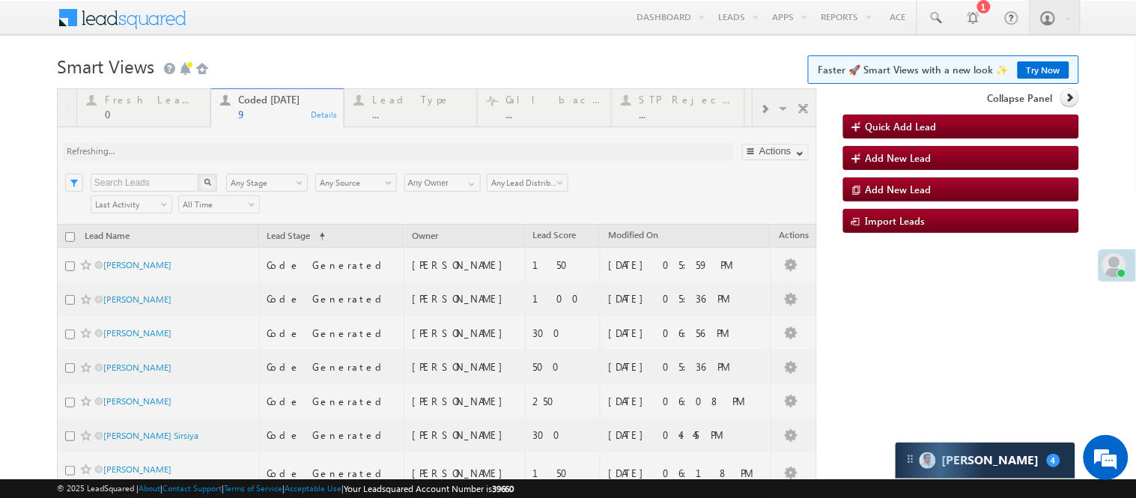
click at [329, 69] on h1 "Smart Views Getting Started Faster 🚀 Smart Views with a new look ✨ Try Now" at bounding box center [568, 64] width 1022 height 29
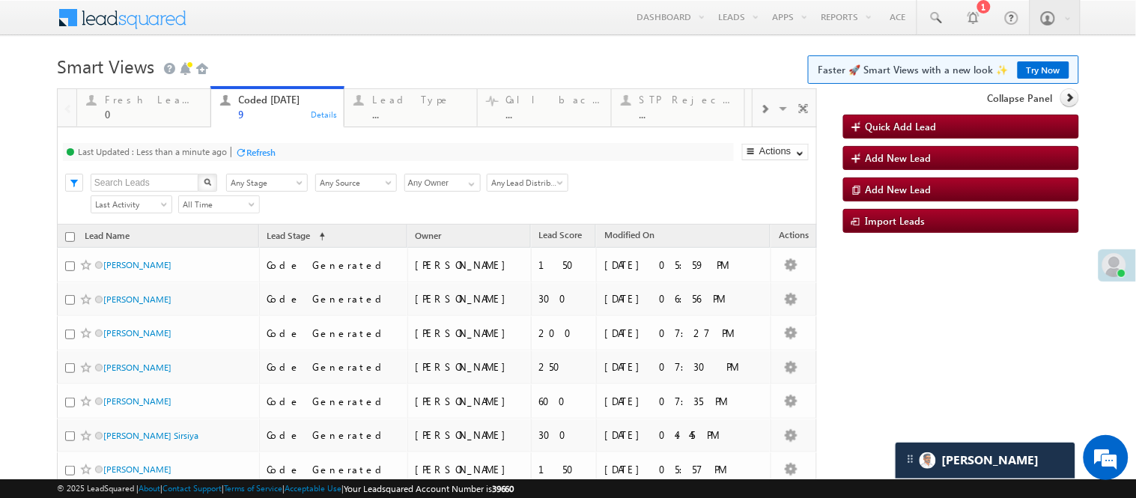
click at [370, 28] on div "Menu Nisha Anand Yadav Nisha .Yada v@ang elbro king. com Angel Broki" at bounding box center [568, 18] width 1022 height 37
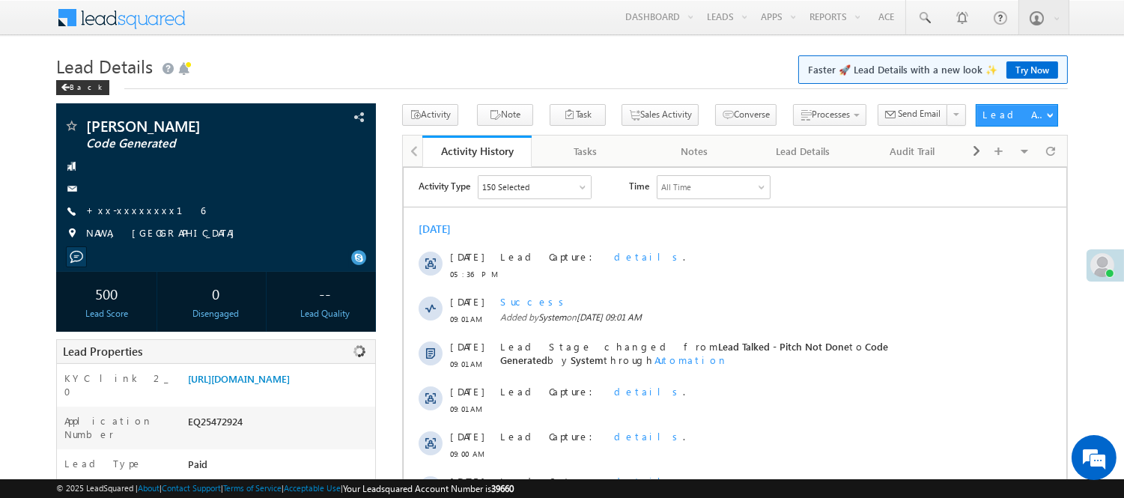
click at [223, 435] on div "EQ25472924" at bounding box center [279, 424] width 191 height 21
copy div "EQ25472924"
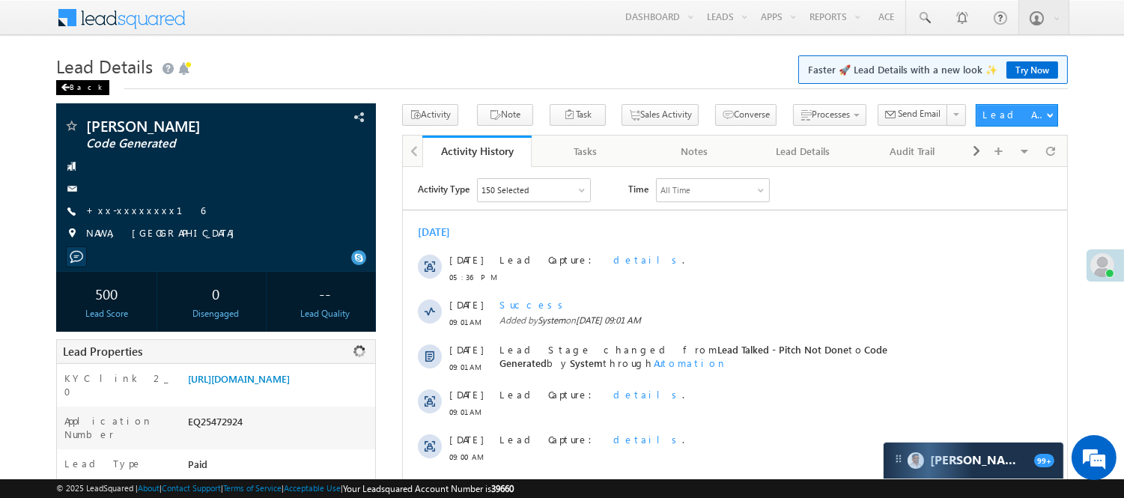
click at [73, 84] on div "Back" at bounding box center [82, 87] width 53 height 15
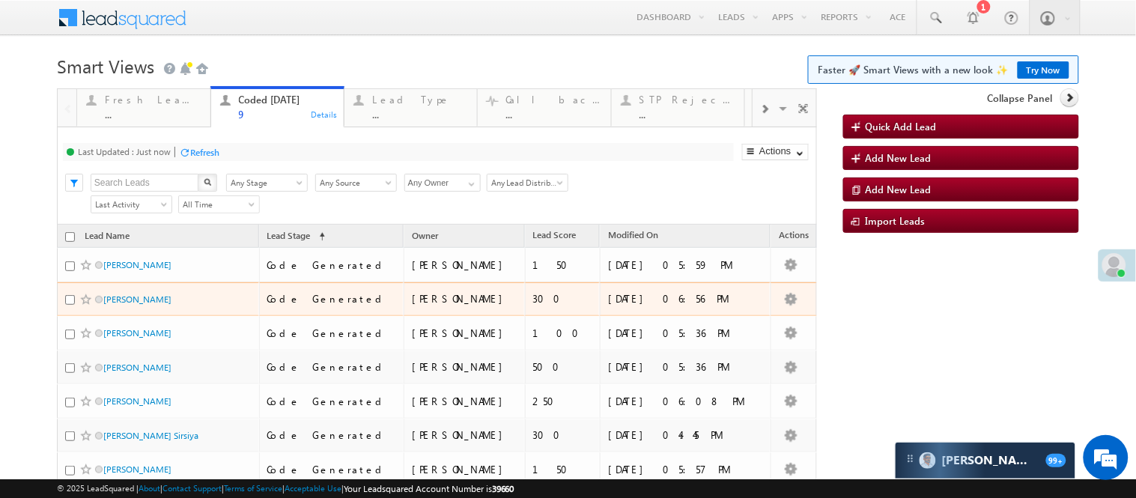
scroll to position [216, 0]
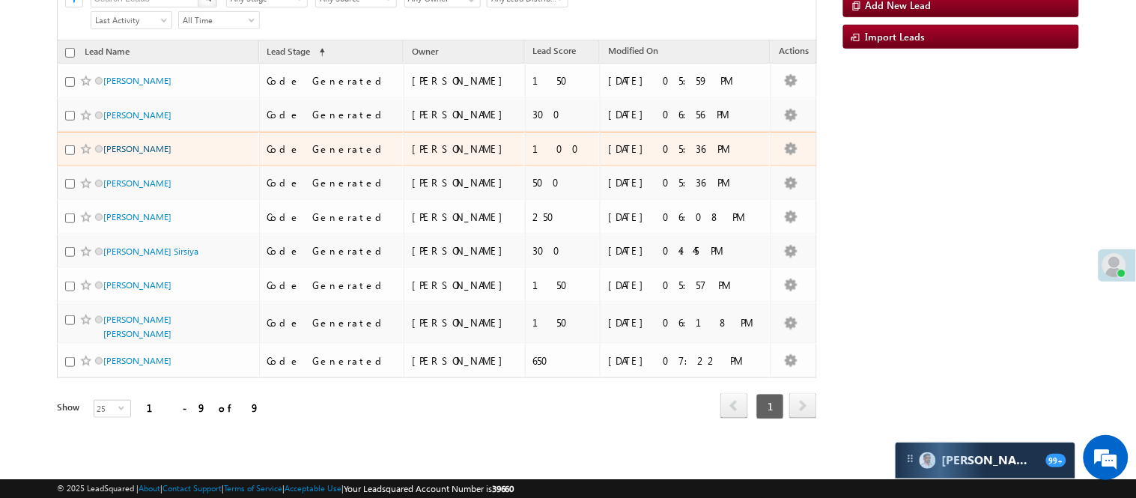
click at [136, 154] on link "[PERSON_NAME]" at bounding box center [137, 148] width 68 height 11
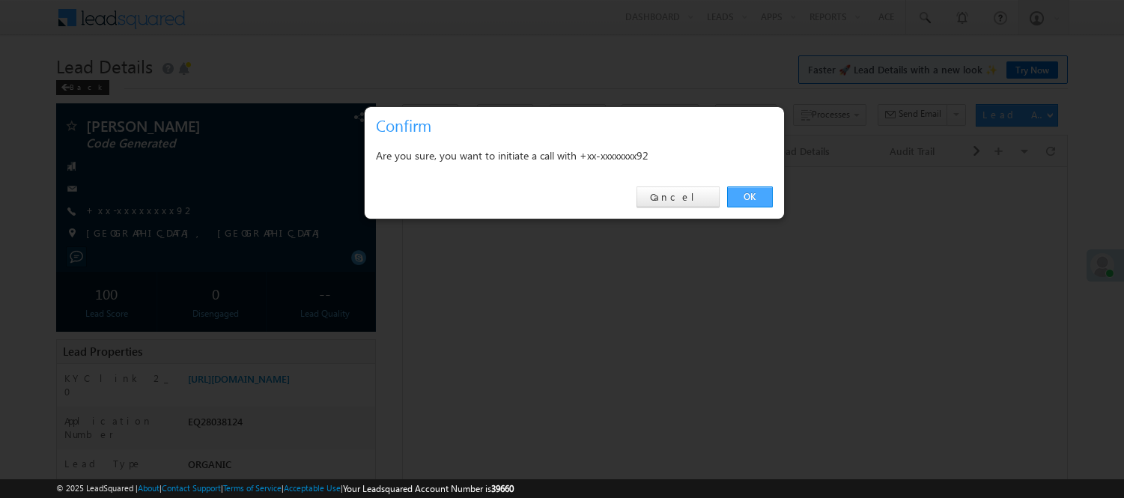
click at [753, 192] on link "OK" at bounding box center [750, 196] width 46 height 21
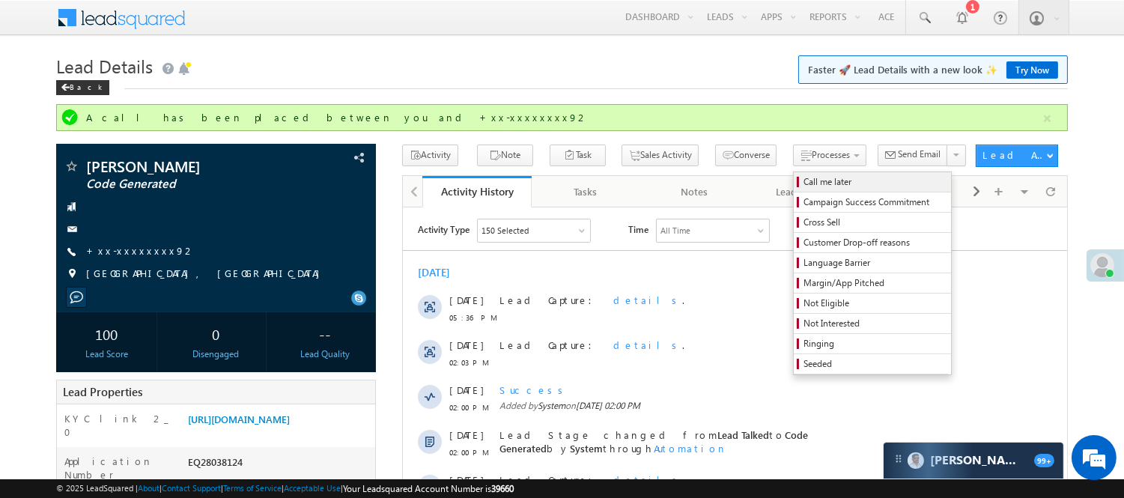
click at [794, 173] on link "Call me later" at bounding box center [872, 181] width 157 height 19
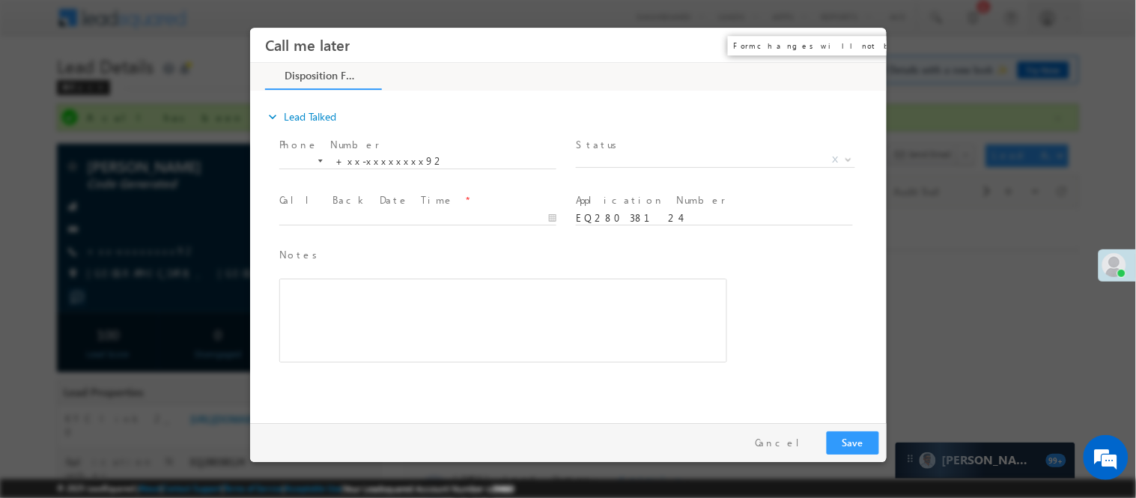
click at [863, 49] on button "×" at bounding box center [863, 45] width 25 height 28
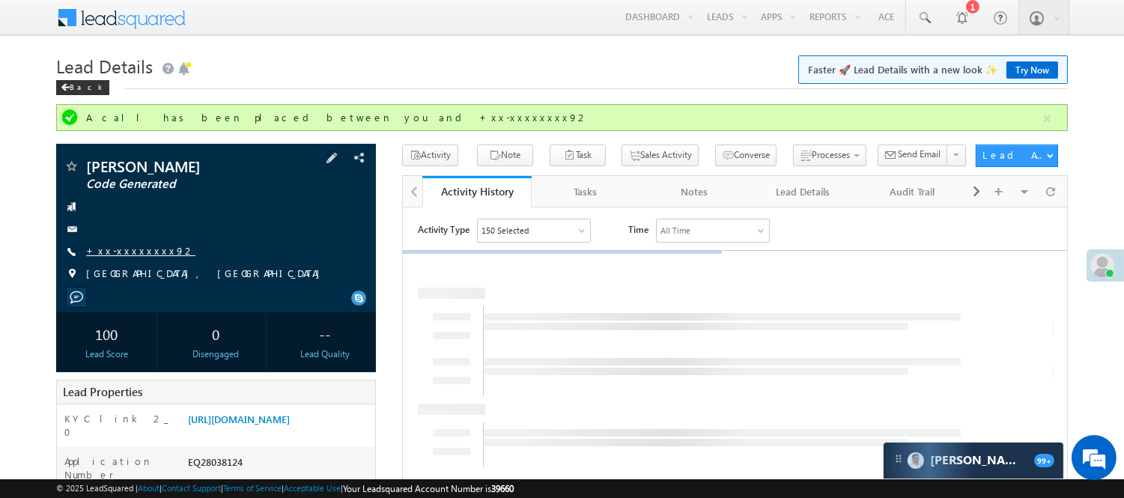
click at [133, 252] on link "+xx-xxxxxxxx92" at bounding box center [140, 250] width 109 height 13
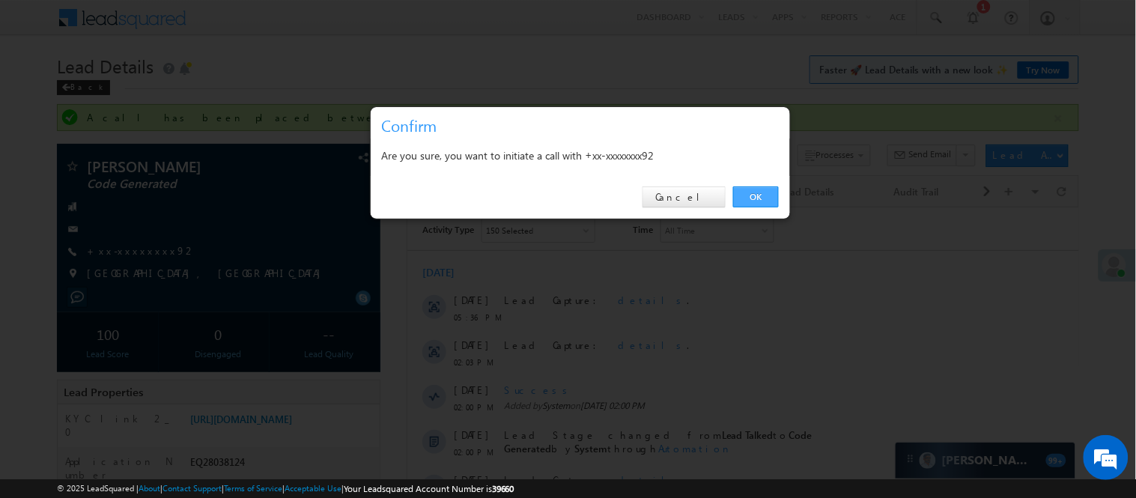
click at [767, 196] on link "OK" at bounding box center [756, 196] width 46 height 21
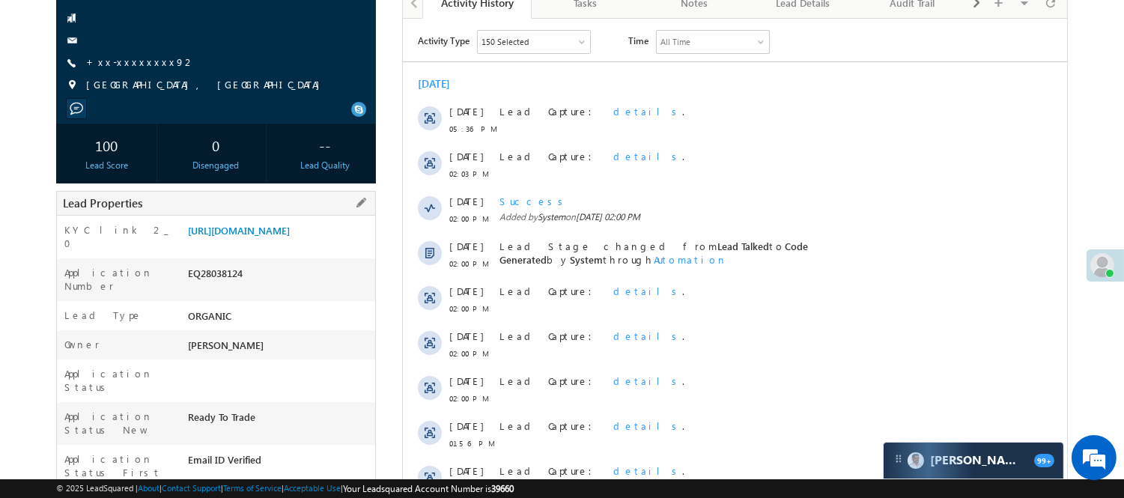
scroll to position [249, 0]
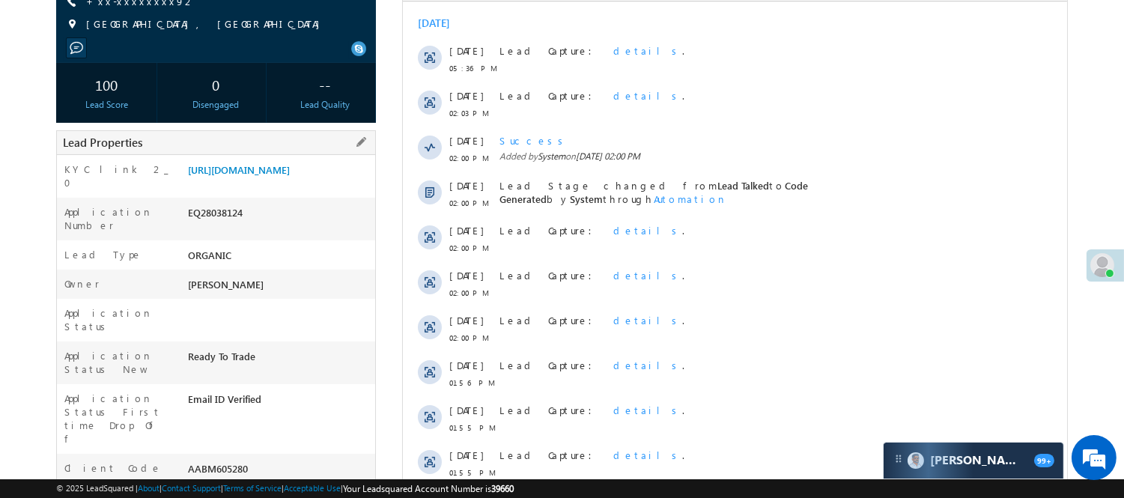
click at [222, 226] on div "EQ28038124" at bounding box center [279, 215] width 191 height 21
copy div "EQ28038124"
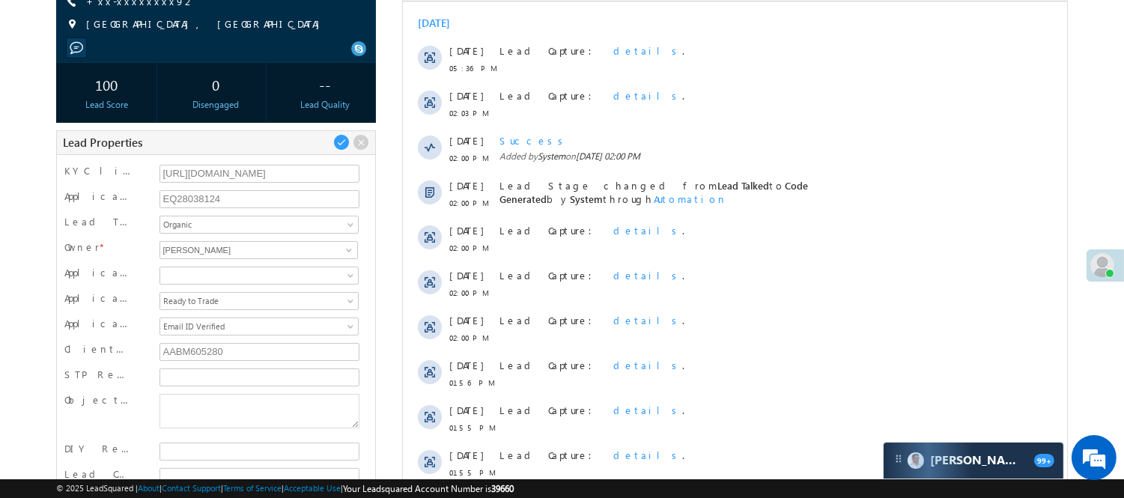
scroll to position [0, 0]
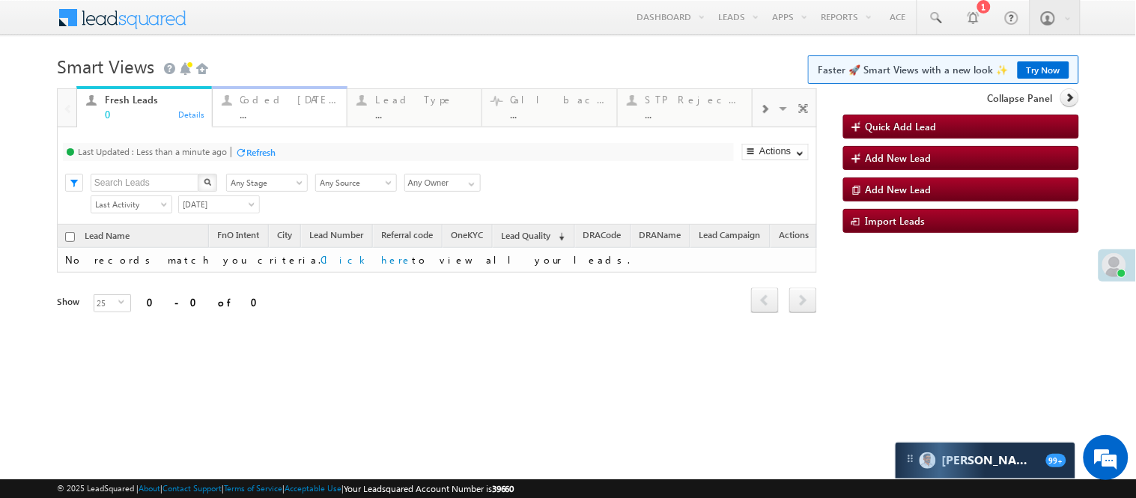
click at [235, 125] on link "Coded Today ... Details" at bounding box center [280, 106] width 136 height 40
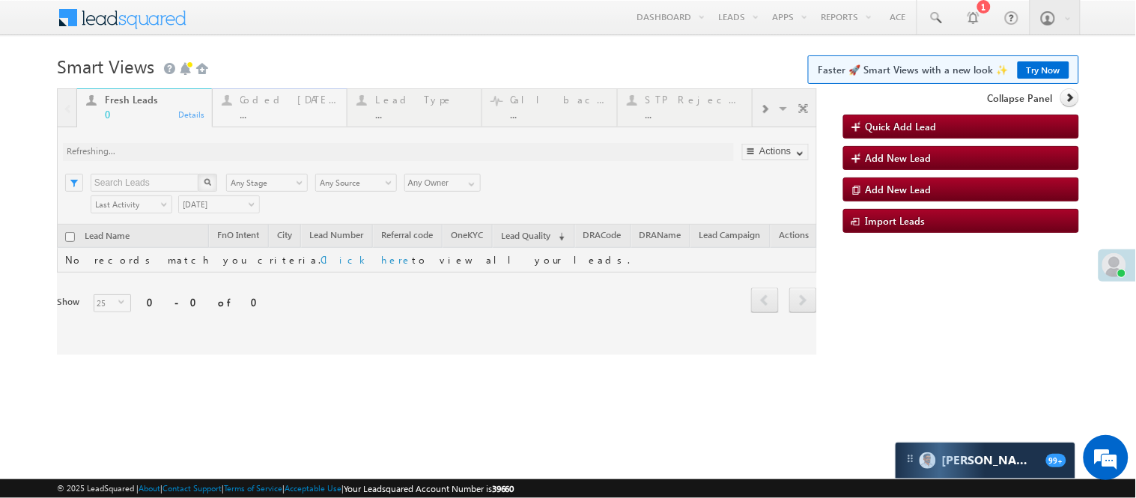
click at [252, 114] on div at bounding box center [437, 221] width 760 height 267
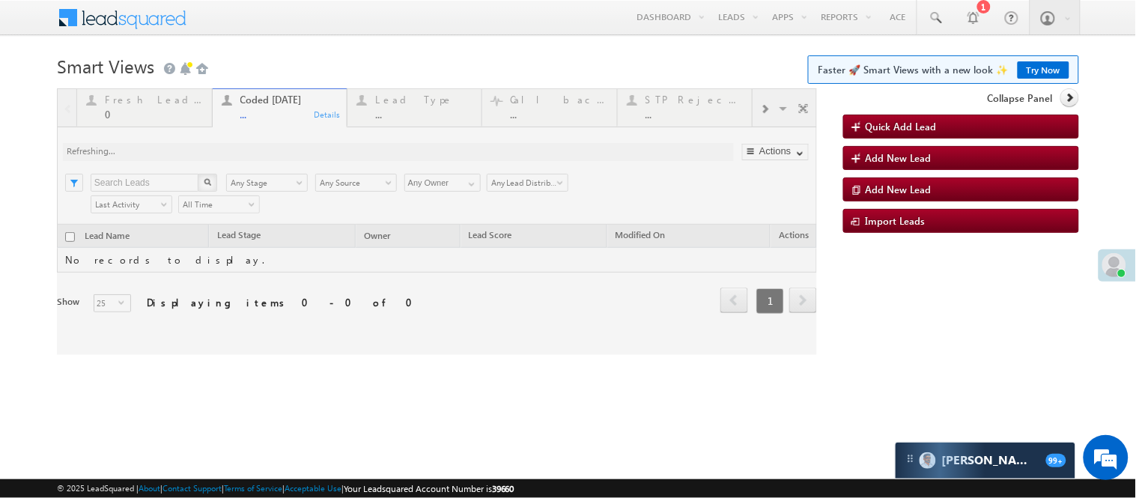
click at [371, 53] on h1 "Smart Views Getting Started Faster 🚀 Smart Views with a new look ✨ Try Now" at bounding box center [568, 64] width 1022 height 29
click at [368, 55] on h1 "Smart Views Getting Started Faster 🚀 Smart Views with a new look ✨ Try Now" at bounding box center [568, 64] width 1022 height 29
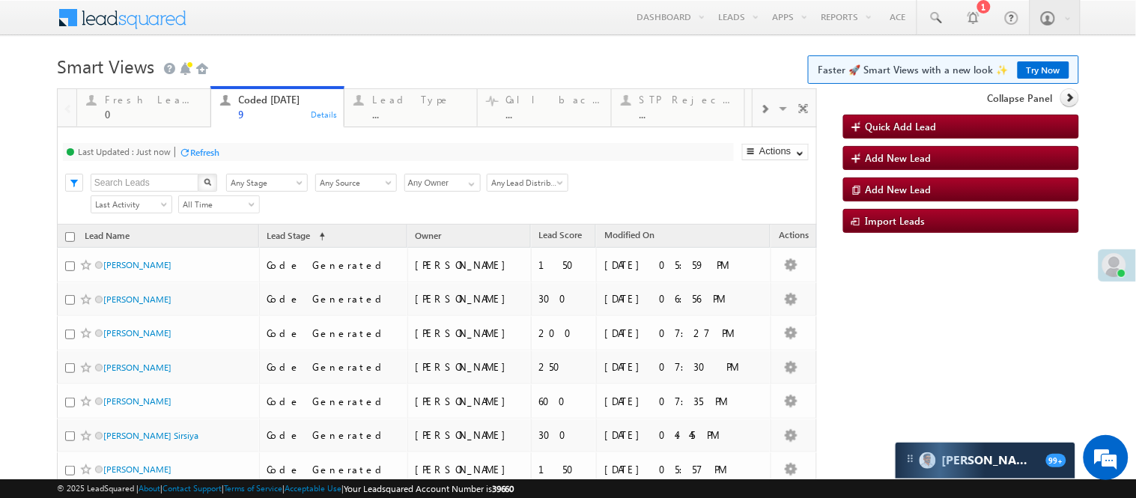
click at [368, 55] on h1 "Smart Views Getting Started Faster 🚀 Smart Views with a new look ✨ Try Now" at bounding box center [568, 64] width 1022 height 29
click at [382, 79] on div at bounding box center [568, 83] width 1022 height 9
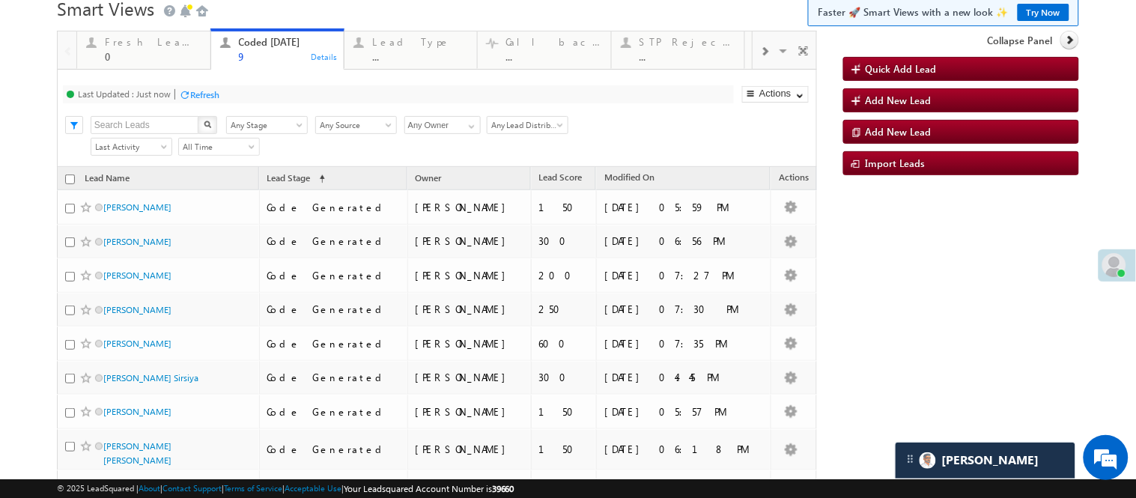
scroll to position [33, 0]
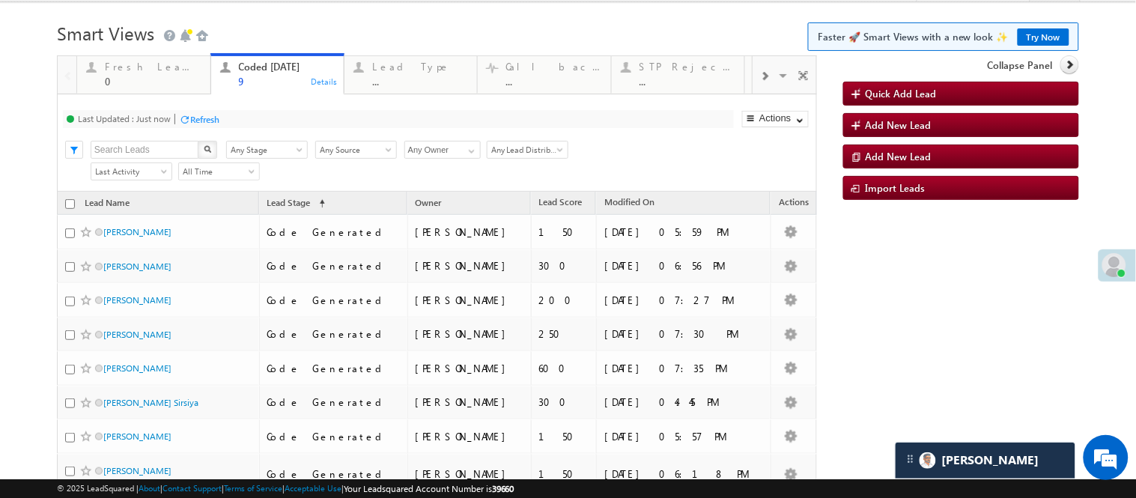
click at [410, 37] on h1 "Smart Views Getting Started Faster 🚀 Smart Views with a new look ✨ Try Now" at bounding box center [568, 31] width 1022 height 29
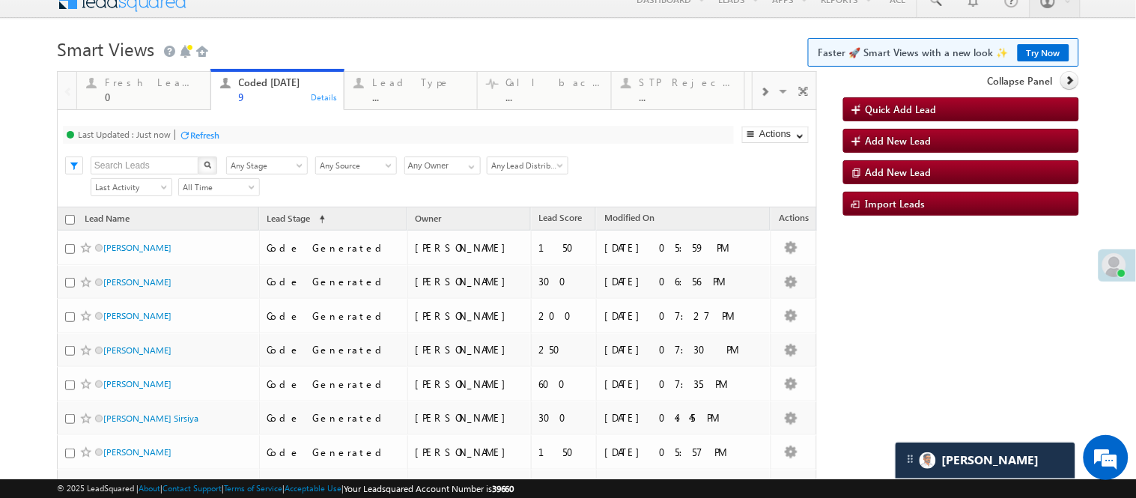
scroll to position [0, 0]
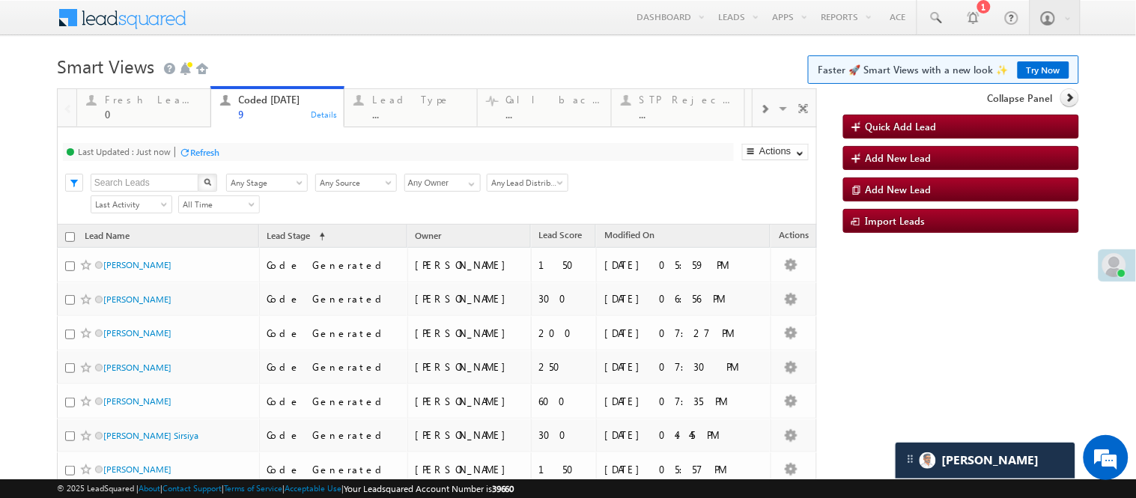
click at [468, 28] on div "Menu Nisha Anand Yadav Nisha .Yada v@ang elbro king. com Angel Broki" at bounding box center [568, 18] width 1022 height 37
click at [417, 58] on h1 "Smart Views Getting Started Faster 🚀 Smart Views with a new look ✨ Try Now" at bounding box center [568, 64] width 1022 height 29
click at [367, 63] on h1 "Smart Views Getting Started Faster 🚀 Smart Views with a new look ✨ Try Now" at bounding box center [568, 64] width 1022 height 29
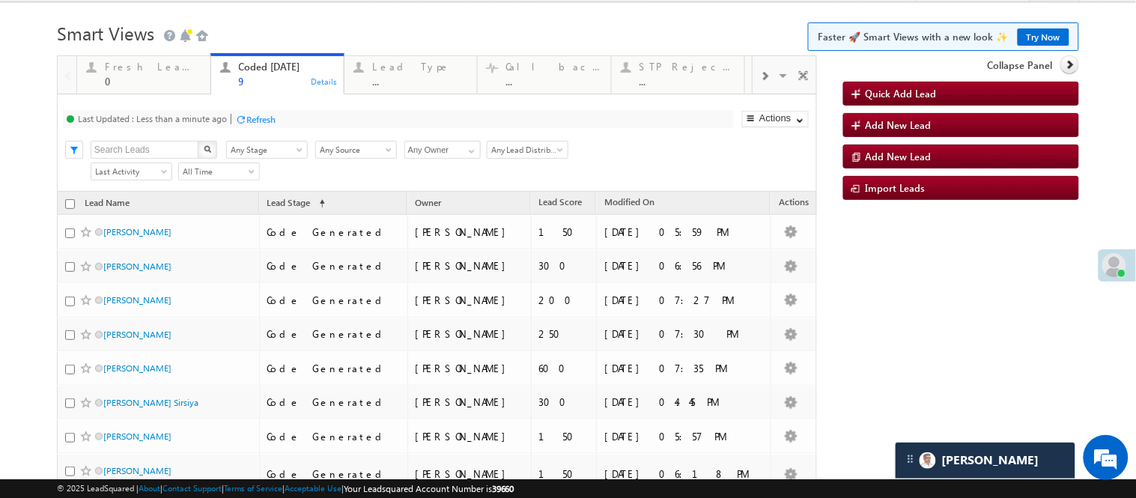
click at [753, 27] on h1 "Smart Views Getting Started Faster 🚀 Smart Views with a new look ✨ Try Now" at bounding box center [568, 31] width 1022 height 29
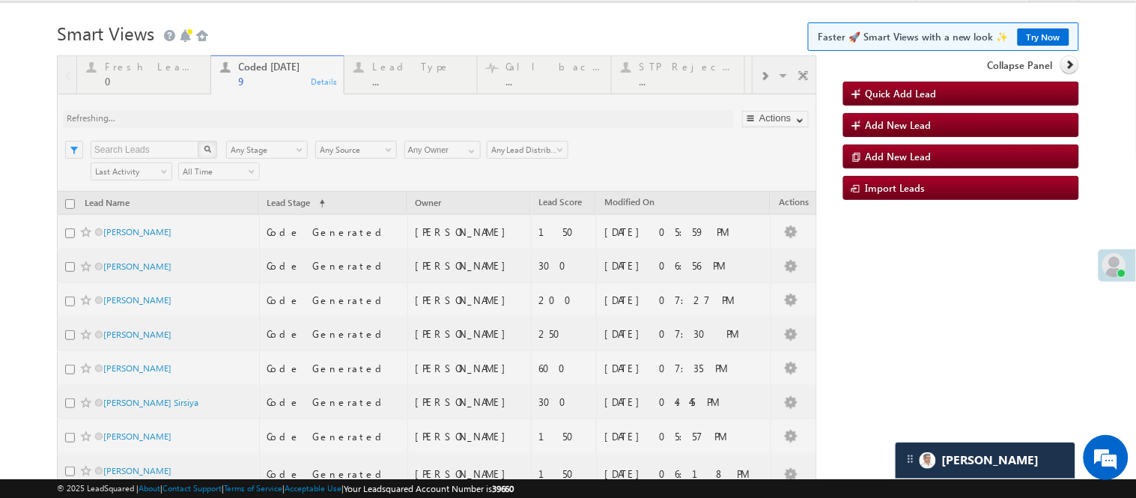
click at [365, 23] on h1 "Smart Views Getting Started Faster 🚀 Smart Views with a new look ✨ Try Now" at bounding box center [568, 31] width 1022 height 29
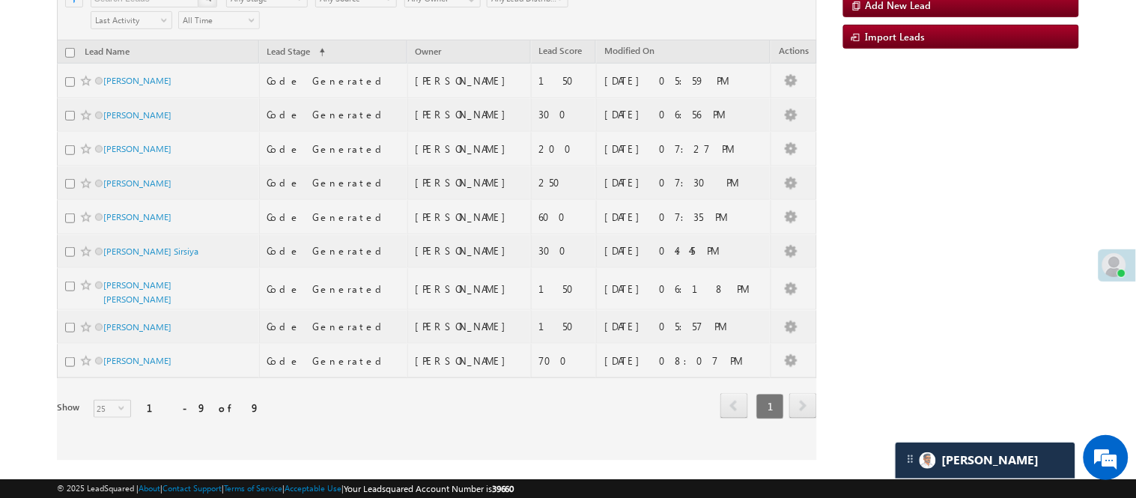
scroll to position [0, 0]
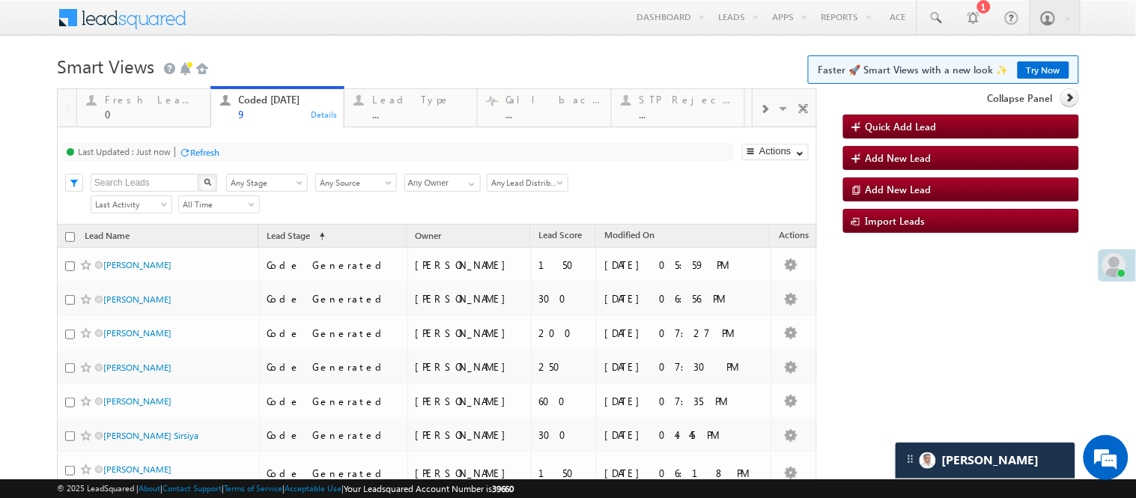
click at [485, 48] on body "Menu Nisha Anand Yadav Nisha .Yada v@ang elbro king. com" at bounding box center [568, 322] width 1136 height 645
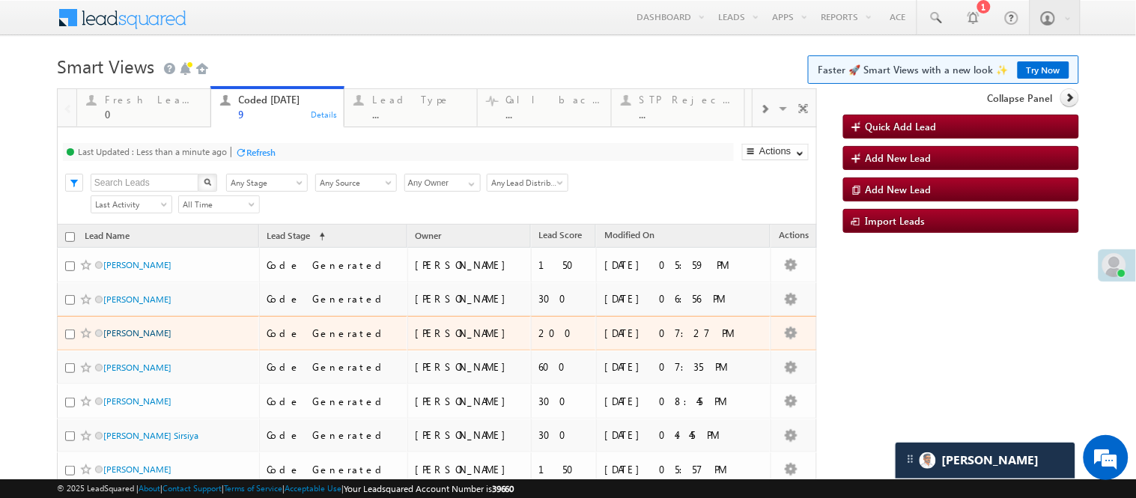
click at [124, 338] on link "[PERSON_NAME]" at bounding box center [137, 332] width 68 height 11
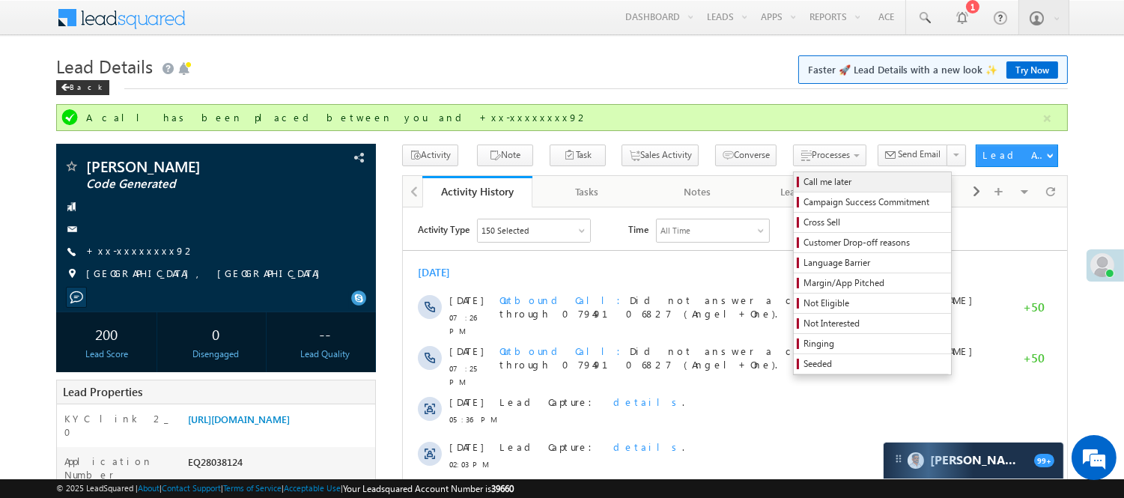
click at [794, 174] on link "Call me later" at bounding box center [872, 181] width 157 height 19
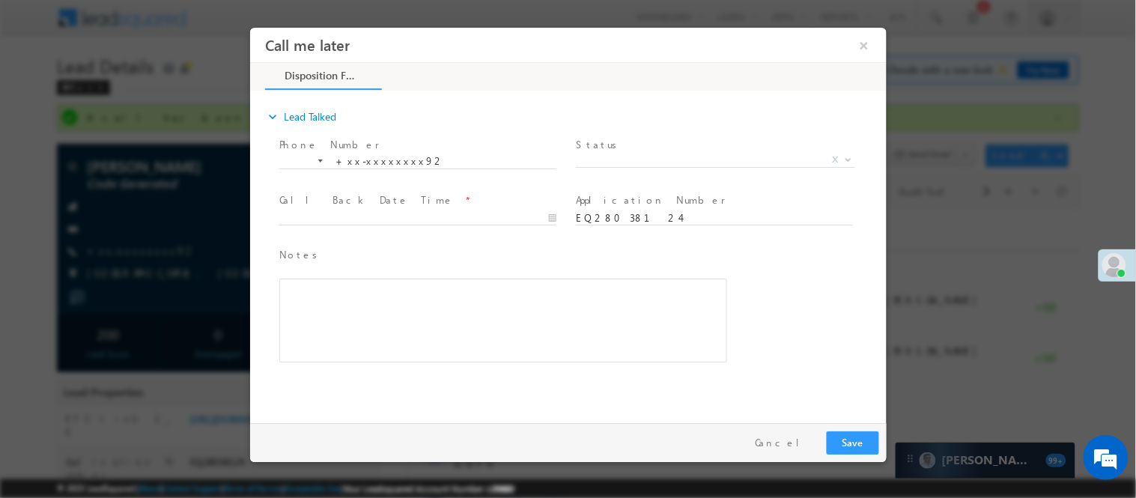
click at [768, 165] on body "Call me later ×" at bounding box center [567, 221] width 637 height 389
click at [745, 152] on span "X" at bounding box center [714, 159] width 279 height 15
click at [639, 160] on span "X" at bounding box center [714, 159] width 279 height 15
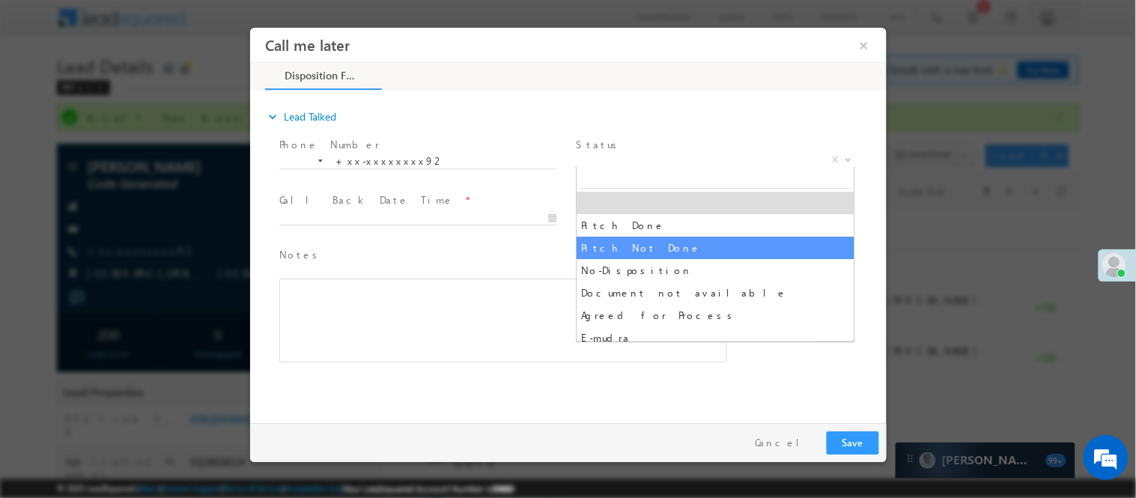
select select "Pitch Not Done"
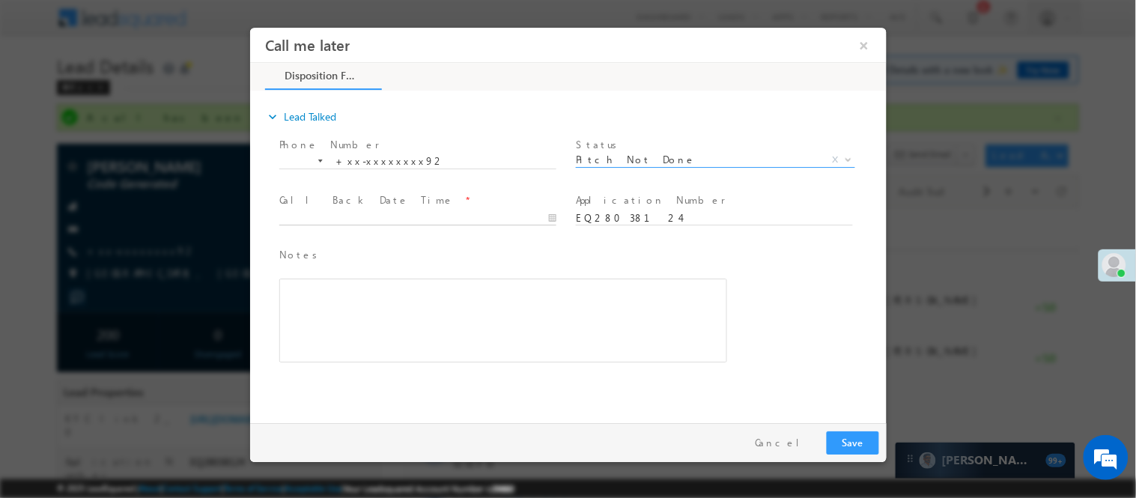
click at [493, 218] on input "text" at bounding box center [417, 217] width 277 height 15
type input "08/30/25 8:49 PM"
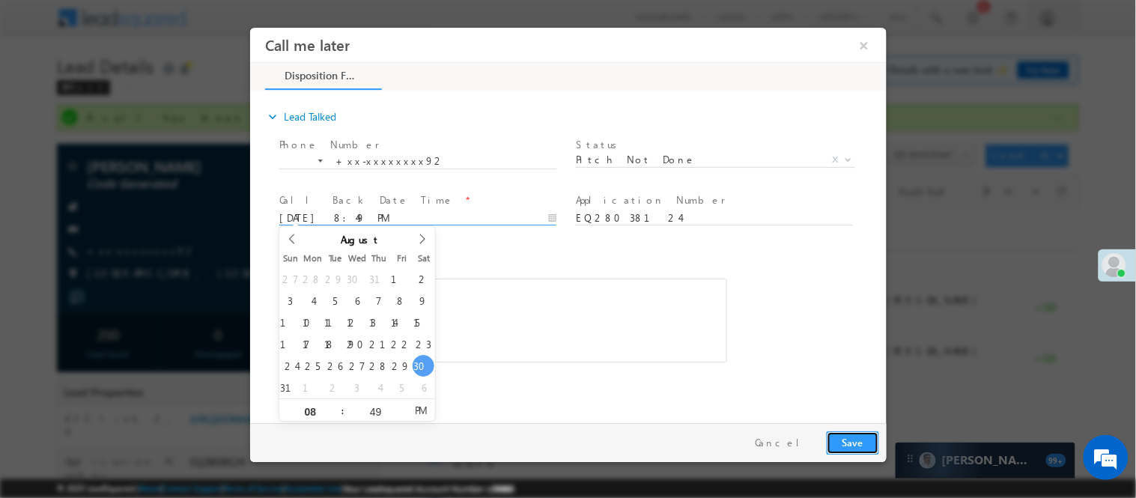
click at [860, 431] on button "Save" at bounding box center [852, 442] width 52 height 23
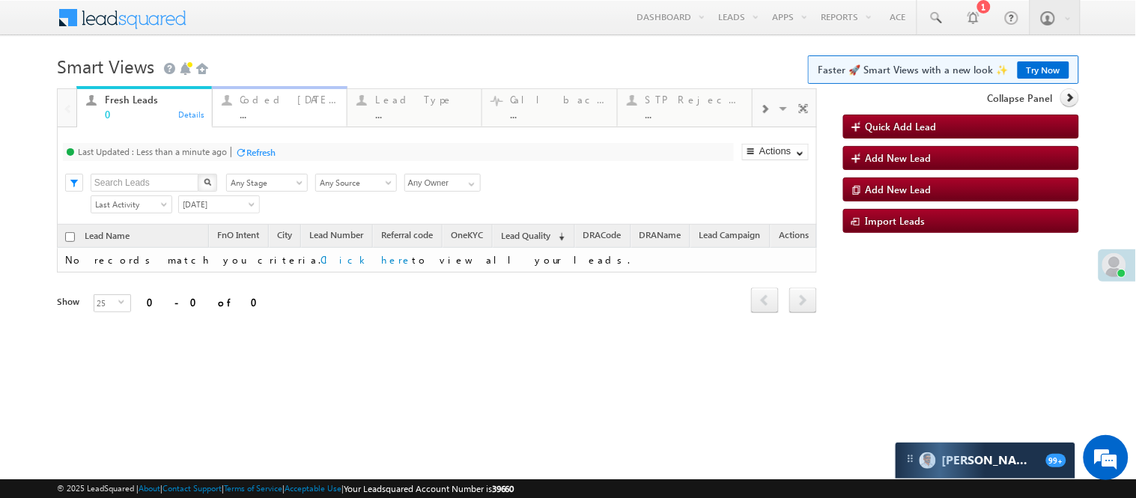
click at [291, 94] on div "Coded Today" at bounding box center [288, 100] width 97 height 12
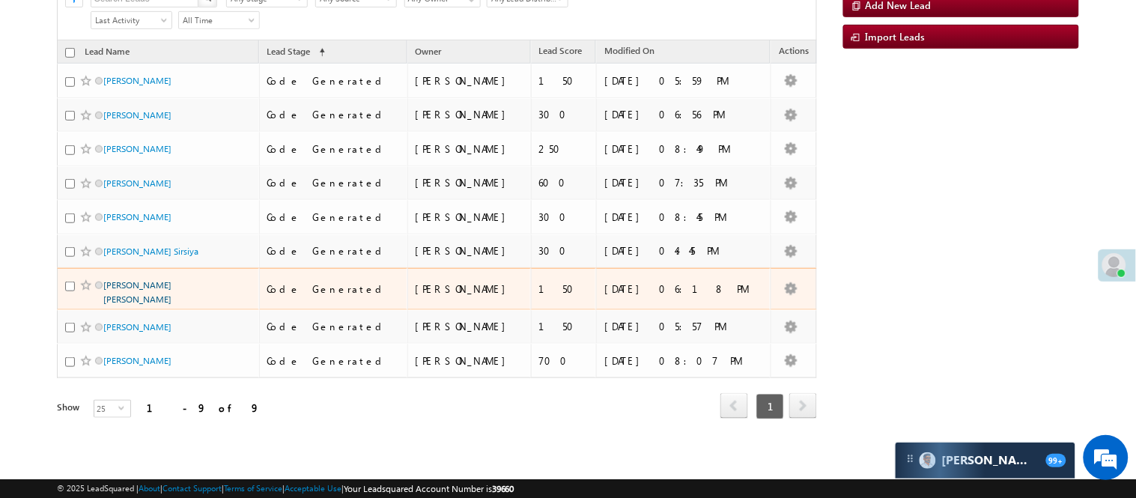
scroll to position [216, 0]
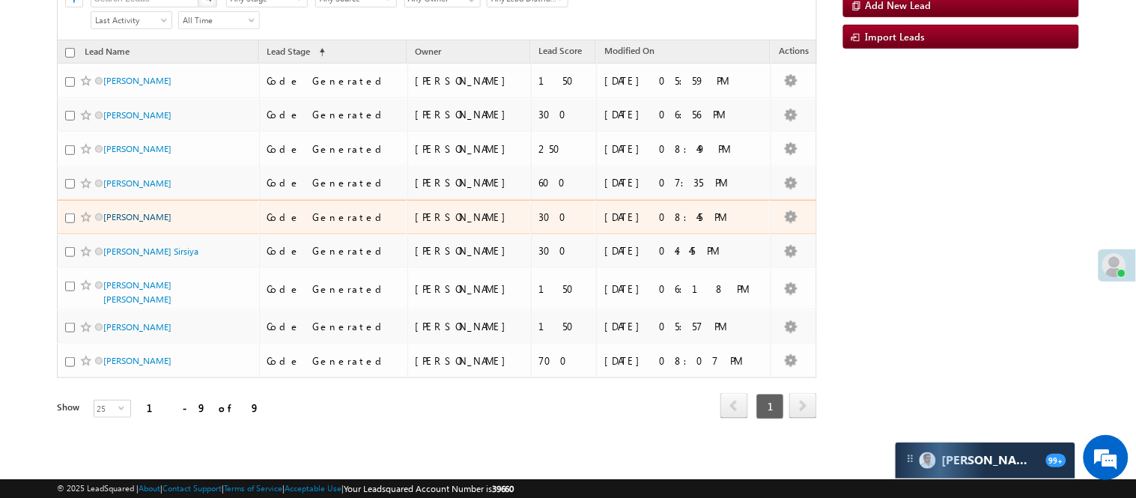
click at [123, 222] on link "[PERSON_NAME]" at bounding box center [137, 216] width 68 height 11
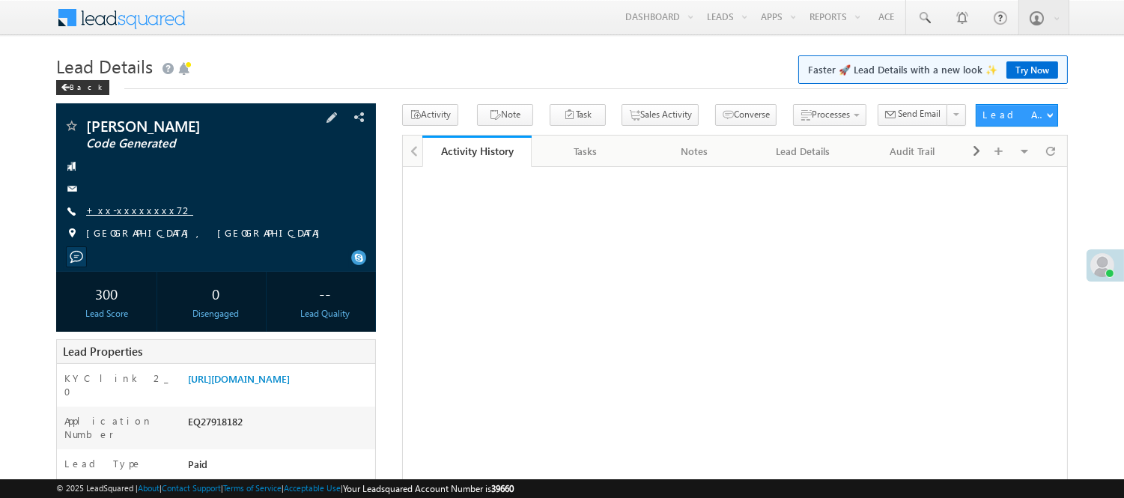
click at [115, 208] on link "+xx-xxxxxxxx72" at bounding box center [139, 210] width 107 height 13
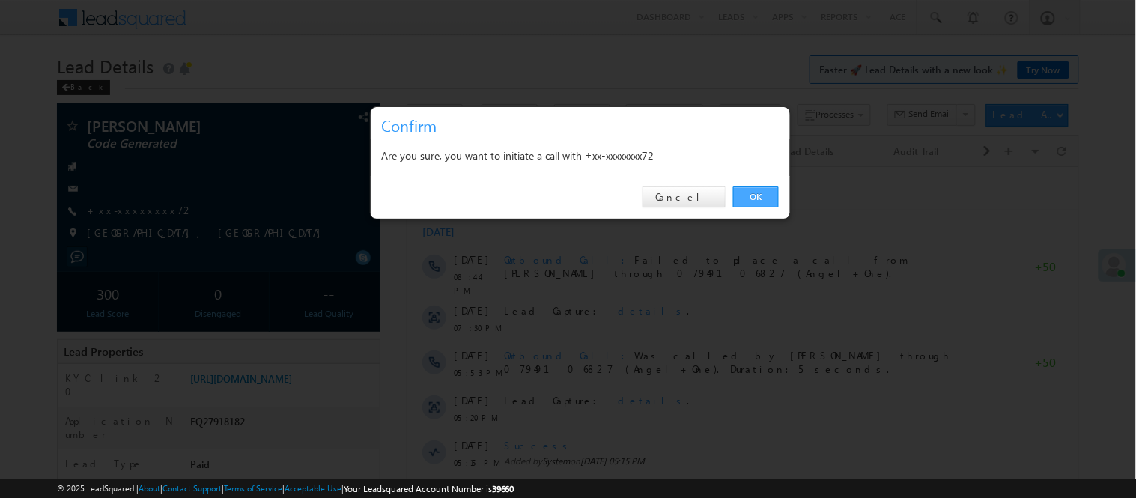
click at [754, 191] on link "OK" at bounding box center [756, 196] width 46 height 21
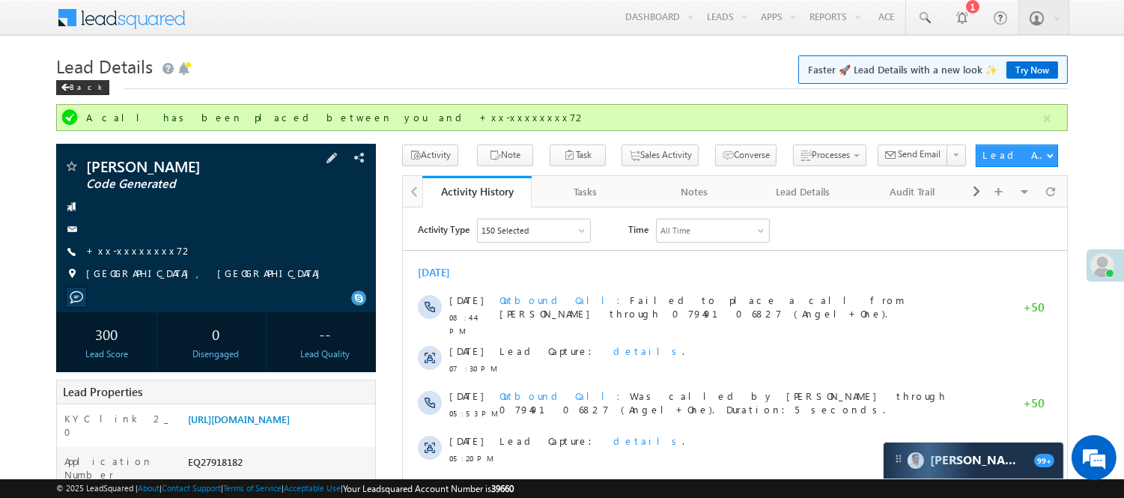
click at [105, 258] on span "+xx-xxxxxxxx72" at bounding box center [139, 251] width 107 height 15
click at [117, 251] on link "+xx-xxxxxxxx72" at bounding box center [139, 250] width 107 height 13
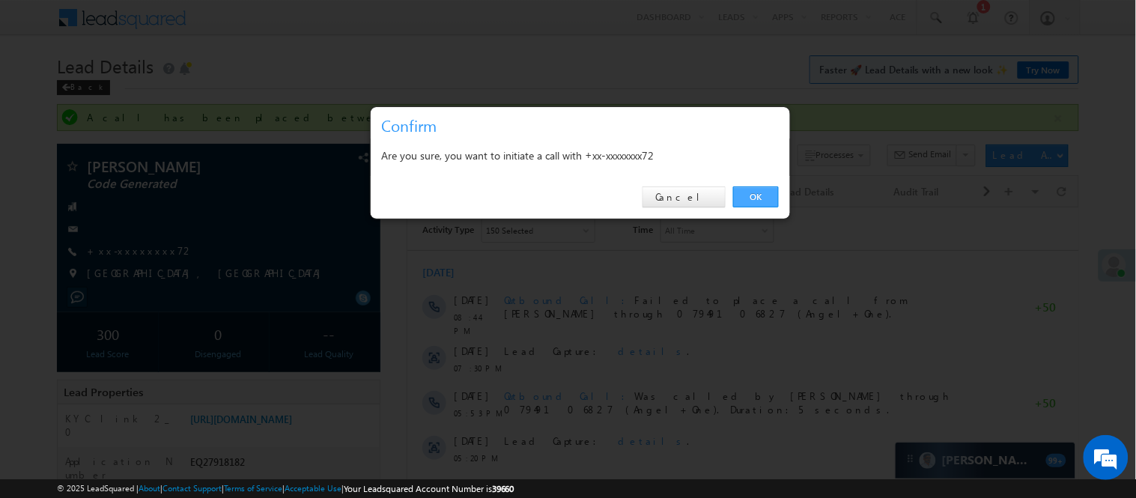
click at [765, 201] on link "OK" at bounding box center [756, 196] width 46 height 21
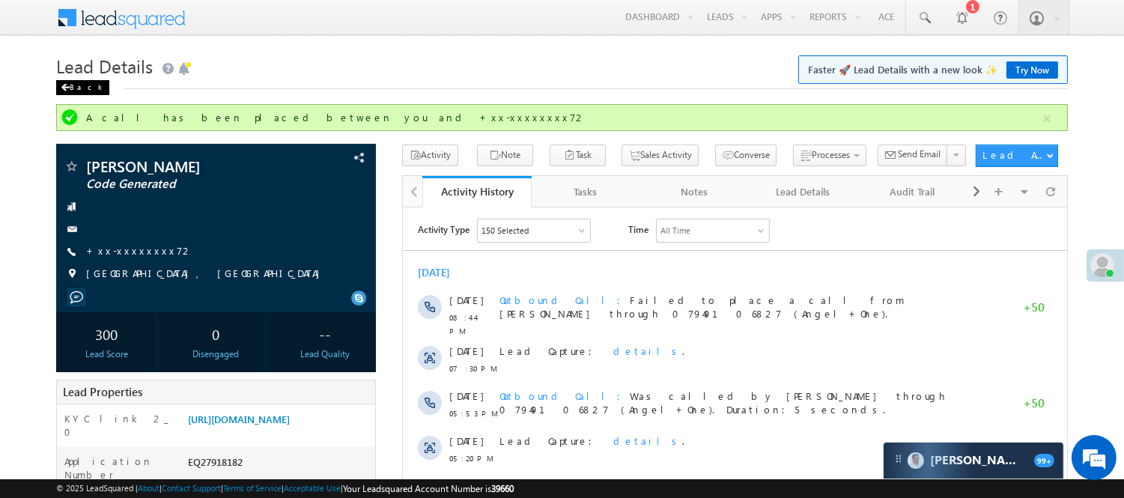
click at [70, 85] on div "Back" at bounding box center [82, 87] width 53 height 15
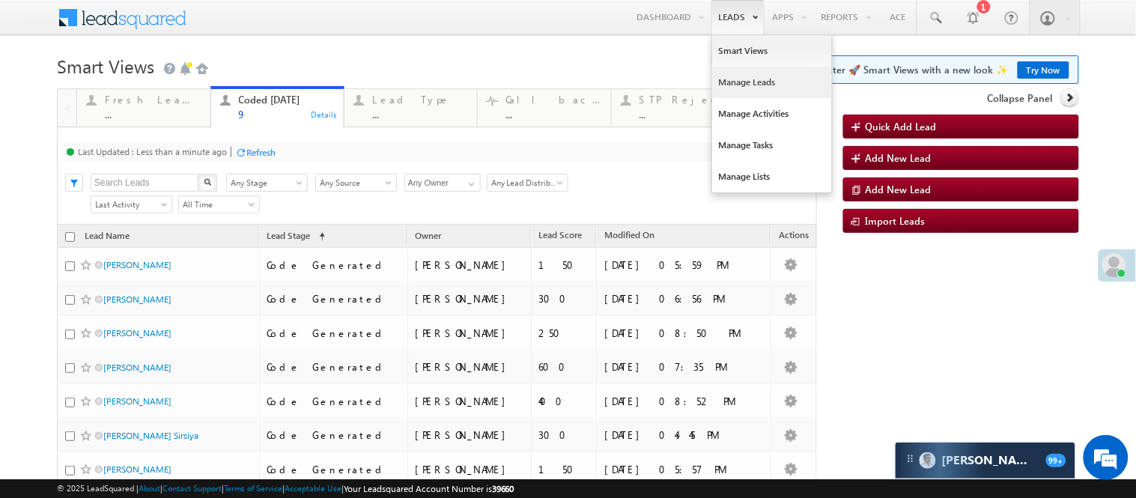
click at [738, 79] on link "Manage Leads" at bounding box center [772, 82] width 120 height 31
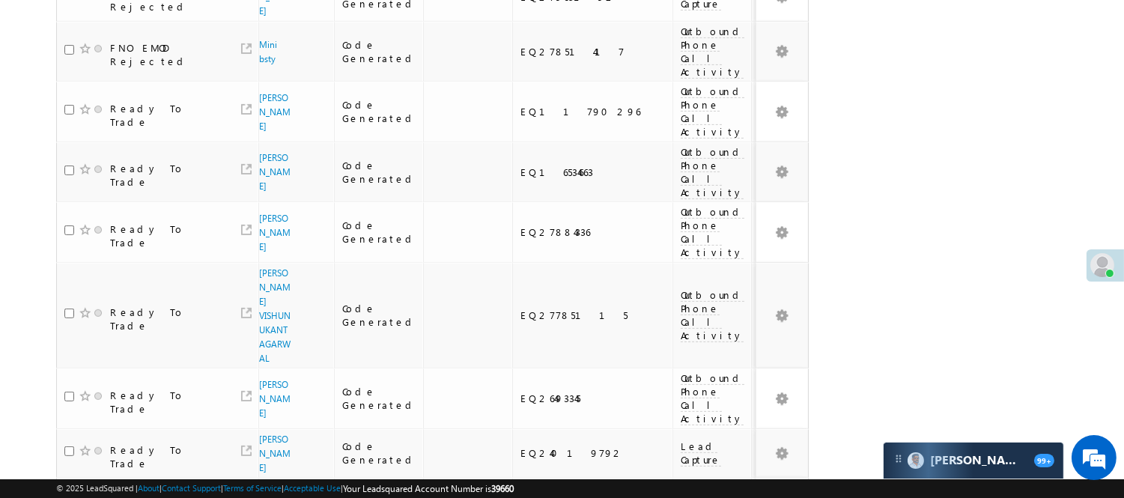
scroll to position [1206, 0]
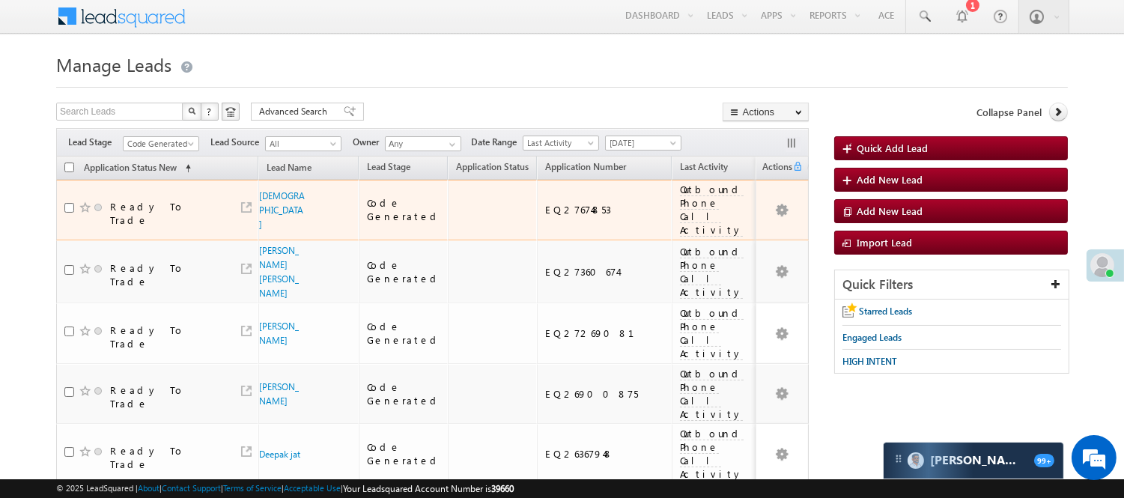
scroll to position [0, 0]
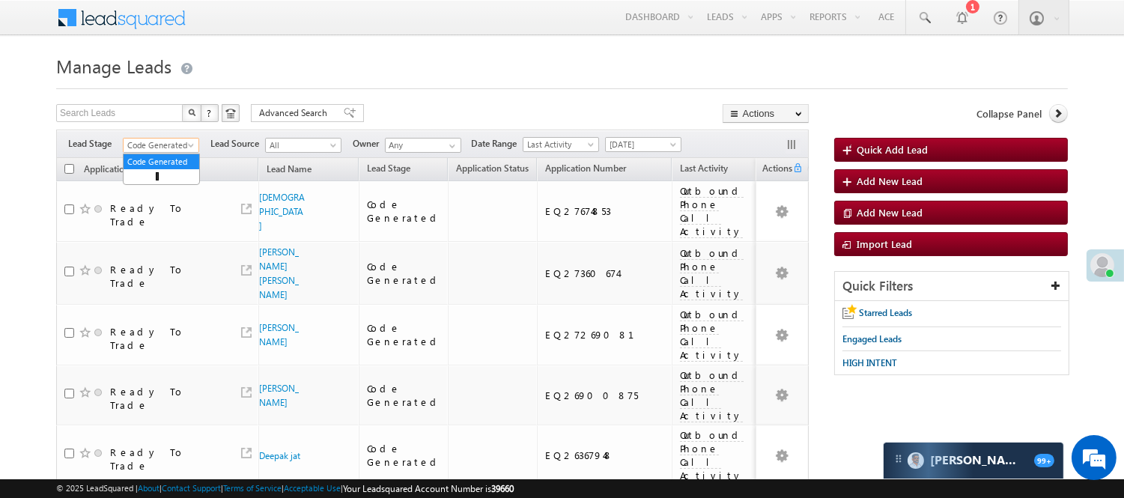
click at [146, 145] on span "Code Generated" at bounding box center [159, 145] width 71 height 13
click at [146, 183] on link "Lead Generated" at bounding box center [162, 176] width 76 height 13
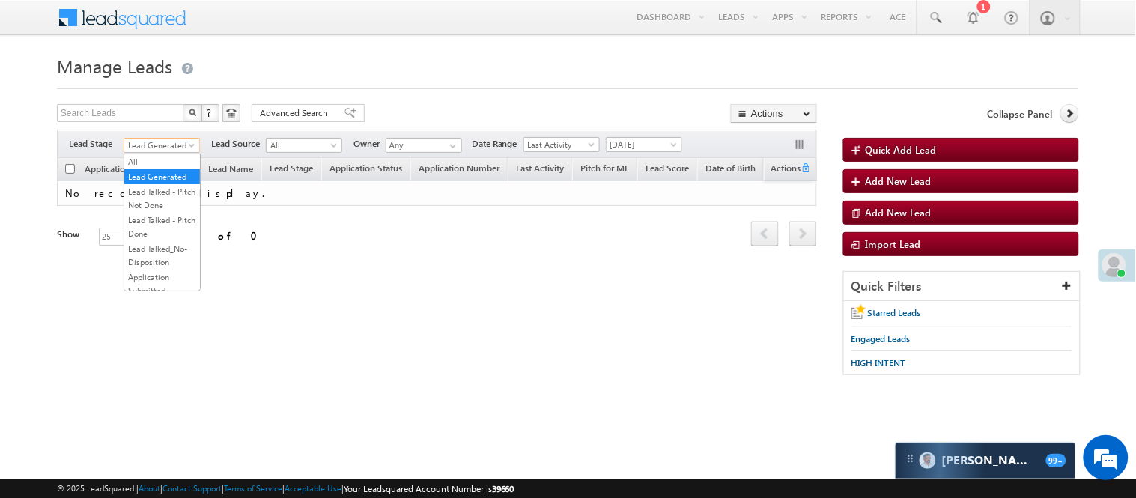
click at [156, 139] on span "Lead Generated" at bounding box center [159, 145] width 71 height 13
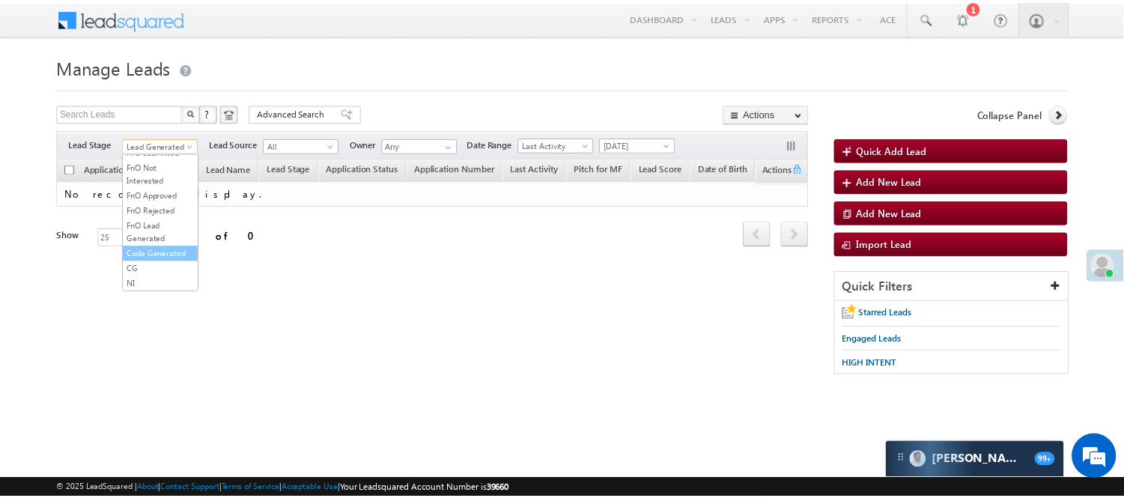
scroll to position [371, 0]
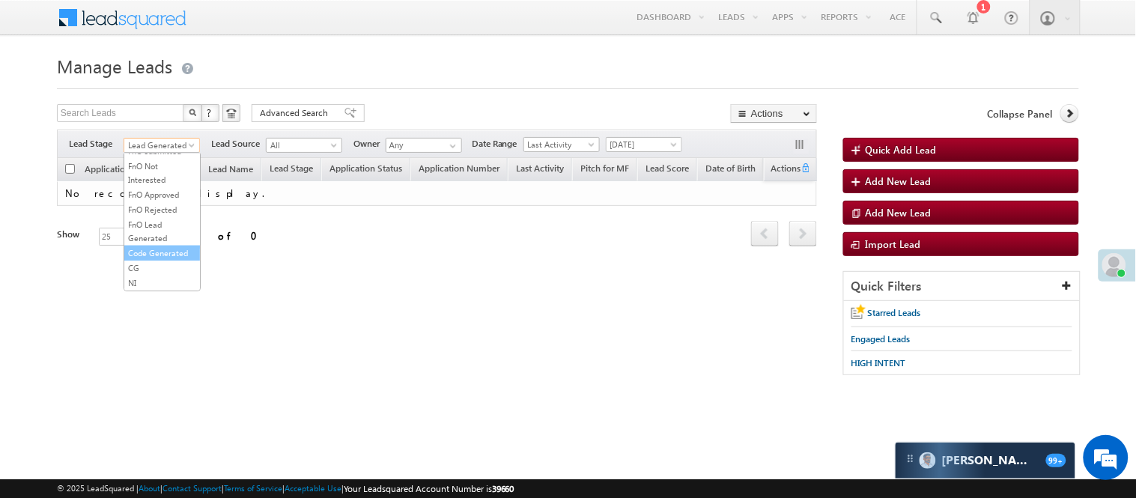
click at [173, 248] on link "Code Generated" at bounding box center [162, 252] width 76 height 13
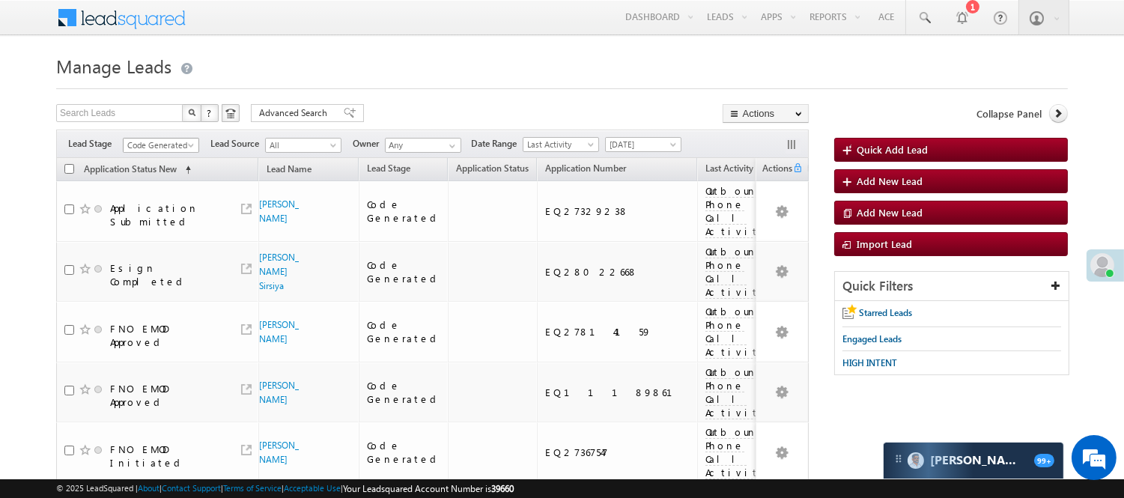
click at [180, 144] on span "Code Generated" at bounding box center [159, 145] width 71 height 13
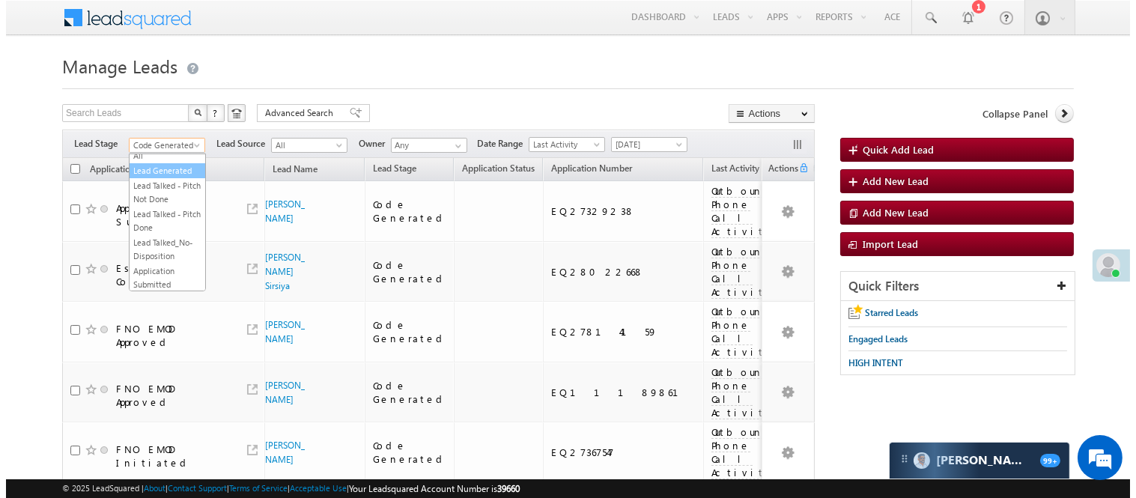
scroll to position [0, 0]
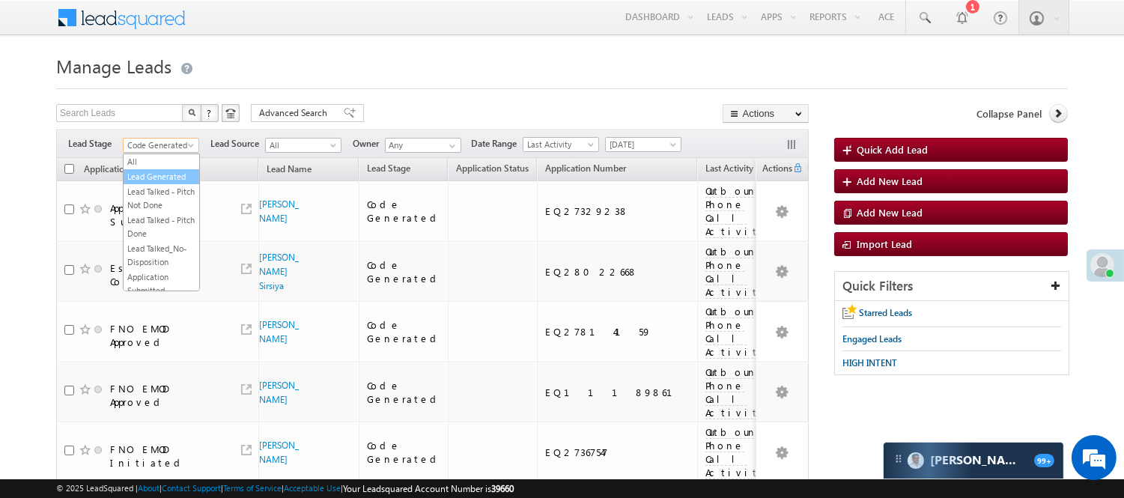
click at [174, 172] on link "Lead Generated" at bounding box center [162, 176] width 76 height 13
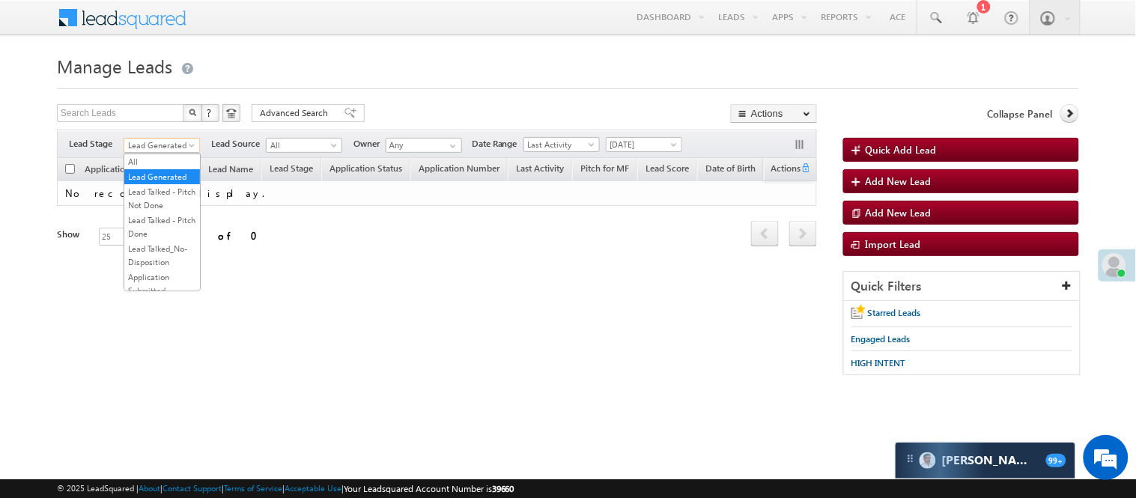
click at [167, 145] on span "Lead Generated" at bounding box center [159, 145] width 71 height 13
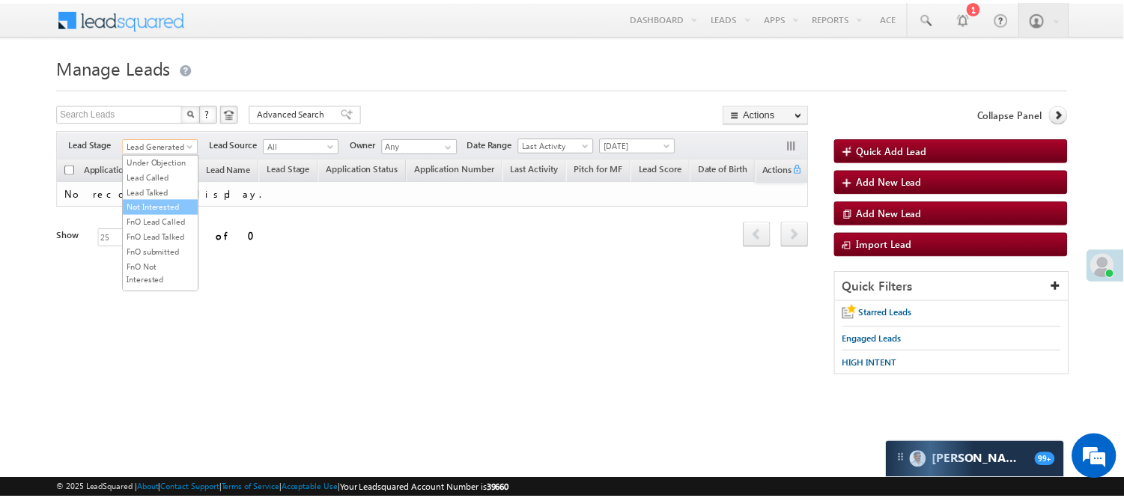
scroll to position [122, 0]
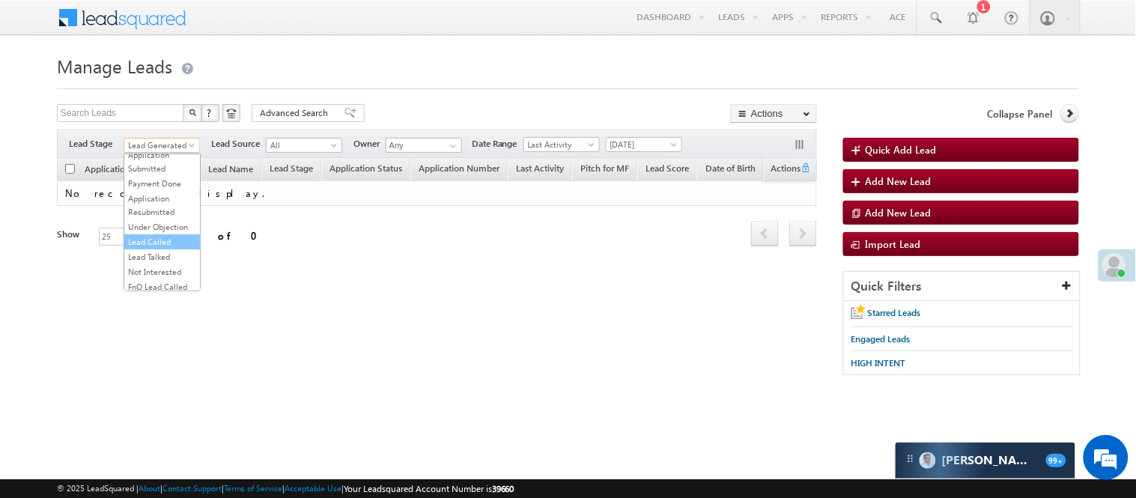
click at [161, 249] on link "Lead Called" at bounding box center [162, 241] width 76 height 13
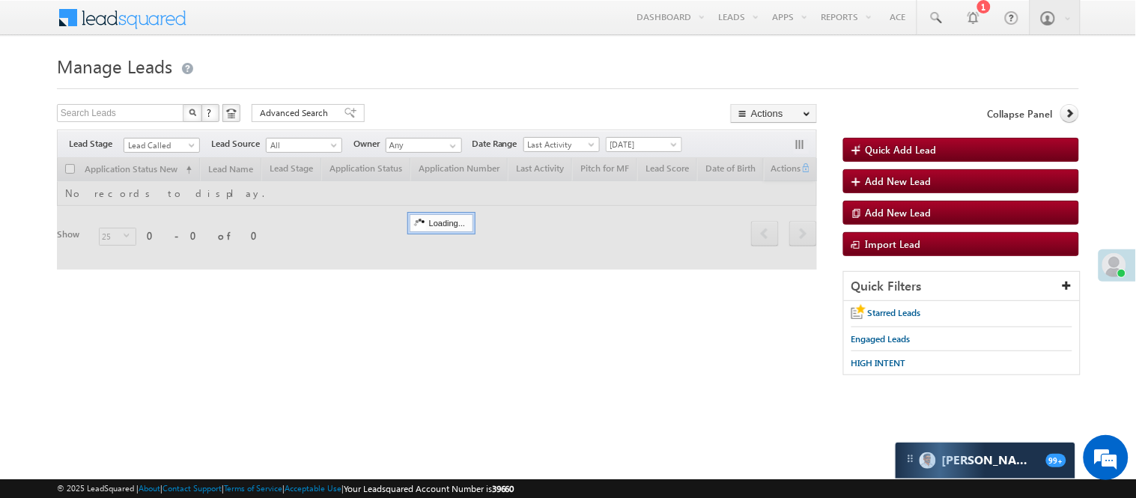
click at [163, 141] on span "Lead Called" at bounding box center [159, 145] width 71 height 13
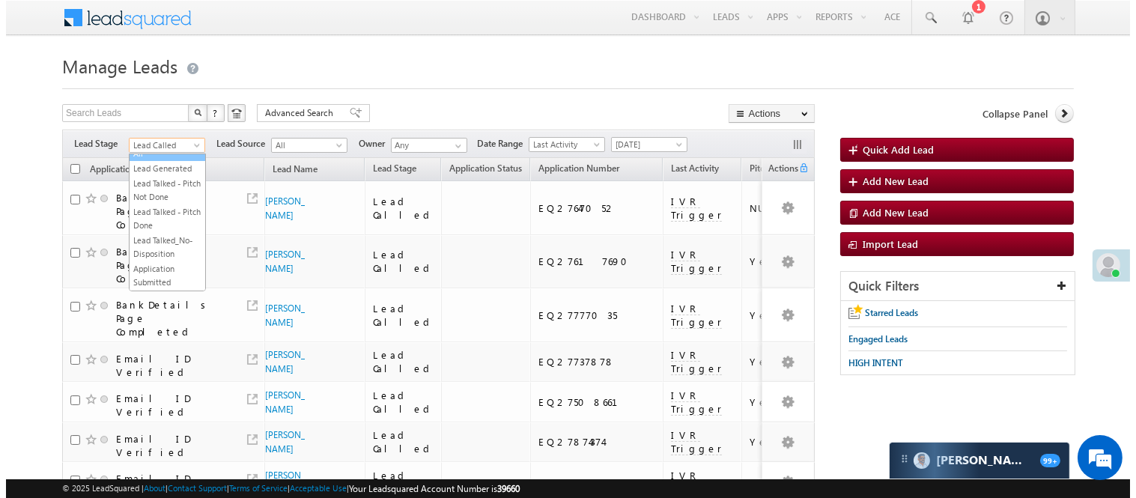
scroll to position [0, 0]
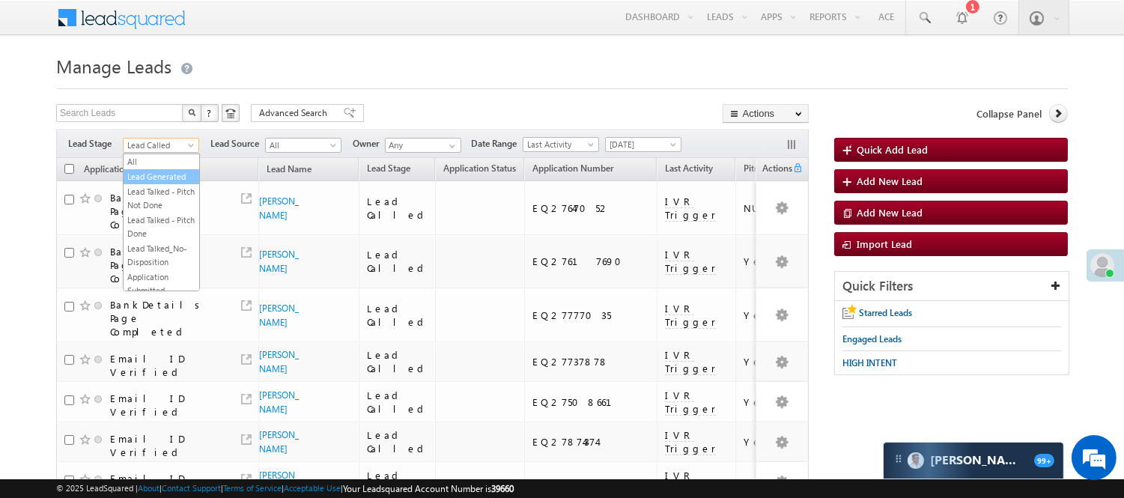
click at [171, 183] on link "Lead Generated" at bounding box center [162, 176] width 76 height 13
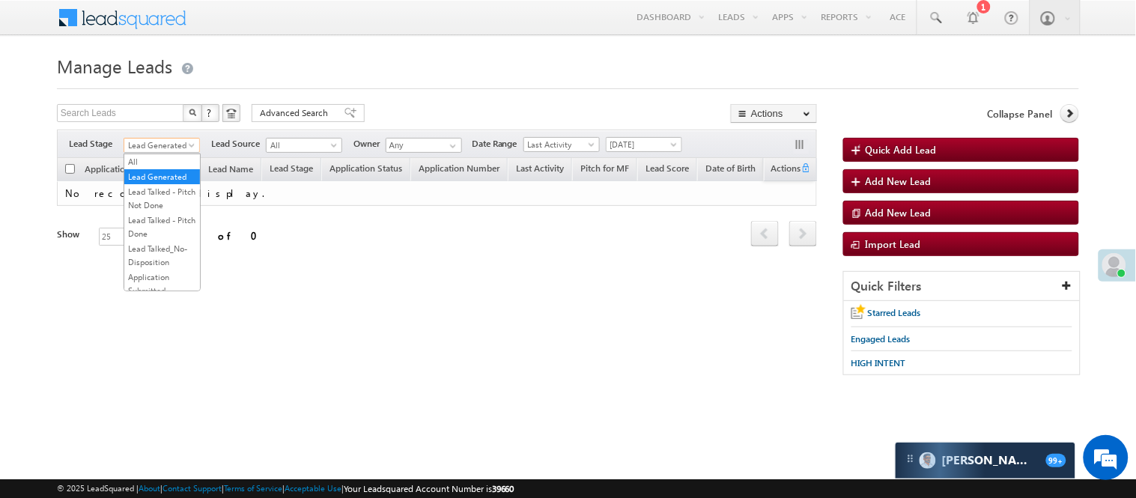
click at [180, 140] on span "Lead Generated" at bounding box center [159, 145] width 71 height 13
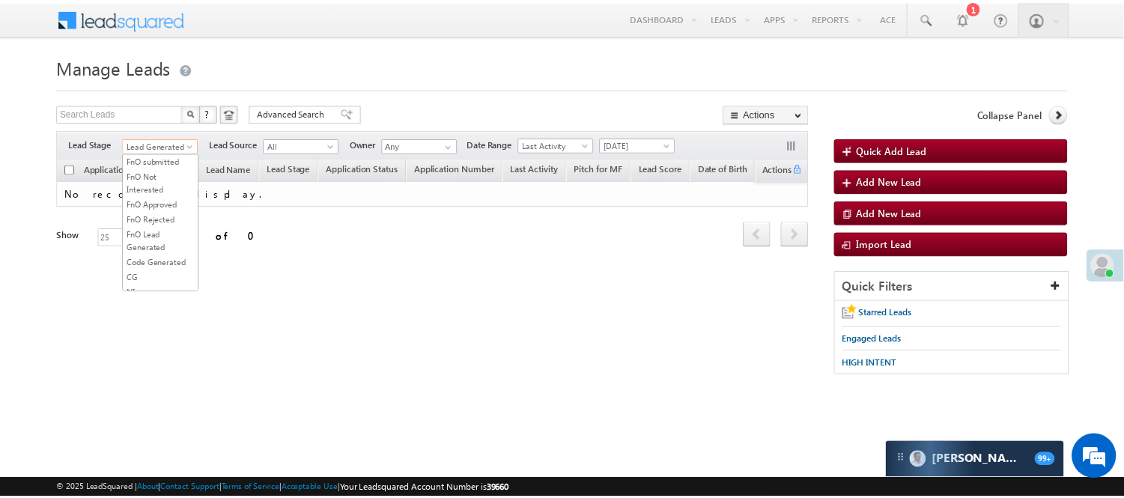
scroll to position [249, 0]
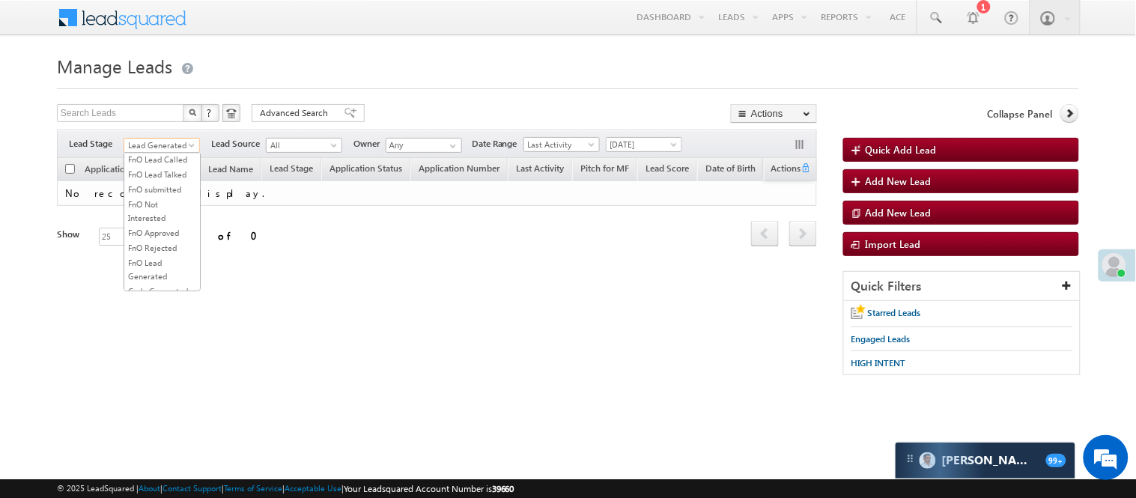
click at [171, 121] on link "Lead Called" at bounding box center [162, 114] width 76 height 13
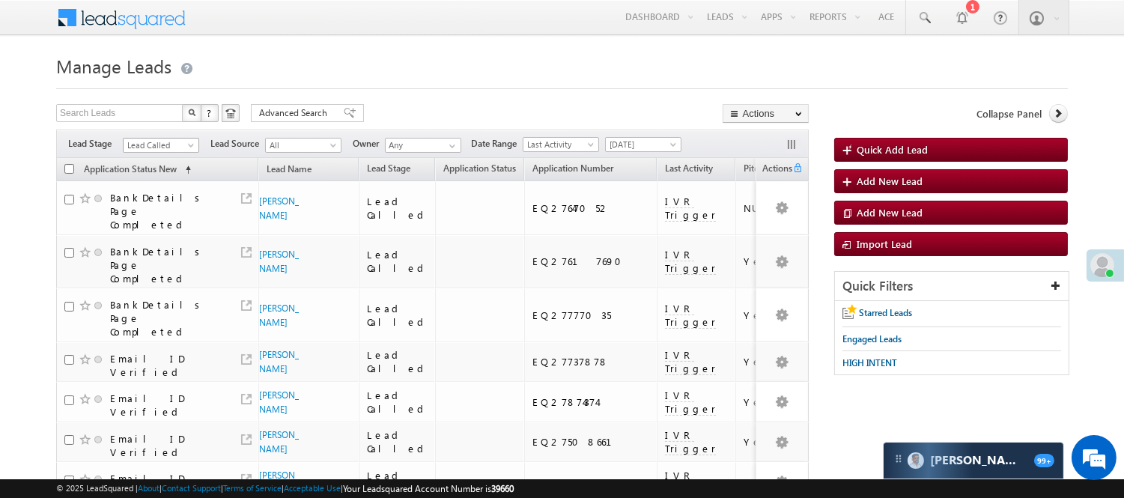
click at [177, 140] on span "Lead Called" at bounding box center [159, 145] width 71 height 13
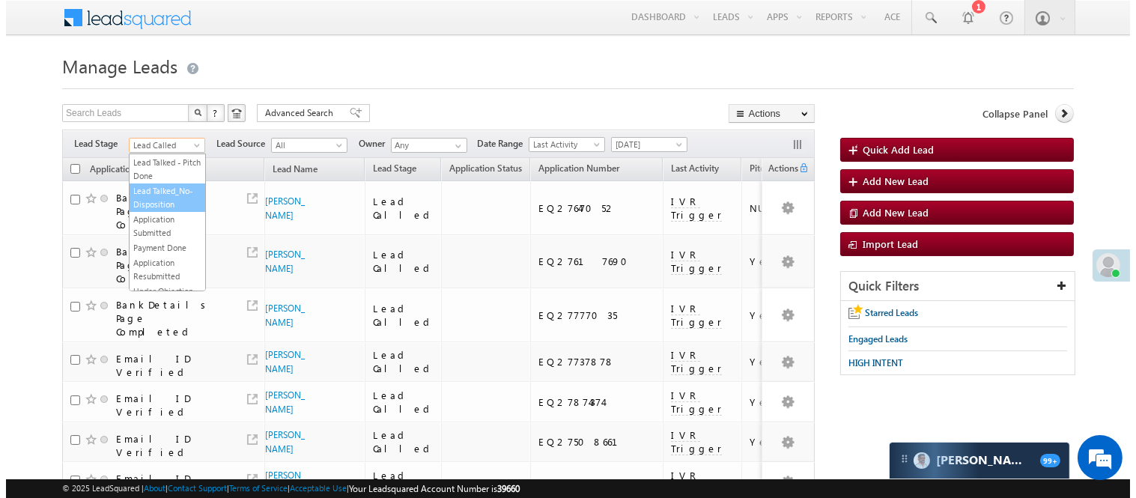
scroll to position [0, 0]
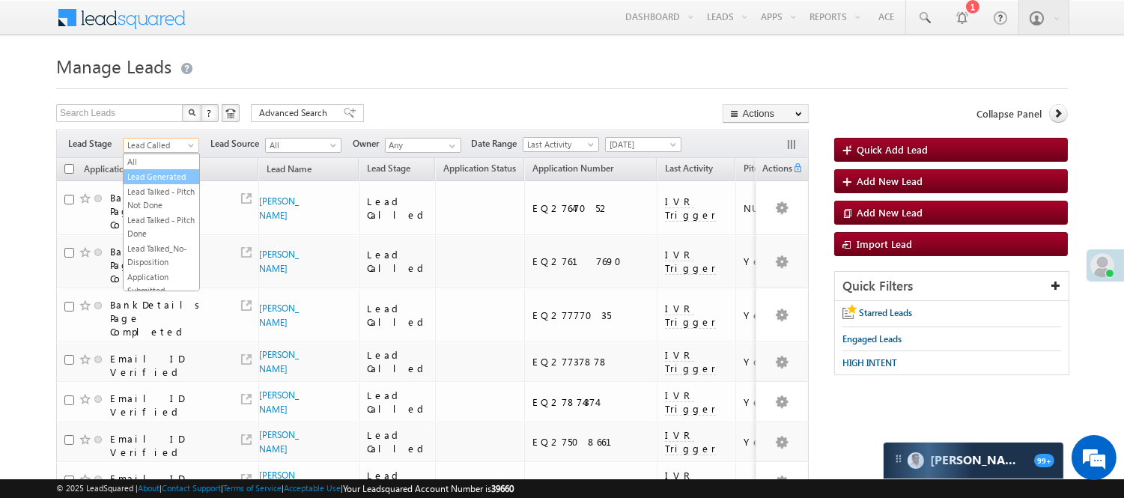
click at [165, 183] on link "Lead Generated" at bounding box center [162, 176] width 76 height 13
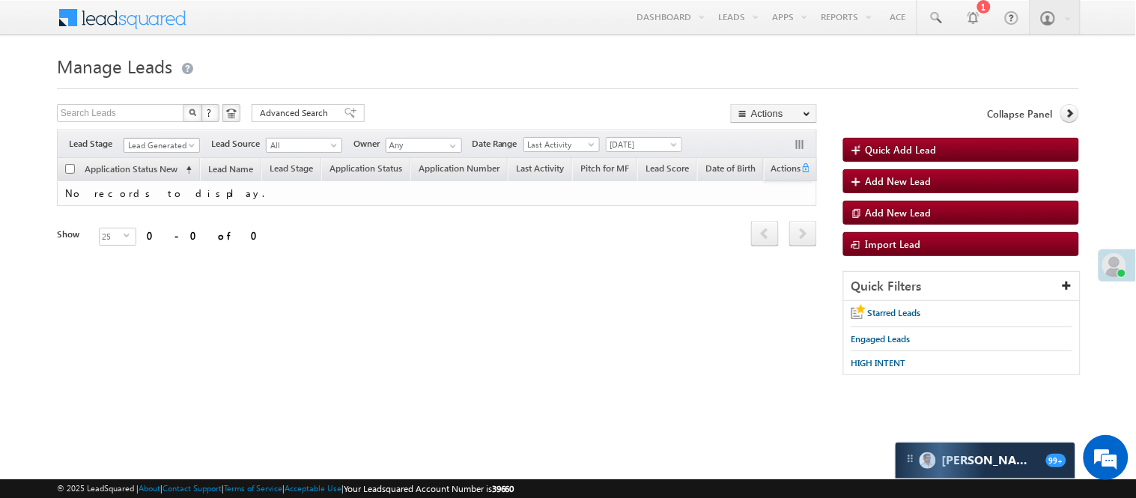
click at [162, 145] on span "Lead Generated" at bounding box center [159, 145] width 71 height 13
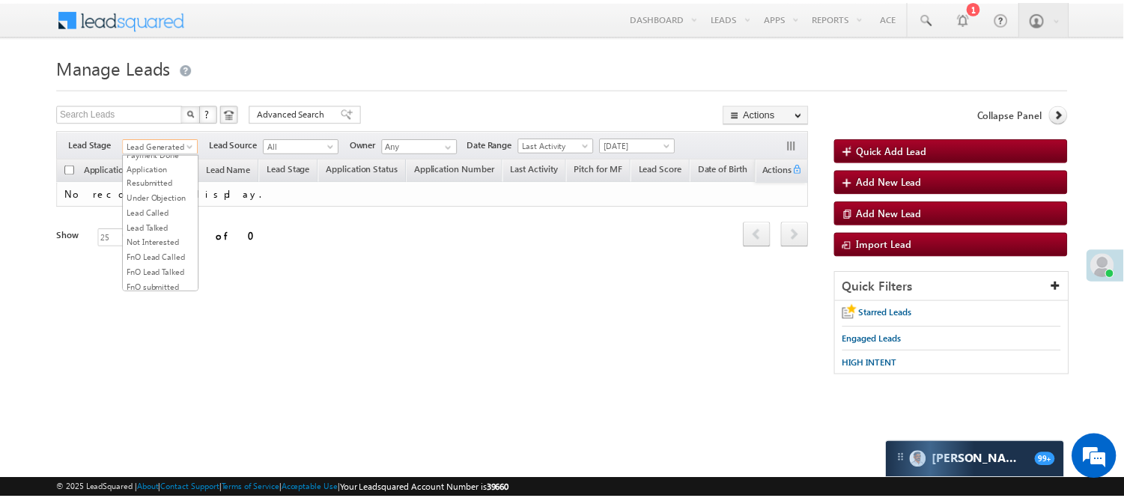
scroll to position [166, 0]
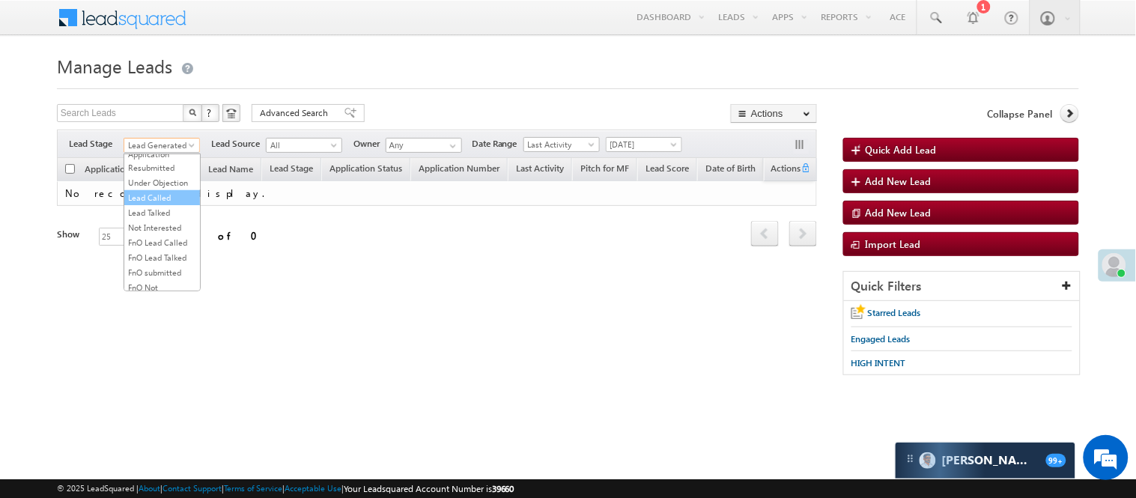
click at [181, 204] on link "Lead Called" at bounding box center [162, 197] width 76 height 13
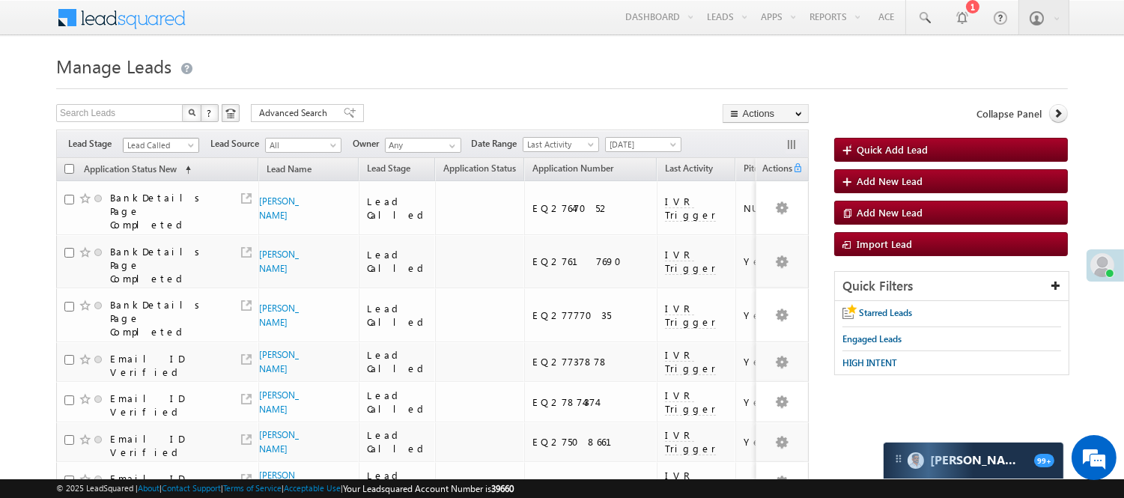
click at [181, 136] on div "Filters Lead Stage All Lead Generated Lead Talked - Pitch Not Done Lead Talked …" at bounding box center [432, 144] width 753 height 28
click at [168, 145] on span "Lead Called" at bounding box center [159, 145] width 71 height 13
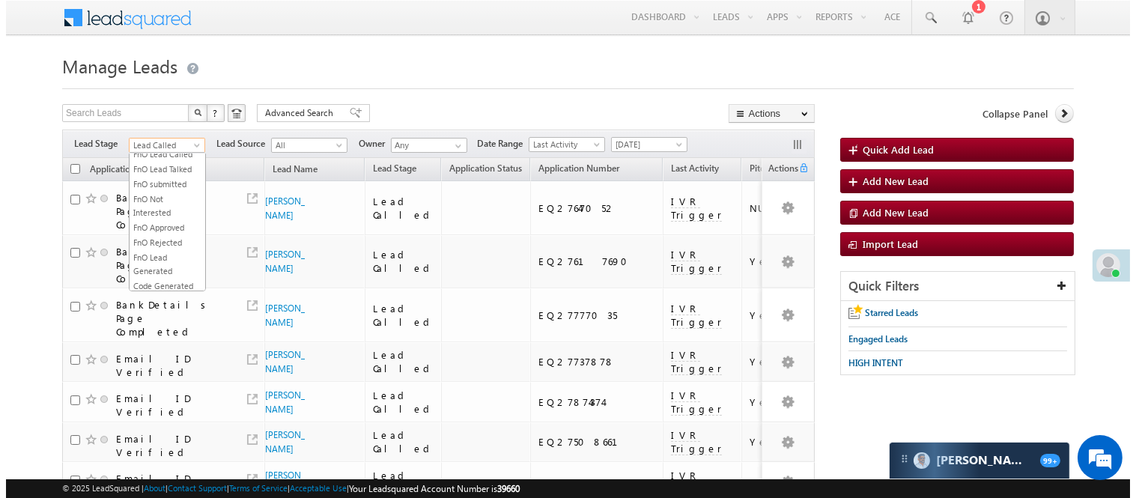
scroll to position [371, 0]
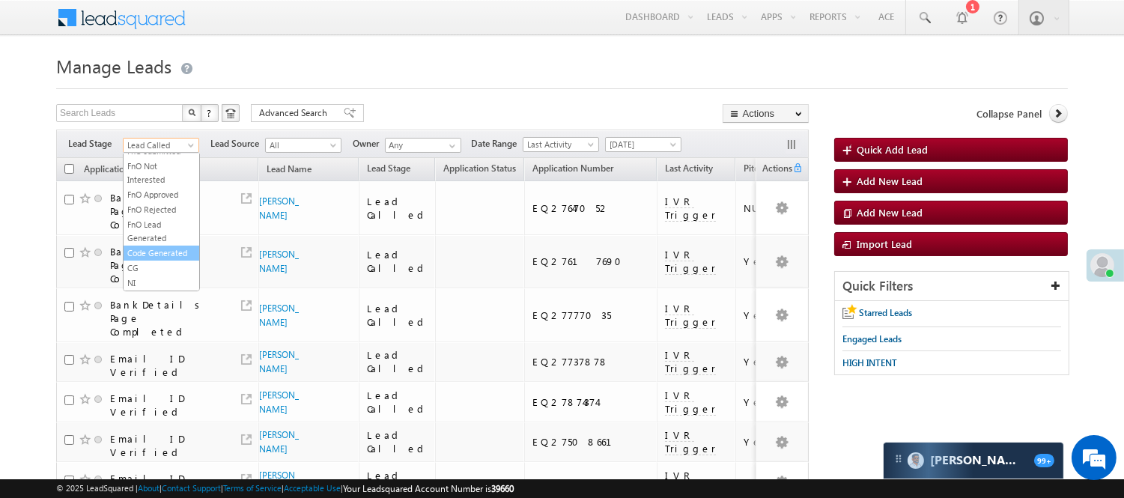
click at [160, 246] on link "Code Generated" at bounding box center [162, 252] width 76 height 13
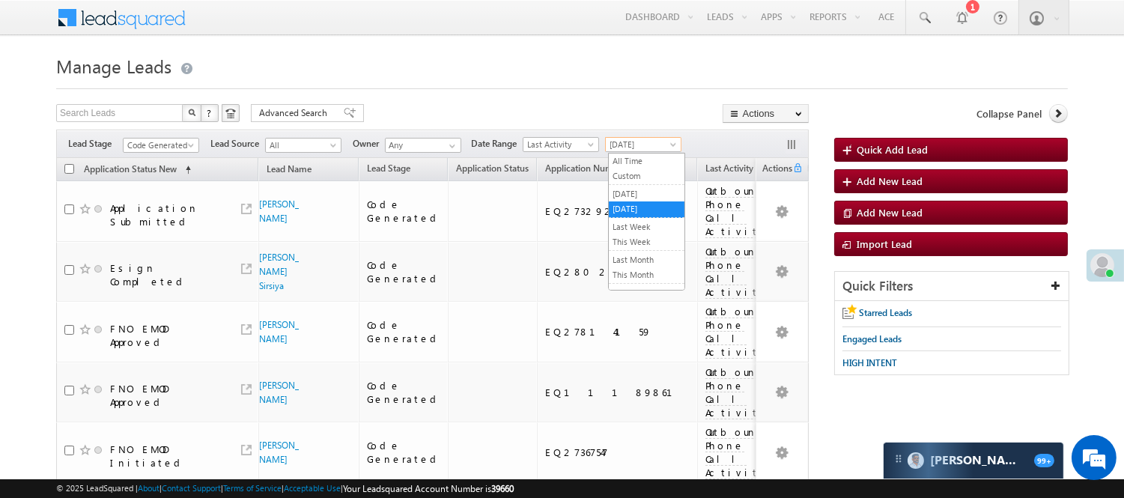
click at [634, 151] on span "[DATE]" at bounding box center [641, 144] width 71 height 13
click at [634, 192] on link "[DATE]" at bounding box center [647, 193] width 76 height 13
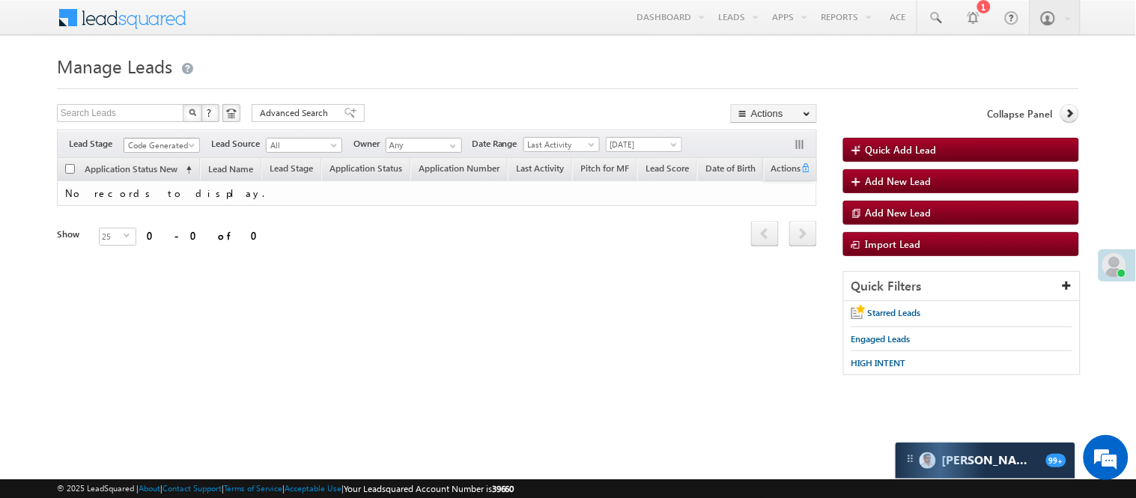
click at [174, 137] on span "Code Generated" at bounding box center [162, 143] width 76 height 13
click at [168, 140] on span "Code Generated" at bounding box center [159, 145] width 71 height 13
click at [150, 183] on link "Lead Generated" at bounding box center [162, 176] width 76 height 13
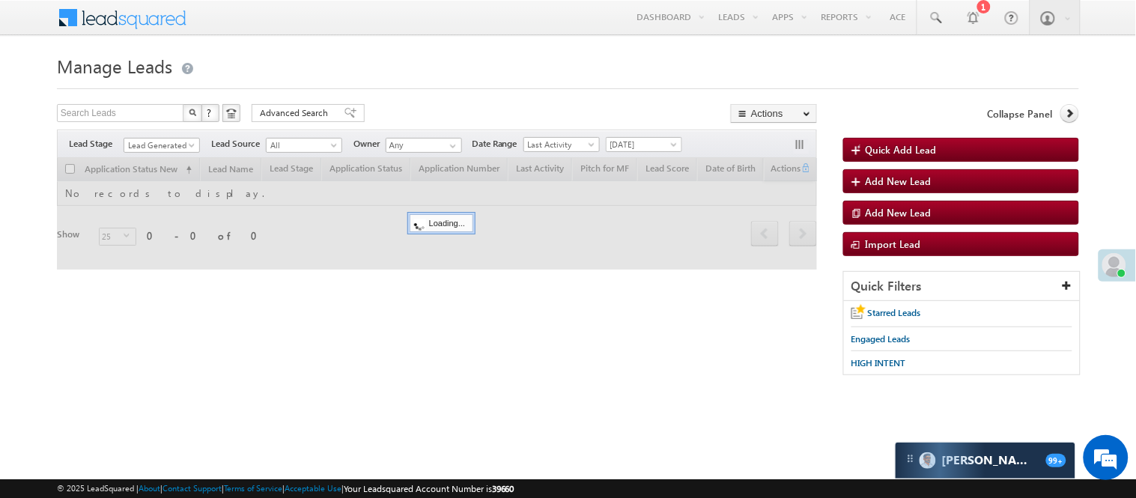
click at [490, 93] on form "Manage Leads Quick Add Lead Search Leads X ? 0 results found Advanced Search Ad…" at bounding box center [568, 220] width 1022 height 340
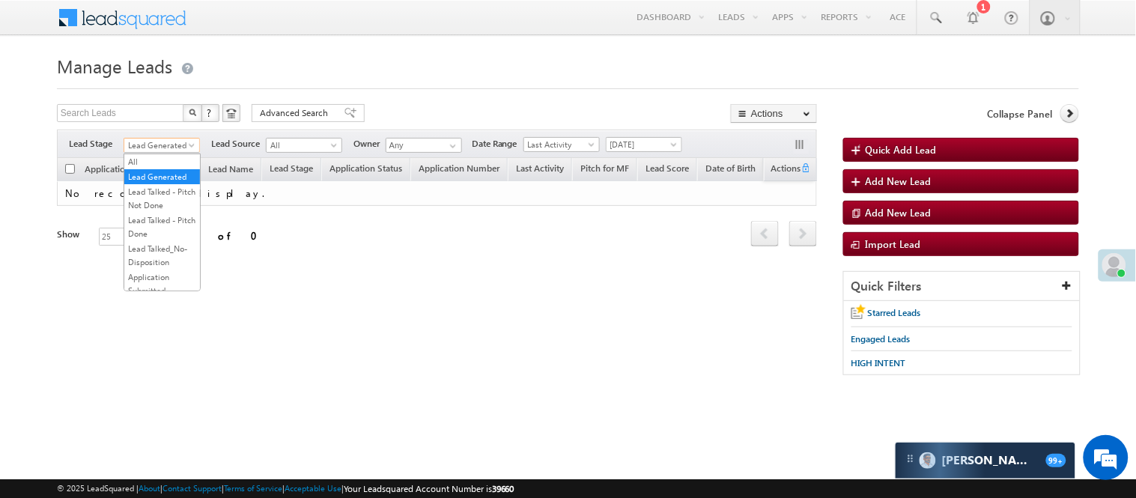
click at [156, 148] on span "Lead Generated" at bounding box center [159, 145] width 71 height 13
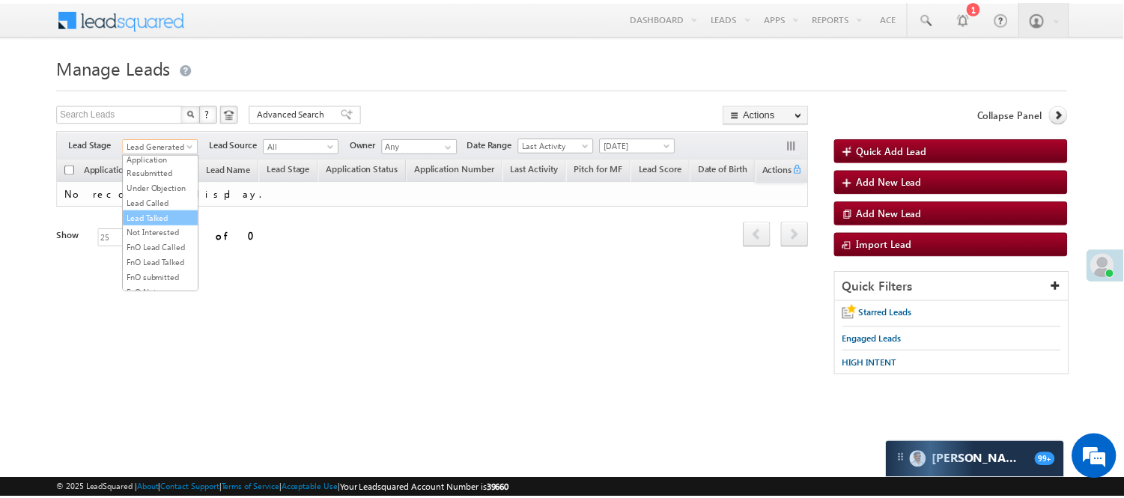
scroll to position [166, 0]
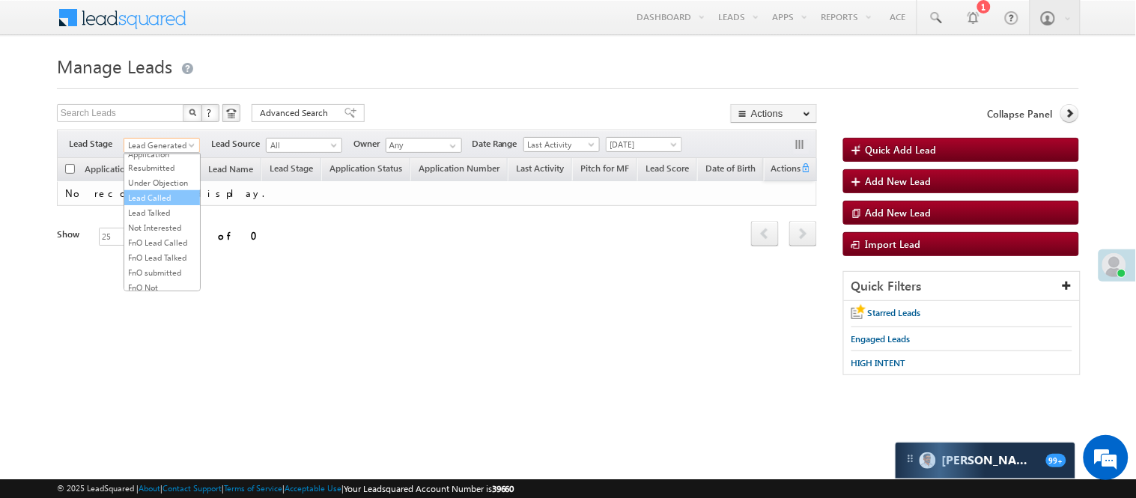
click at [161, 204] on link "Lead Called" at bounding box center [162, 197] width 76 height 13
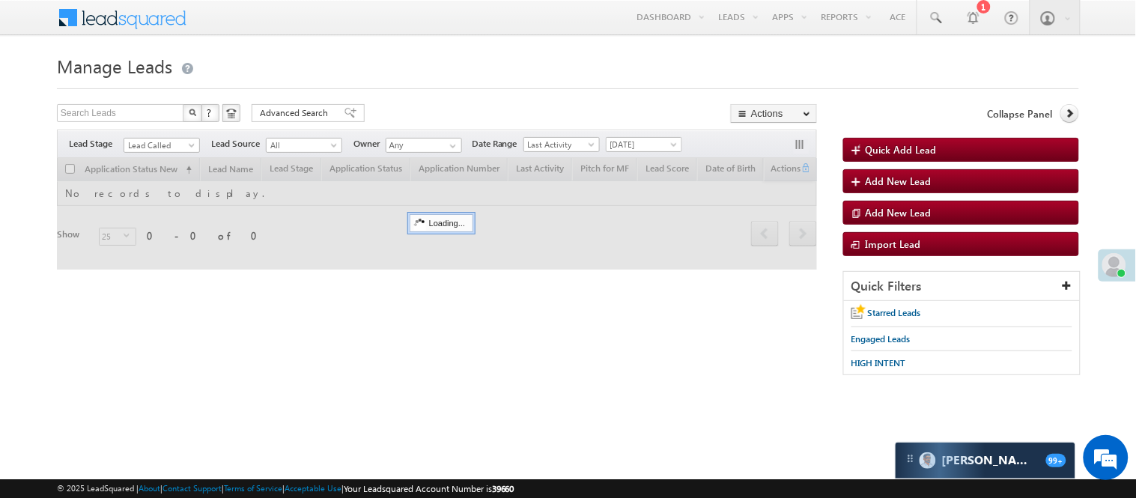
click at [652, 148] on span "[DATE]" at bounding box center [642, 144] width 71 height 13
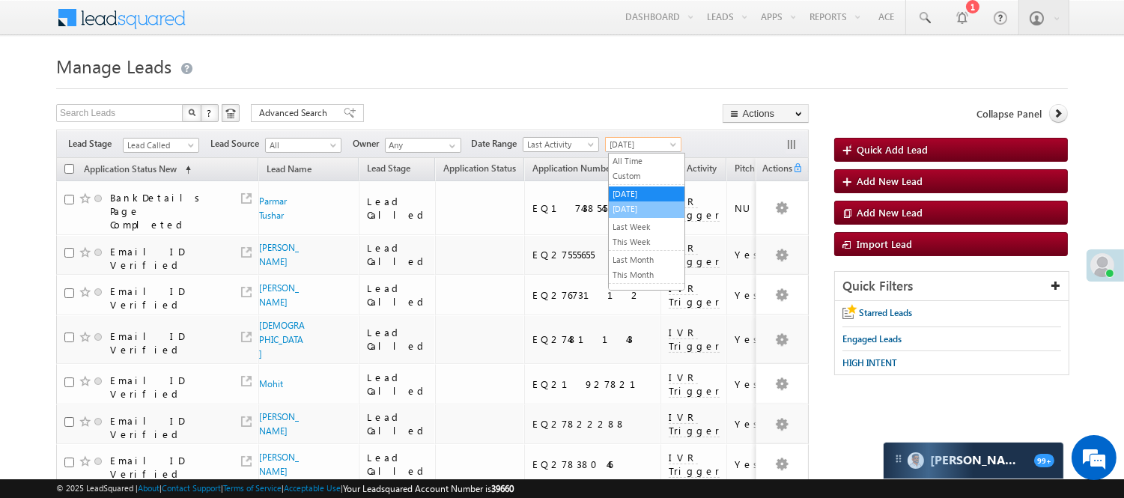
click at [650, 213] on link "[DATE]" at bounding box center [647, 208] width 76 height 13
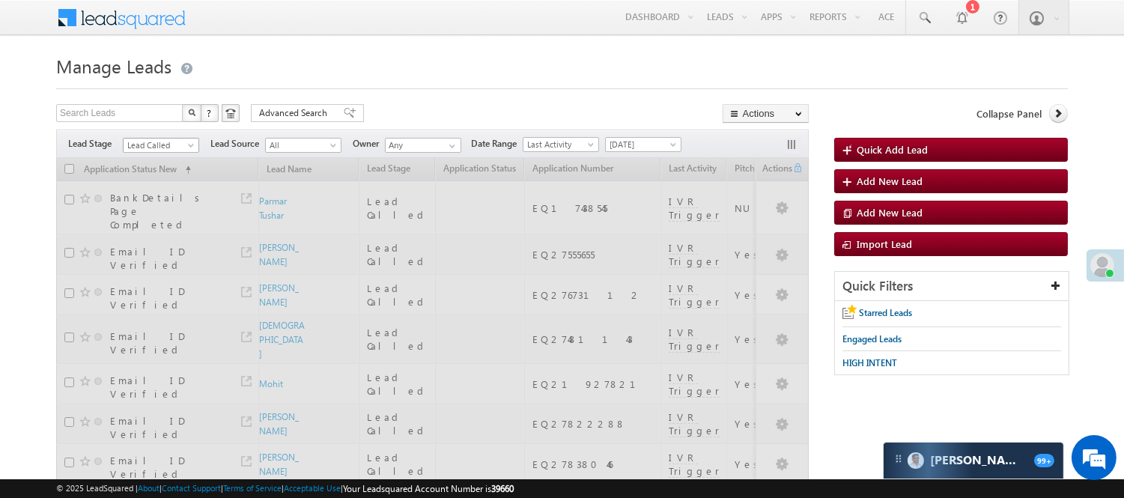
click at [177, 148] on span "Lead Called" at bounding box center [159, 145] width 71 height 13
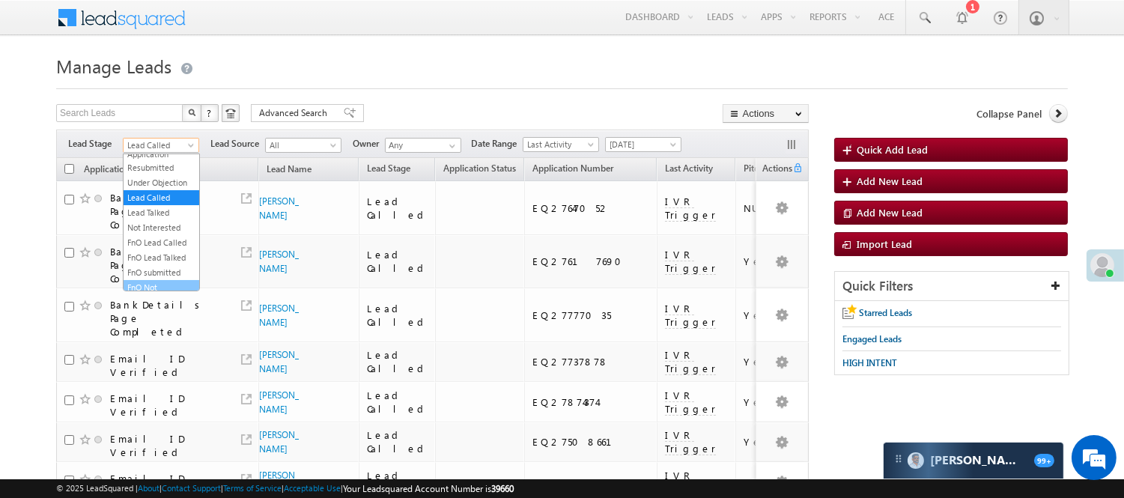
scroll to position [371, 0]
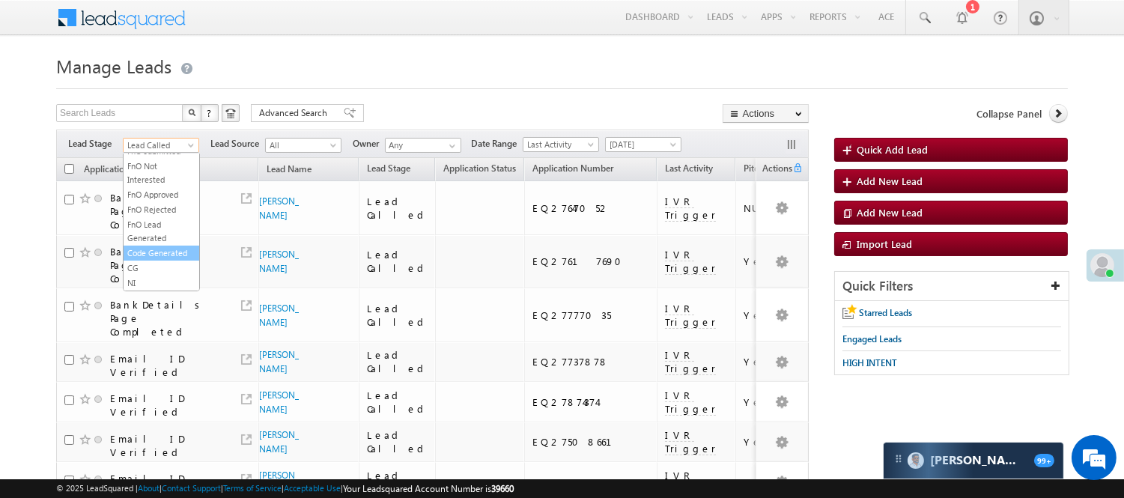
click at [153, 249] on link "Code Generated" at bounding box center [162, 252] width 76 height 13
